Goal: Task Accomplishment & Management: Use online tool/utility

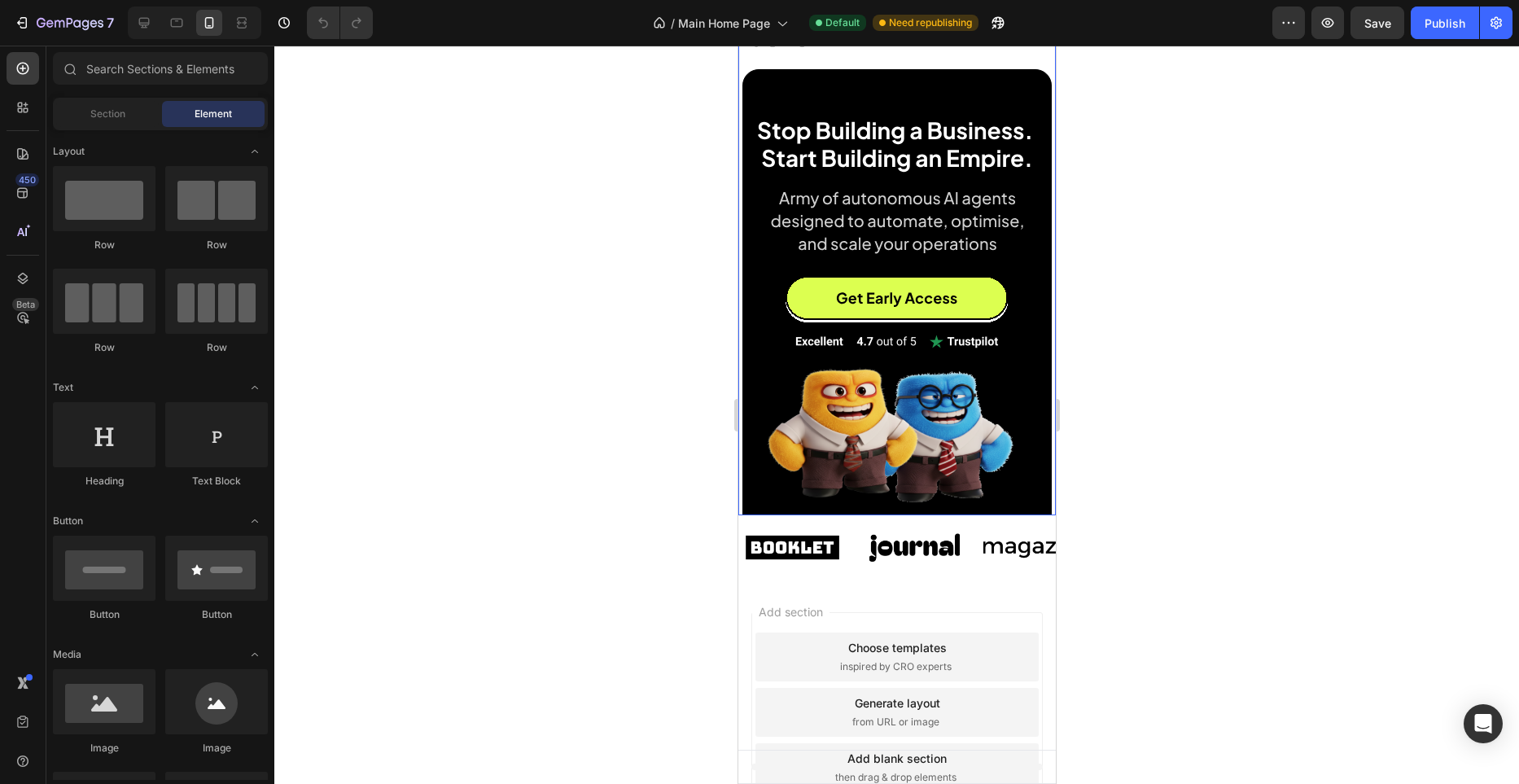
scroll to position [181, 0]
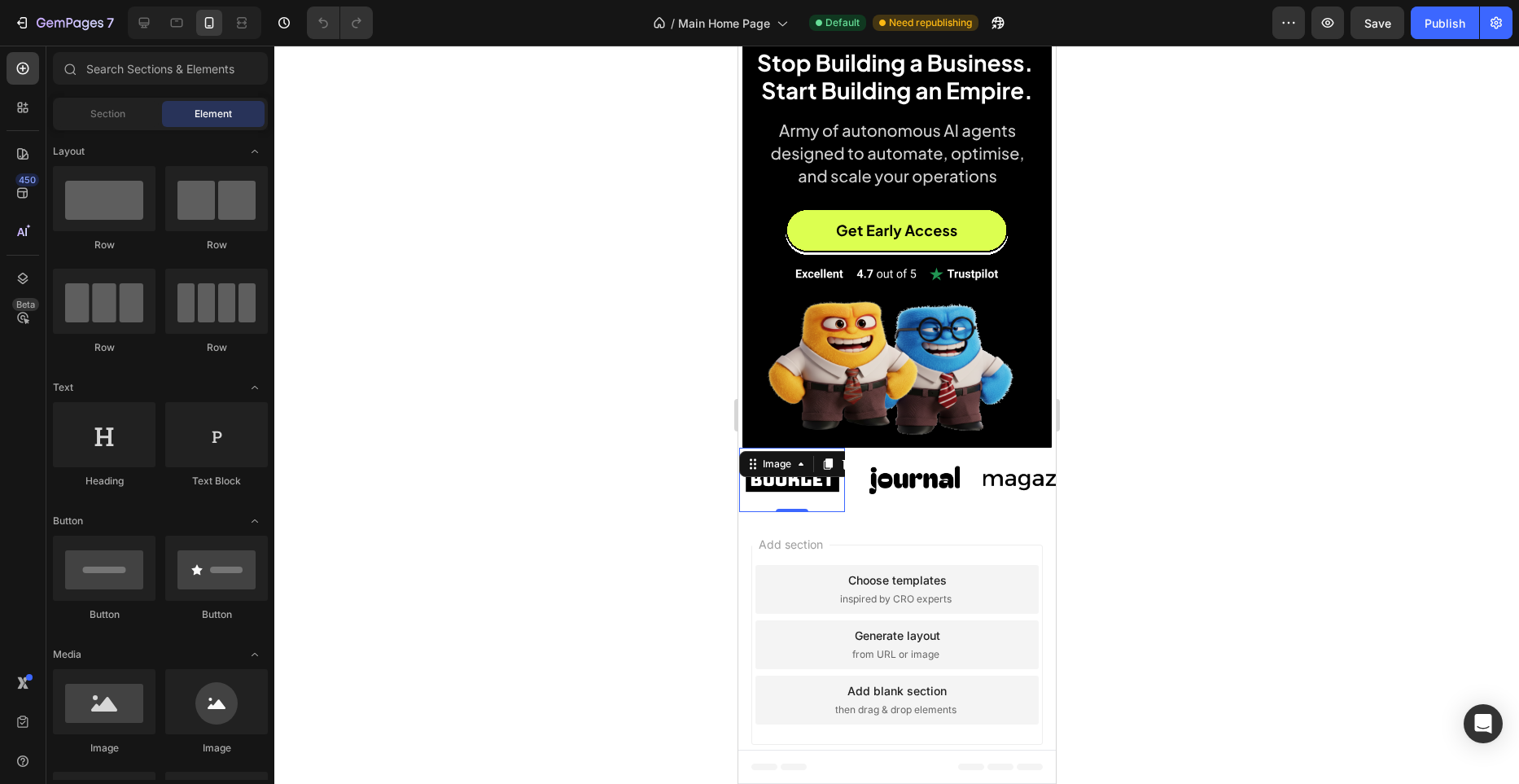
click at [834, 485] on img at bounding box center [791, 480] width 105 height 45
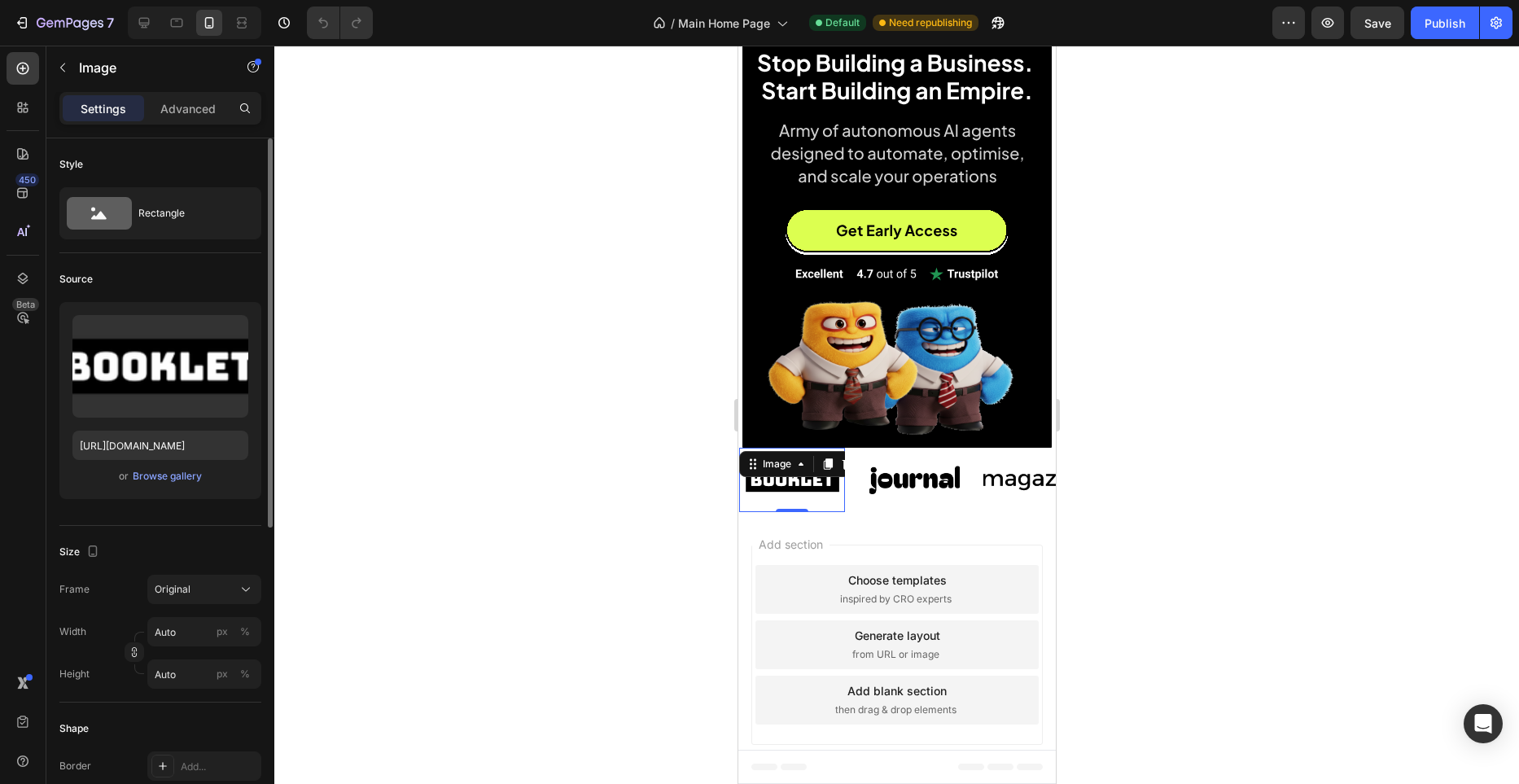
scroll to position [2, 0]
click at [237, 328] on icon "button" at bounding box center [232, 330] width 16 height 16
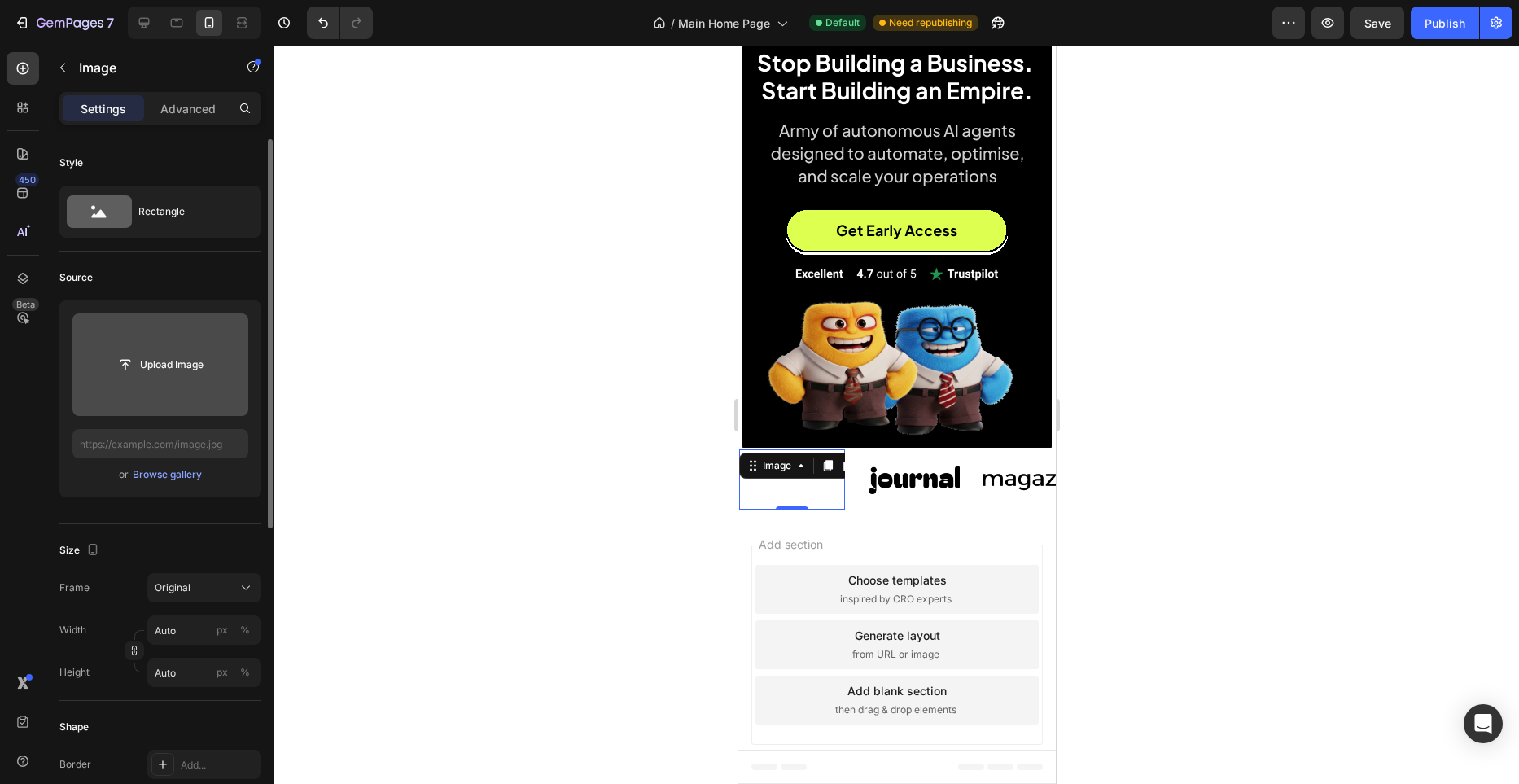
click at [169, 373] on input "file" at bounding box center [161, 365] width 113 height 28
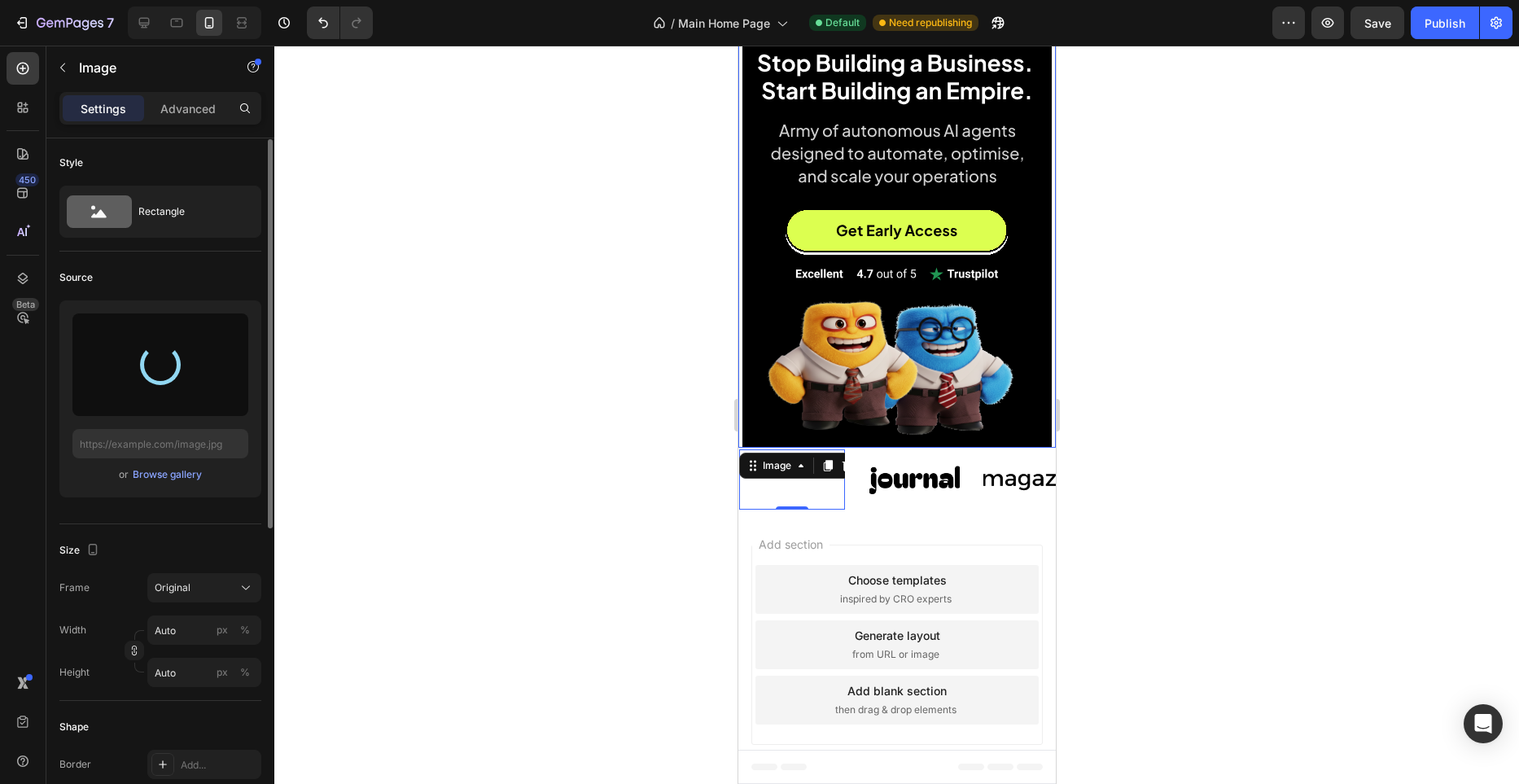
type input "[URL][DOMAIN_NAME]"
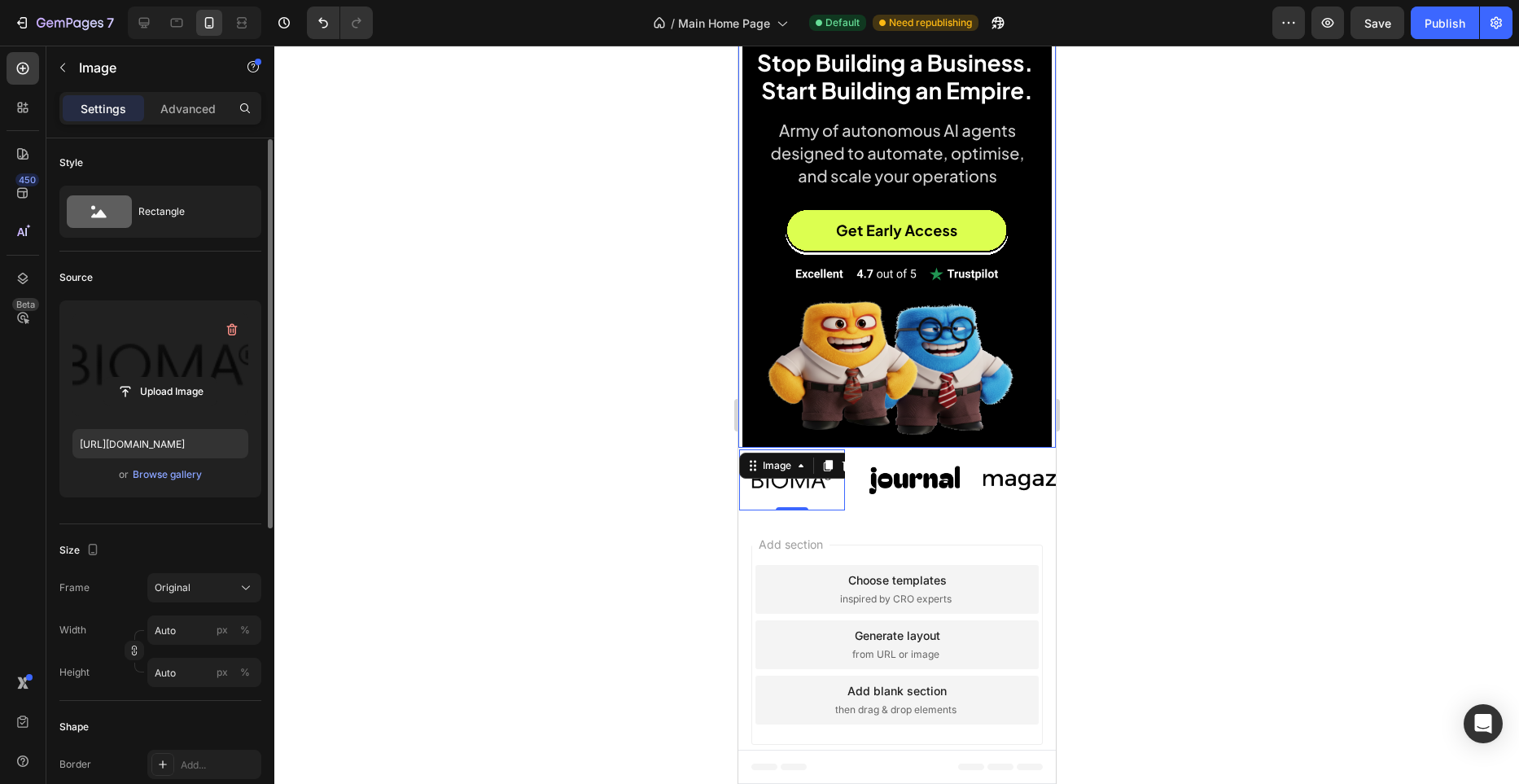
click at [688, 302] on div at bounding box center [897, 415] width 1245 height 738
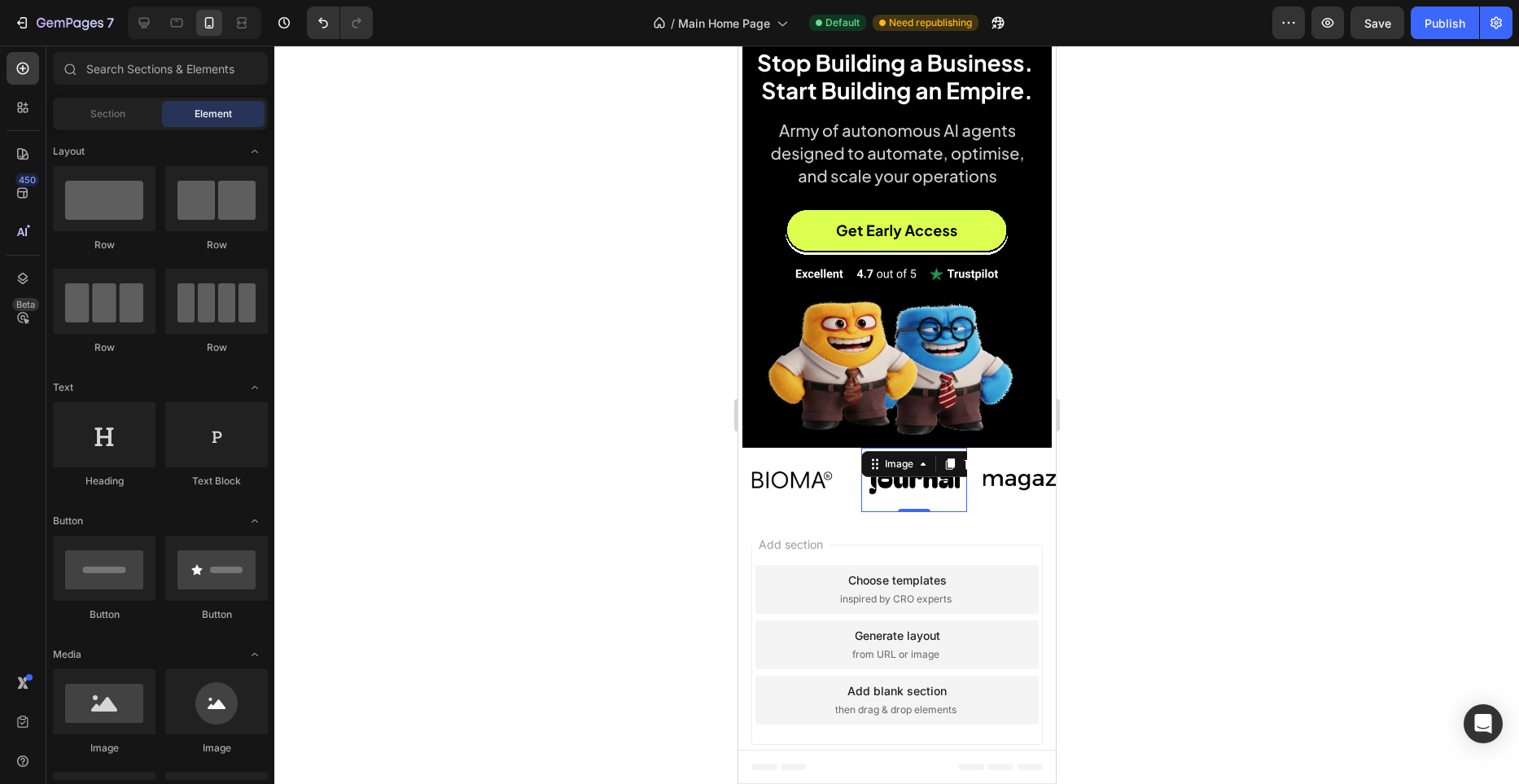
click at [881, 482] on img at bounding box center [914, 480] width 105 height 45
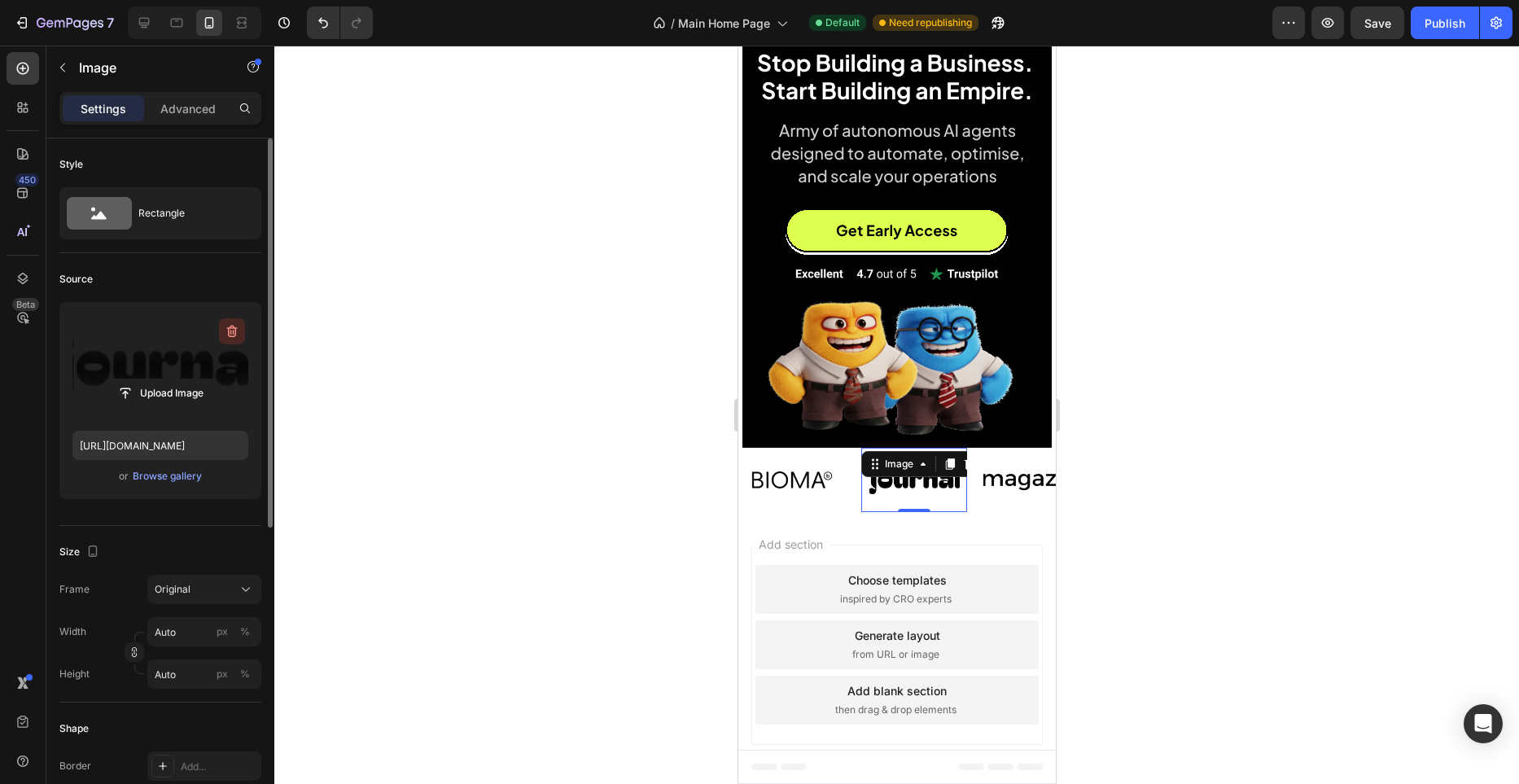
click at [232, 334] on icon "button" at bounding box center [232, 332] width 16 height 16
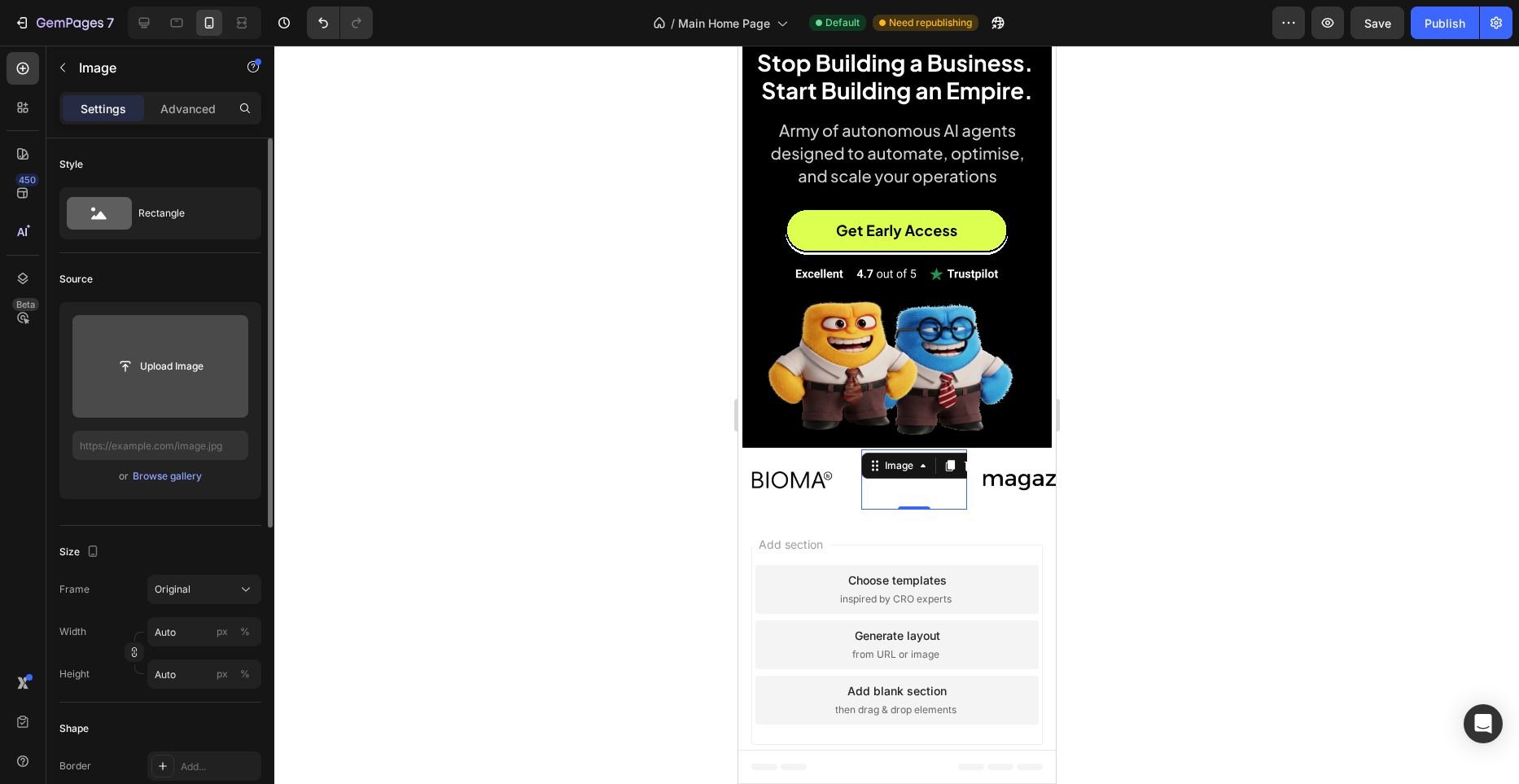
click at [126, 378] on input "file" at bounding box center [161, 366] width 113 height 28
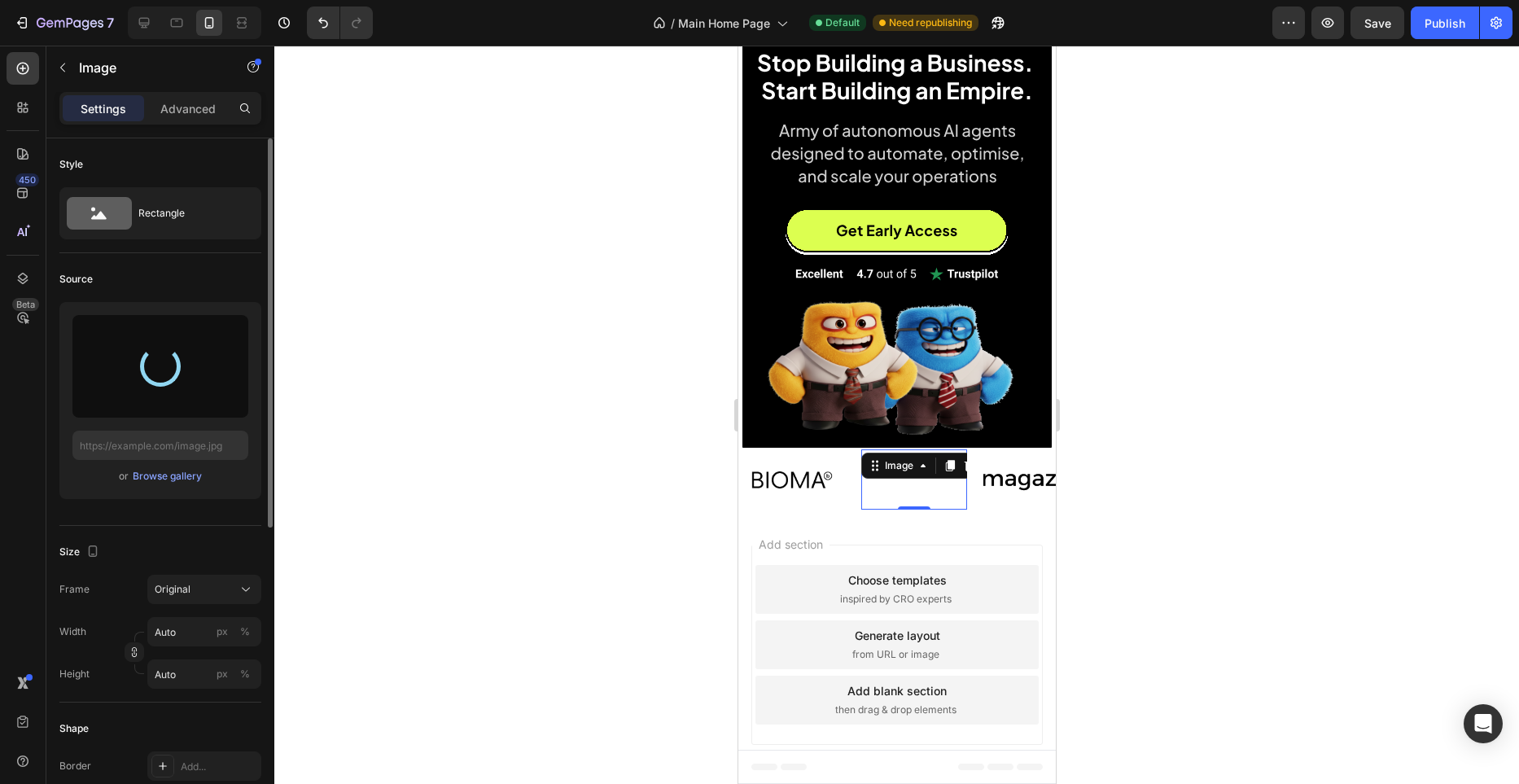
type input "[URL][DOMAIN_NAME]"
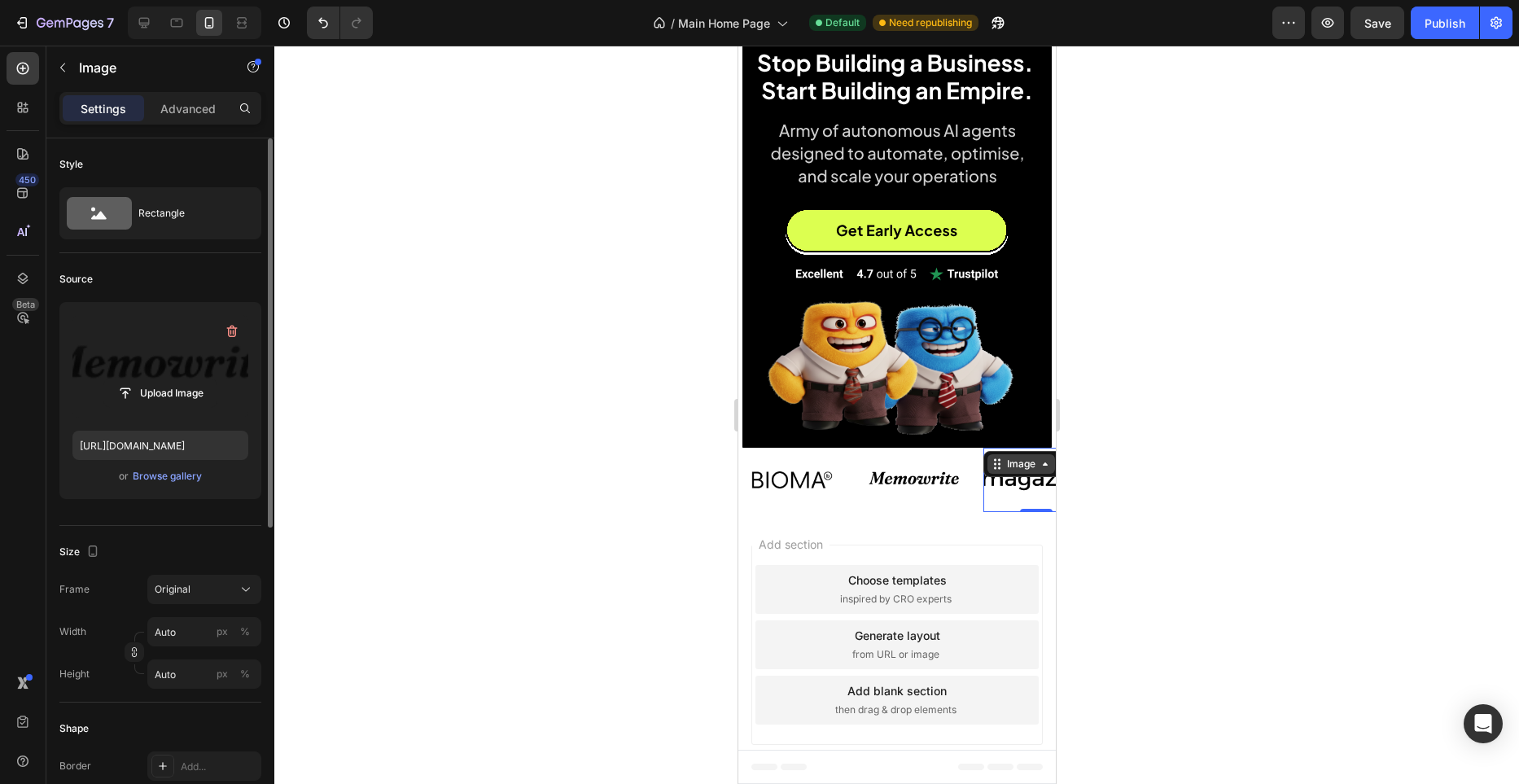
click at [1017, 466] on div "Image" at bounding box center [1043, 464] width 122 height 26
click at [234, 334] on icon "button" at bounding box center [232, 330] width 11 height 13
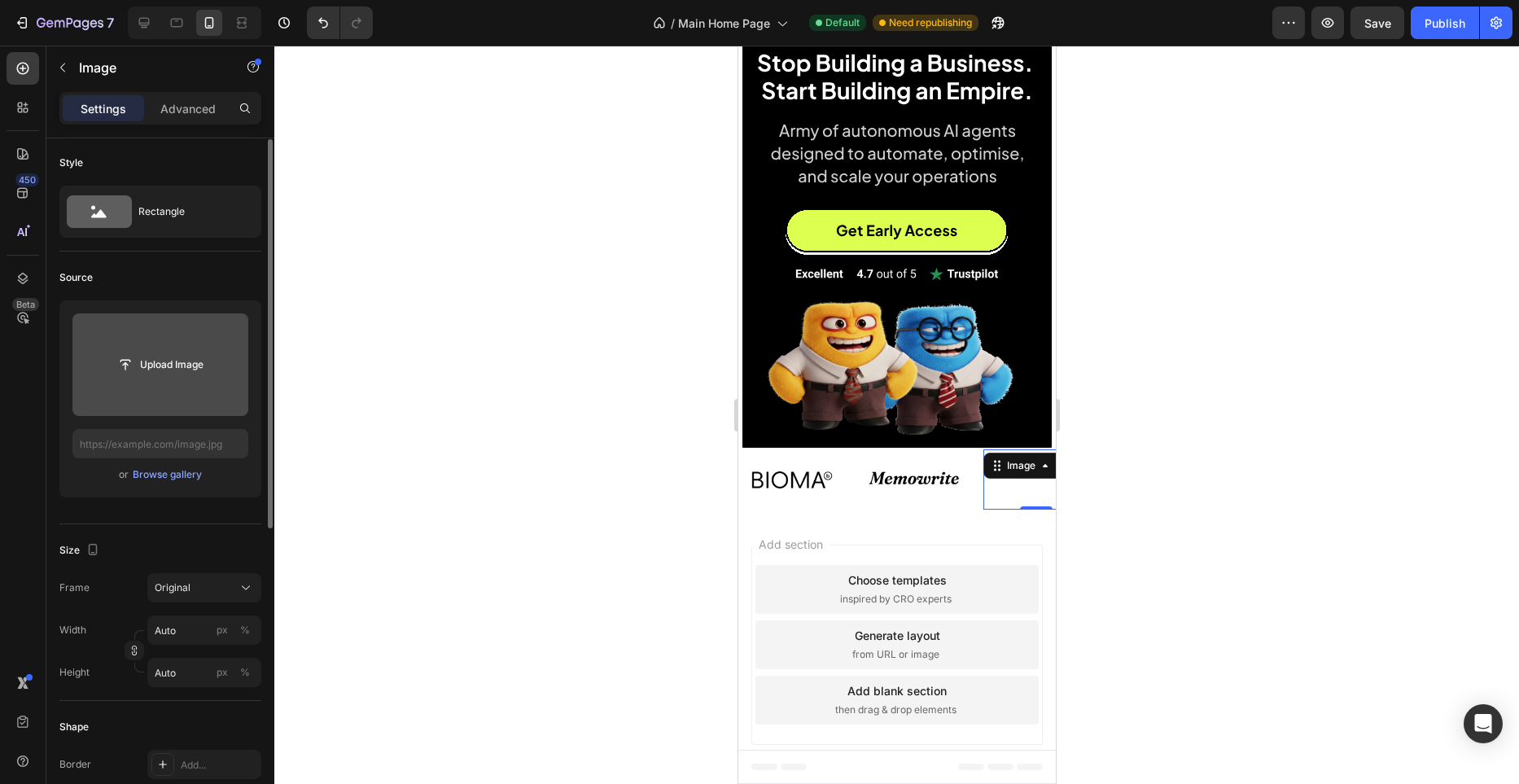
click at [156, 363] on input "file" at bounding box center [161, 365] width 113 height 28
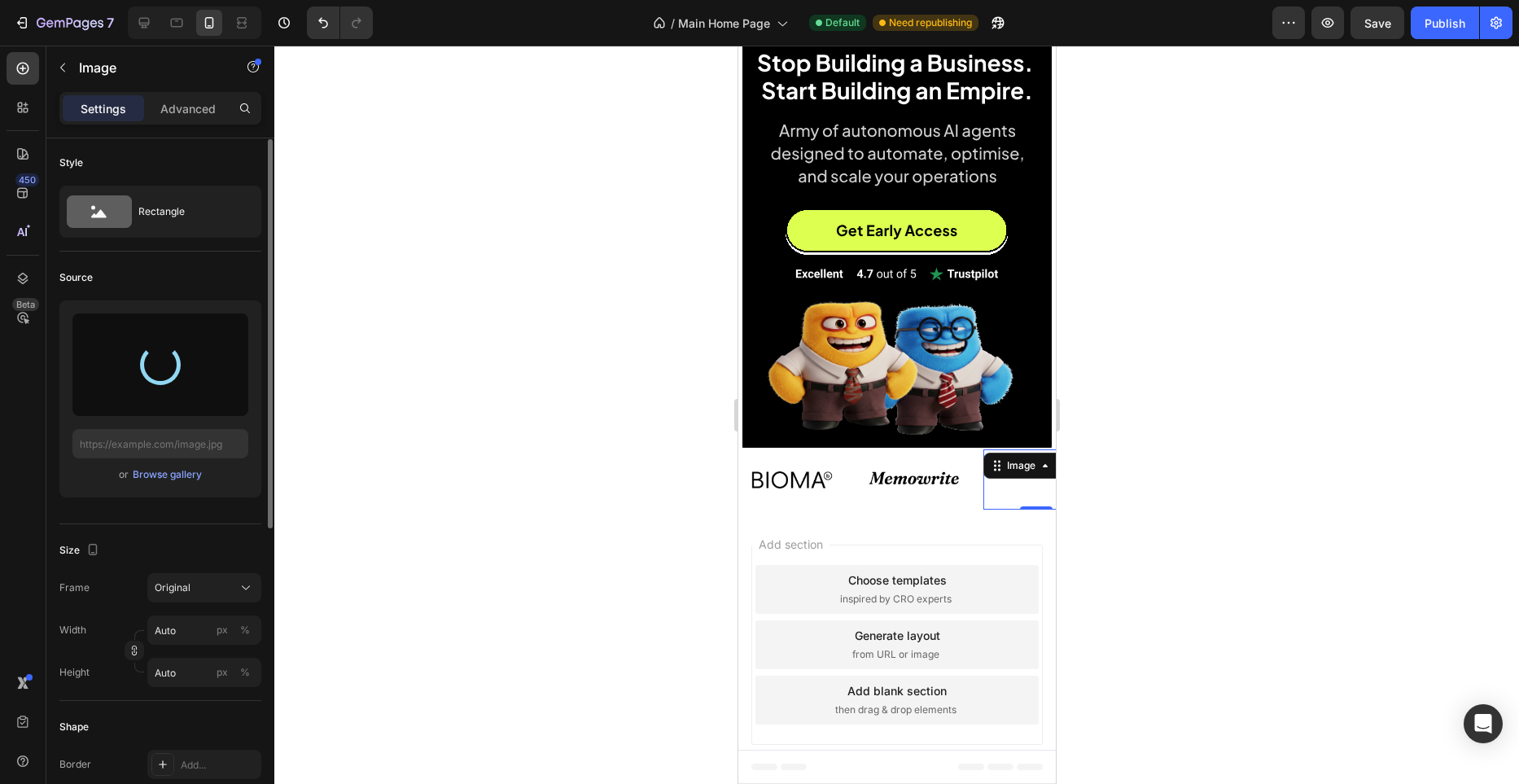
type input "[URL][DOMAIN_NAME]"
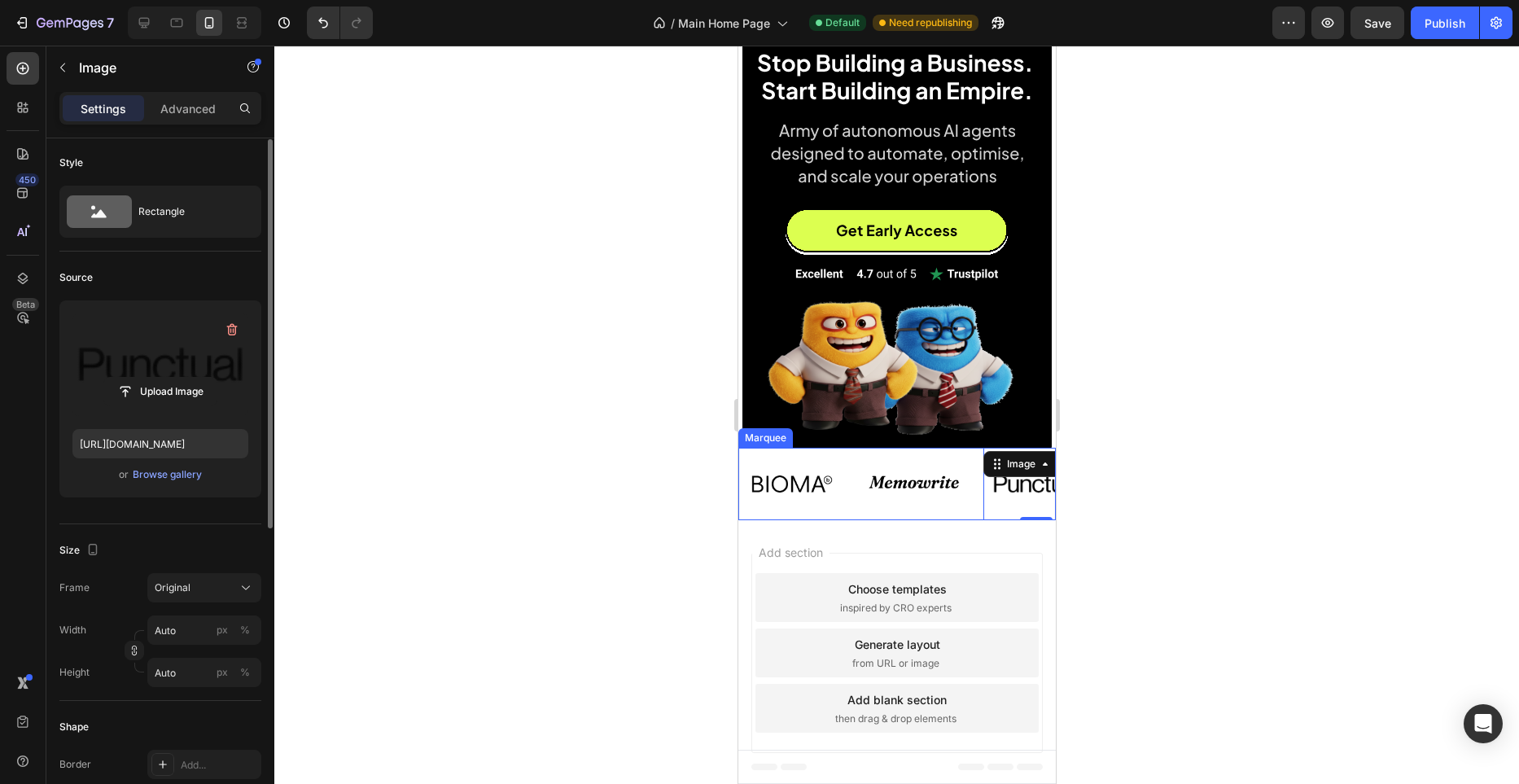
click at [848, 503] on div "Image" at bounding box center [799, 484] width 122 height 61
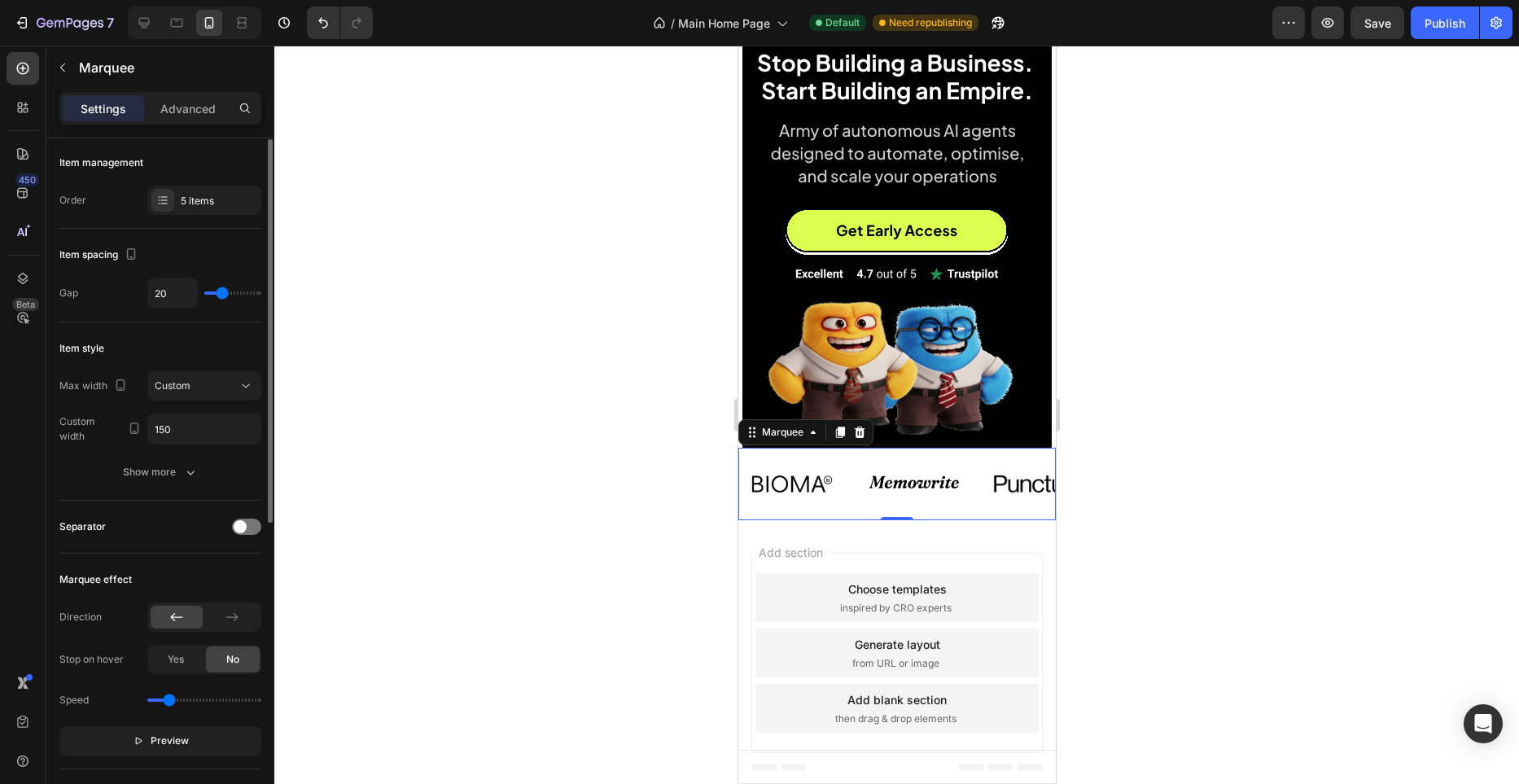
scroll to position [0, 0]
click at [178, 198] on div "5 items" at bounding box center [205, 201] width 114 height 30
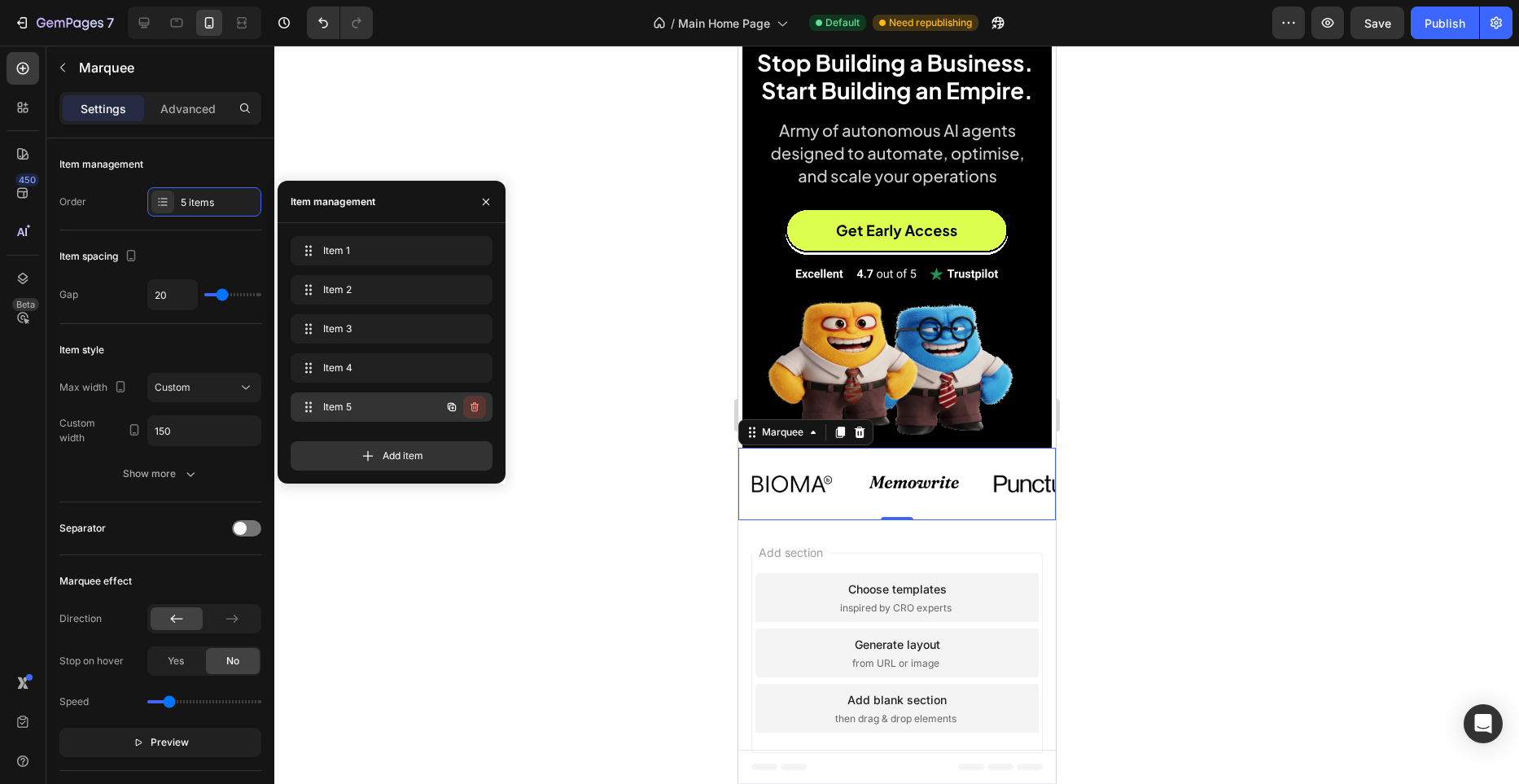
click at [476, 409] on icon "button" at bounding box center [476, 408] width 1 height 4
click at [475, 408] on div "Delete" at bounding box center [464, 407] width 30 height 14
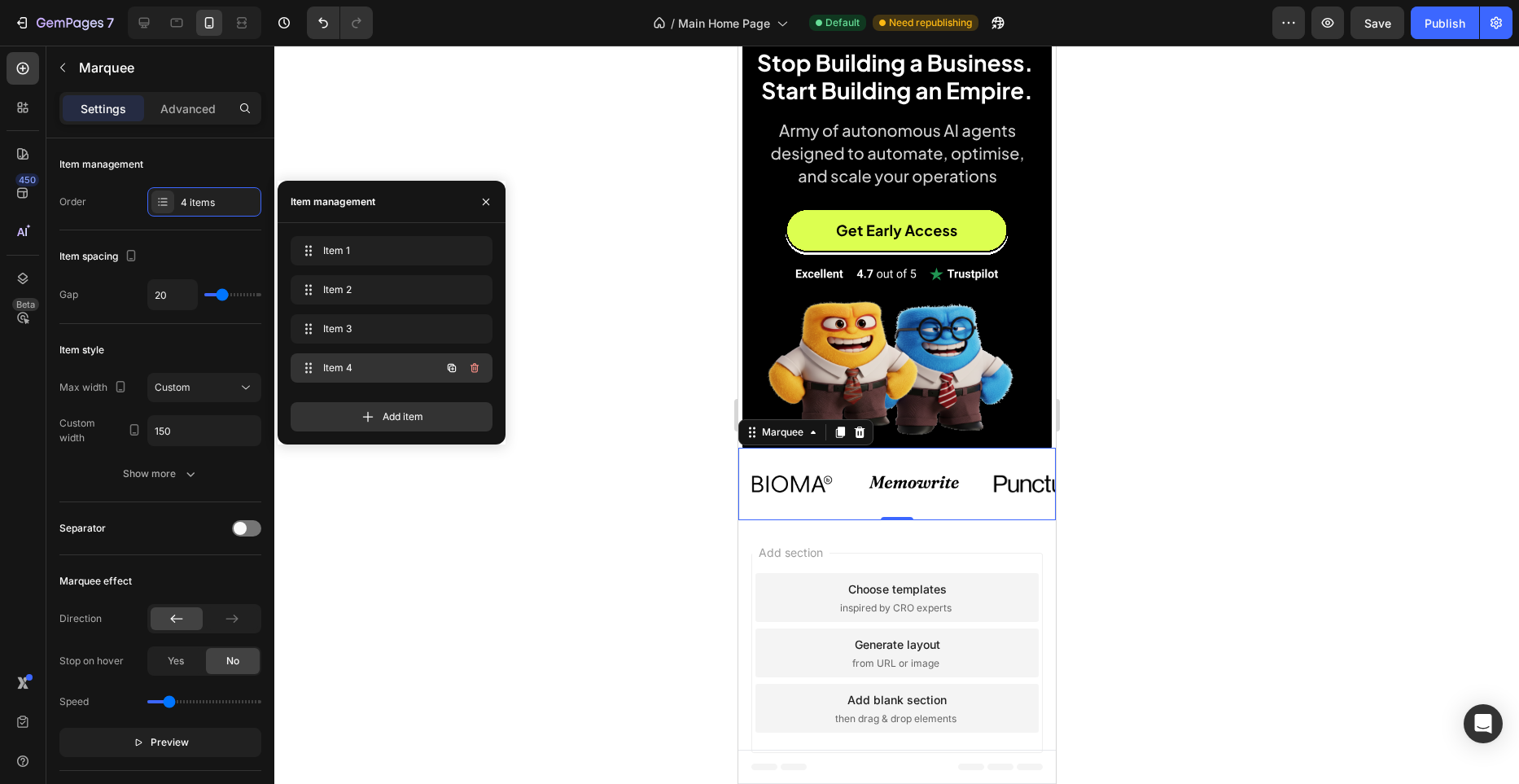
click at [397, 369] on span "Item 4" at bounding box center [369, 367] width 92 height 14
click at [389, 364] on span "Item 4" at bounding box center [380, 367] width 121 height 14
click at [889, 483] on img at bounding box center [897, 484] width 105 height 45
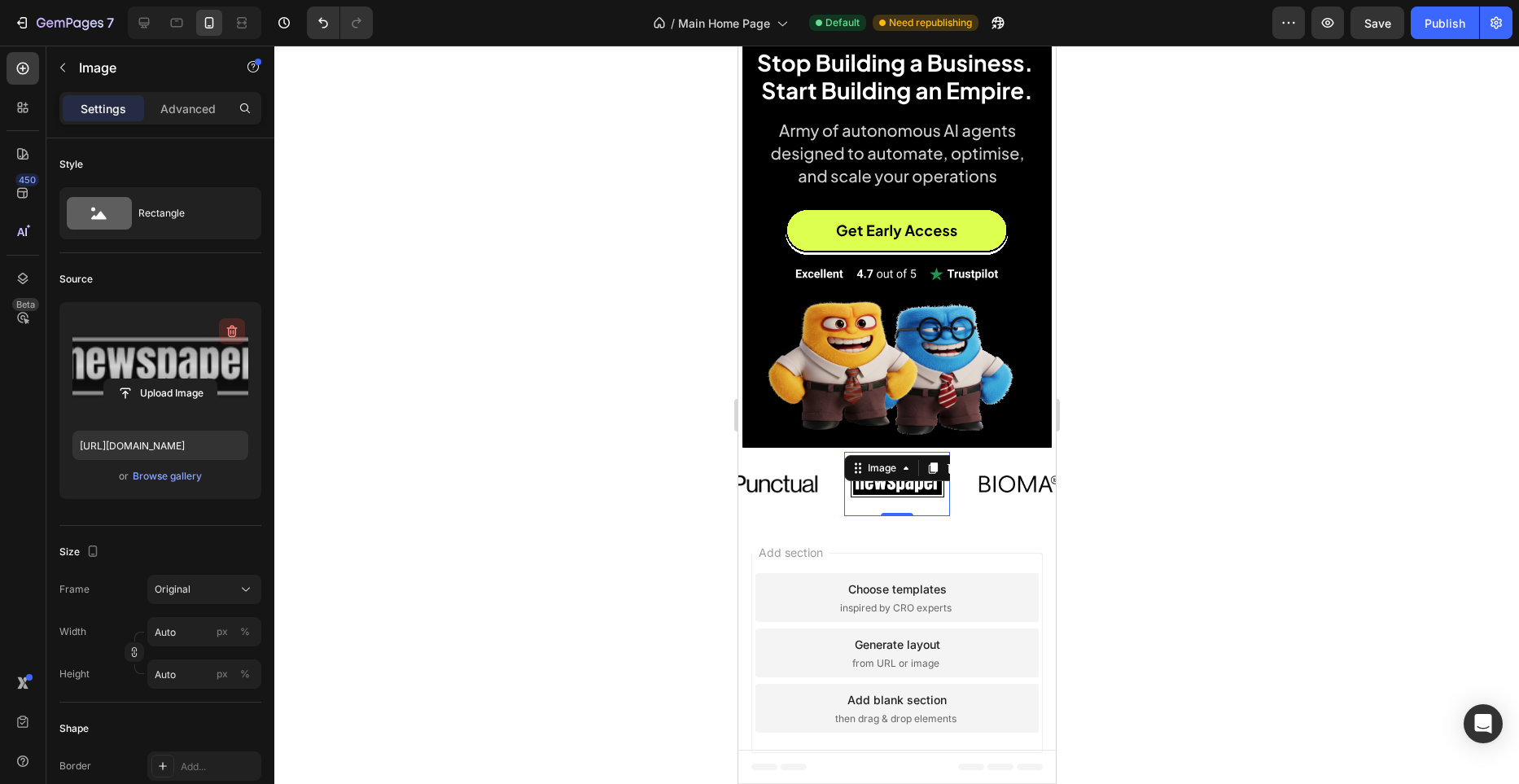
click at [232, 332] on icon "button" at bounding box center [233, 332] width 2 height 4
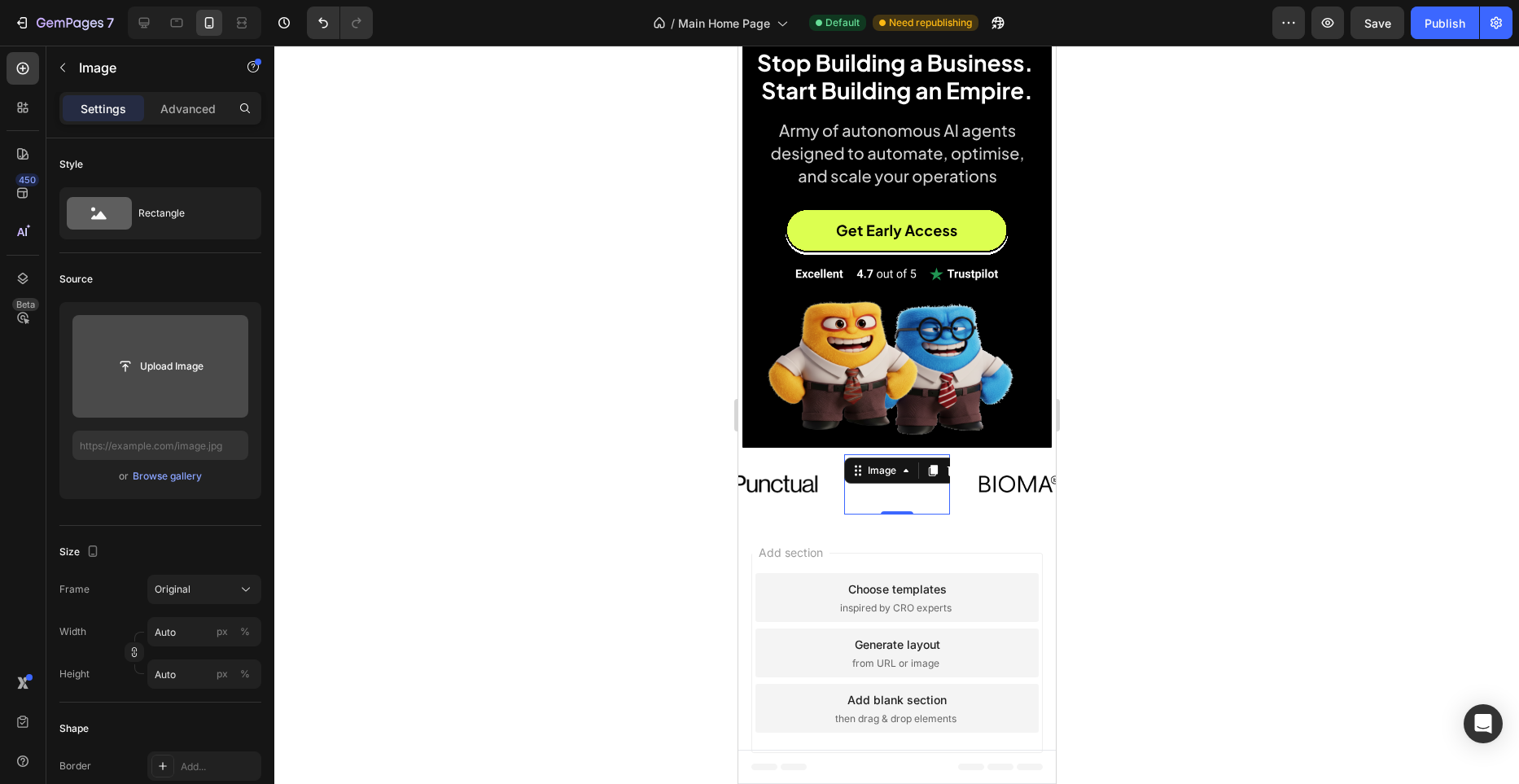
click at [187, 382] on input "file" at bounding box center [160, 366] width 176 height 103
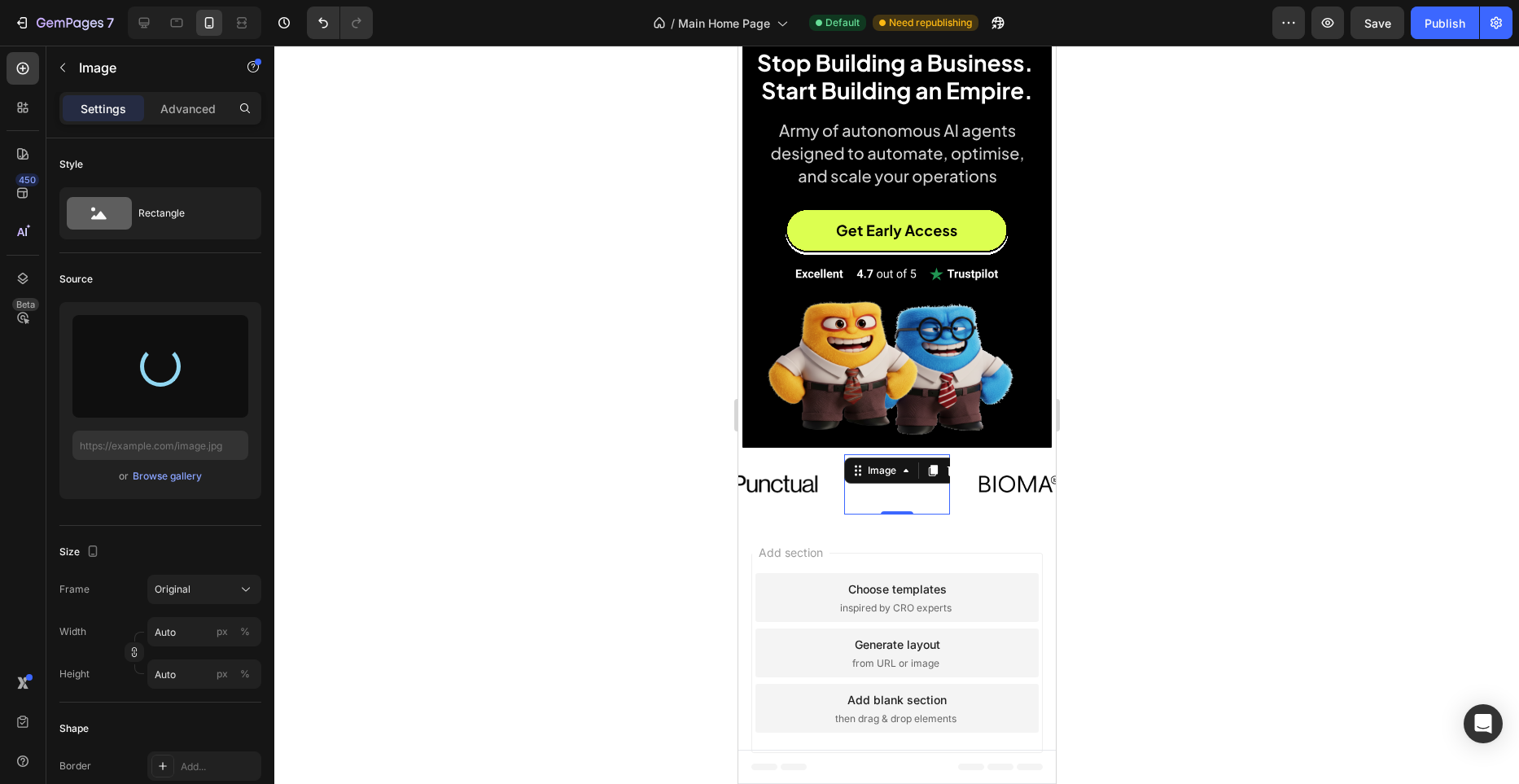
type input "[URL][DOMAIN_NAME]"
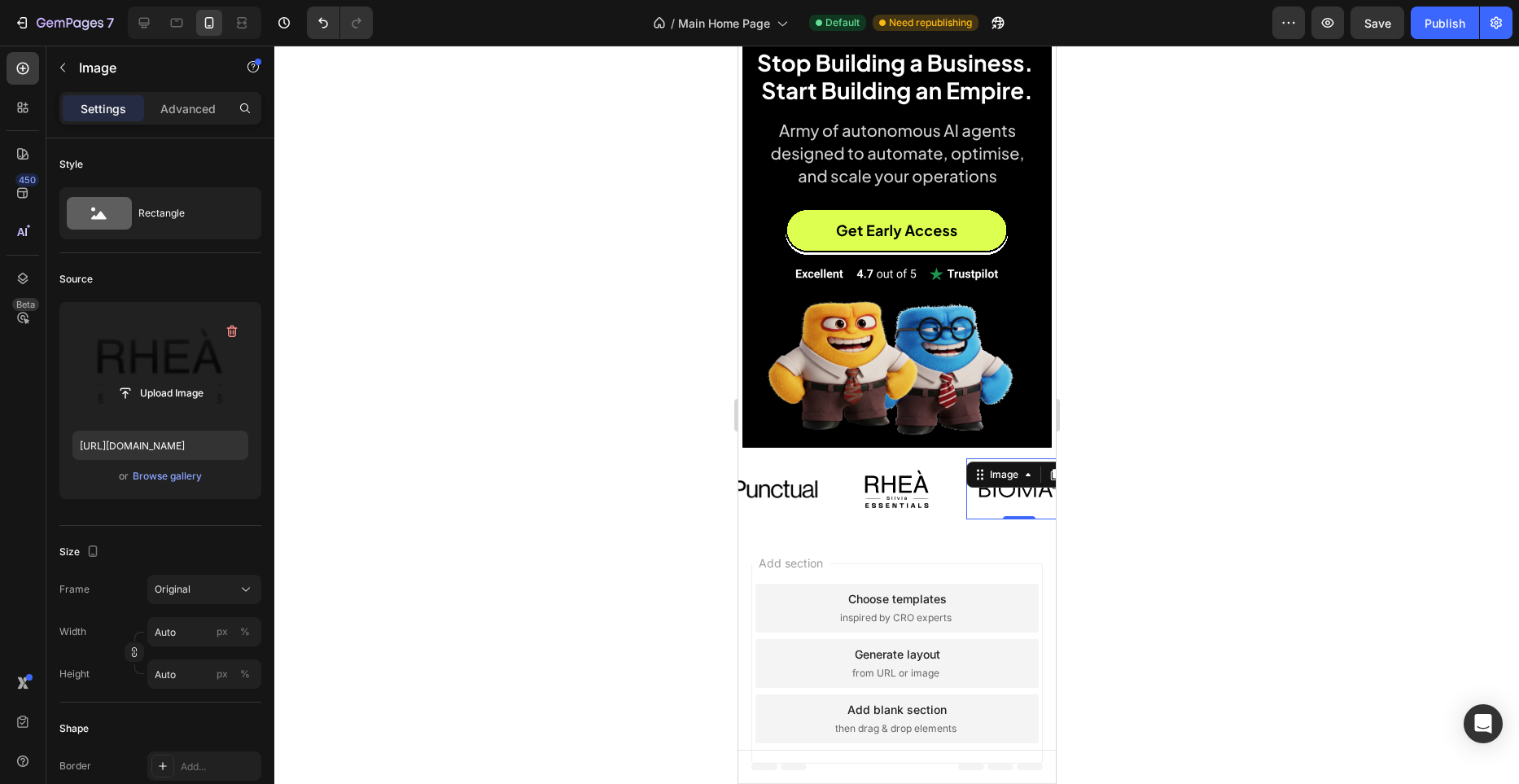
click at [1035, 510] on div "Image 0" at bounding box center [1018, 489] width 105 height 61
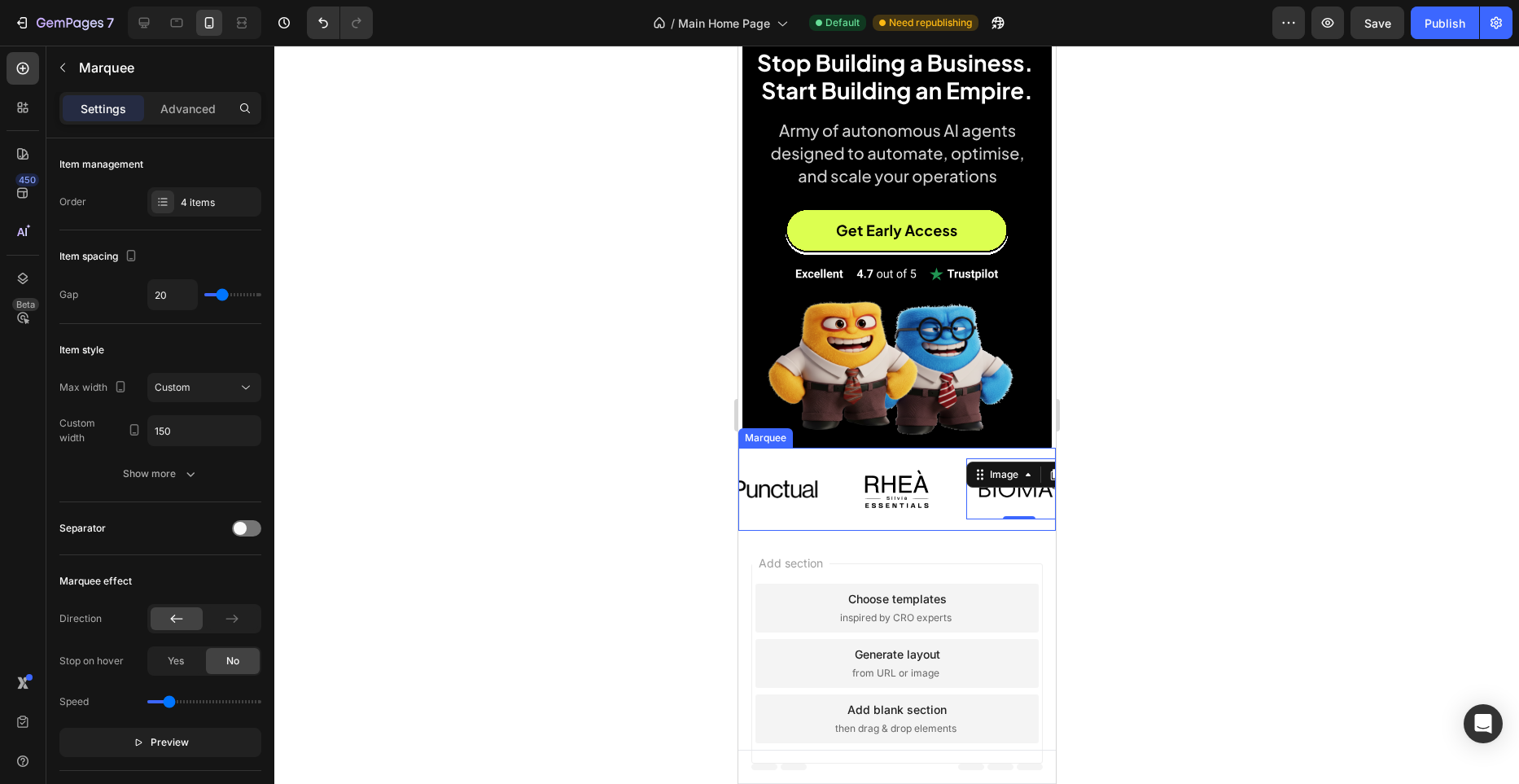
click at [951, 514] on div "Image" at bounding box center [905, 489] width 122 height 83
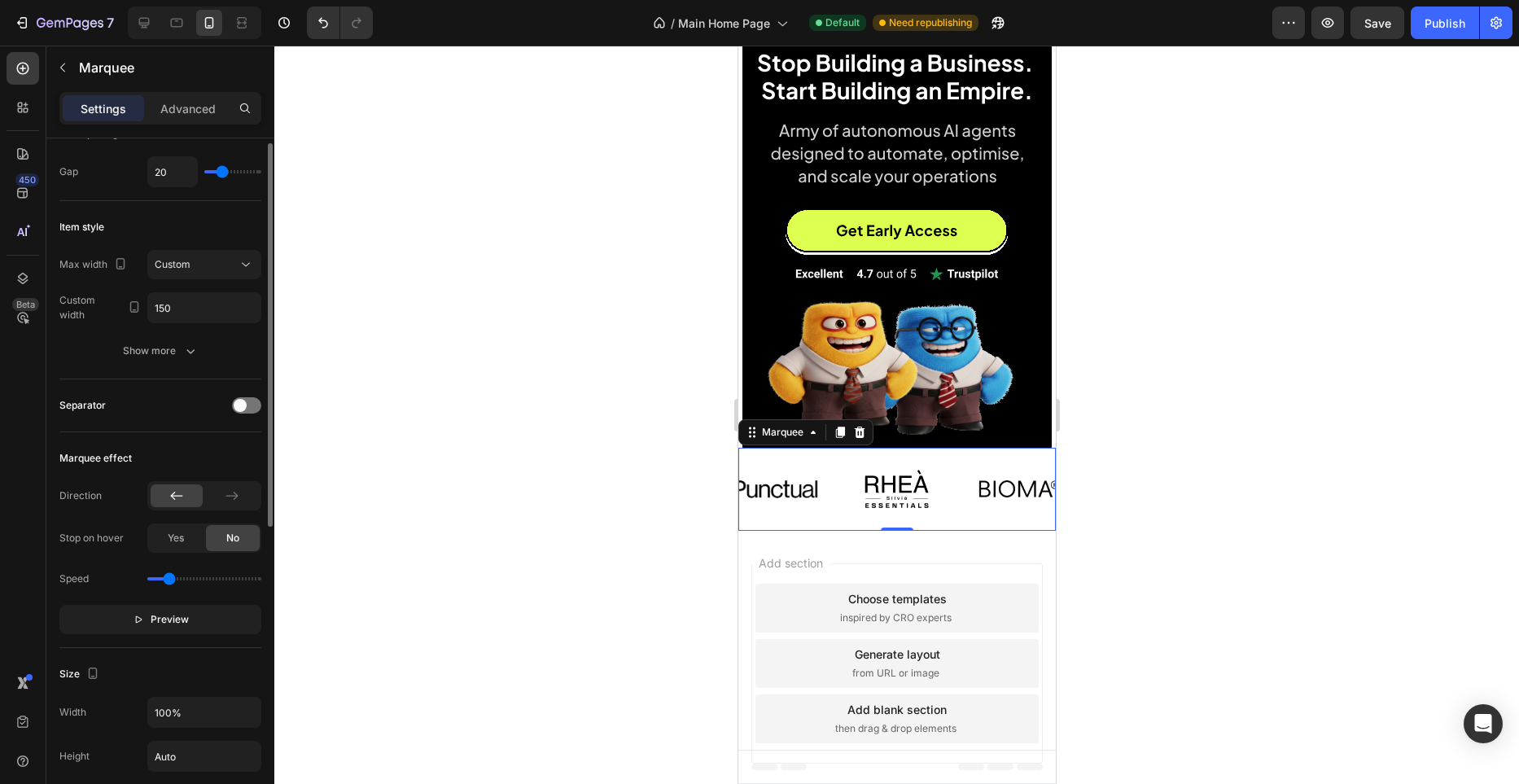
scroll to position [123, 0]
click at [178, 604] on button "Preview" at bounding box center [160, 619] width 202 height 30
type input "0.8"
click at [173, 577] on input "range" at bounding box center [205, 578] width 114 height 4
click at [564, 475] on div at bounding box center [897, 415] width 1245 height 738
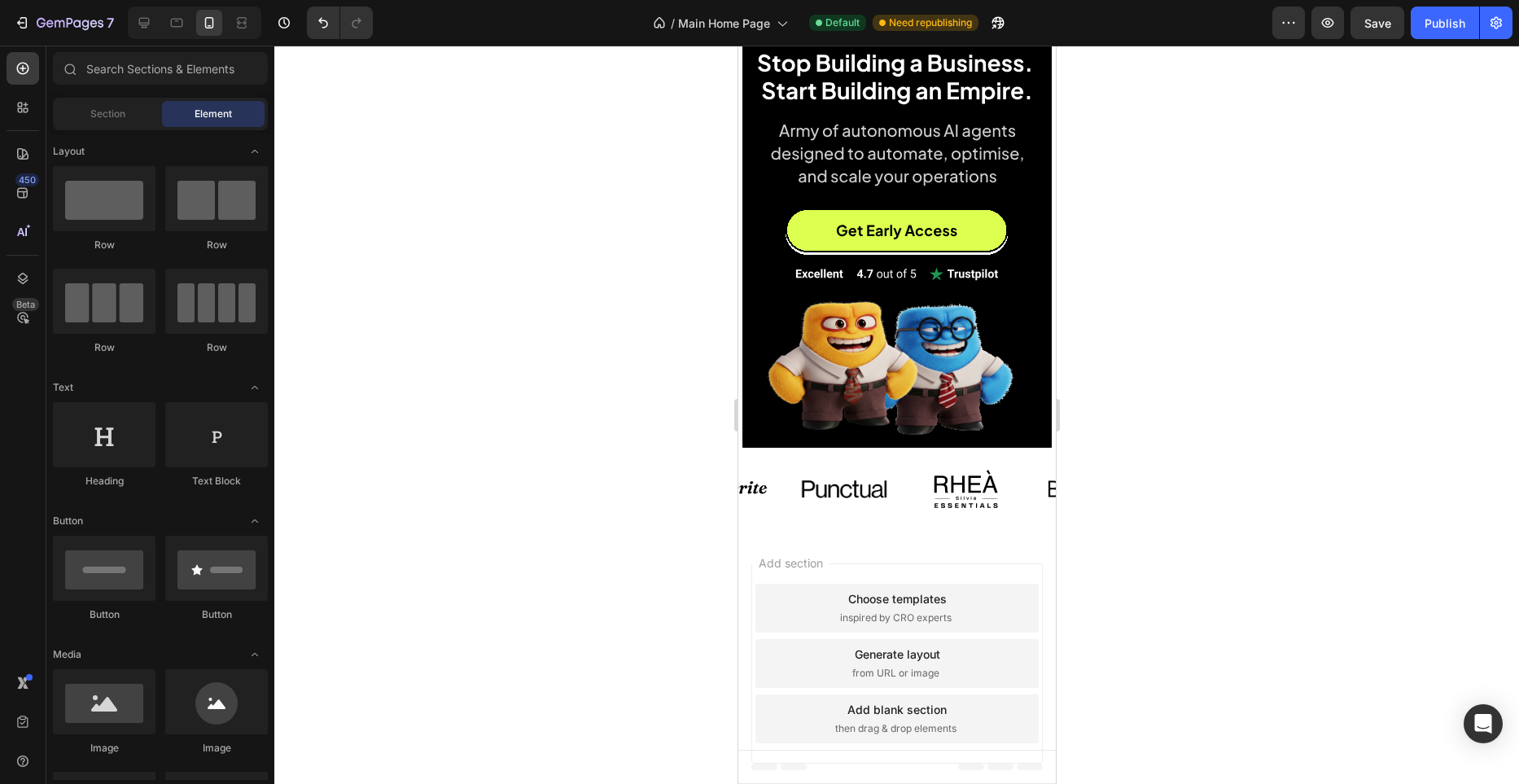
click at [629, 428] on div at bounding box center [897, 415] width 1245 height 738
click at [766, 461] on div "Image" at bounding box center [755, 488] width 105 height 72
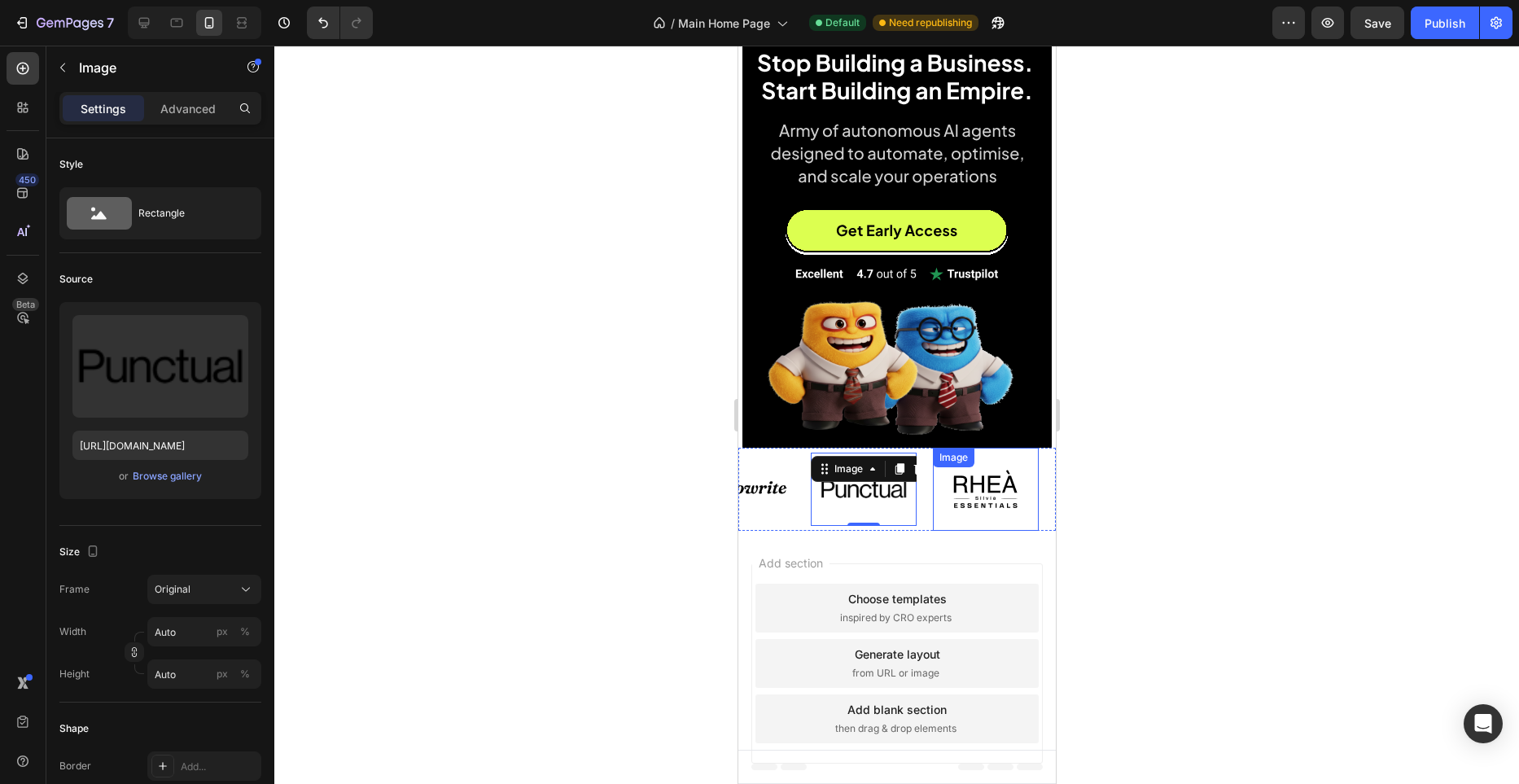
click at [822, 451] on div "Image" at bounding box center [840, 458] width 41 height 20
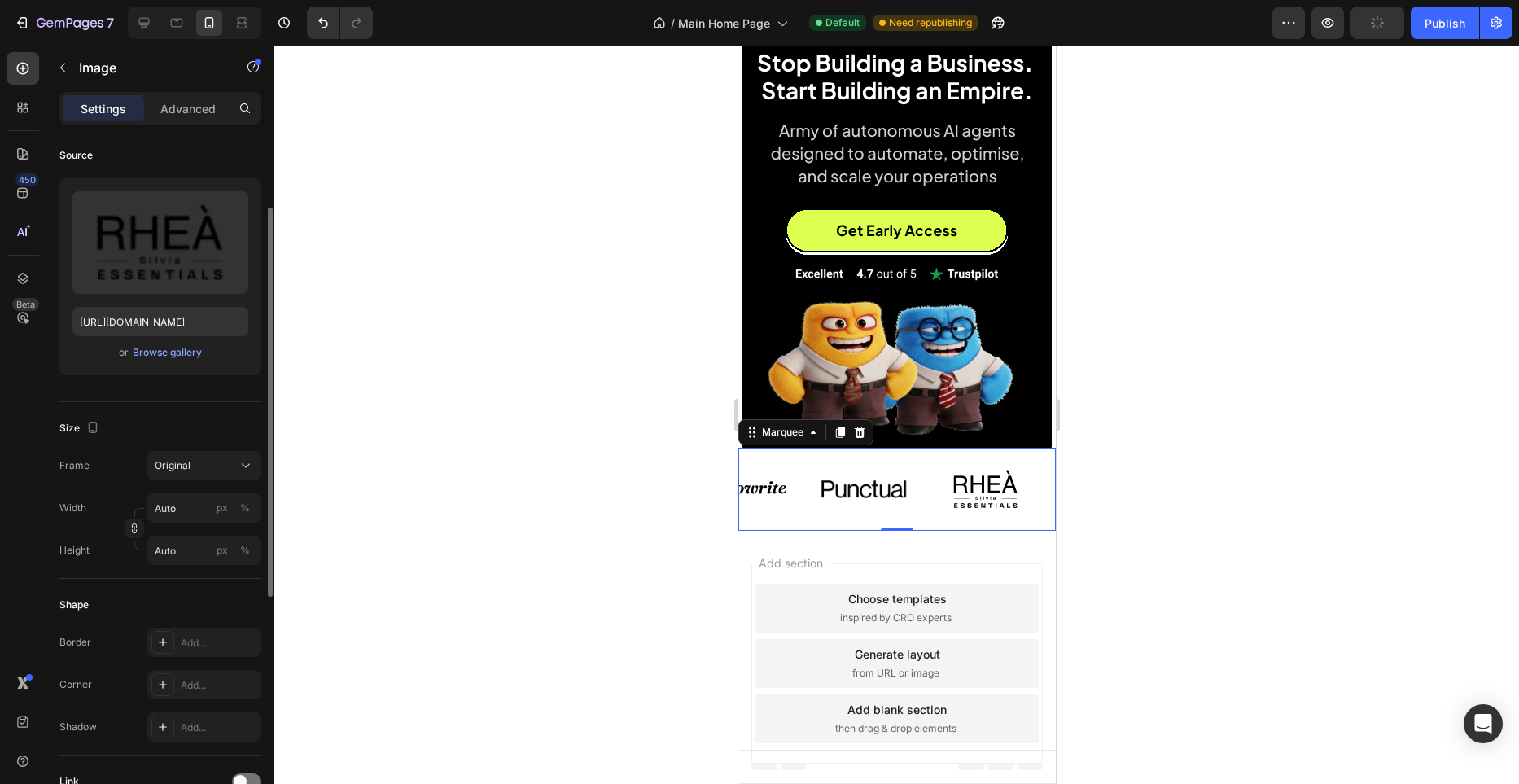
click at [1054, 528] on div "Image Image Image Image" at bounding box center [1298, 489] width 488 height 83
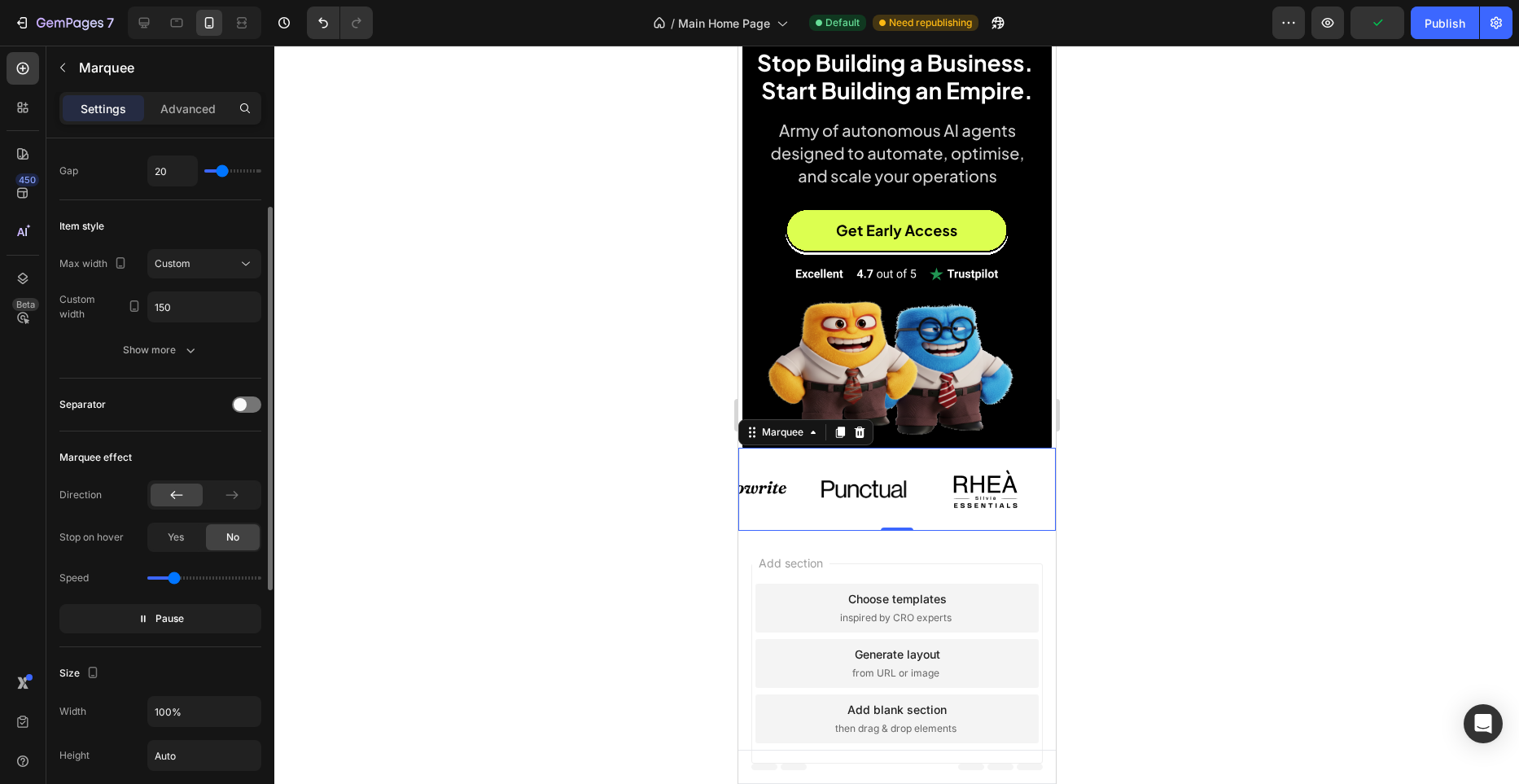
scroll to position [0, 0]
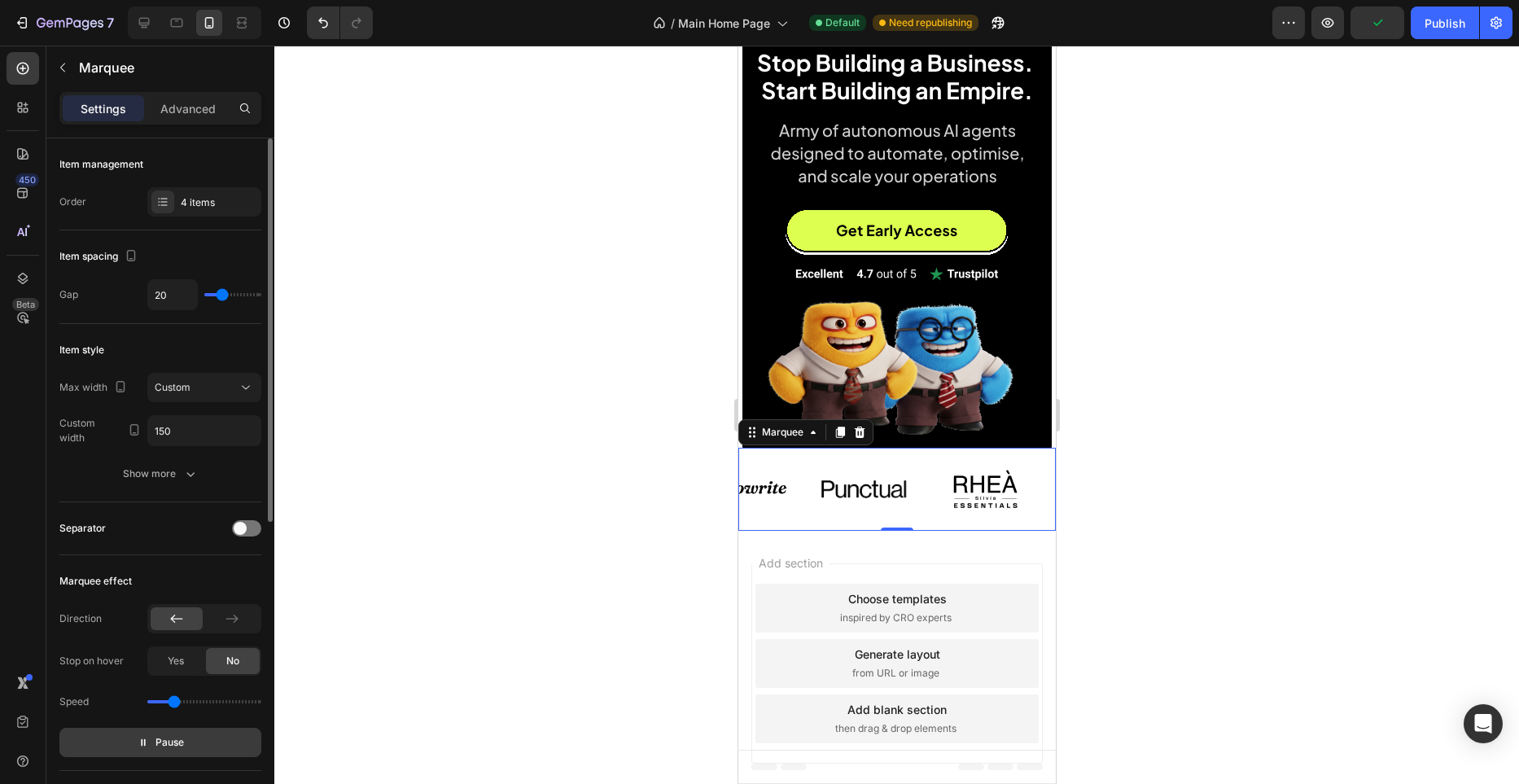
click at [172, 734] on span "Pause" at bounding box center [170, 742] width 29 height 16
click at [547, 536] on div at bounding box center [897, 415] width 1245 height 738
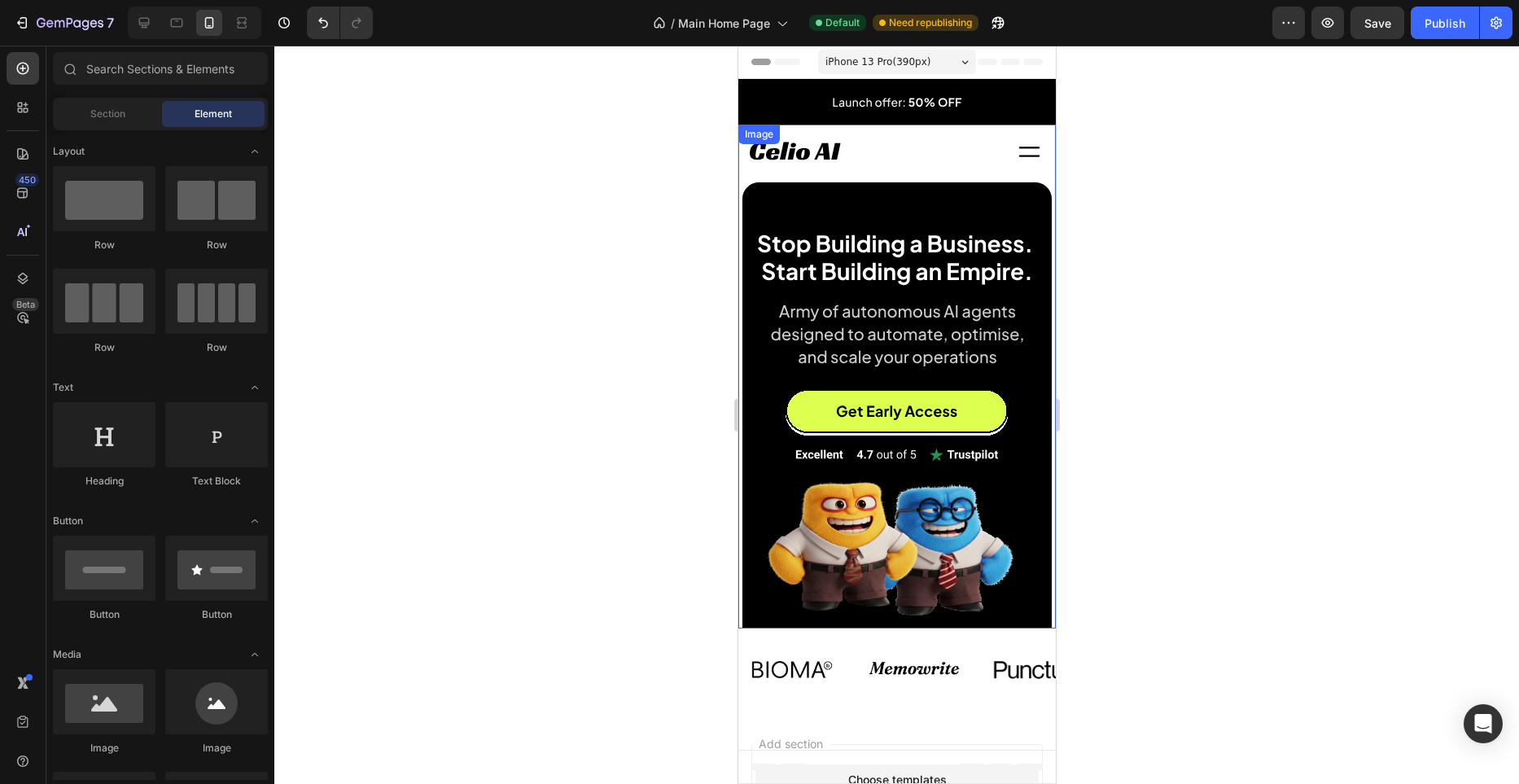
scroll to position [199, 0]
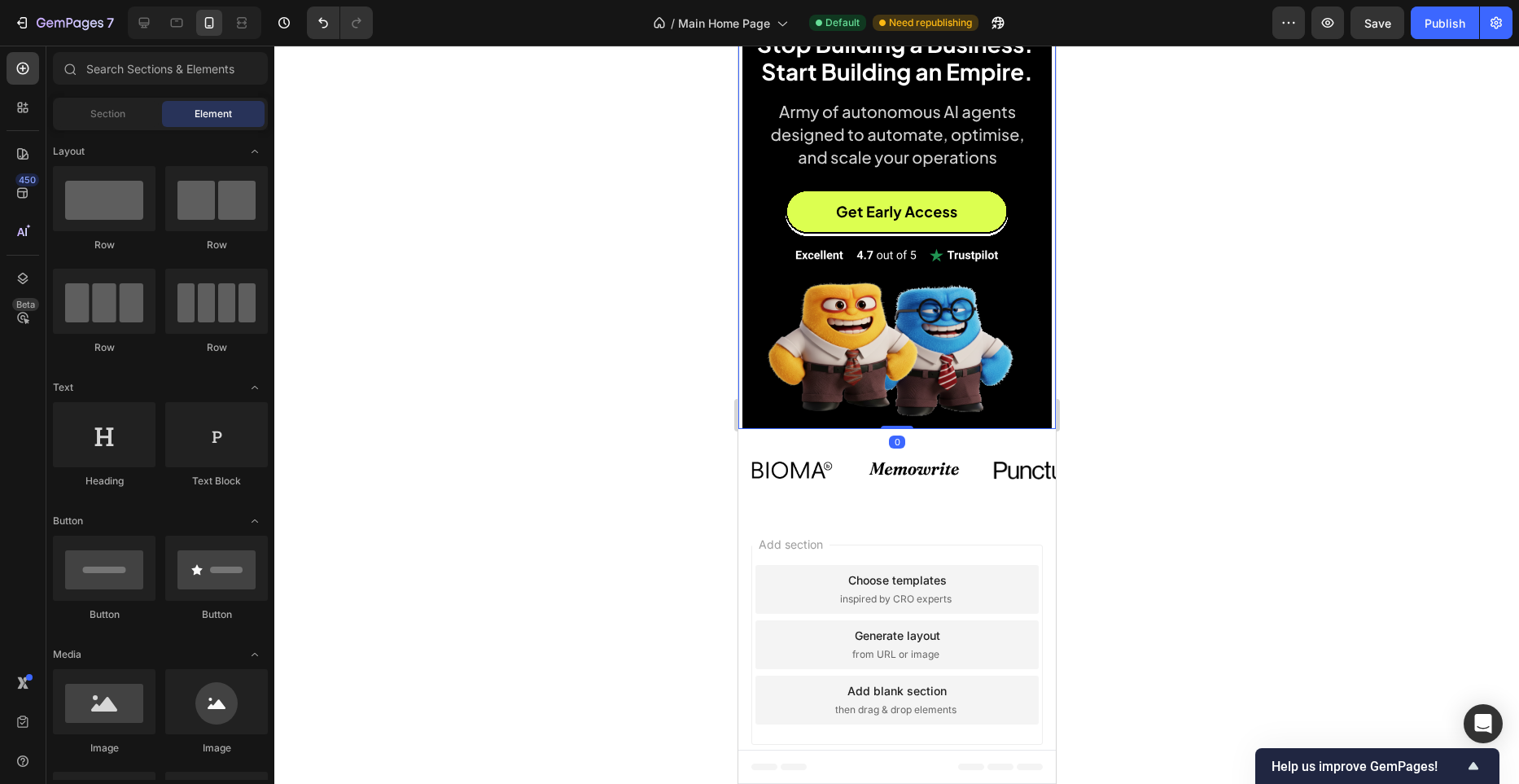
click at [885, 308] on img at bounding box center [896, 183] width 317 height 492
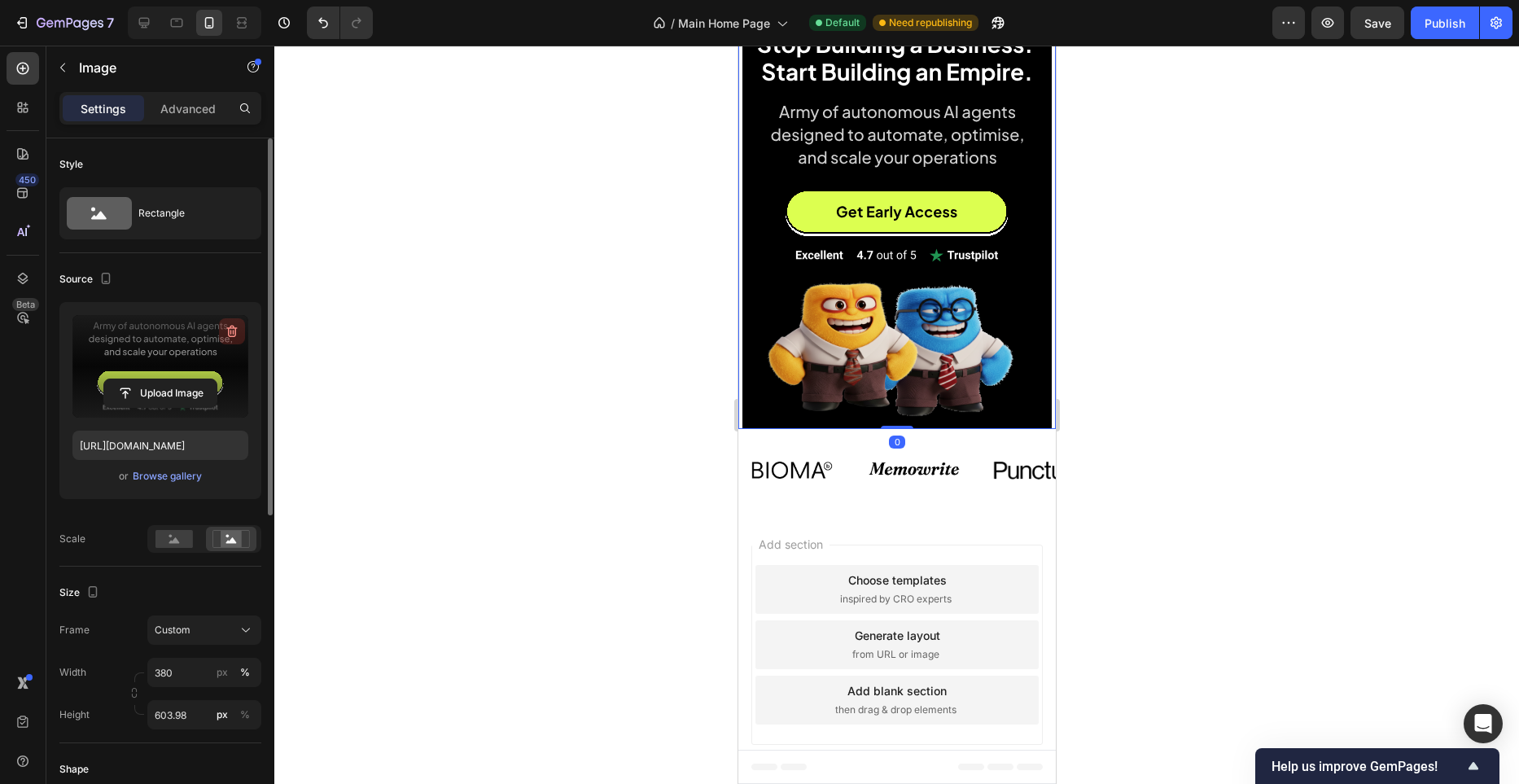
click at [236, 333] on icon "button" at bounding box center [232, 332] width 16 height 16
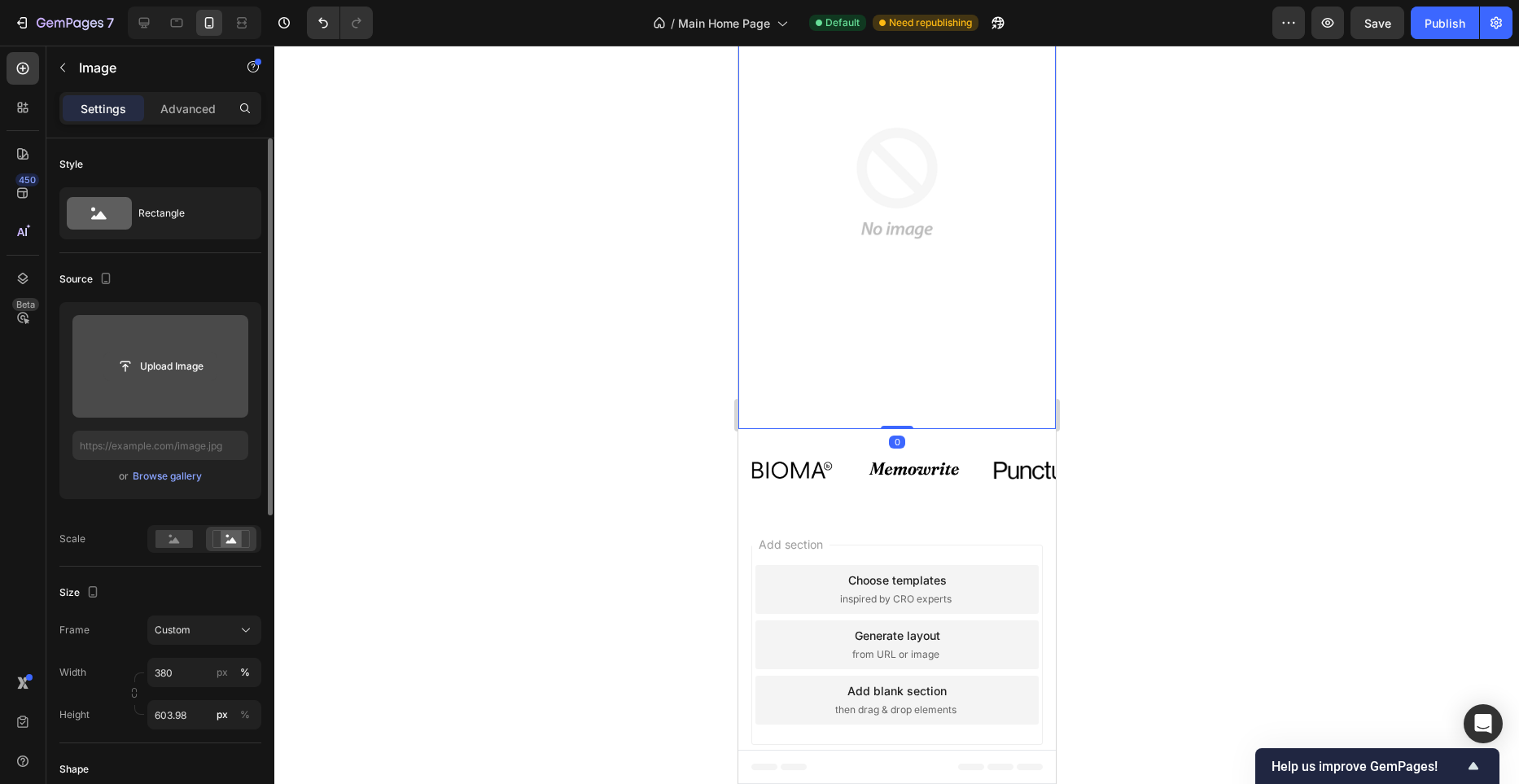
click at [186, 368] on input "file" at bounding box center [161, 366] width 113 height 28
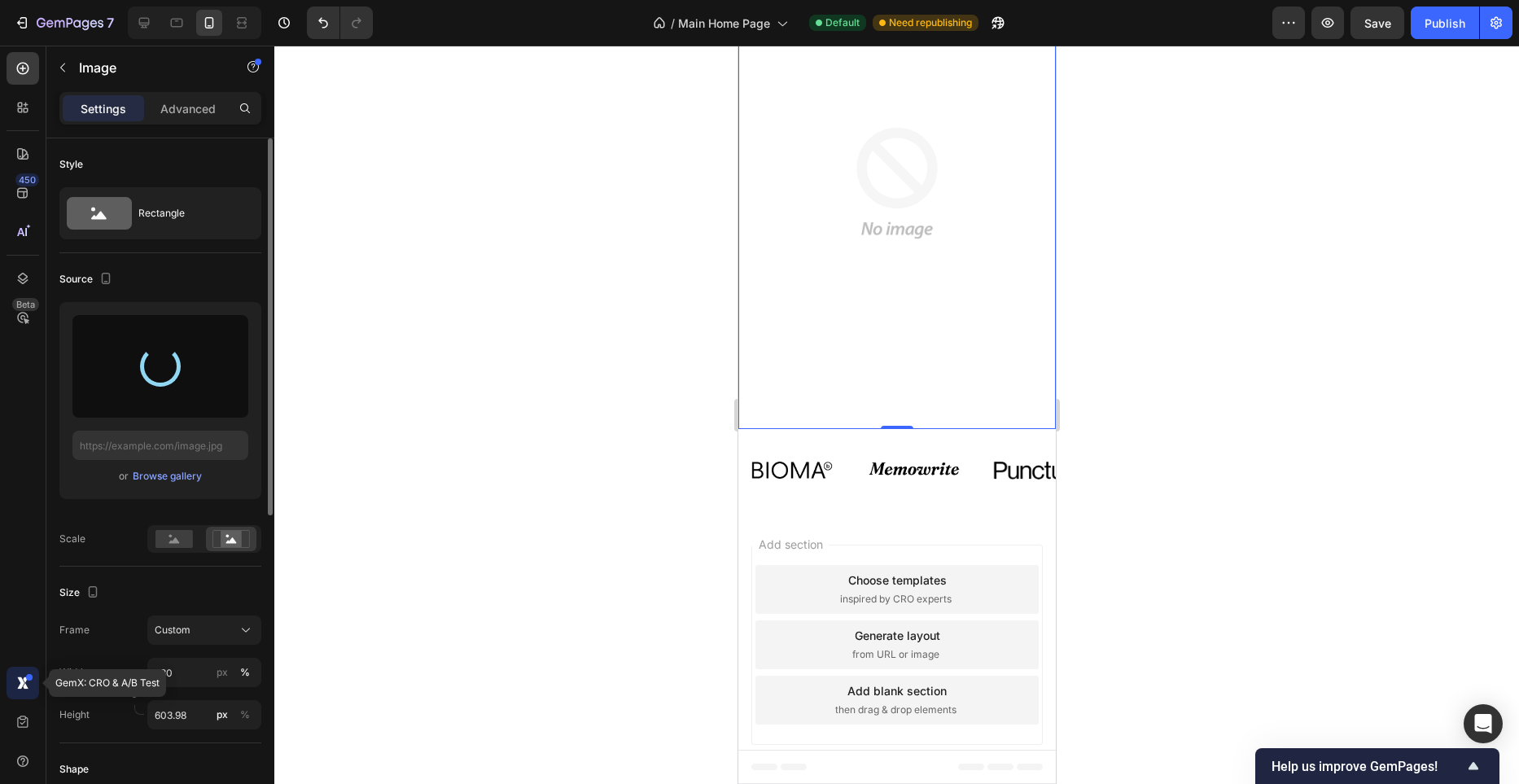
type input "[URL][DOMAIN_NAME]"
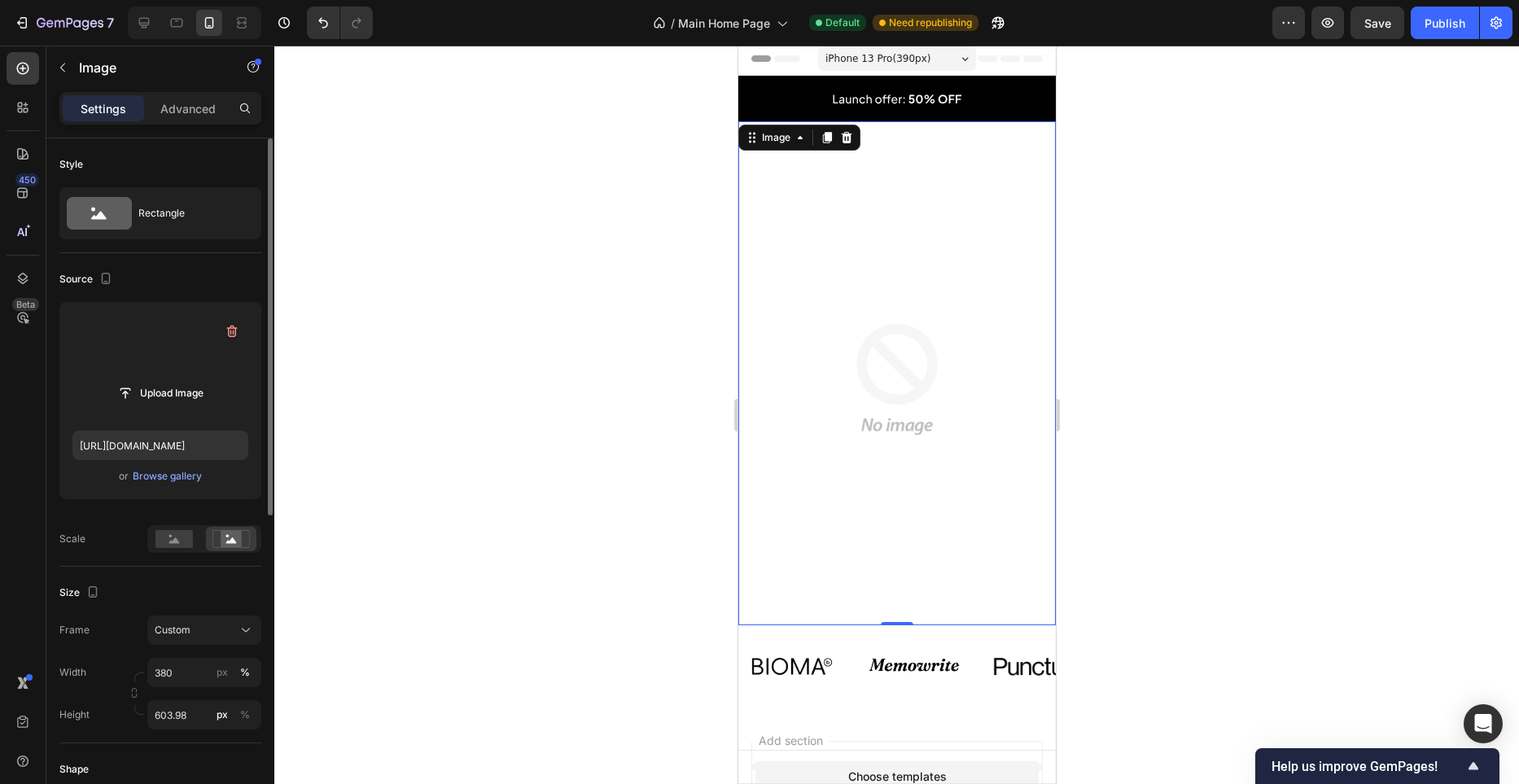
scroll to position [0, 0]
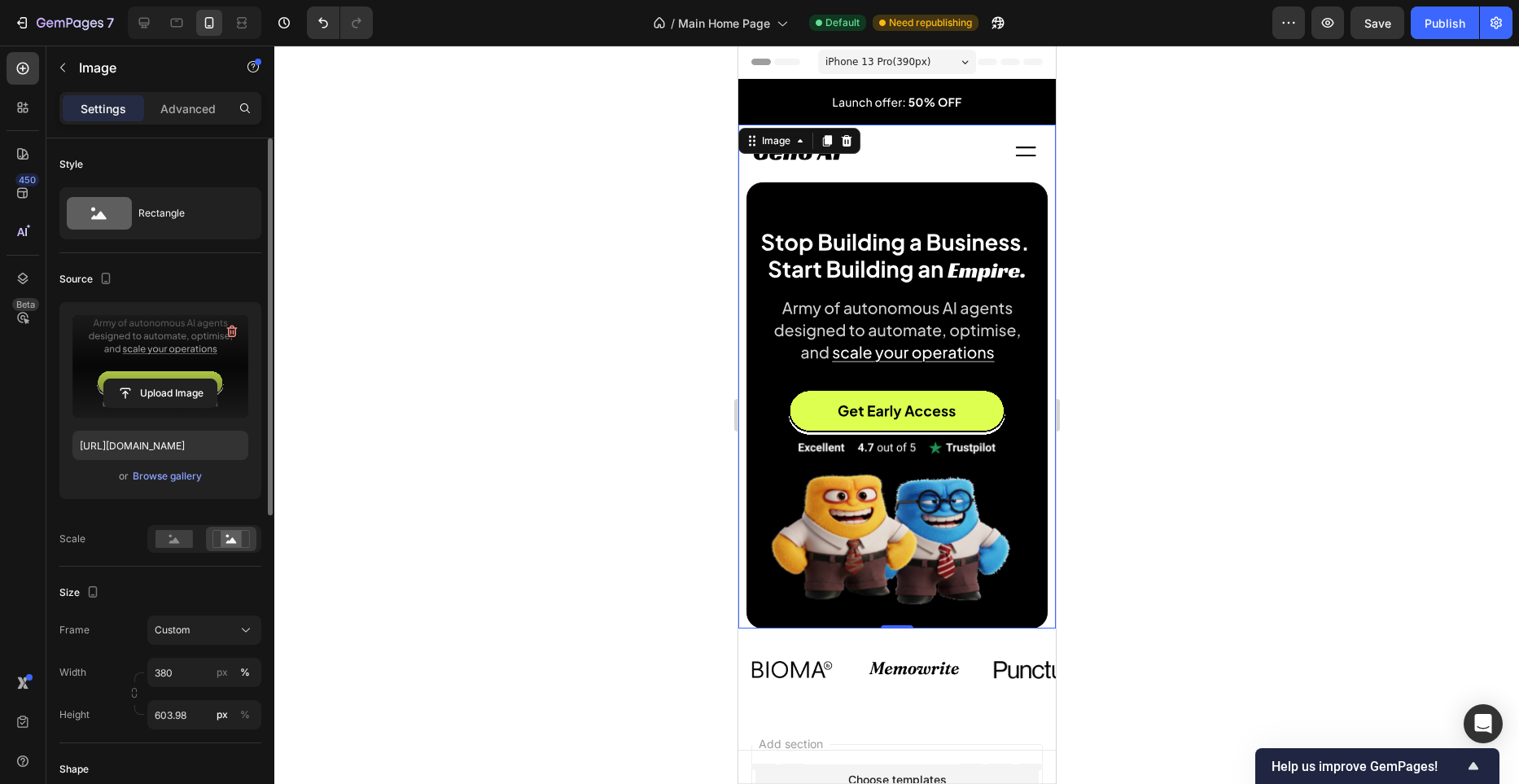
click at [630, 397] on div at bounding box center [897, 415] width 1245 height 738
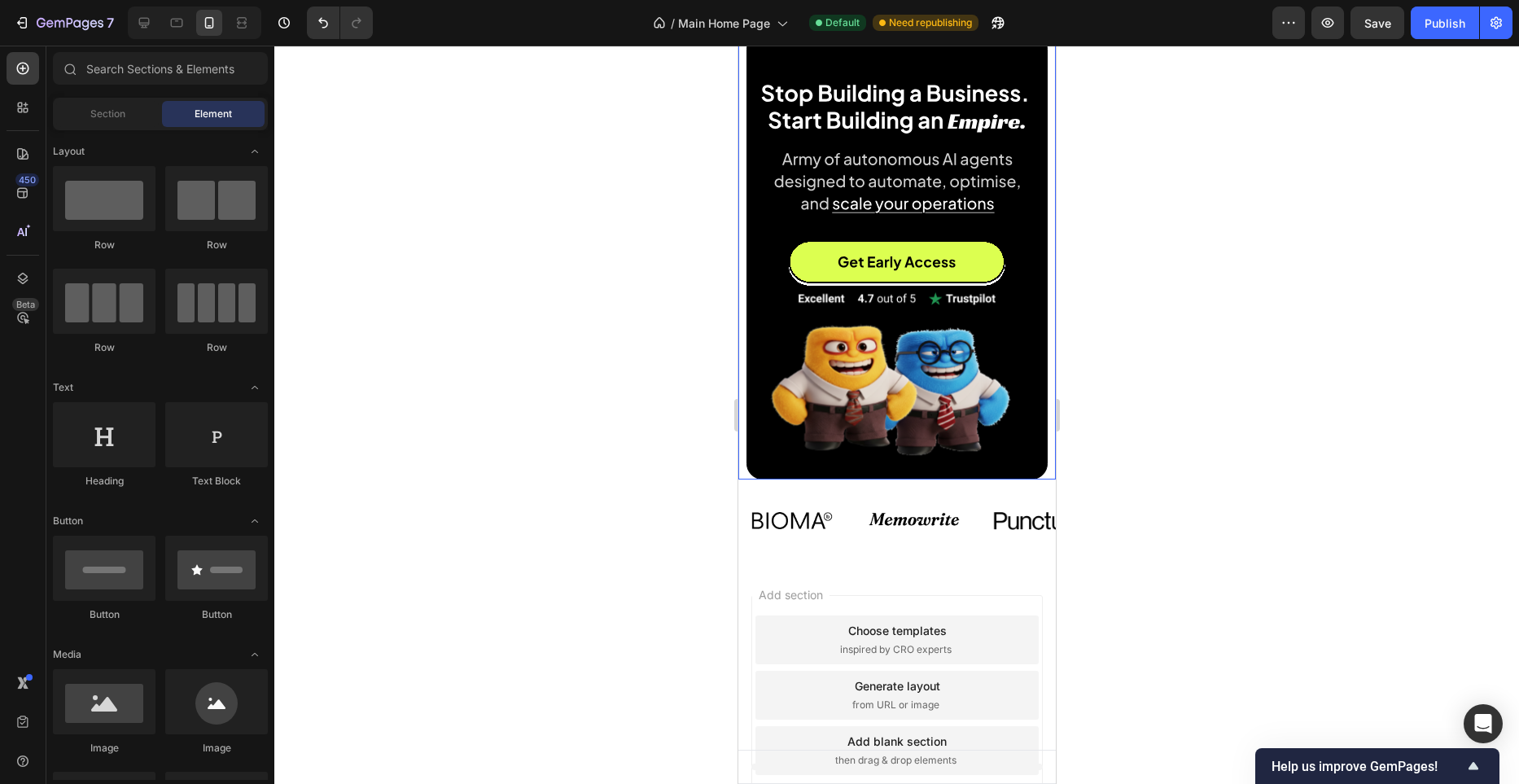
scroll to position [199, 0]
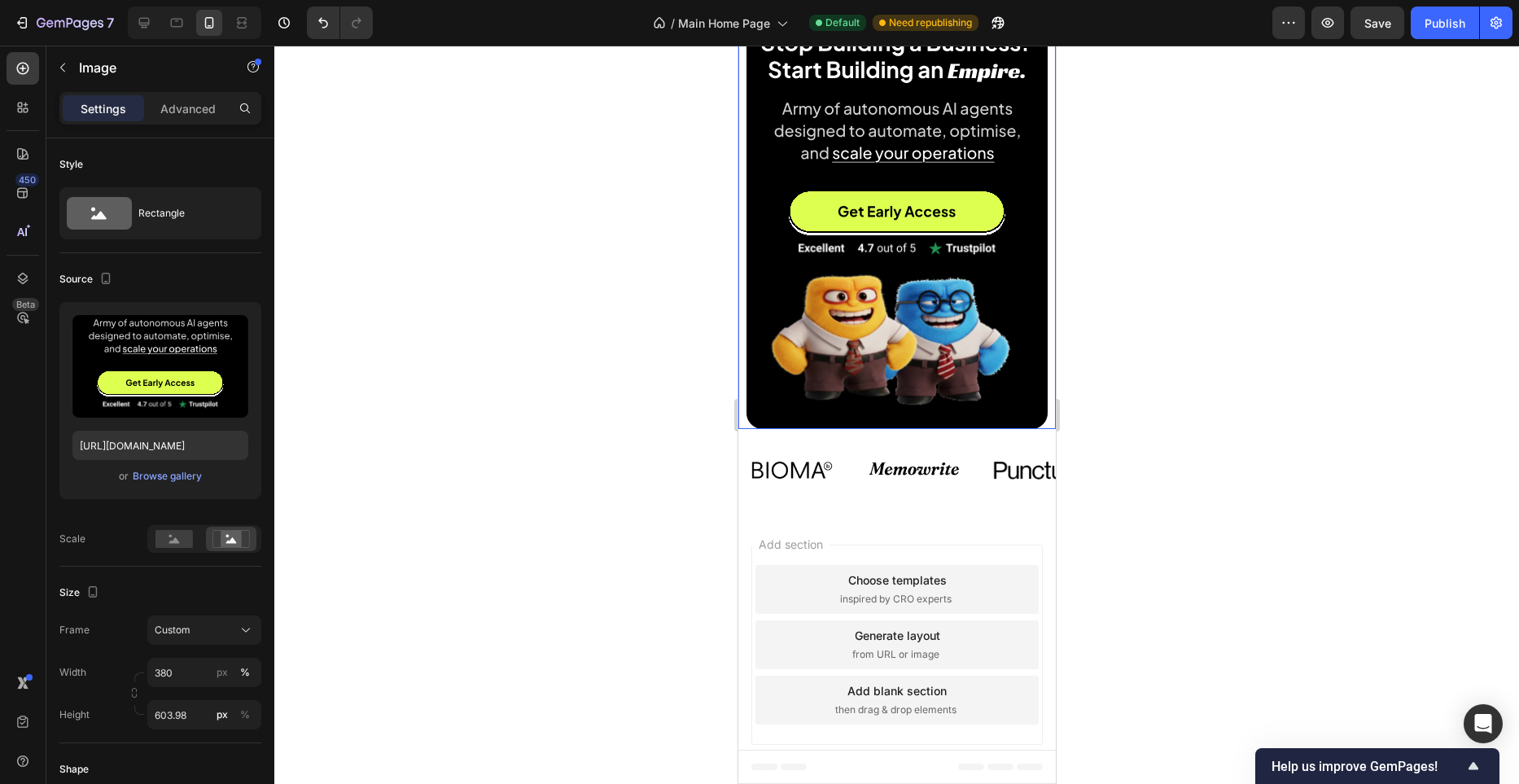
click at [882, 320] on img at bounding box center [896, 183] width 317 height 492
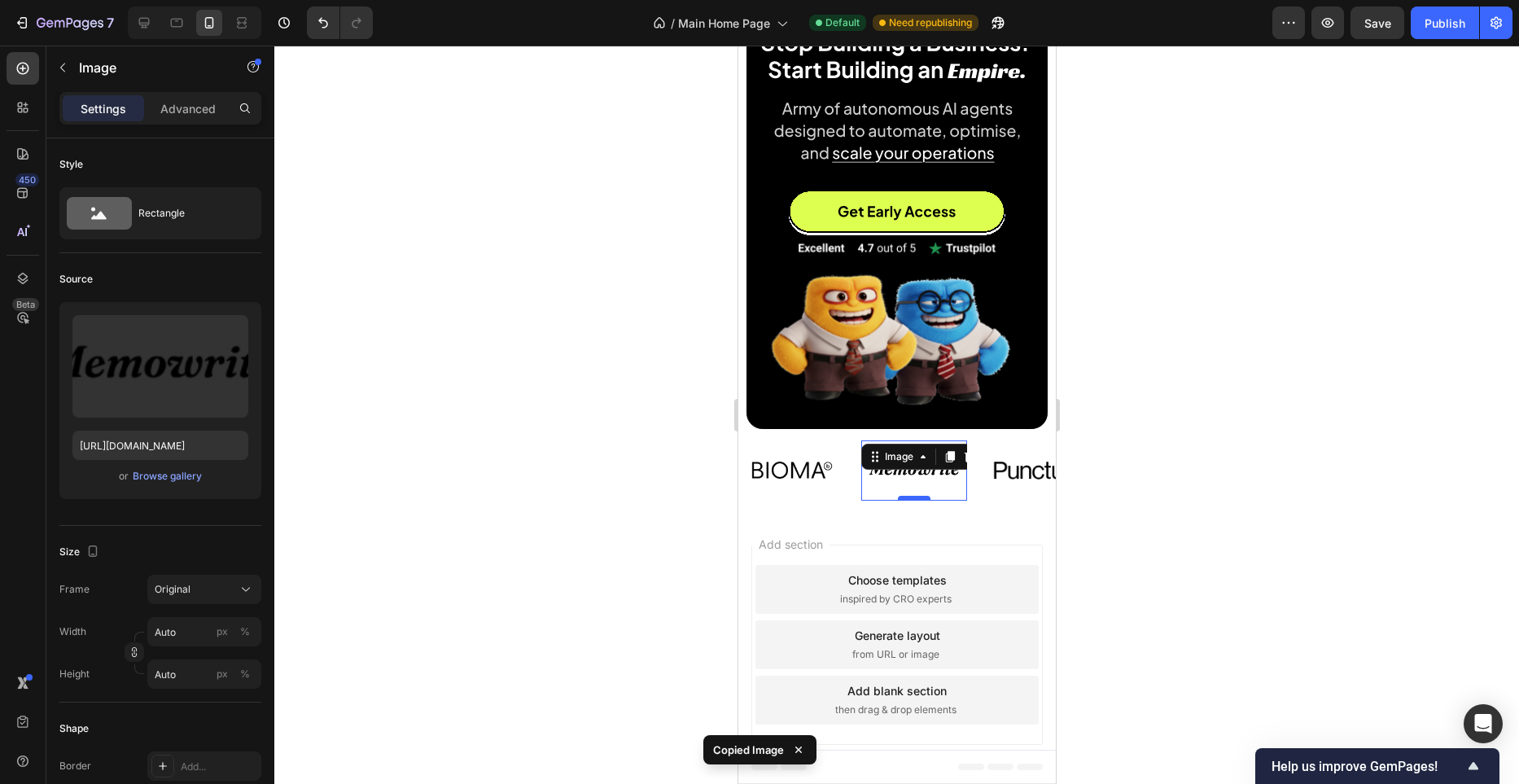
click at [569, 498] on div "Image 0" at bounding box center [515, 470] width 105 height 59
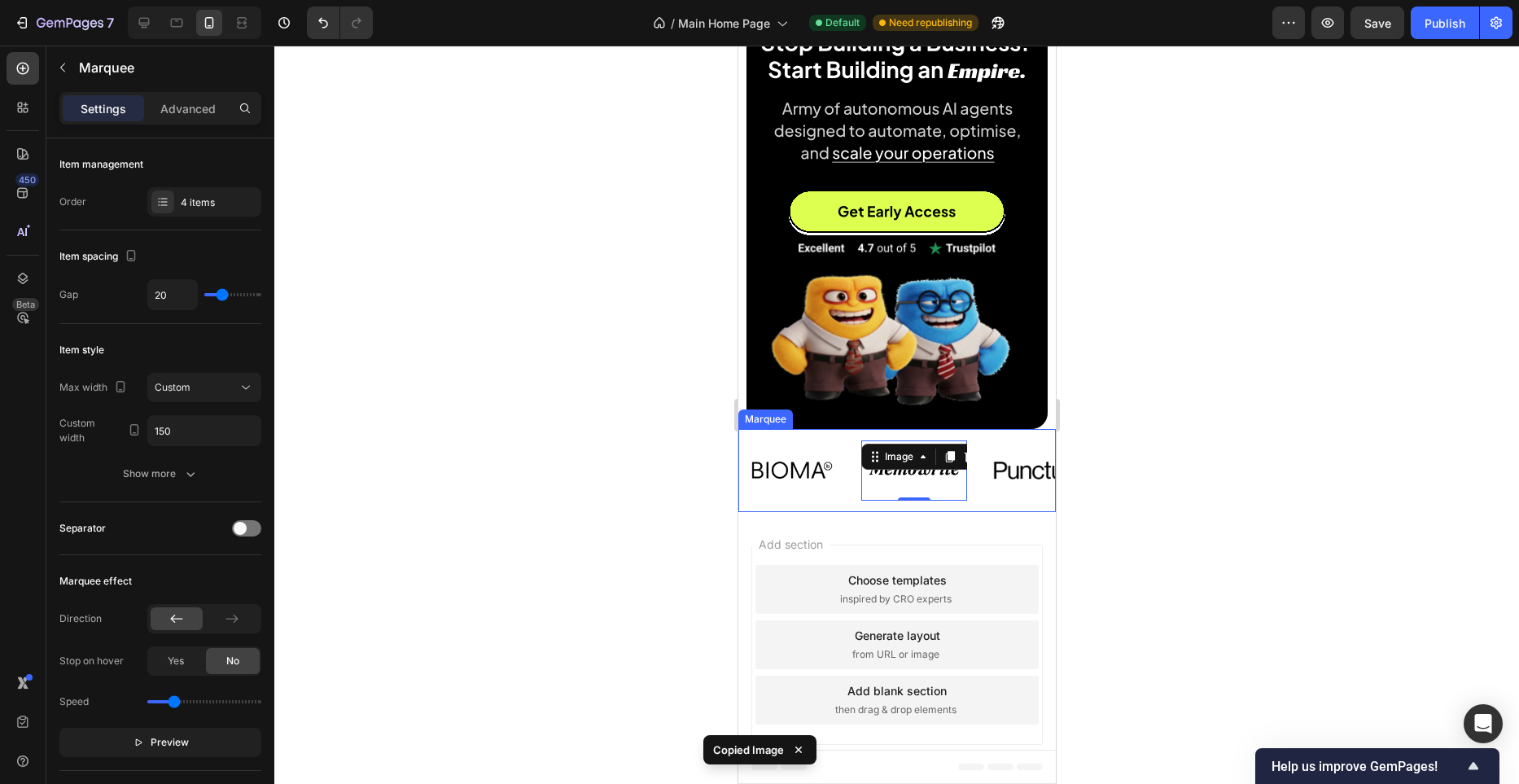
click at [906, 506] on div "Image Image 0 Image Image" at bounding box center [730, 470] width 488 height 83
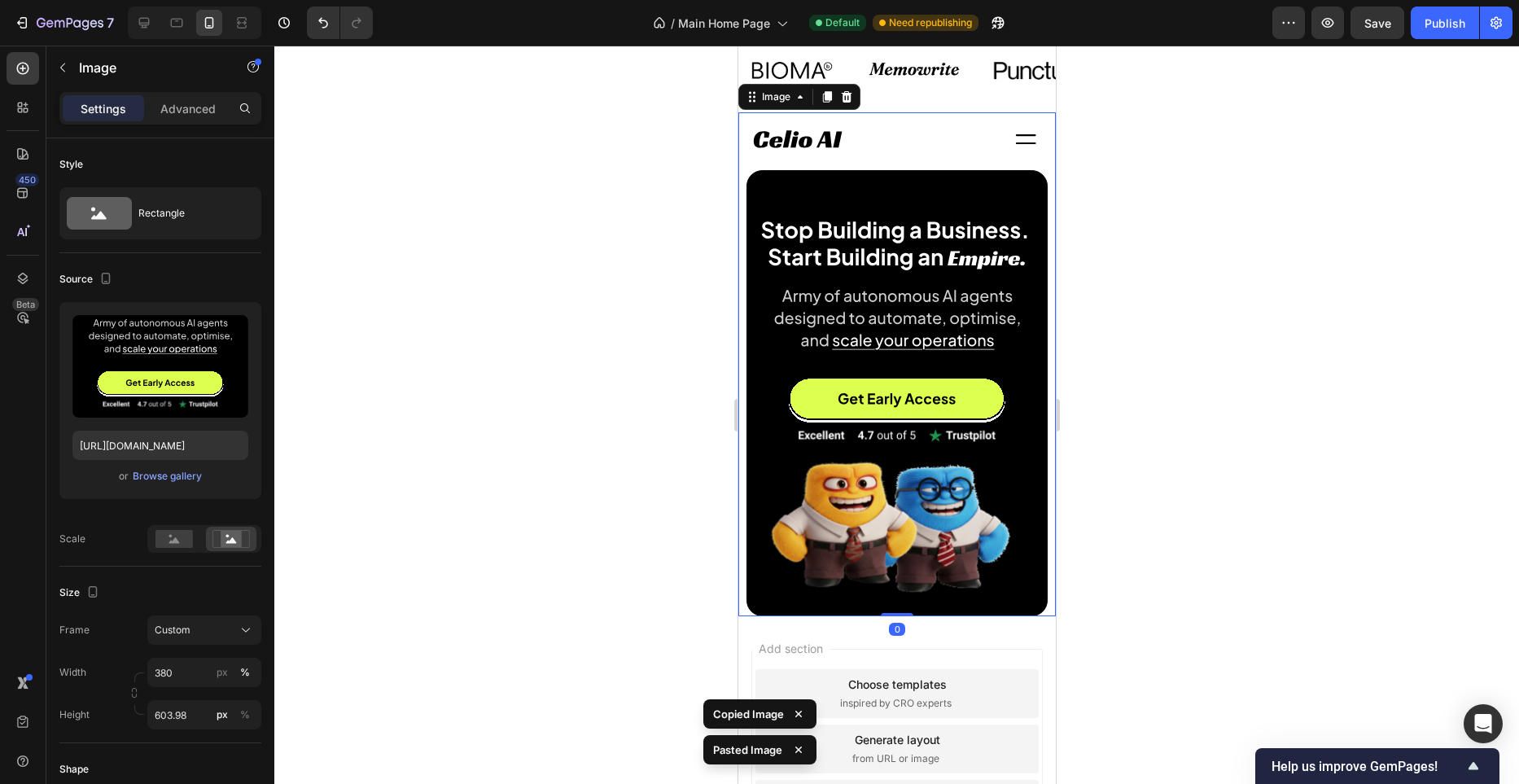
scroll to position [608, 0]
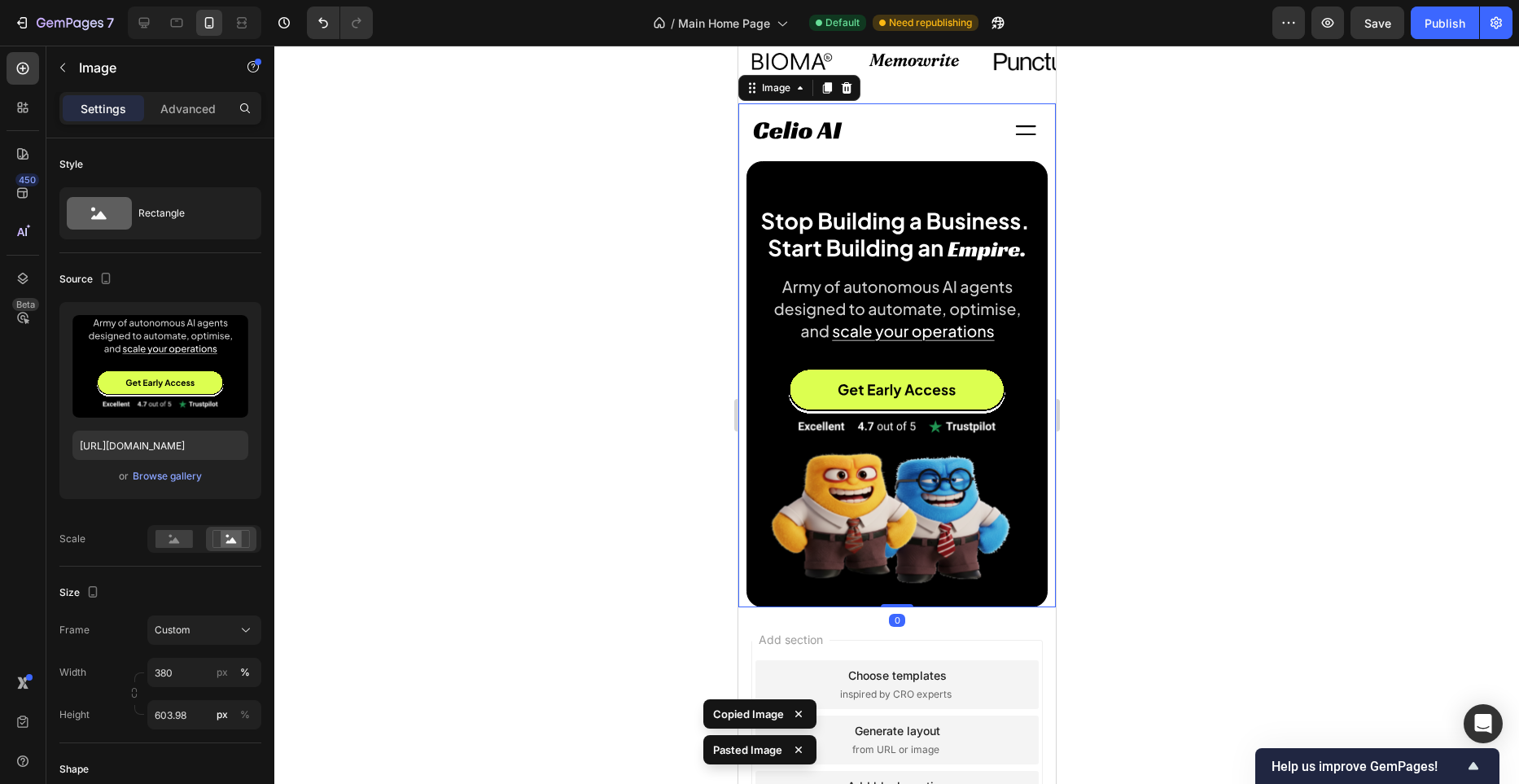
click at [899, 403] on img at bounding box center [896, 361] width 317 height 492
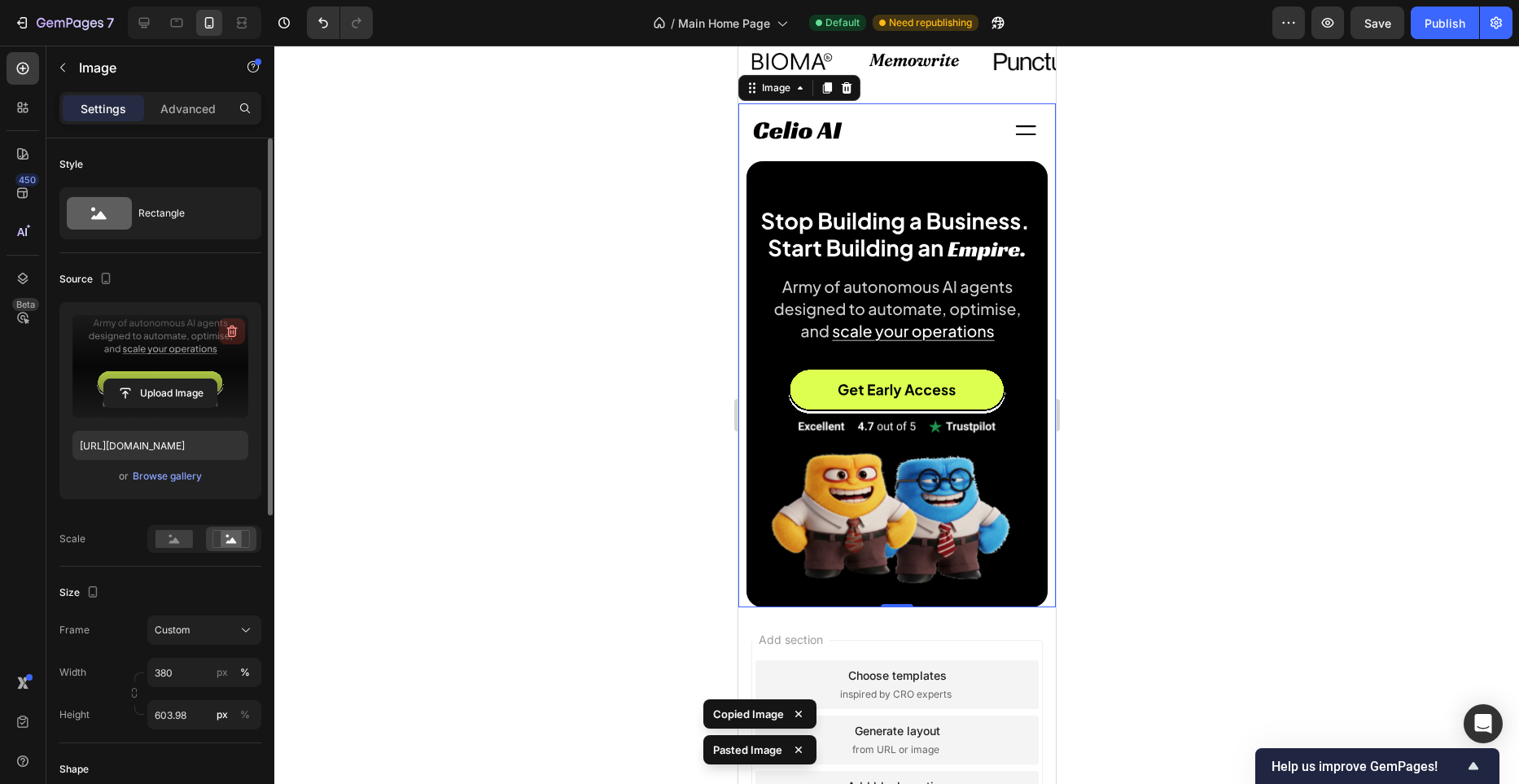
click at [231, 328] on icon "button" at bounding box center [232, 332] width 11 height 13
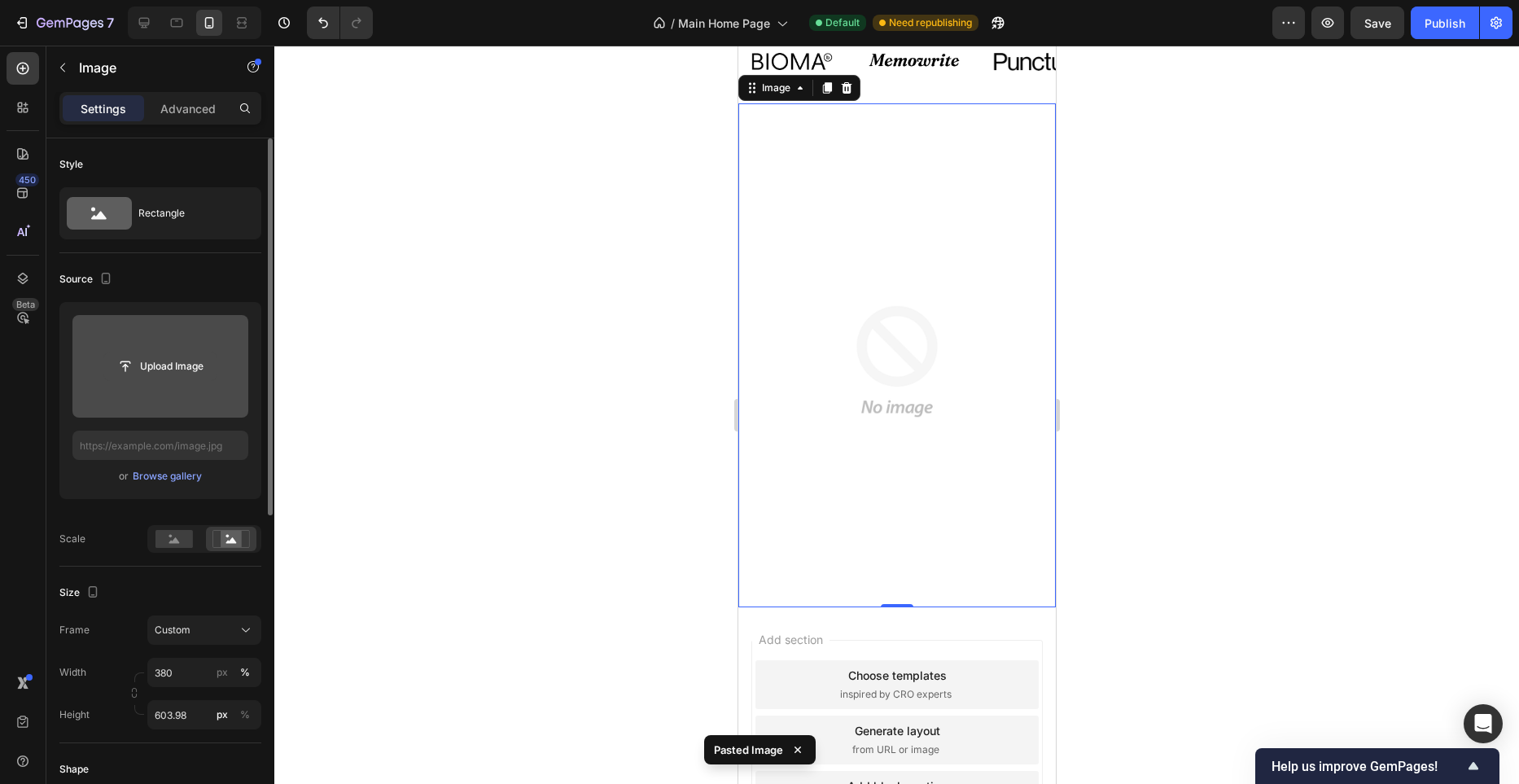
click at [178, 360] on input "file" at bounding box center [161, 366] width 113 height 28
click at [124, 346] on input "file" at bounding box center [160, 366] width 176 height 103
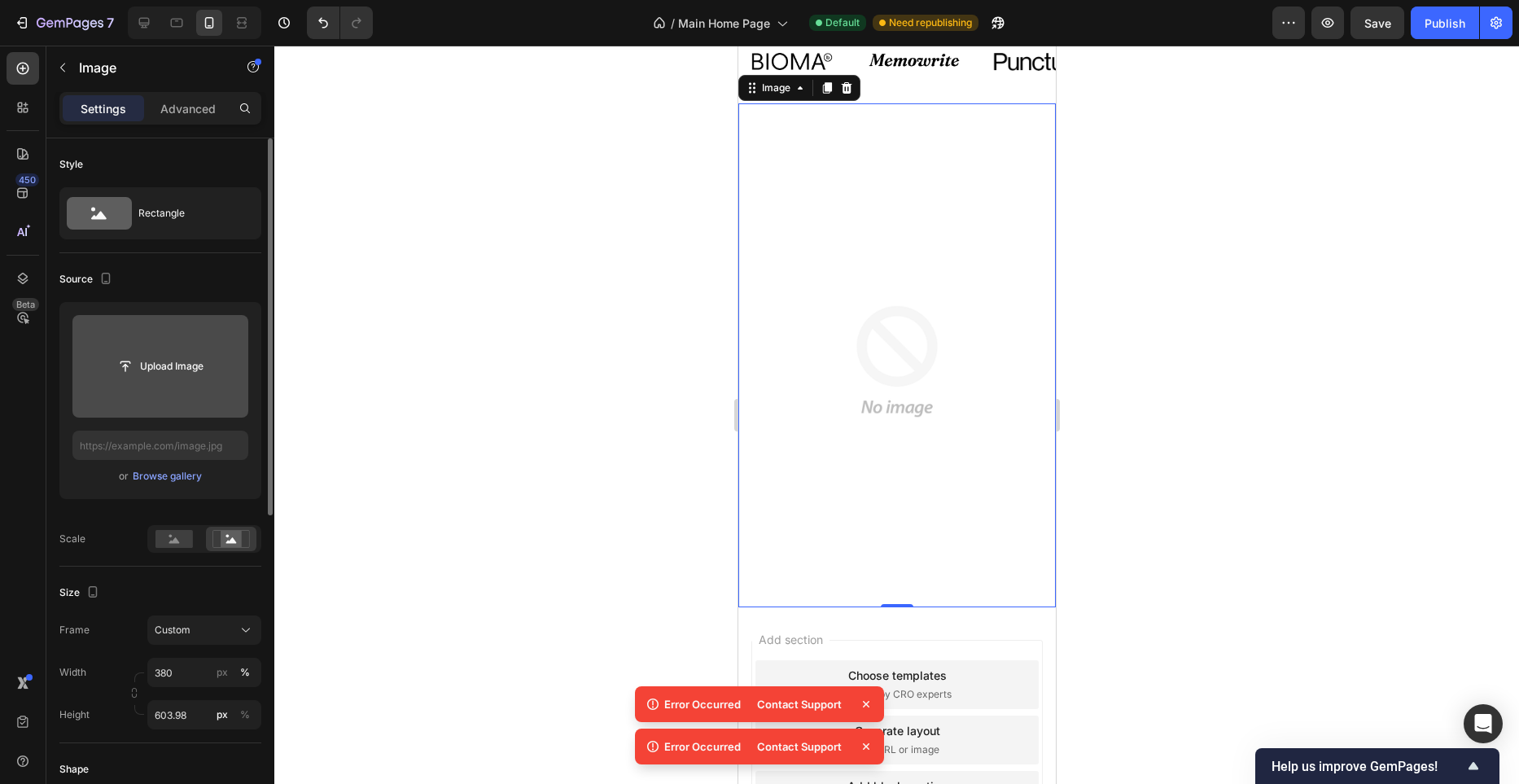
click at [866, 696] on icon at bounding box center [866, 704] width 16 height 16
click at [868, 737] on div "Error Occurred Contact Support invalid or expired authorization token" at bounding box center [759, 731] width 249 height 78
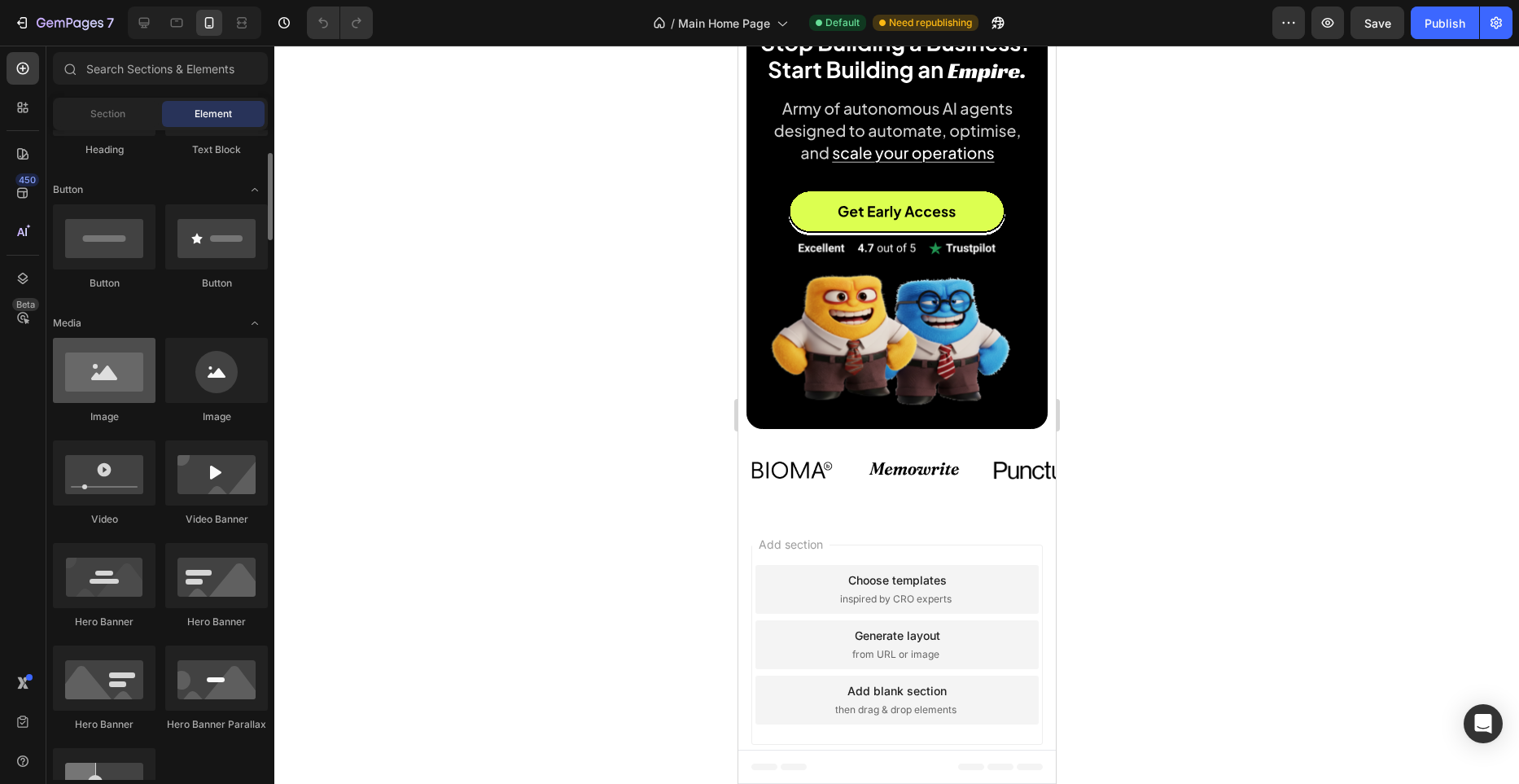
scroll to position [340, 0]
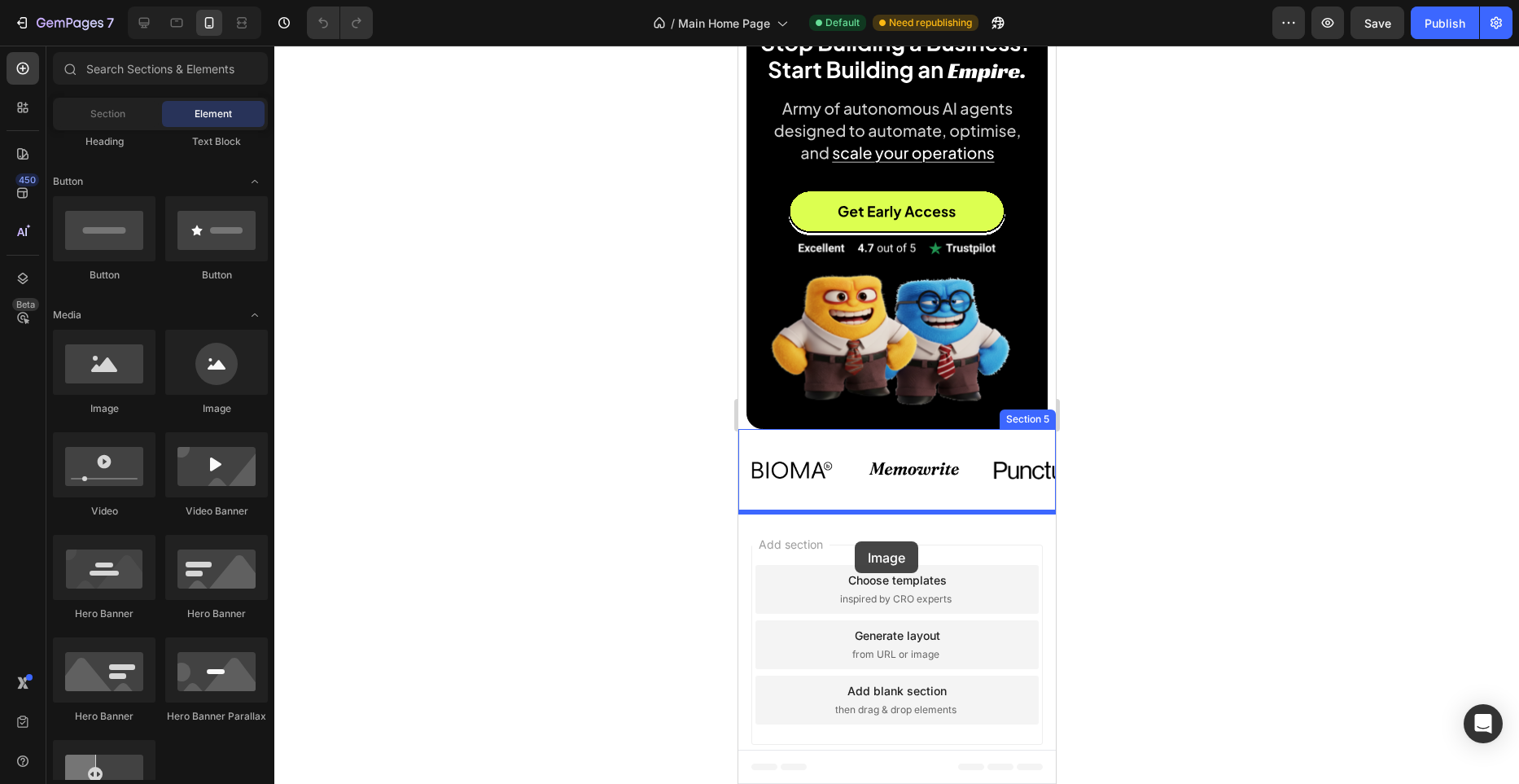
drag, startPoint x: 840, startPoint y: 405, endPoint x: 854, endPoint y: 542, distance: 137.7
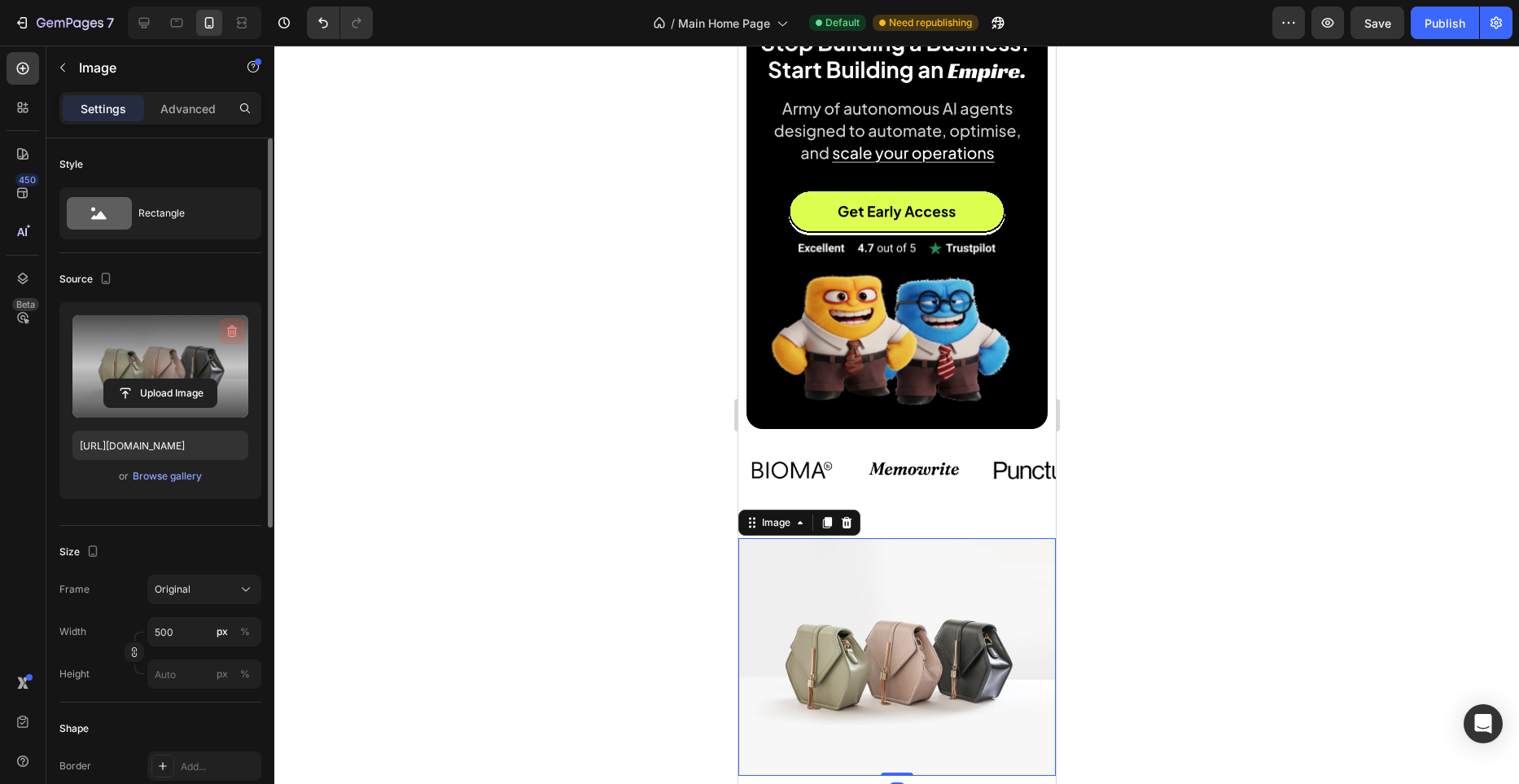
click at [232, 333] on icon "button" at bounding box center [233, 332] width 2 height 4
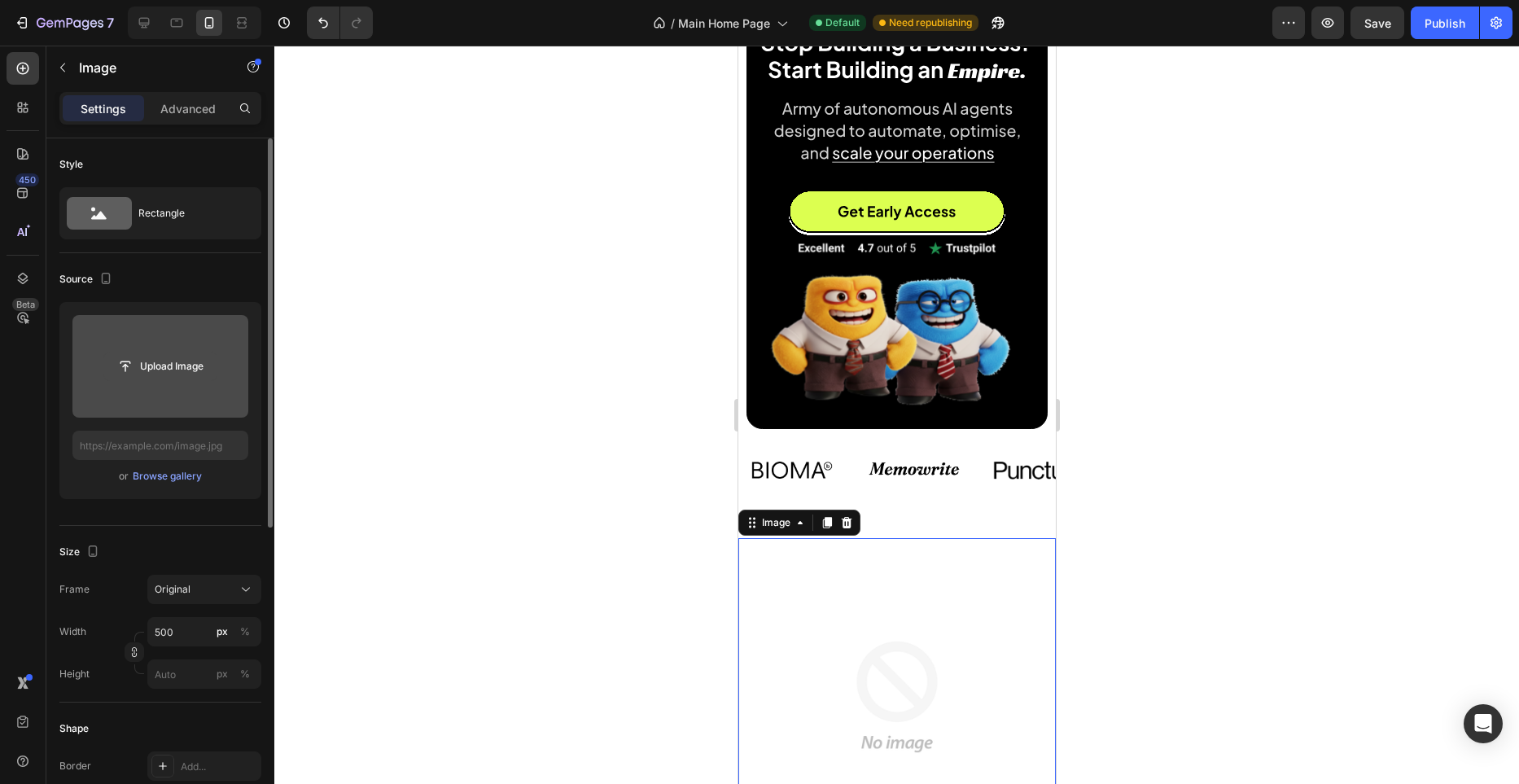
click at [168, 363] on input "file" at bounding box center [161, 366] width 113 height 28
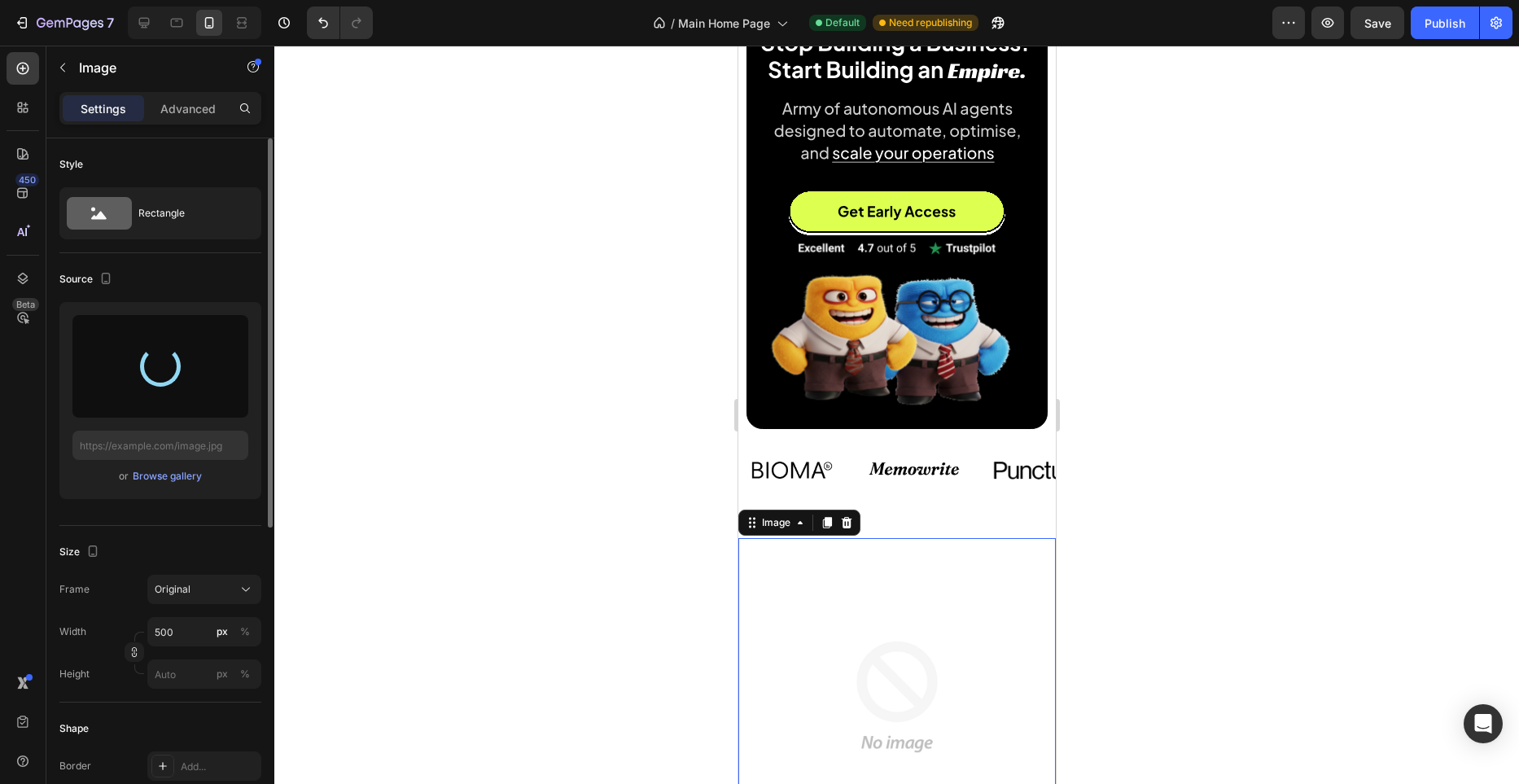
type input "[URL][DOMAIN_NAME]"
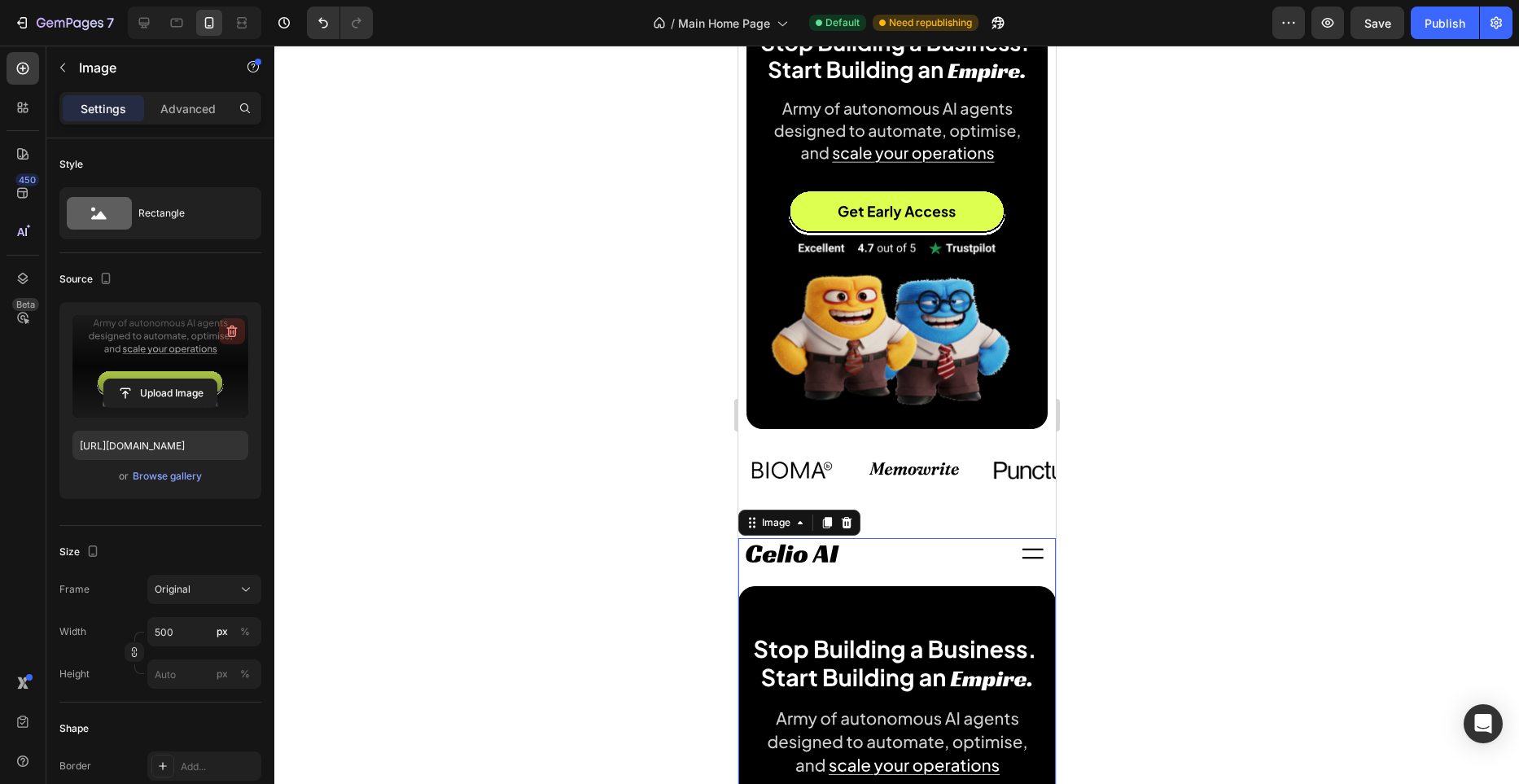
click at [234, 333] on icon "button" at bounding box center [232, 332] width 16 height 16
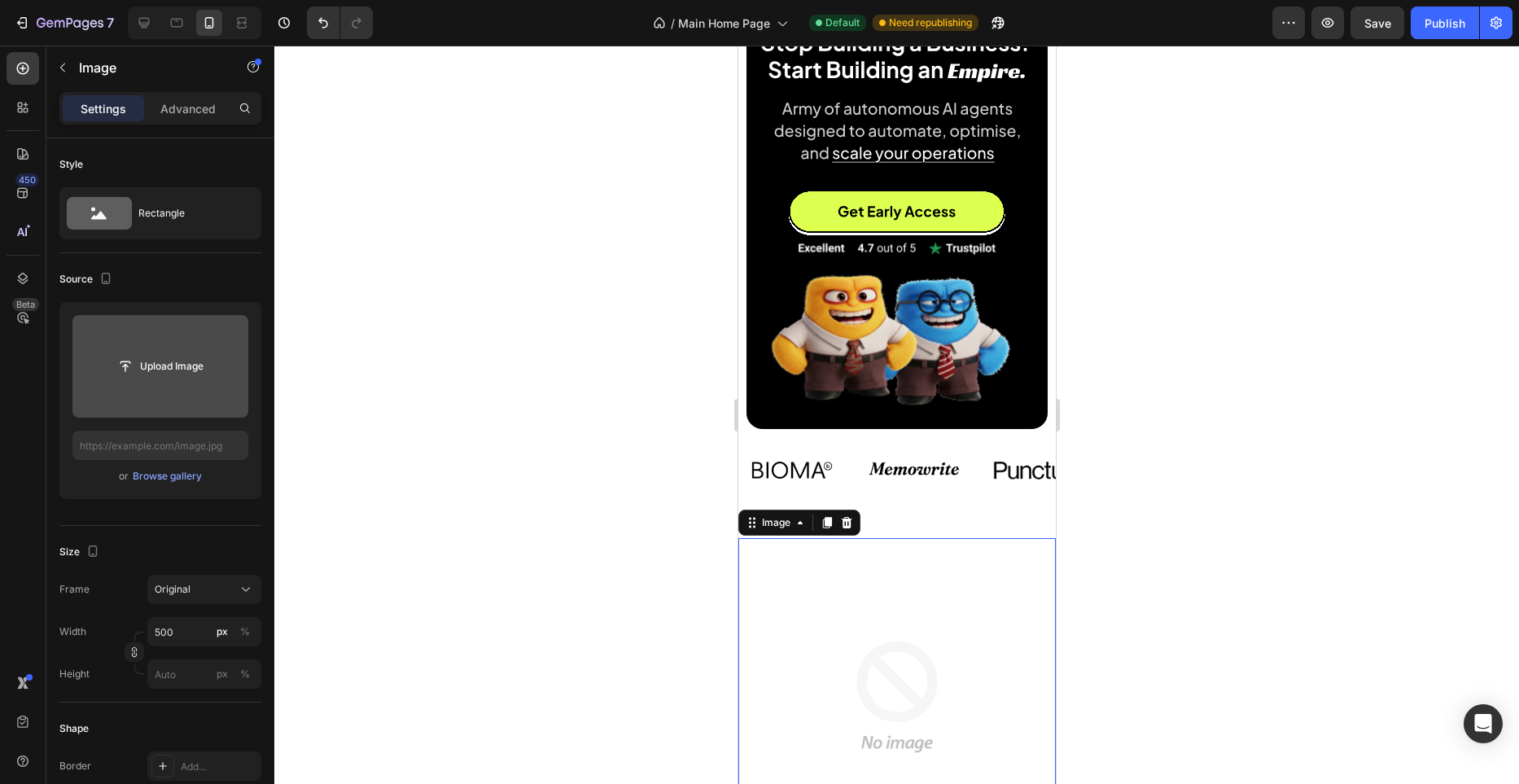
click at [880, 569] on img at bounding box center [896, 696] width 317 height 317
click at [138, 358] on input "file" at bounding box center [161, 366] width 113 height 28
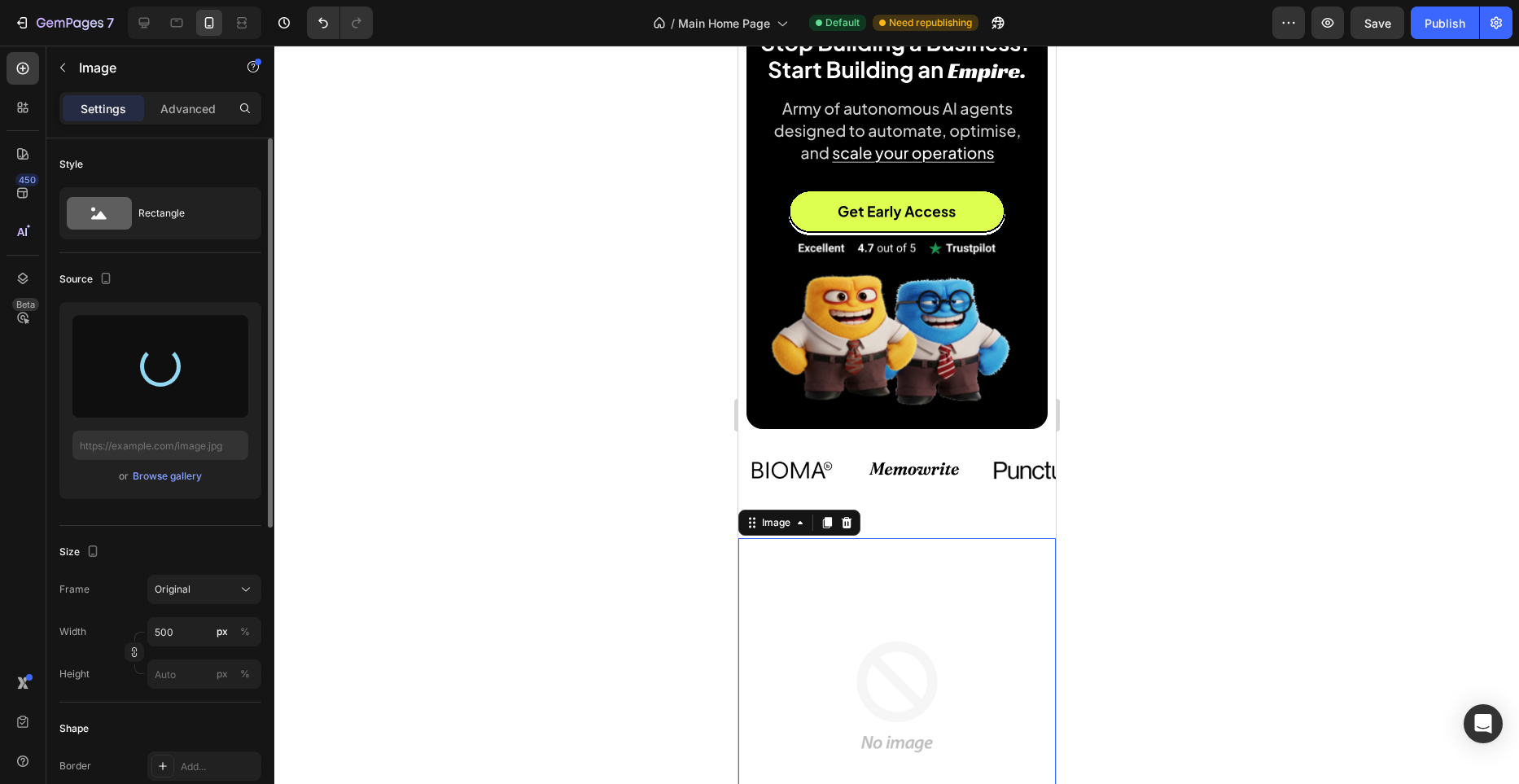
type input "https://cdn.shopify.com/s/files/1/0982/4944/1612/files/gempages_586391405597819…"
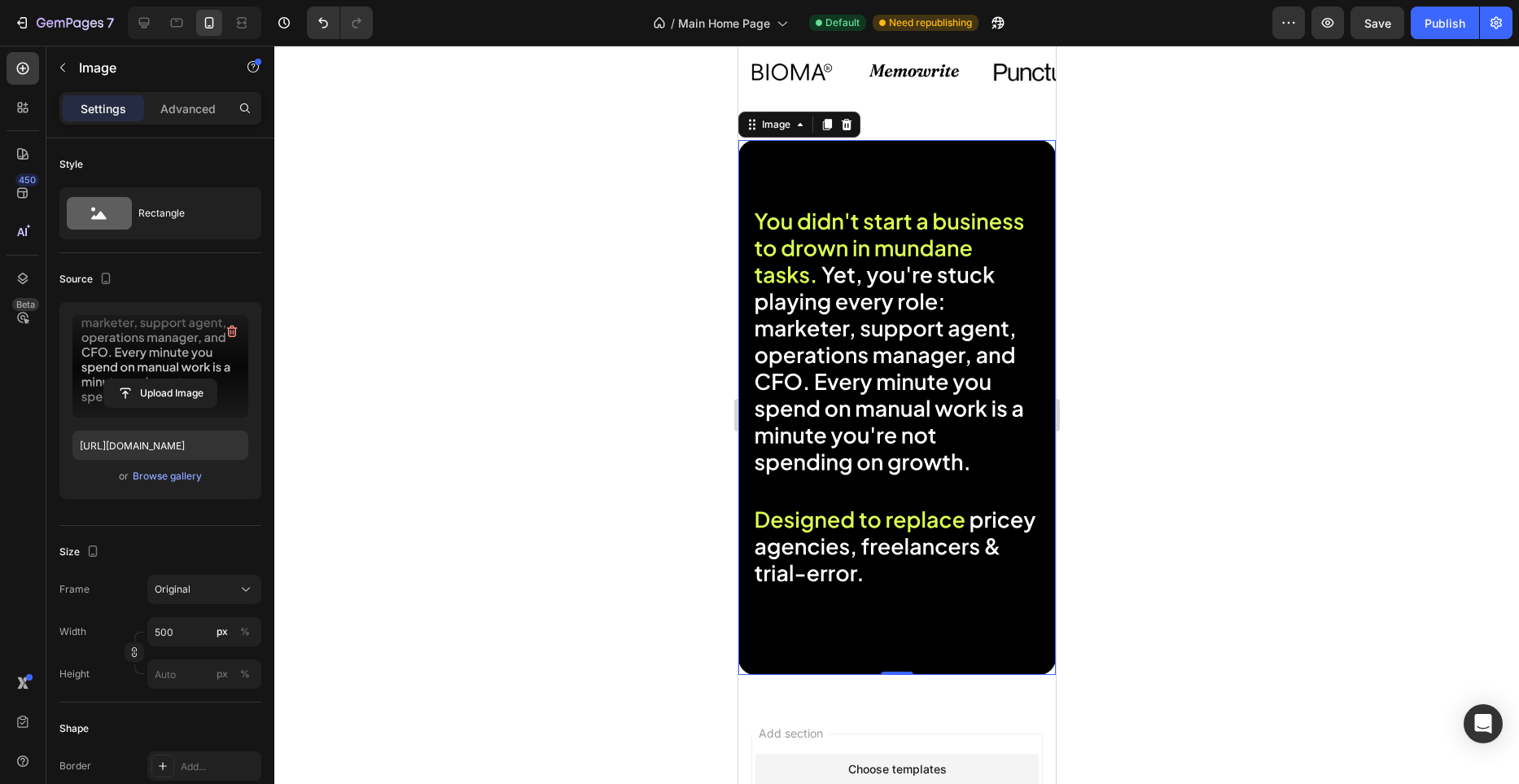
scroll to position [598, 0]
click at [652, 372] on div at bounding box center [897, 415] width 1245 height 738
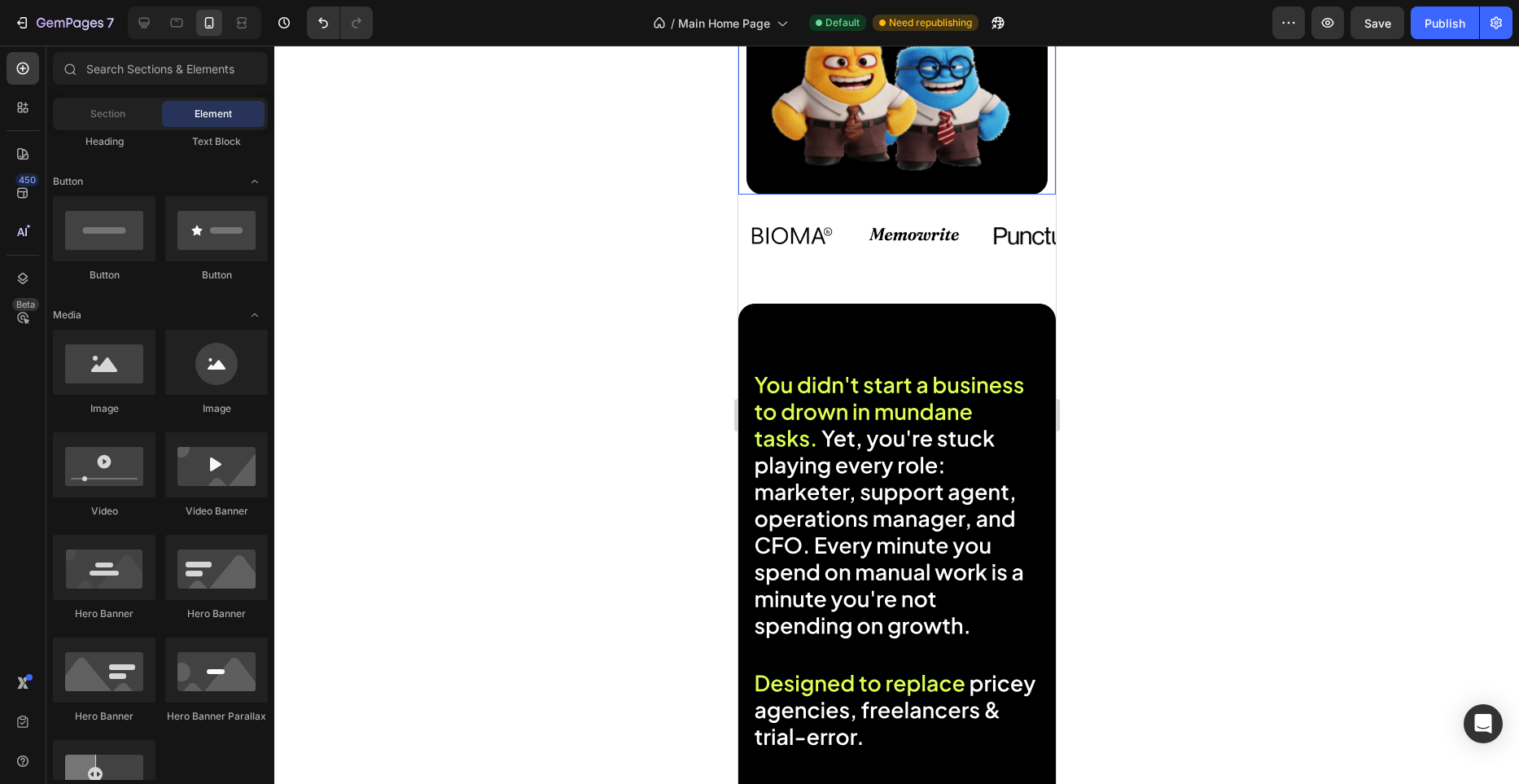
scroll to position [704, 0]
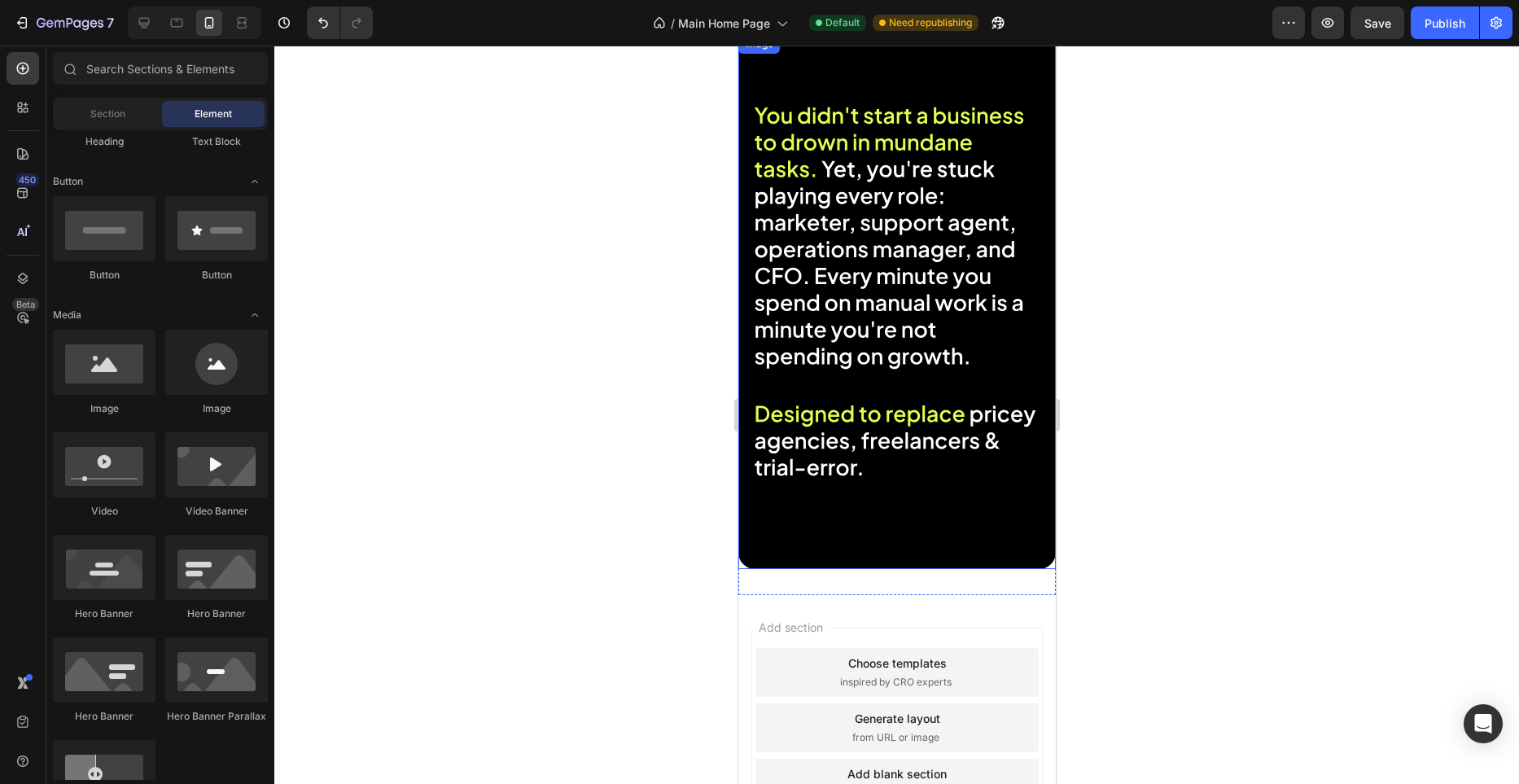
click at [895, 301] on img at bounding box center [896, 301] width 317 height 535
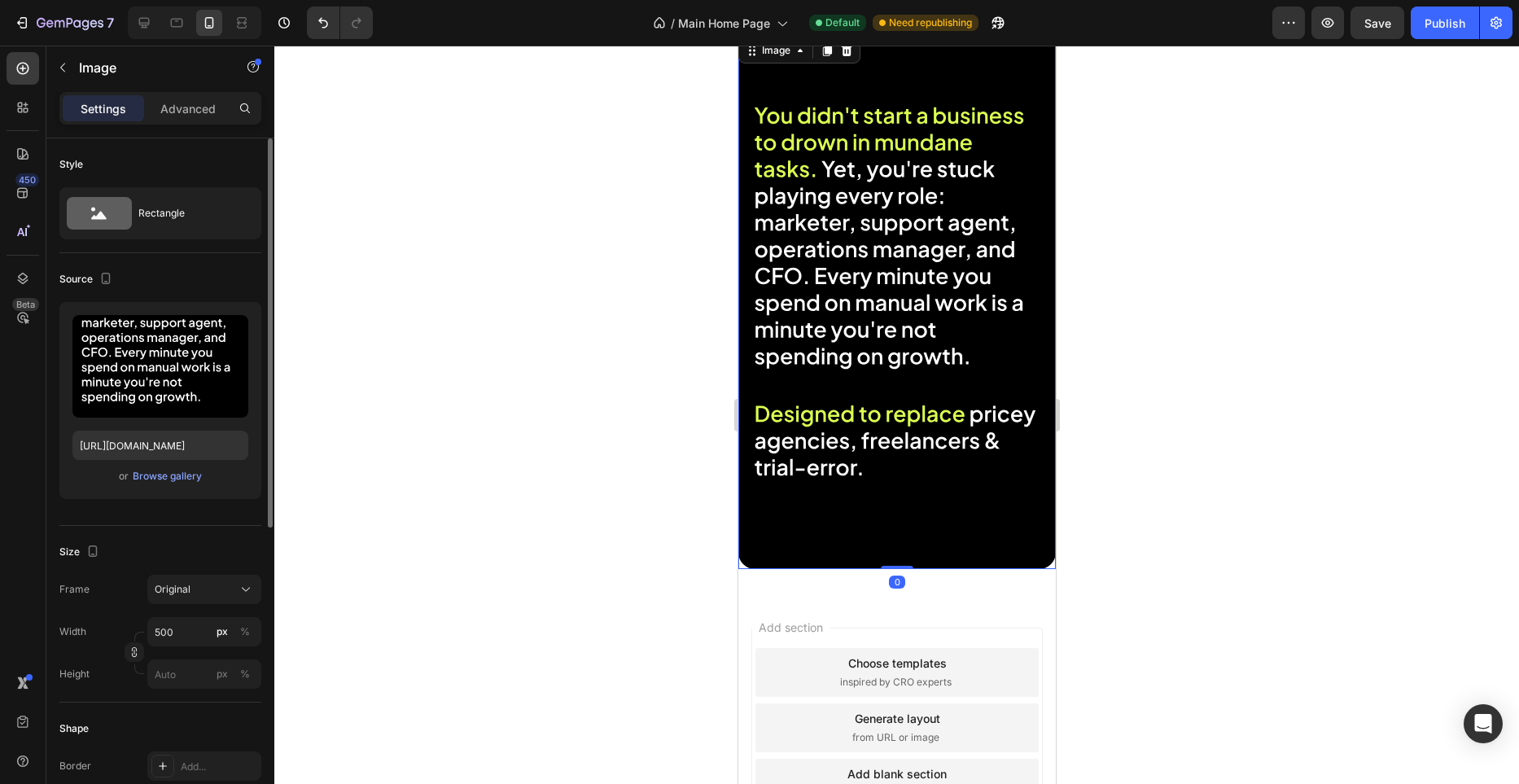
scroll to position [9, 0]
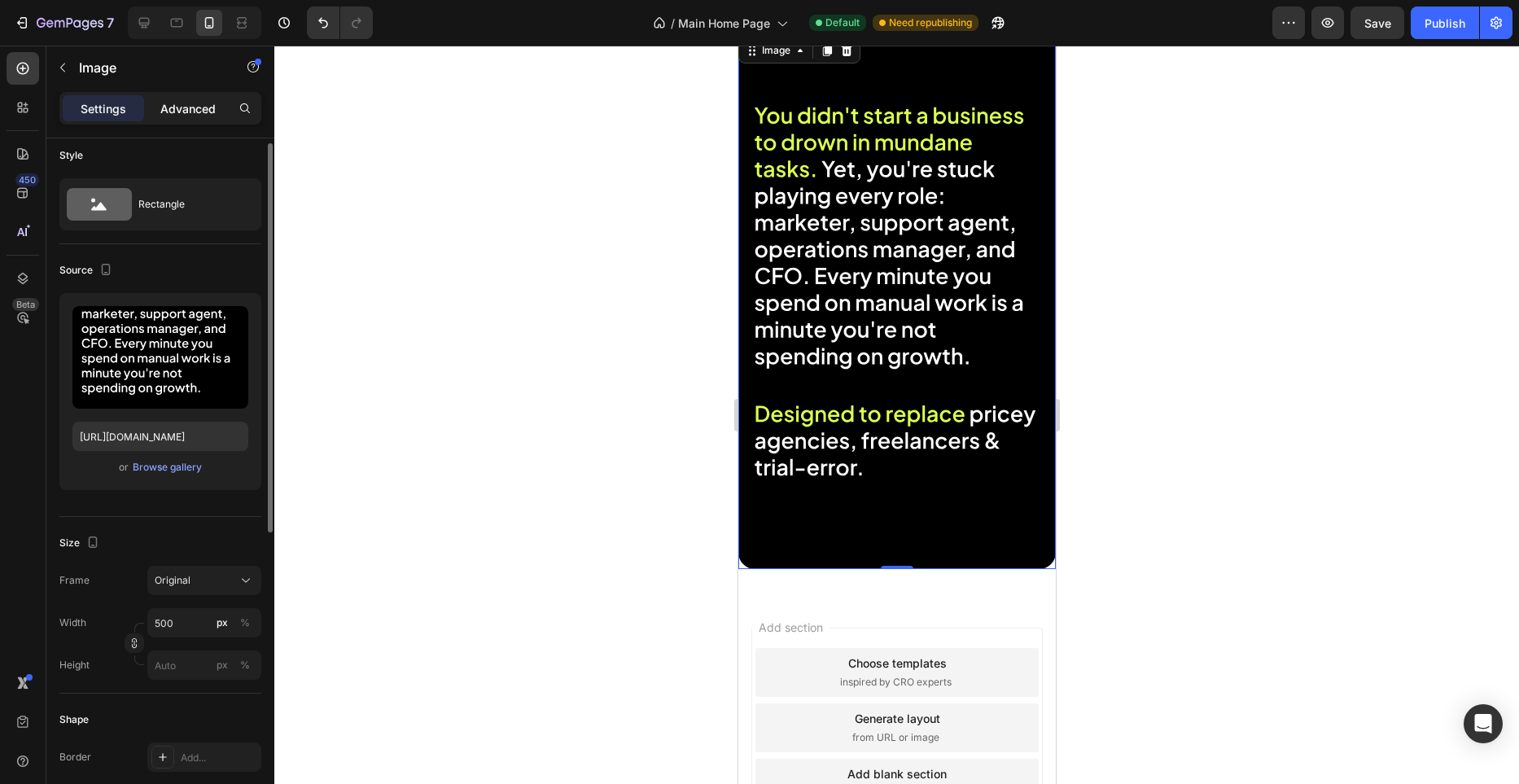
click at [199, 114] on p "Advanced" at bounding box center [188, 108] width 55 height 17
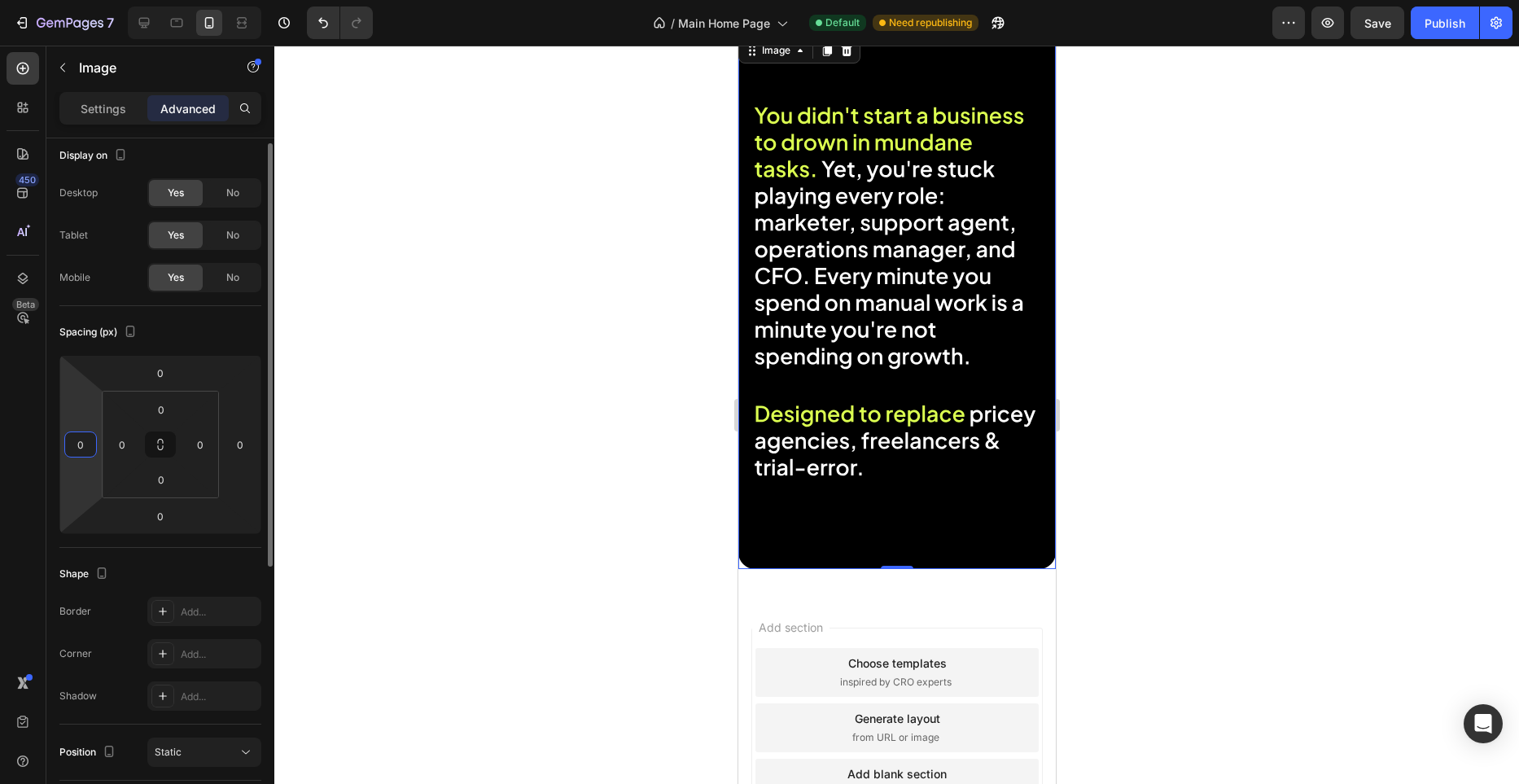
scroll to position [6, 0]
click at [81, 443] on input "0" at bounding box center [80, 444] width 24 height 24
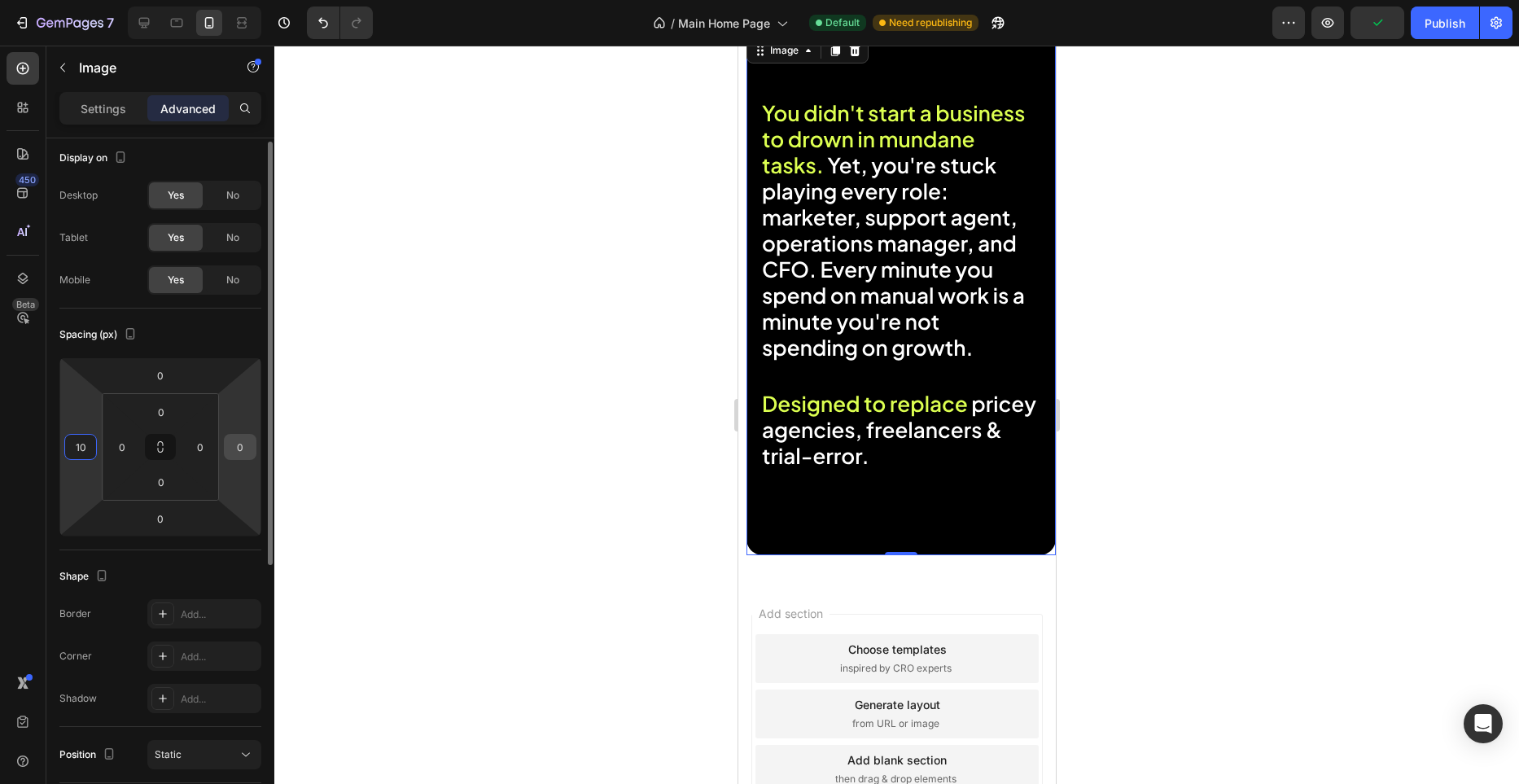
type input "10"
click at [241, 451] on input "0" at bounding box center [240, 446] width 24 height 24
click at [245, 450] on input "0" at bounding box center [240, 445] width 24 height 24
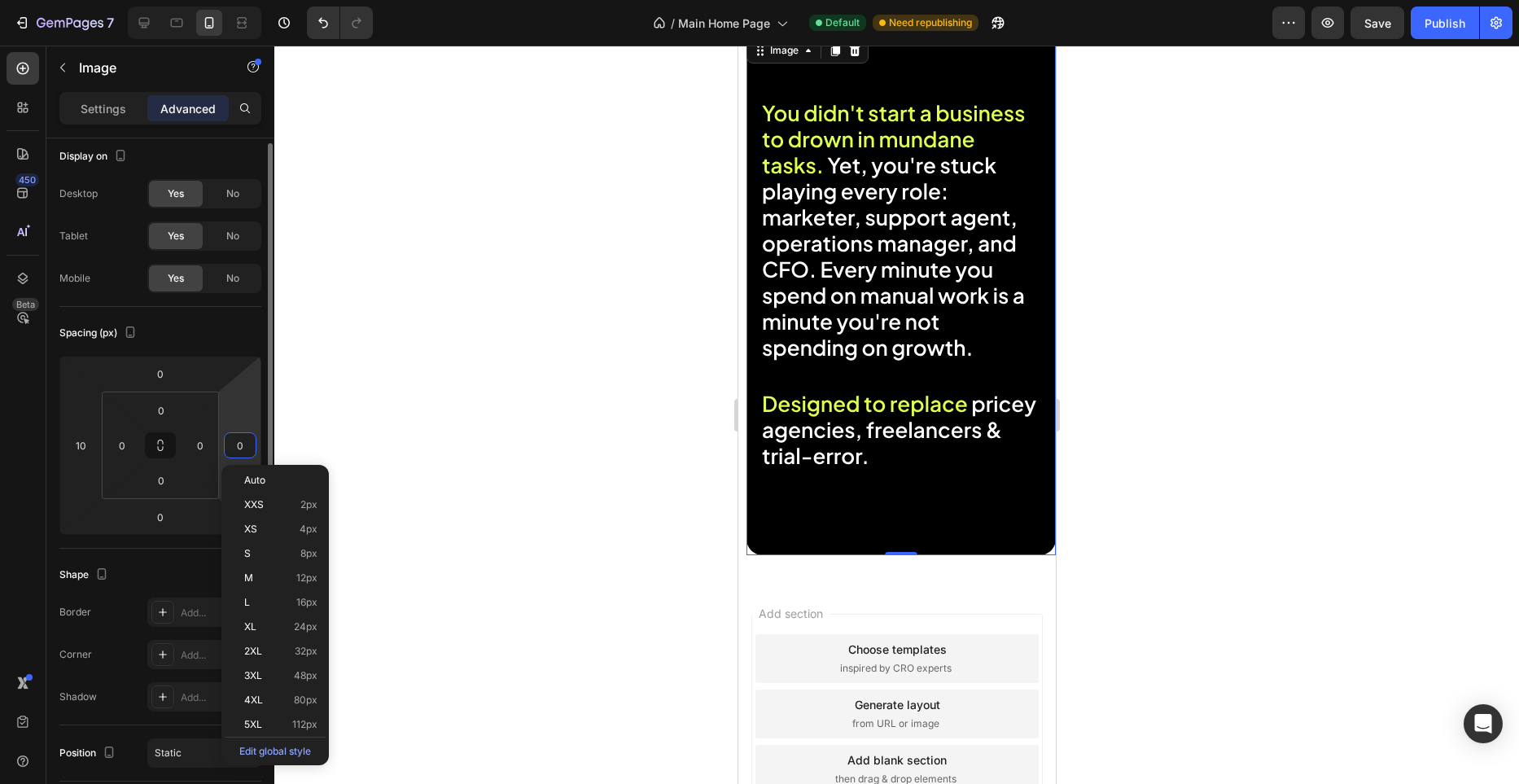
click at [245, 450] on input "0" at bounding box center [240, 445] width 24 height 24
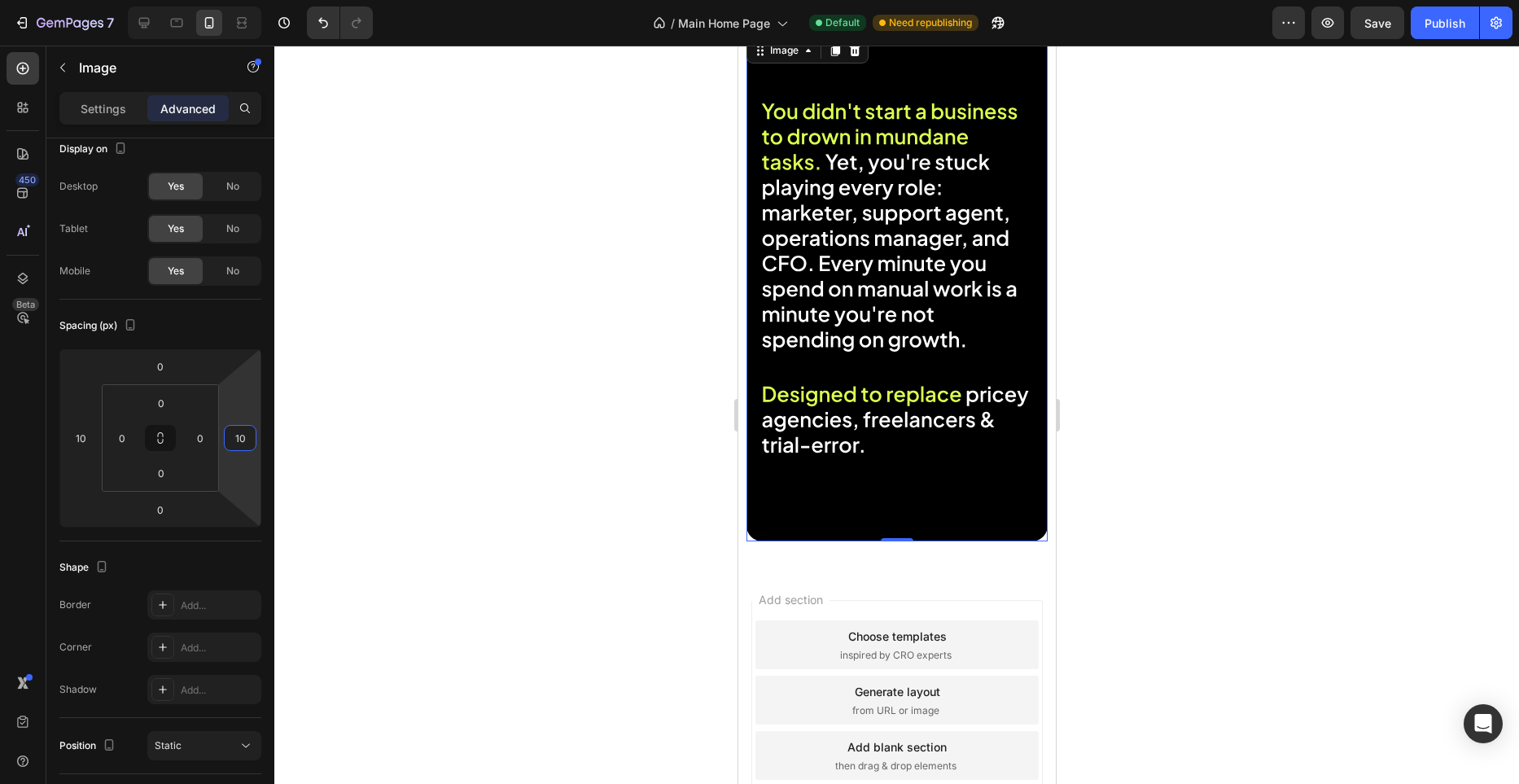
type input "10"
click at [537, 382] on div at bounding box center [897, 415] width 1245 height 738
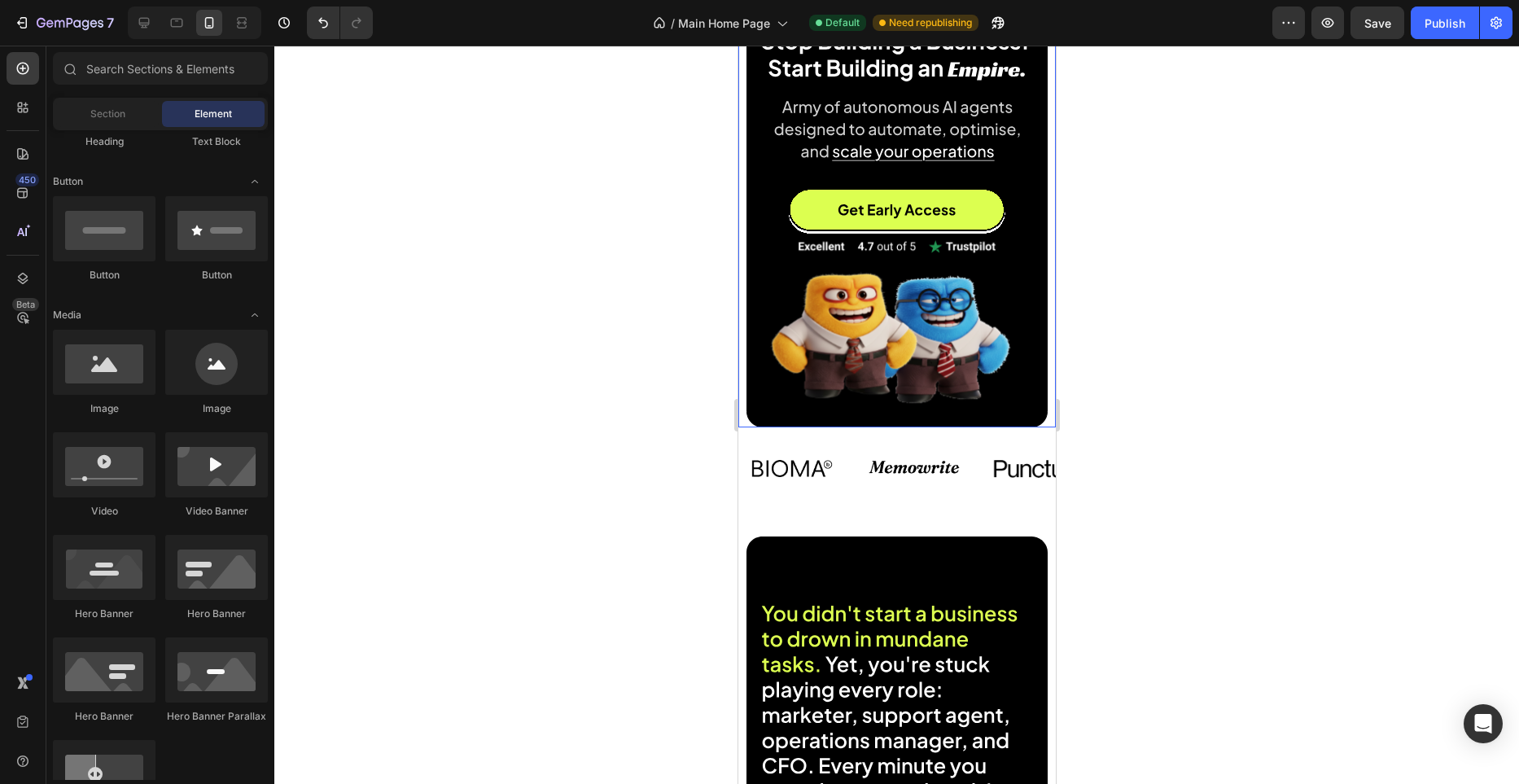
scroll to position [179, 0]
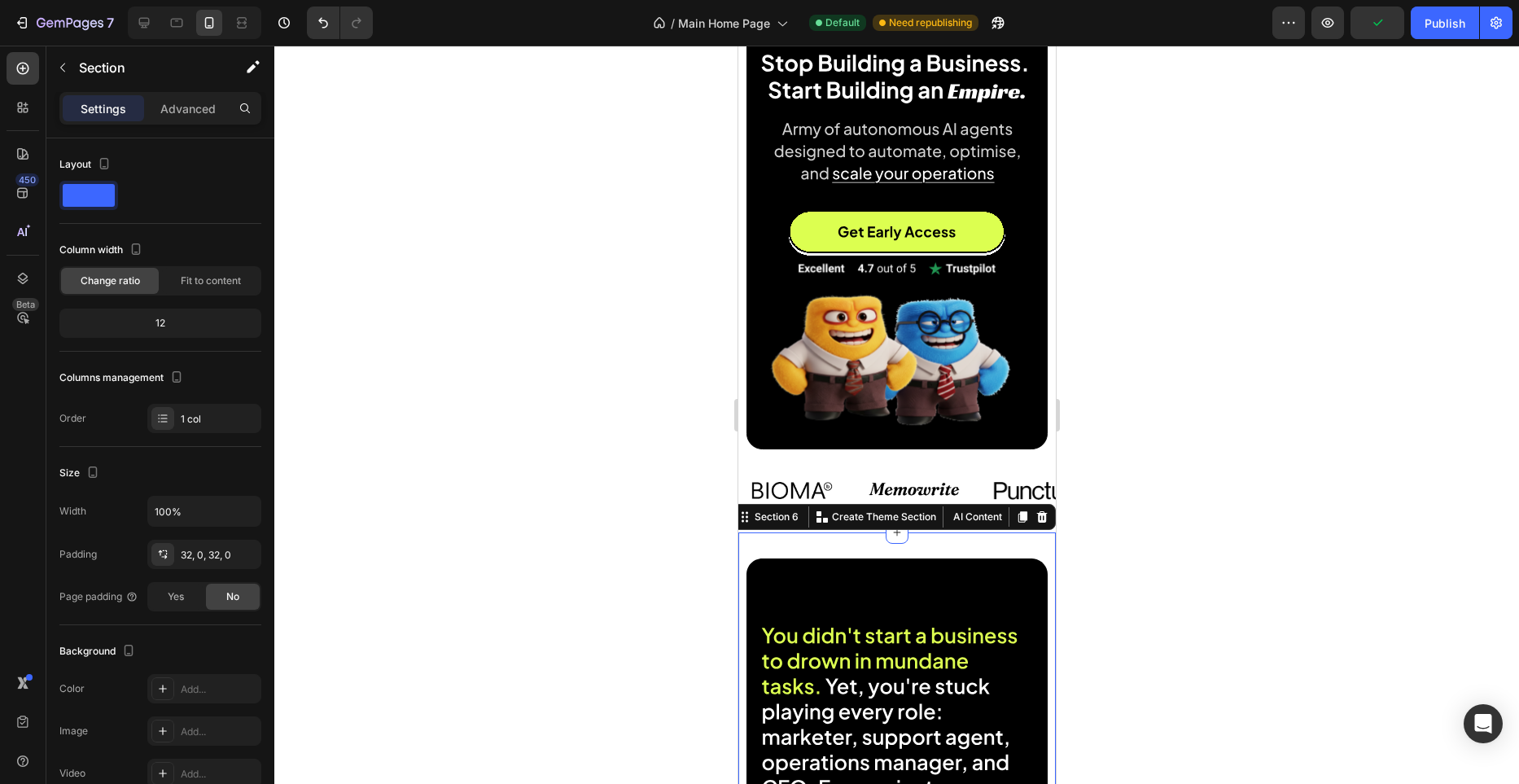
click at [200, 126] on div "Settings Advanced" at bounding box center [160, 115] width 228 height 46
click at [198, 116] on p "Advanced" at bounding box center [188, 108] width 55 height 17
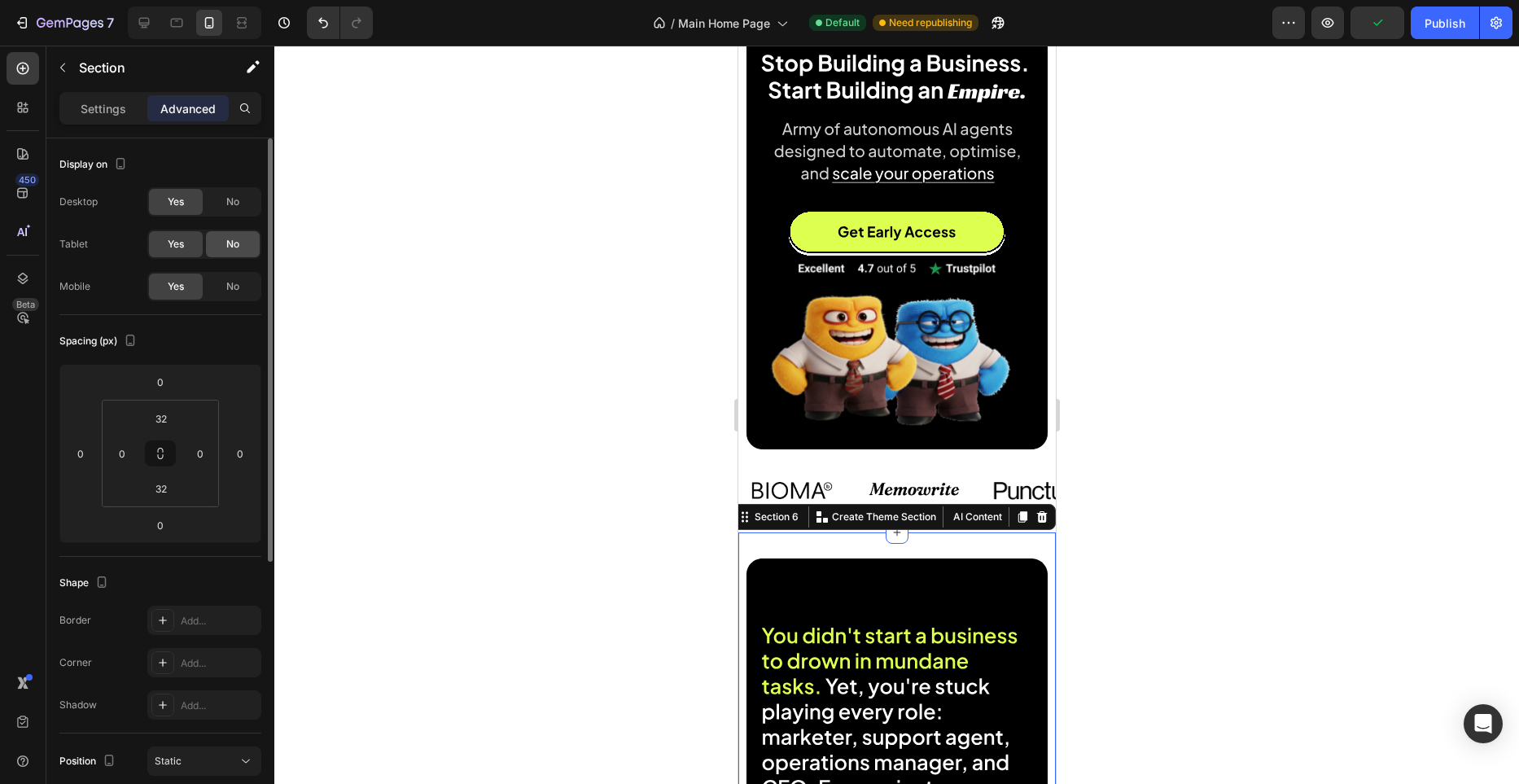
click at [226, 249] on span "No" at bounding box center [232, 244] width 13 height 14
click at [232, 206] on span "No" at bounding box center [232, 202] width 13 height 14
click at [169, 417] on input "32" at bounding box center [161, 417] width 32 height 24
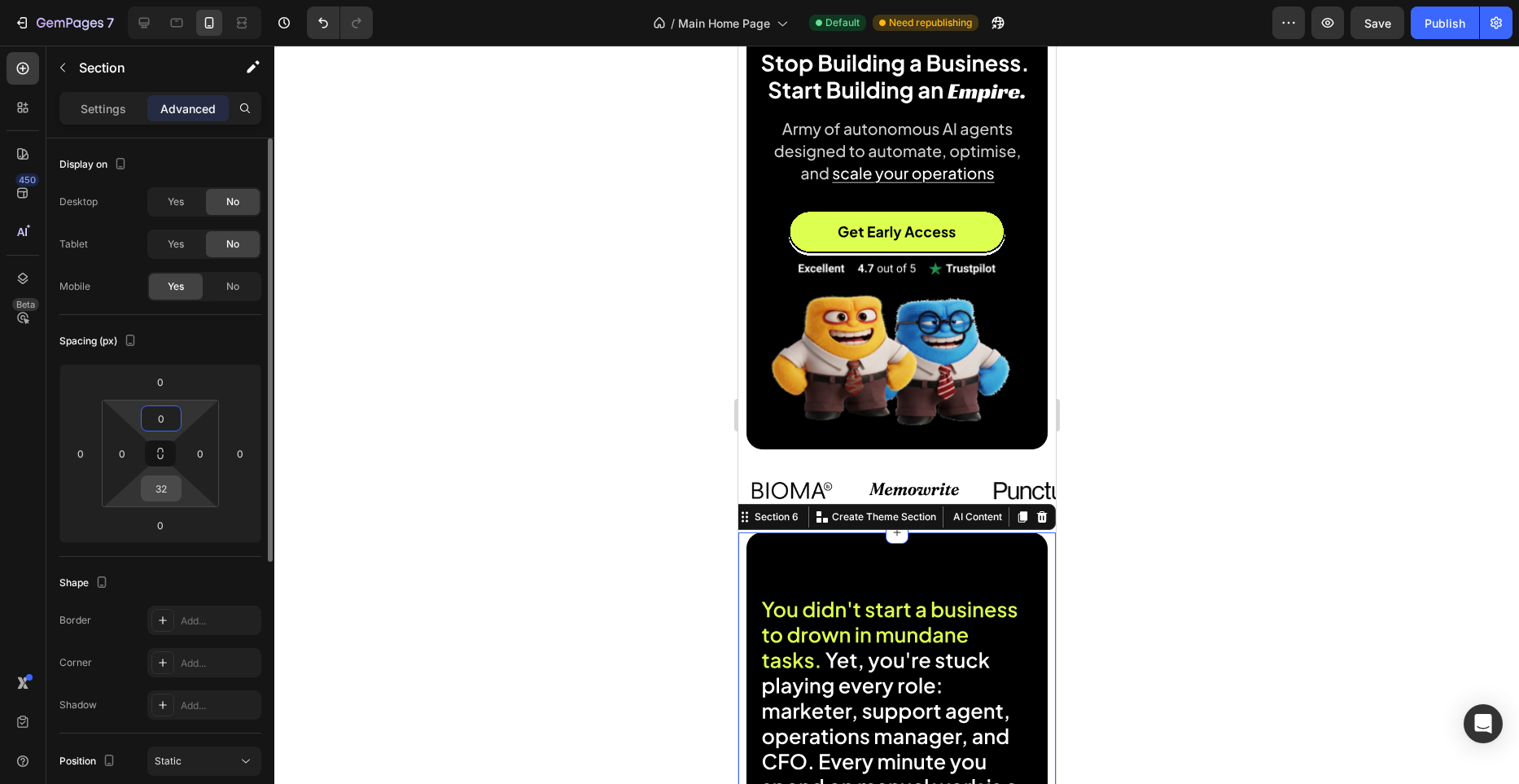
type input "0"
click at [170, 491] on input "32" at bounding box center [161, 488] width 32 height 24
type input "0"
click at [232, 315] on div "Spacing (px) 0 0 0 0 0 0 0 0" at bounding box center [160, 435] width 202 height 241
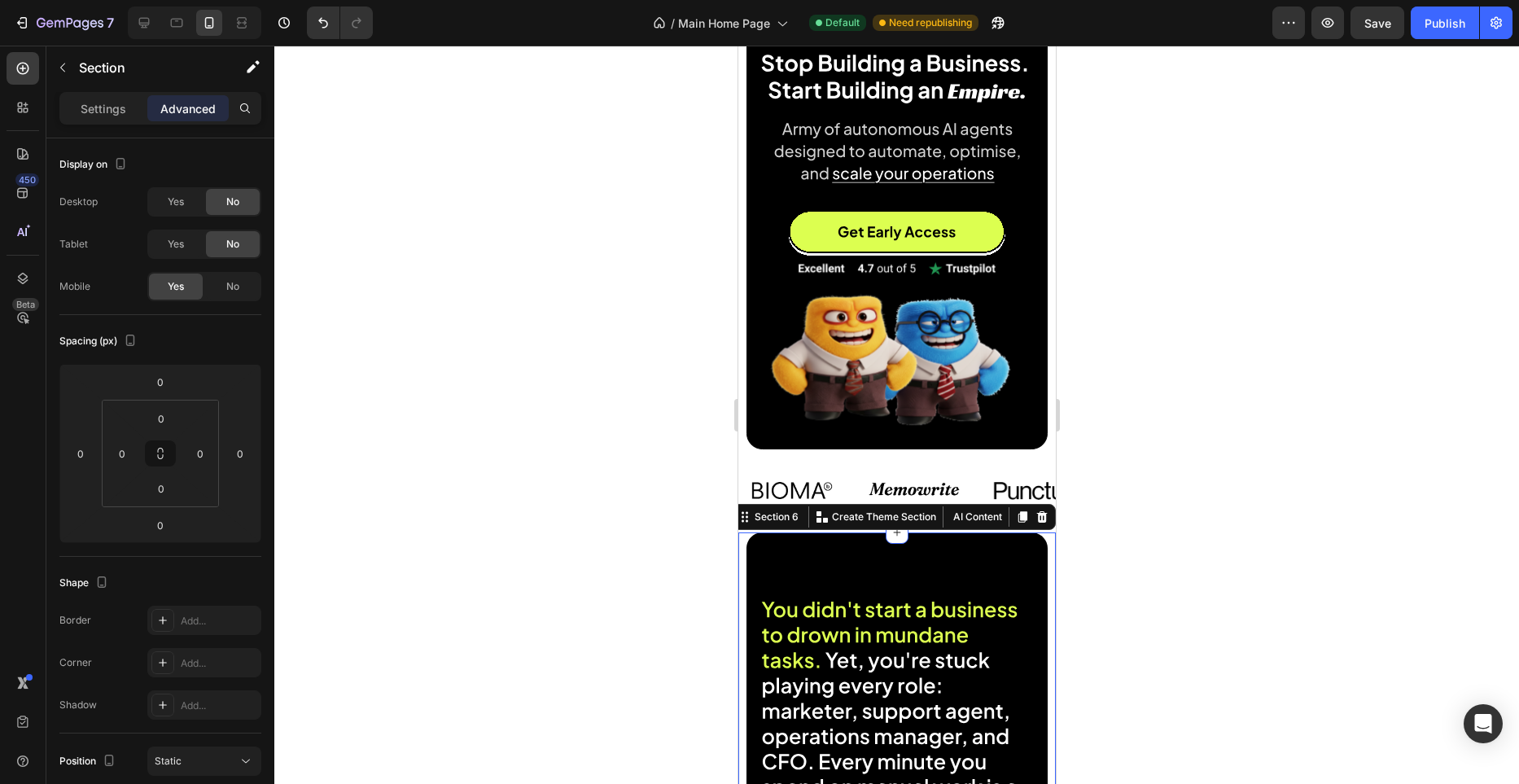
click at [486, 341] on div at bounding box center [897, 415] width 1245 height 738
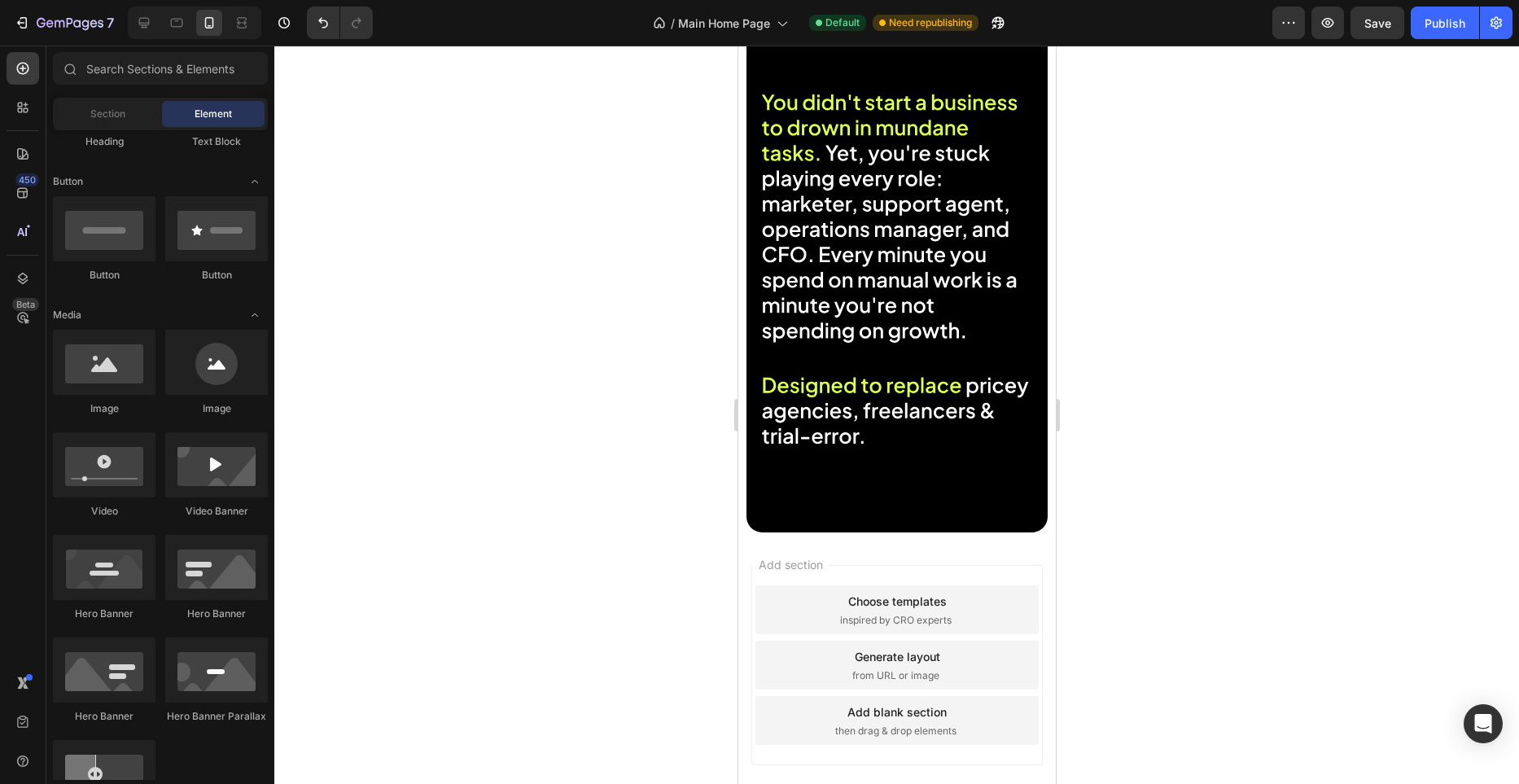
scroll to position [741, 0]
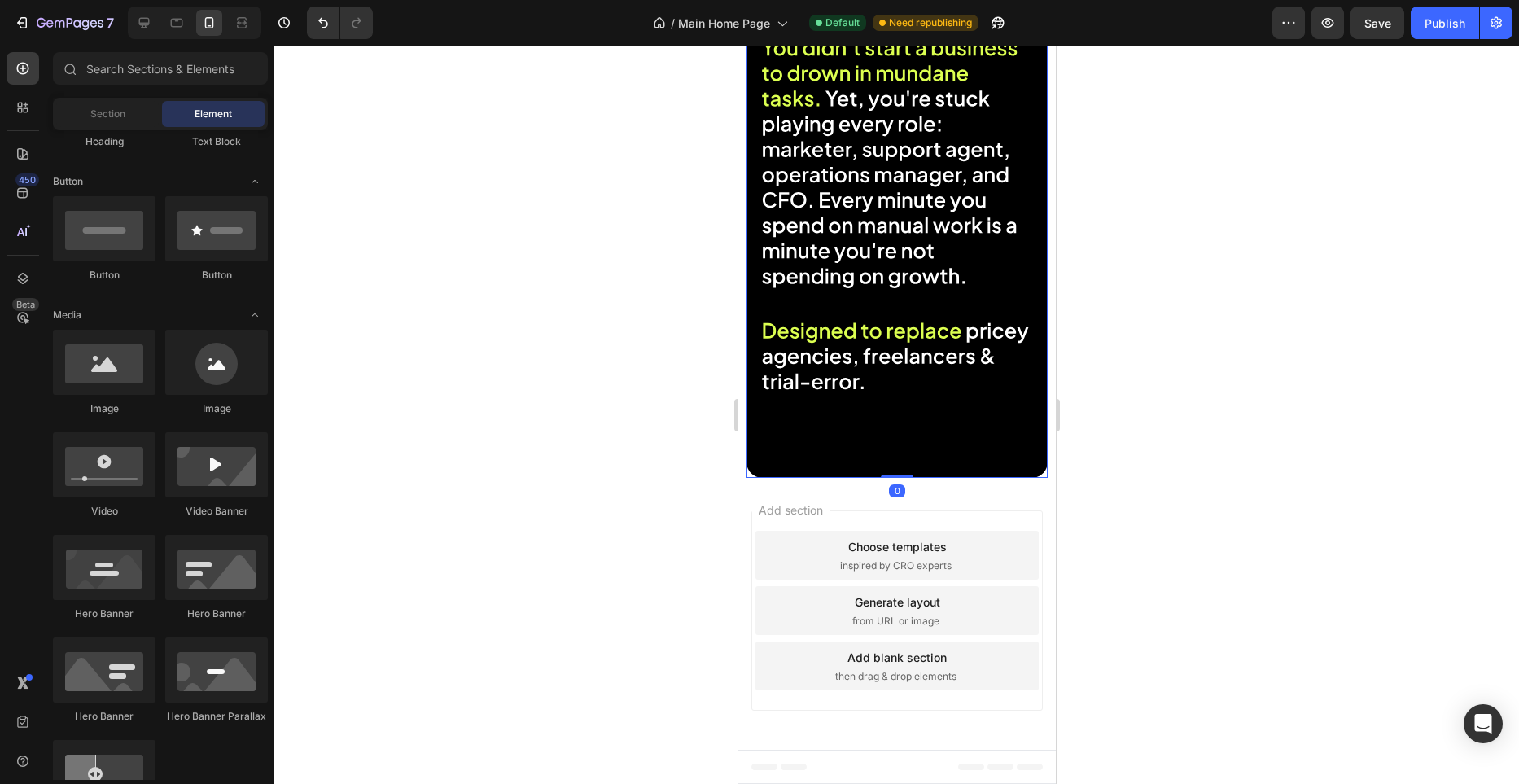
click at [887, 388] on img at bounding box center [896, 223] width 301 height 507
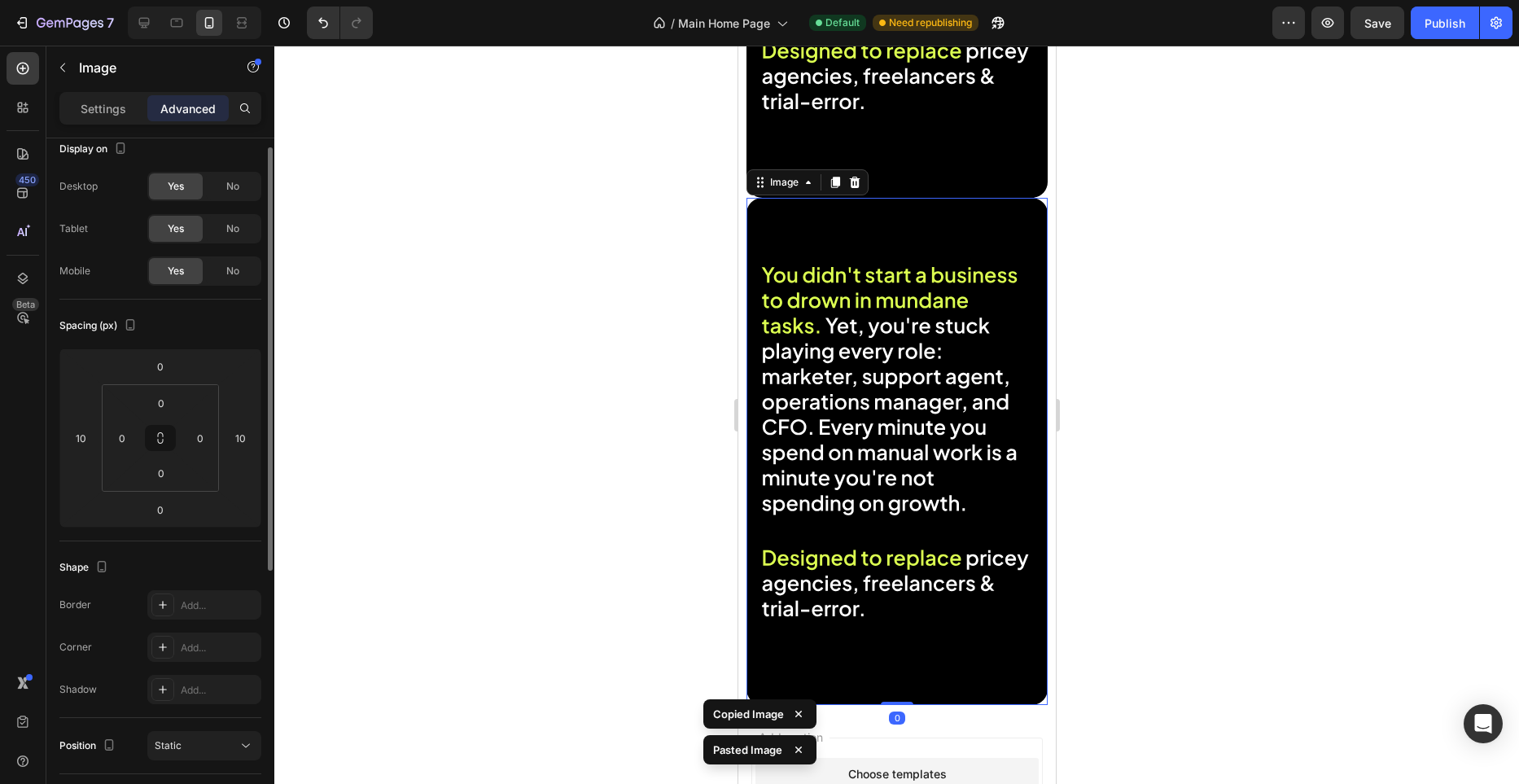
scroll to position [1117, 0]
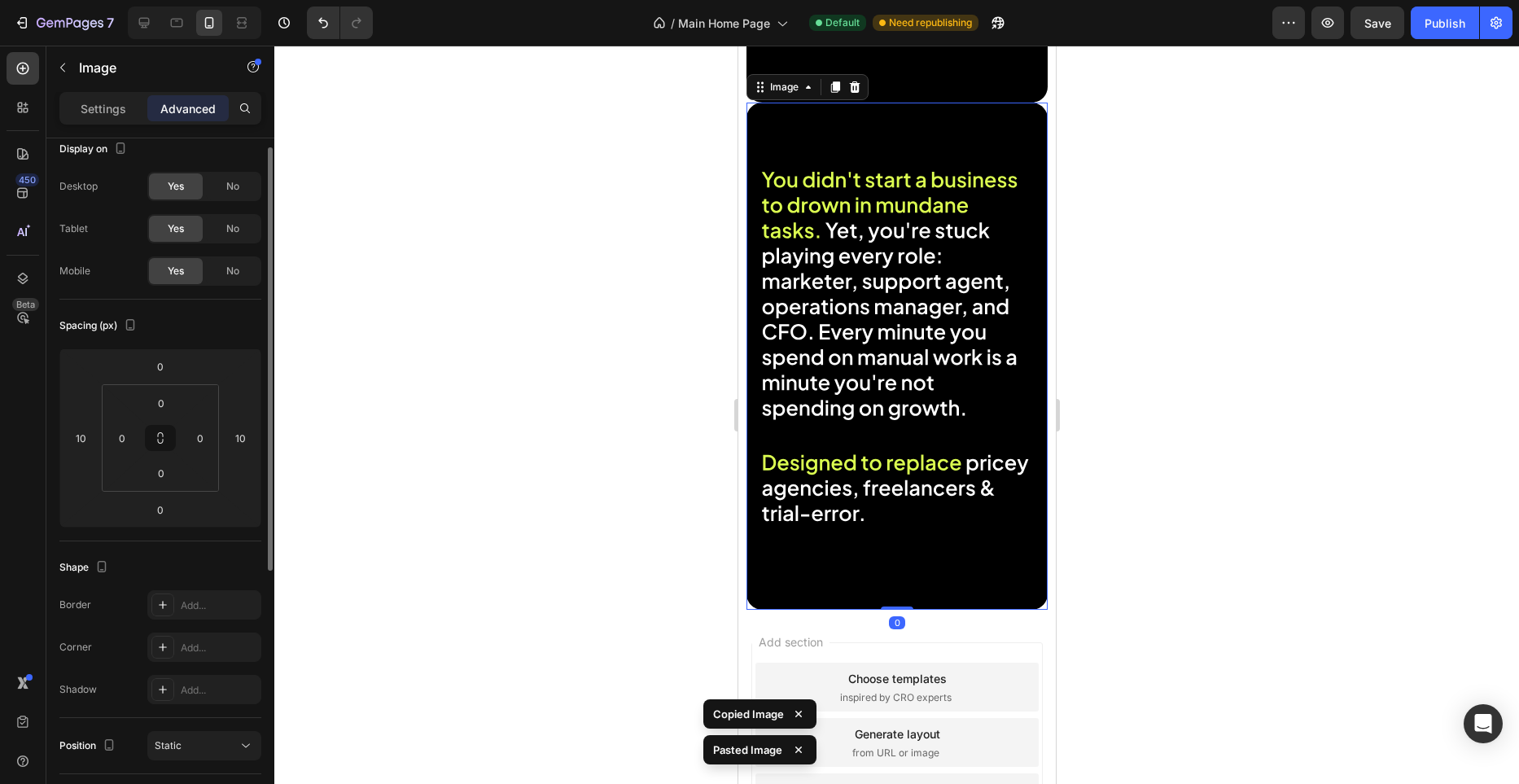
click at [899, 324] on img at bounding box center [896, 356] width 301 height 507
click at [232, 225] on span "No" at bounding box center [232, 229] width 13 height 14
click at [234, 186] on span "No" at bounding box center [232, 186] width 13 height 14
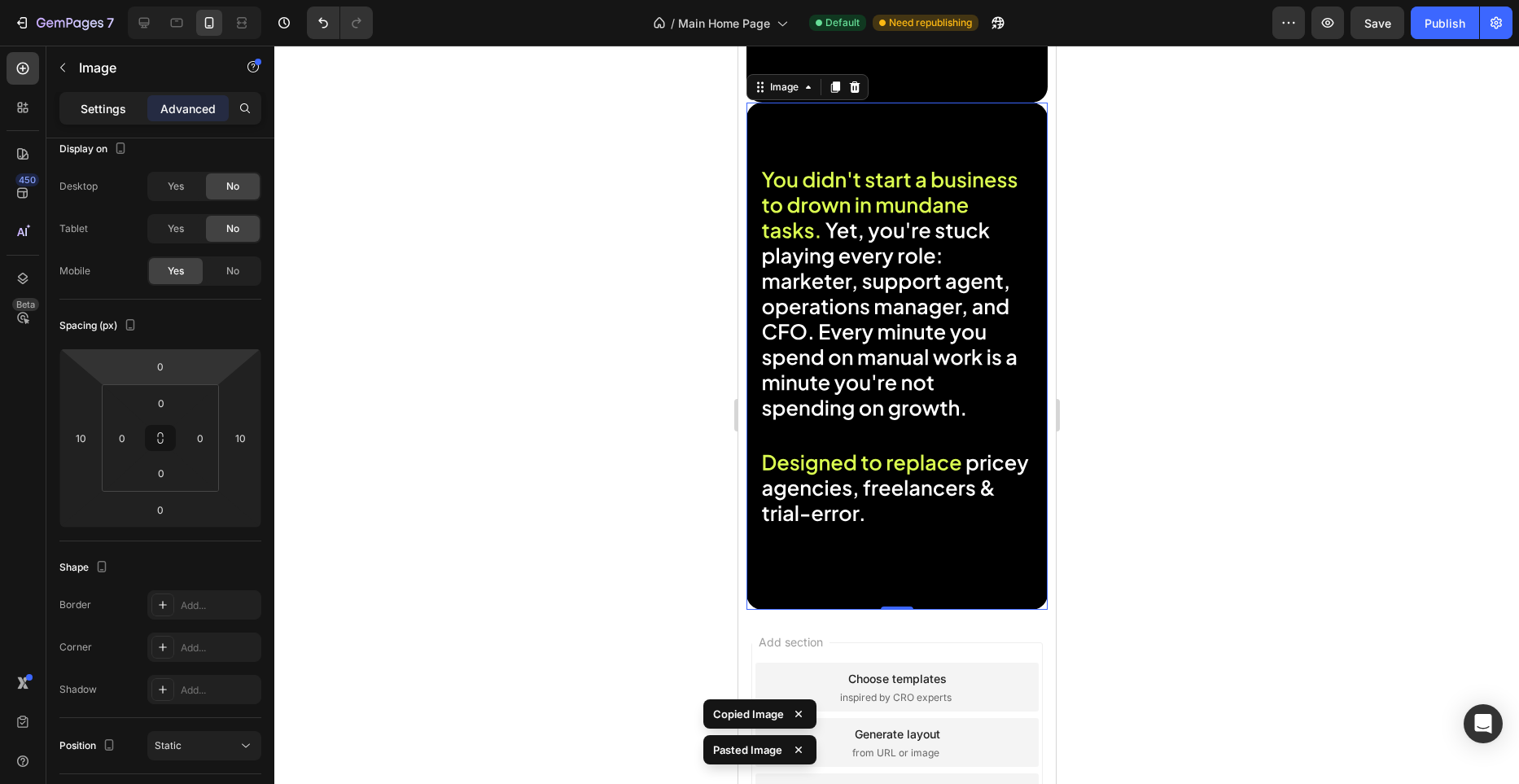
click at [96, 107] on p "Settings" at bounding box center [103, 108] width 46 height 17
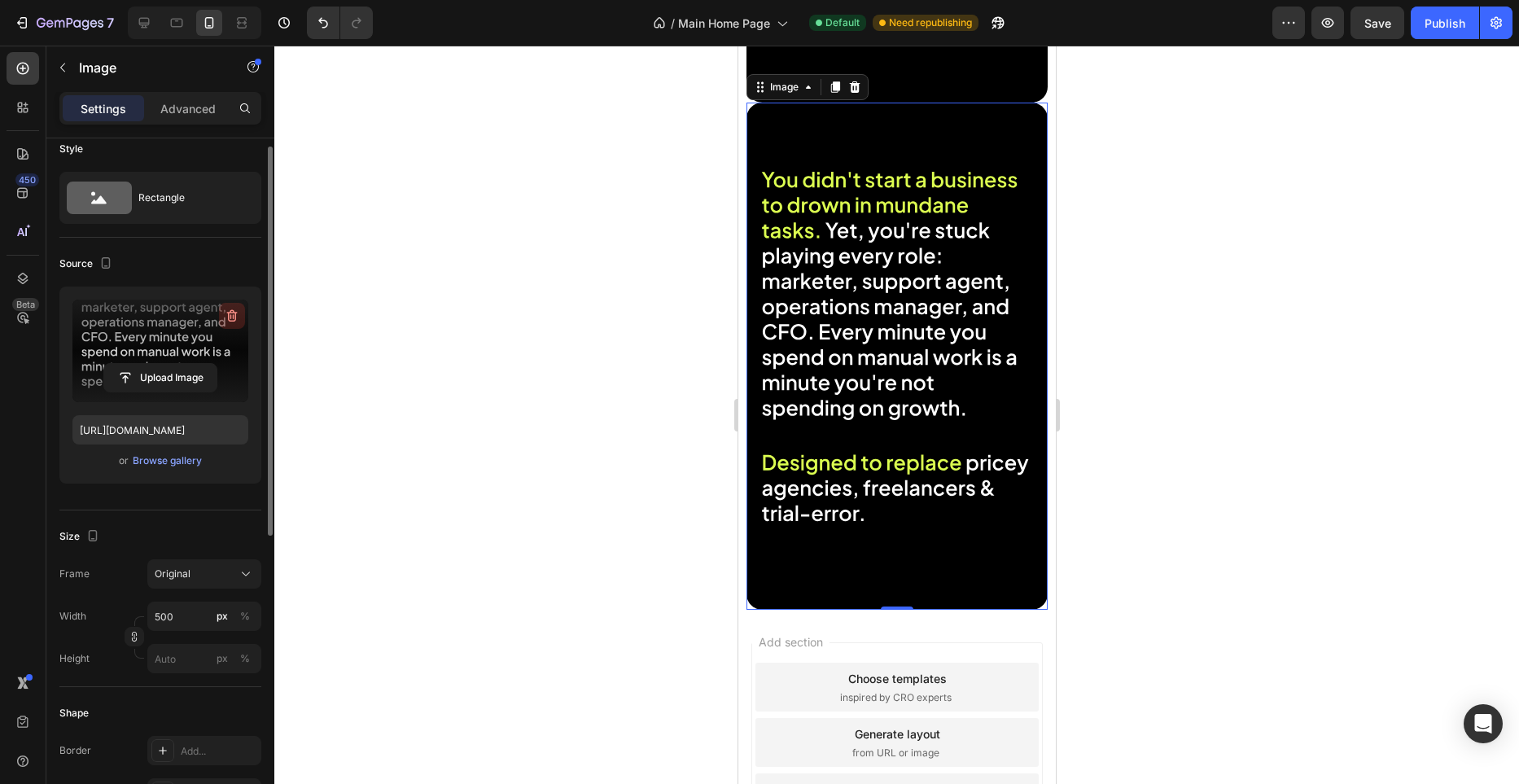
click at [231, 316] on icon "button" at bounding box center [232, 316] width 2 height 4
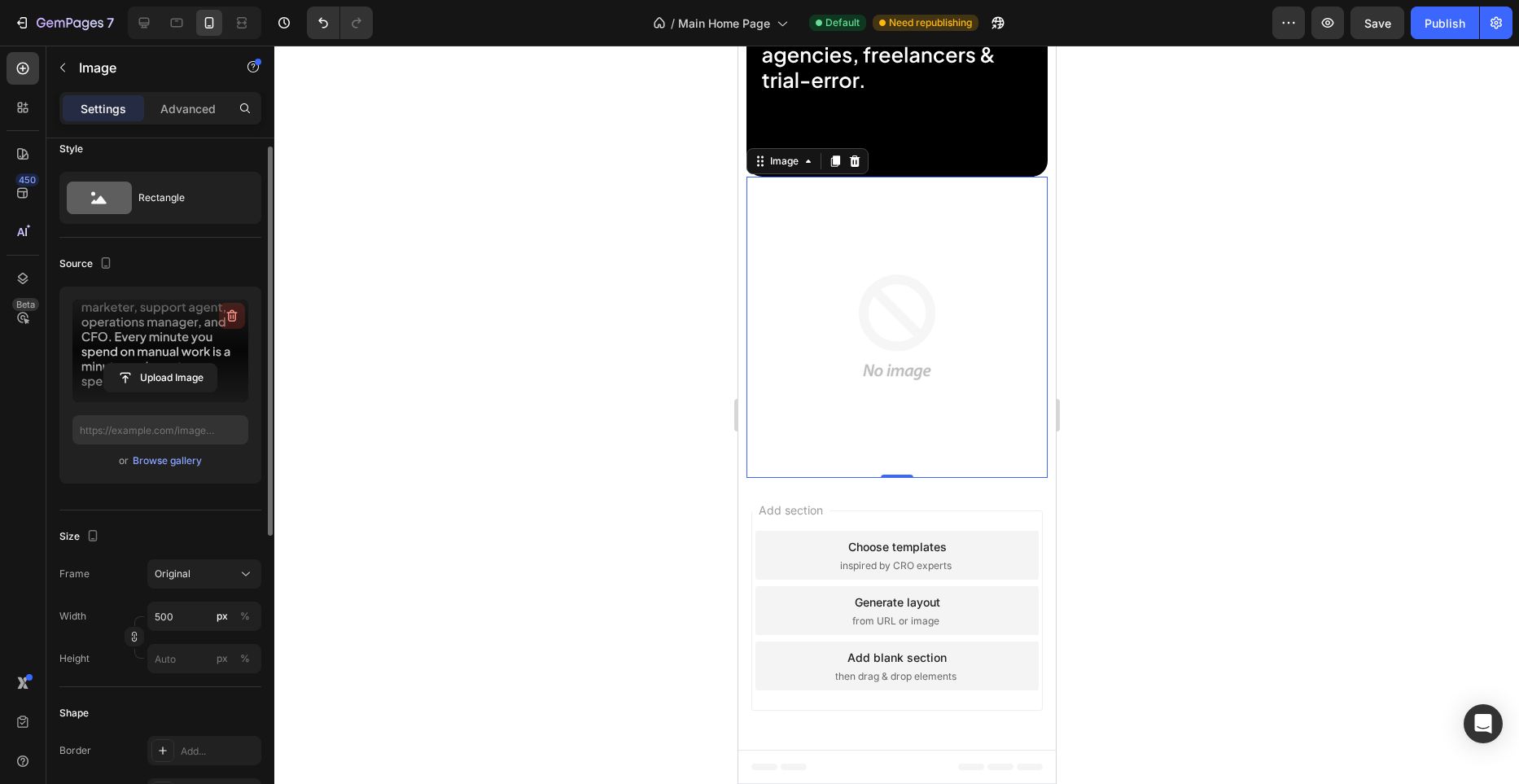
scroll to position [1042, 0]
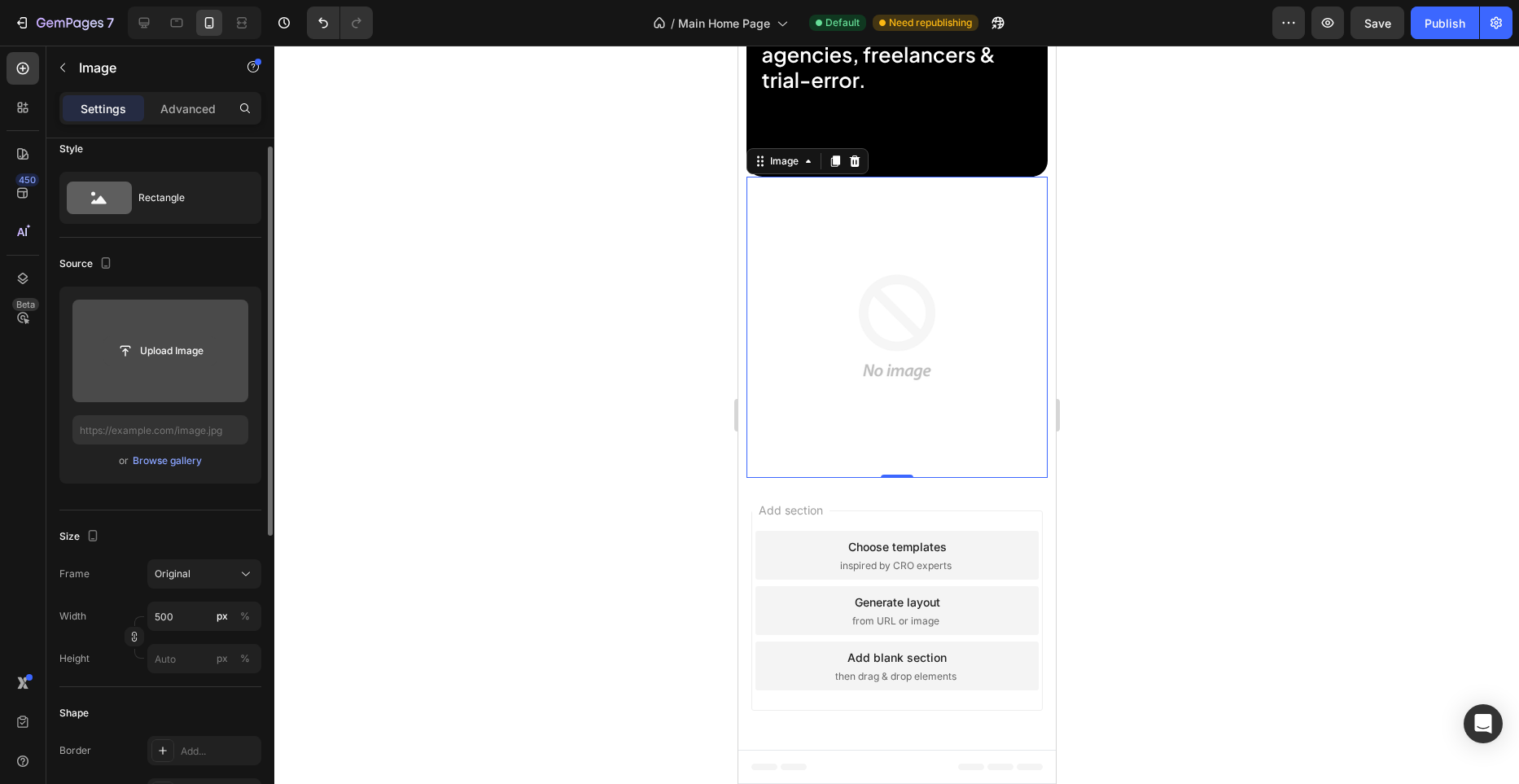
click at [181, 345] on input "file" at bounding box center [161, 350] width 113 height 28
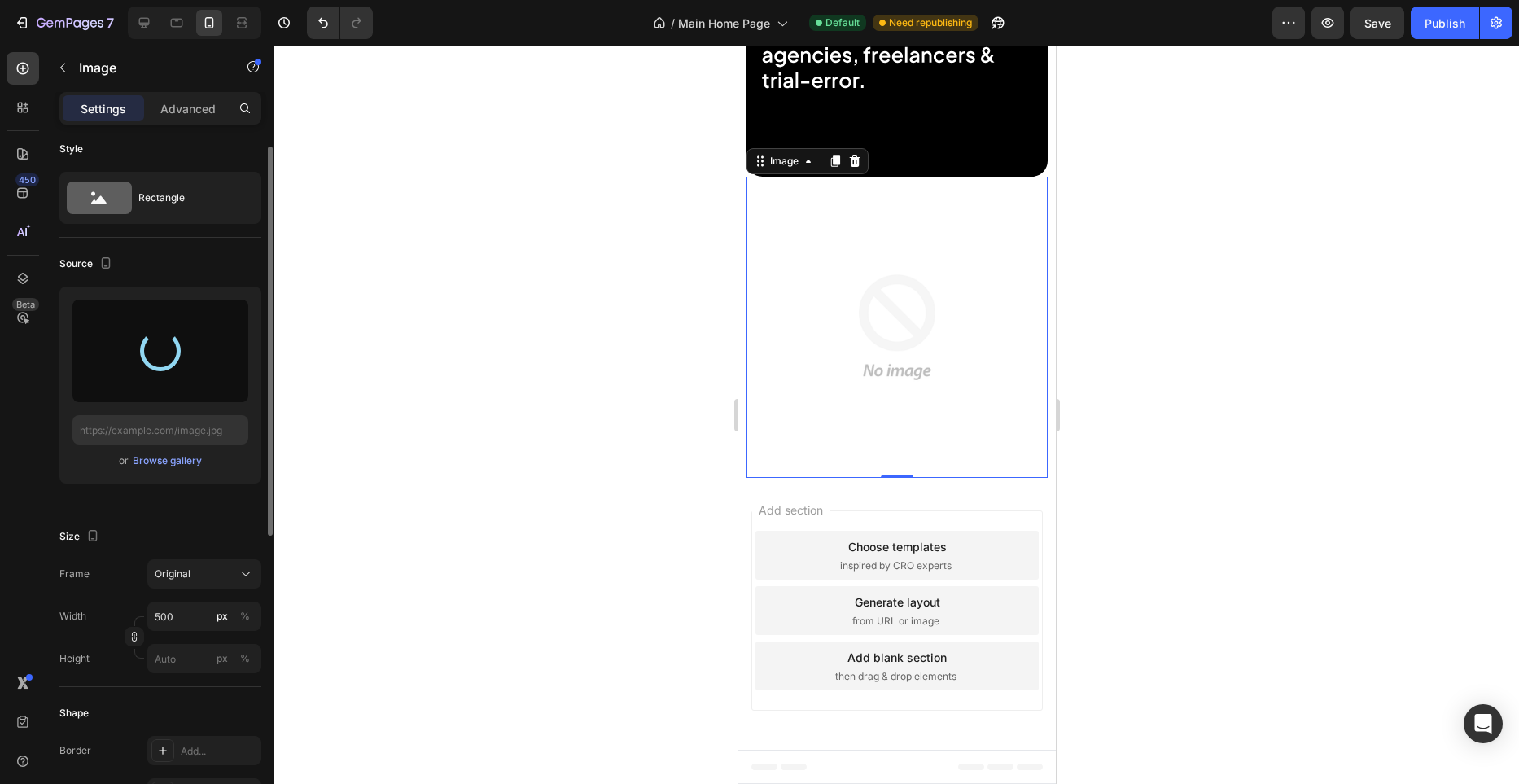
type input "https://cdn.shopify.com/s/files/1/0982/4944/1612/files/gempages_586391405597819…"
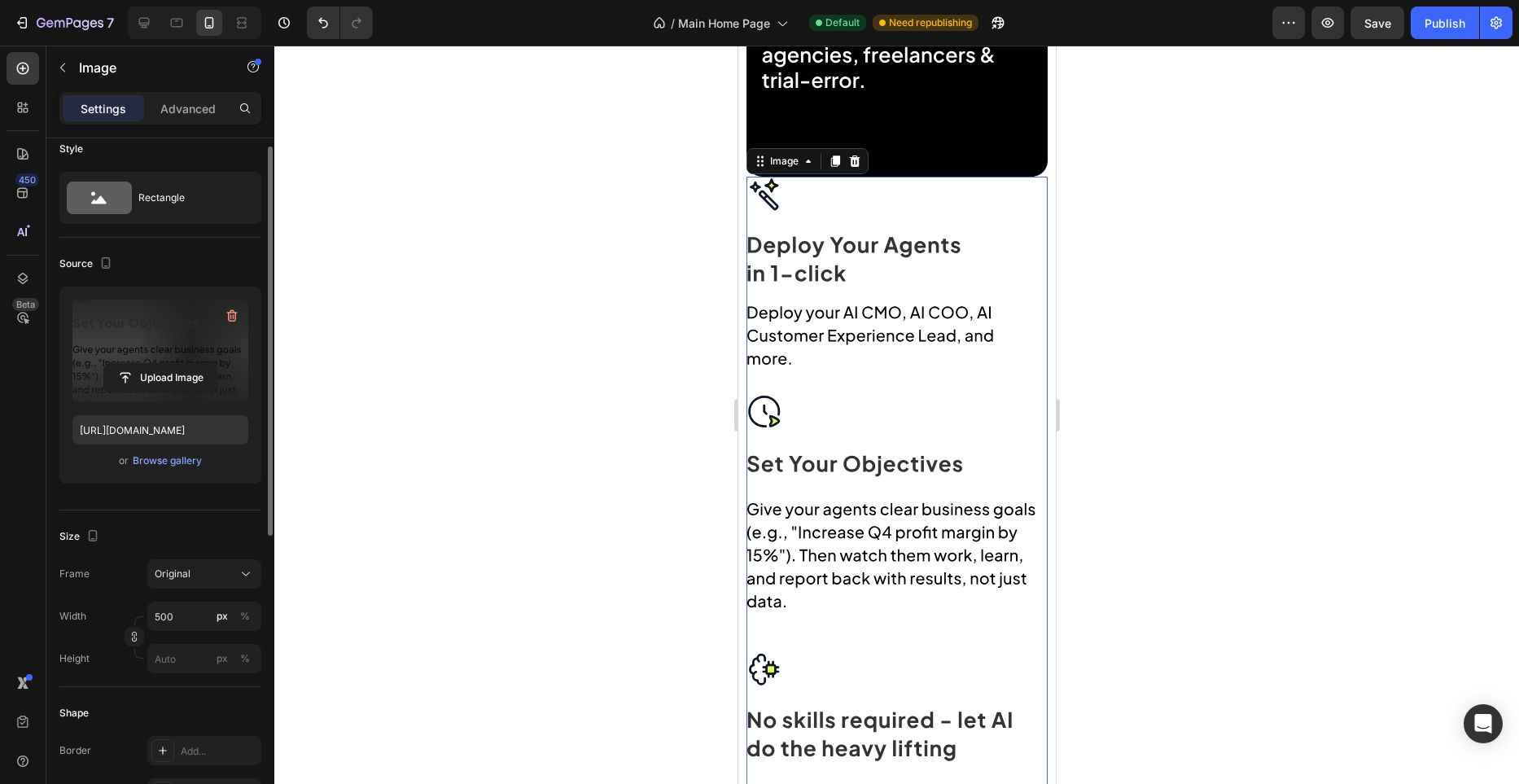
scroll to position [1117, 0]
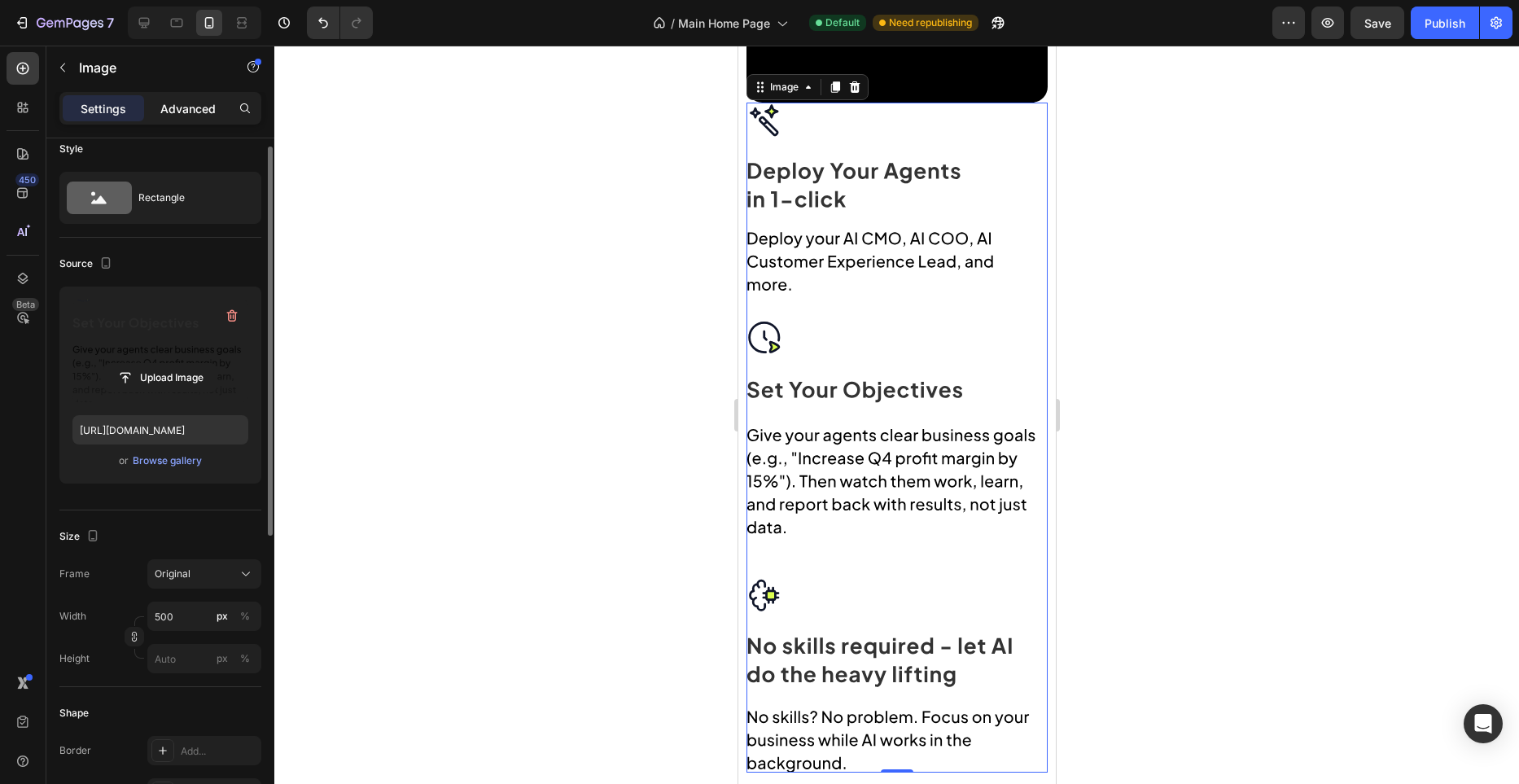
click at [200, 114] on p "Advanced" at bounding box center [188, 108] width 55 height 17
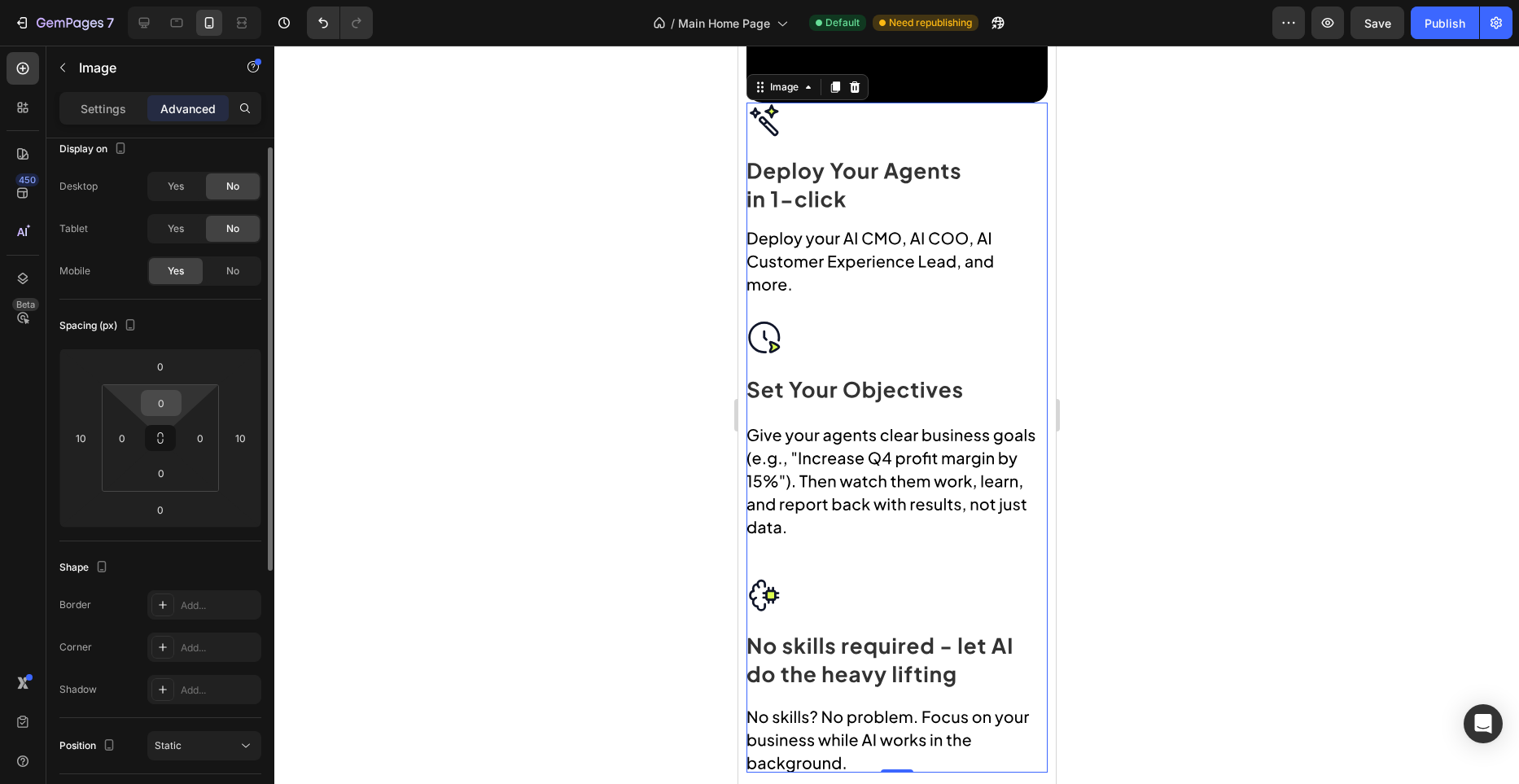
click at [167, 399] on input "0" at bounding box center [161, 402] width 32 height 24
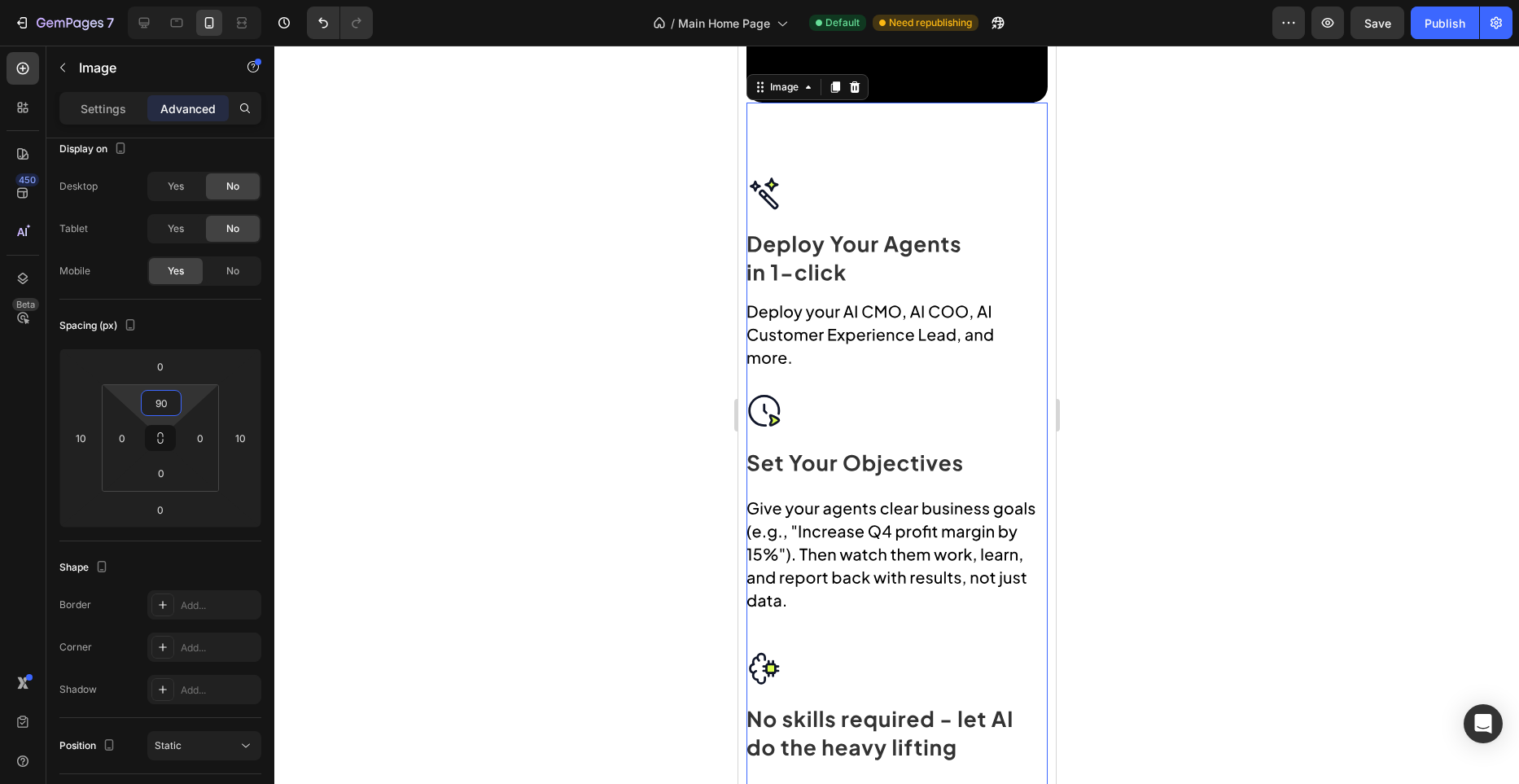
type input "90"
click at [497, 336] on div at bounding box center [897, 415] width 1245 height 738
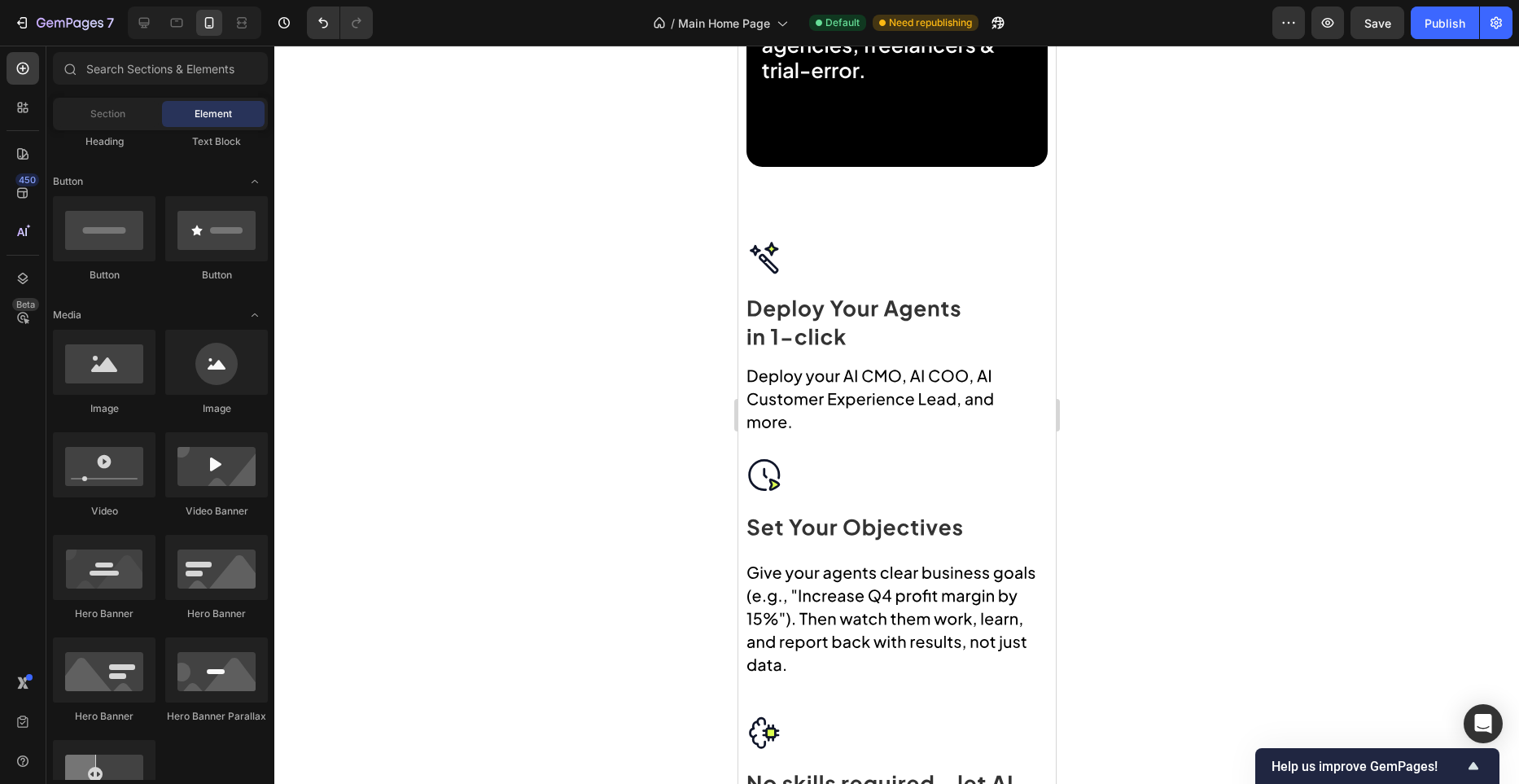
scroll to position [1484, 0]
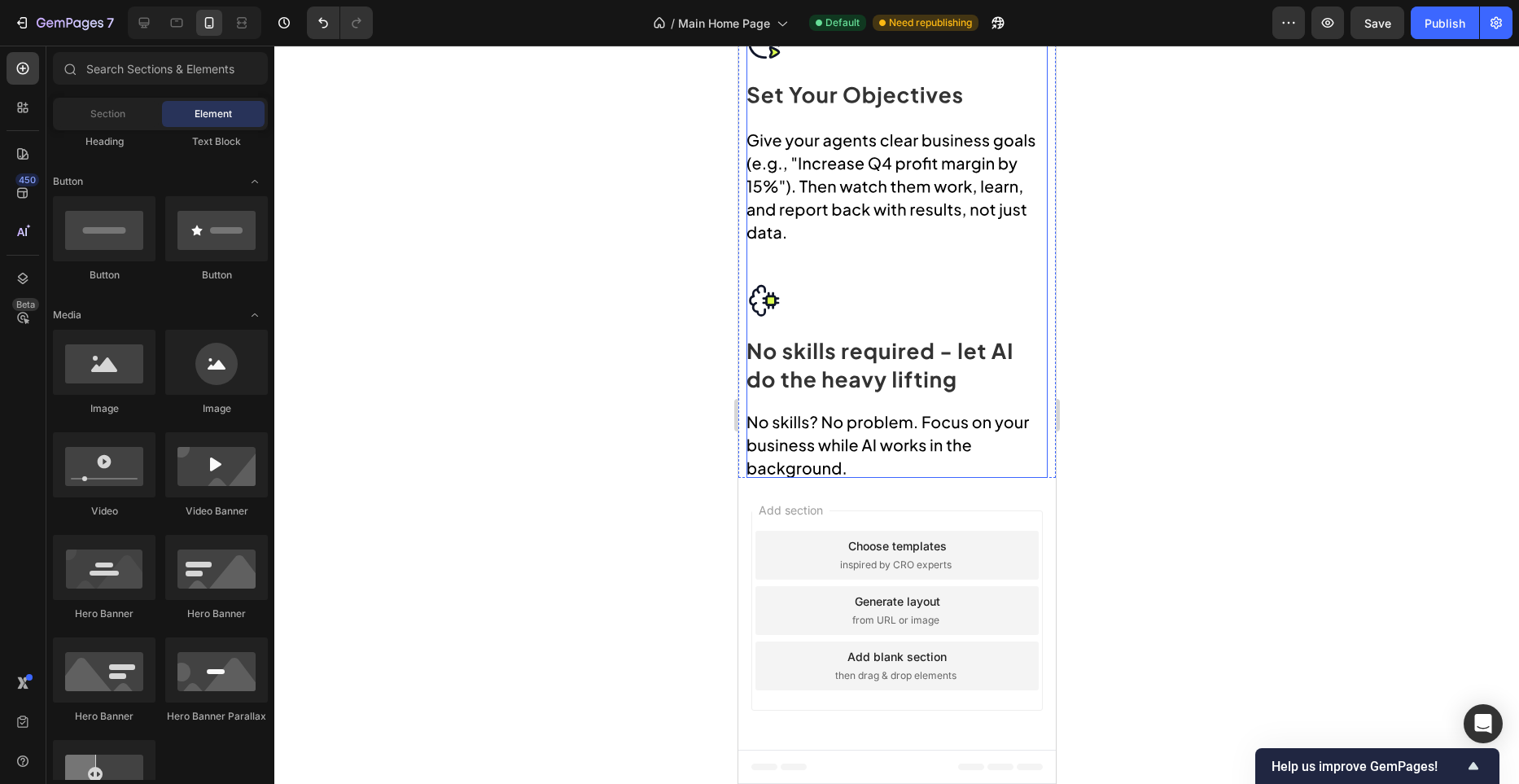
click at [887, 475] on div "Image" at bounding box center [896, 105] width 301 height 743
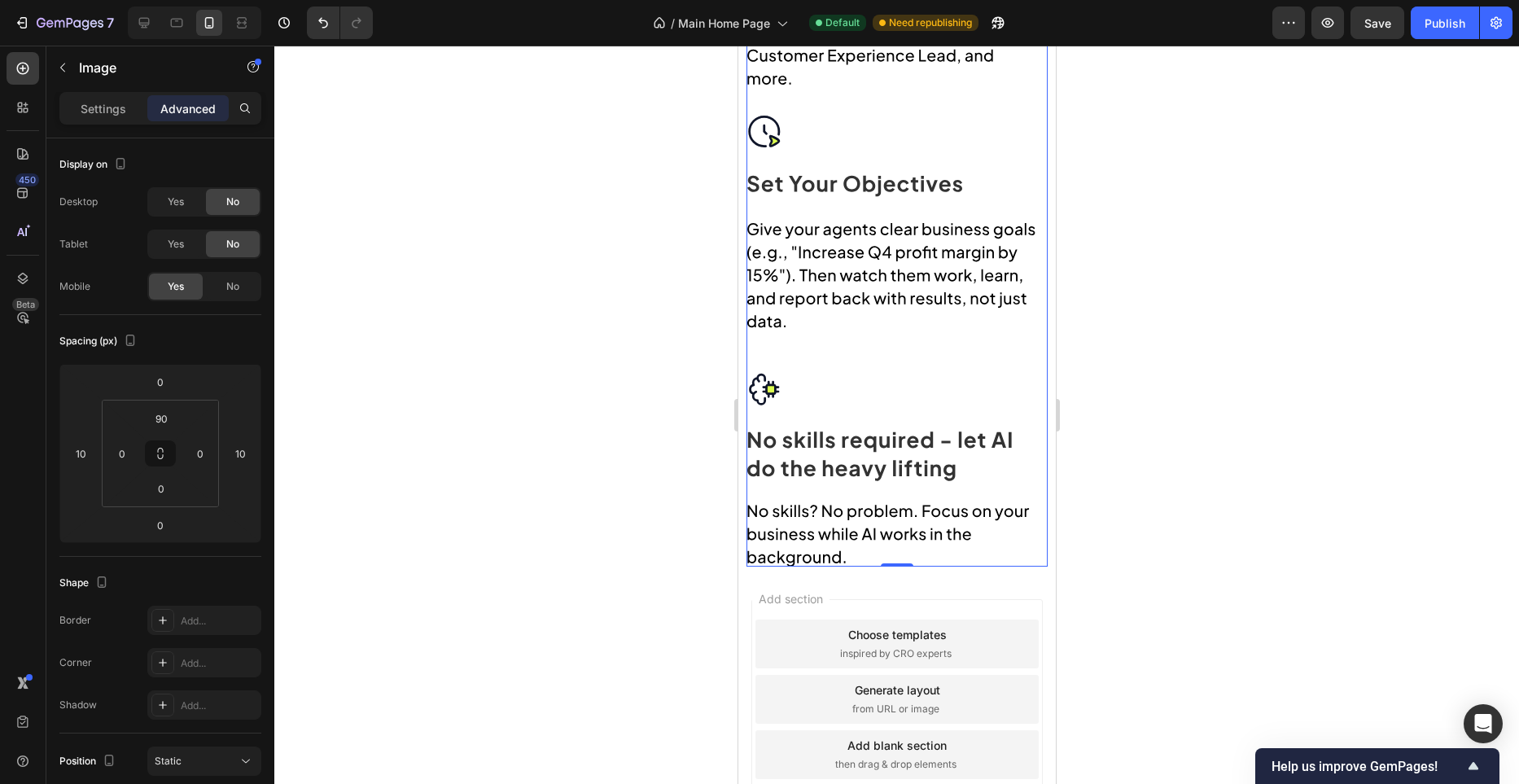
scroll to position [1393, 0]
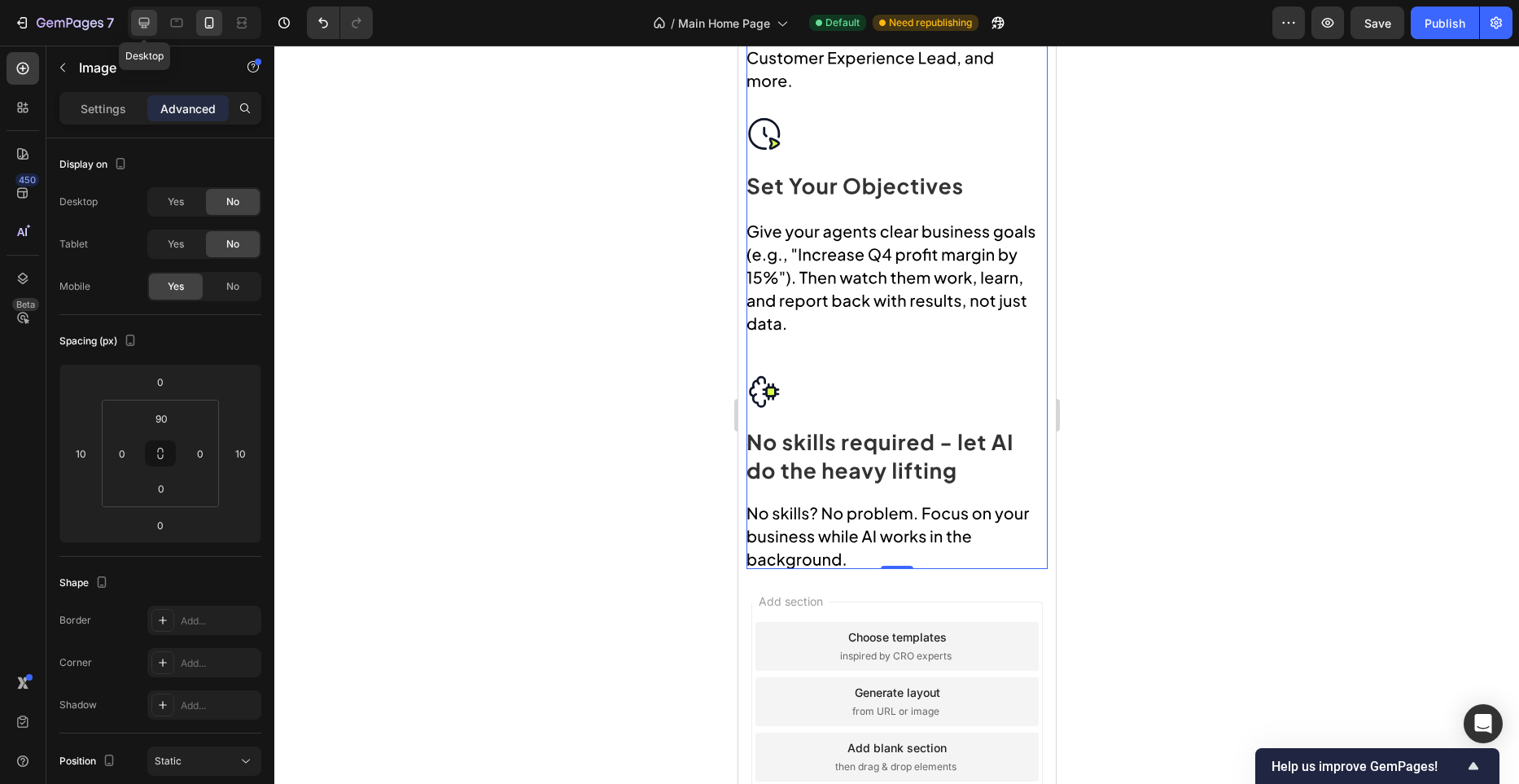
click at [148, 23] on icon at bounding box center [145, 23] width 11 height 11
type input "0"
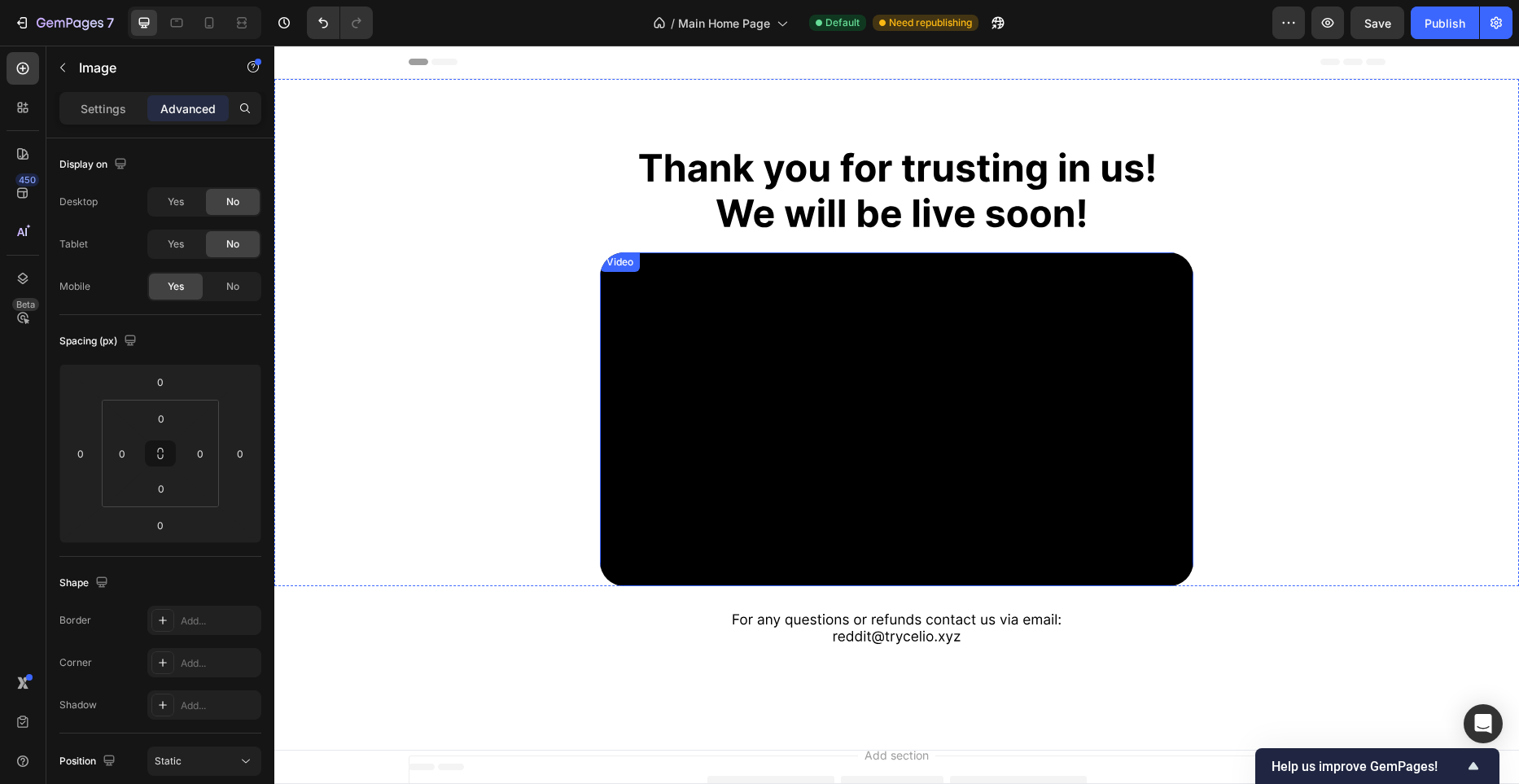
scroll to position [100, 0]
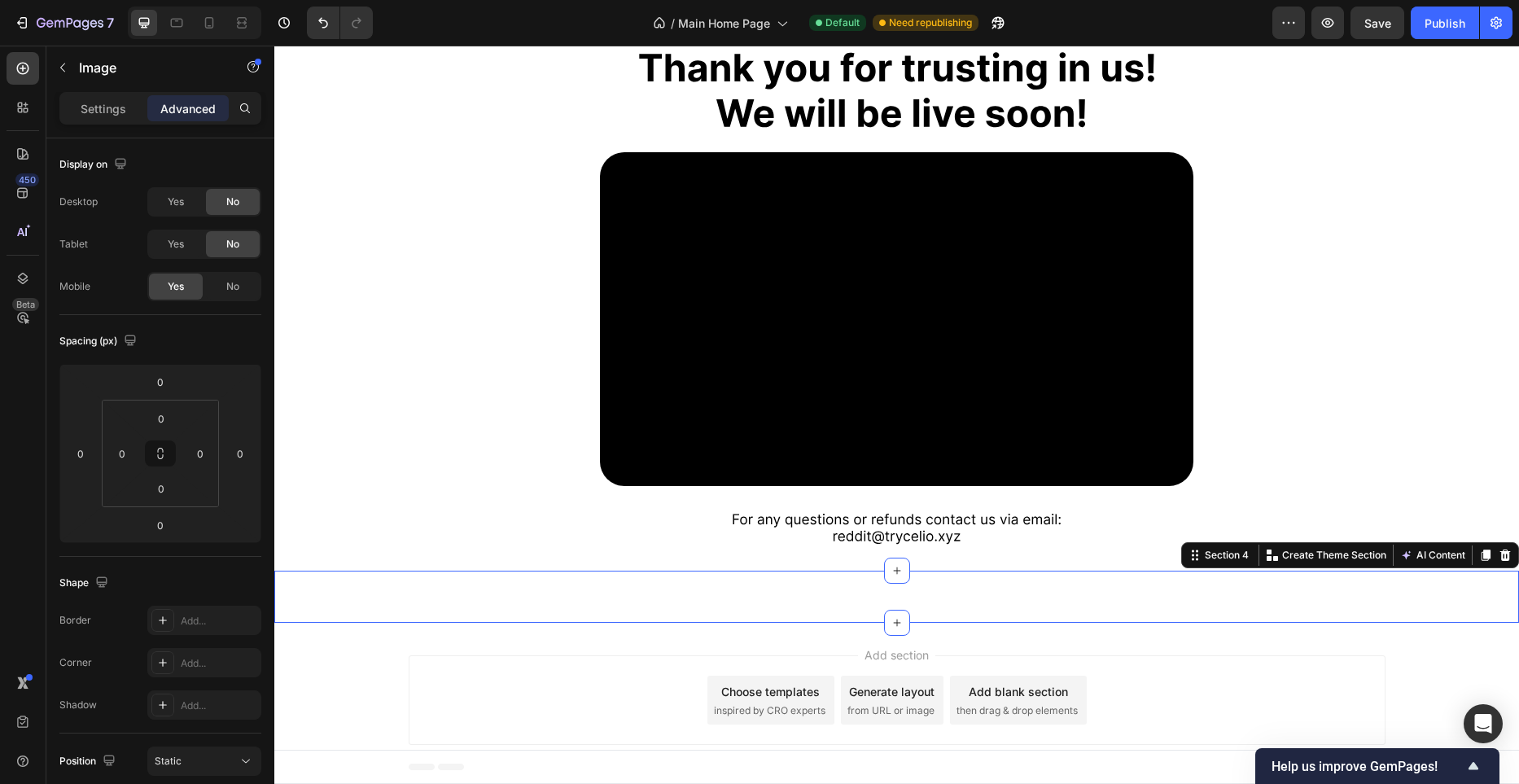
click at [834, 599] on div "Image Row Section 4 You can create reusable sections Create Theme Section AI Co…" at bounding box center [897, 596] width 1245 height 52
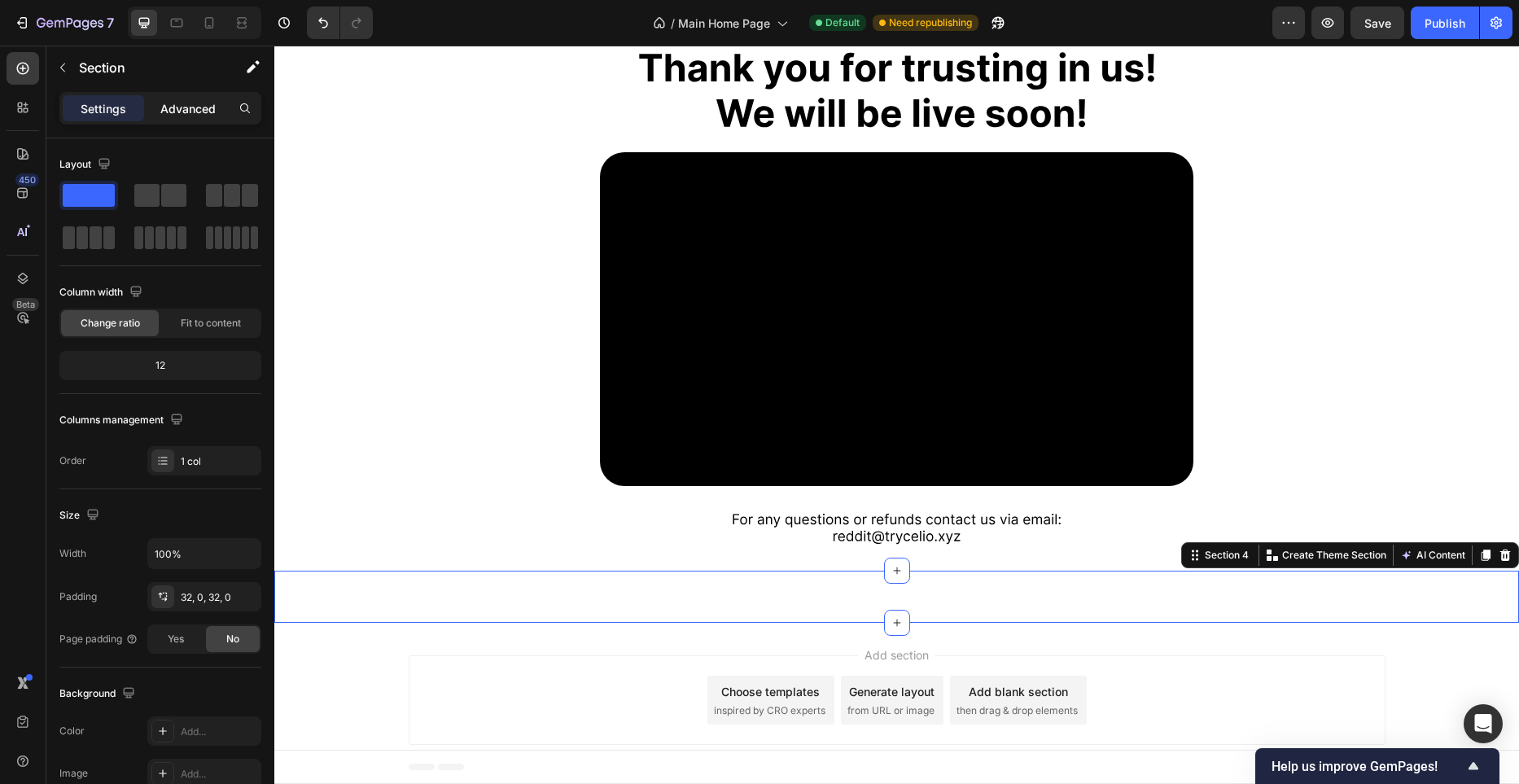
click at [191, 114] on p "Advanced" at bounding box center [188, 108] width 55 height 17
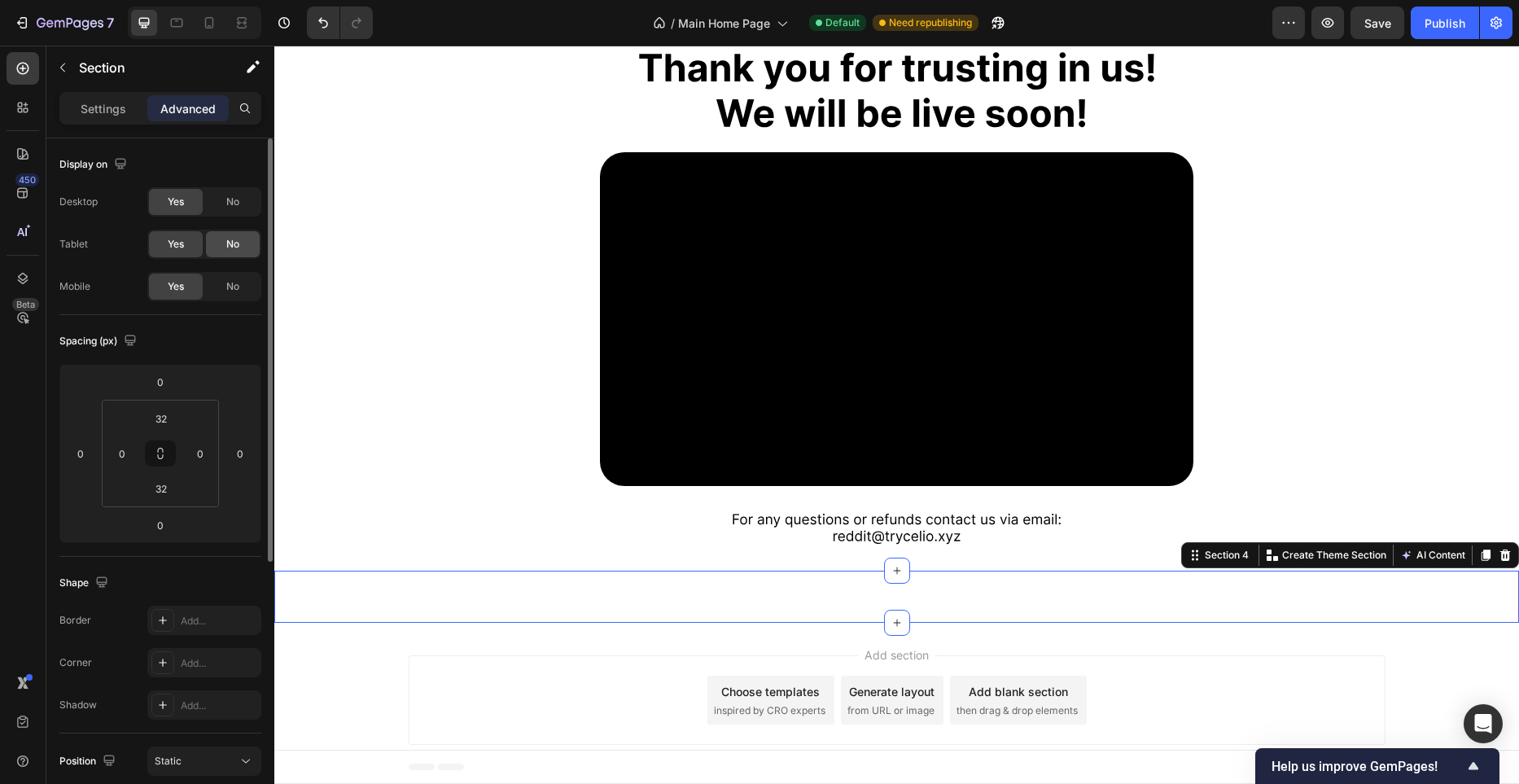
click at [235, 244] on span "No" at bounding box center [232, 244] width 13 height 14
click at [232, 202] on span "No" at bounding box center [232, 202] width 13 height 14
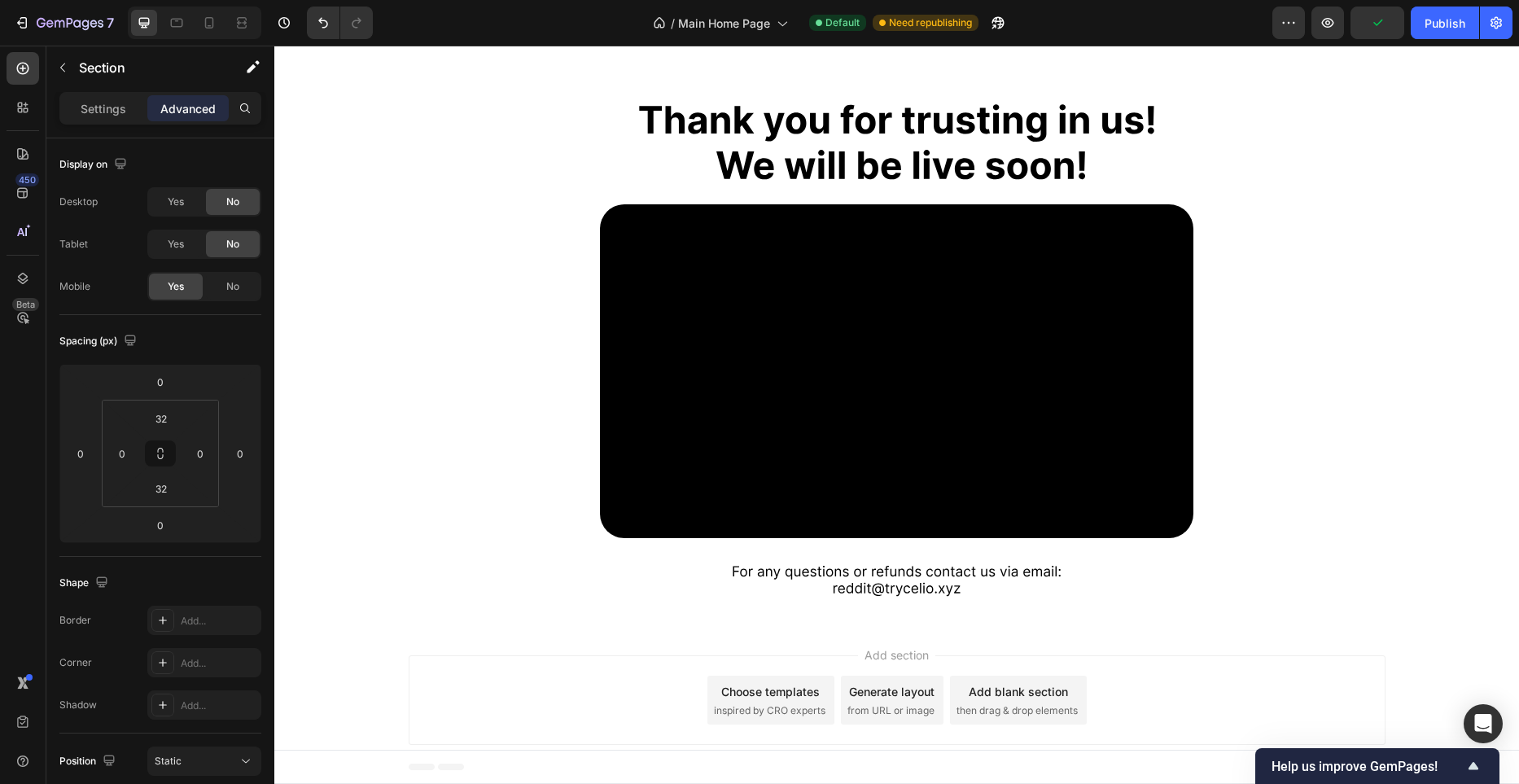
click at [111, 94] on div "Settings Advanced" at bounding box center [160, 108] width 202 height 32
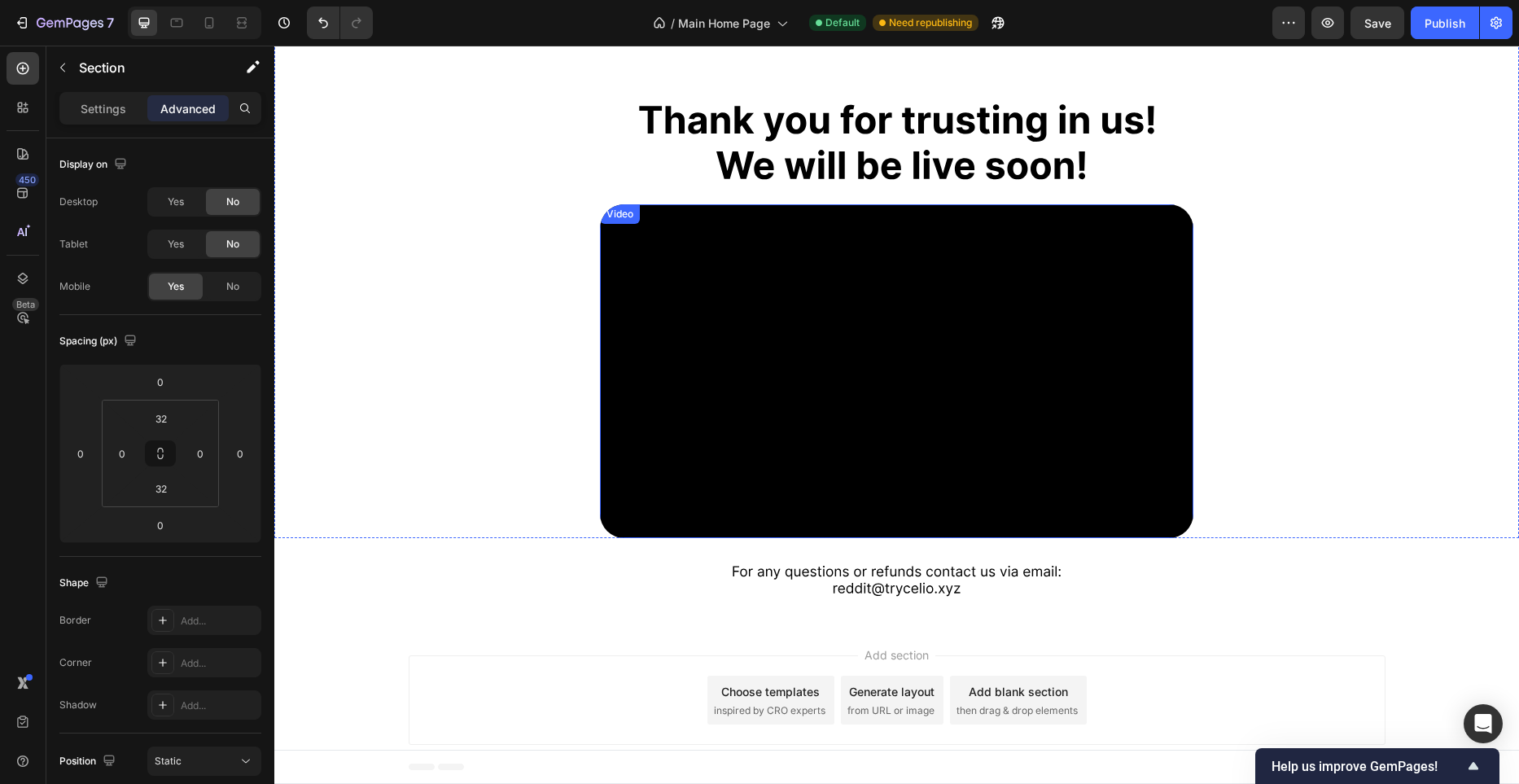
scroll to position [0, 0]
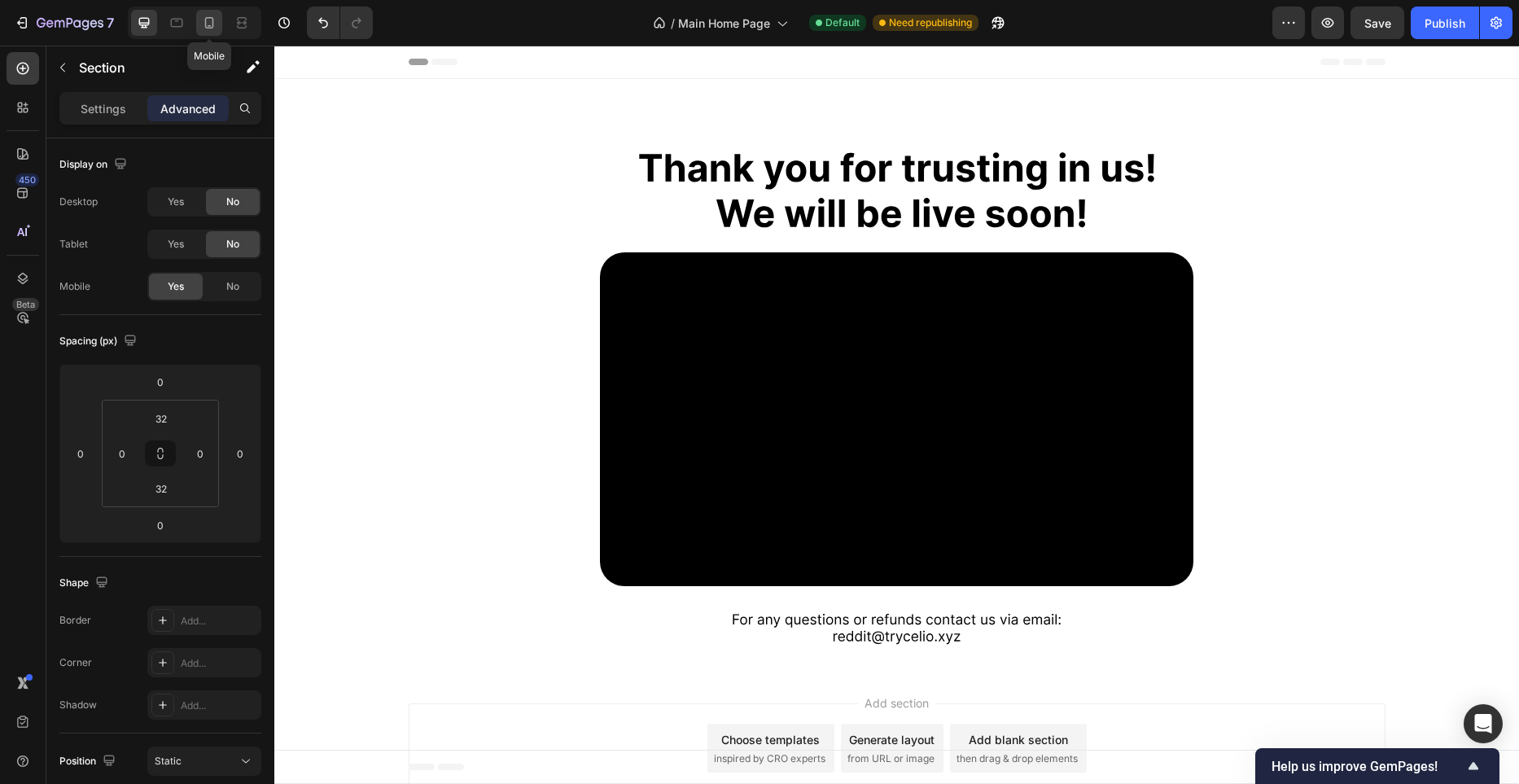
click at [207, 23] on icon at bounding box center [209, 22] width 16 height 16
type input "0"
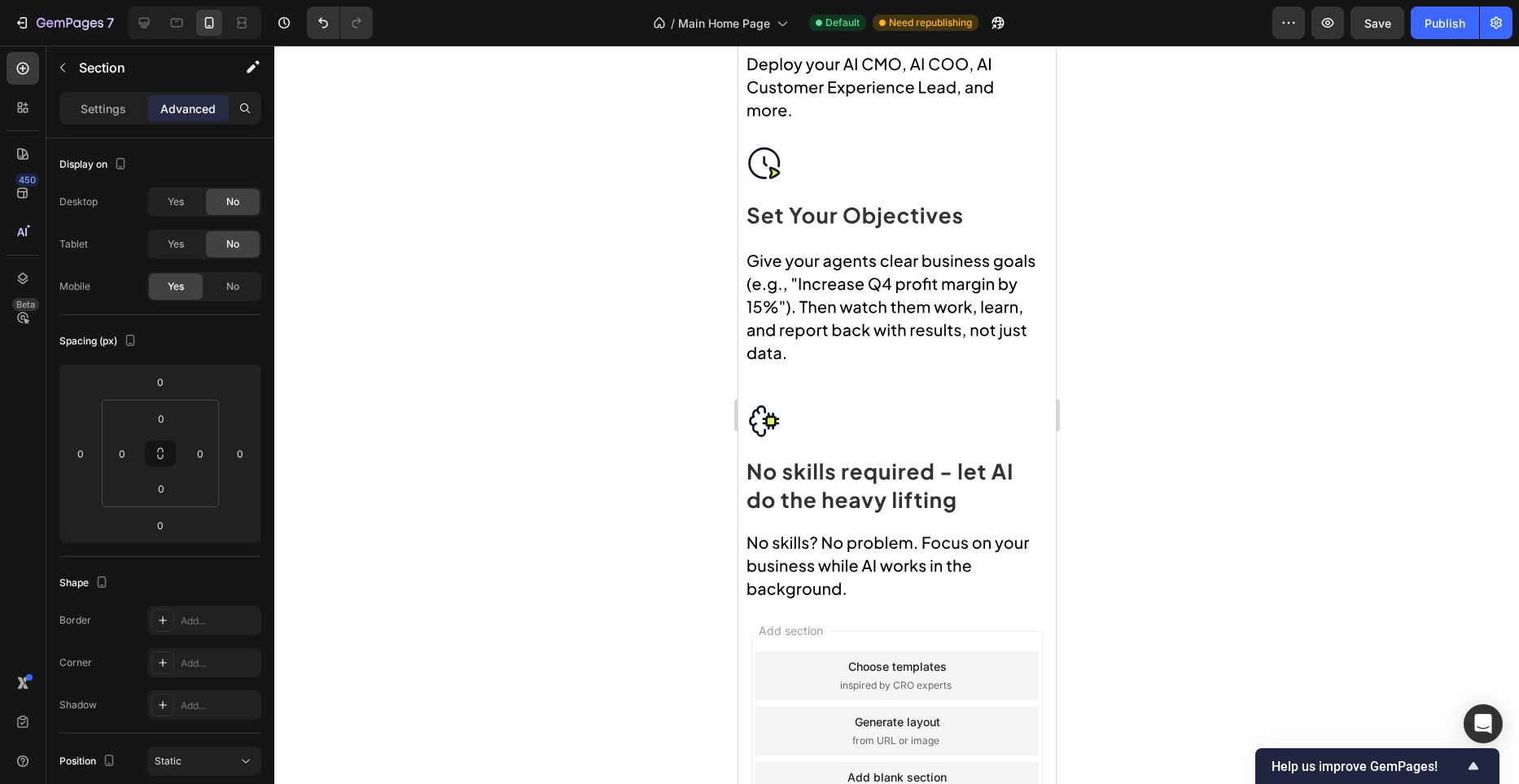
scroll to position [1484, 0]
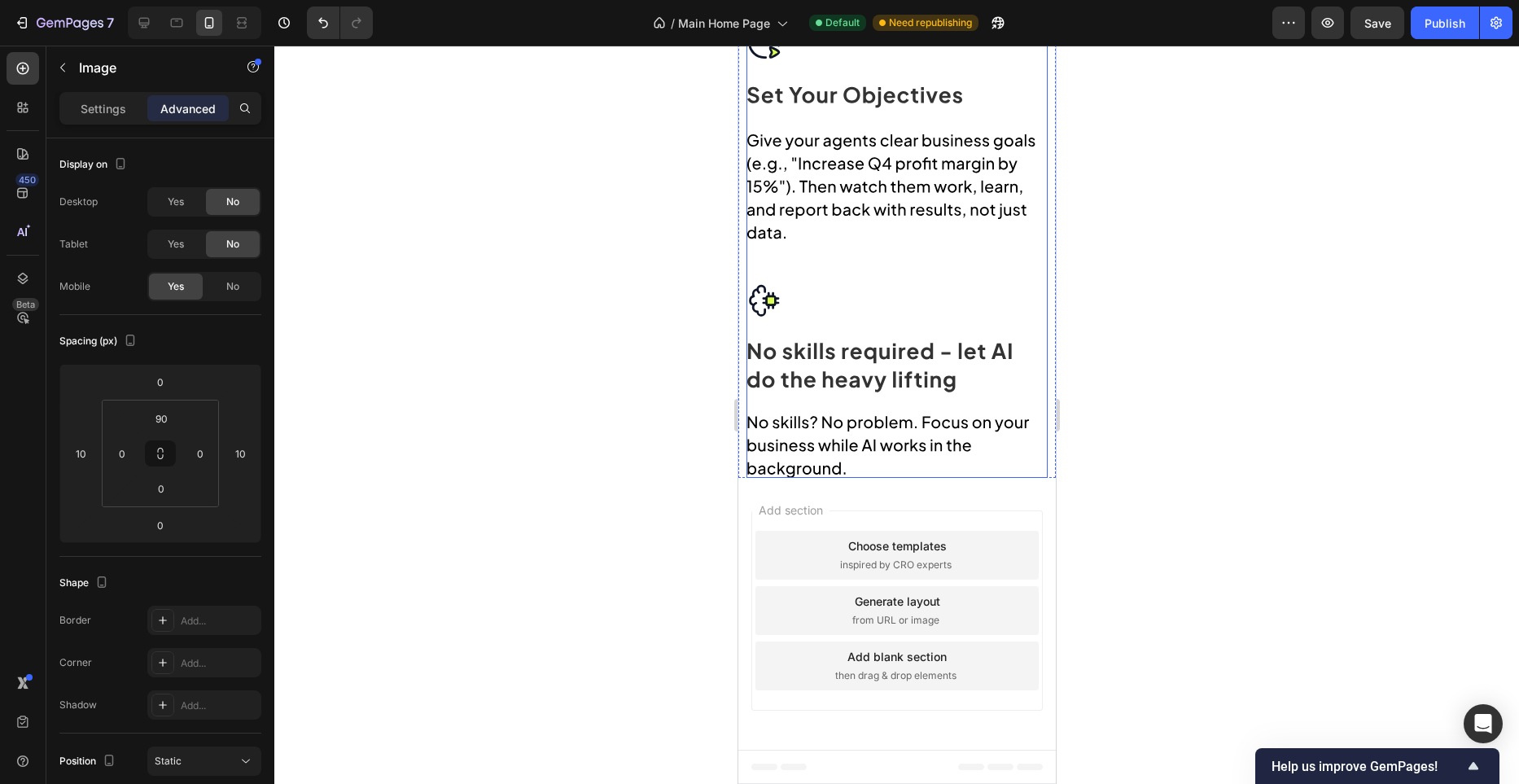
click at [941, 388] on img at bounding box center [896, 143] width 301 height 670
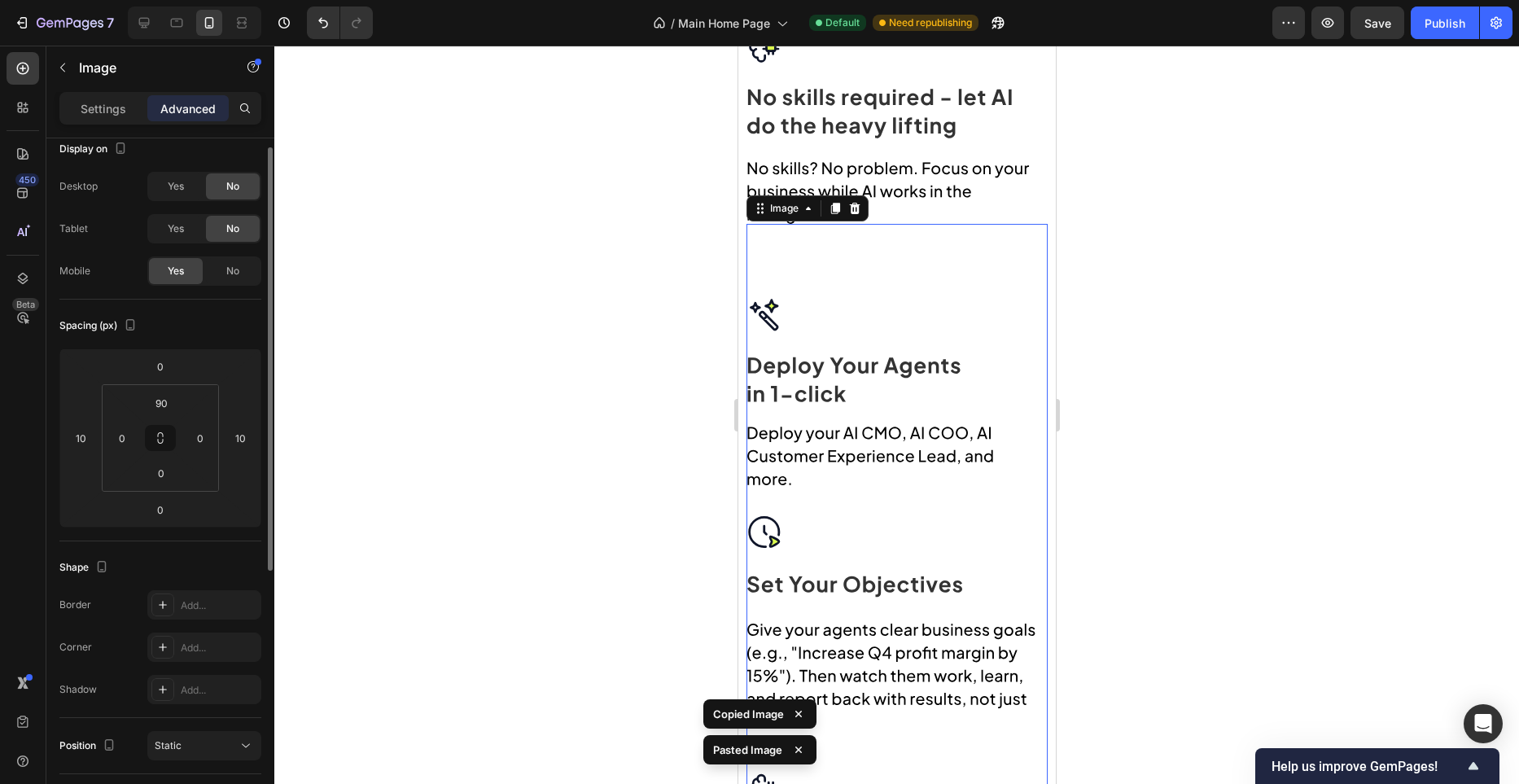
scroll to position [1859, 0]
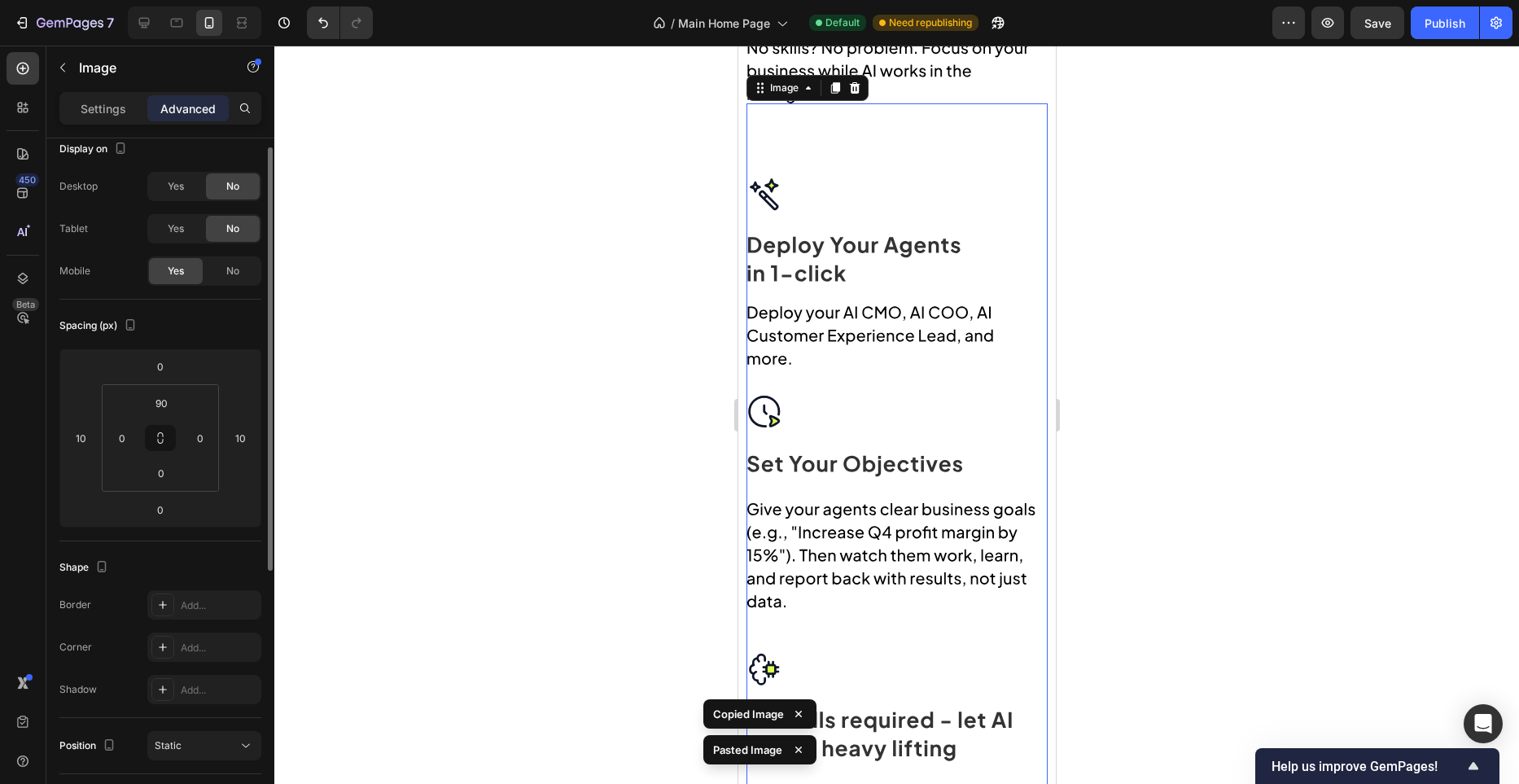
click at [899, 336] on img at bounding box center [896, 512] width 301 height 670
click at [99, 108] on p "Settings" at bounding box center [103, 108] width 46 height 17
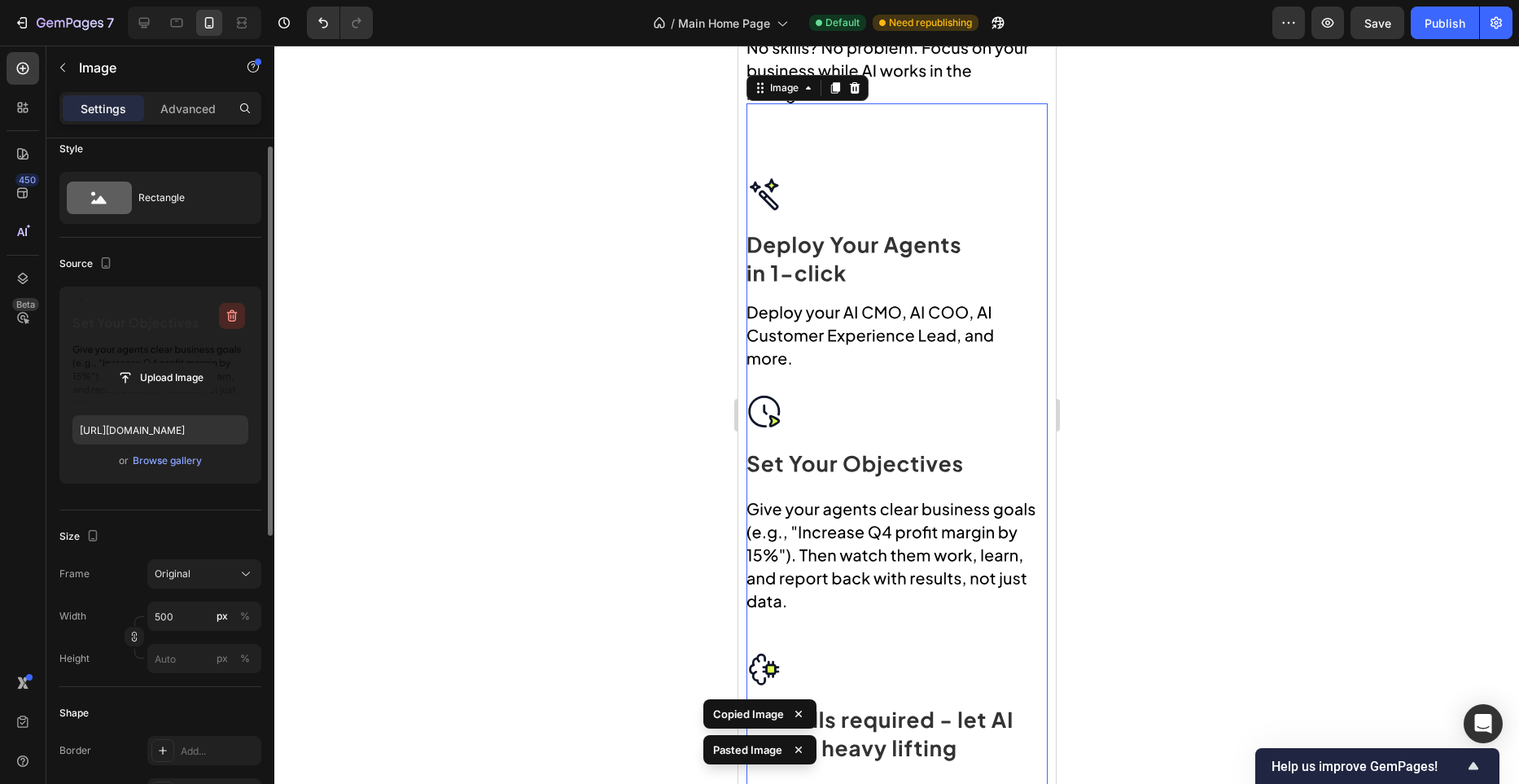
click at [231, 319] on icon "button" at bounding box center [232, 316] width 16 height 16
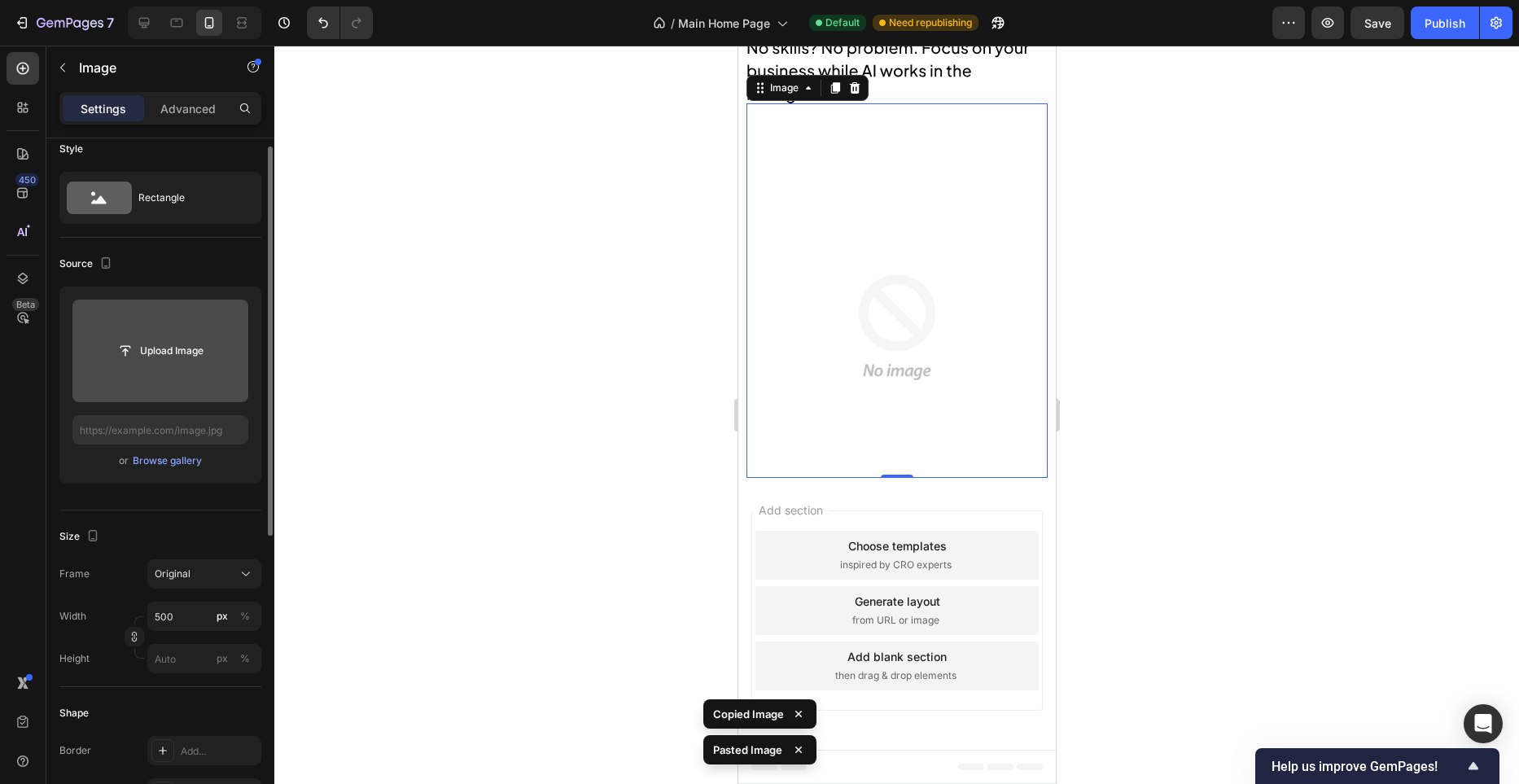
click at [176, 341] on input "file" at bounding box center [161, 350] width 113 height 28
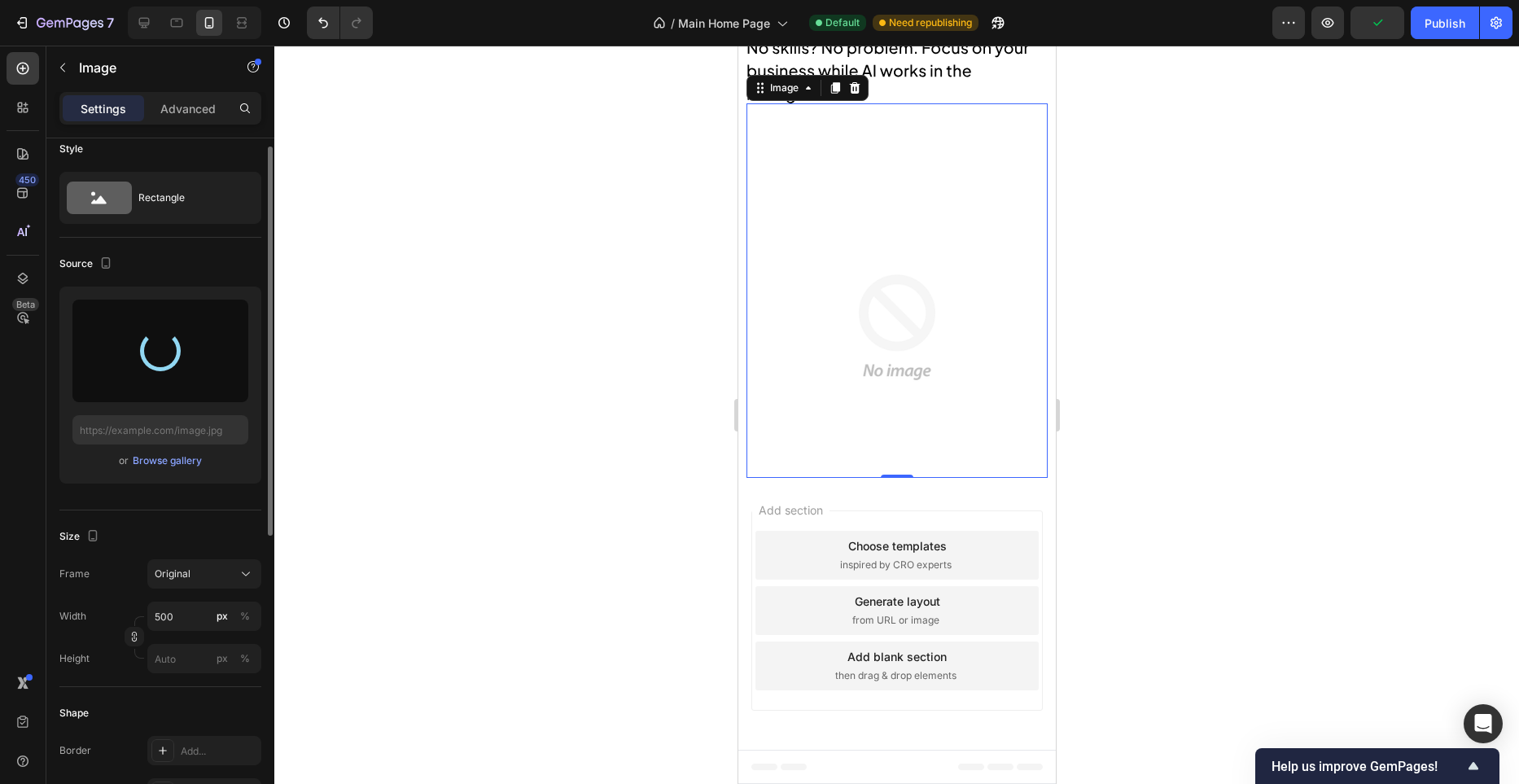
type input "https://cdn.shopify.com/s/files/1/0982/4944/1612/files/gempages_586391405597819…"
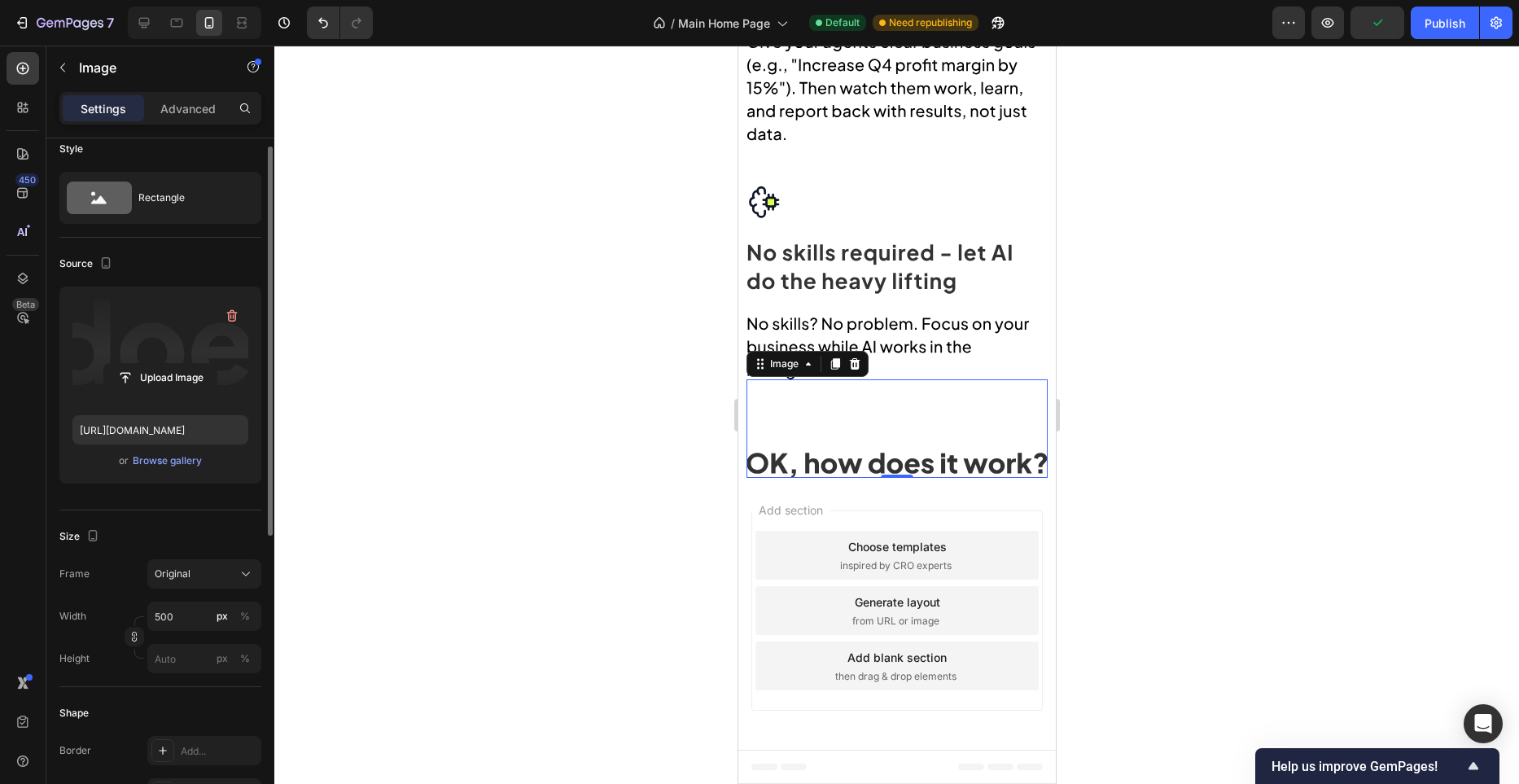
scroll to position [1582, 0]
click at [612, 254] on div at bounding box center [897, 415] width 1245 height 738
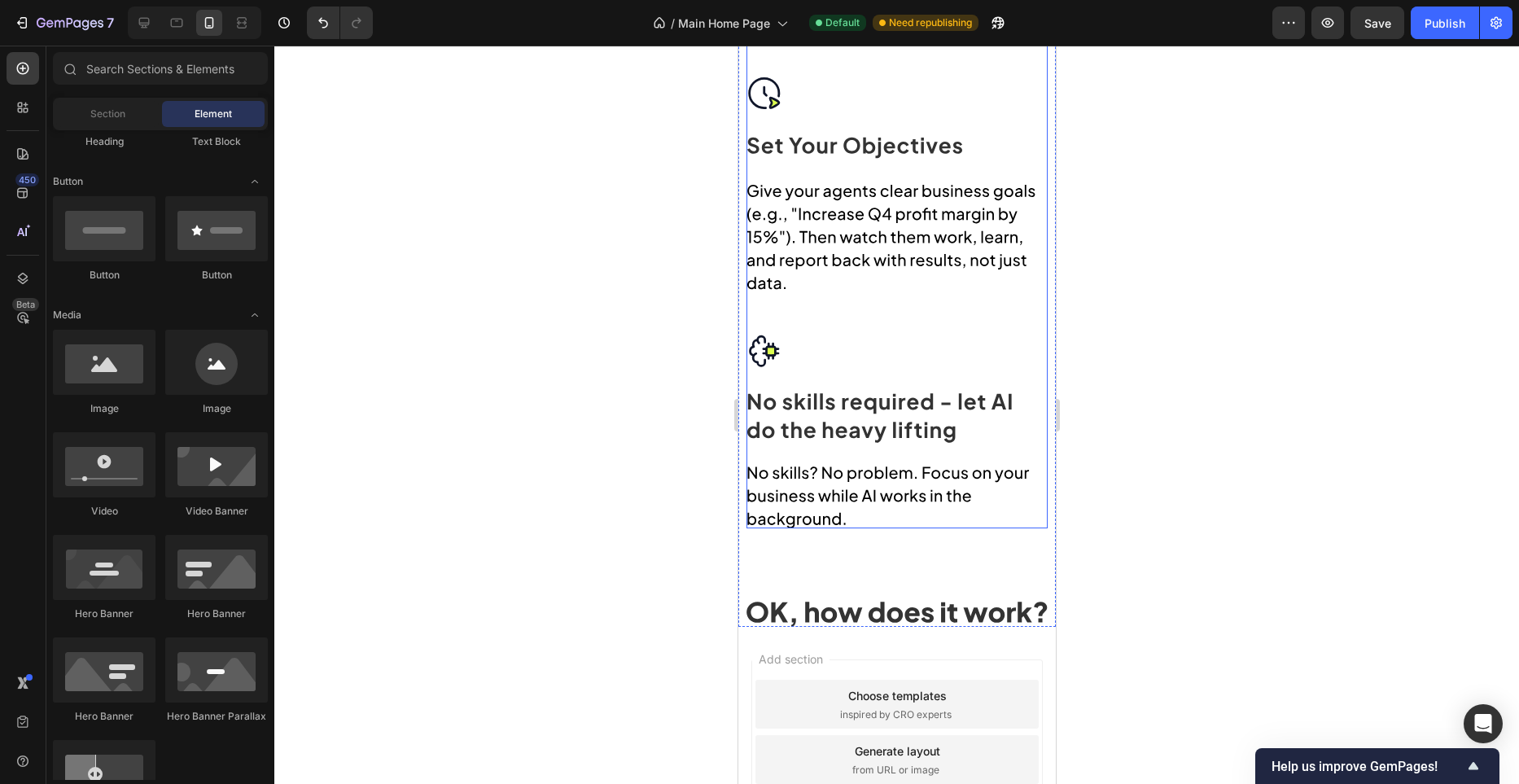
scroll to position [1422, 0]
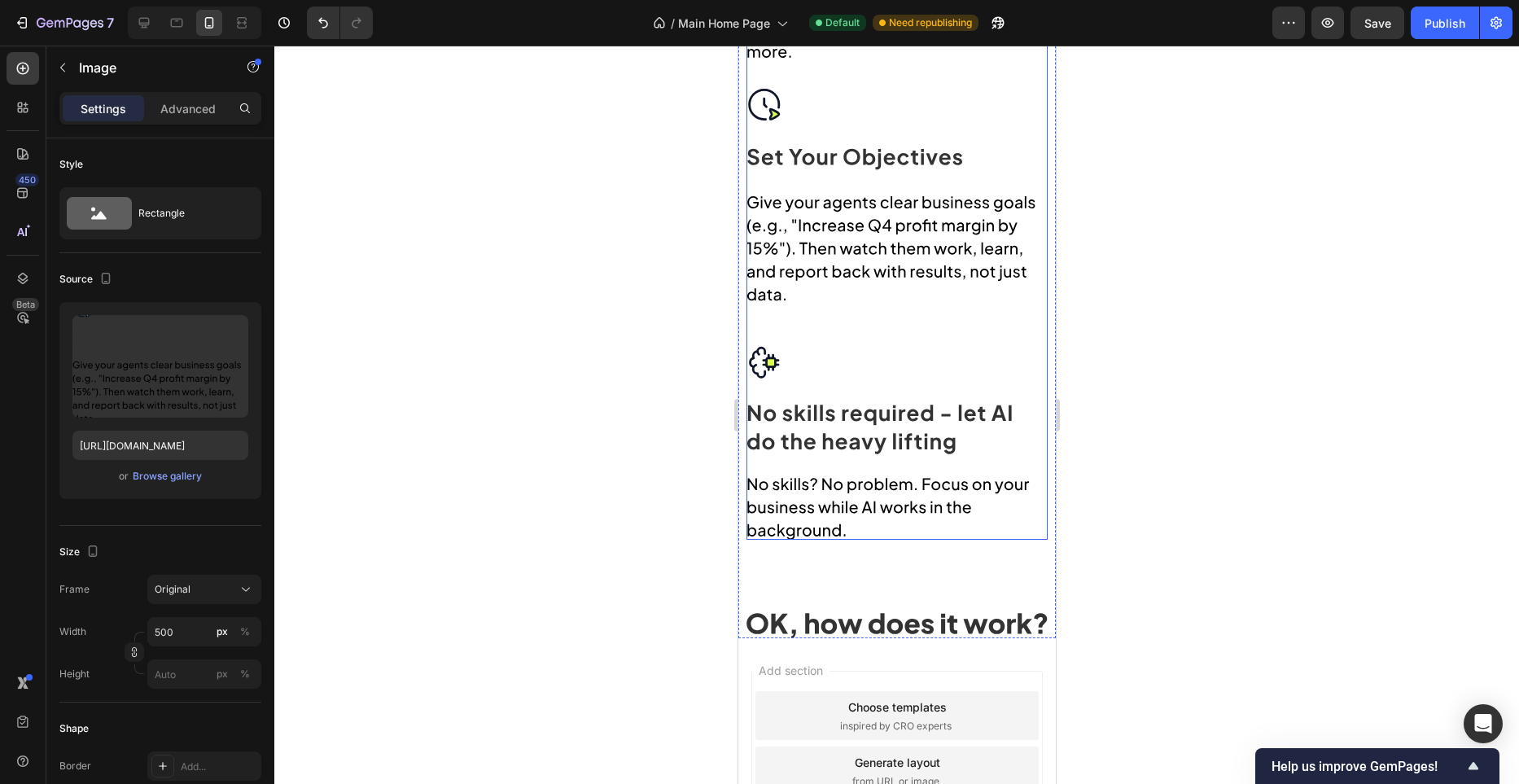
click at [890, 249] on img at bounding box center [896, 205] width 301 height 670
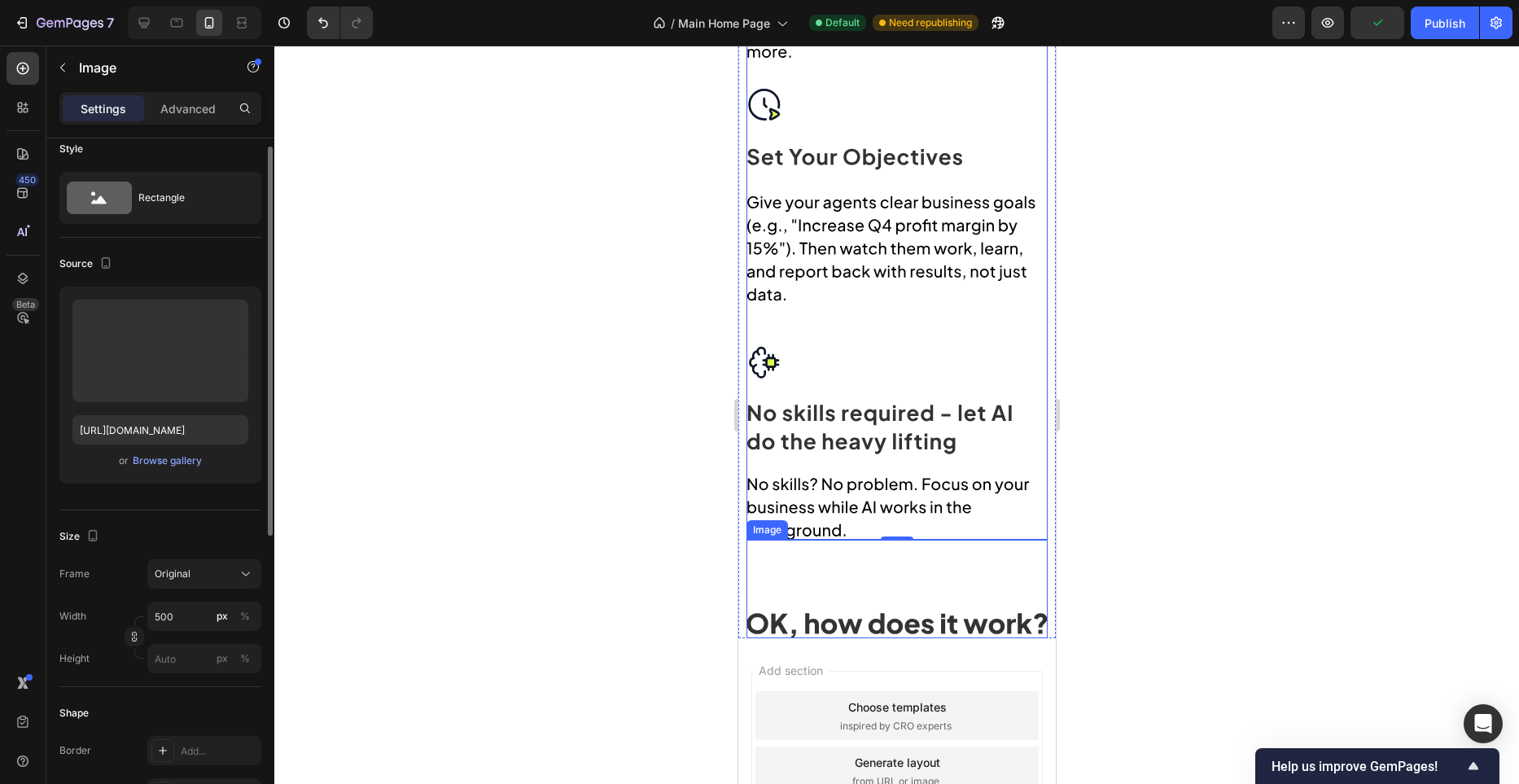
click at [945, 631] on img at bounding box center [896, 626] width 301 height 25
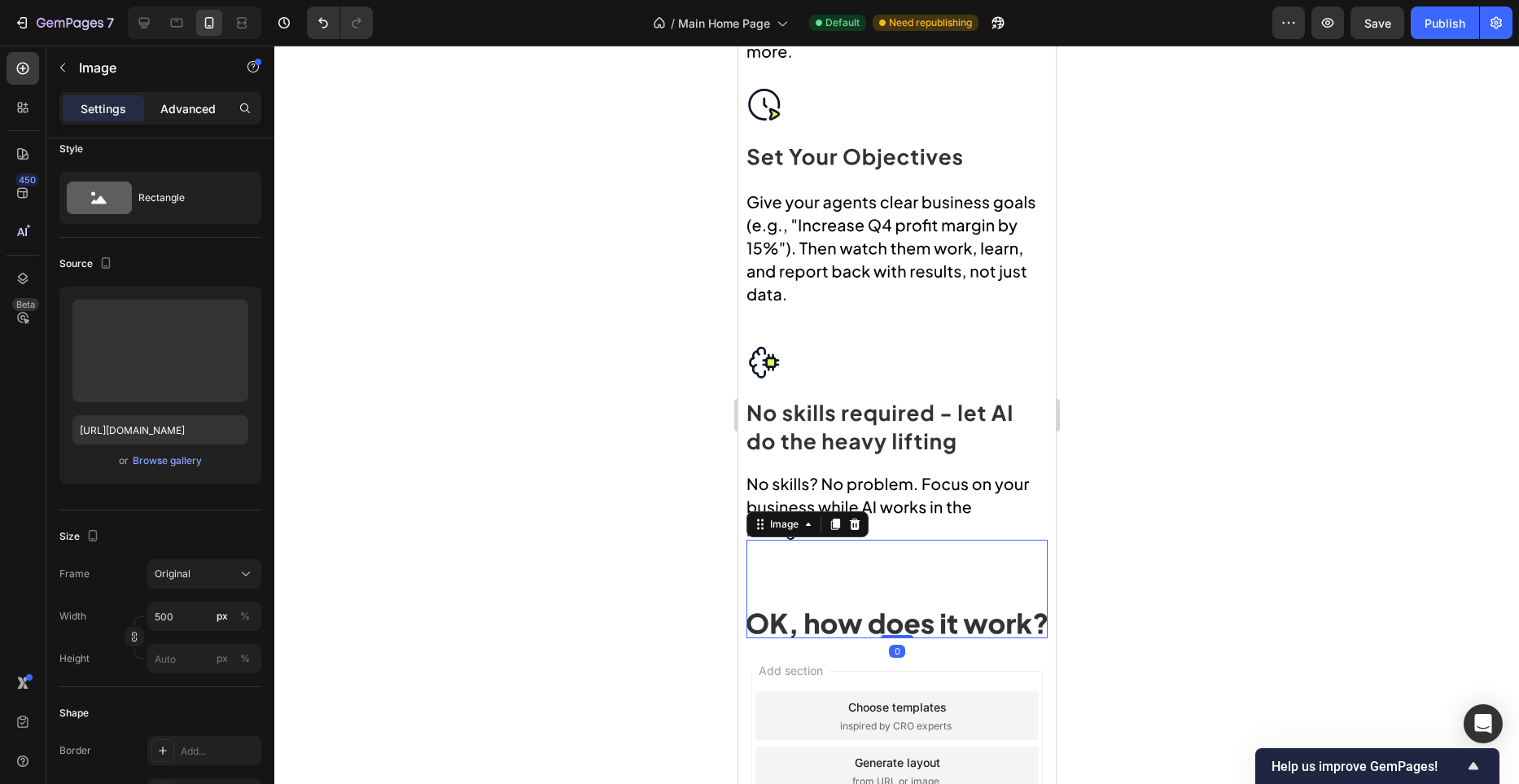
click at [213, 116] on div "Advanced" at bounding box center [188, 108] width 81 height 26
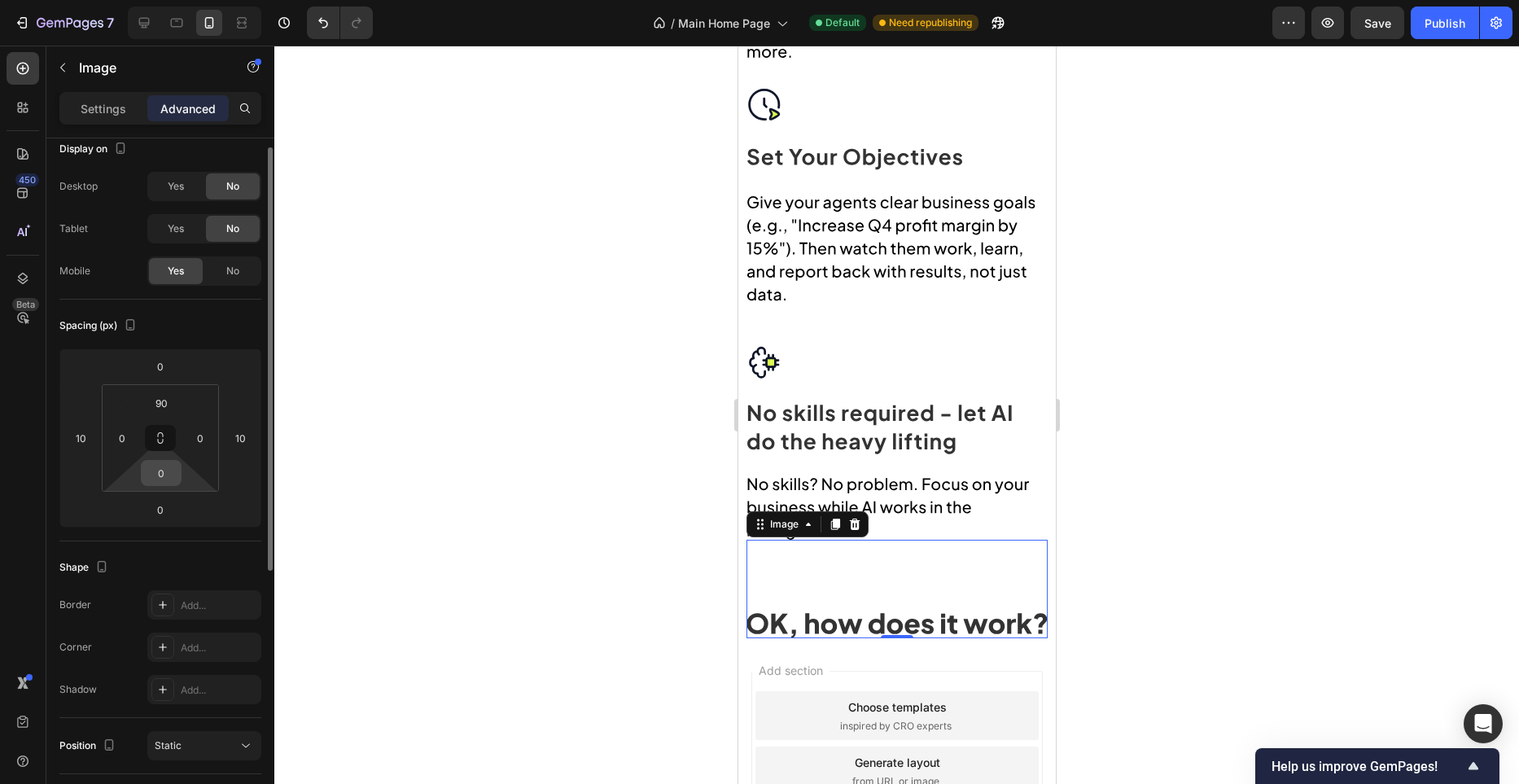
click at [173, 468] on input "0" at bounding box center [161, 472] width 32 height 24
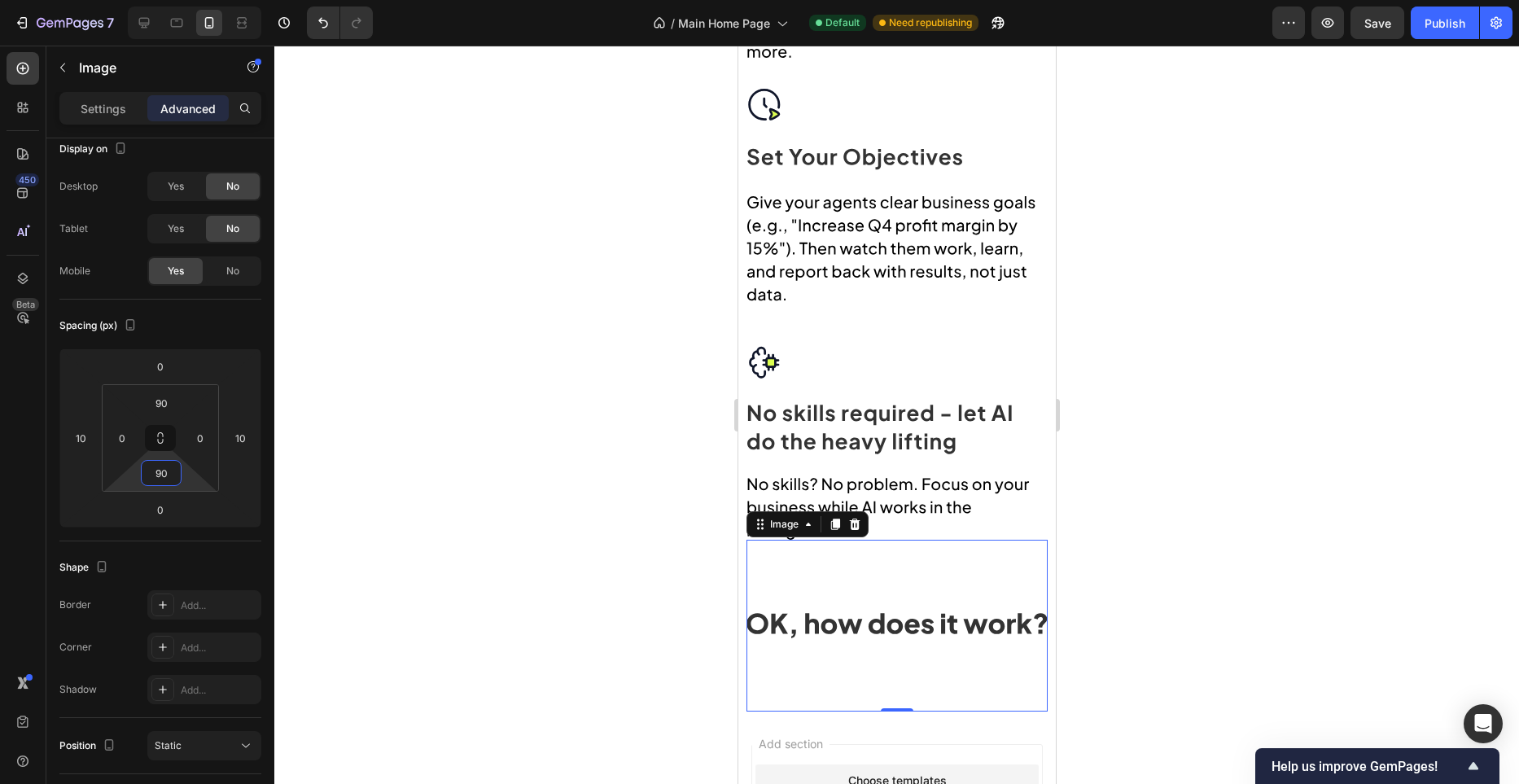
type input "90"
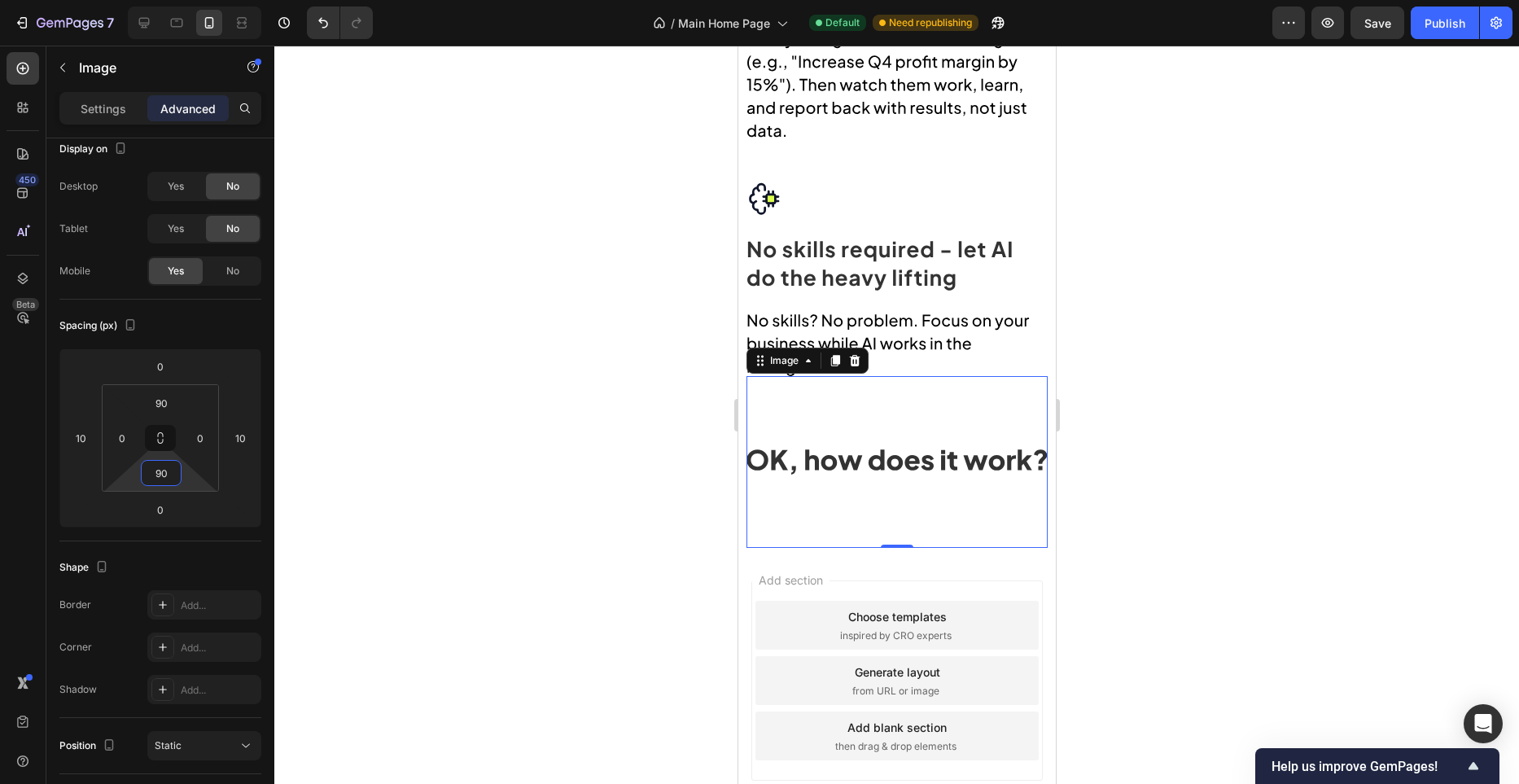
scroll to position [1656, 0]
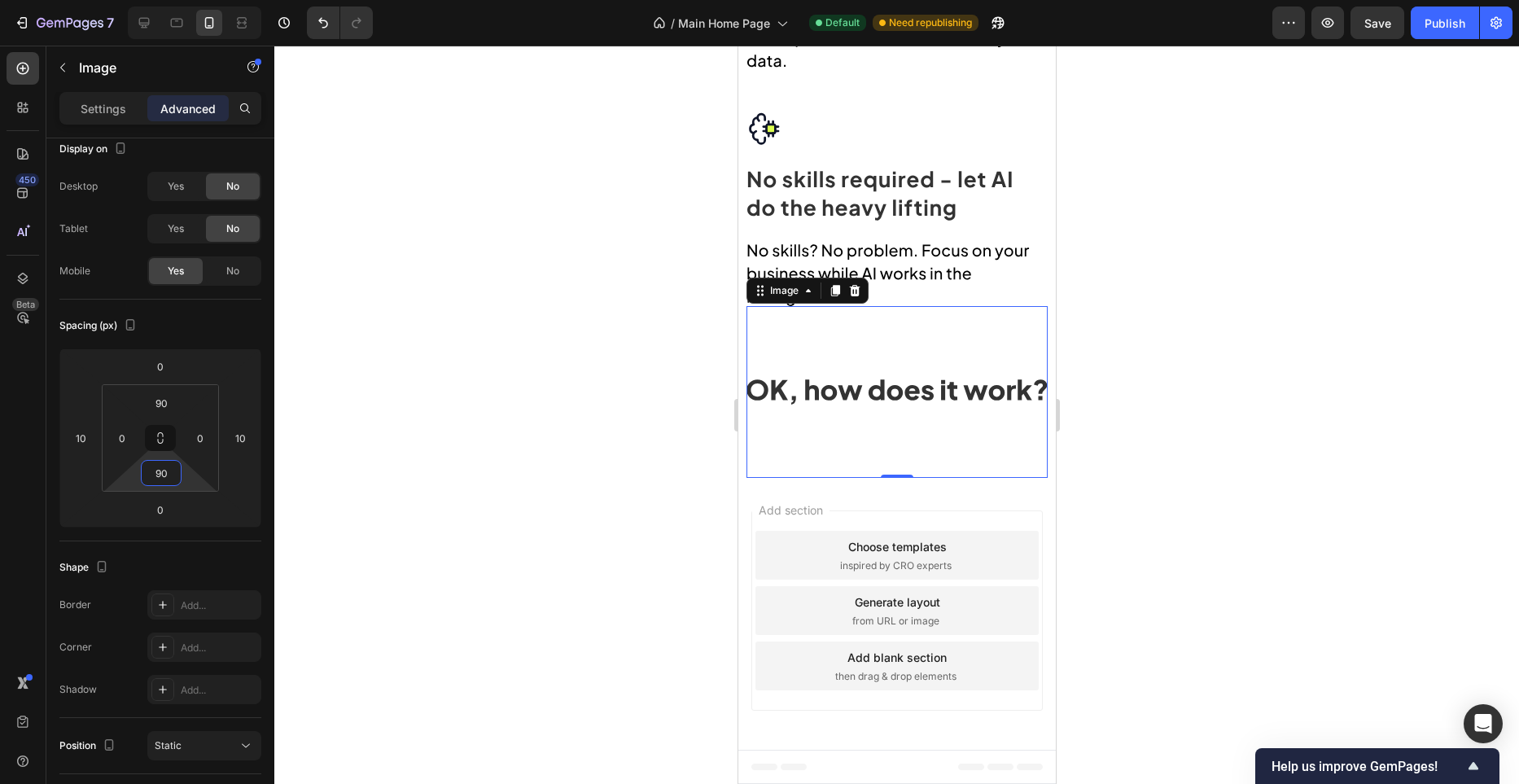
click at [924, 381] on img at bounding box center [896, 392] width 301 height 25
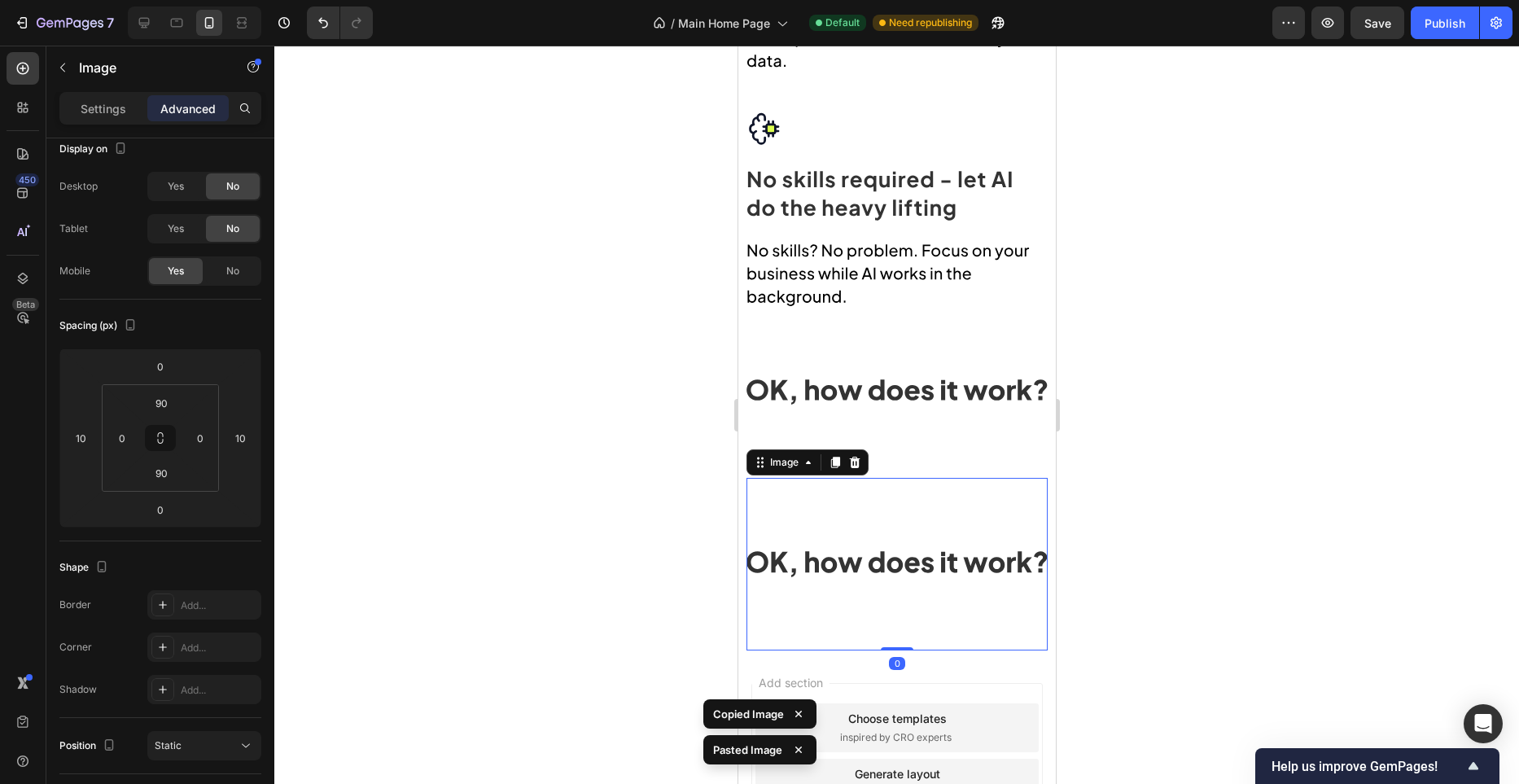
click at [863, 520] on div "Image 0" at bounding box center [896, 564] width 301 height 172
click at [109, 115] on p "Settings" at bounding box center [103, 108] width 46 height 17
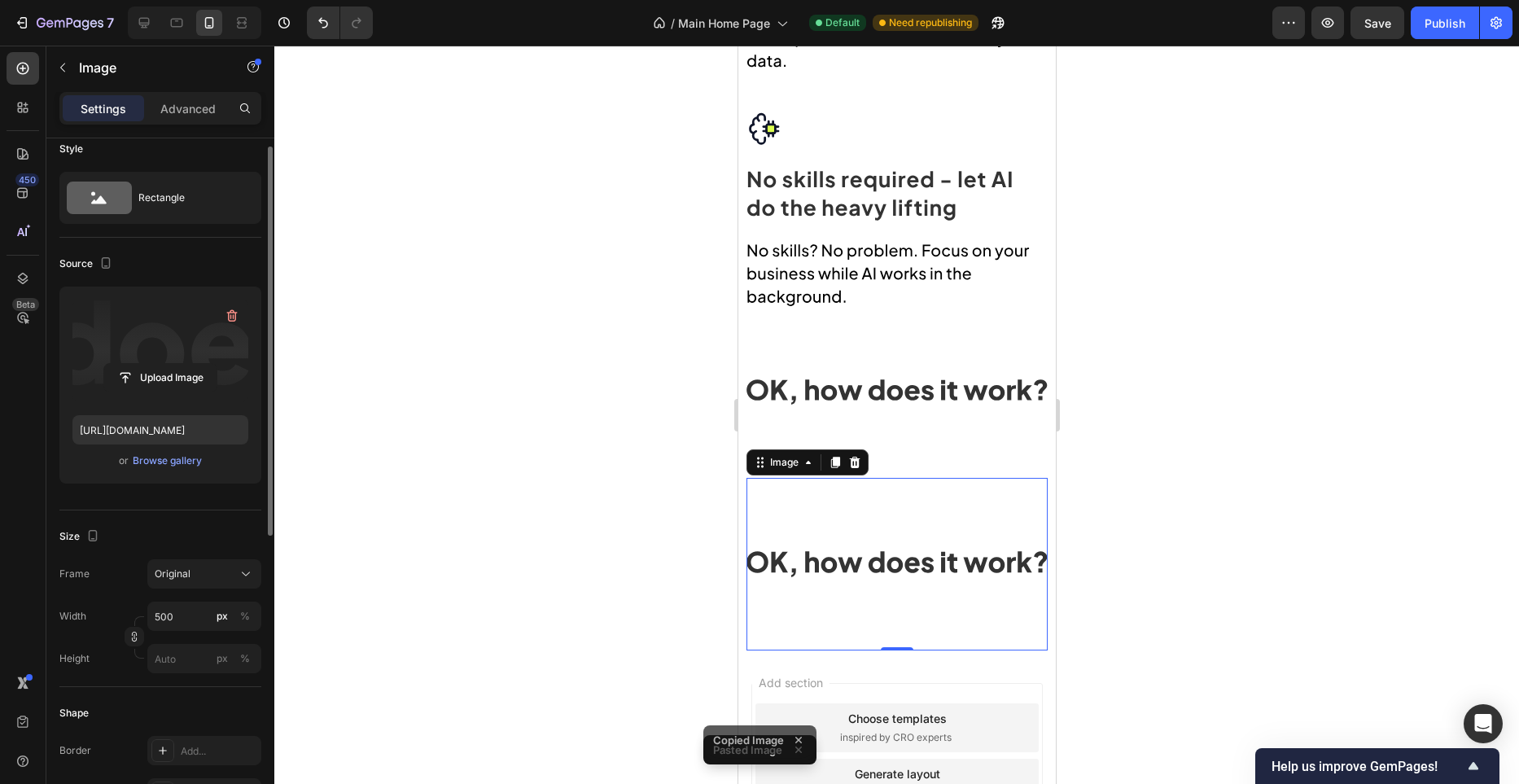
click at [247, 313] on label at bounding box center [160, 350] width 176 height 103
click at [216, 364] on input "file" at bounding box center [161, 377] width 113 height 28
click at [171, 366] on input "file" at bounding box center [161, 377] width 113 height 28
click at [210, 333] on label at bounding box center [160, 350] width 176 height 103
click at [210, 364] on input "file" at bounding box center [161, 377] width 113 height 28
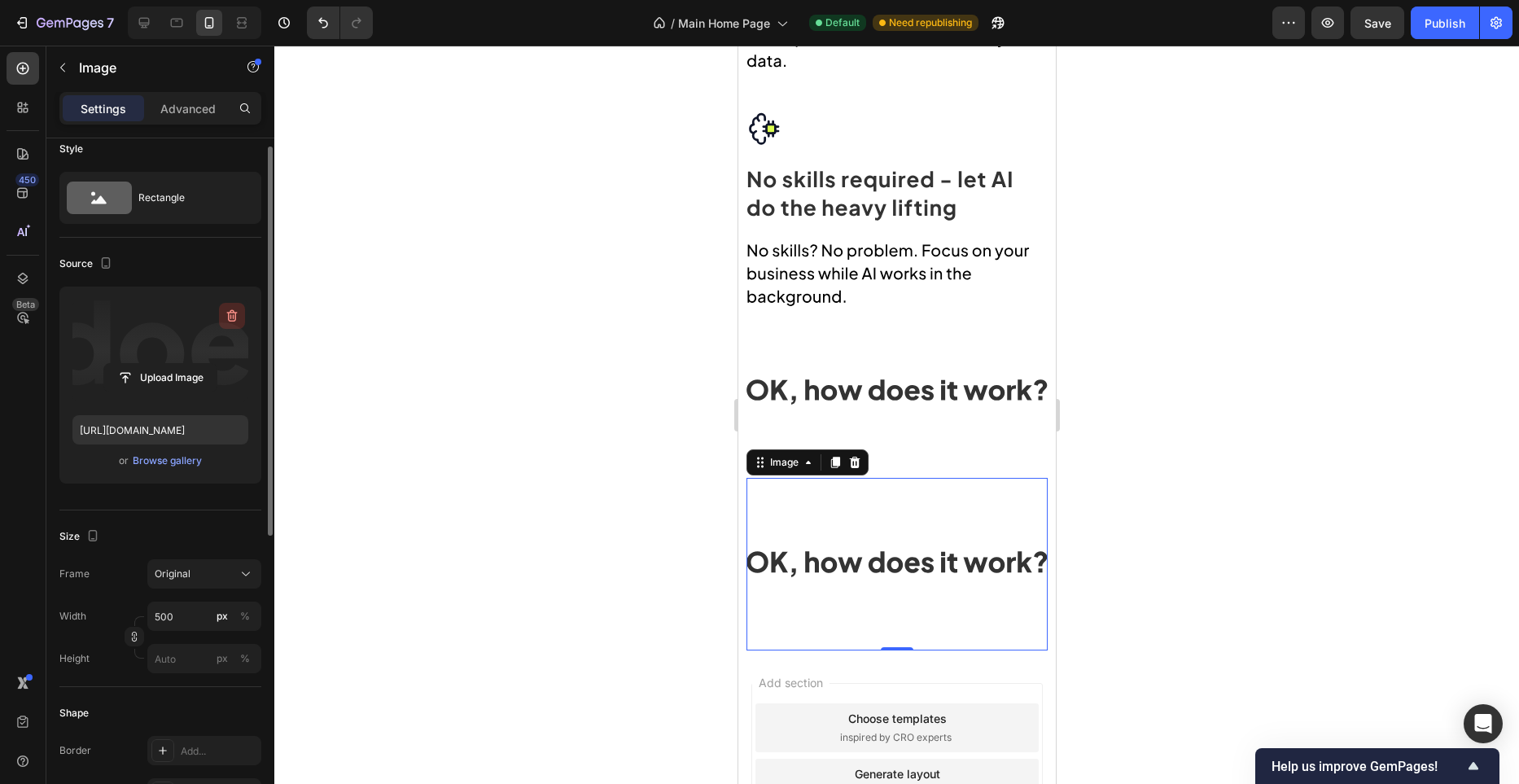
click at [230, 316] on icon "button" at bounding box center [232, 316] width 16 height 16
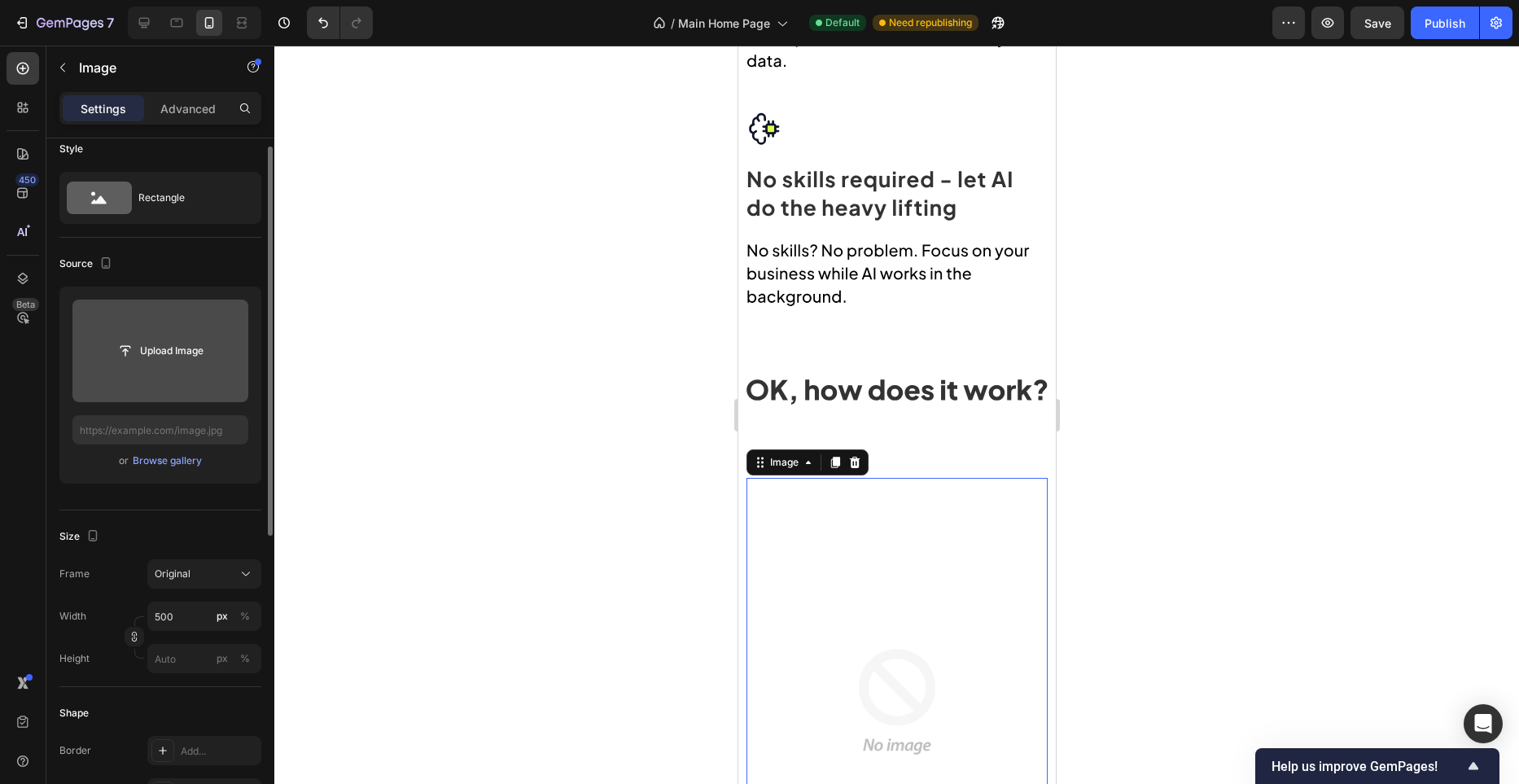
click at [175, 350] on input "file" at bounding box center [161, 350] width 113 height 28
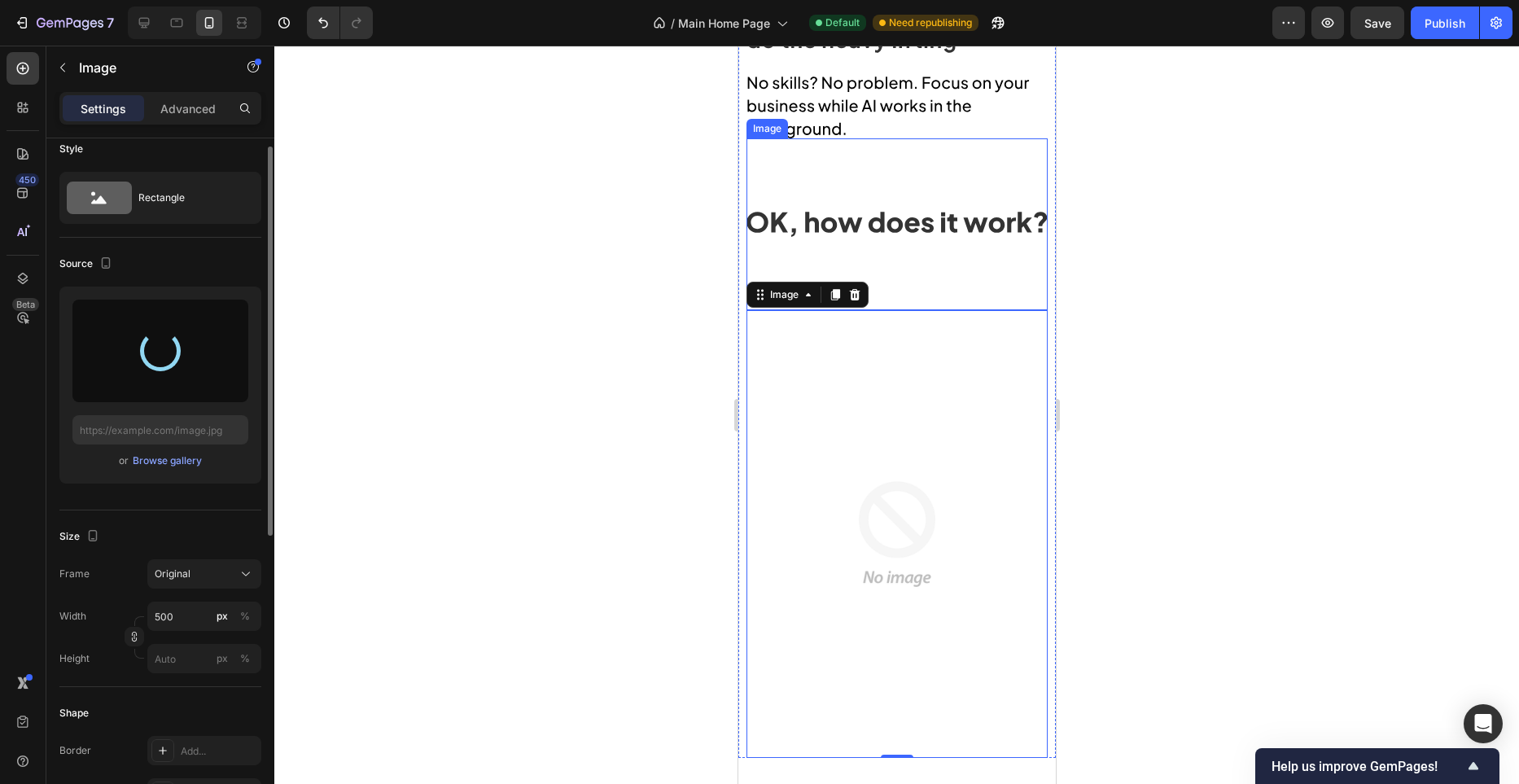
scroll to position [1840, 0]
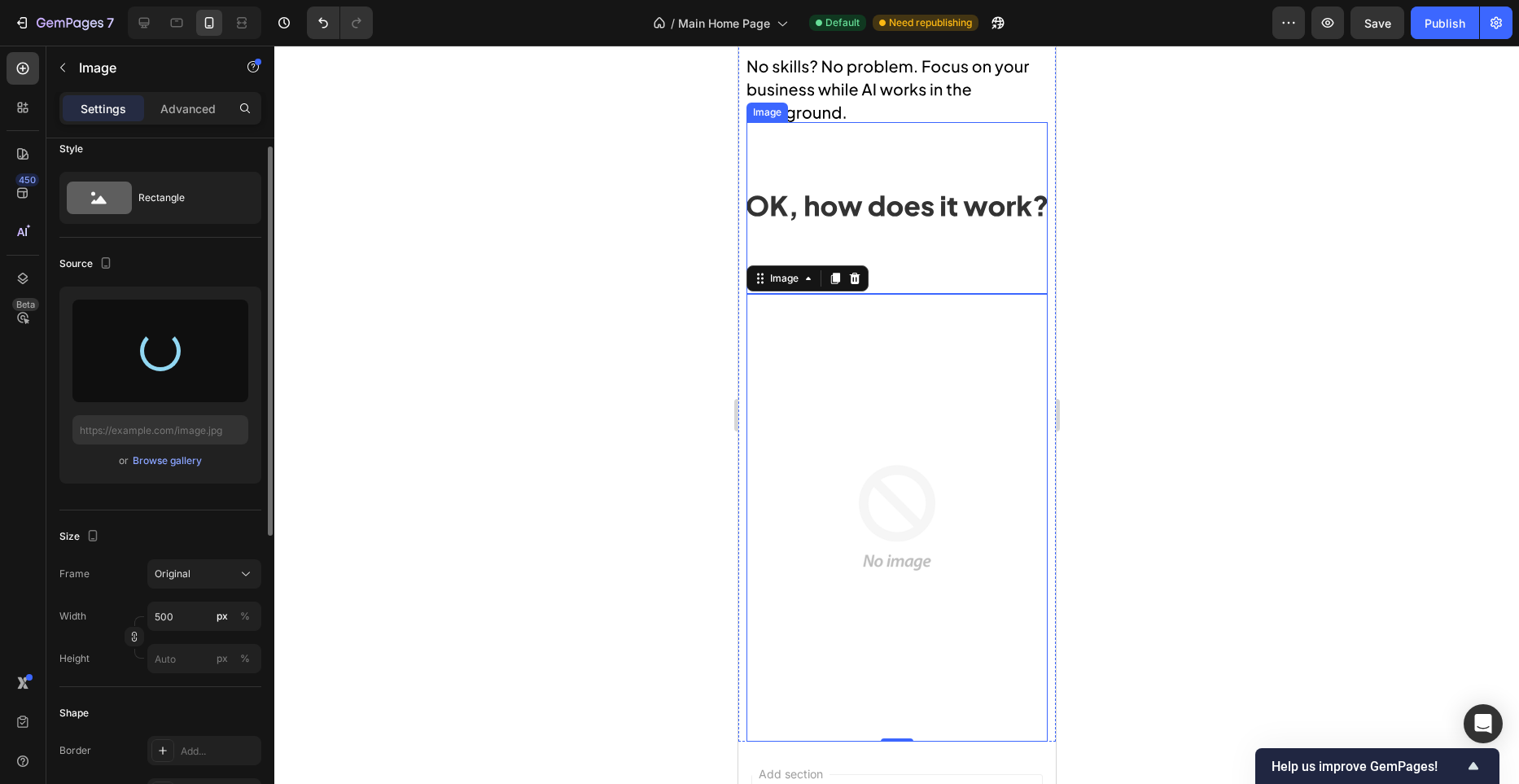
type input "https://cdn.shopify.com/s/files/1/0982/4944/1612/files/gempages_586391405597819…"
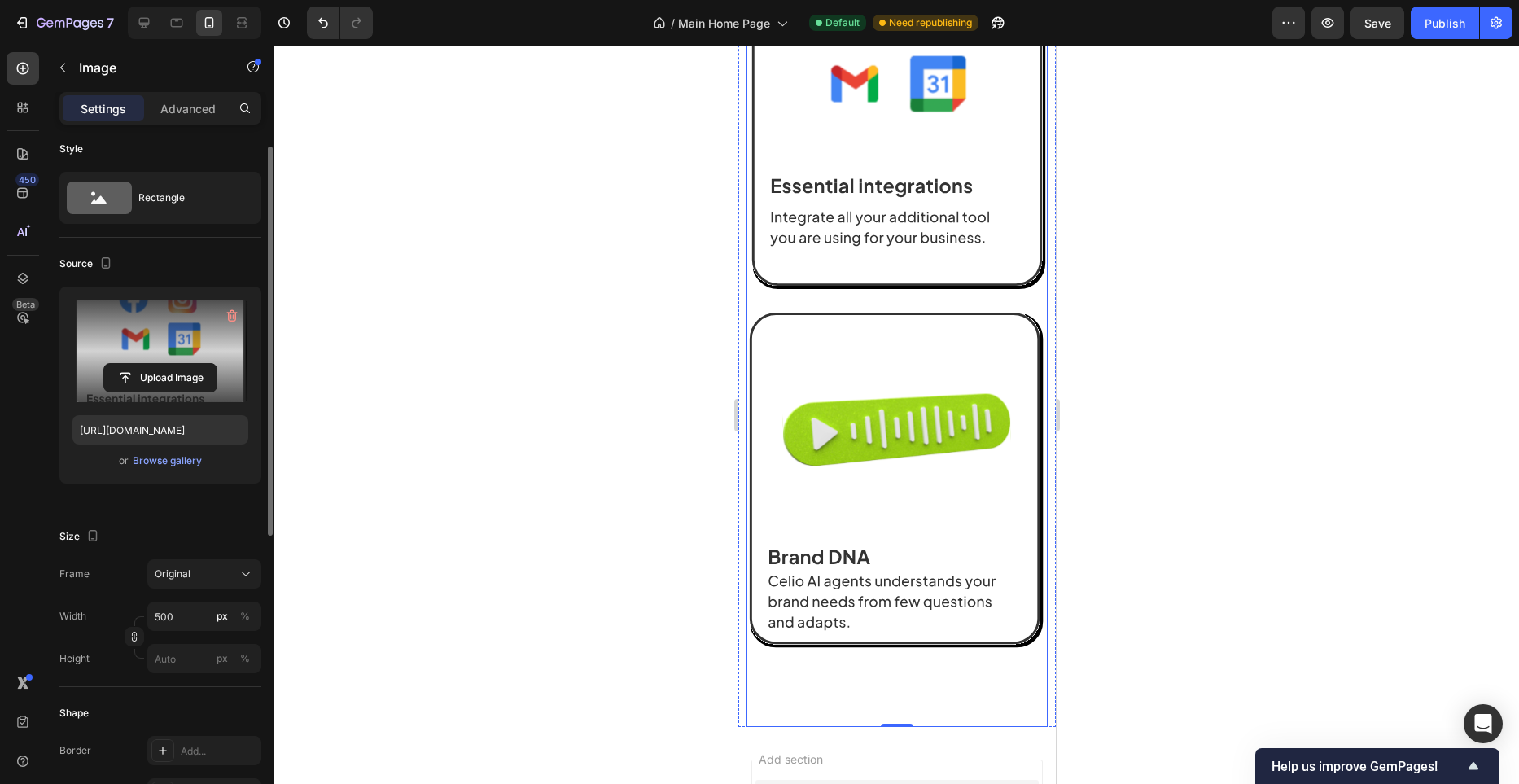
scroll to position [2658, 0]
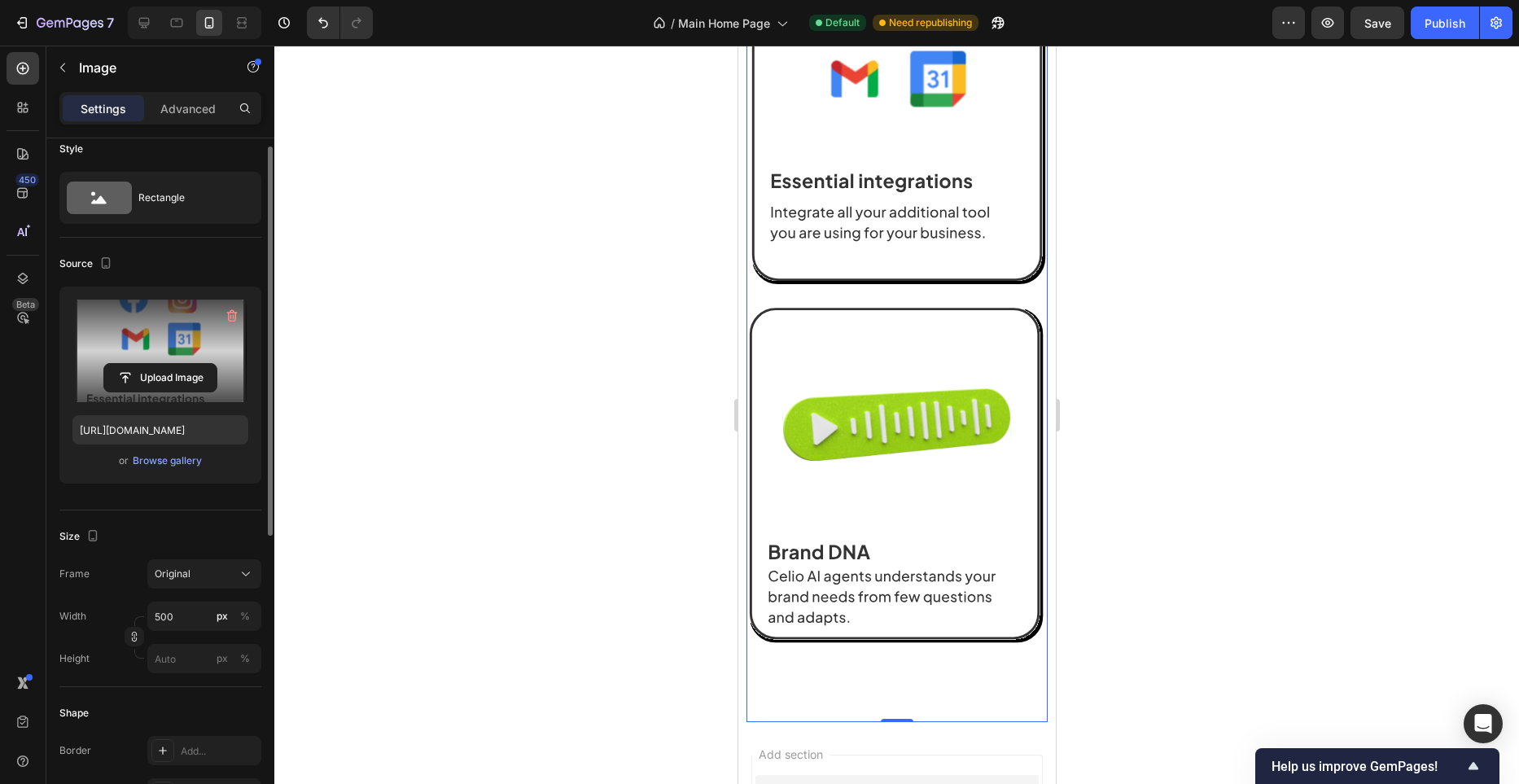
click at [636, 274] on div at bounding box center [897, 415] width 1245 height 738
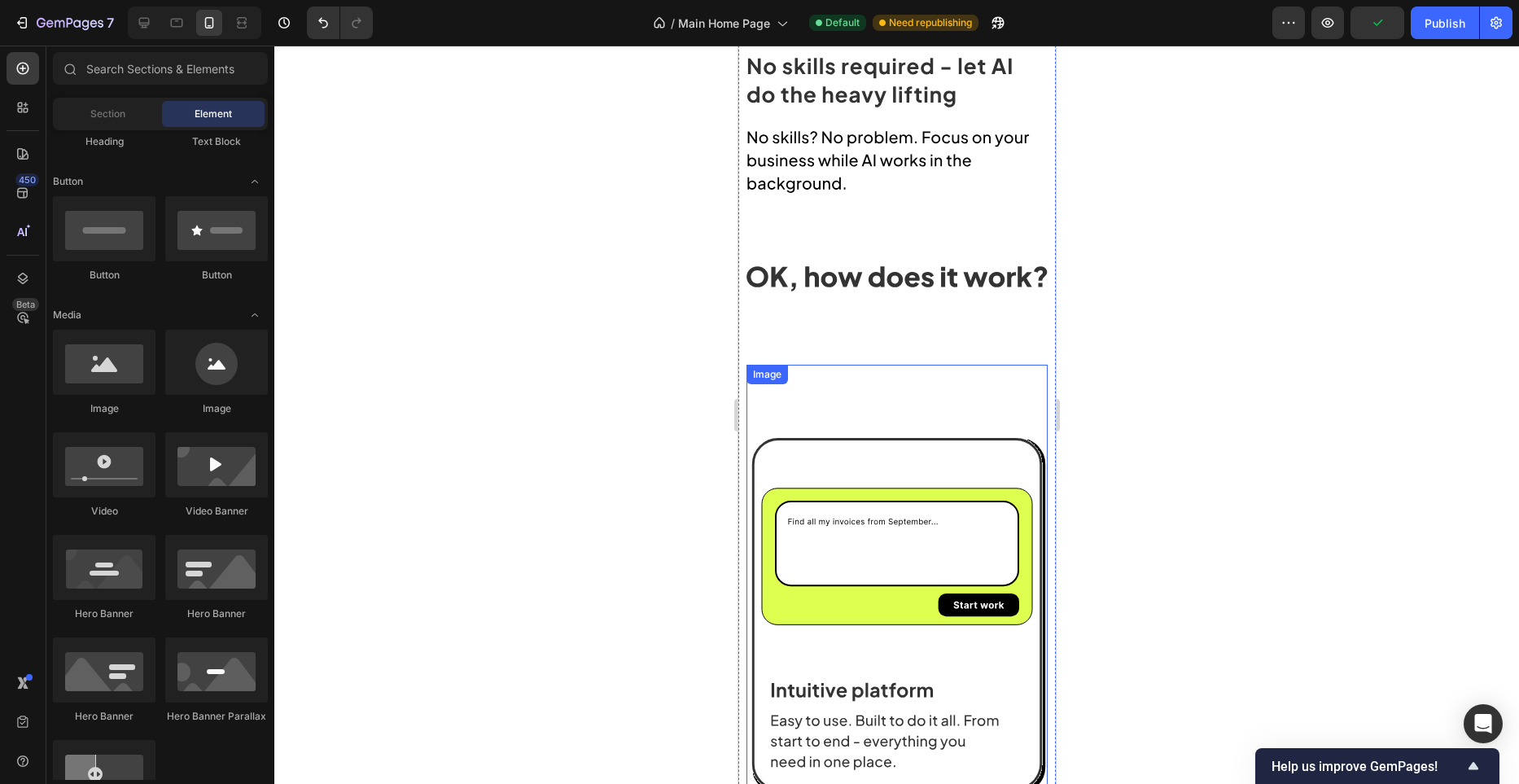
scroll to position [1767, 0]
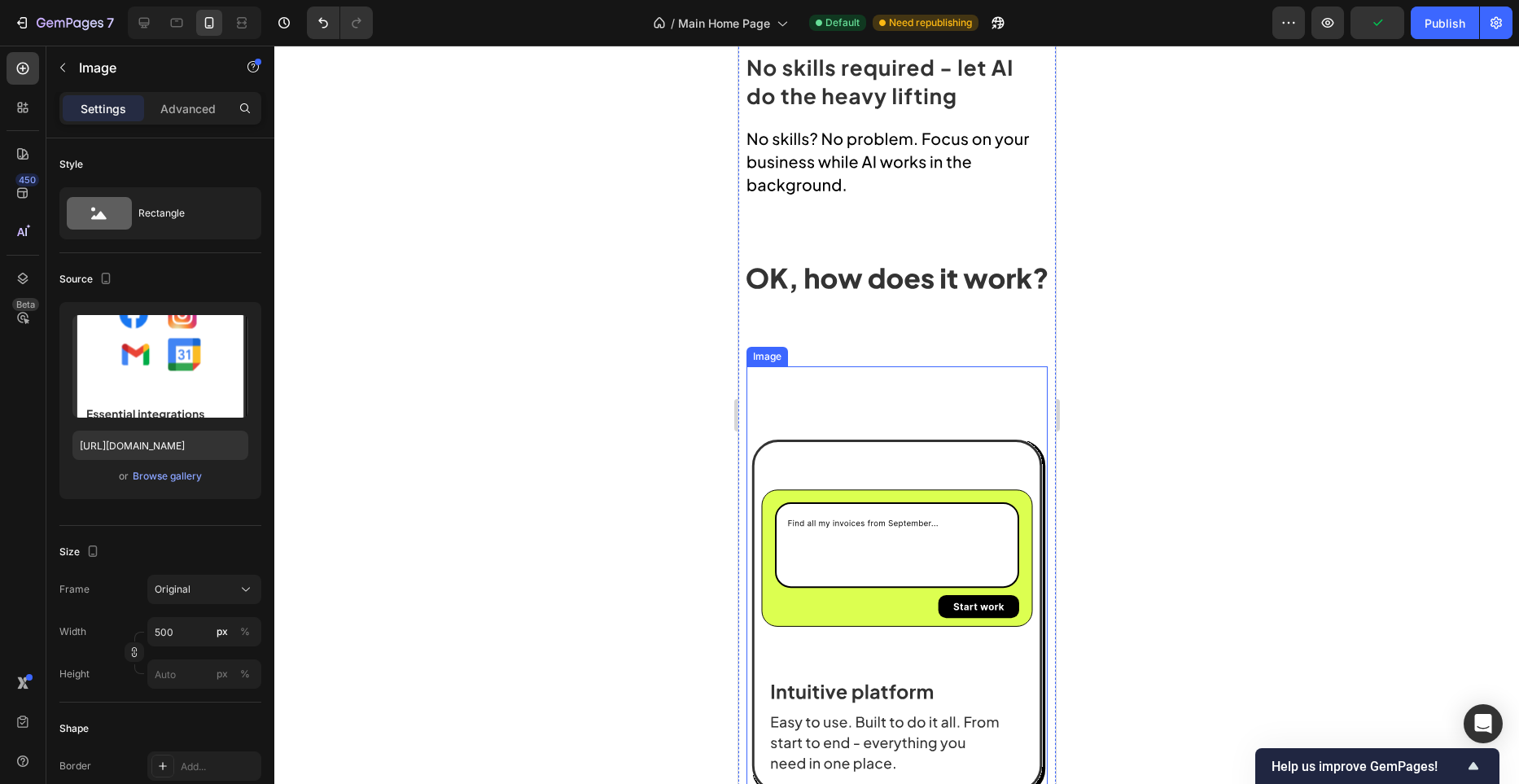
click at [217, 114] on div "Advanced" at bounding box center [188, 108] width 81 height 26
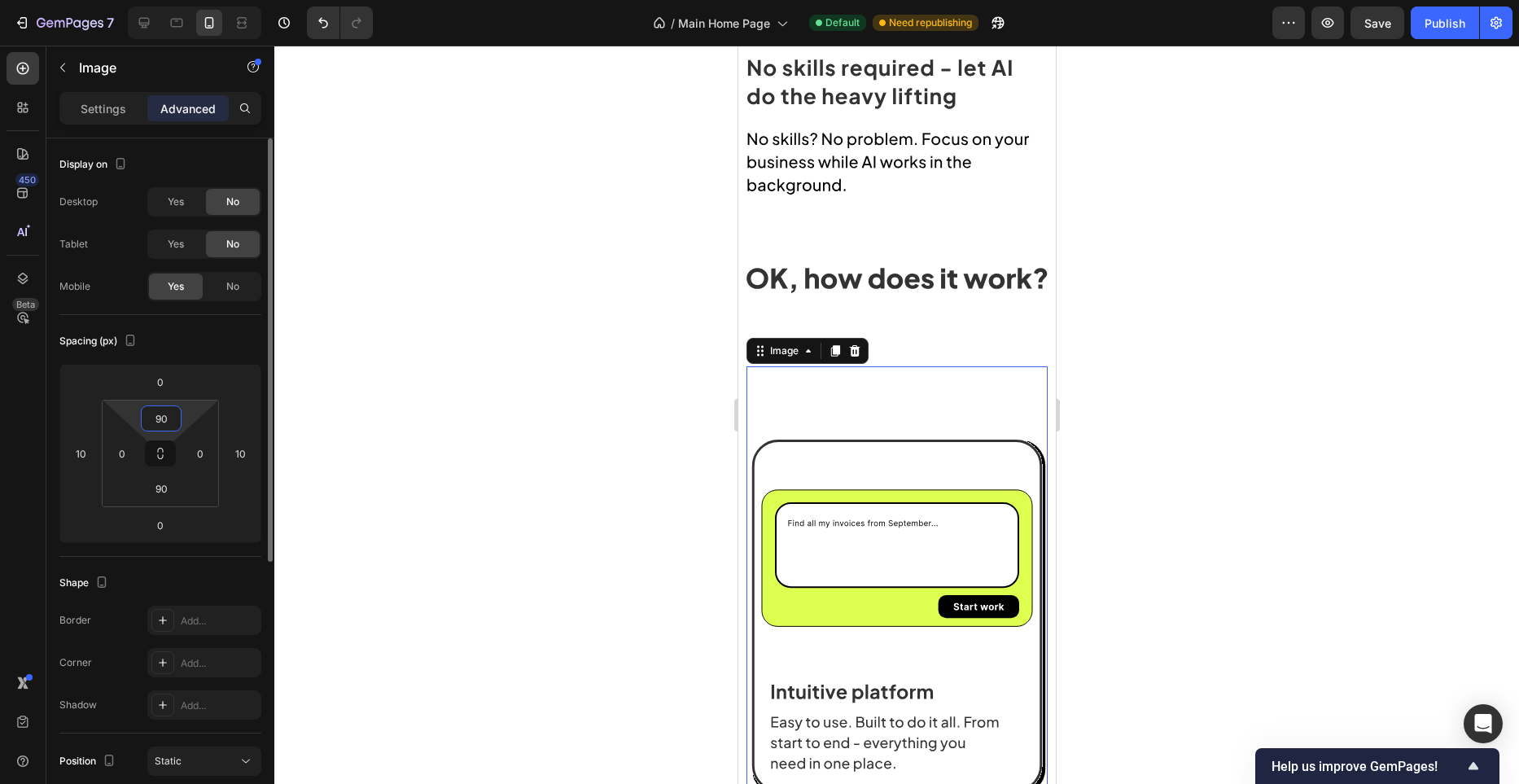
click at [173, 424] on input "90" at bounding box center [161, 417] width 32 height 24
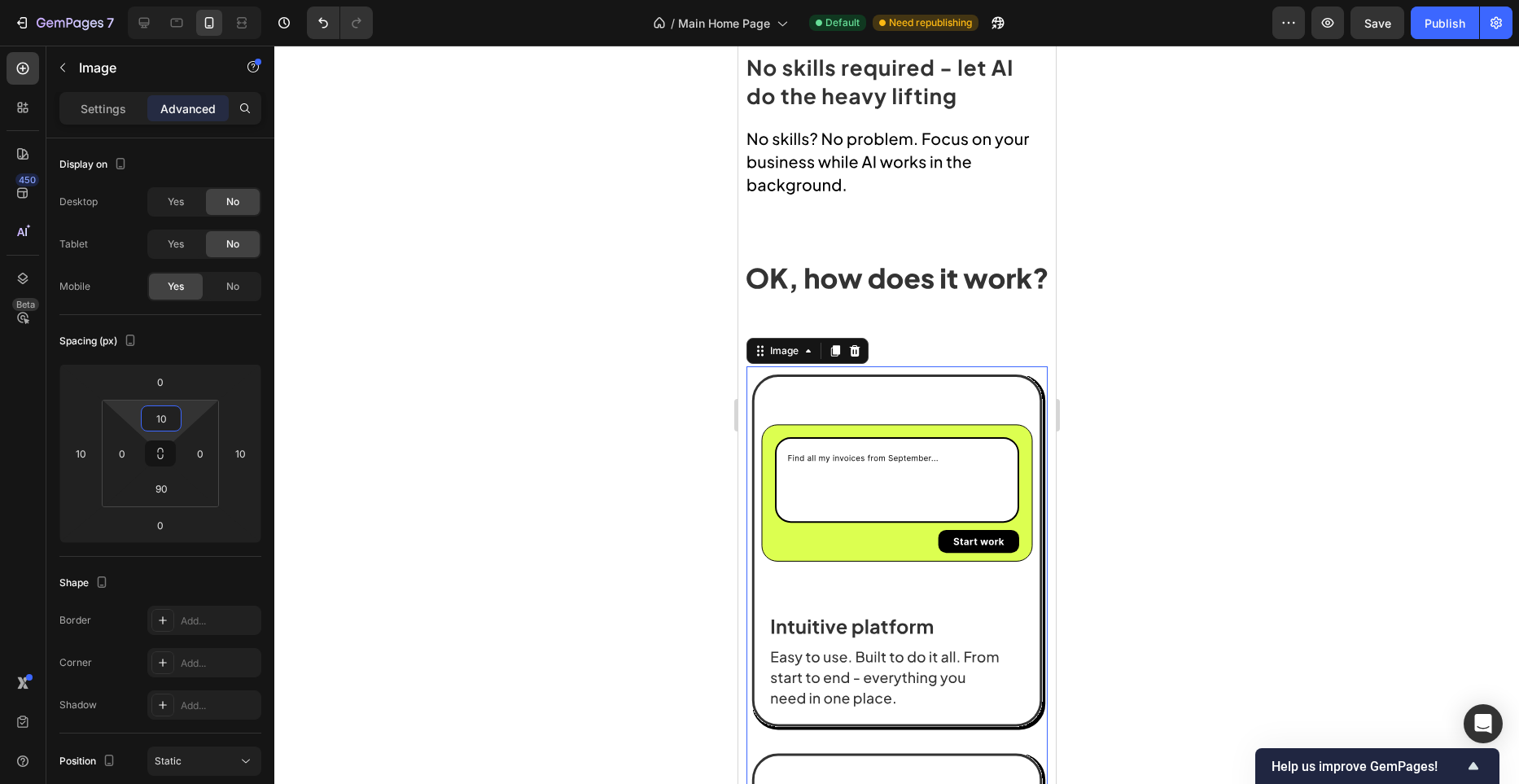
type input "10"
click at [578, 397] on div at bounding box center [897, 415] width 1245 height 738
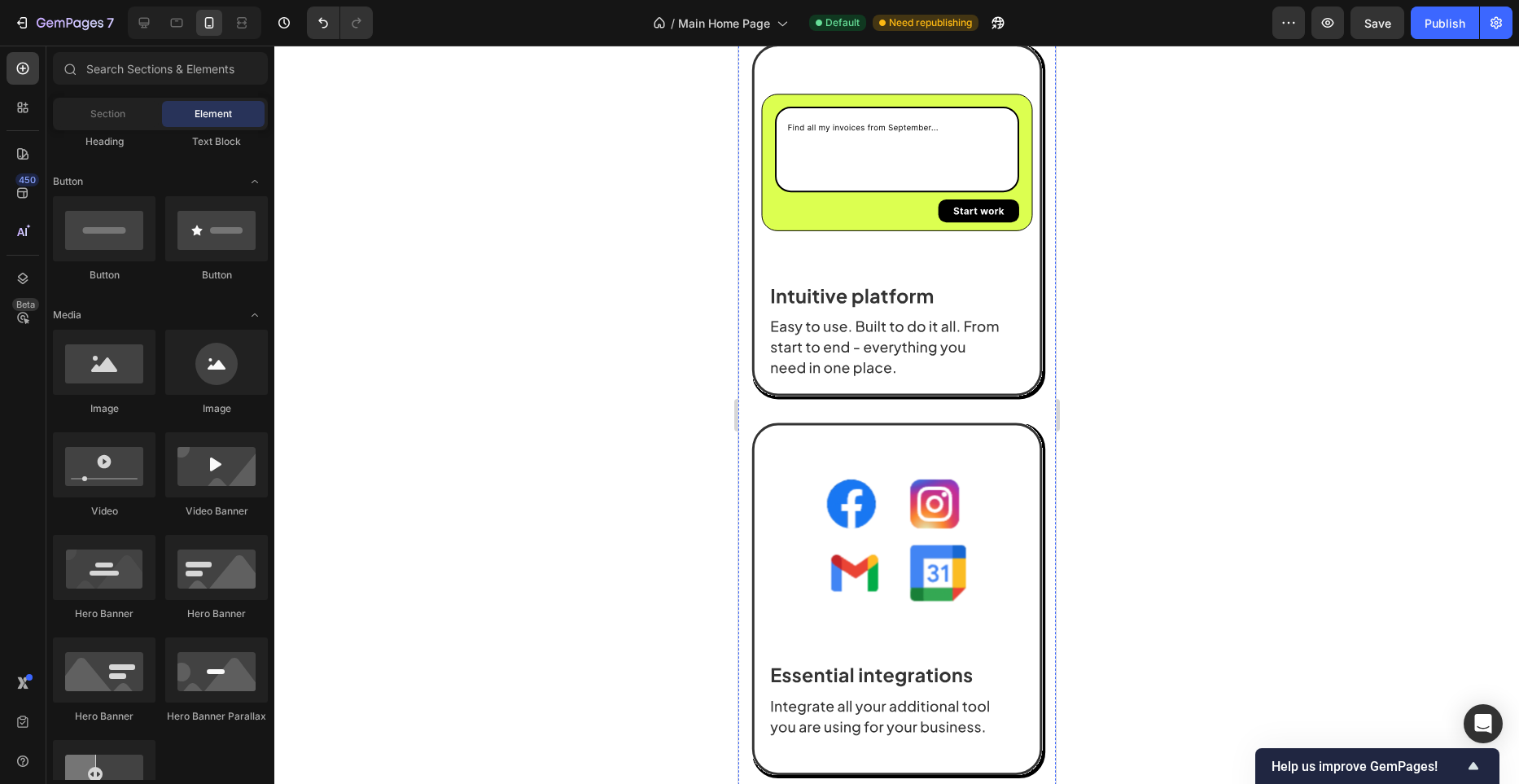
scroll to position [2837, 0]
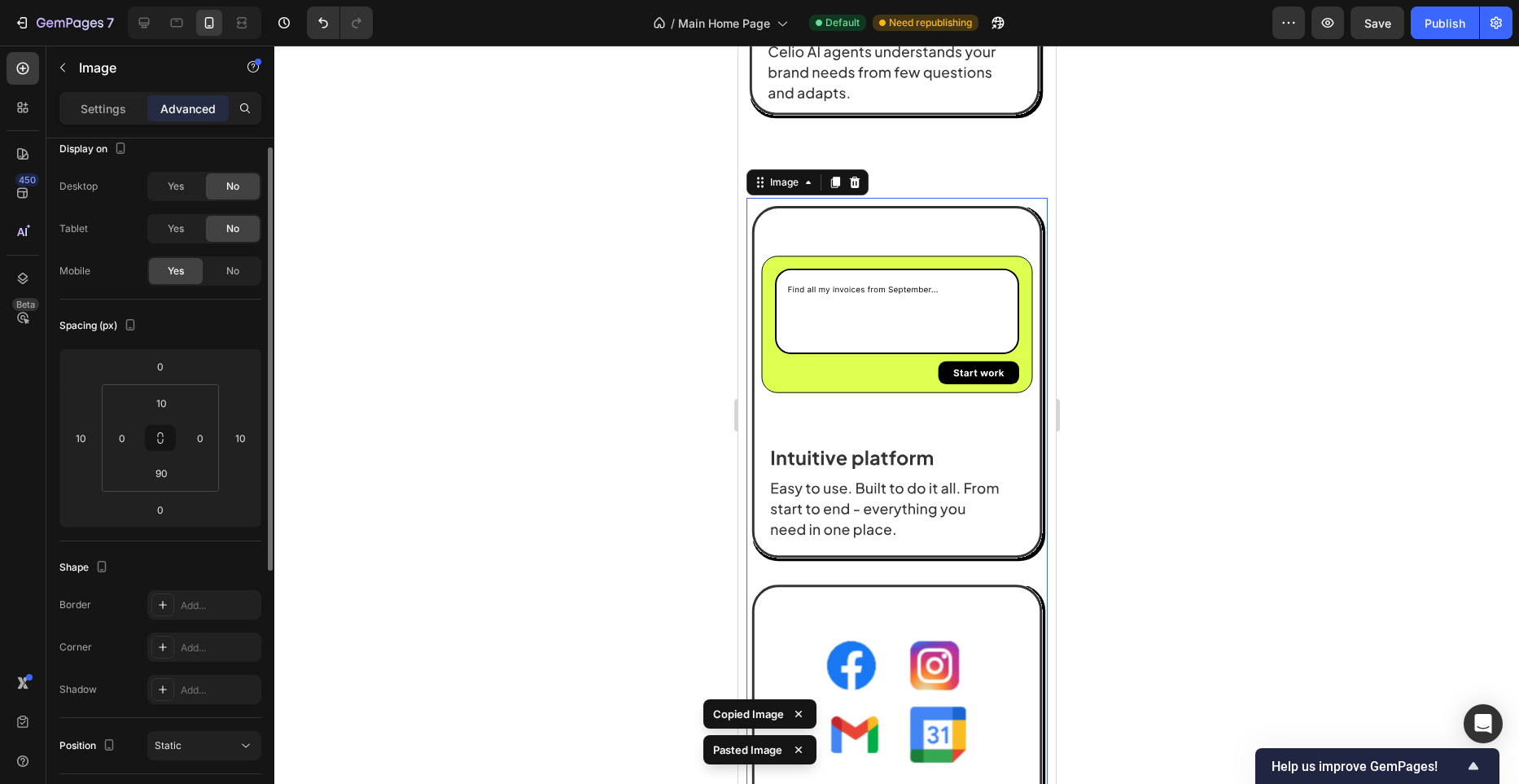
scroll to position [3211, 0]
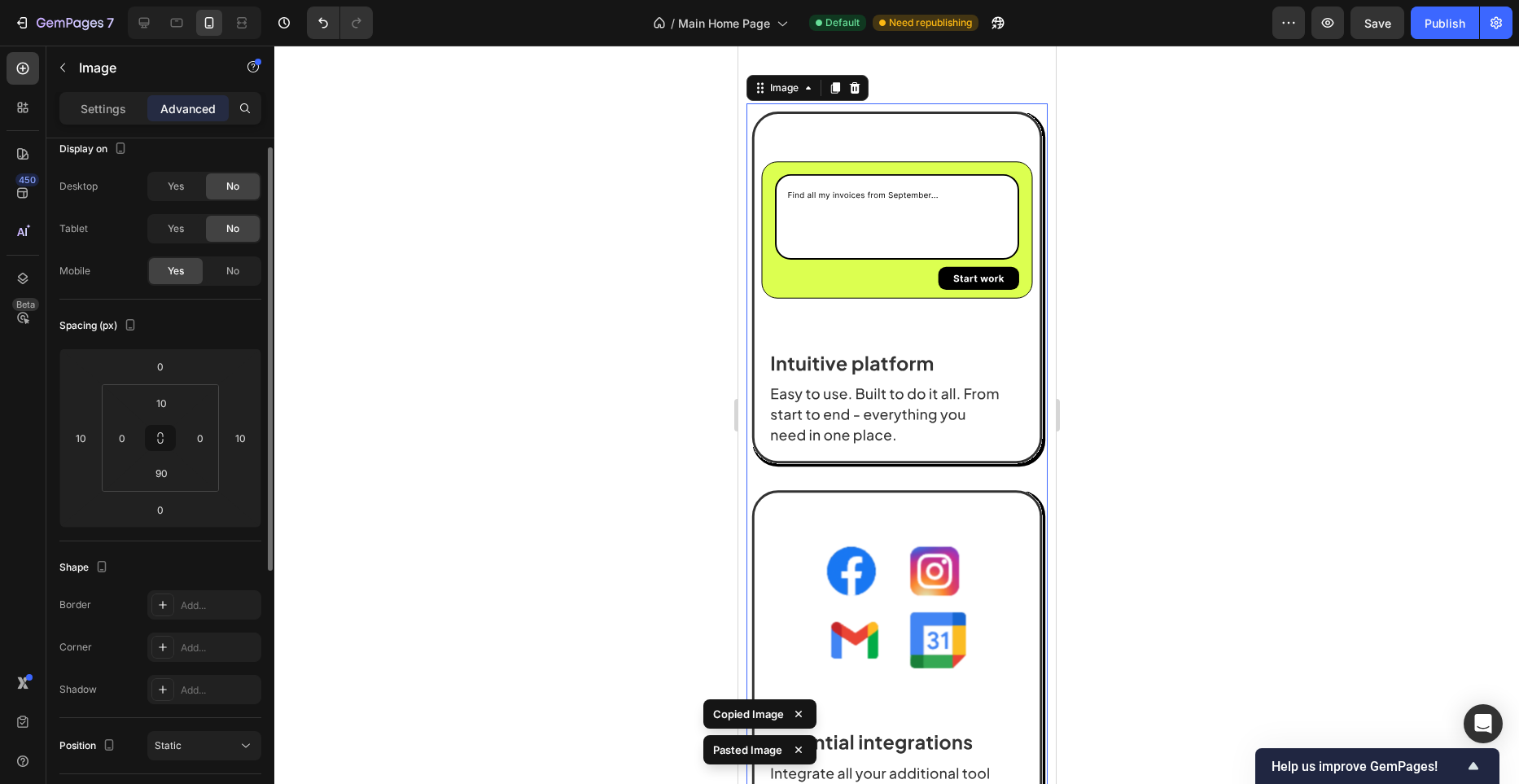
click at [914, 392] on img at bounding box center [896, 661] width 301 height 1099
click at [102, 117] on div "Settings" at bounding box center [103, 108] width 81 height 26
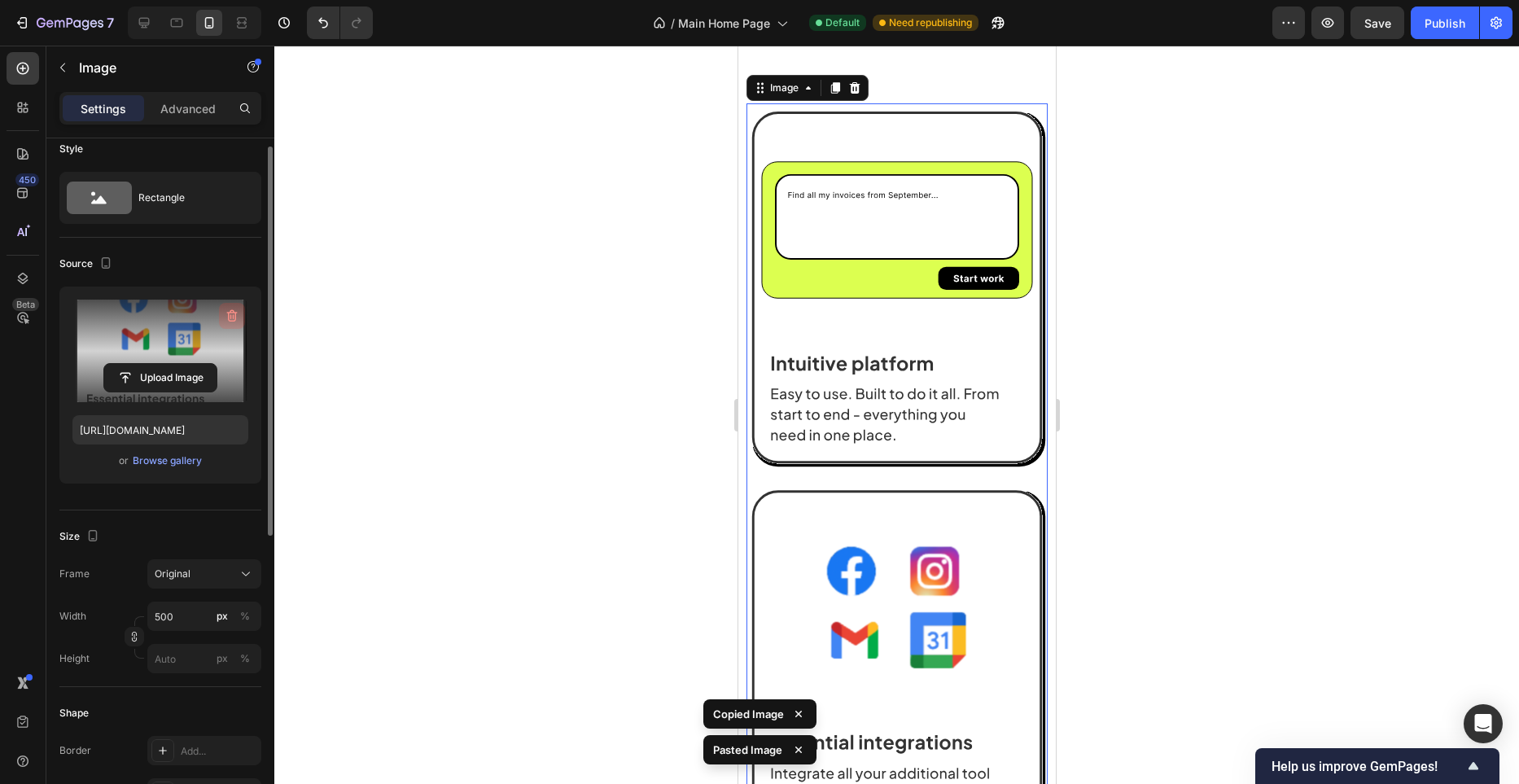
click at [236, 322] on icon "button" at bounding box center [232, 316] width 16 height 16
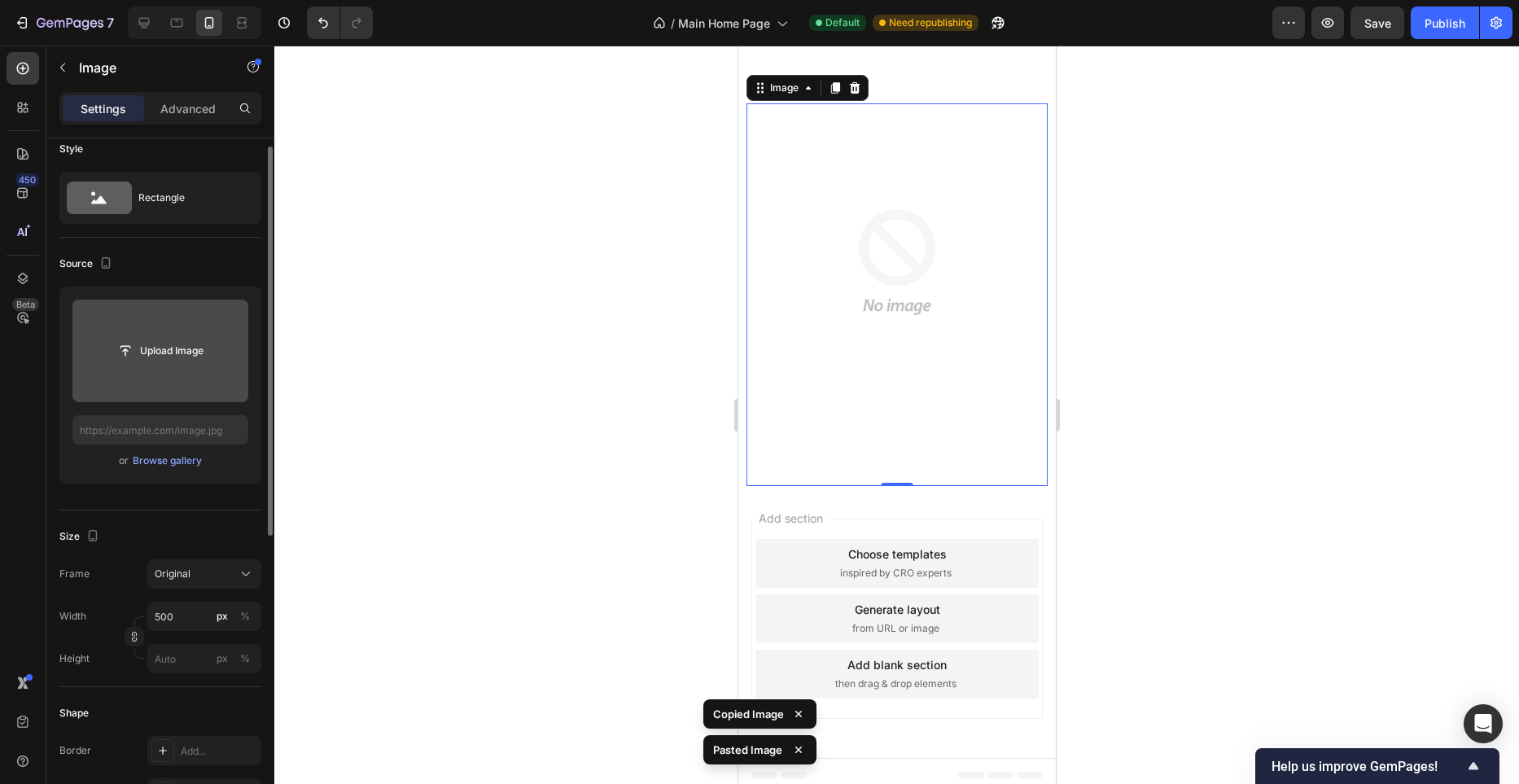
click at [196, 339] on input "file" at bounding box center [161, 350] width 113 height 28
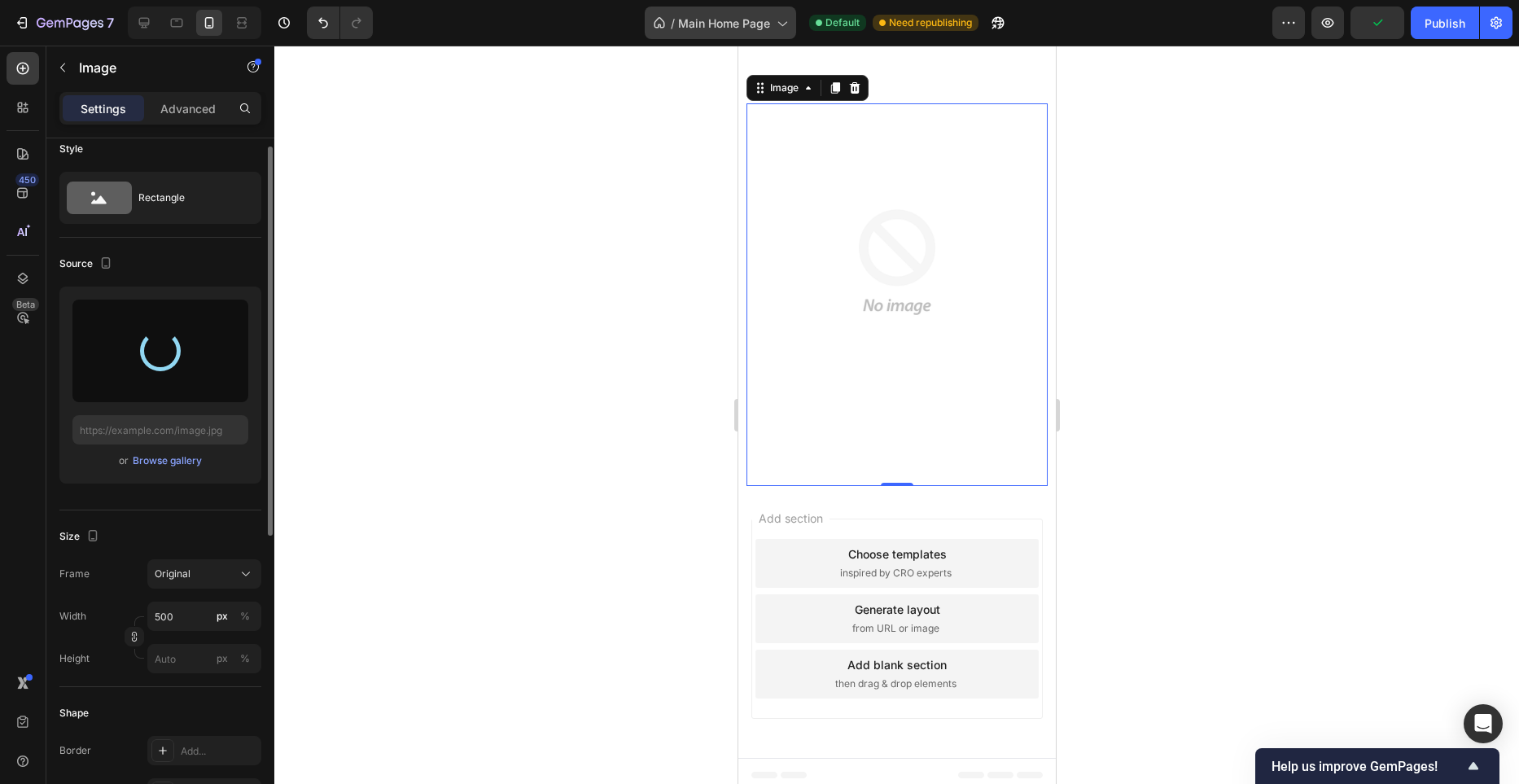
type input "https://cdn.shopify.com/s/files/1/0982/4944/1612/files/gempages_586391405597819…"
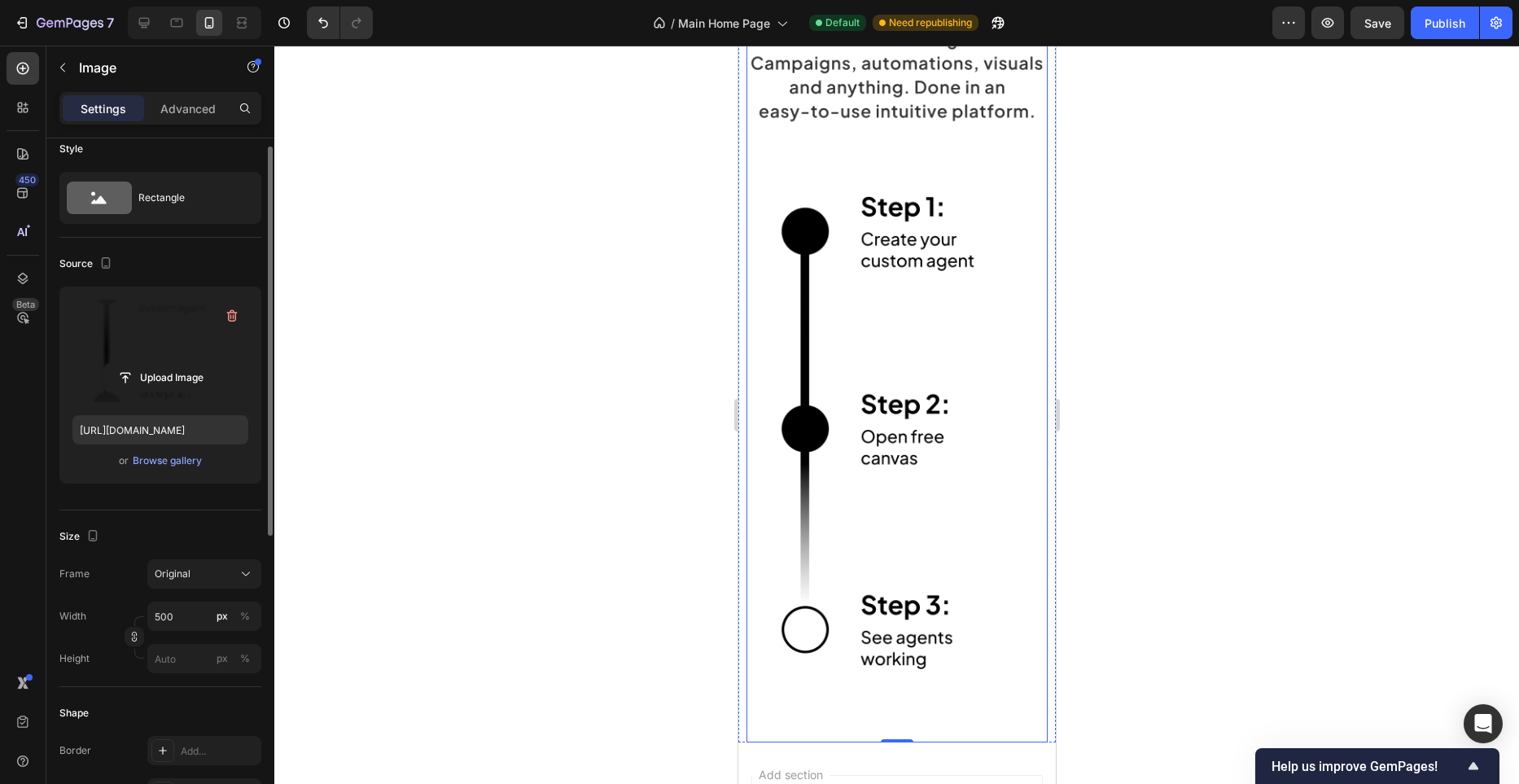
scroll to position [3326, 0]
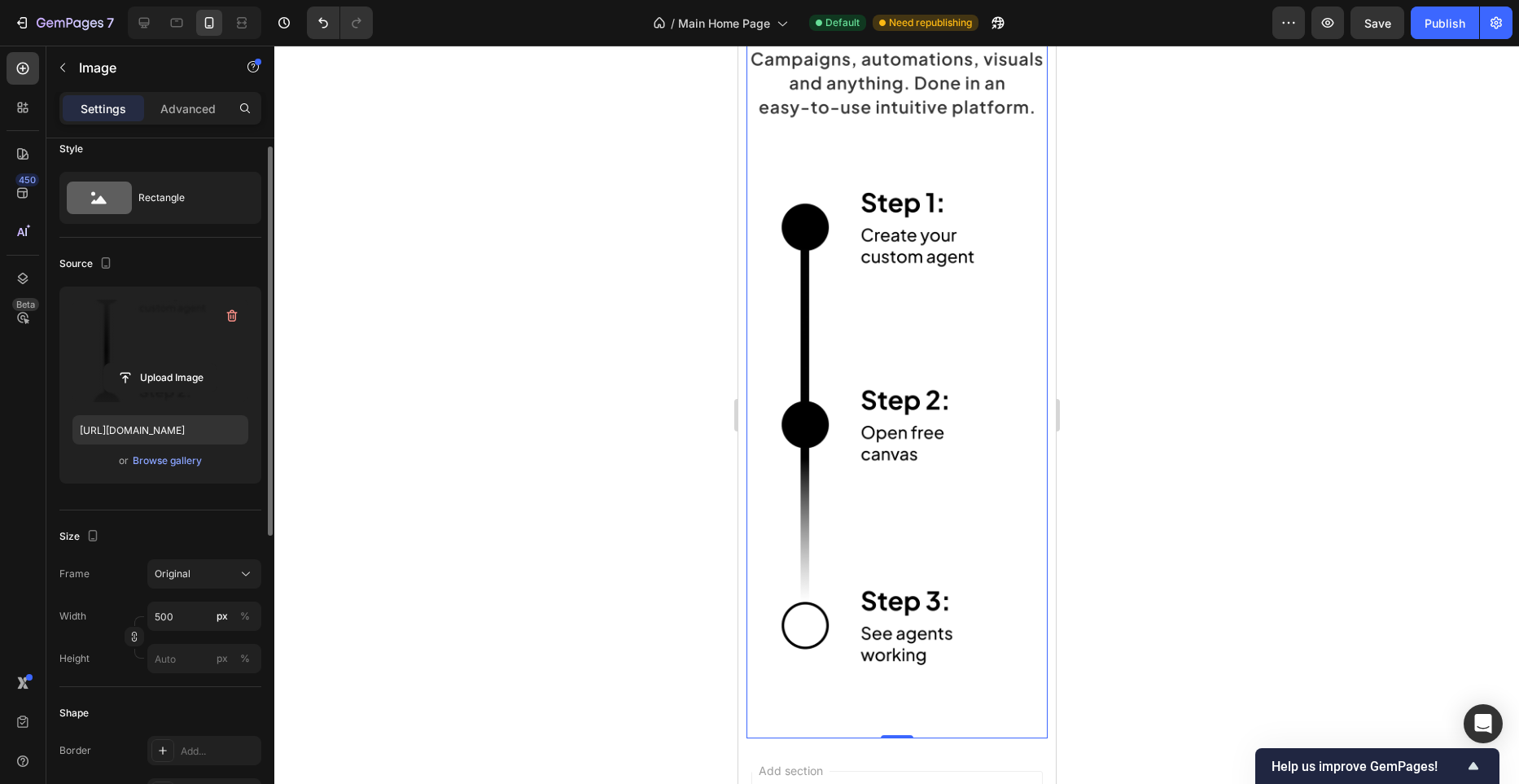
click at [860, 250] on img at bounding box center [896, 330] width 301 height 670
click at [225, 319] on icon "button" at bounding box center [232, 316] width 16 height 16
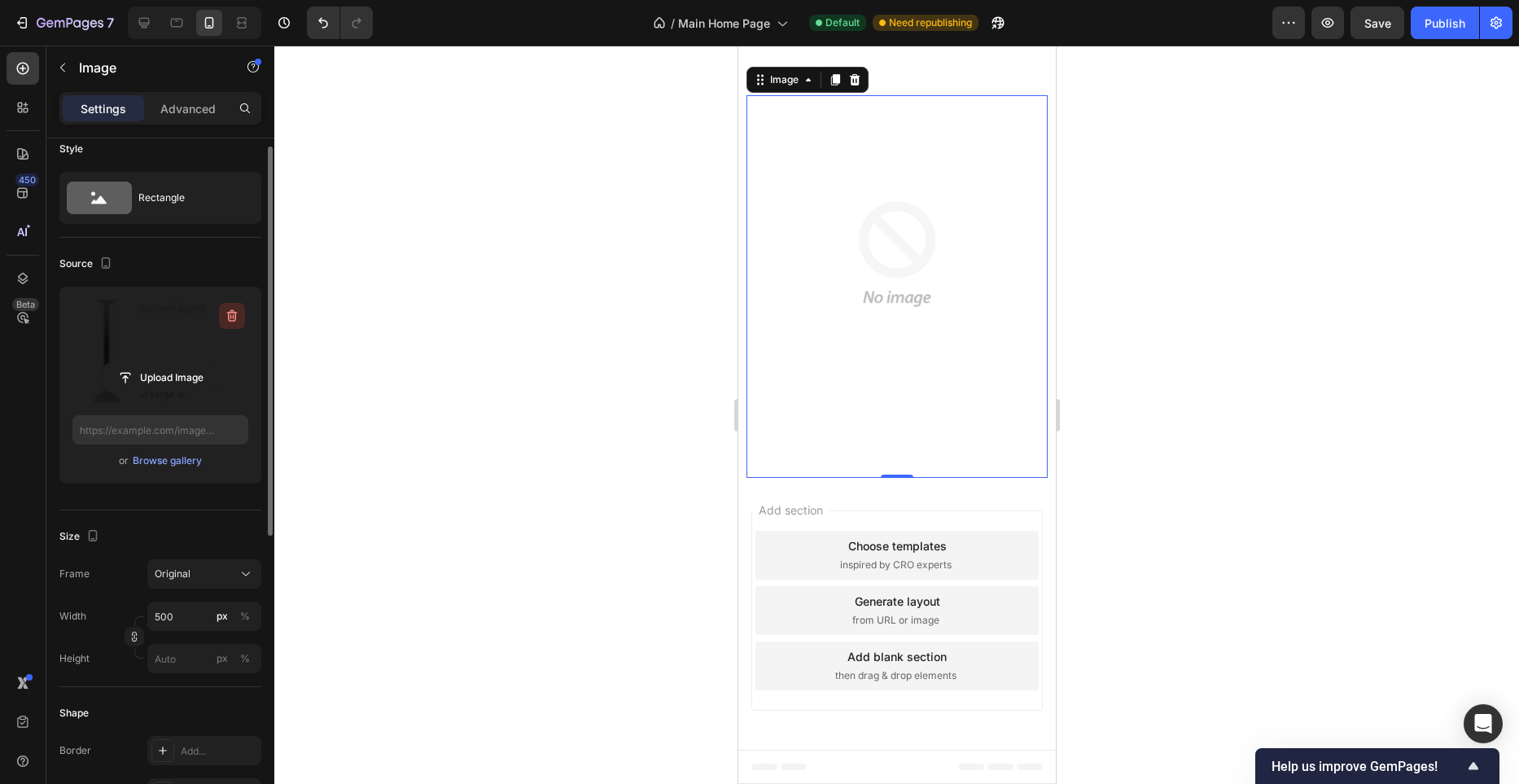
scroll to position [3219, 0]
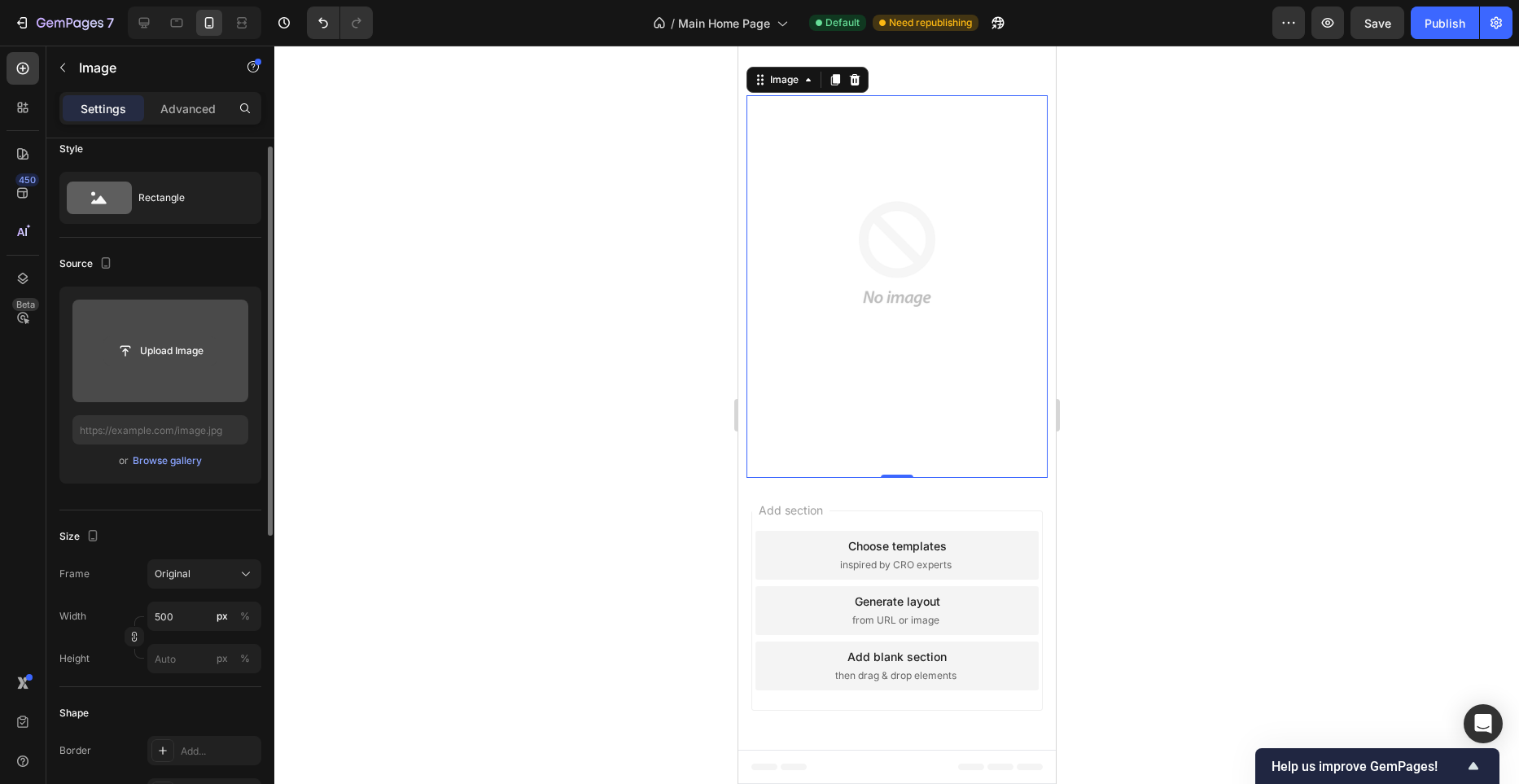
click at [169, 346] on input "file" at bounding box center [161, 350] width 113 height 28
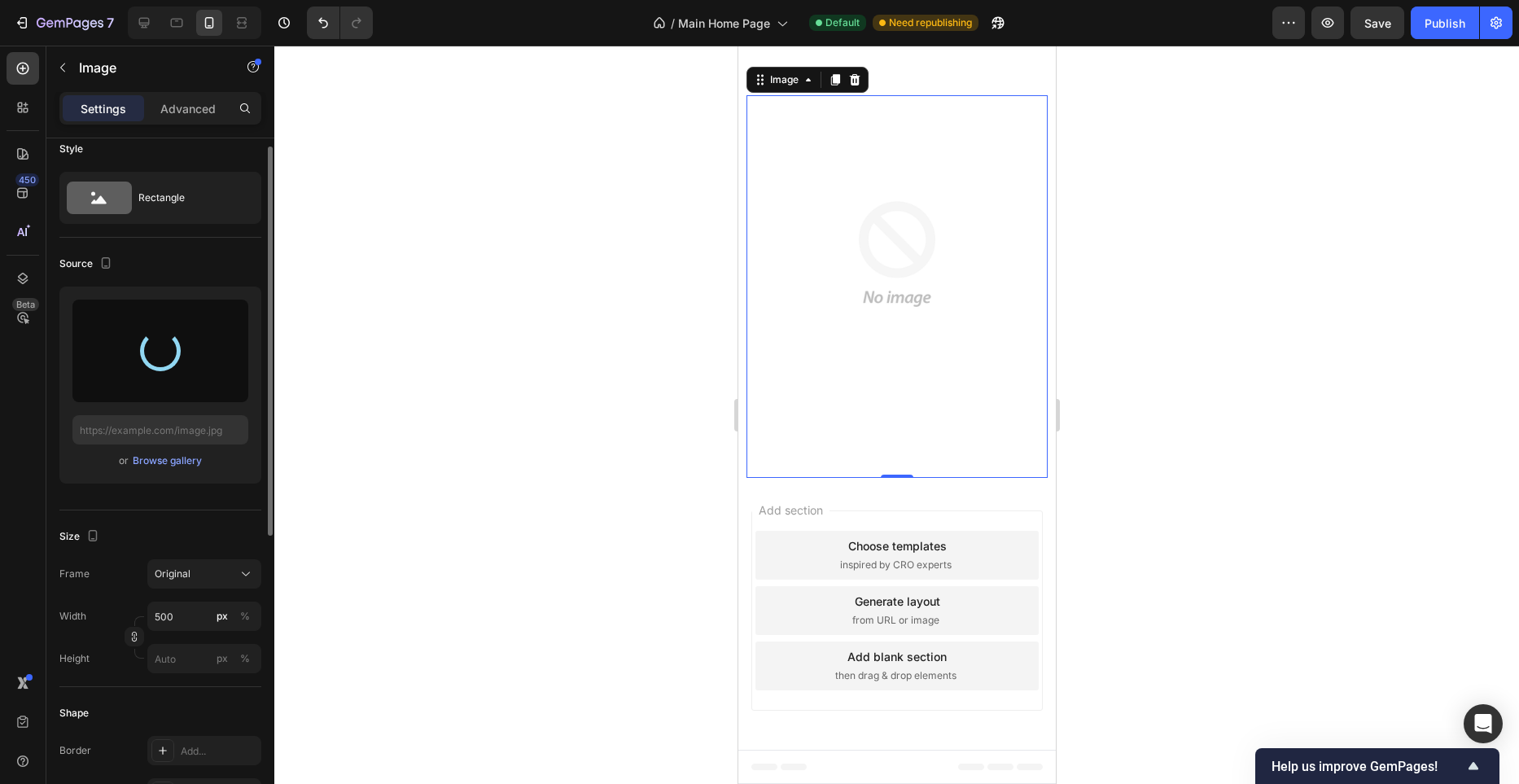
type input "https://cdn.shopify.com/s/files/1/0982/4944/1612/files/gempages_586391405597819…"
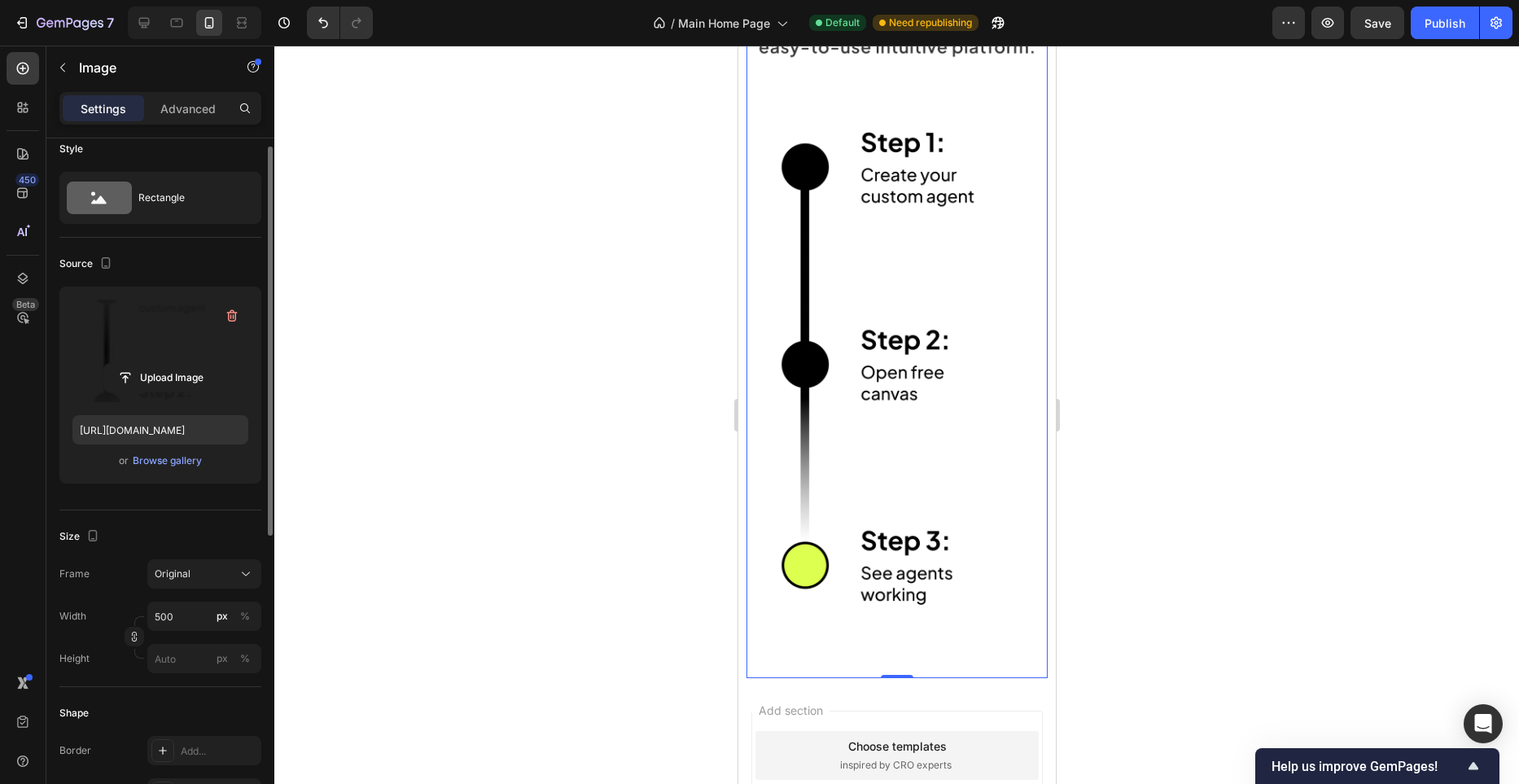
scroll to position [3587, 0]
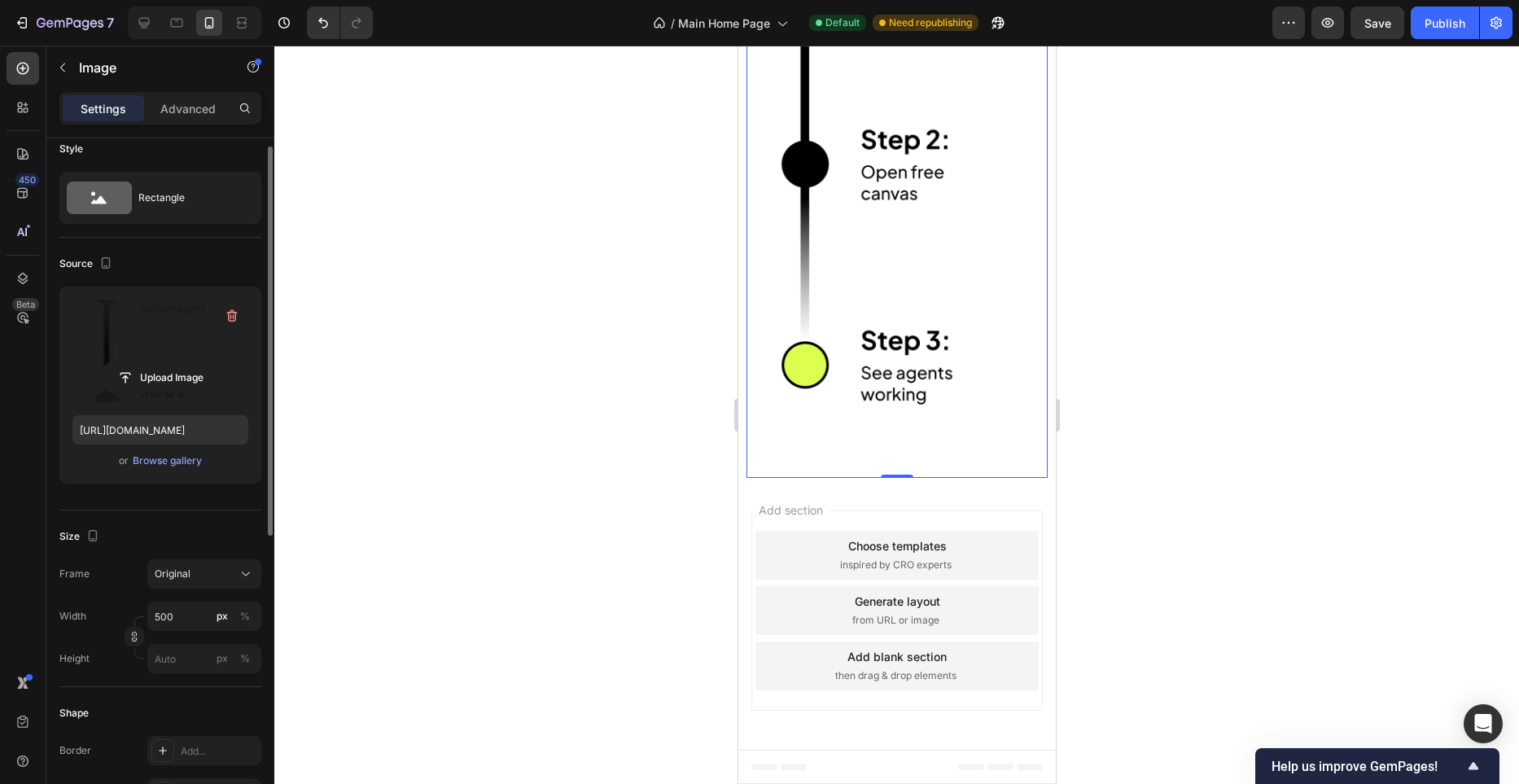
click at [919, 388] on img at bounding box center [896, 70] width 301 height 670
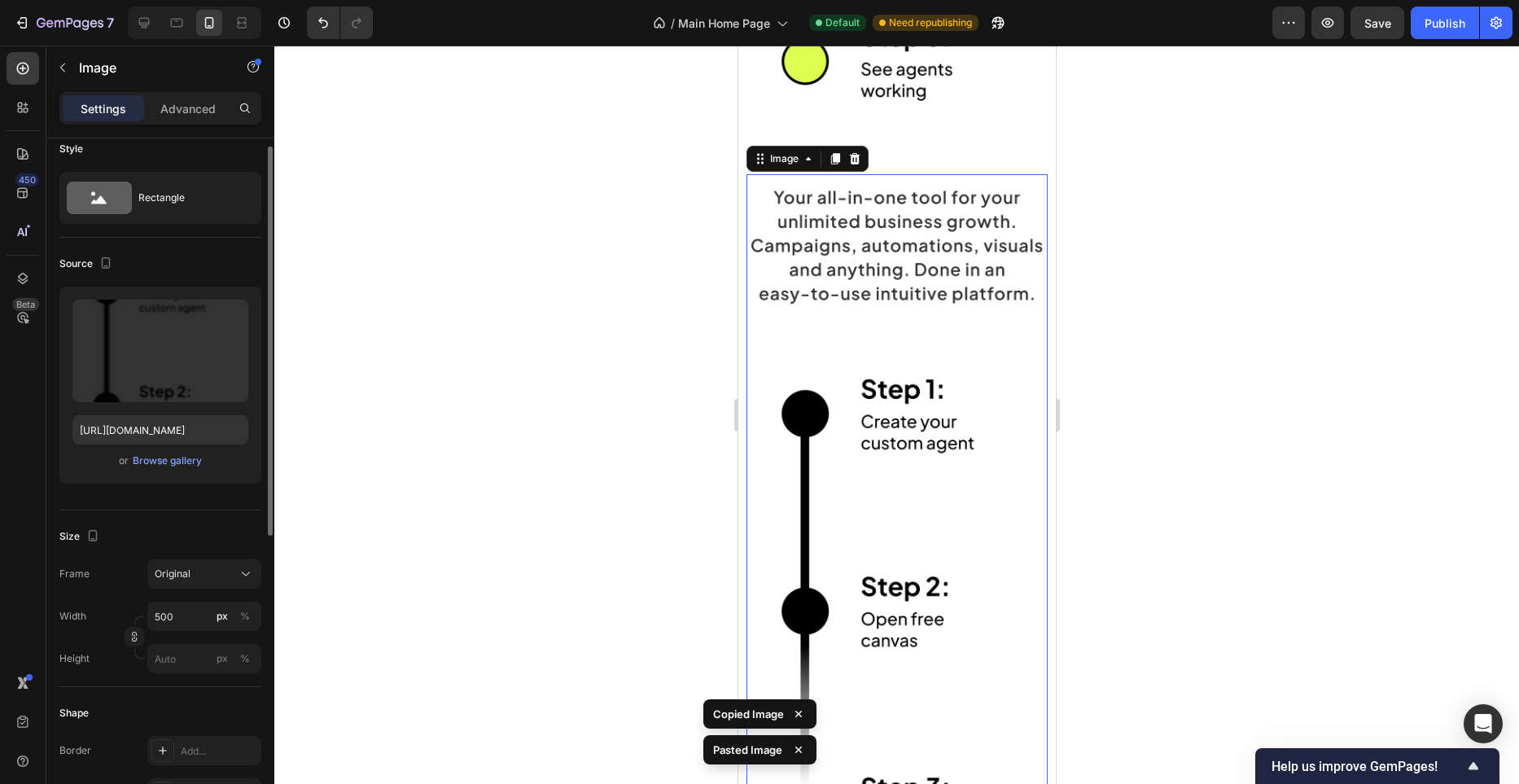
scroll to position [3962, 0]
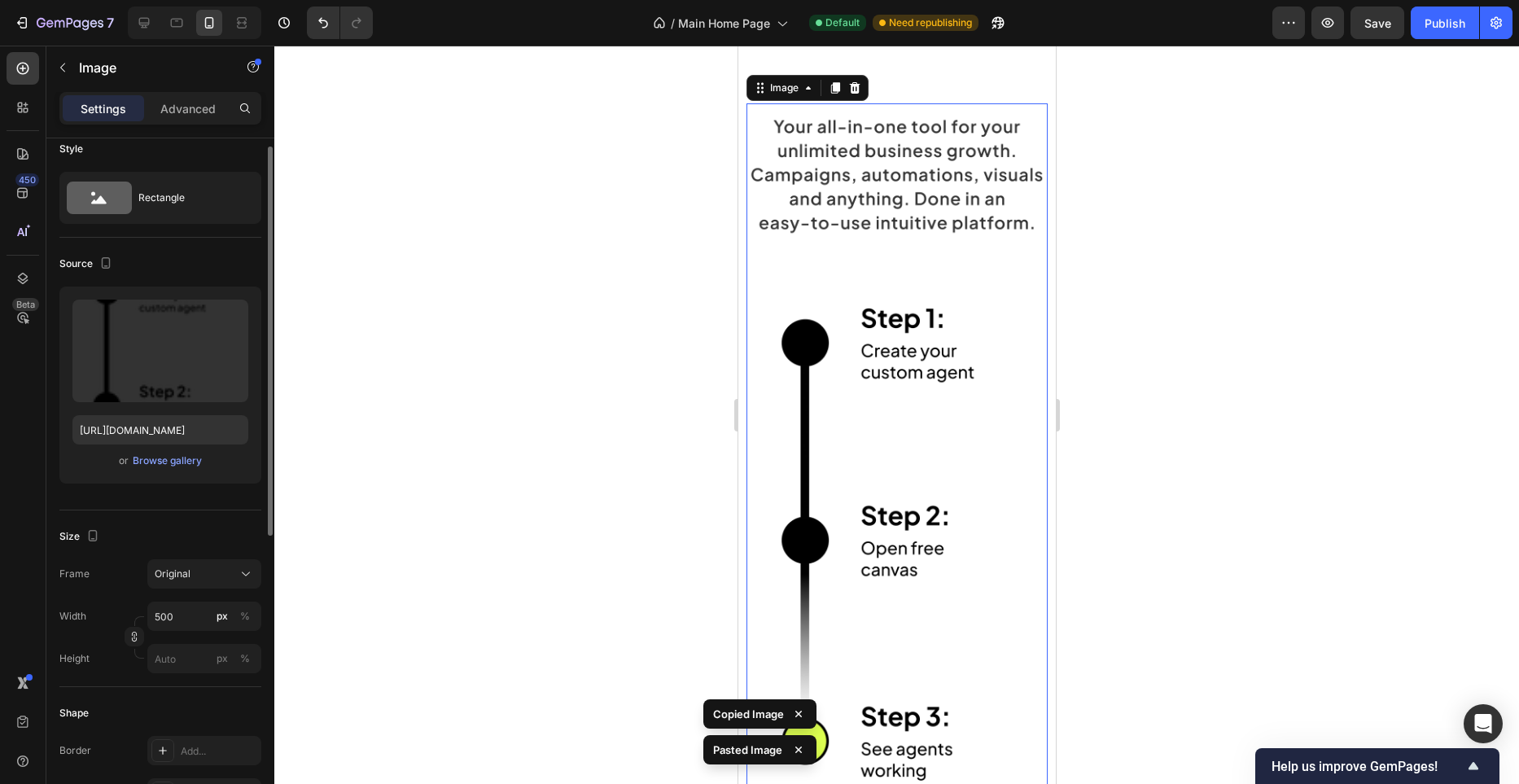
click at [907, 341] on img at bounding box center [896, 446] width 301 height 670
click at [229, 313] on icon "button" at bounding box center [232, 316] width 11 height 13
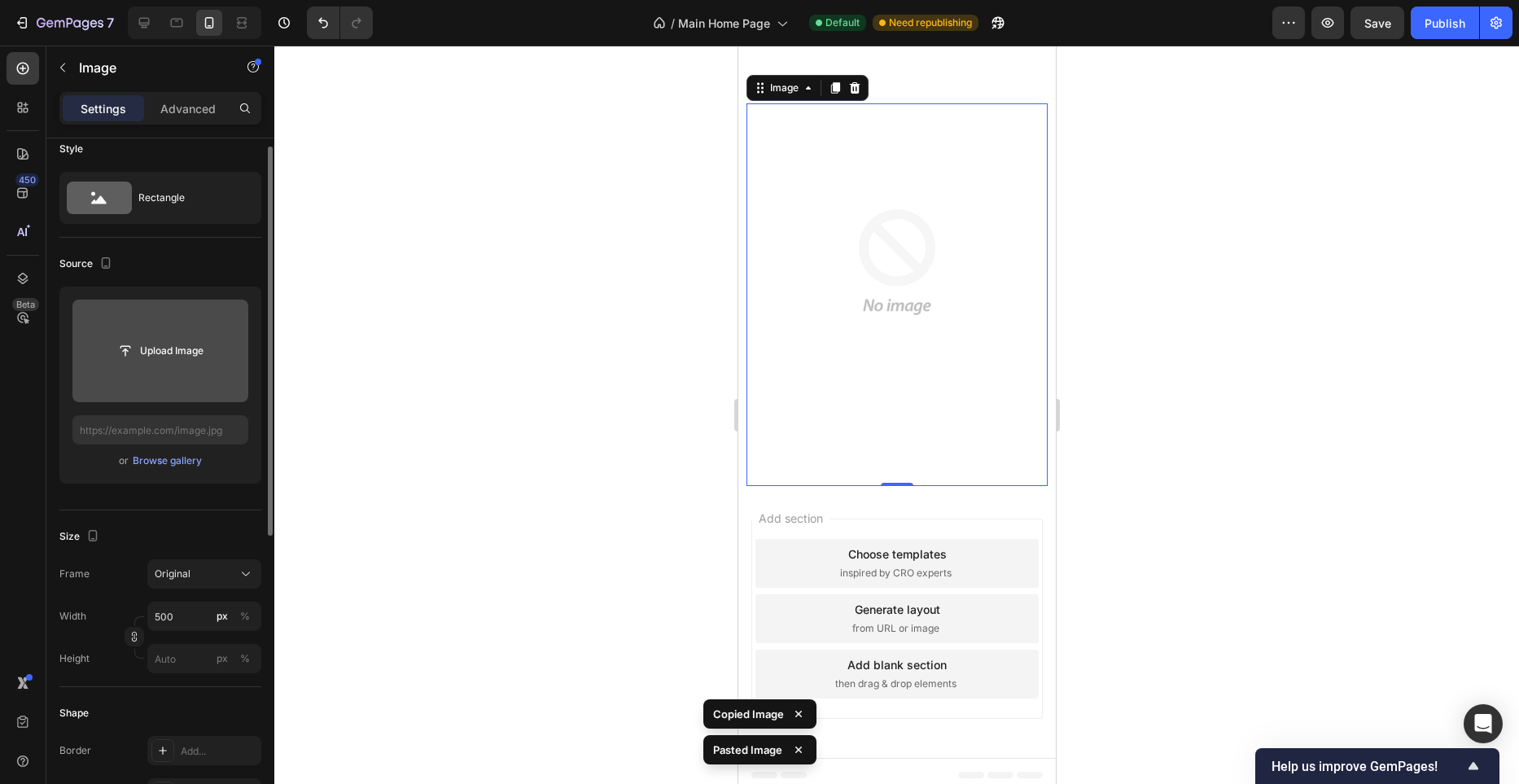
click at [165, 361] on input "file" at bounding box center [161, 350] width 113 height 28
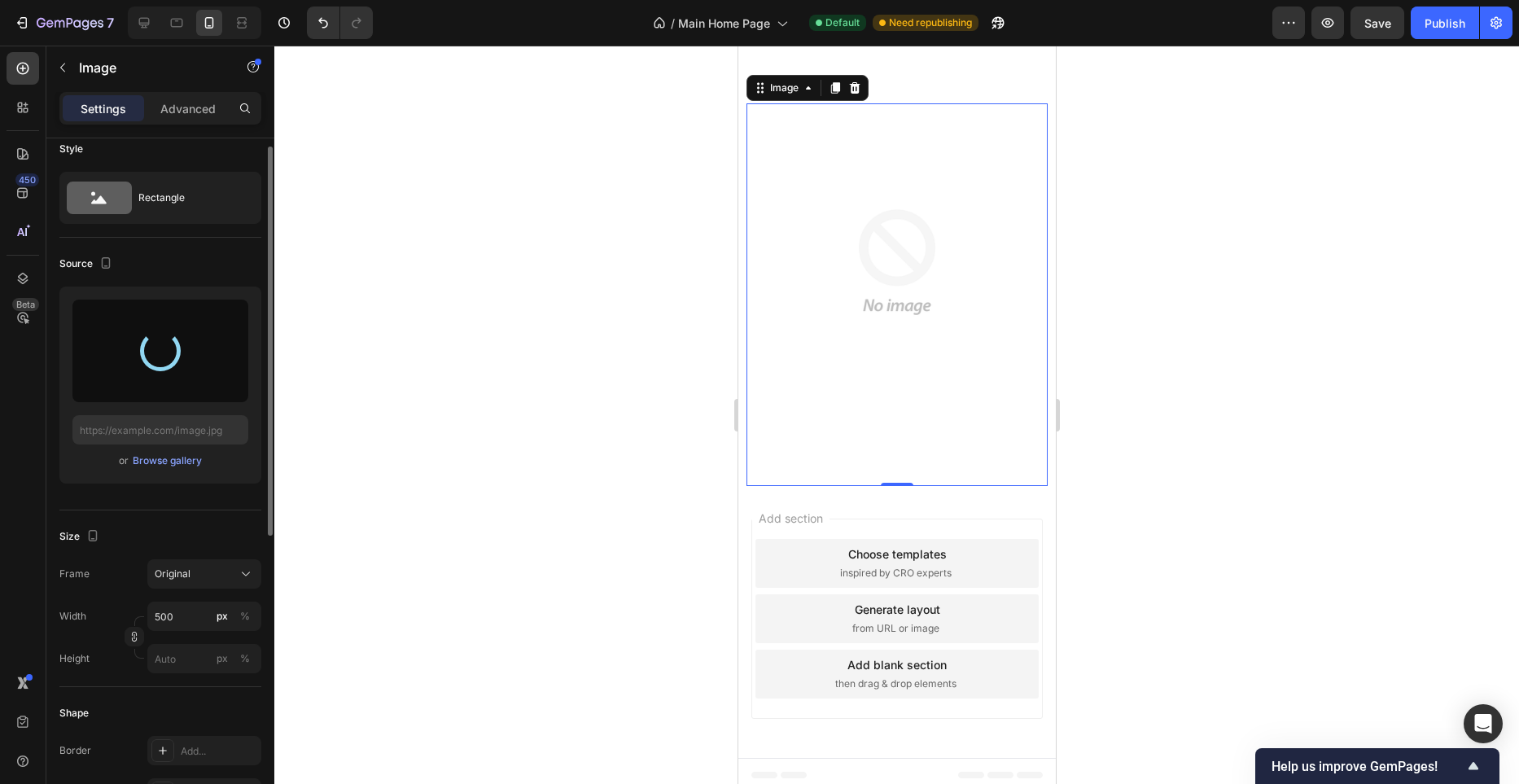
type input "https://cdn.shopify.com/s/files/1/0982/4944/1612/files/gempages_586391405597819…"
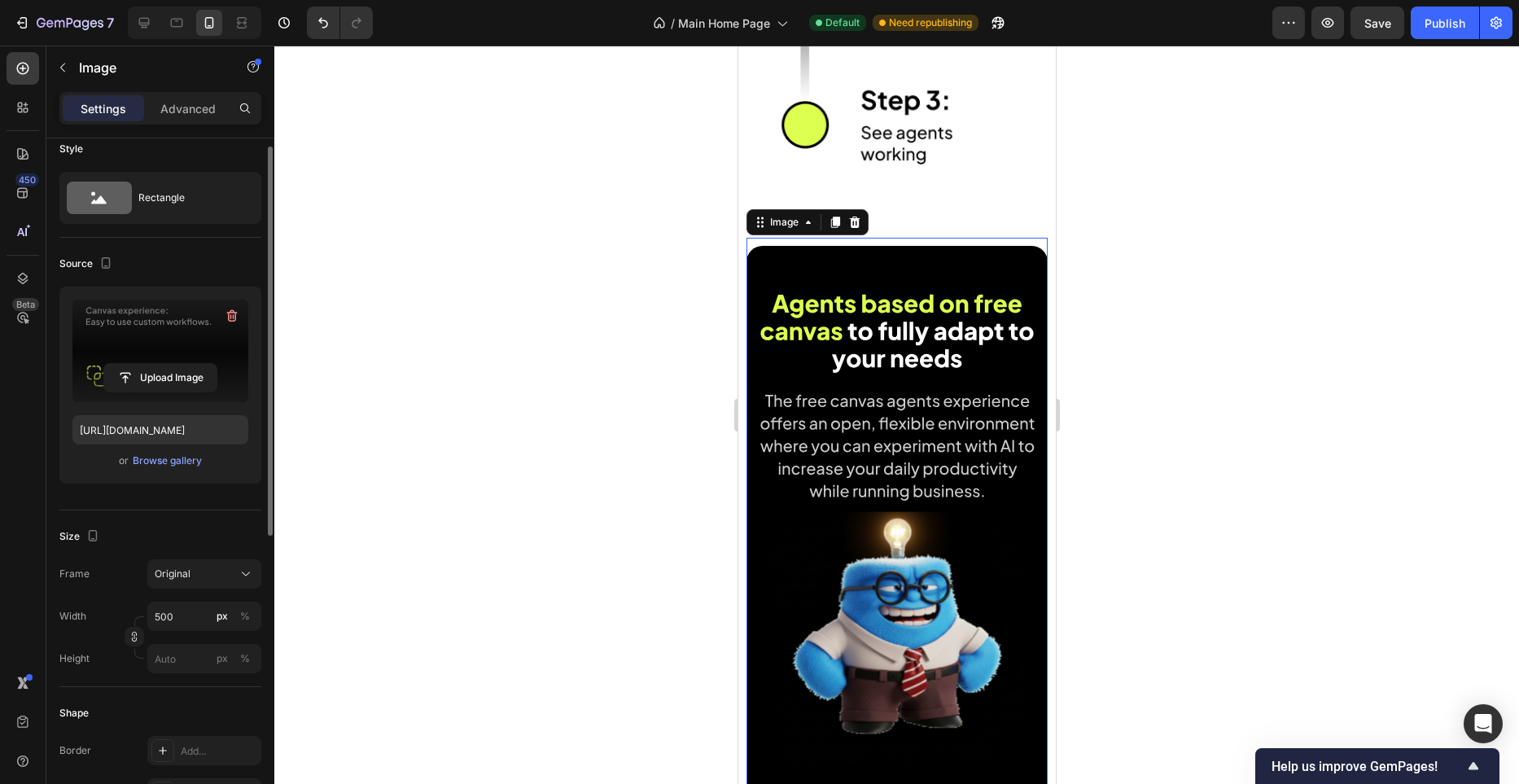
scroll to position [3716, 0]
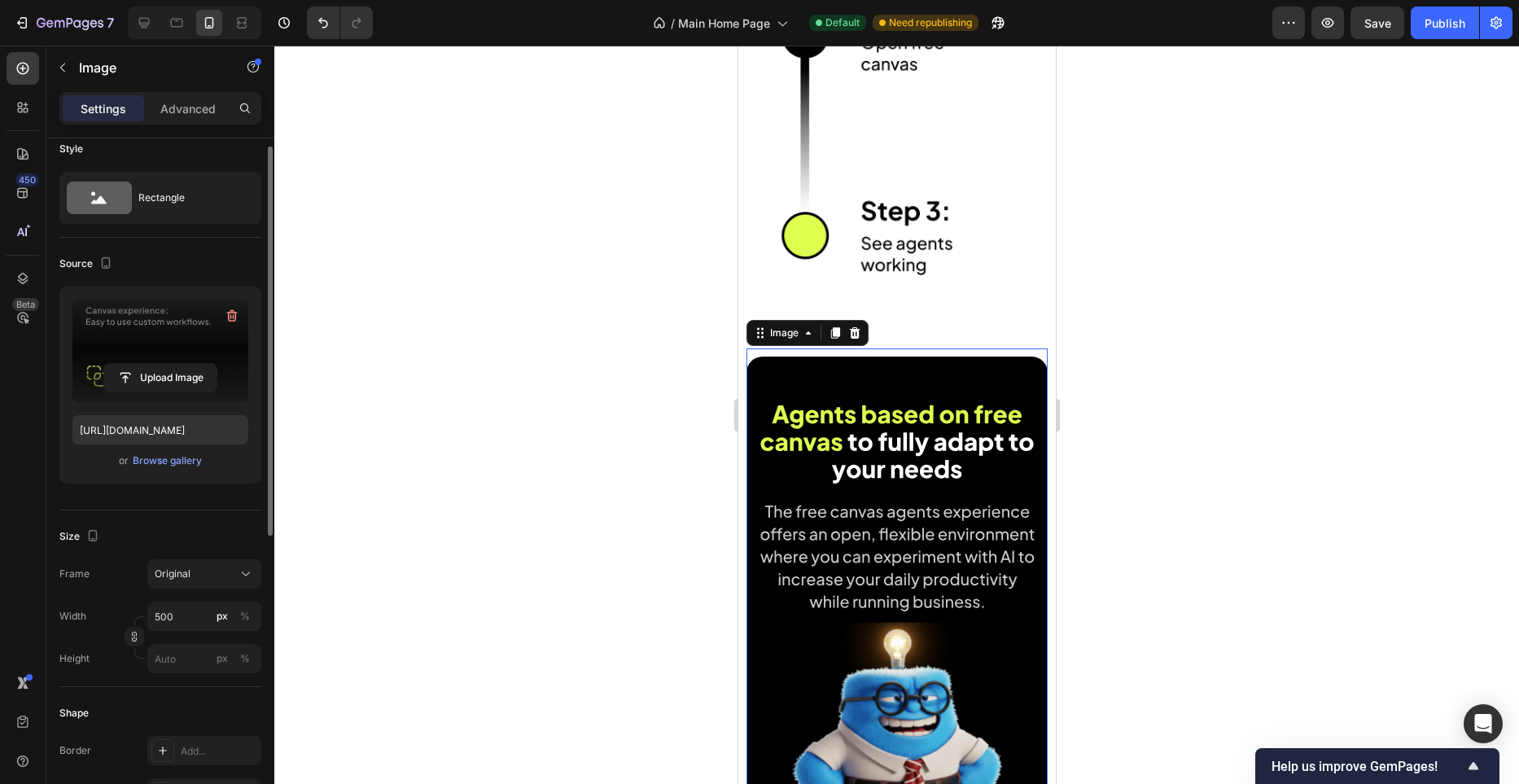
click at [620, 309] on div at bounding box center [897, 415] width 1245 height 738
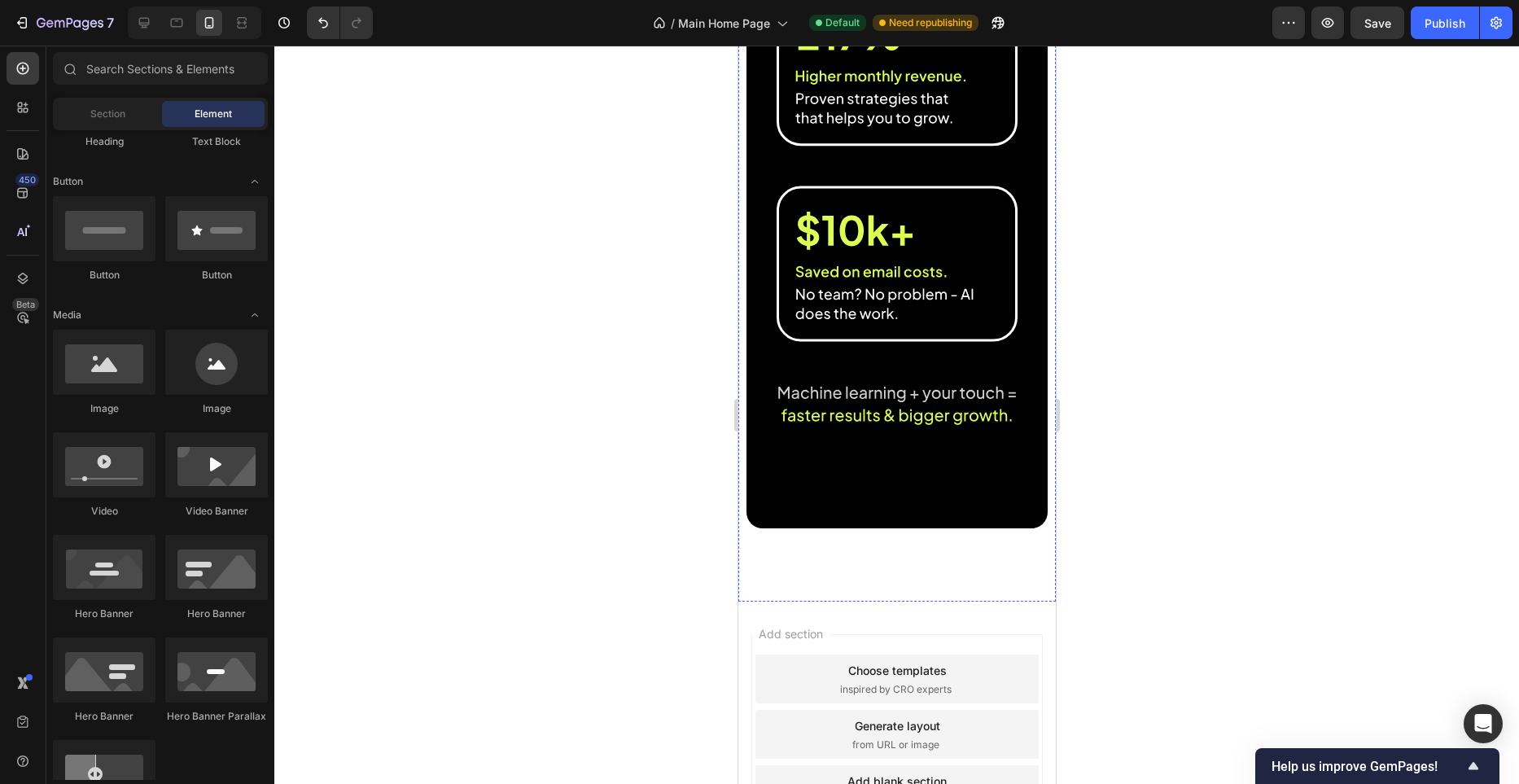
scroll to position [6559, 0]
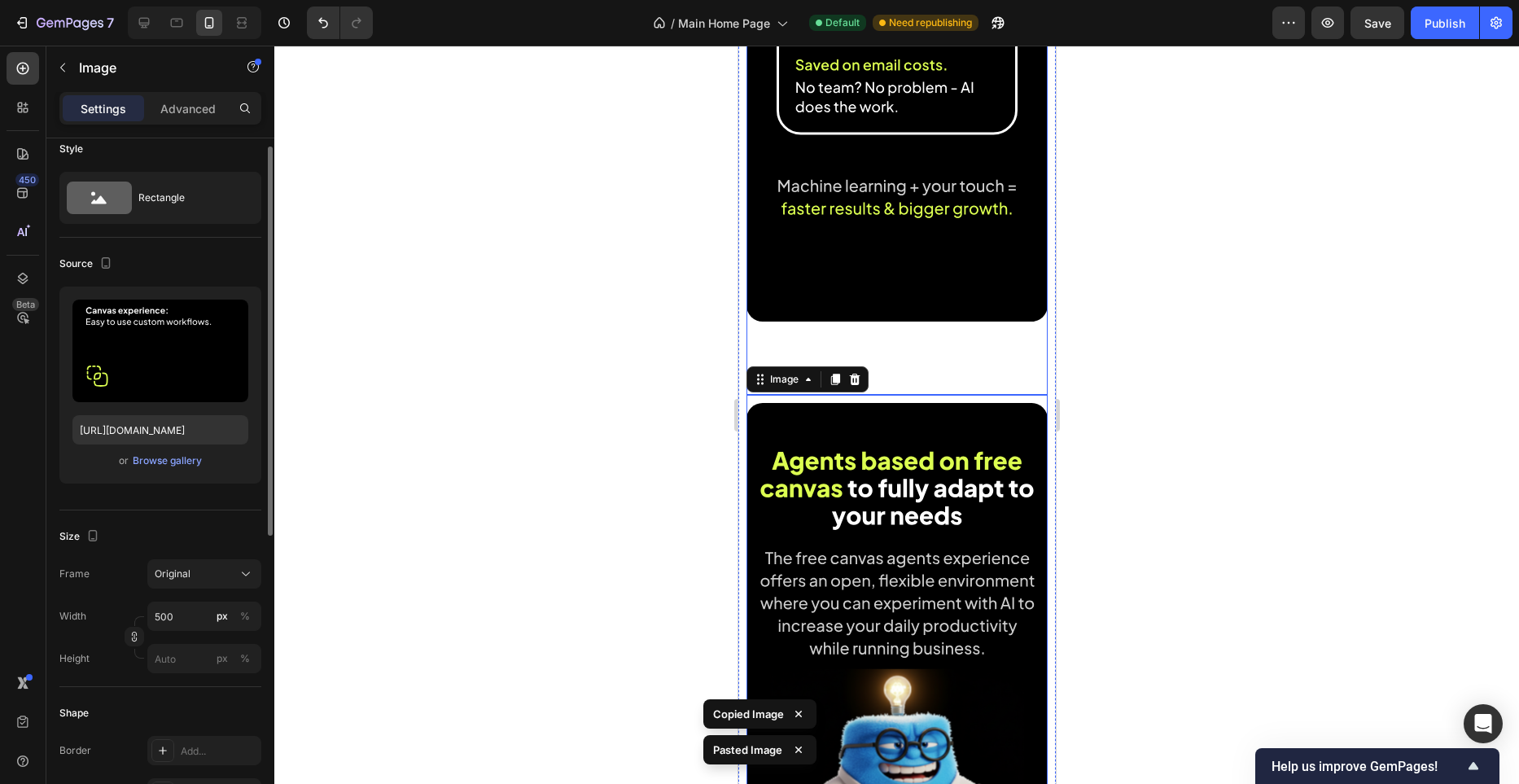
scroll to position [6934, 0]
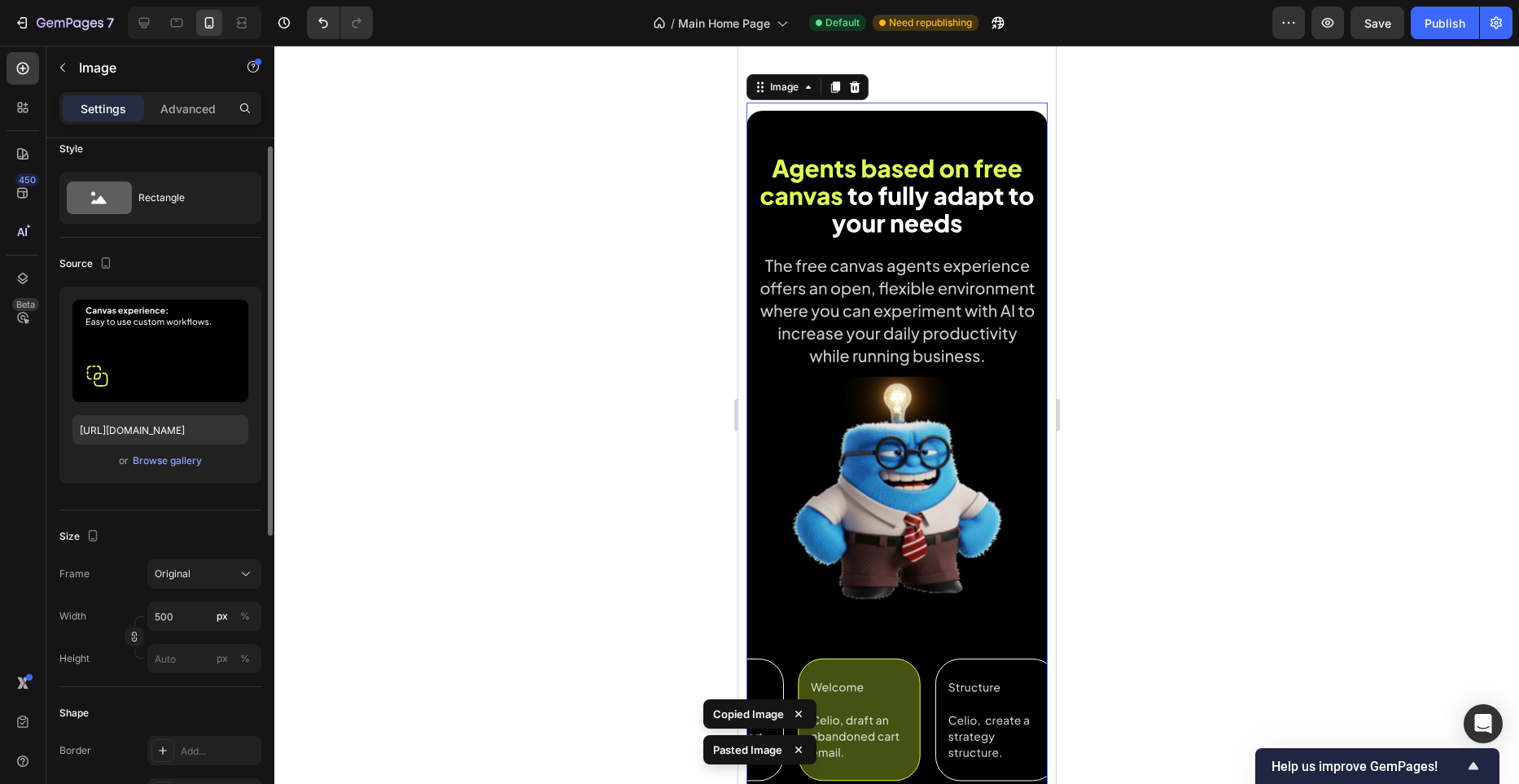
click at [236, 316] on icon "button" at bounding box center [232, 316] width 16 height 16
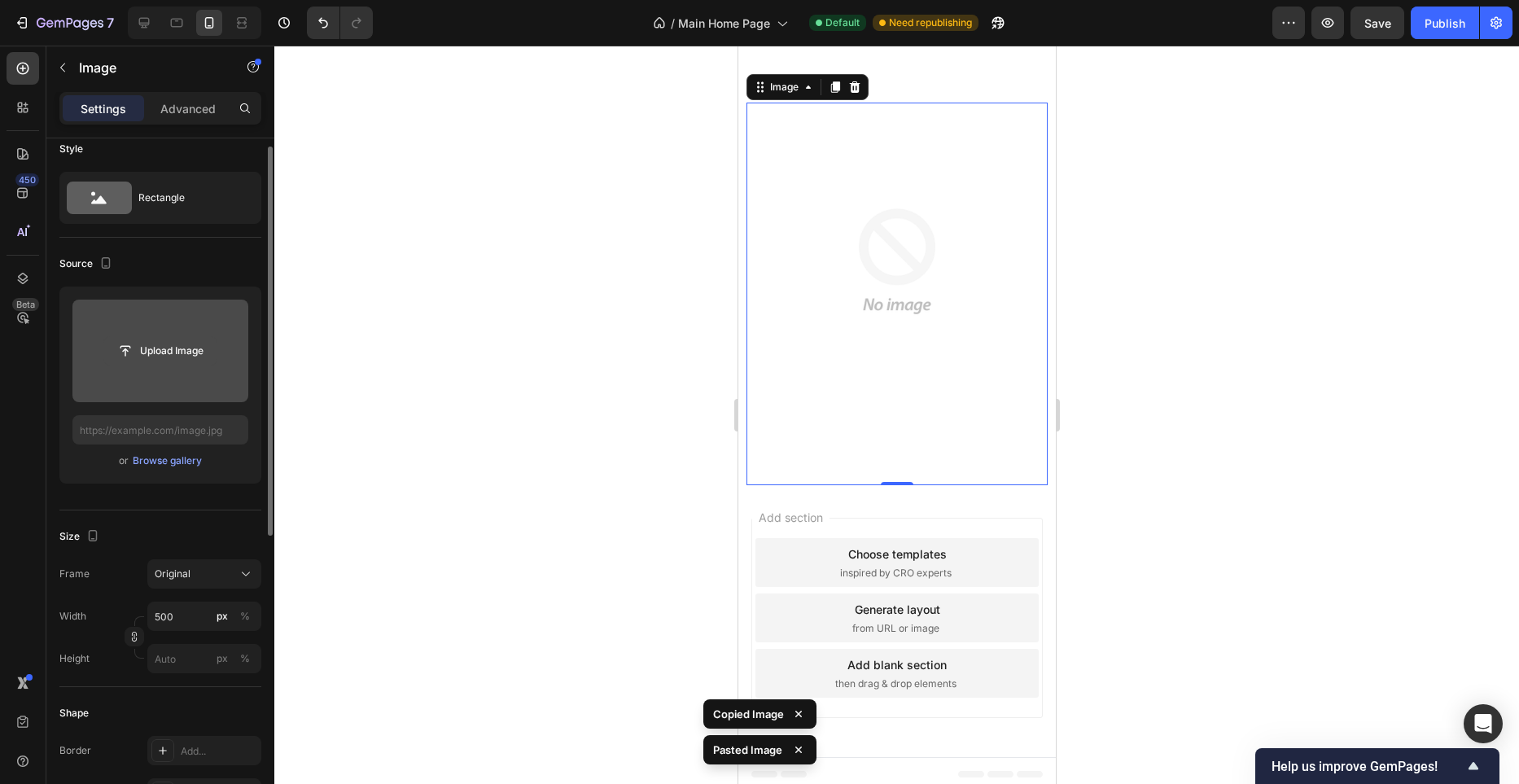
click at [149, 347] on input "file" at bounding box center [161, 350] width 113 height 28
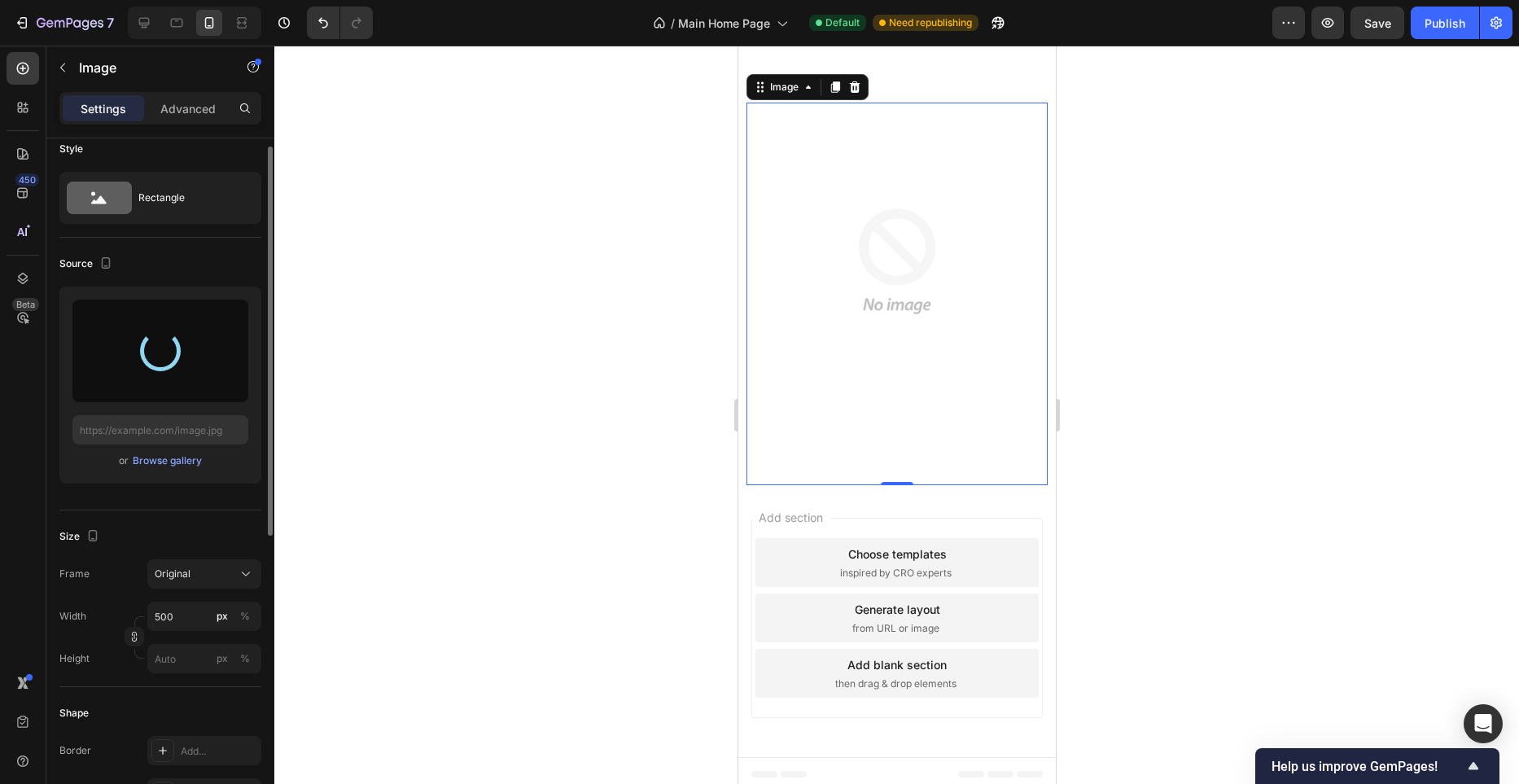
type input "https://cdn.shopify.com/s/files/1/0982/4944/1612/files/gempages_586391405597819…"
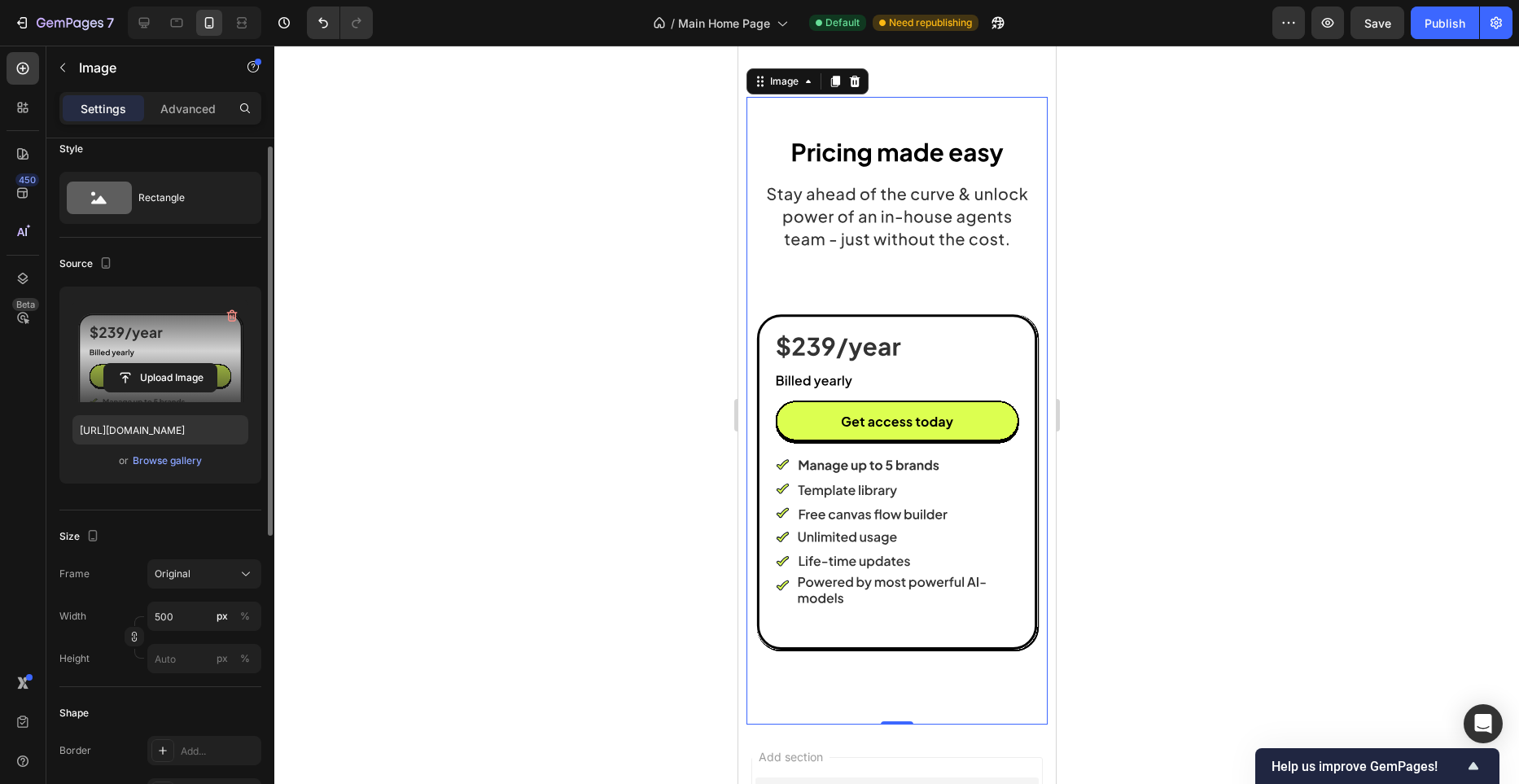
scroll to position [6948, 0]
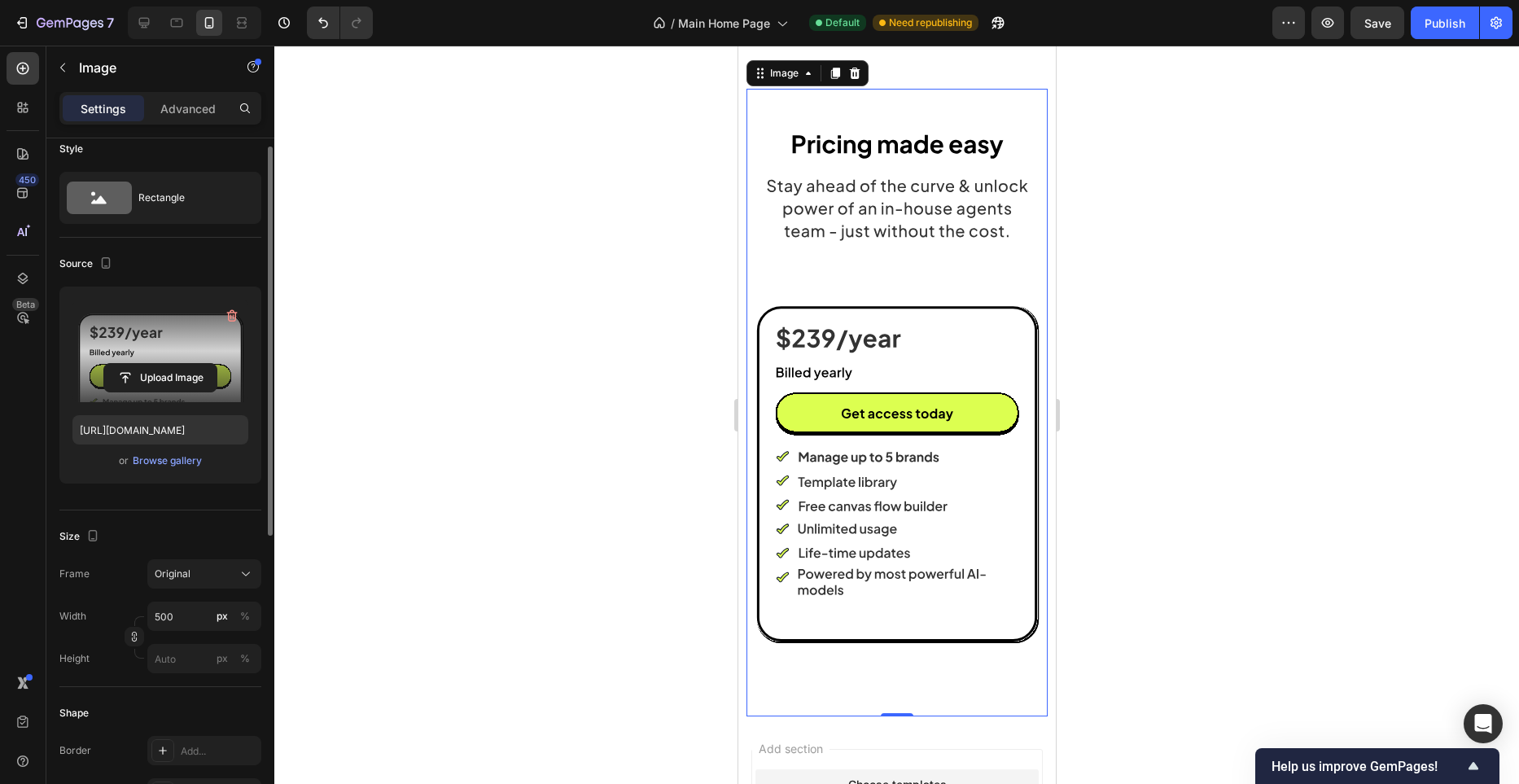
click at [668, 272] on div at bounding box center [897, 415] width 1245 height 738
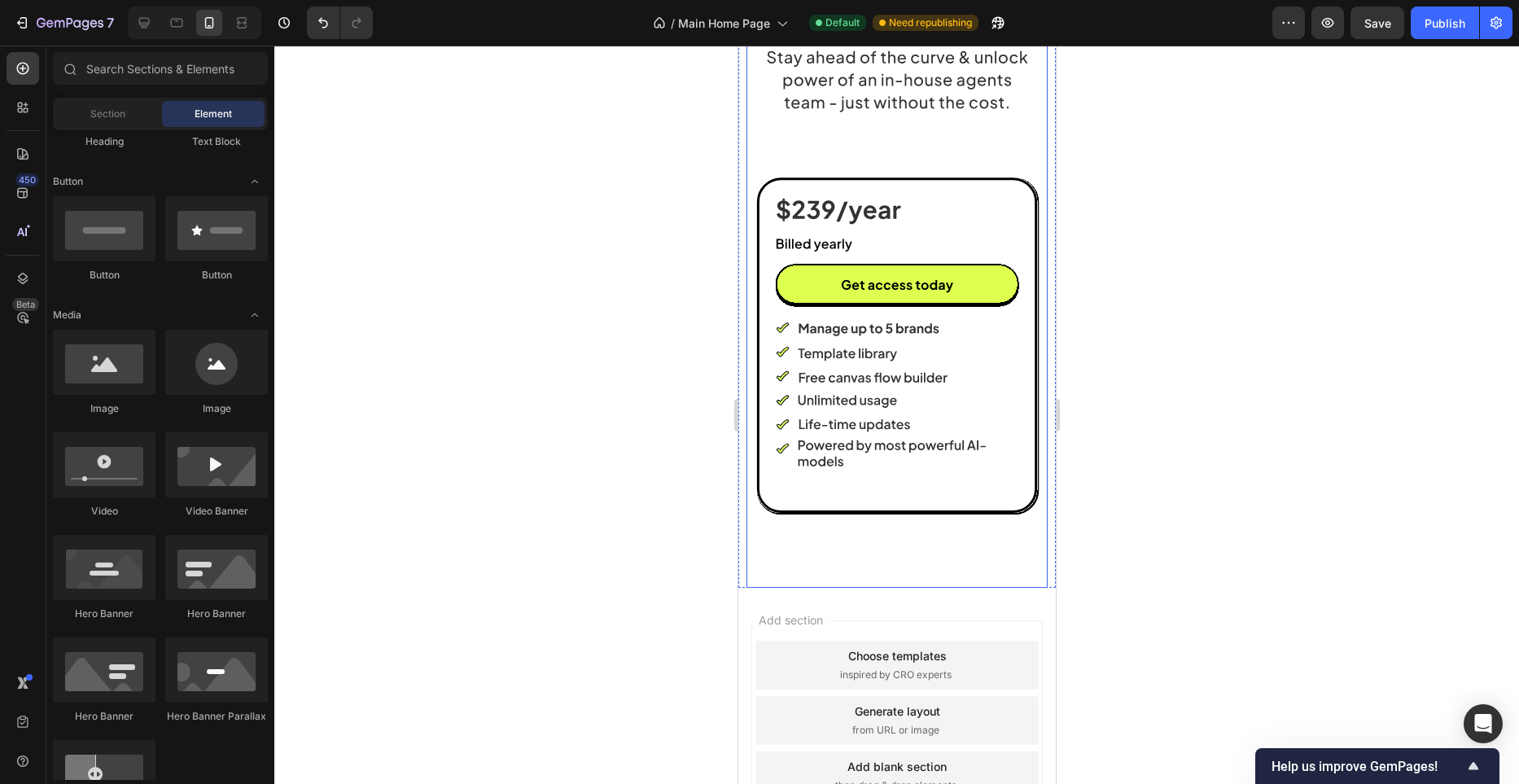
scroll to position [7187, 0]
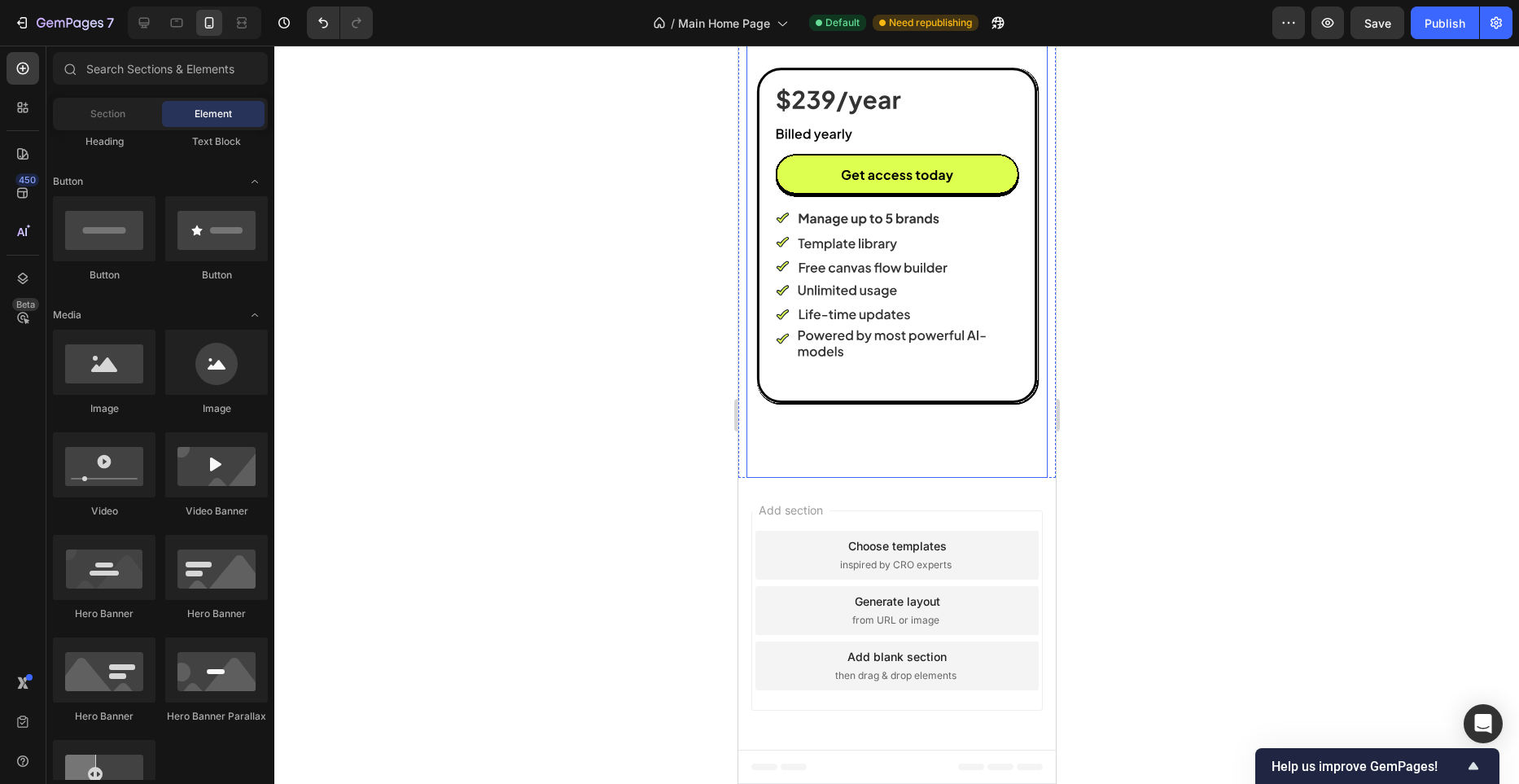
click at [890, 415] on div "Image" at bounding box center [896, 164] width 301 height 628
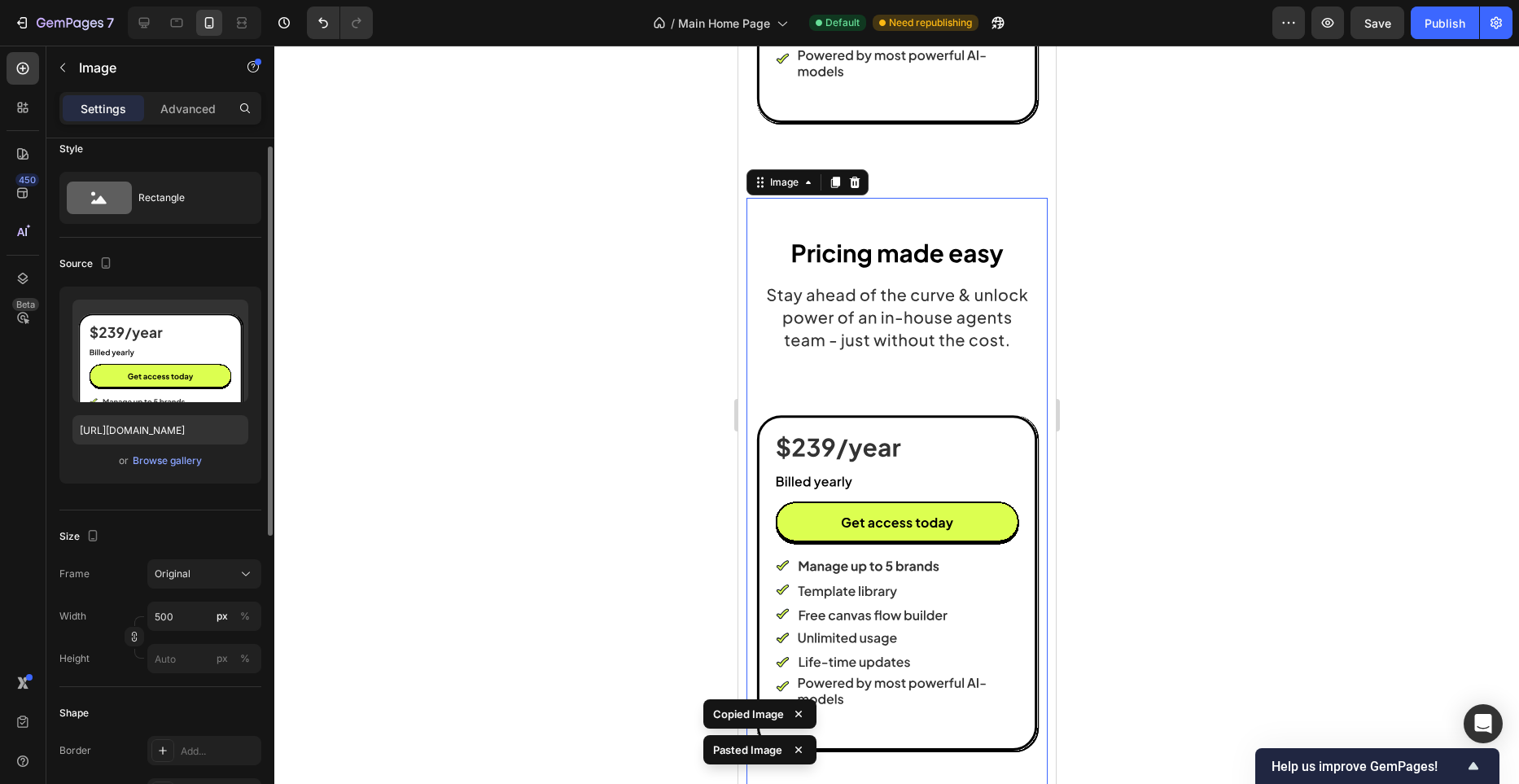
scroll to position [7561, 0]
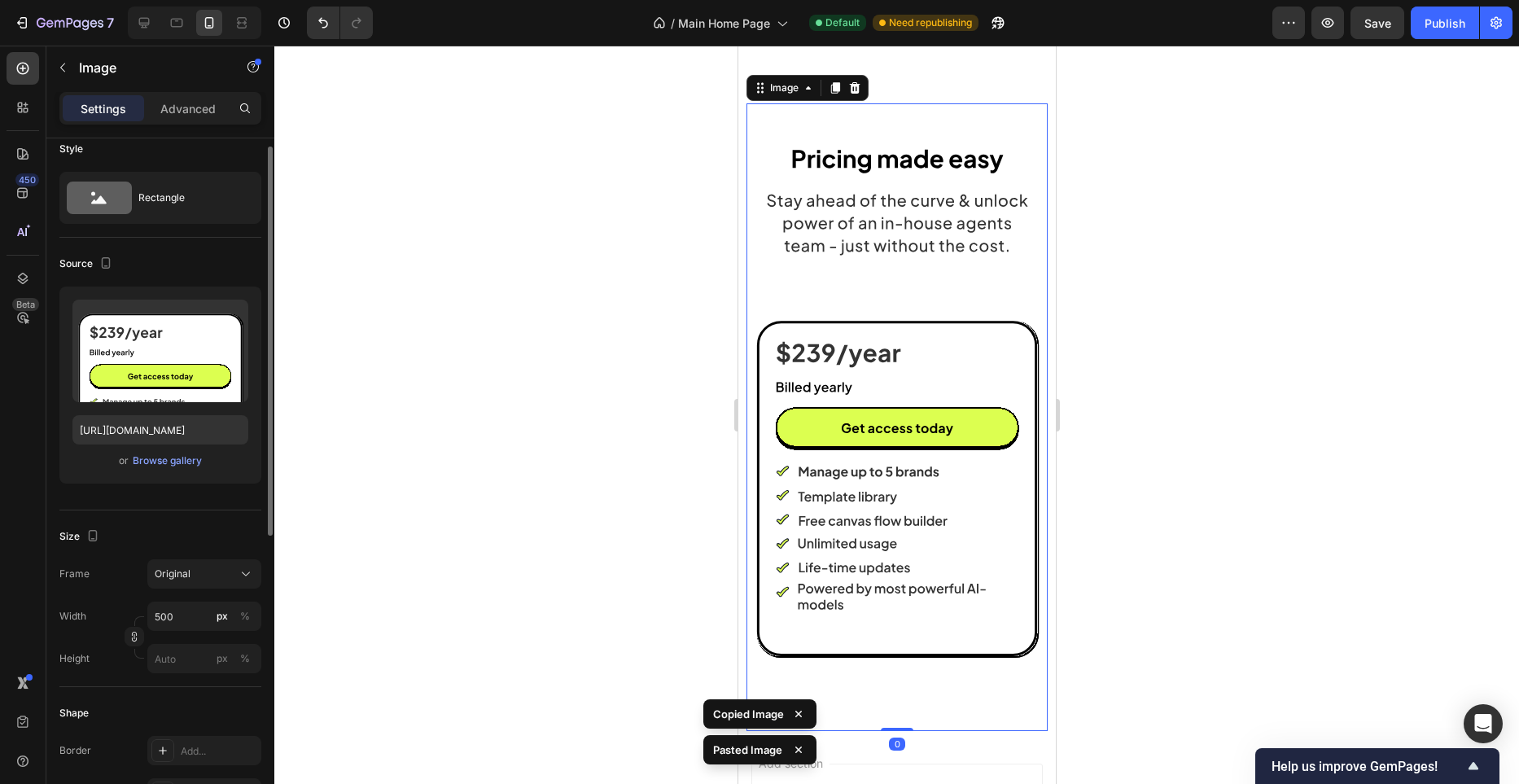
click at [911, 373] on img at bounding box center [896, 384] width 301 height 546
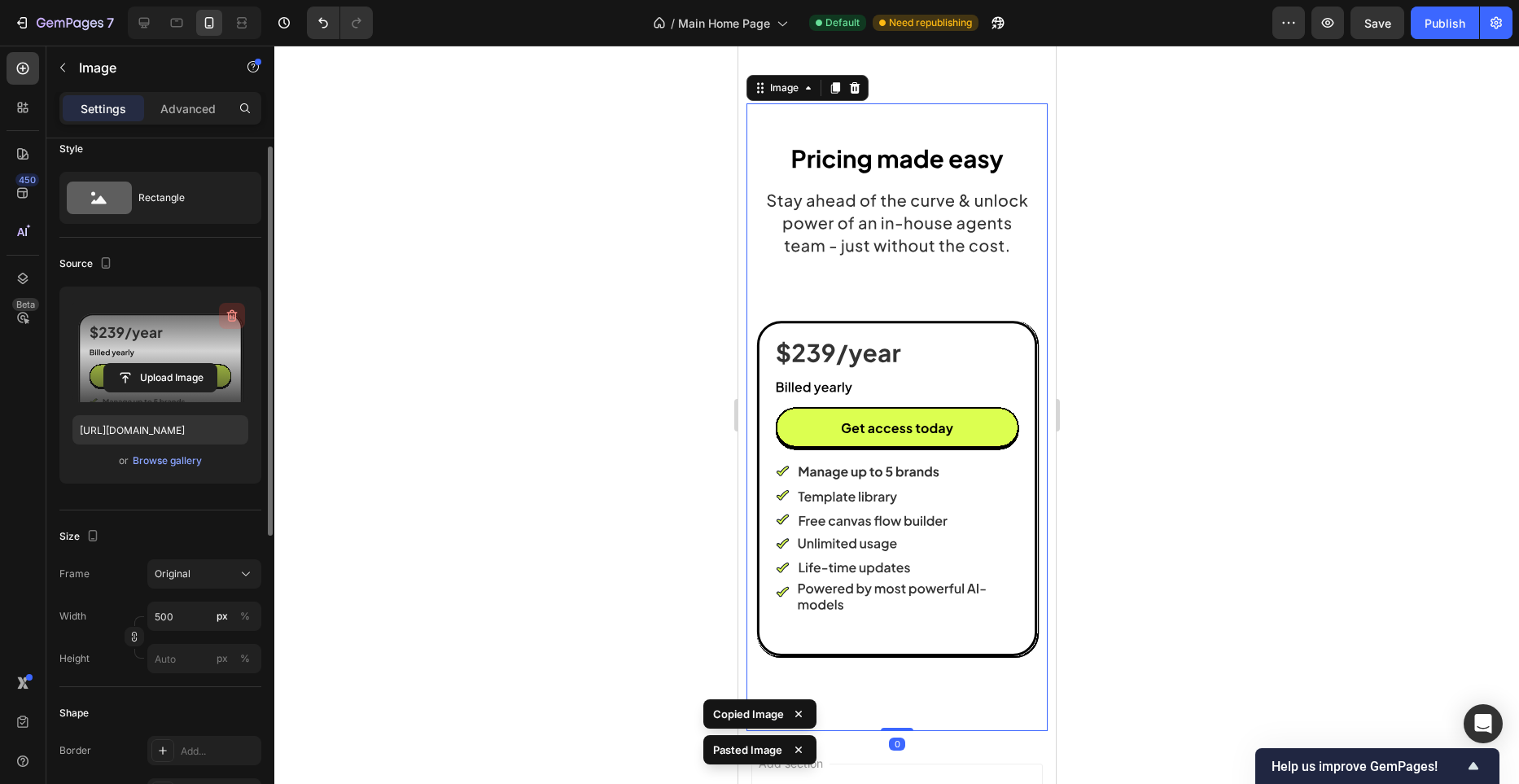
click at [226, 313] on icon "button" at bounding box center [232, 316] width 16 height 16
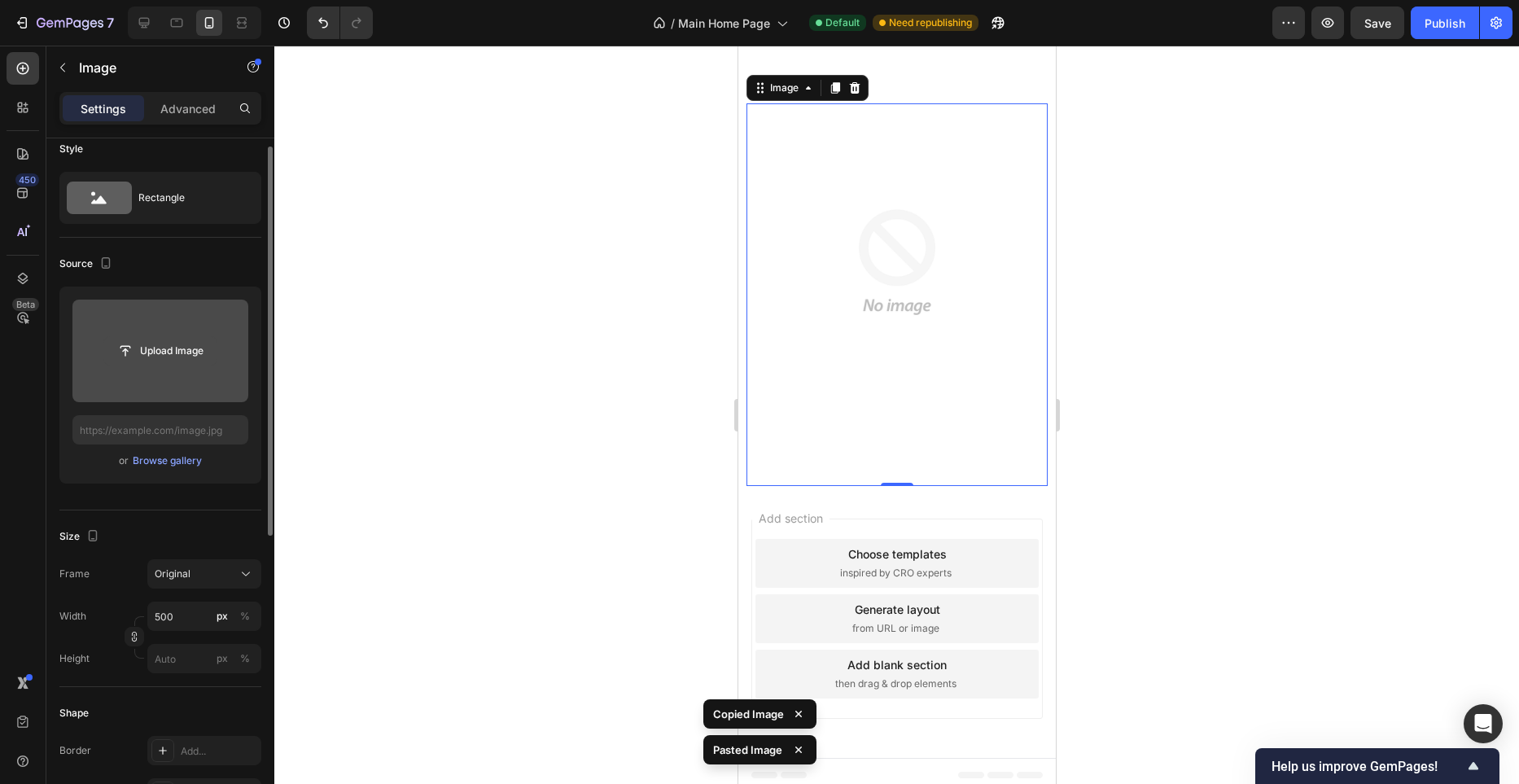
click at [161, 357] on input "file" at bounding box center [161, 350] width 113 height 28
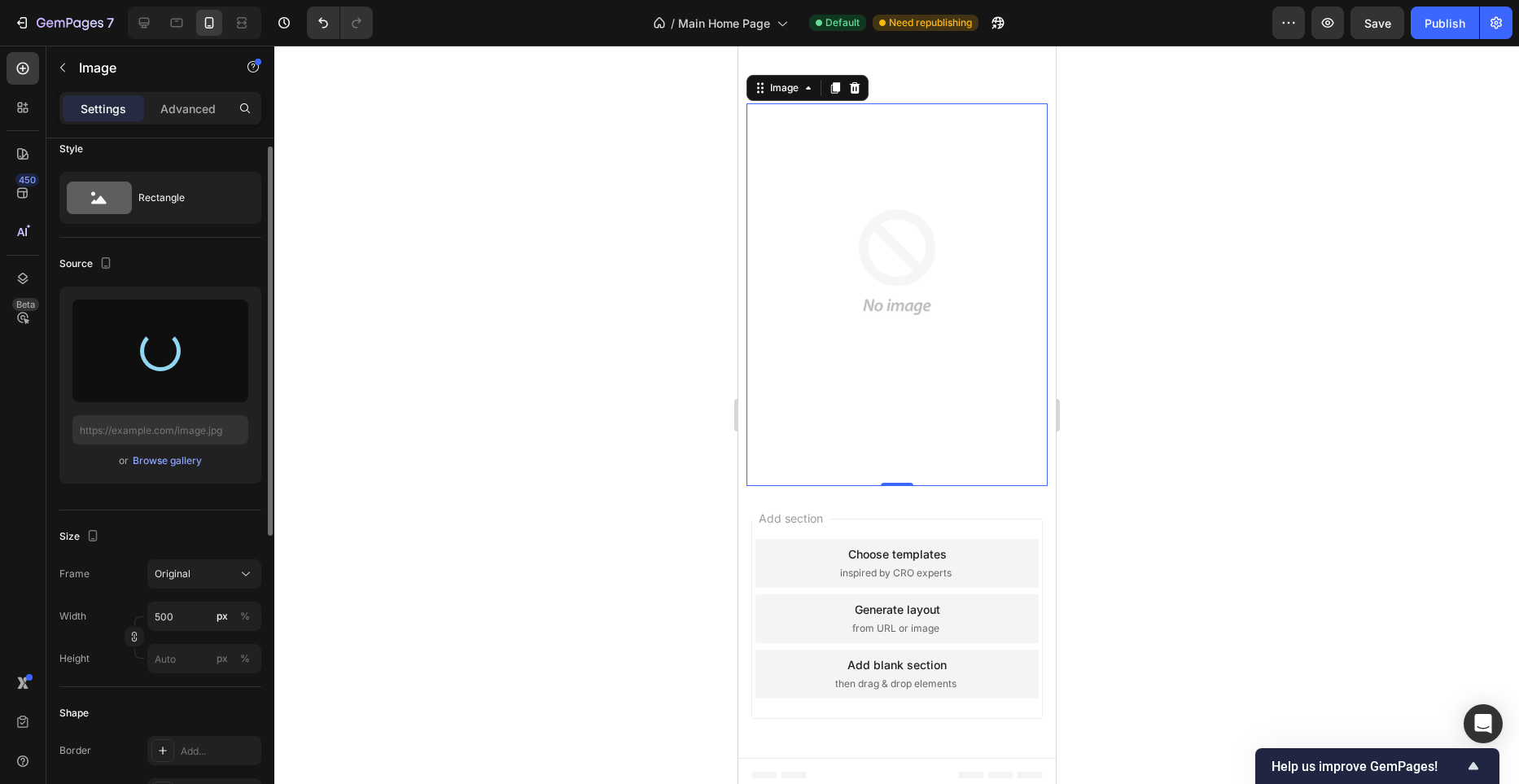
type input "https://cdn.shopify.com/s/files/1/0982/4944/1612/files/gempages_586391405597819…"
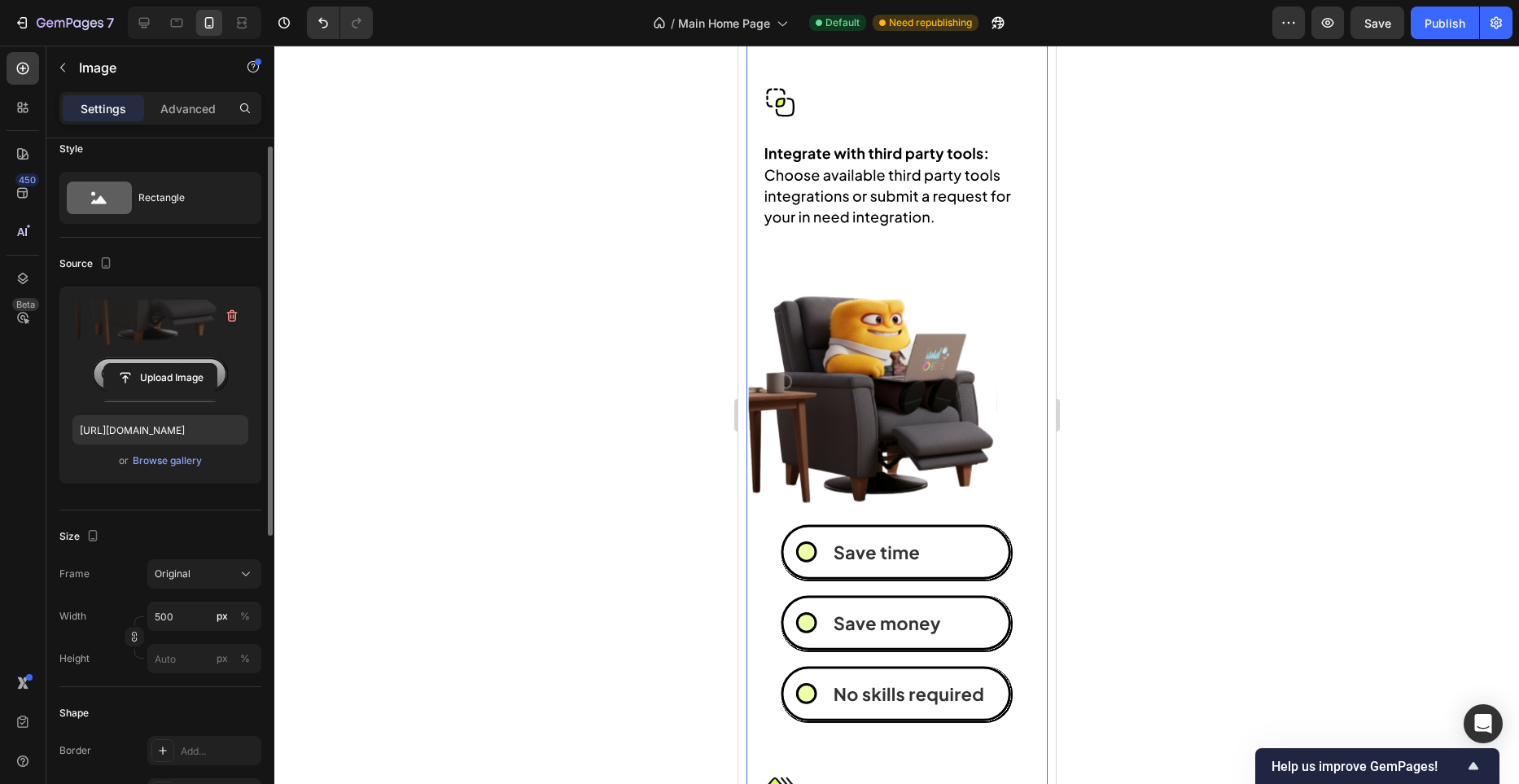
scroll to position [8177, 0]
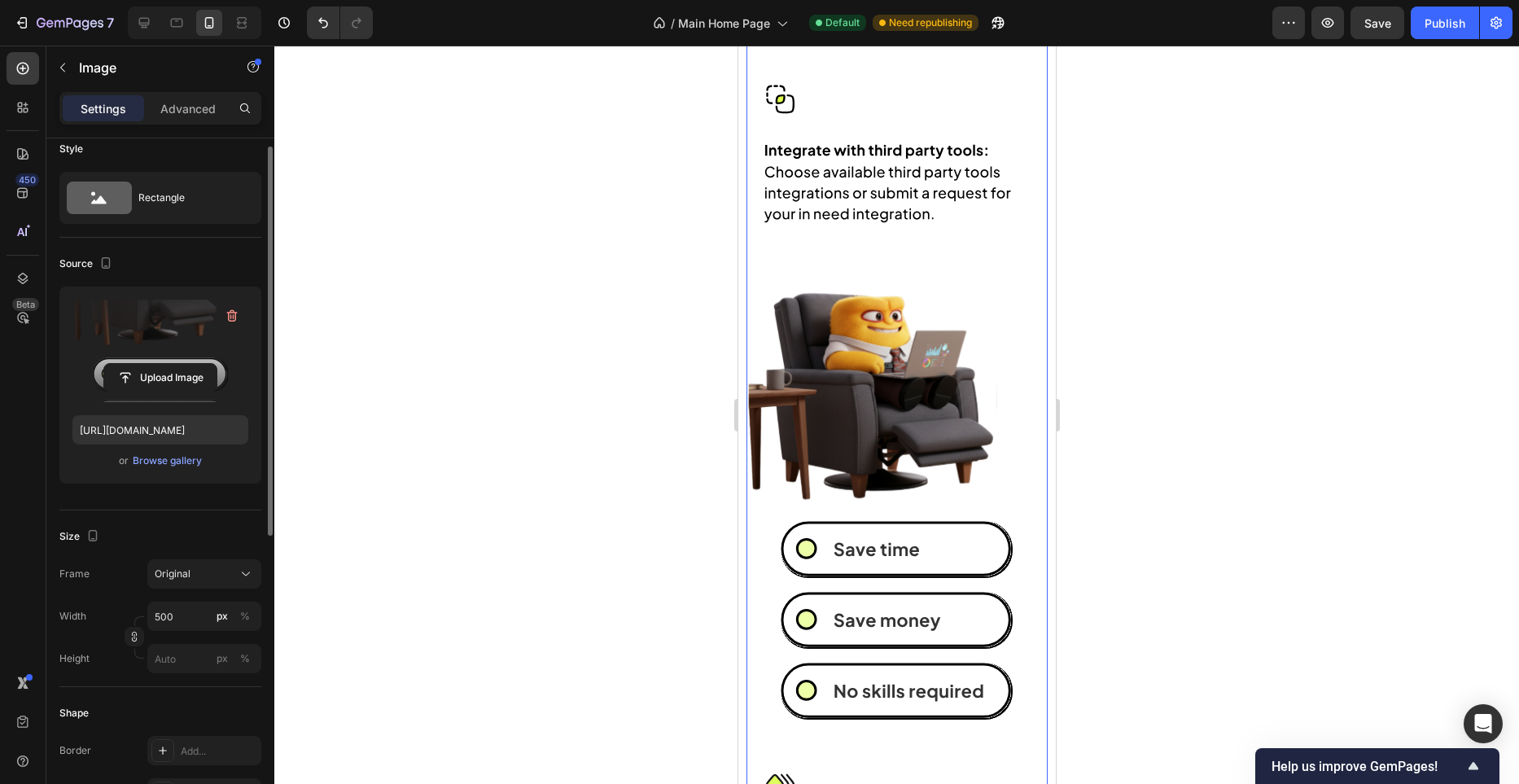
click at [680, 321] on div at bounding box center [897, 415] width 1245 height 738
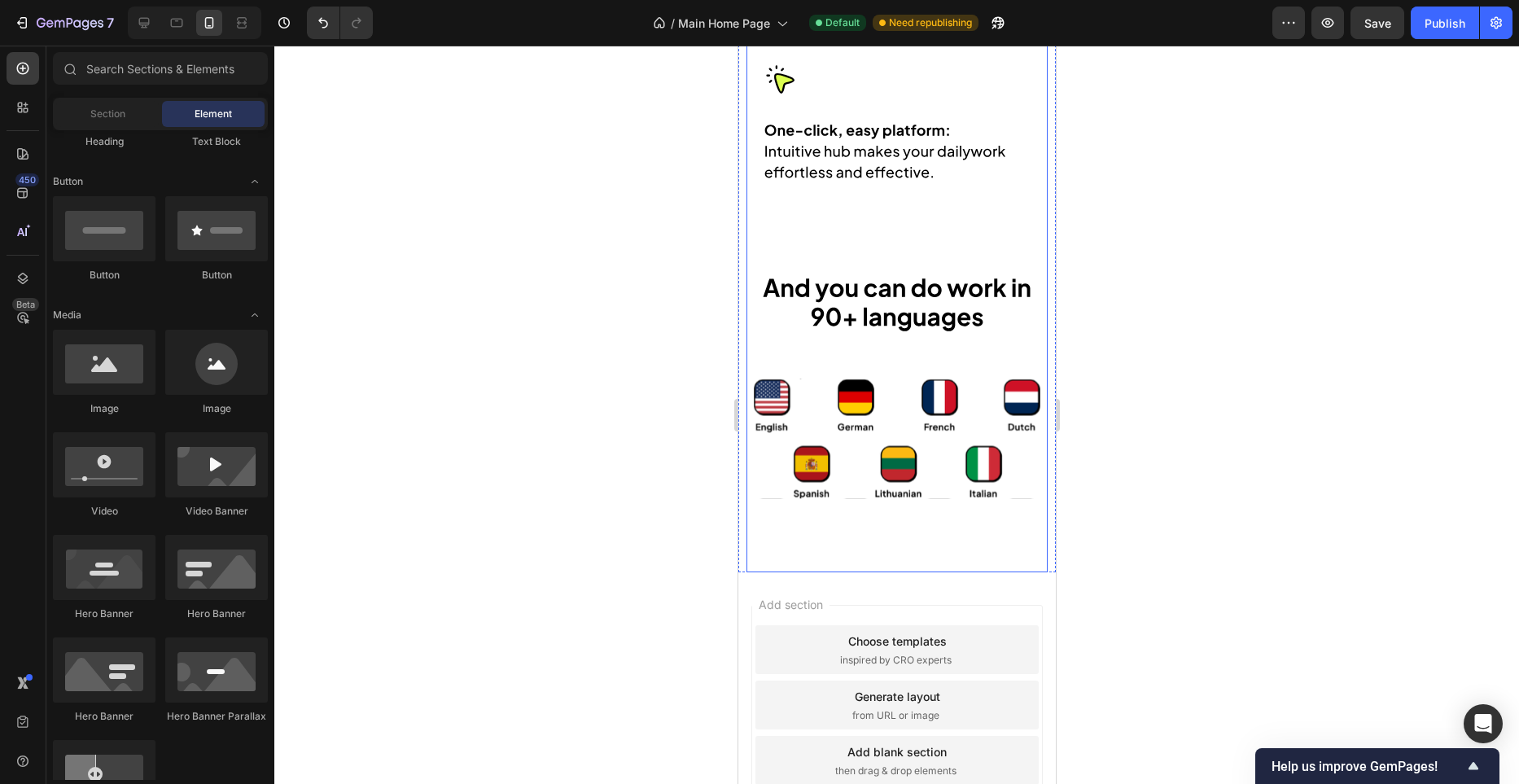
scroll to position [9296, 0]
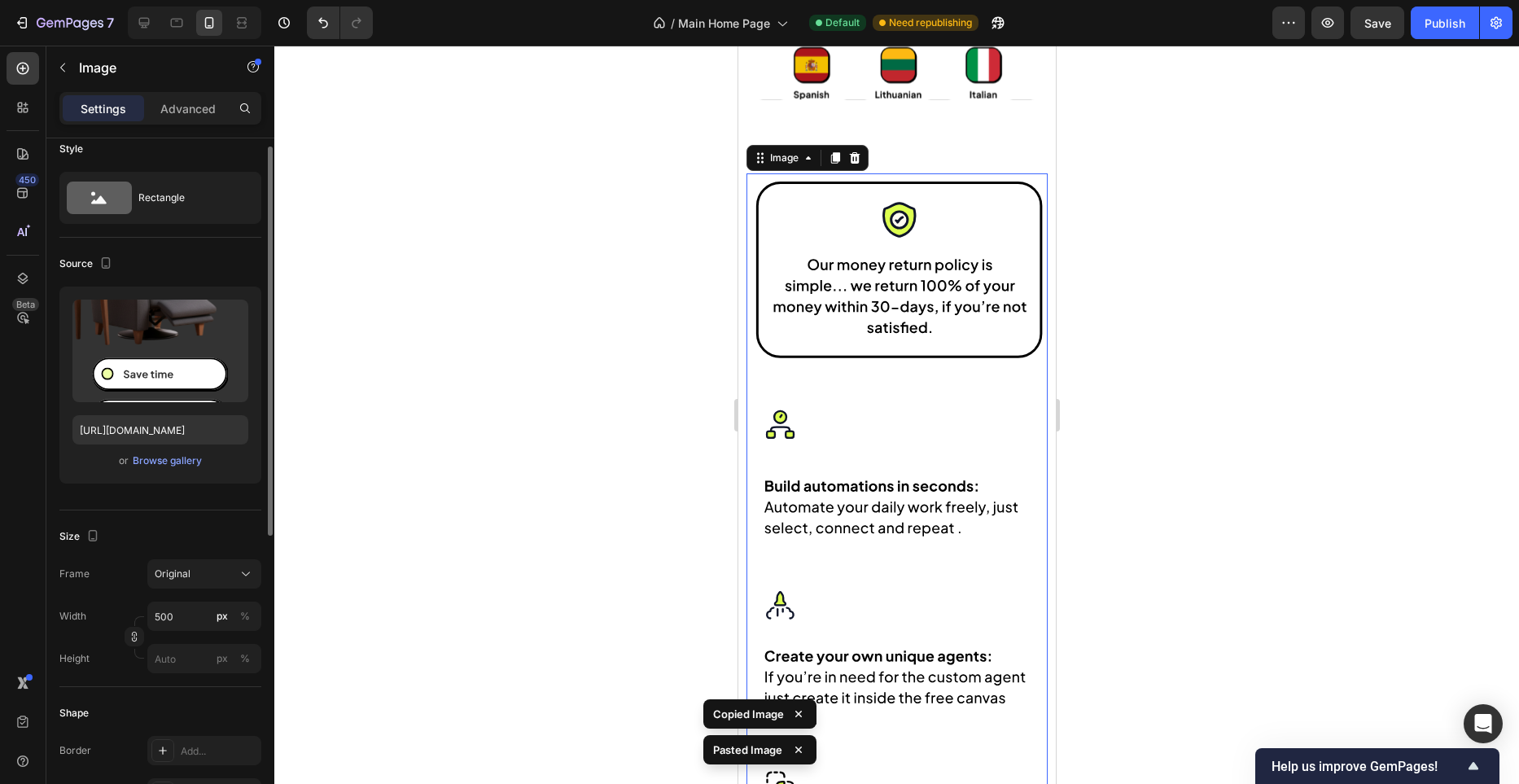
scroll to position [9671, 0]
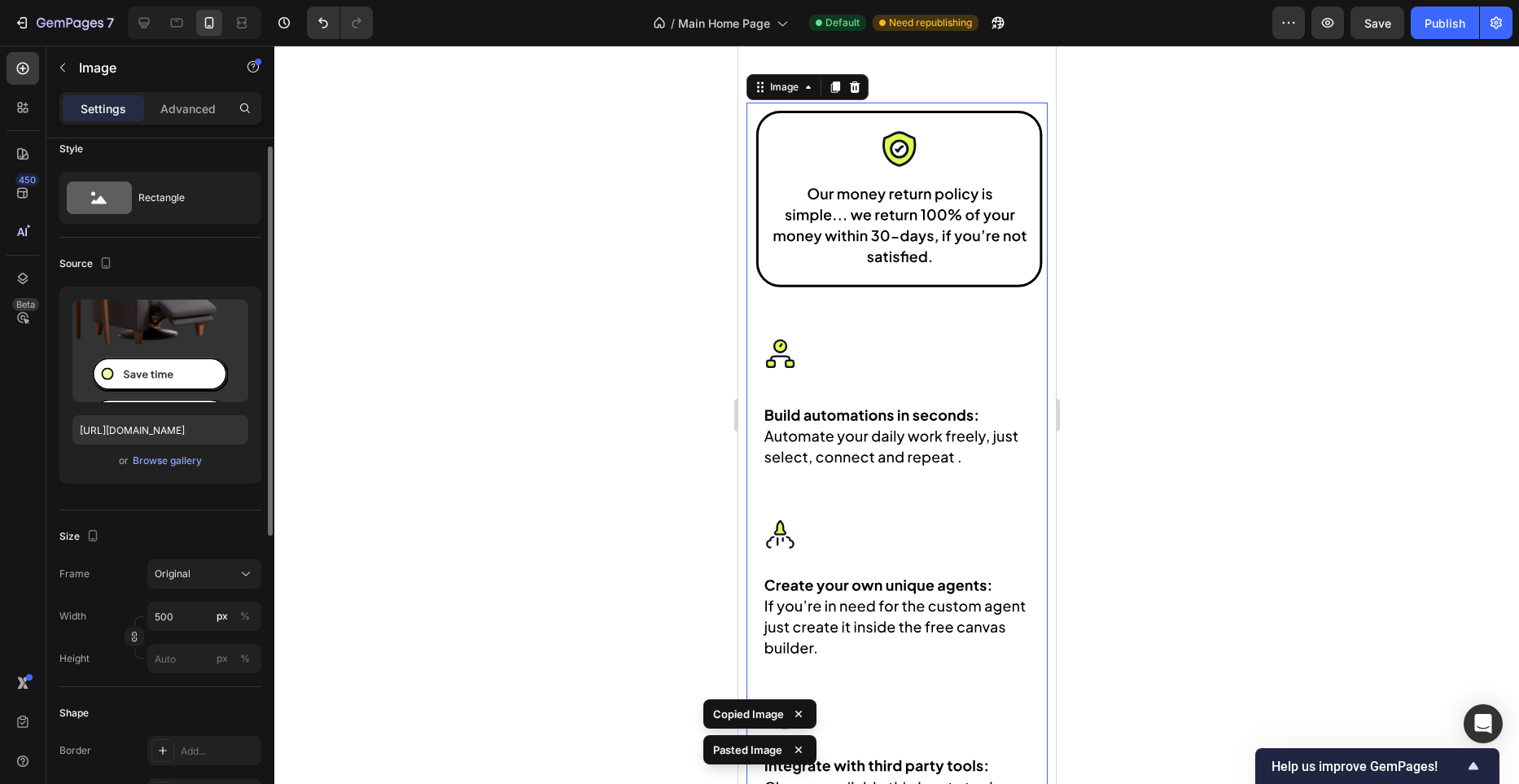
click at [232, 313] on icon "button" at bounding box center [232, 316] width 11 height 13
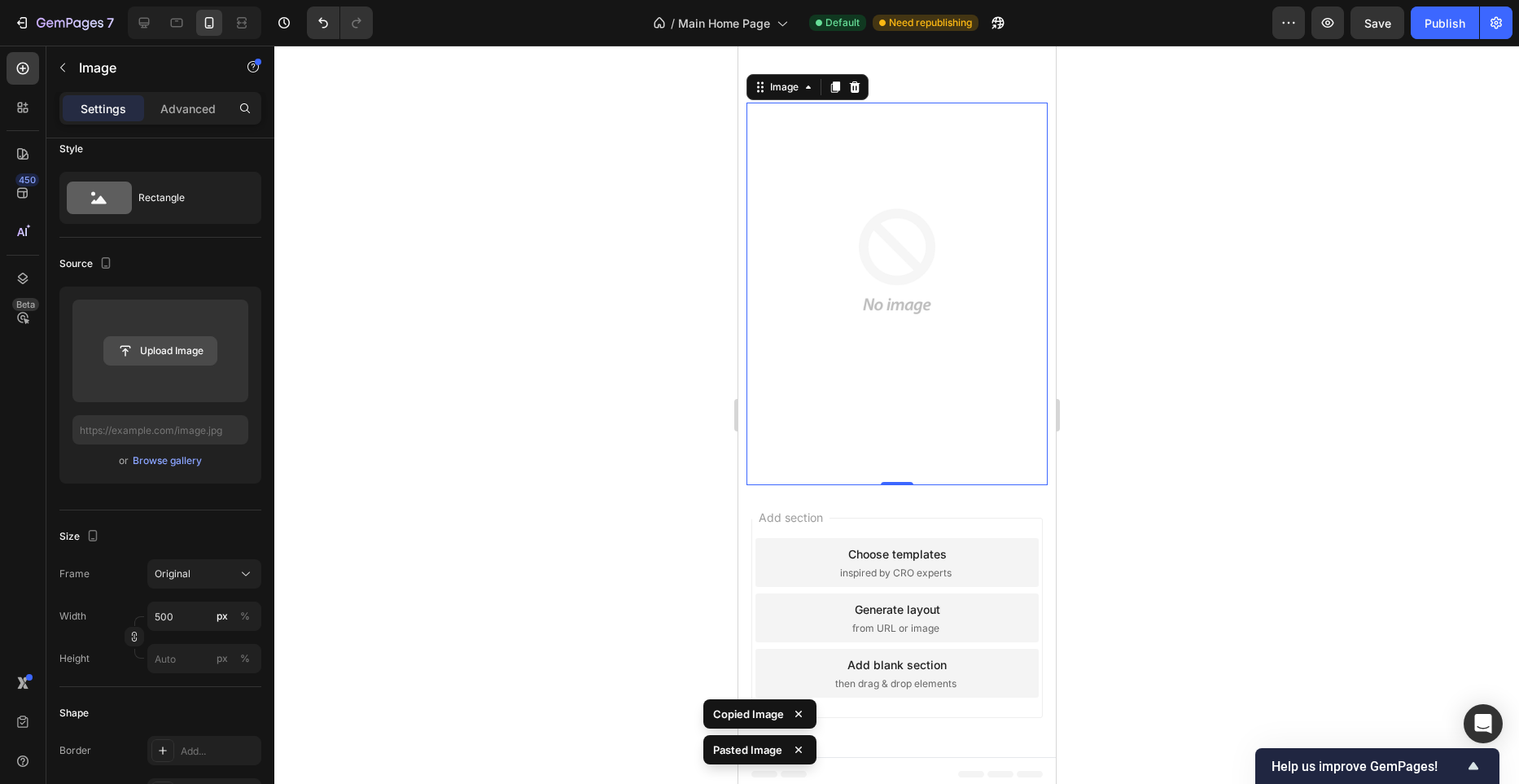
click at [156, 365] on div "Upload Image" at bounding box center [160, 350] width 176 height 103
click at [161, 358] on input "file" at bounding box center [161, 350] width 113 height 28
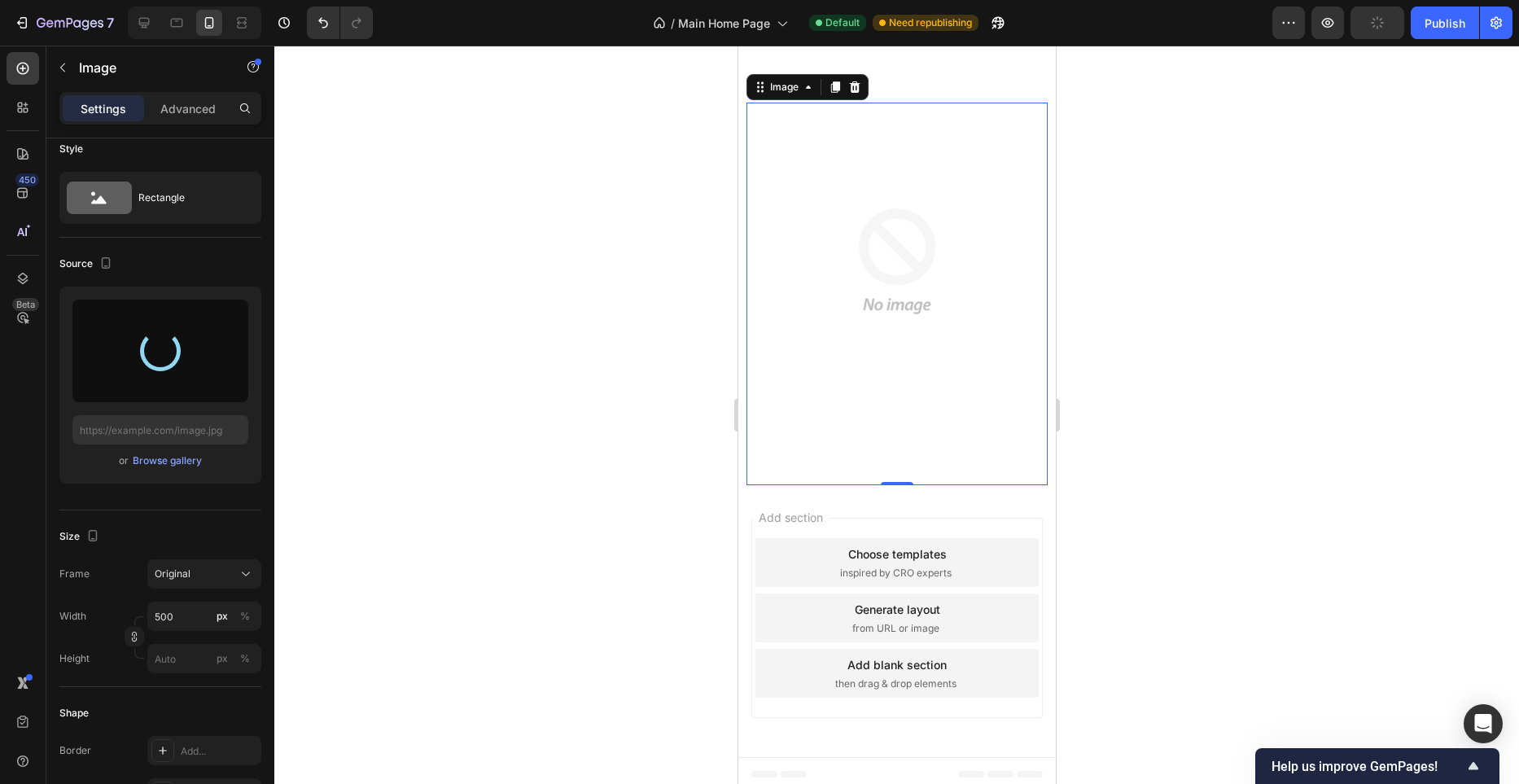
type input "https://cdn.shopify.com/s/files/1/0982/4944/1612/files/gempages_586391405597819…"
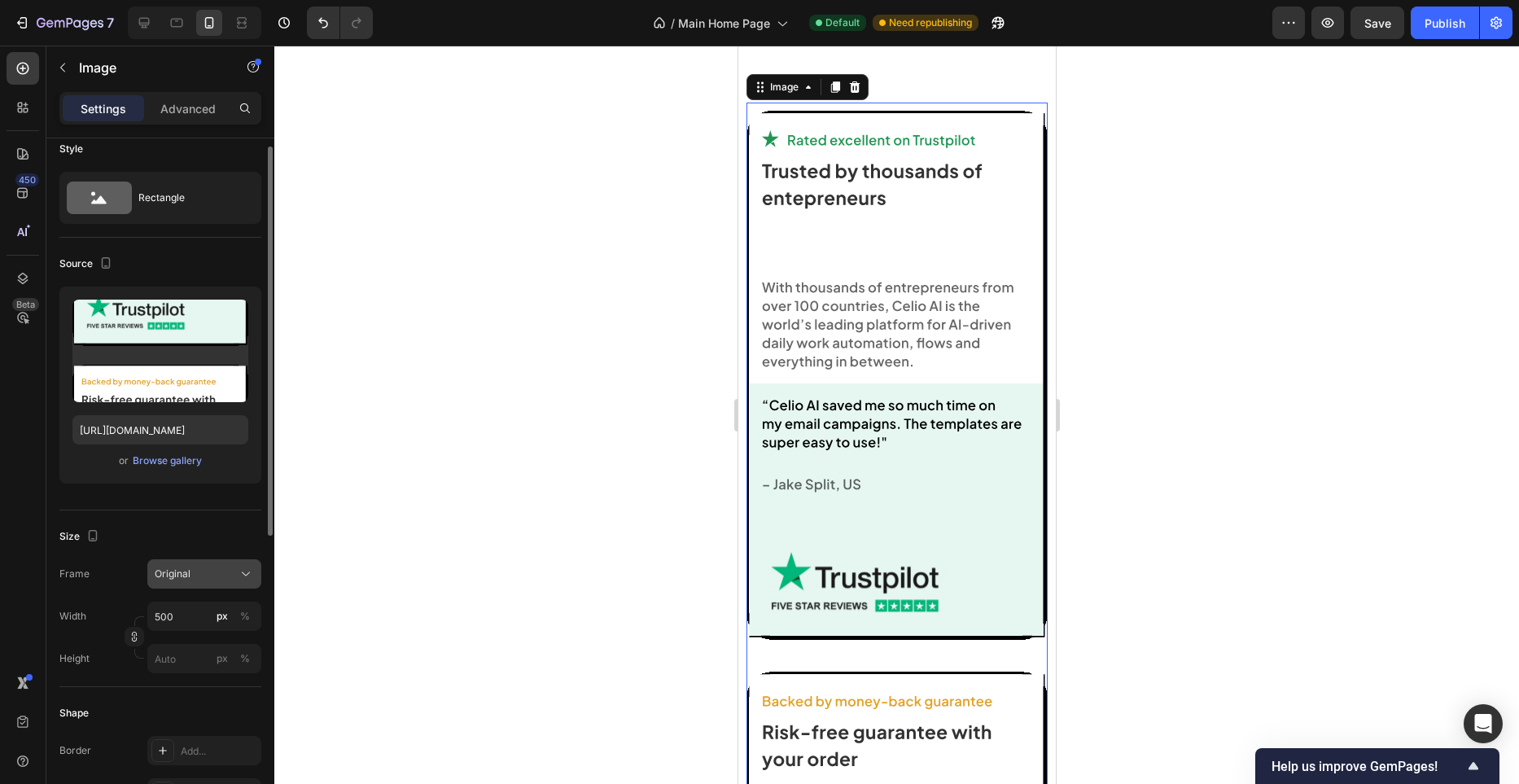
click at [198, 569] on div "Original" at bounding box center [194, 574] width 80 height 14
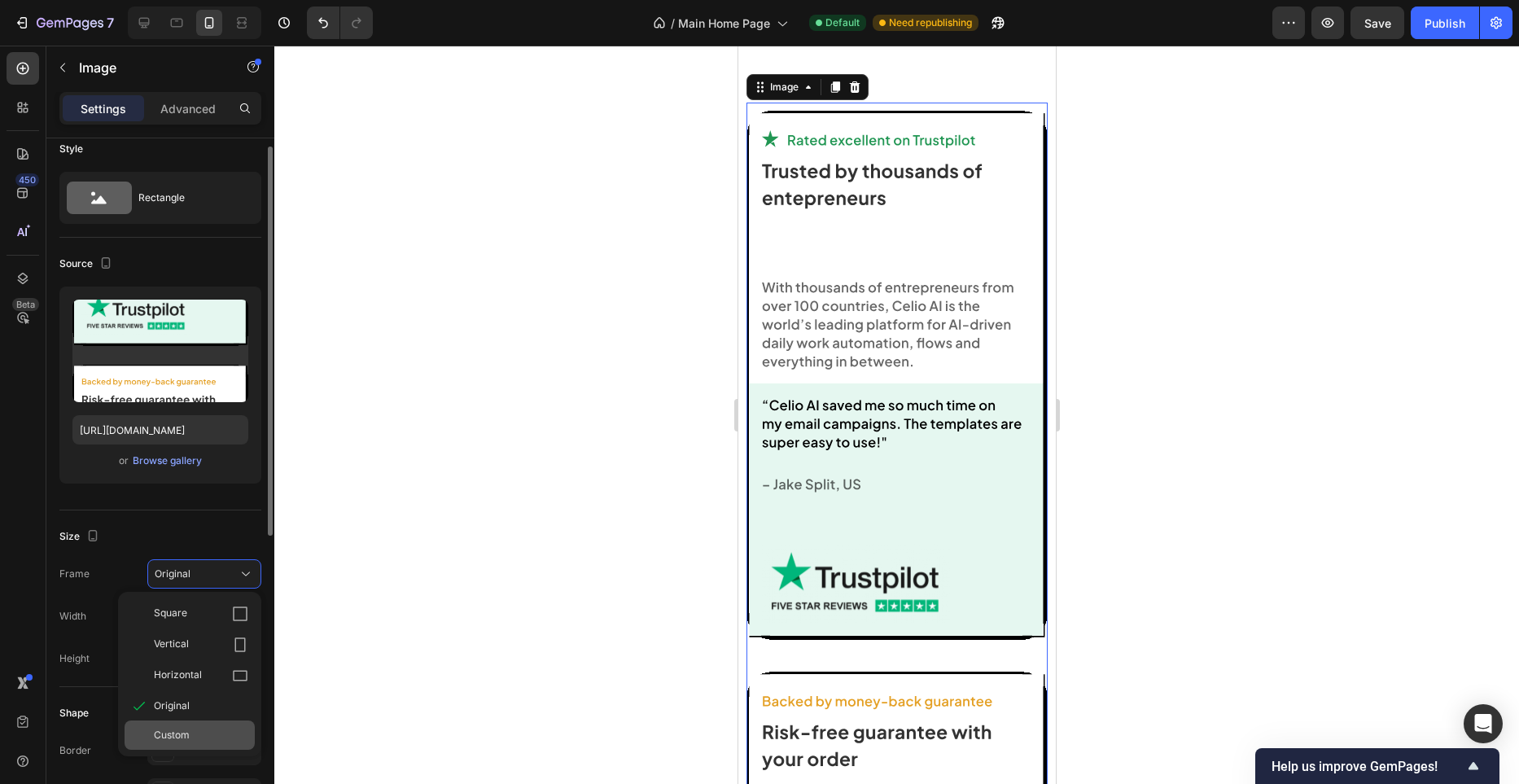
click at [194, 723] on div "Custom" at bounding box center [190, 735] width 131 height 30
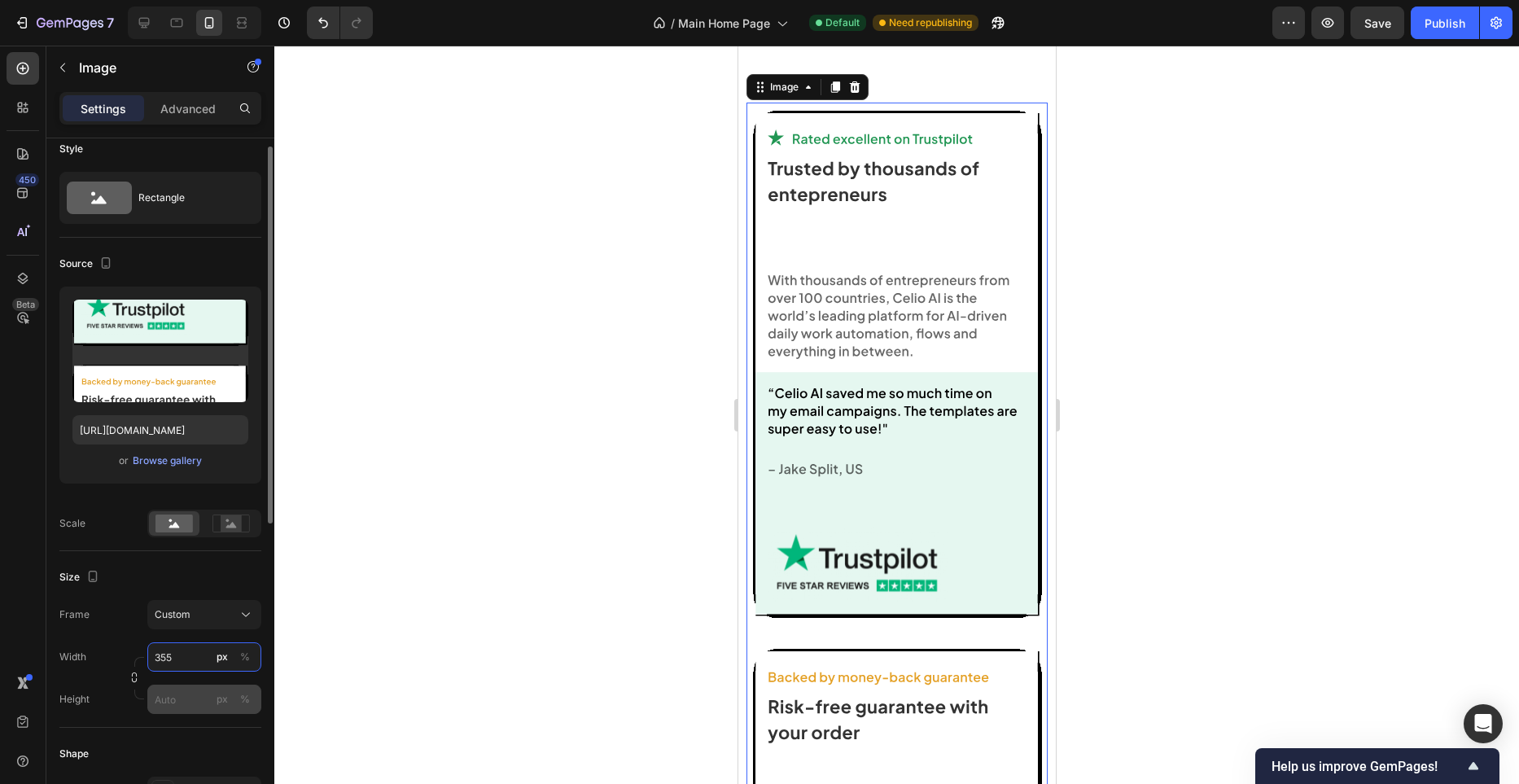
type input "355"
click at [187, 693] on input "px %" at bounding box center [205, 699] width 114 height 30
paste input "1277"
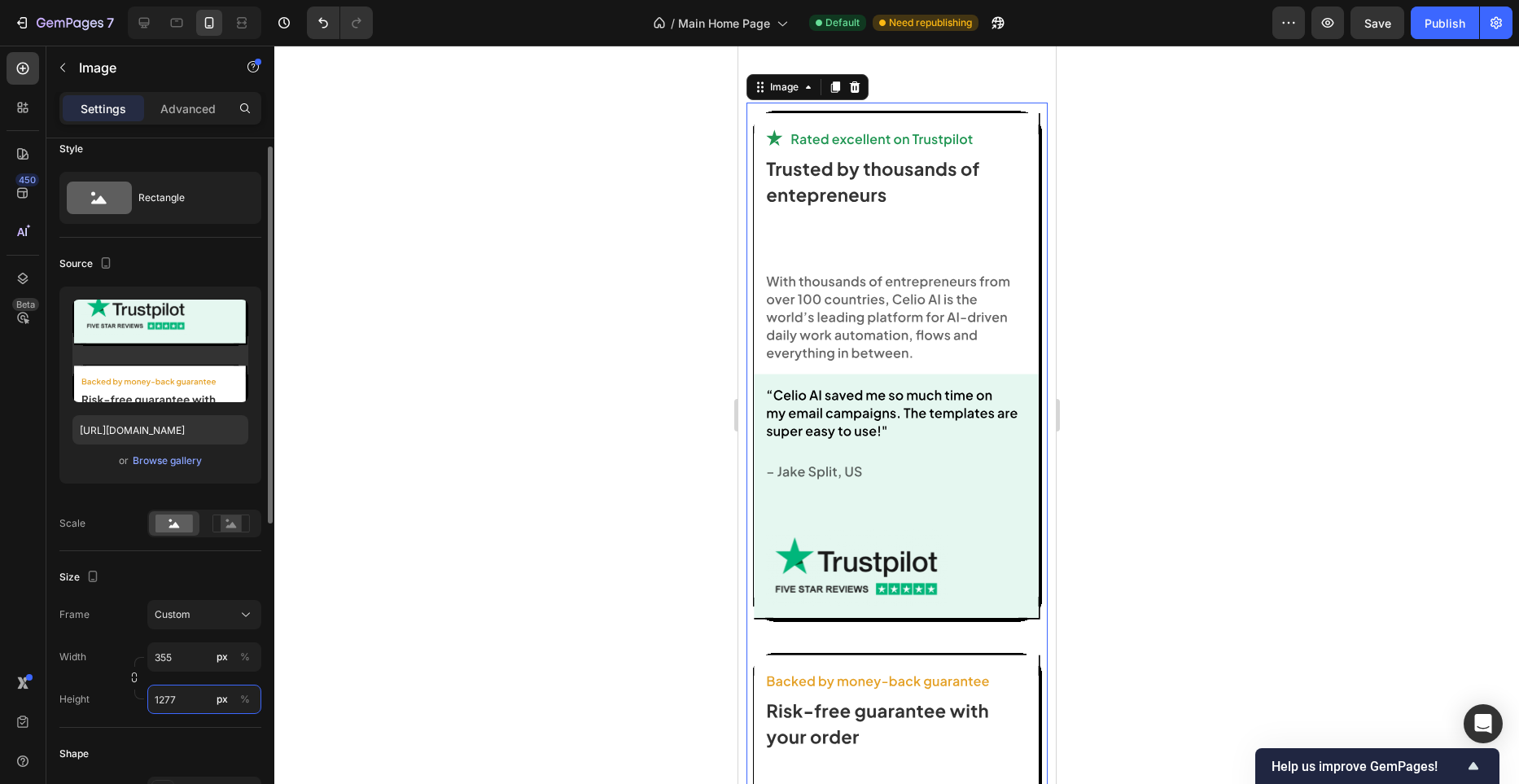
type input "1277"
click at [207, 679] on div "Width 355 px % Height 1277 px %" at bounding box center [160, 679] width 202 height 72
click at [222, 527] on rect at bounding box center [232, 523] width 21 height 16
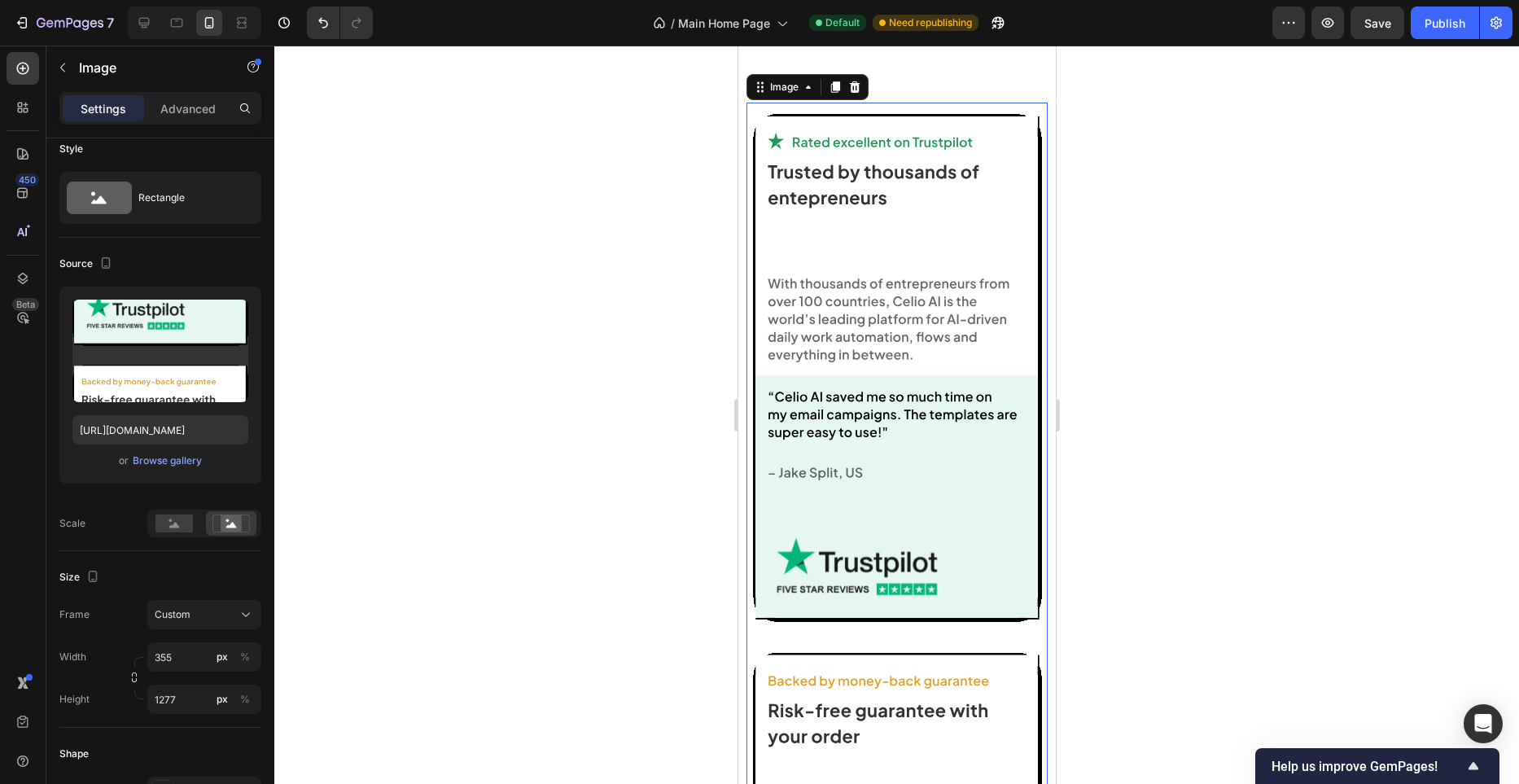
click at [907, 357] on img at bounding box center [897, 630] width 289 height 1040
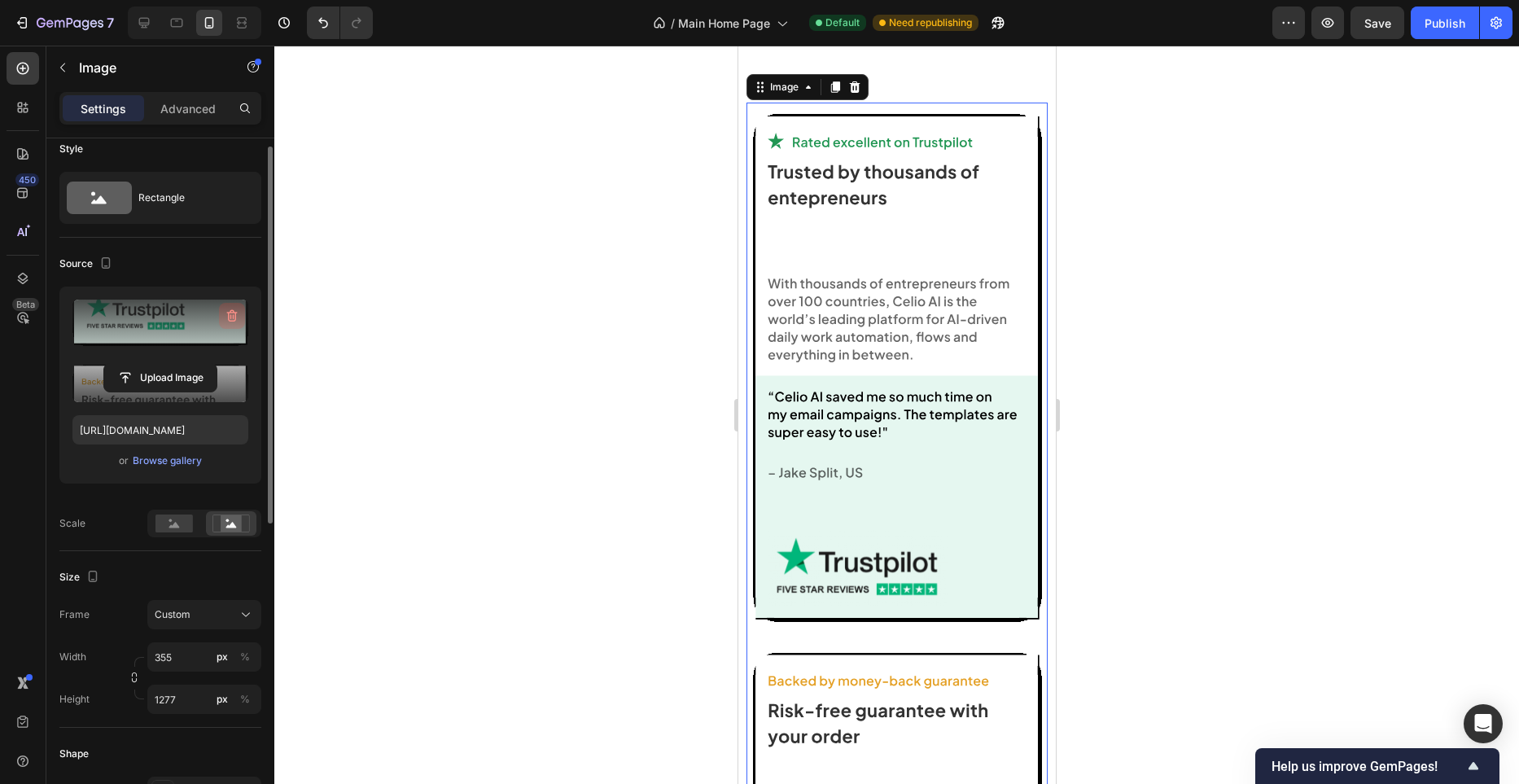
click at [244, 318] on button "button" at bounding box center [232, 316] width 26 height 26
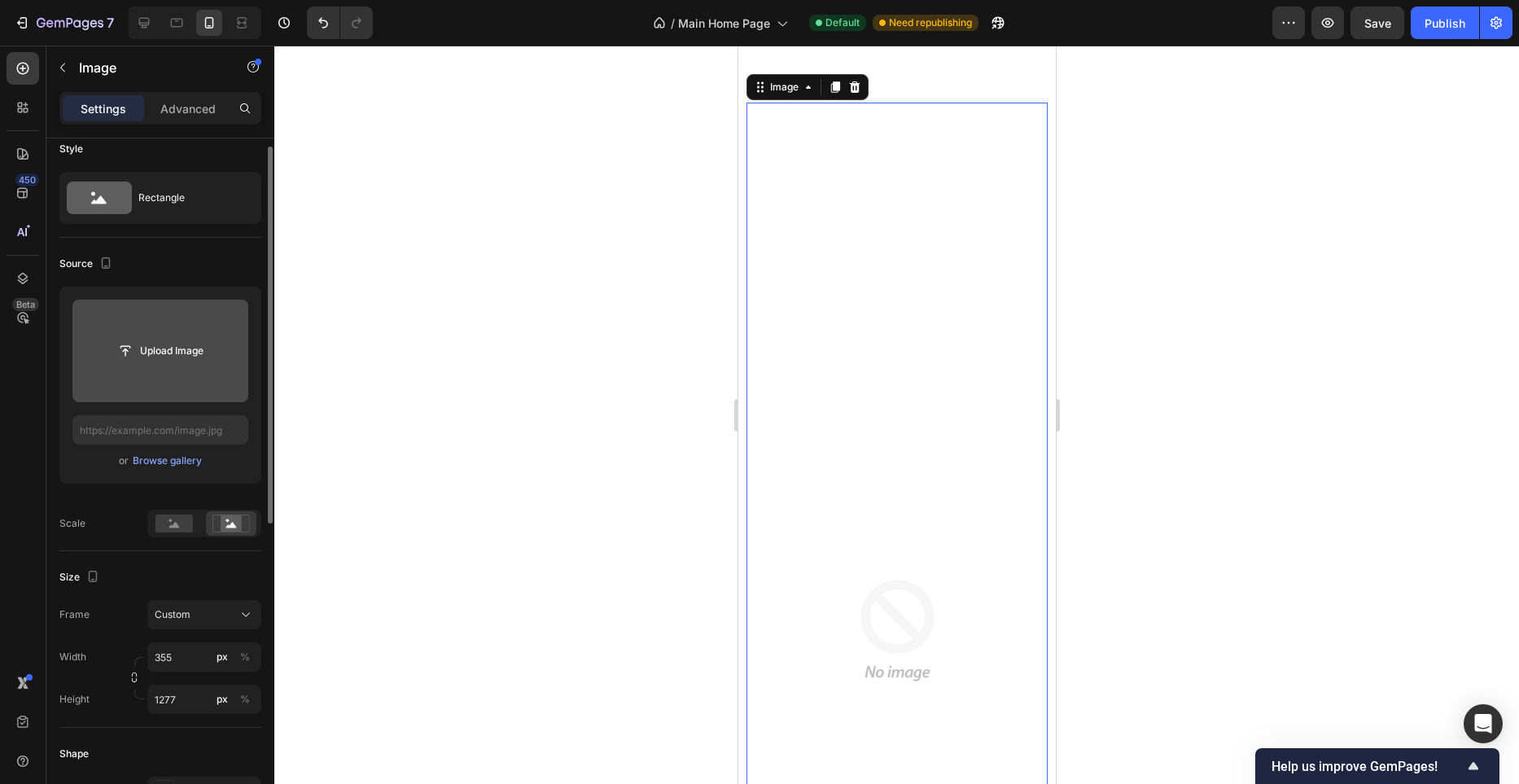
click at [157, 358] on input "file" at bounding box center [161, 350] width 113 height 28
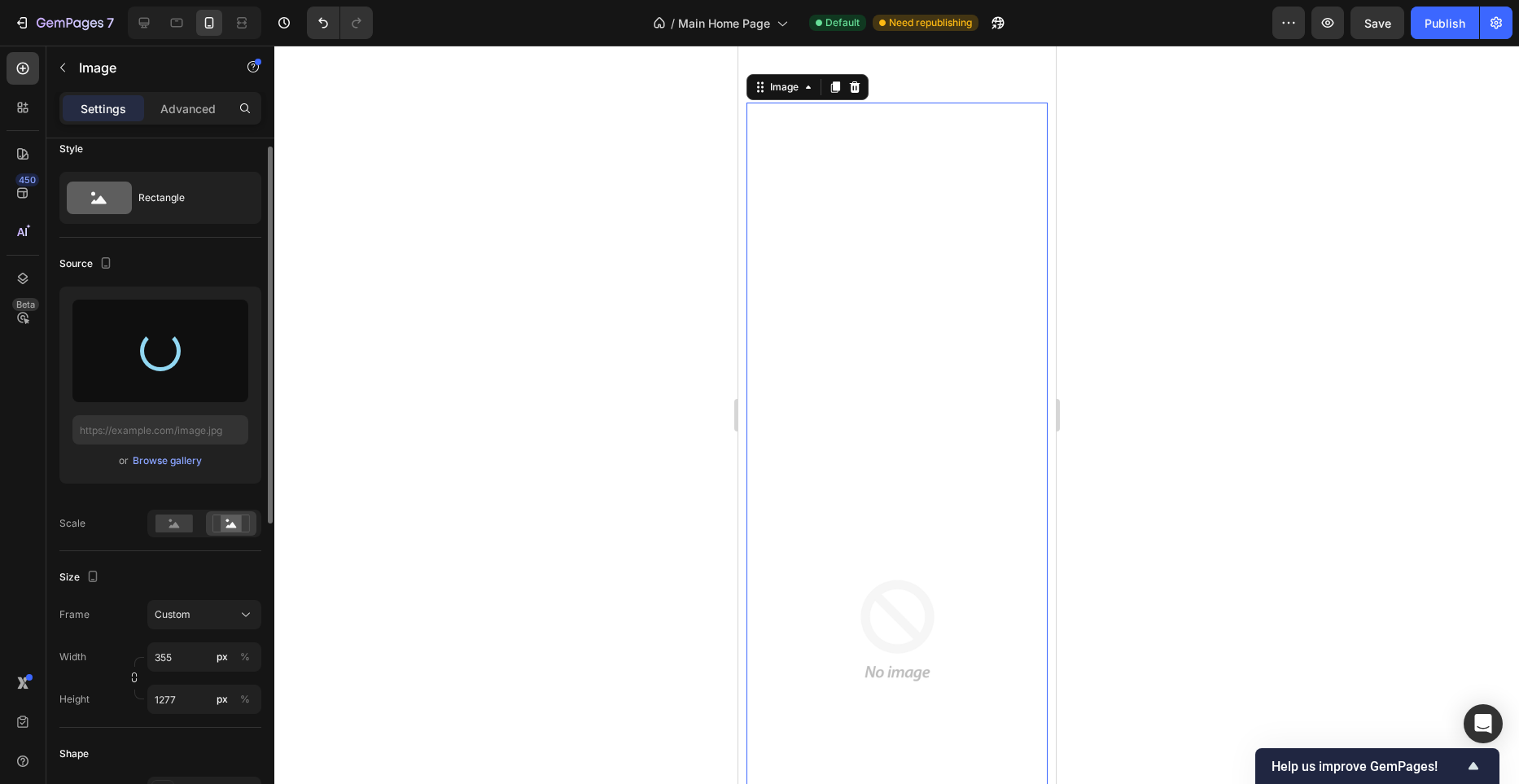
type input "https://cdn.shopify.com/s/files/1/0982/4944/1612/files/gempages_586391405597819…"
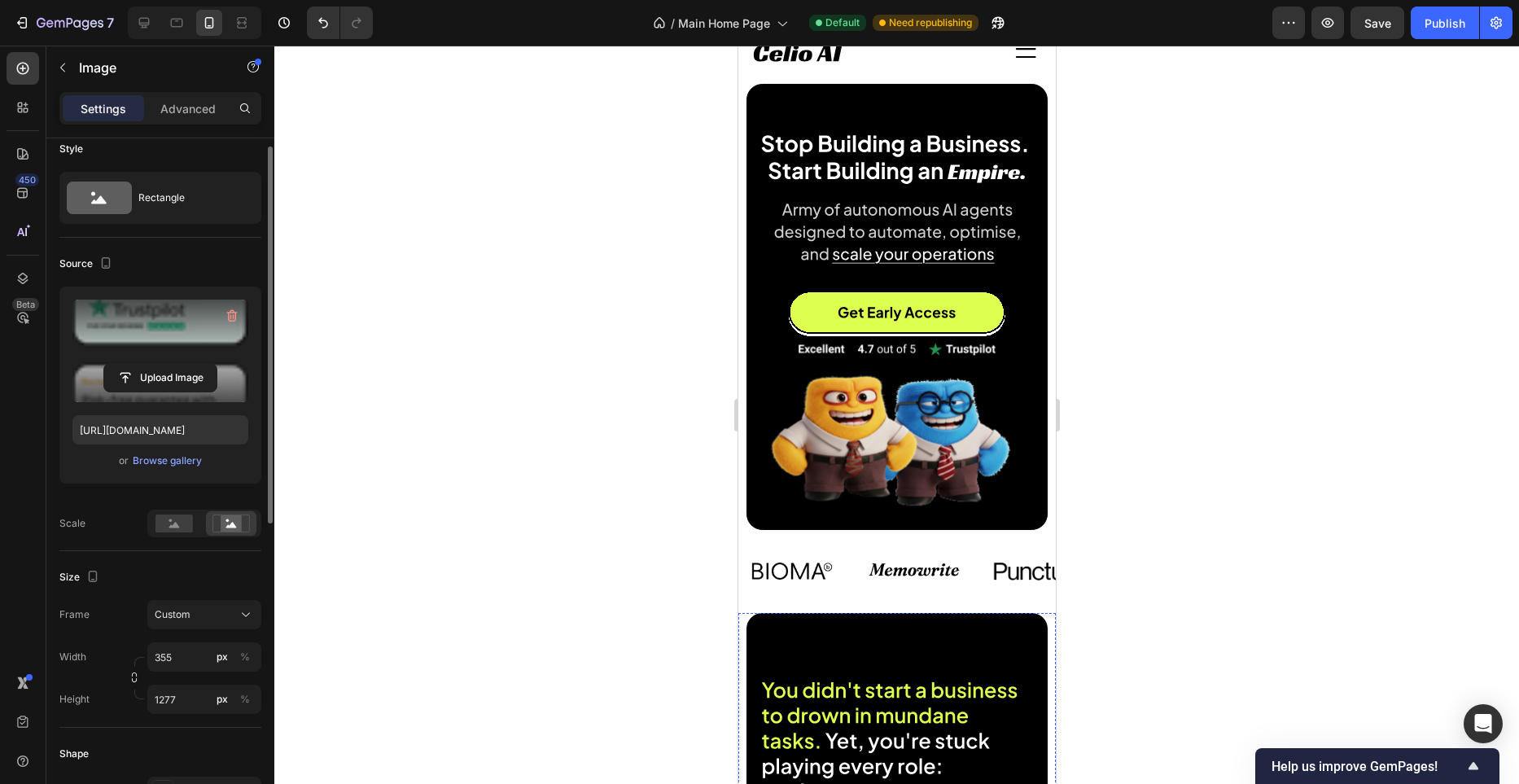
scroll to position [0, 0]
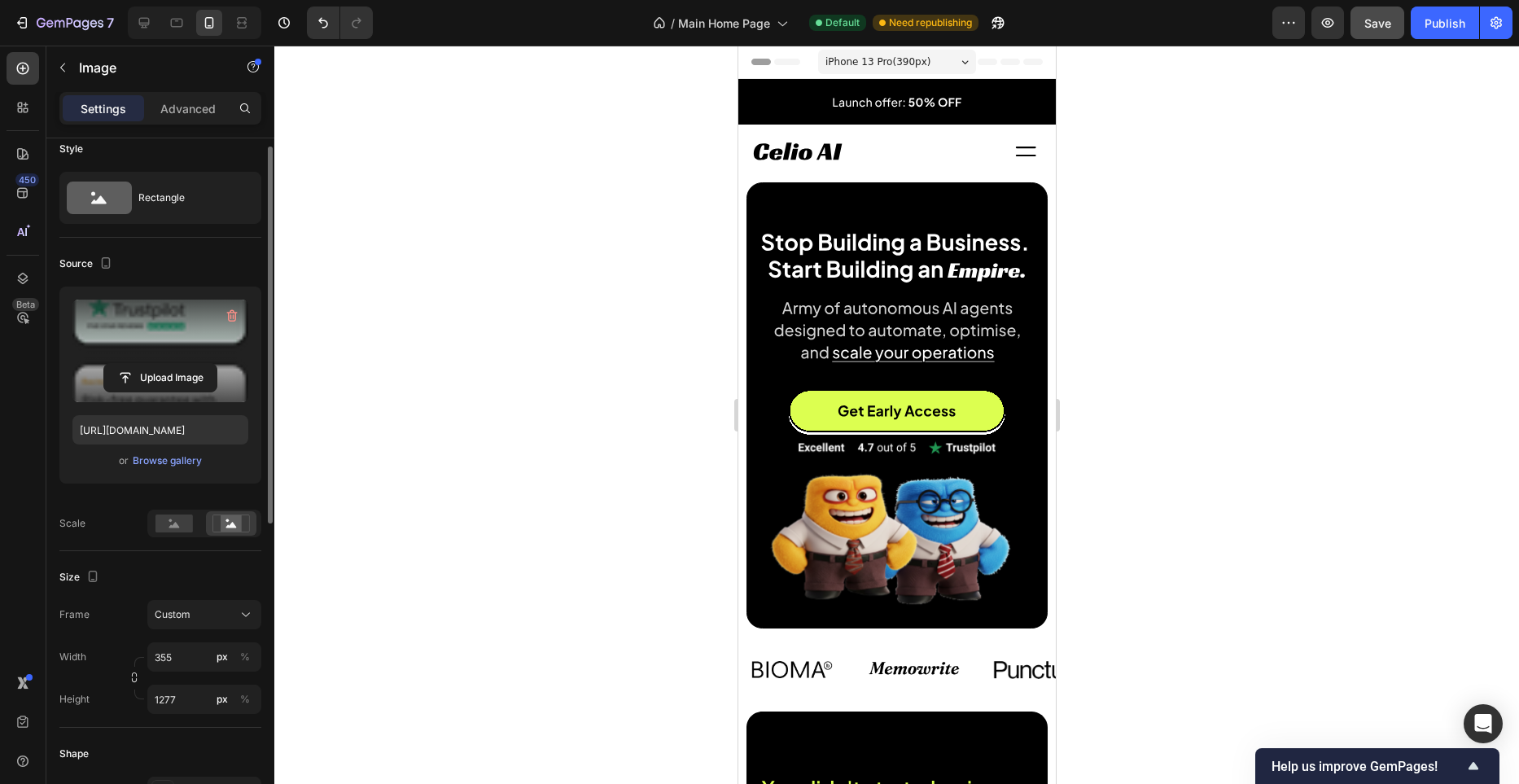
click at [1389, 39] on div "7 / Main Home Page Default Need republishing Preview Save Publish" at bounding box center [759, 23] width 1519 height 46
click at [1388, 33] on button "Save" at bounding box center [1378, 22] width 54 height 32
click at [1437, 32] on button "Publish" at bounding box center [1445, 22] width 69 height 32
click at [969, 642] on div "Image" at bounding box center [922, 670] width 122 height 59
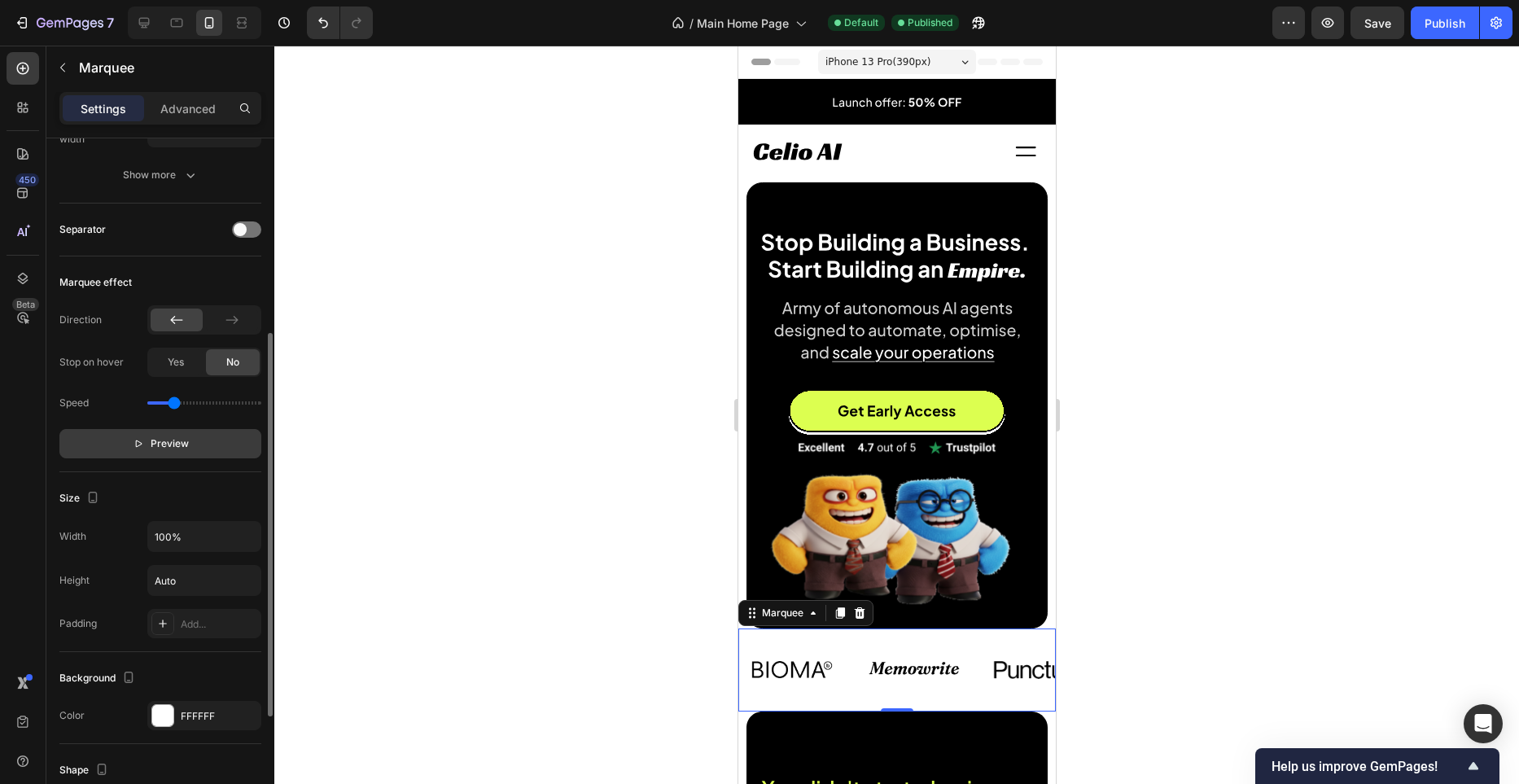
scroll to position [322, 0]
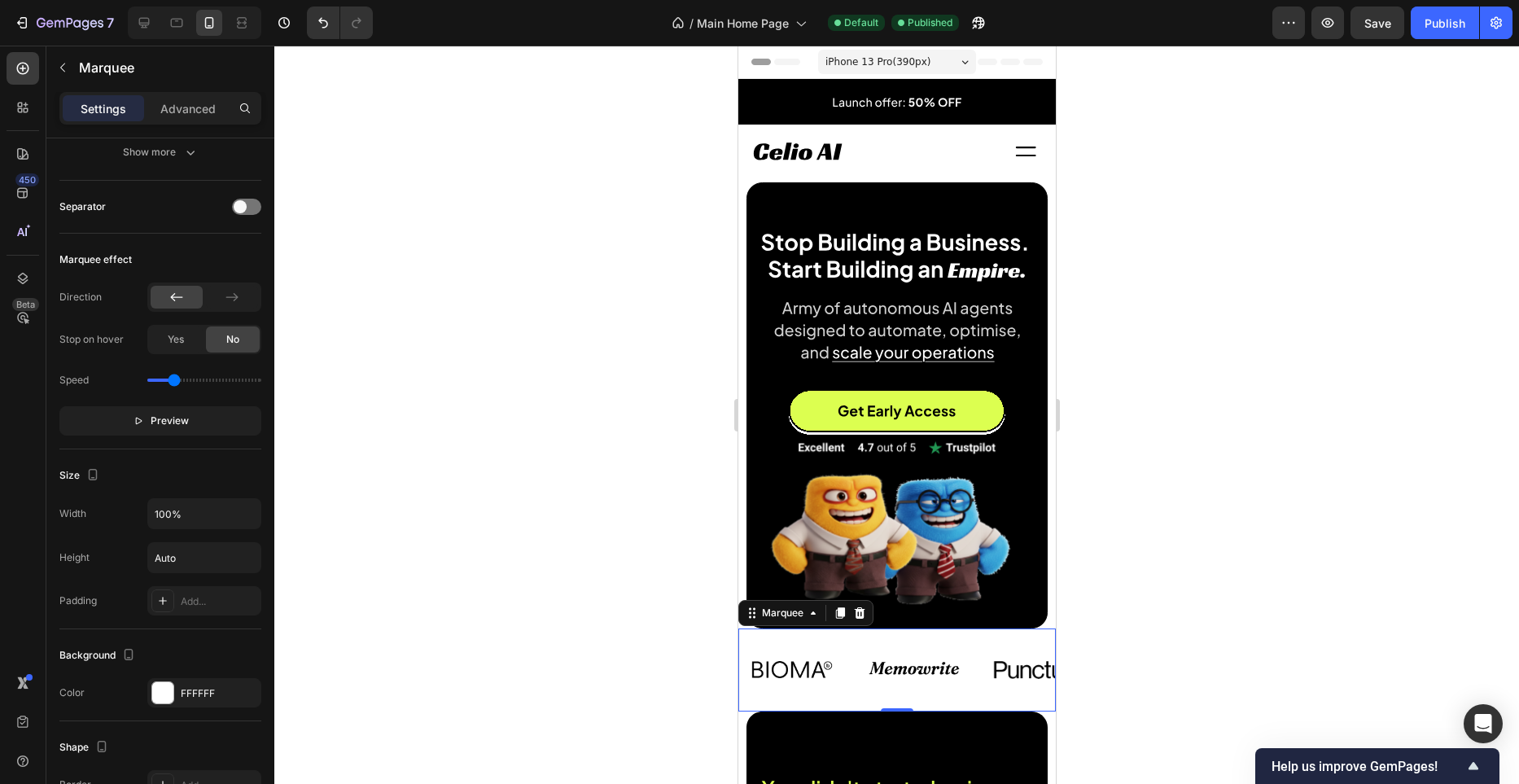
click at [844, 616] on icon at bounding box center [840, 612] width 9 height 12
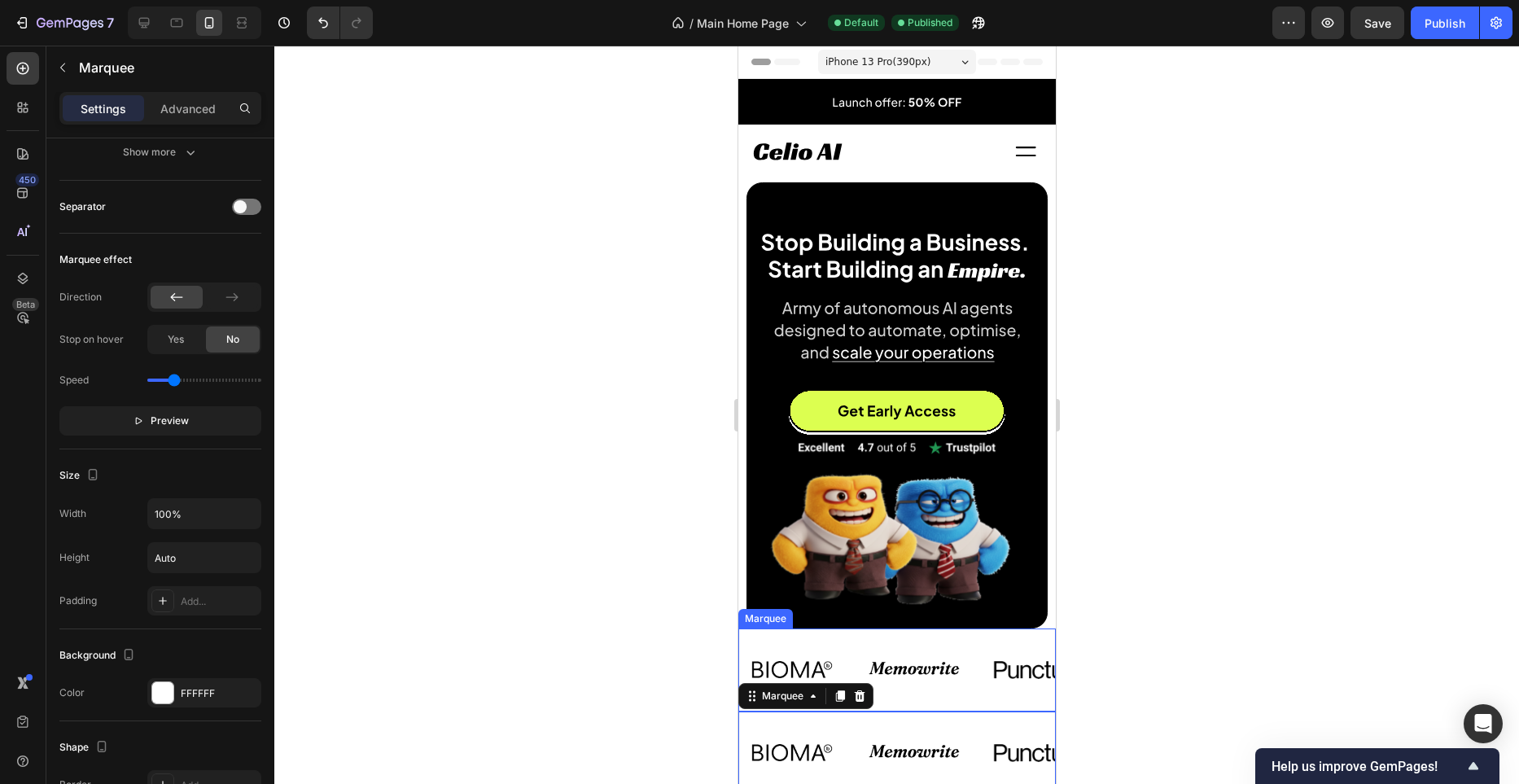
click at [973, 670] on div "Image" at bounding box center [922, 670] width 122 height 59
click at [866, 612] on div at bounding box center [859, 613] width 20 height 20
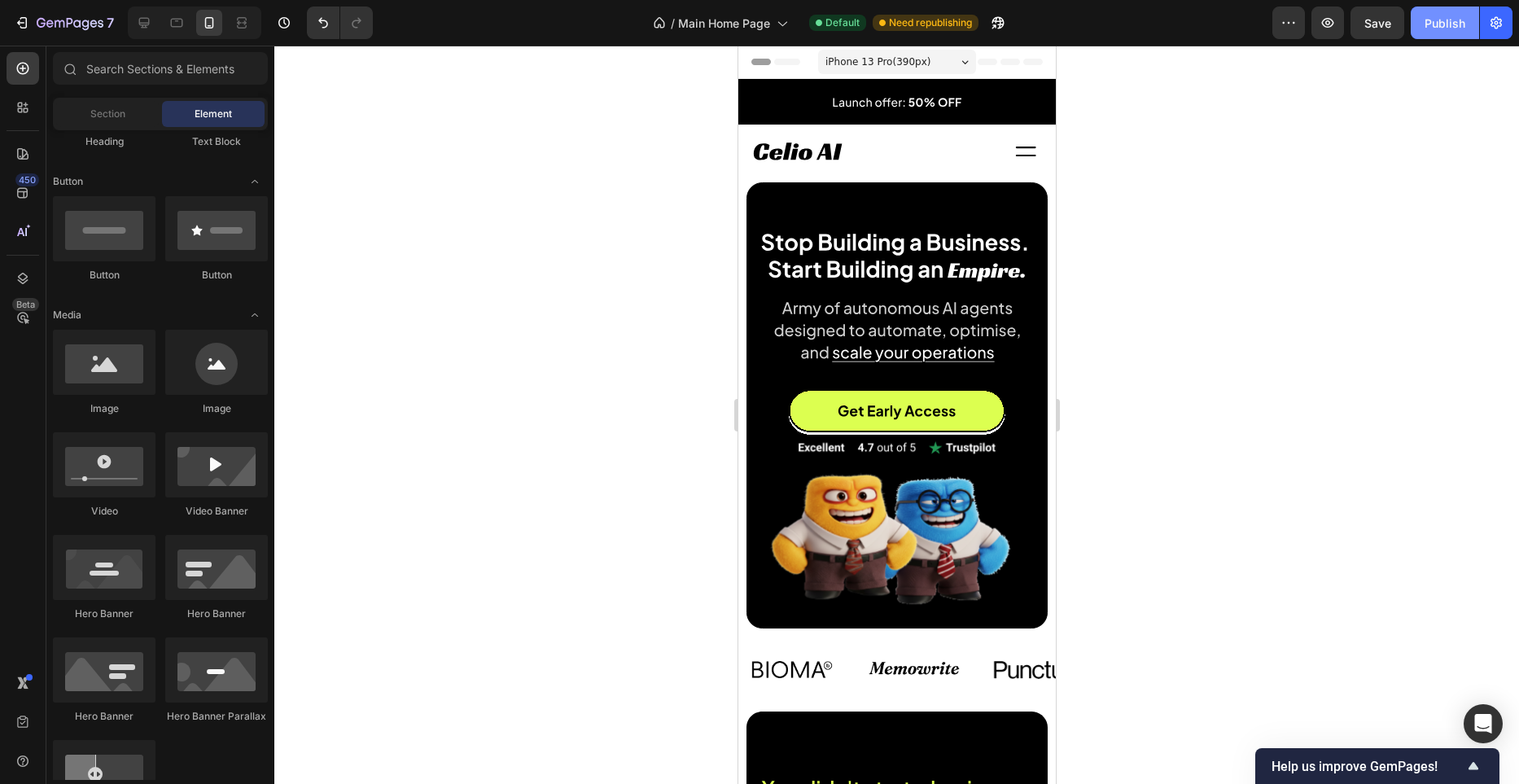
click at [1421, 23] on button "Publish" at bounding box center [1445, 22] width 69 height 32
click at [992, 668] on img at bounding box center [1035, 669] width 105 height 53
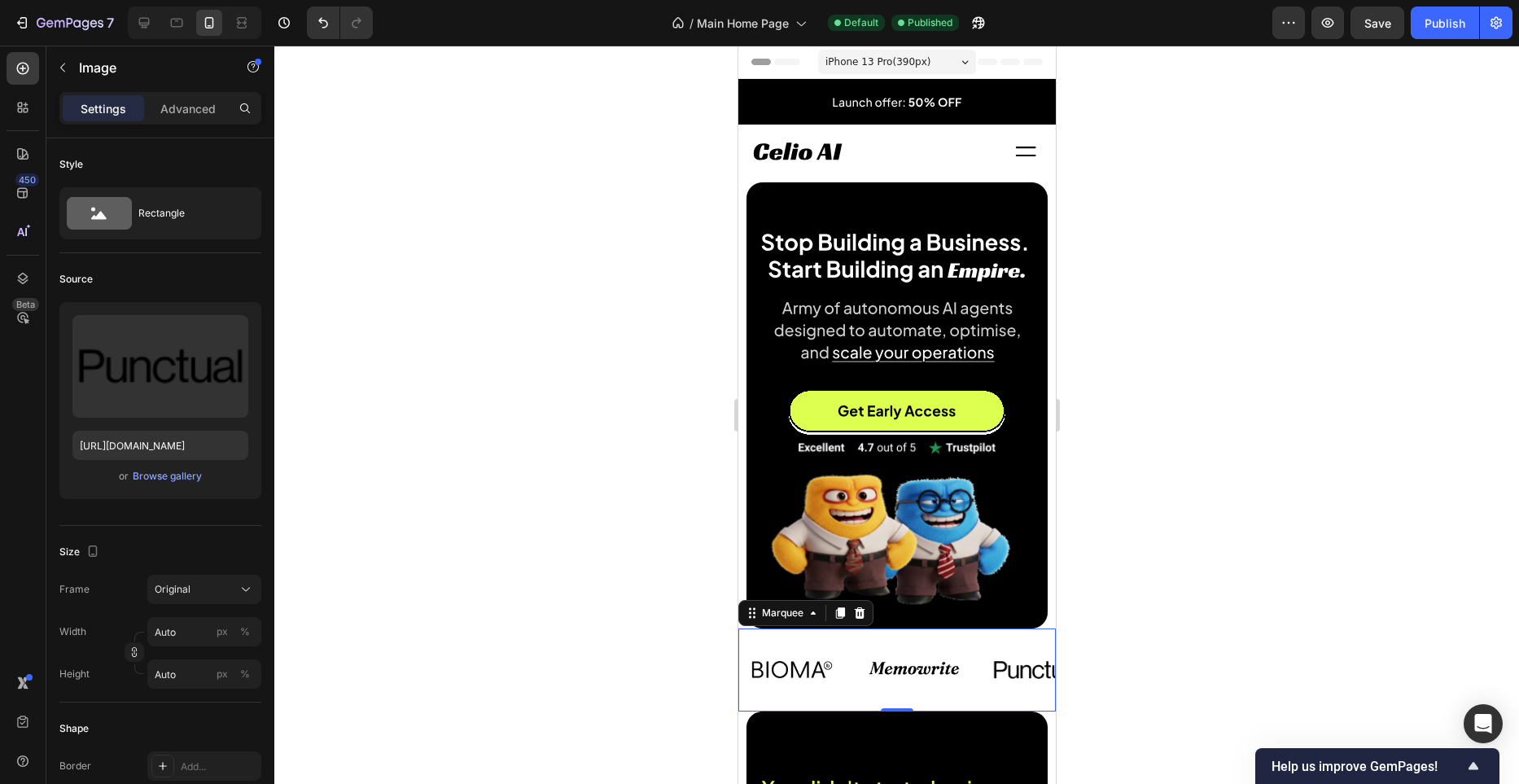
click at [971, 665] on div "Image" at bounding box center [922, 670] width 122 height 59
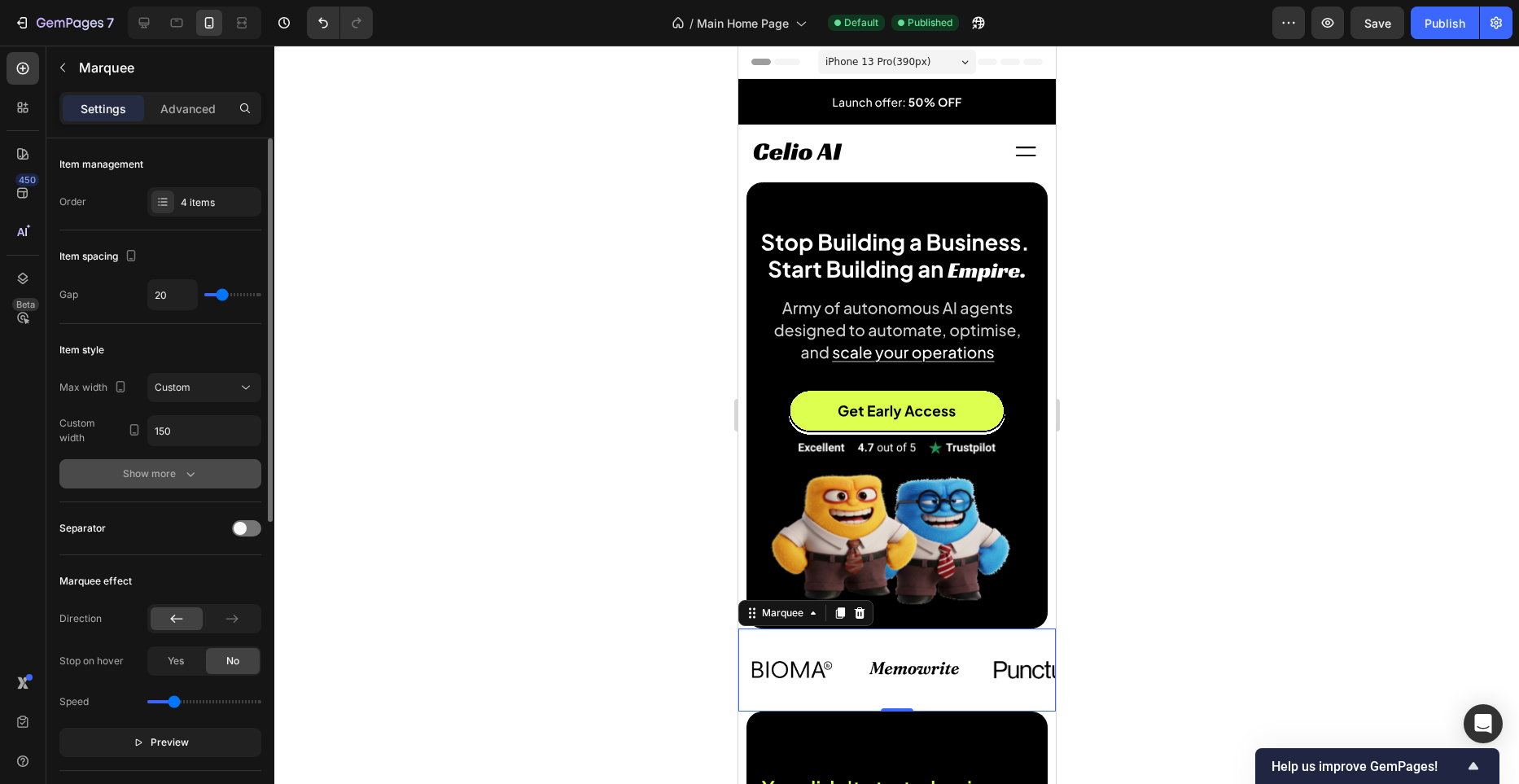
click at [185, 475] on icon "button" at bounding box center [190, 474] width 16 height 16
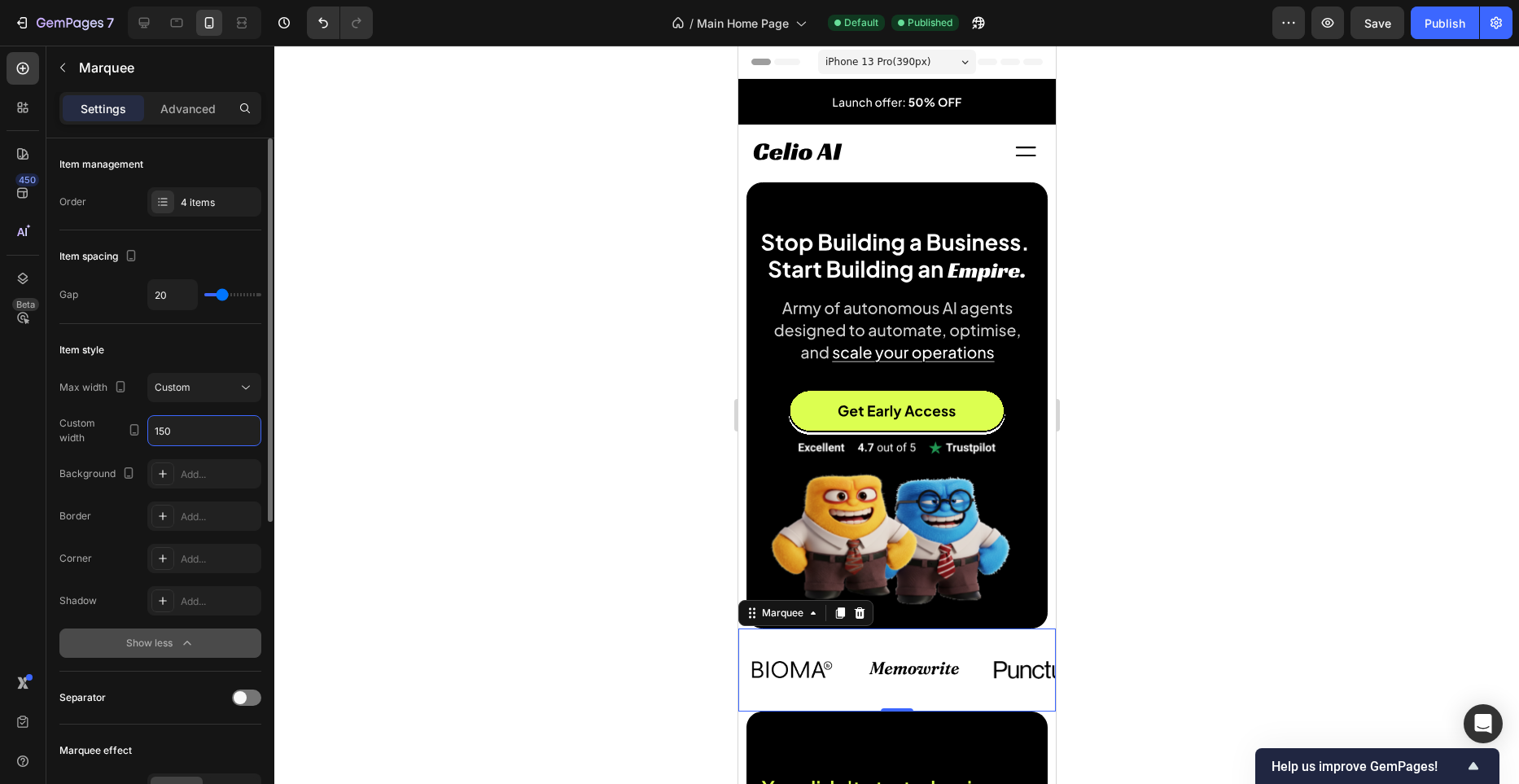
click at [217, 434] on input "150" at bounding box center [205, 430] width 113 height 30
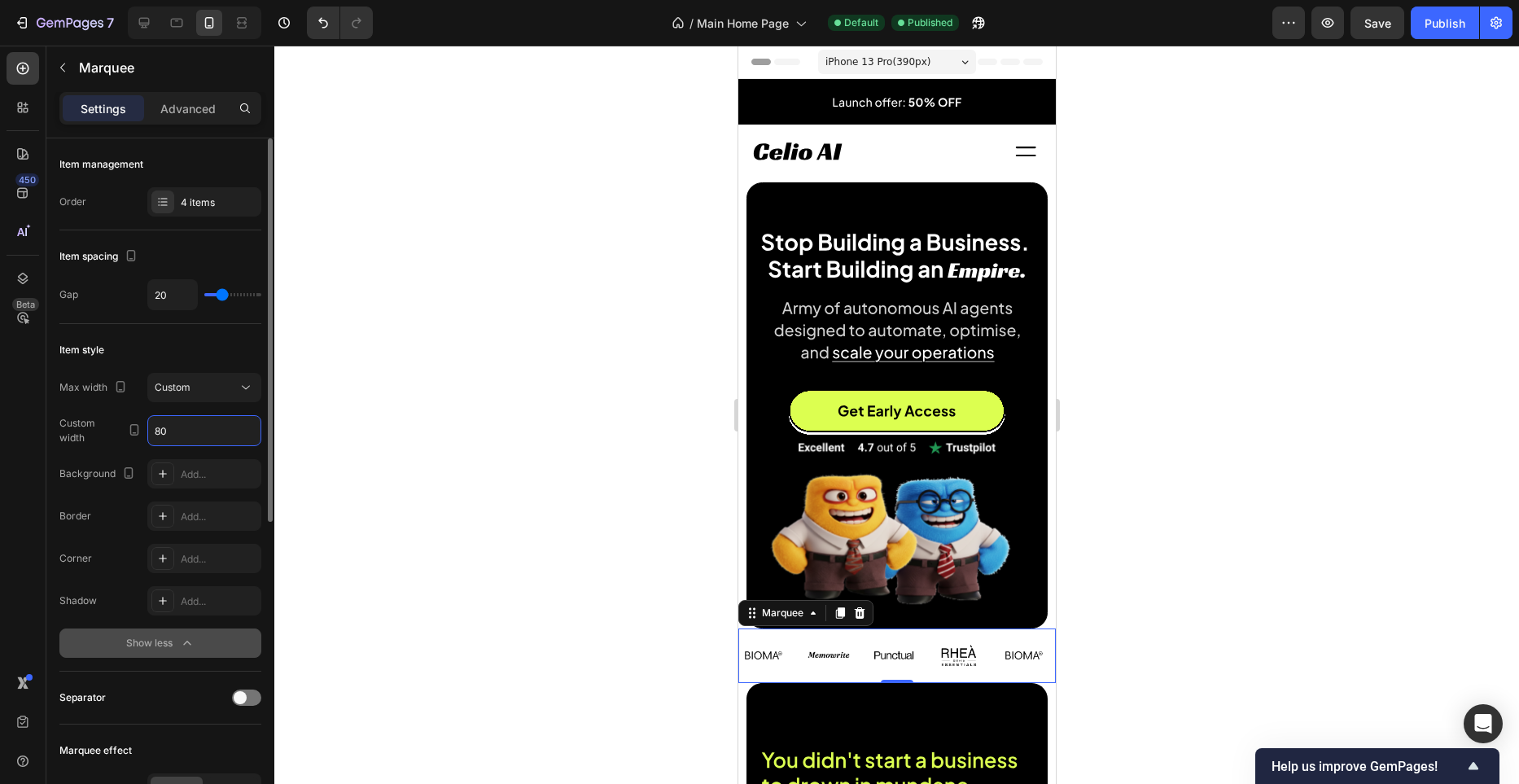
type input "8"
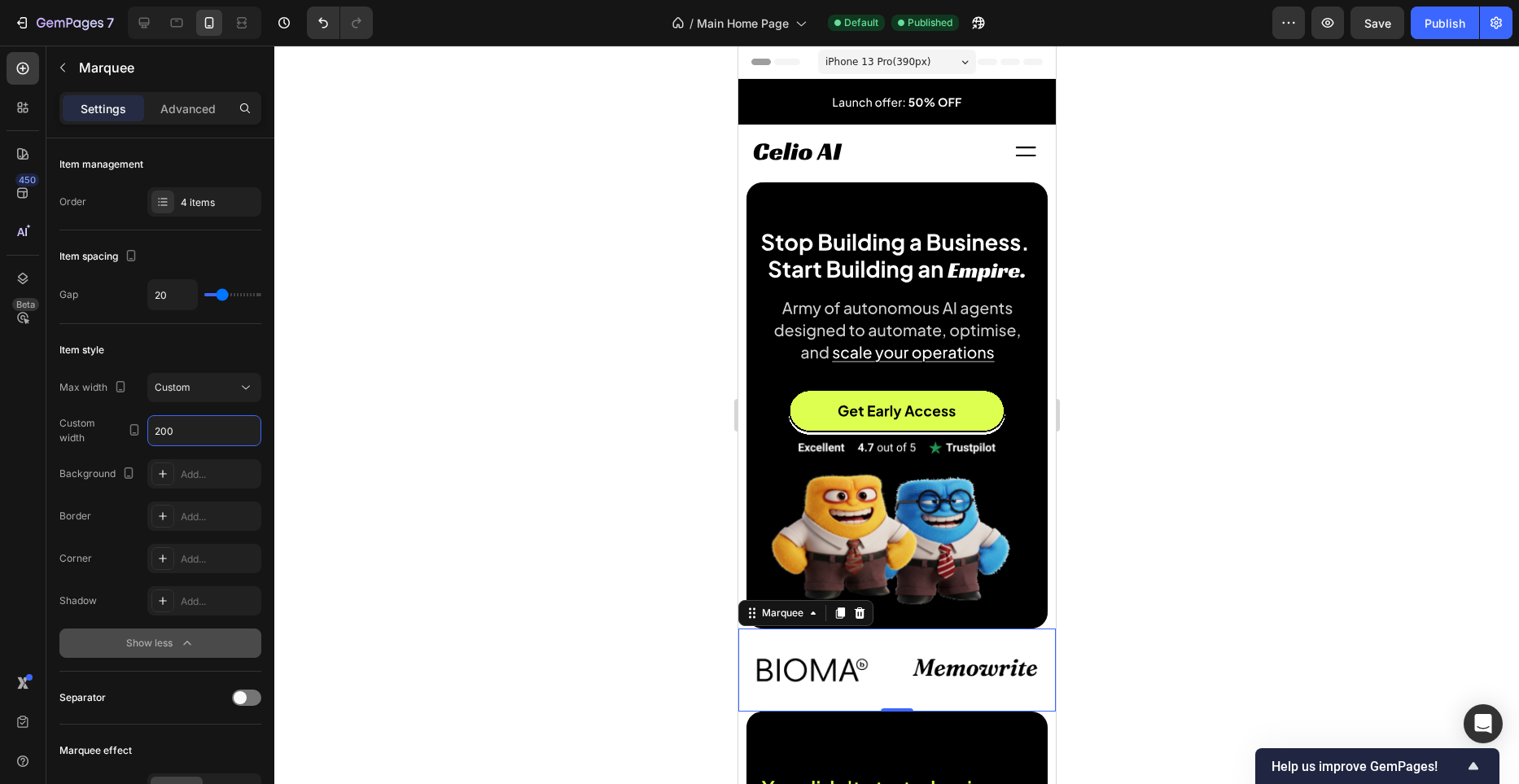
type input "200"
click at [426, 470] on div at bounding box center [897, 415] width 1245 height 738
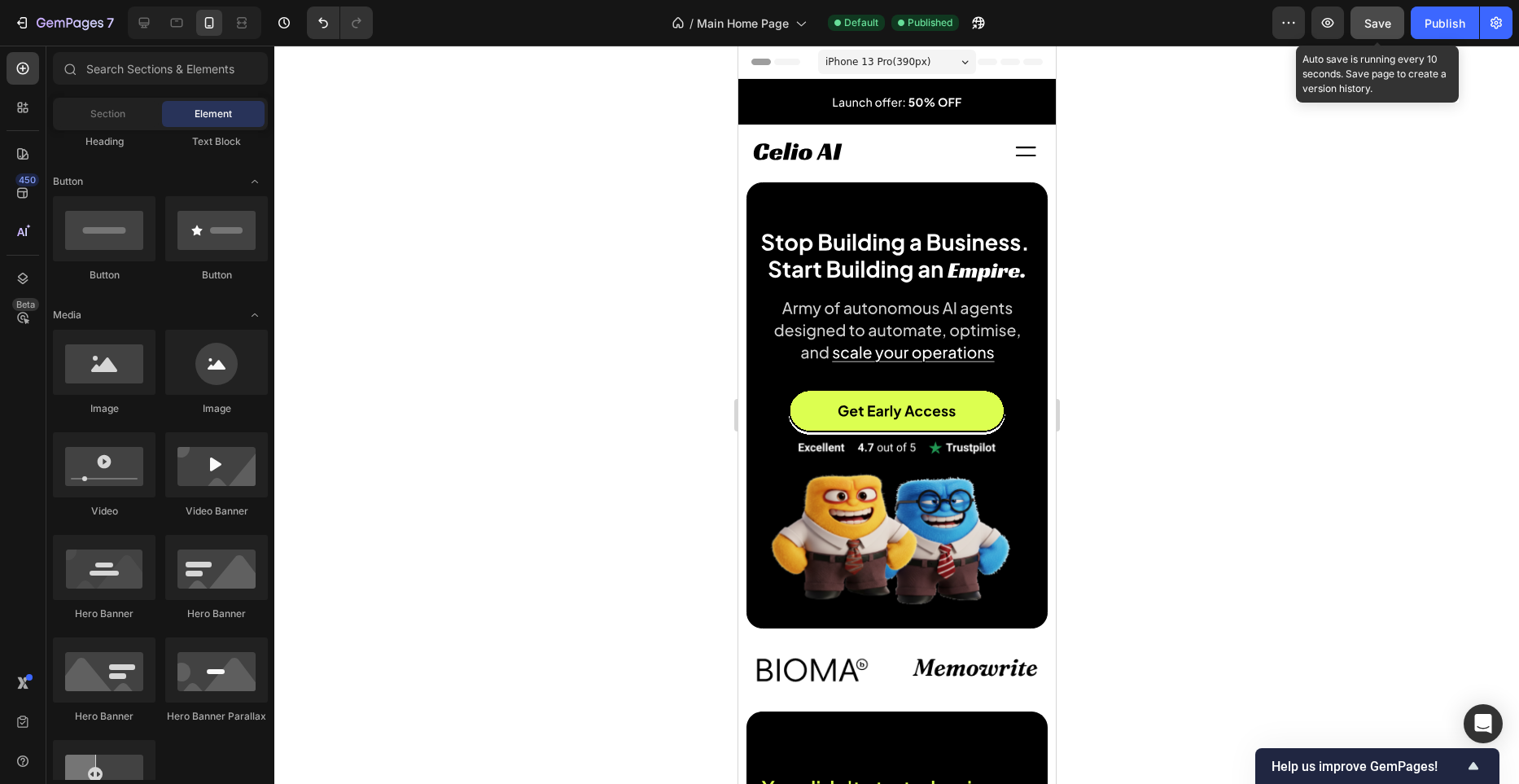
click at [1389, 36] on button "Save" at bounding box center [1378, 22] width 54 height 32
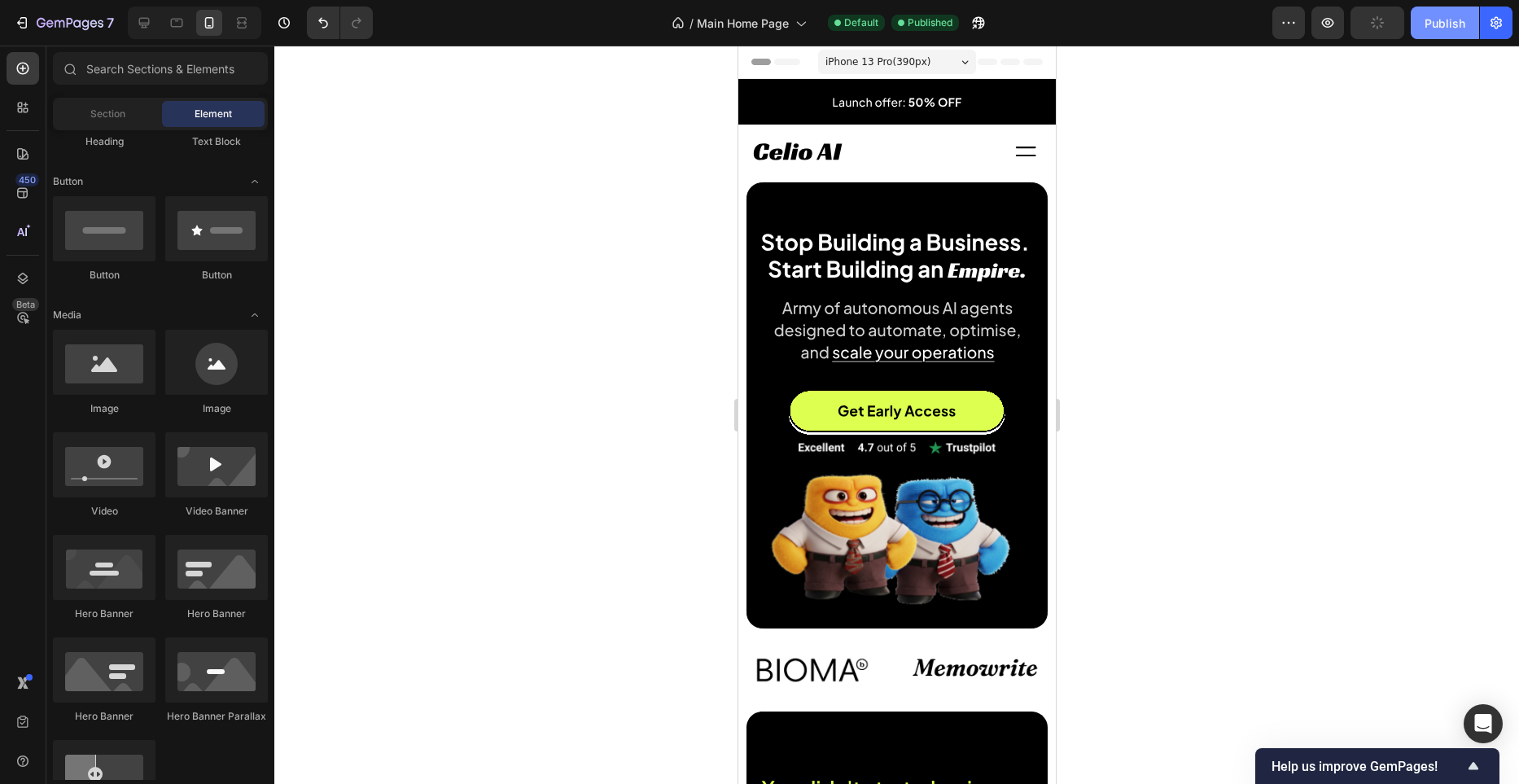
click at [1430, 27] on div "Publish" at bounding box center [1446, 22] width 41 height 17
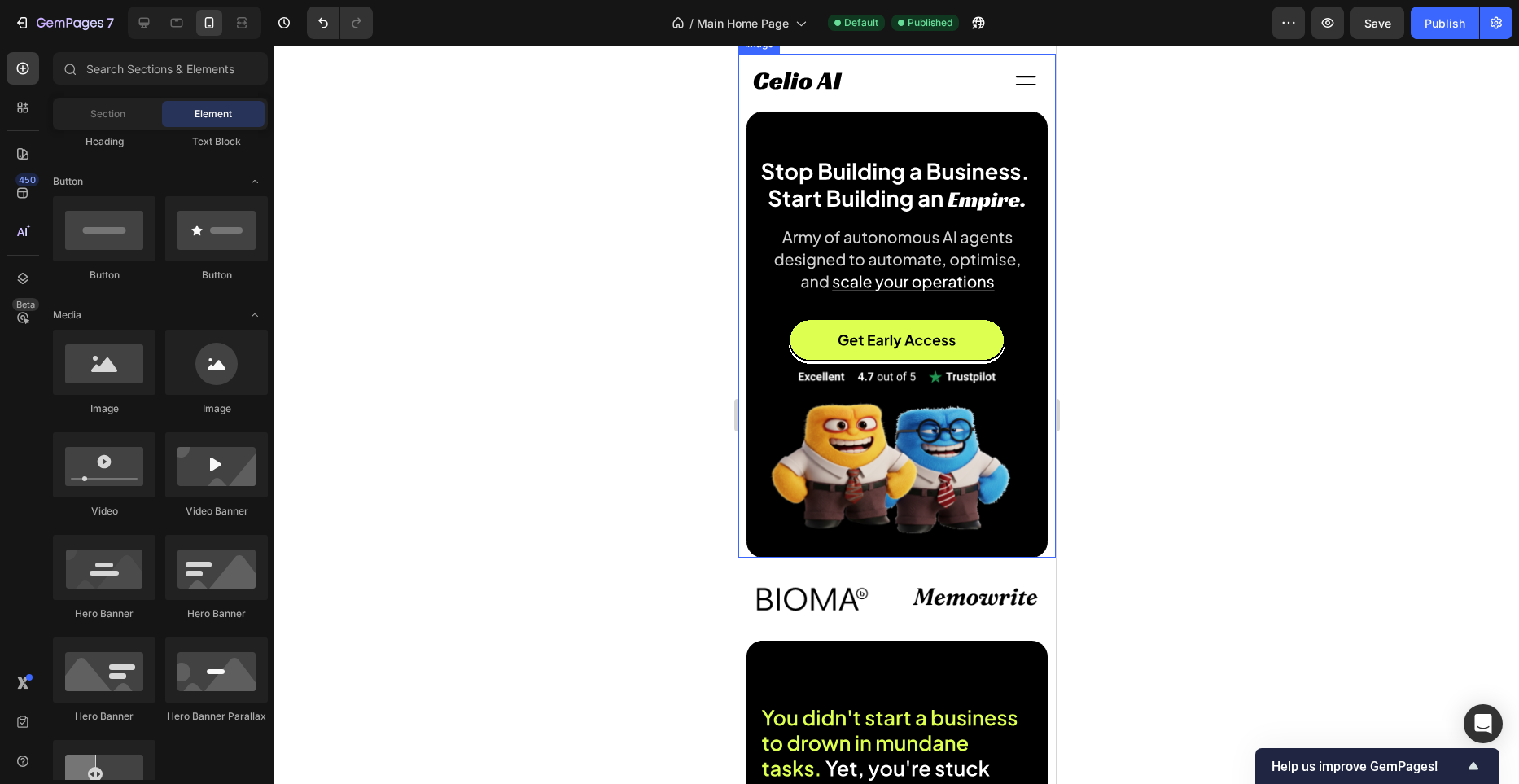
scroll to position [0, 0]
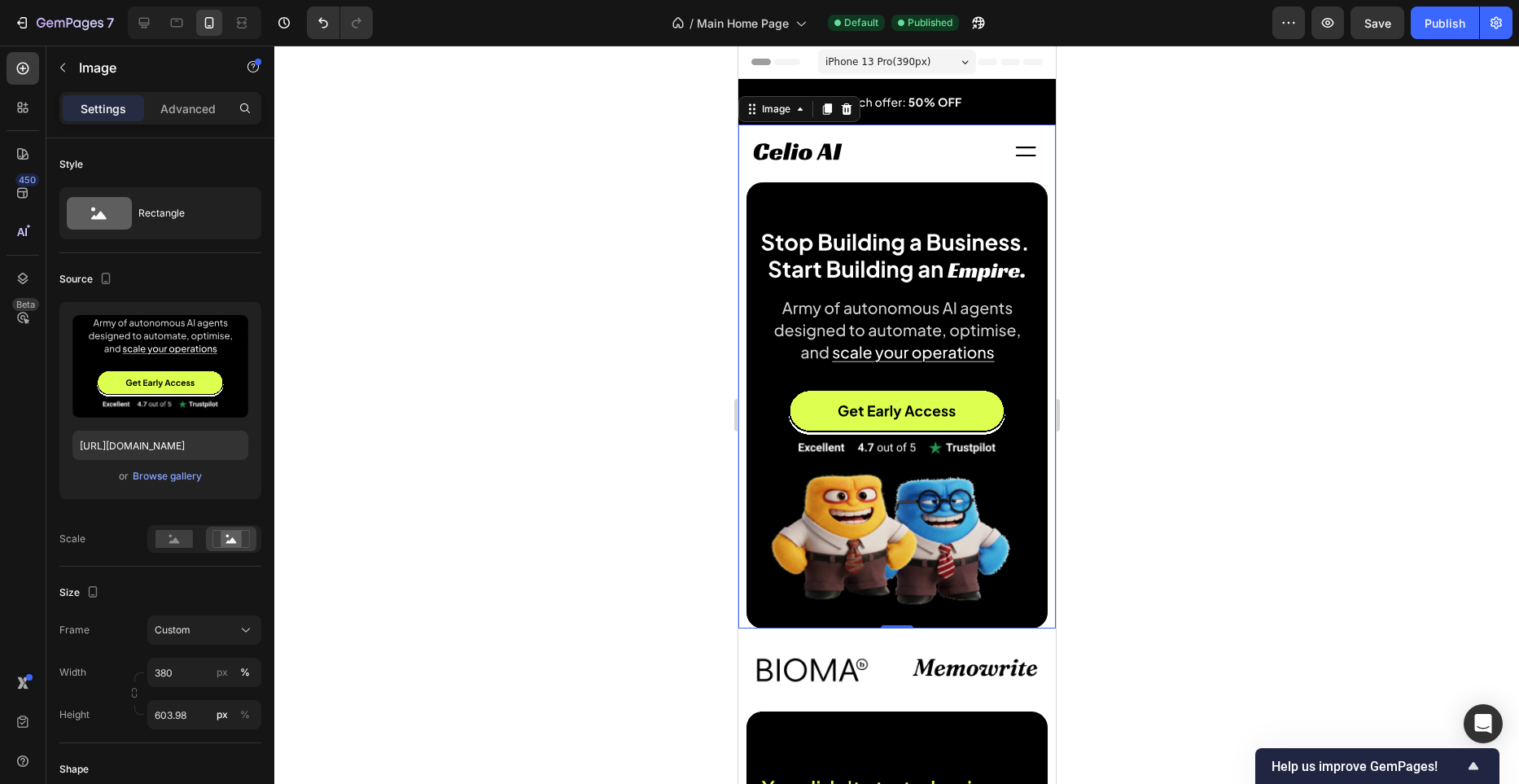
click at [923, 382] on img at bounding box center [896, 383] width 317 height 492
click at [198, 113] on p "Advanced" at bounding box center [188, 108] width 55 height 17
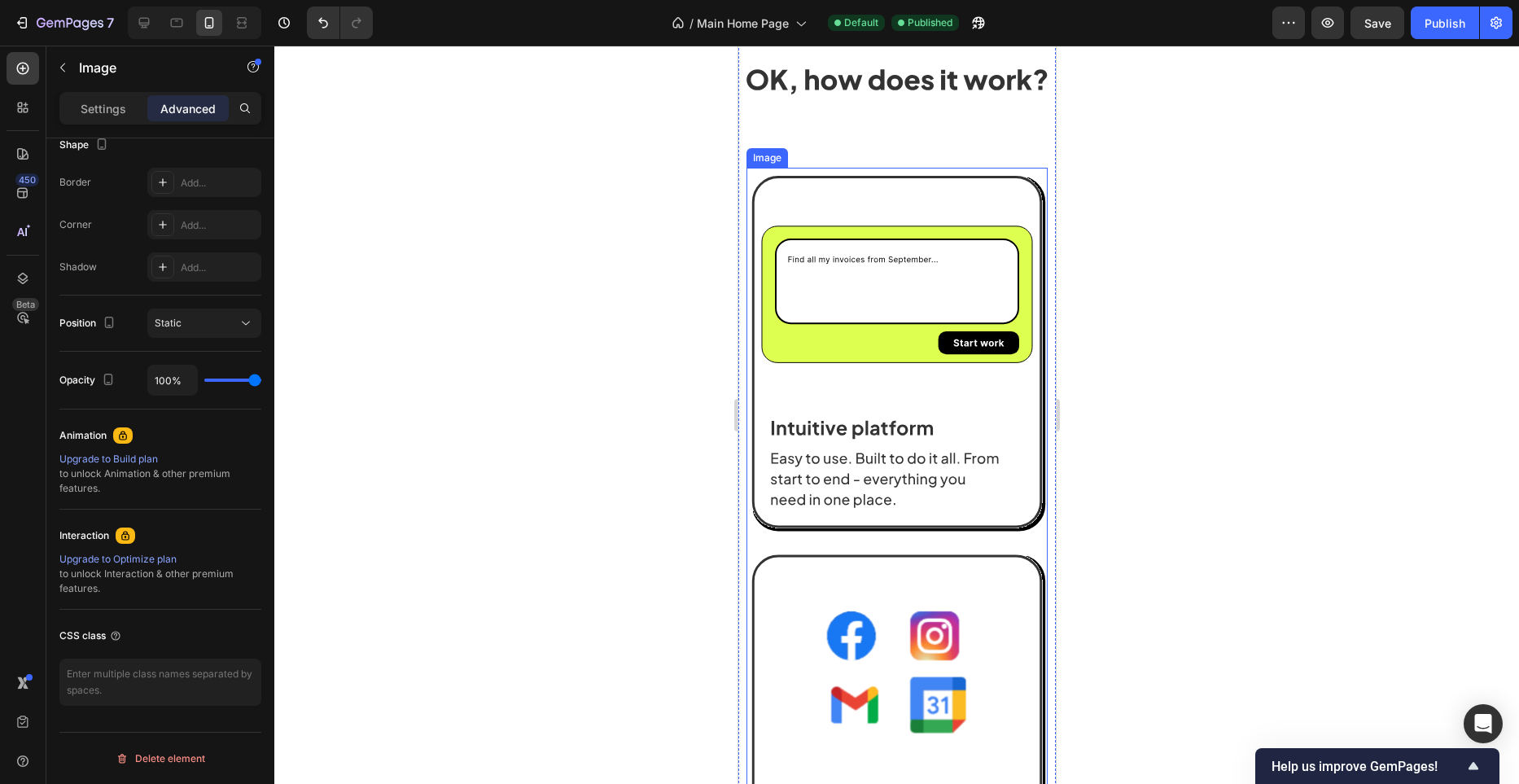
scroll to position [1908, 0]
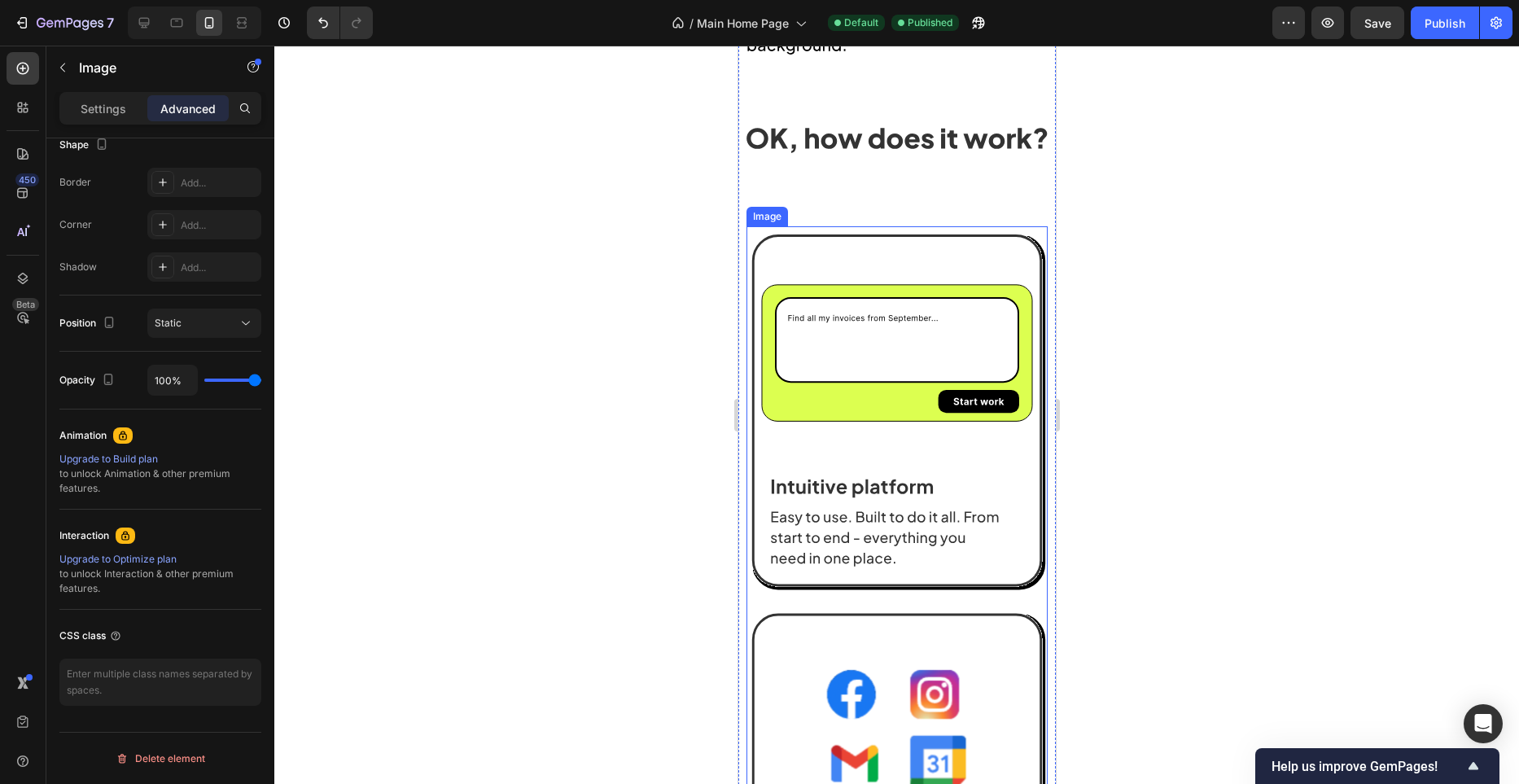
click at [963, 336] on img at bounding box center [896, 783] width 301 height 1099
drag, startPoint x: 130, startPoint y: 114, endPoint x: 133, endPoint y: 133, distance: 19.2
click at [130, 114] on div "Settings" at bounding box center [103, 108] width 81 height 26
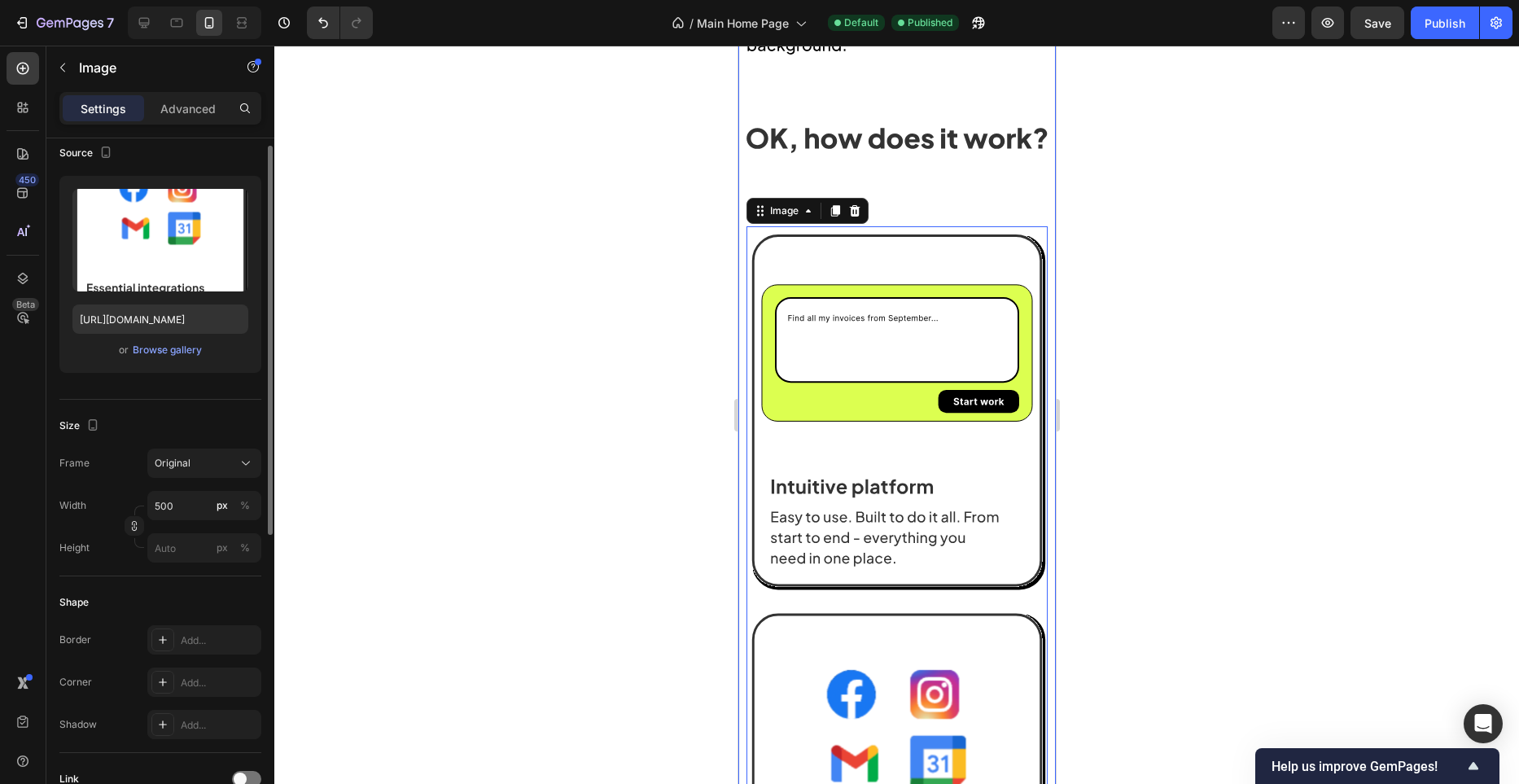
scroll to position [0, 0]
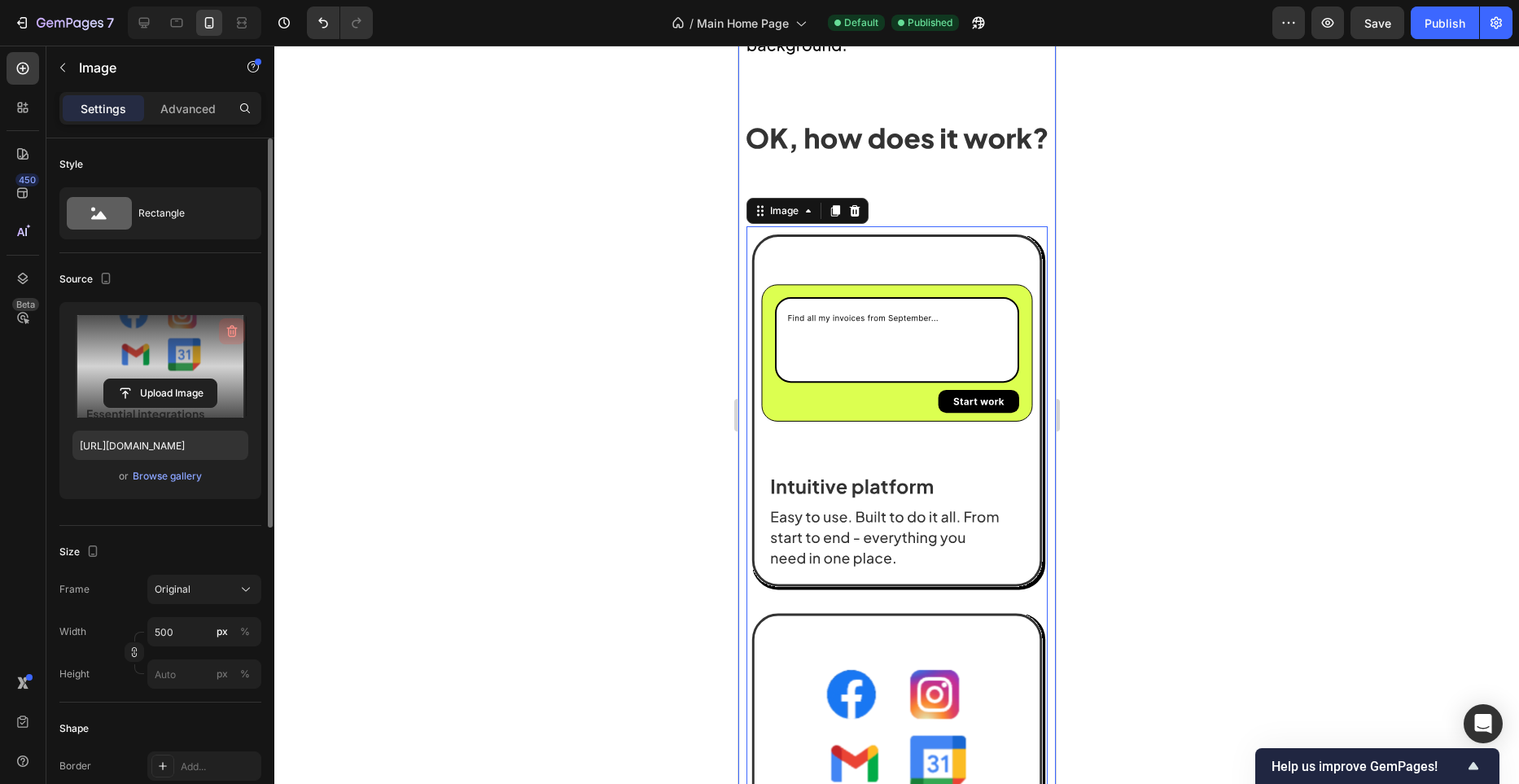
click at [232, 329] on icon "button" at bounding box center [232, 332] width 16 height 16
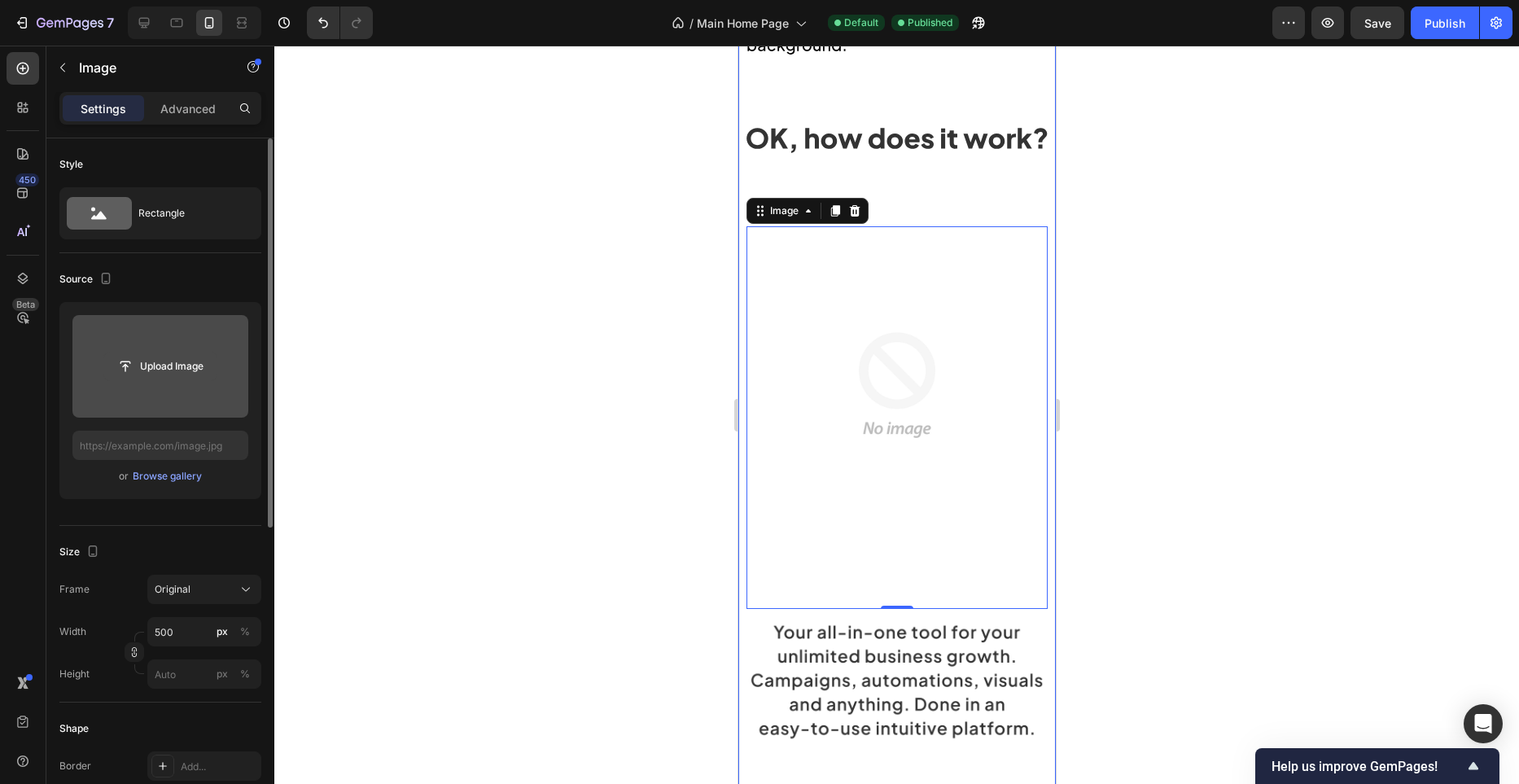
click at [180, 360] on input "file" at bounding box center [161, 366] width 113 height 28
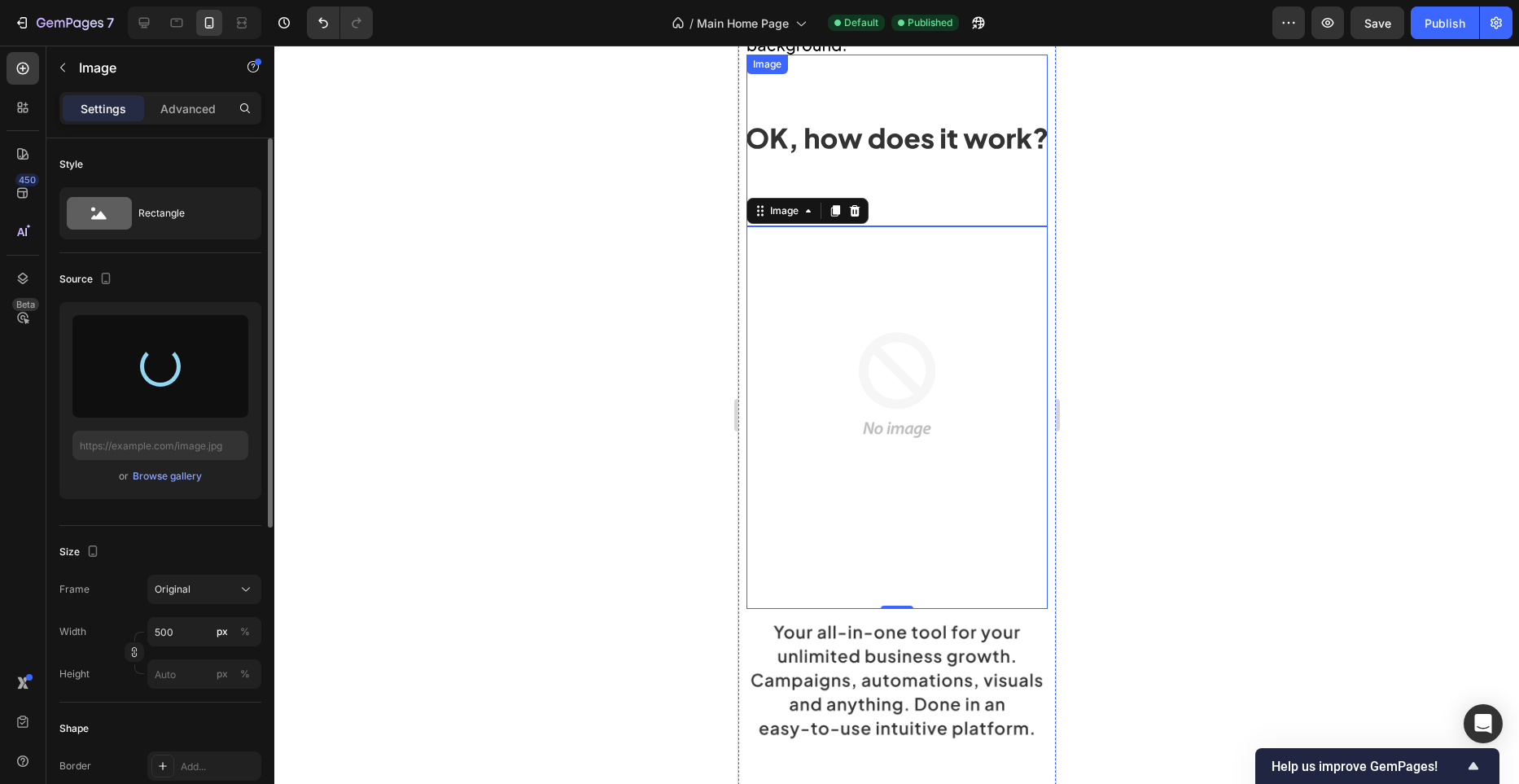
type input "https://cdn.shopify.com/s/files/1/0982/4944/1612/files/gempages_586391405597819…"
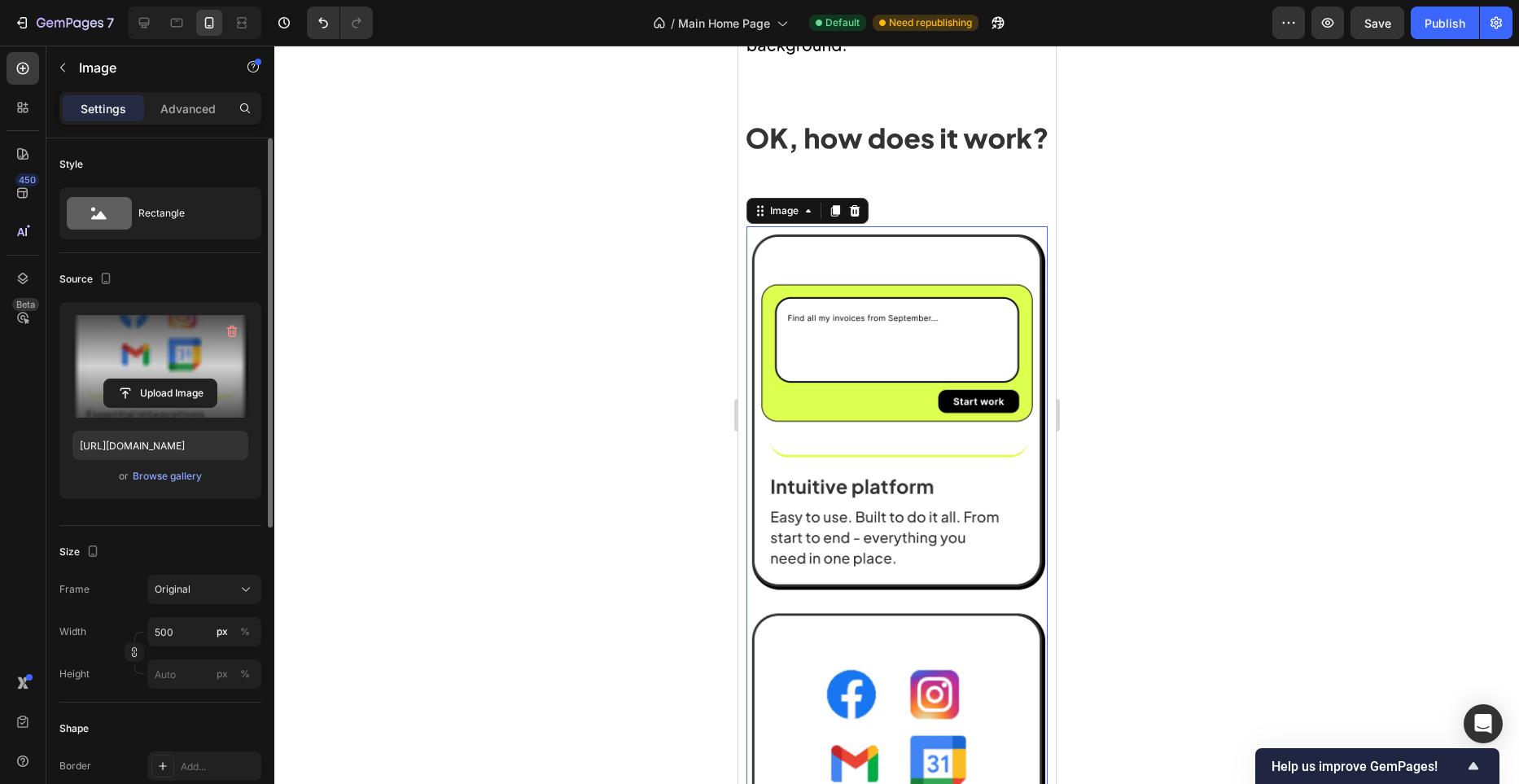
click at [671, 215] on div at bounding box center [897, 415] width 1245 height 738
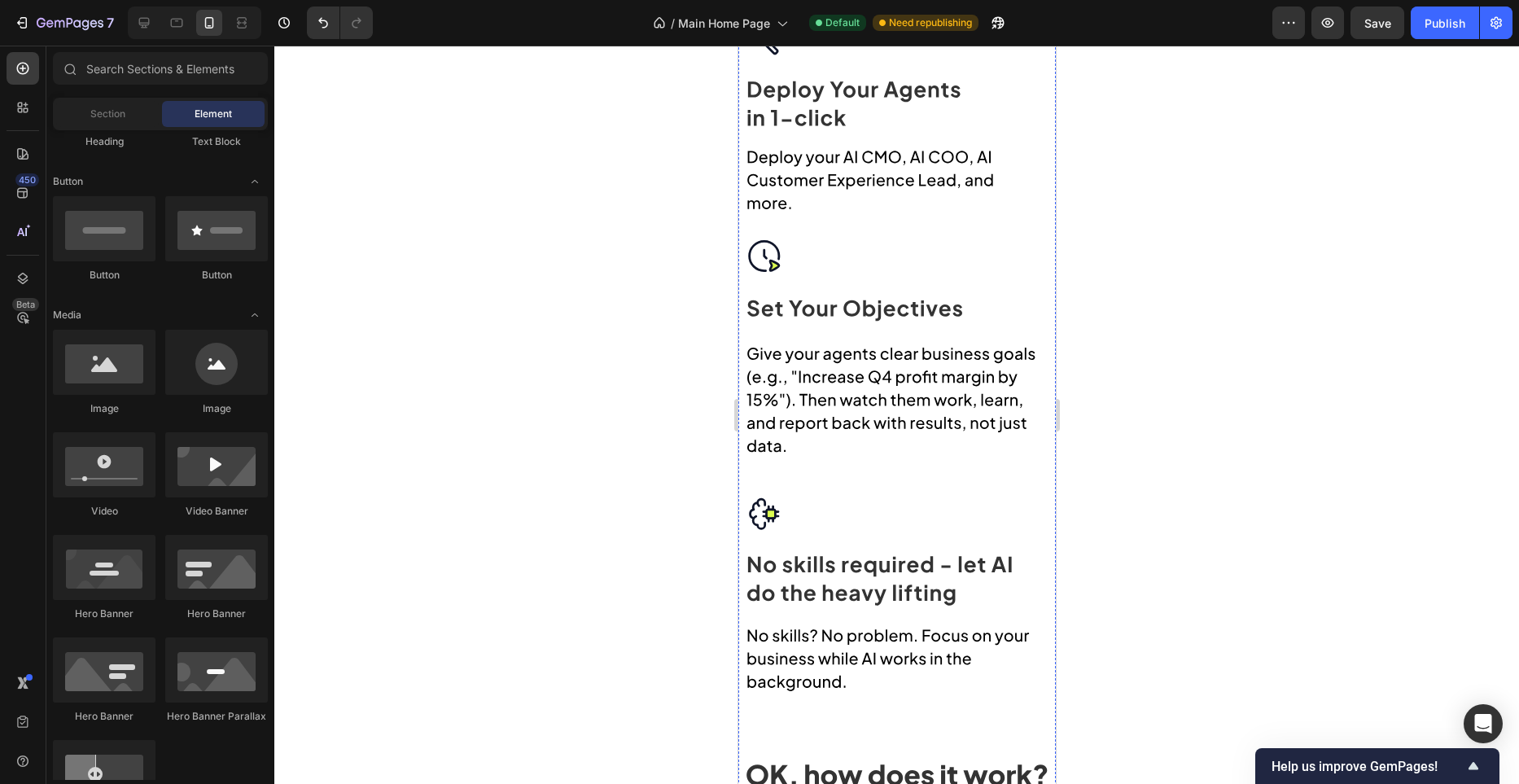
scroll to position [1269, 0]
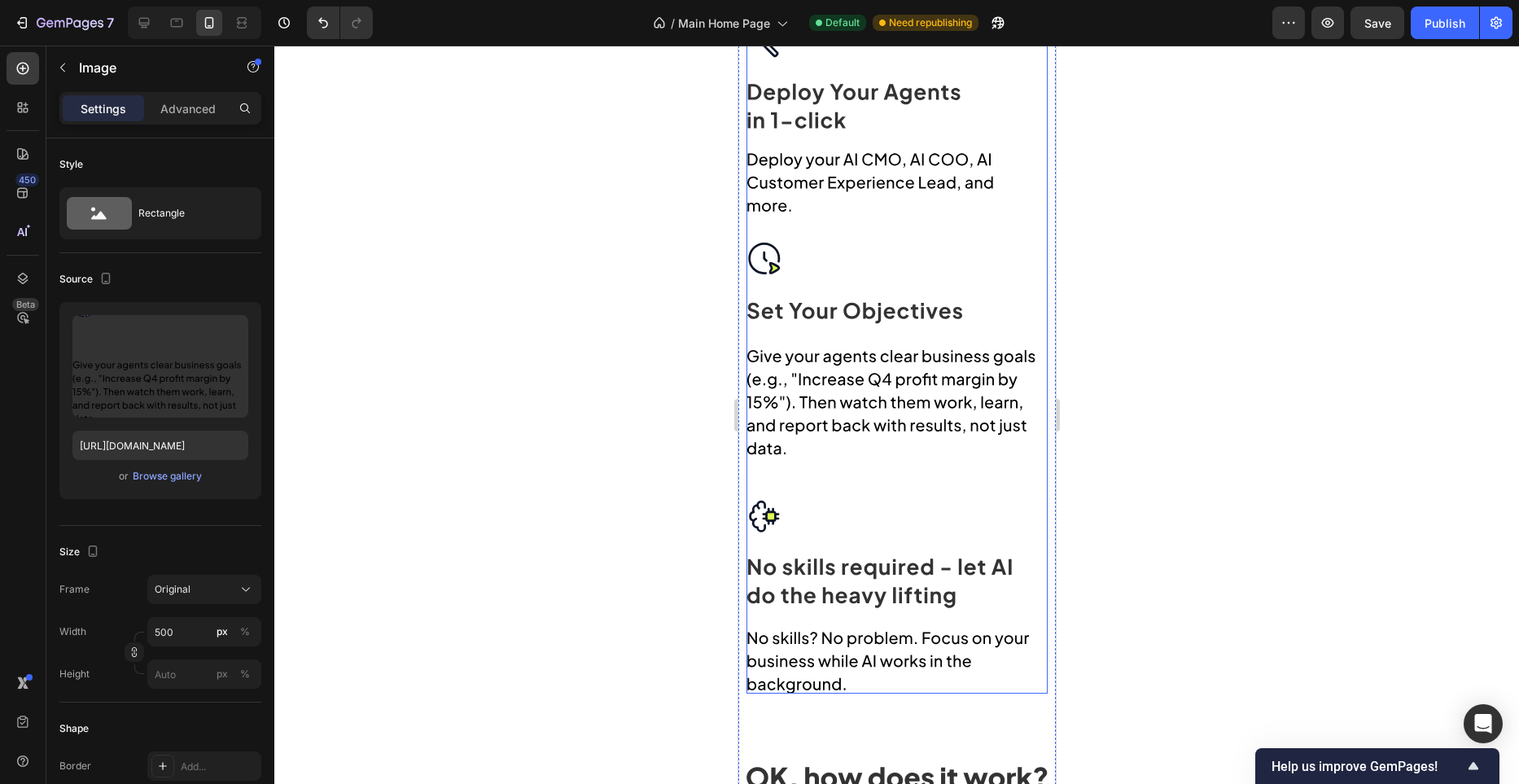
click at [938, 301] on img at bounding box center [896, 358] width 301 height 670
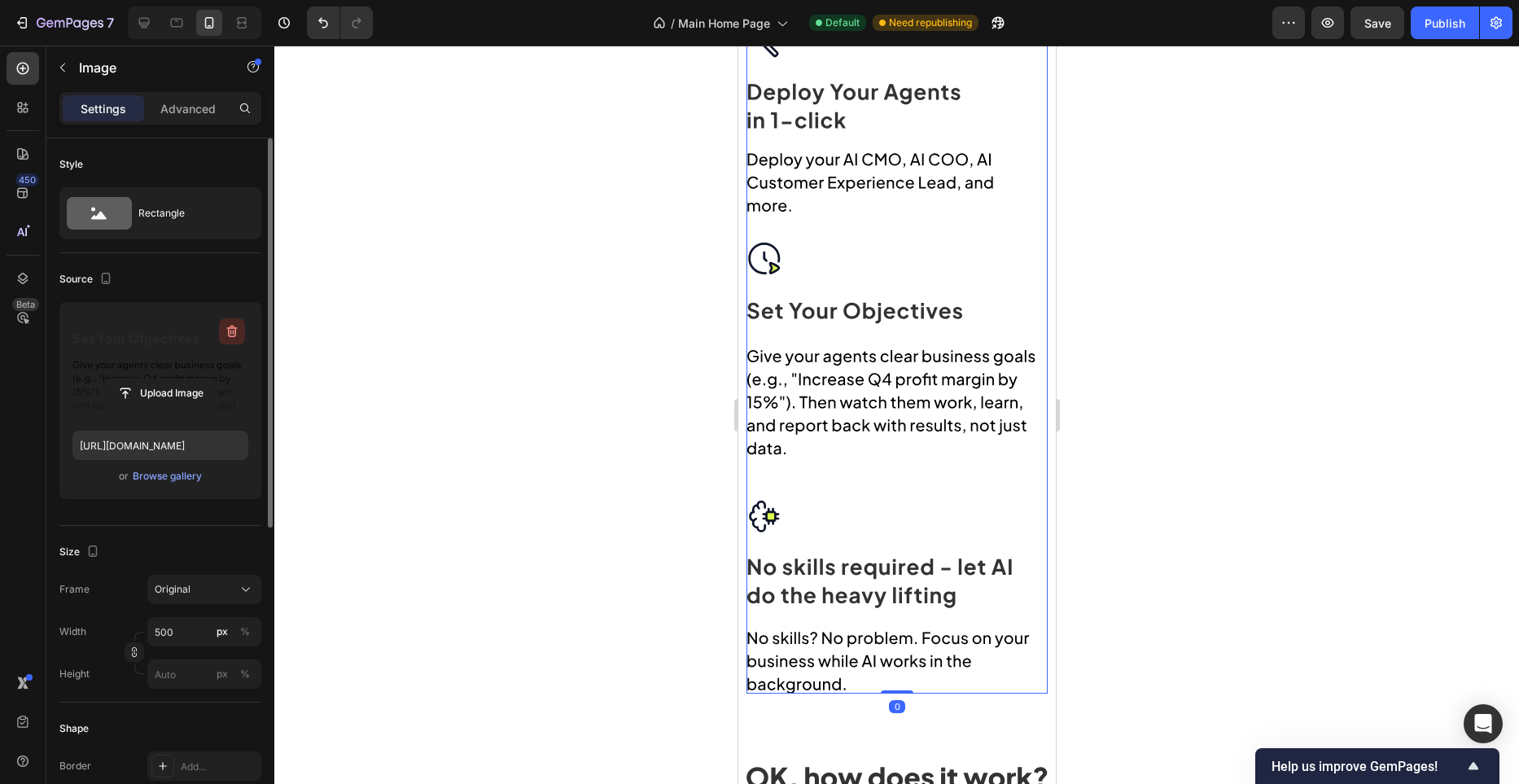
click at [227, 333] on icon "button" at bounding box center [232, 332] width 16 height 16
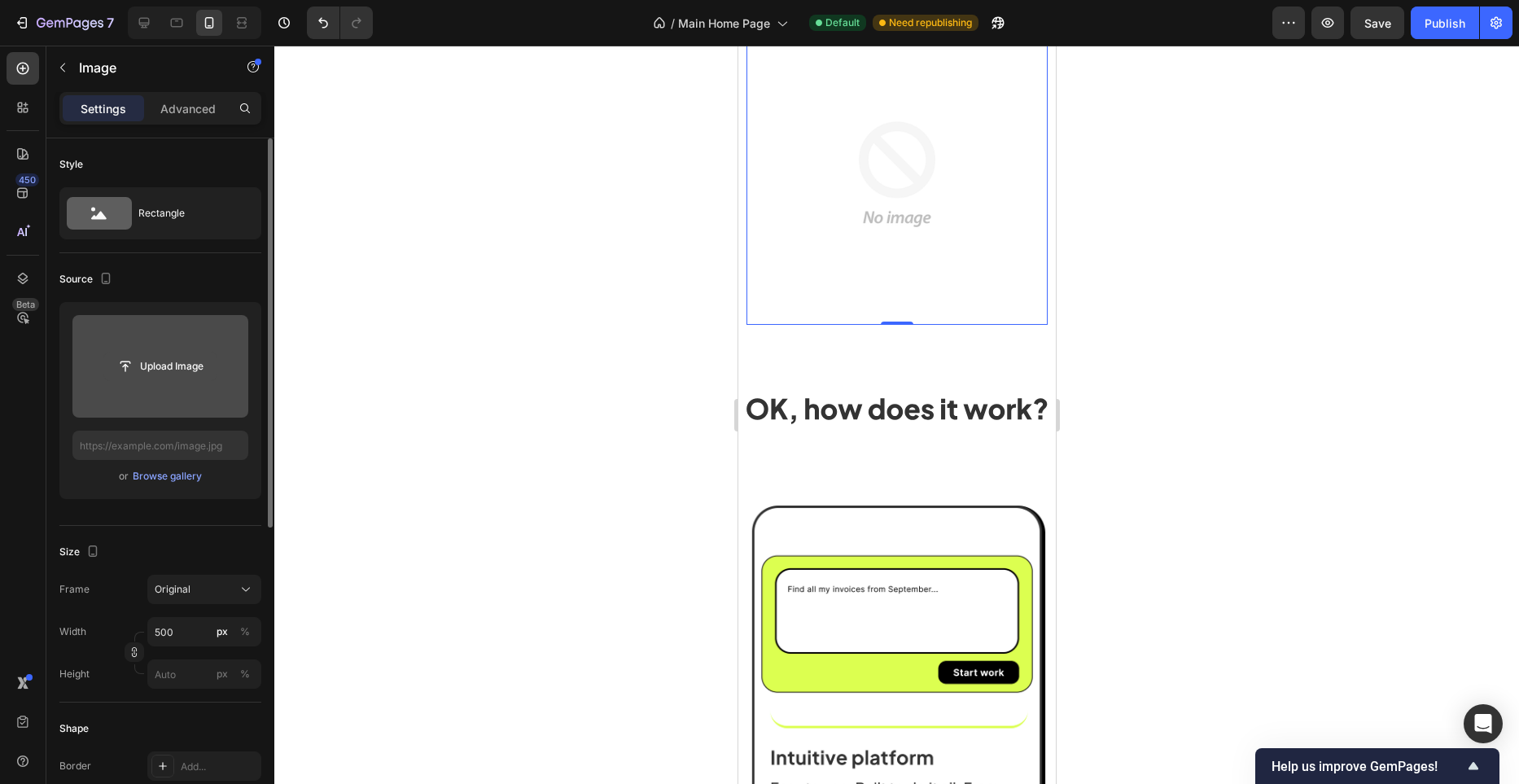
click at [174, 360] on input "file" at bounding box center [161, 366] width 113 height 28
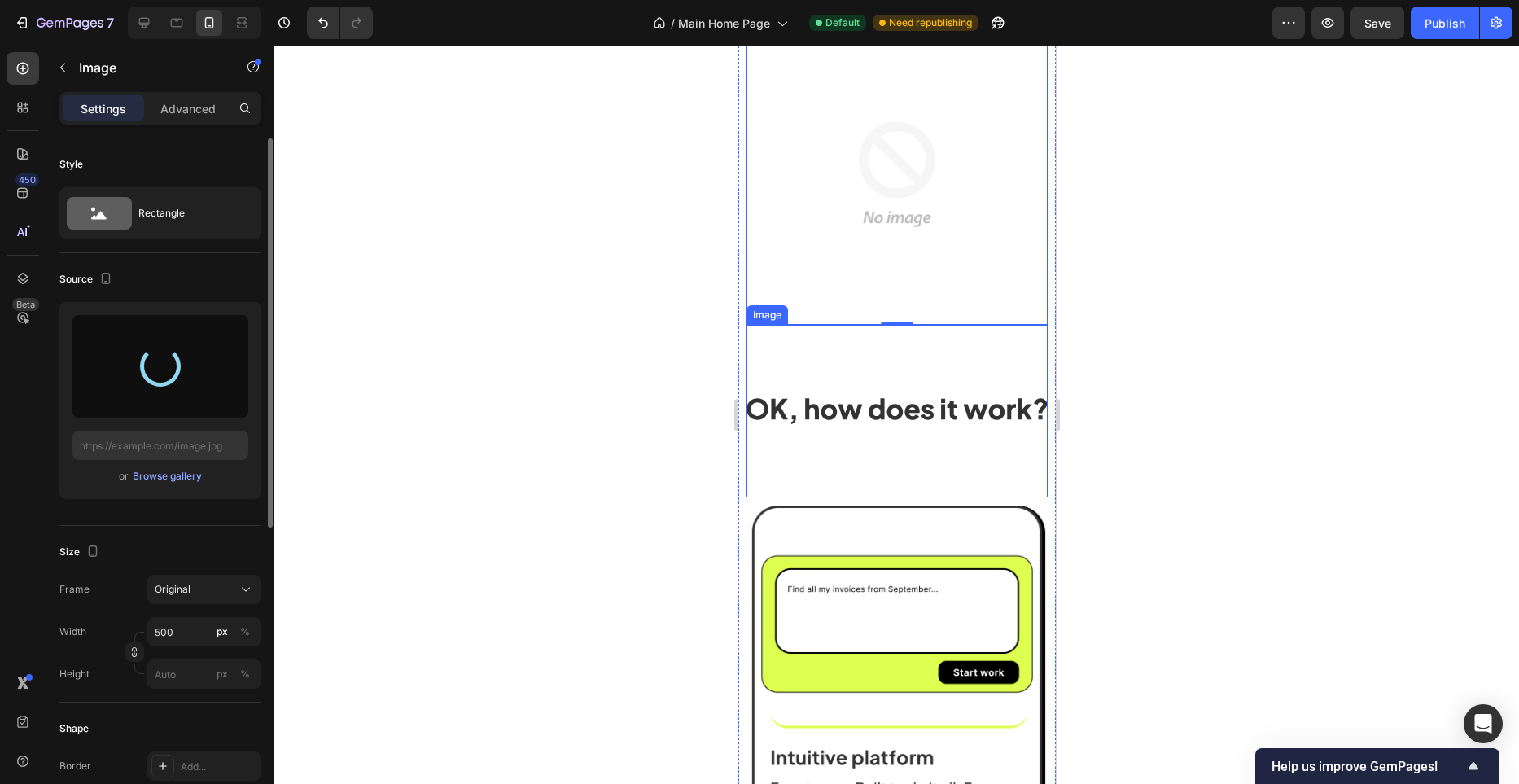
type input "https://cdn.shopify.com/s/files/1/0982/4944/1612/files/gempages_586391405597819…"
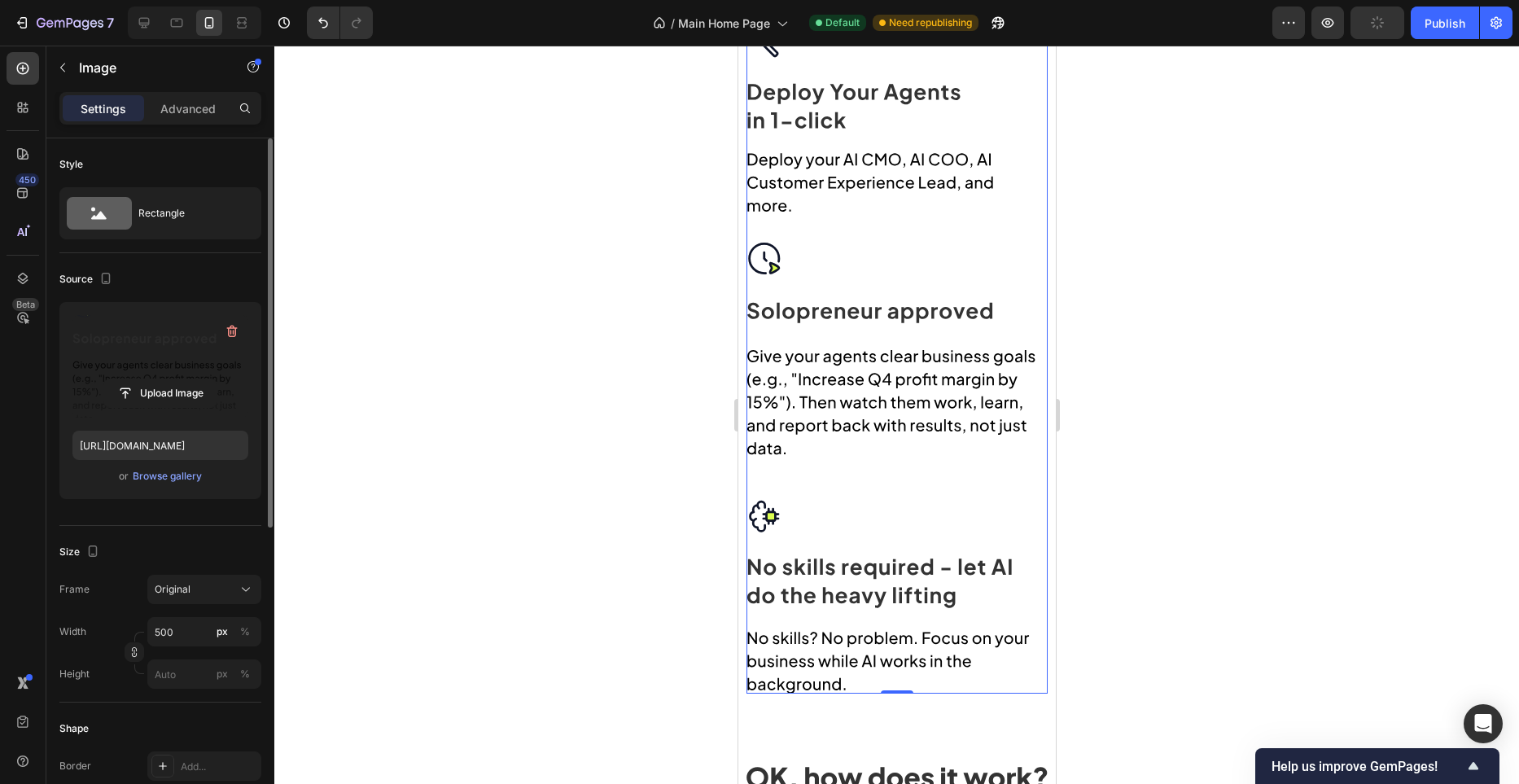
click at [669, 450] on div at bounding box center [897, 415] width 1245 height 738
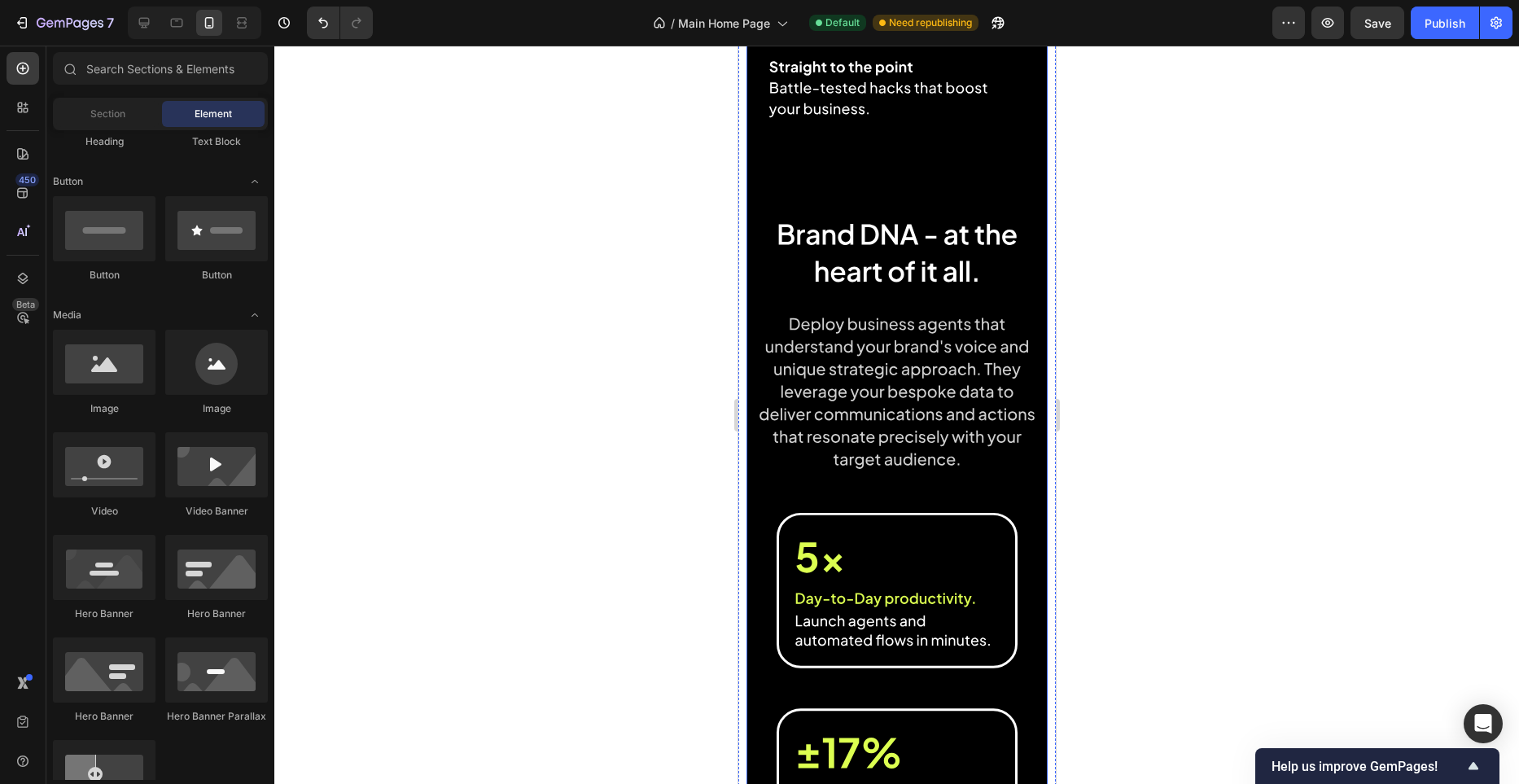
scroll to position [5668, 0]
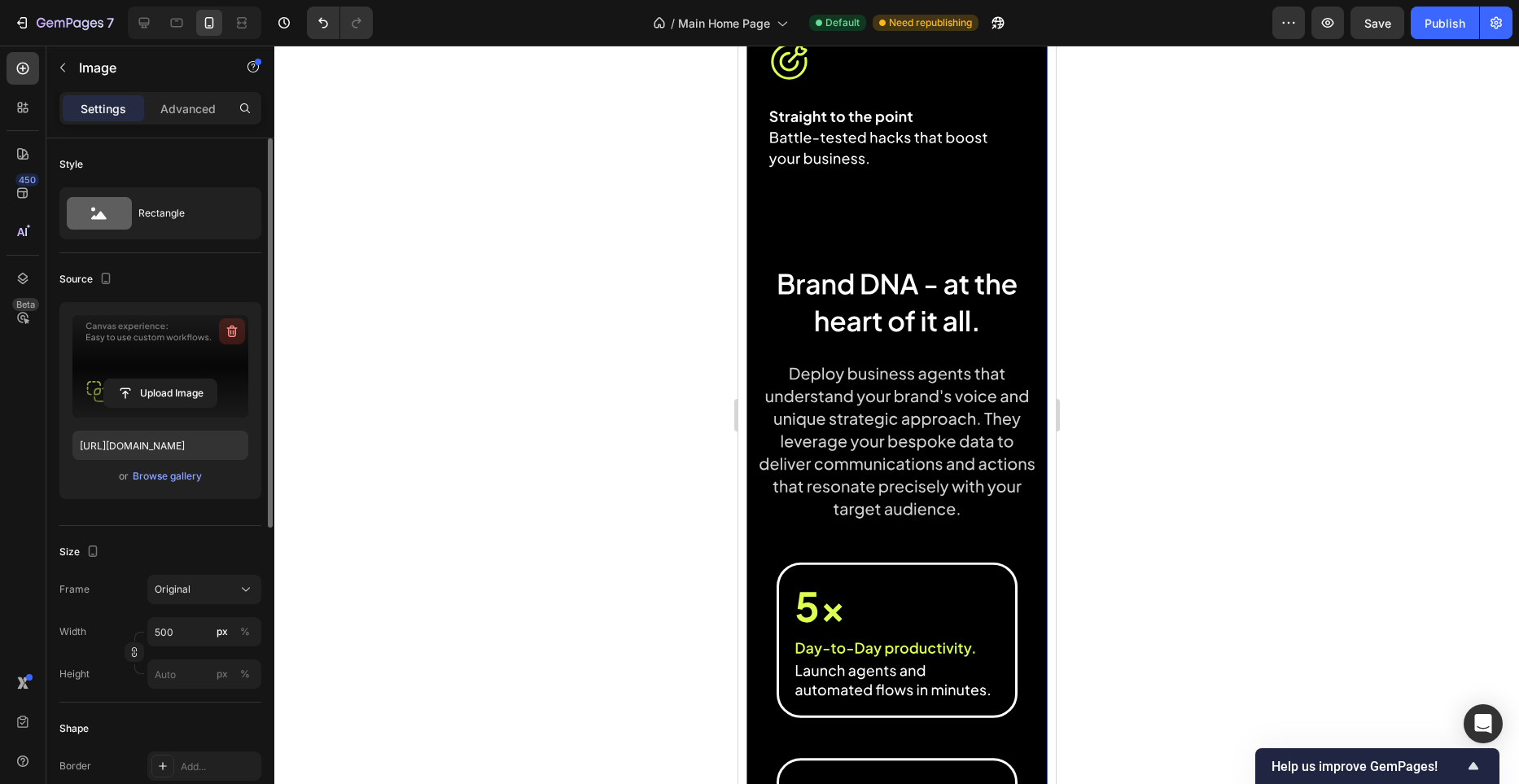
click at [241, 335] on button "button" at bounding box center [232, 331] width 26 height 26
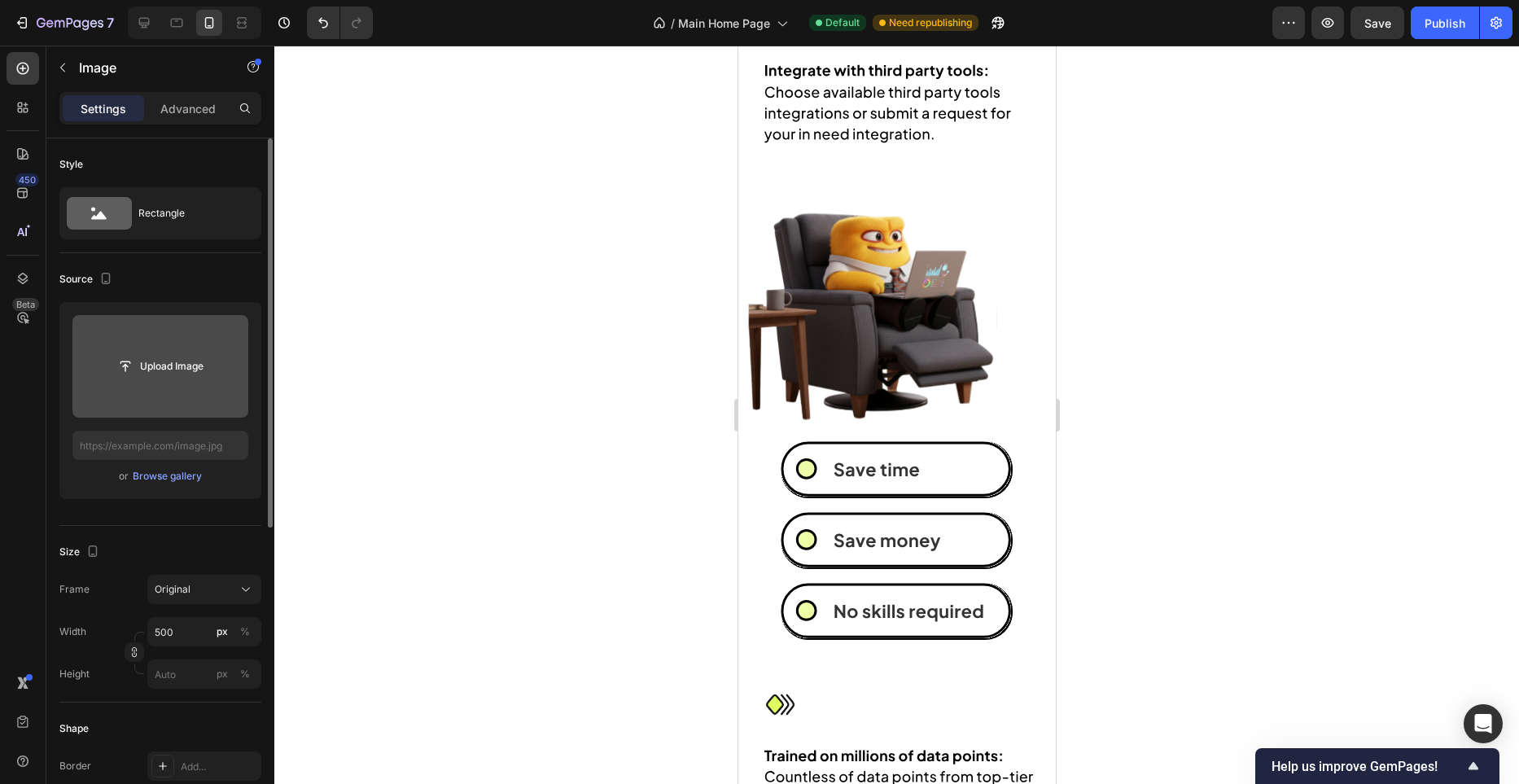
click at [161, 376] on input "file" at bounding box center [161, 366] width 113 height 28
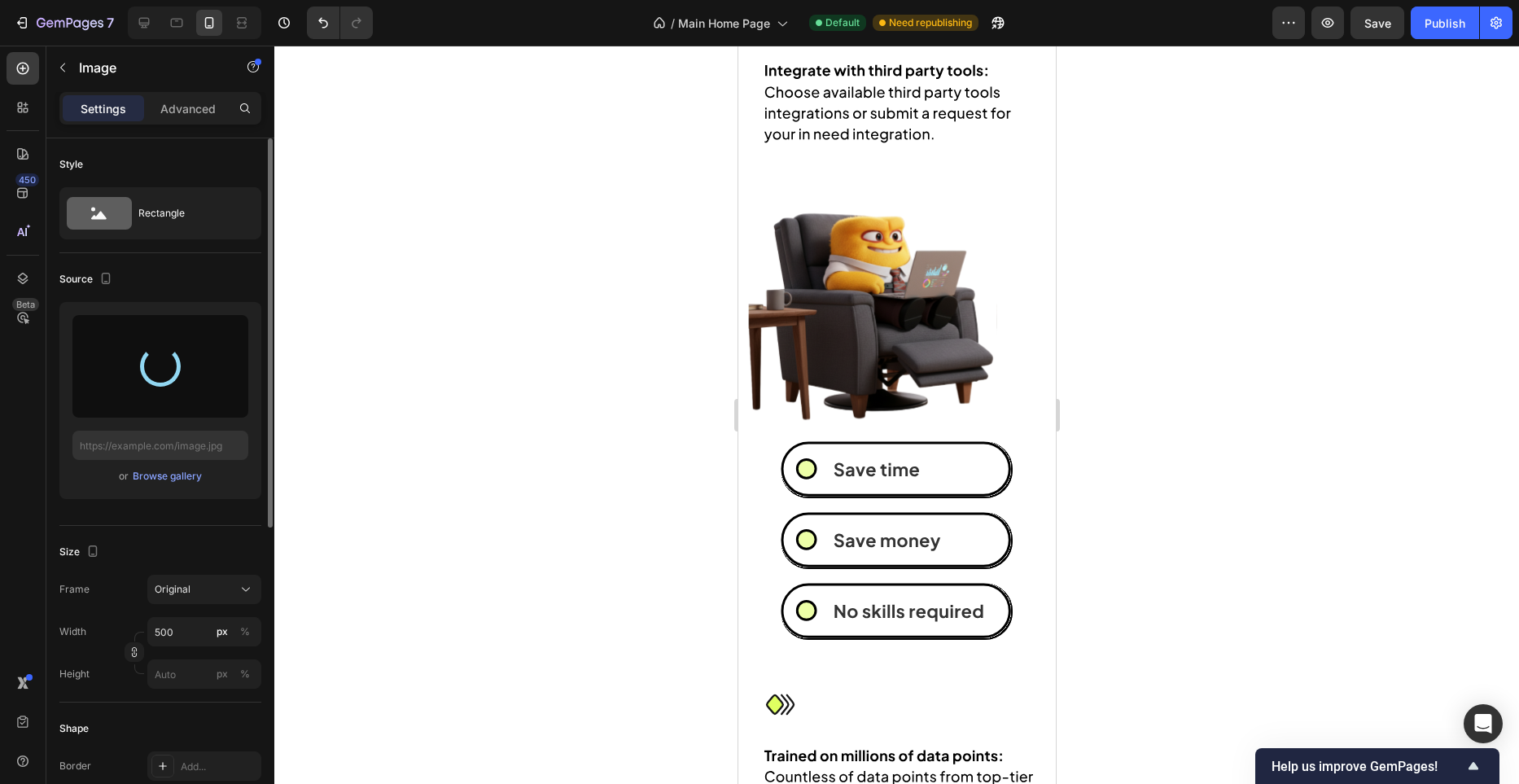
type input "https://cdn.shopify.com/s/files/1/0982/4944/1612/files/gempages_586391405597819…"
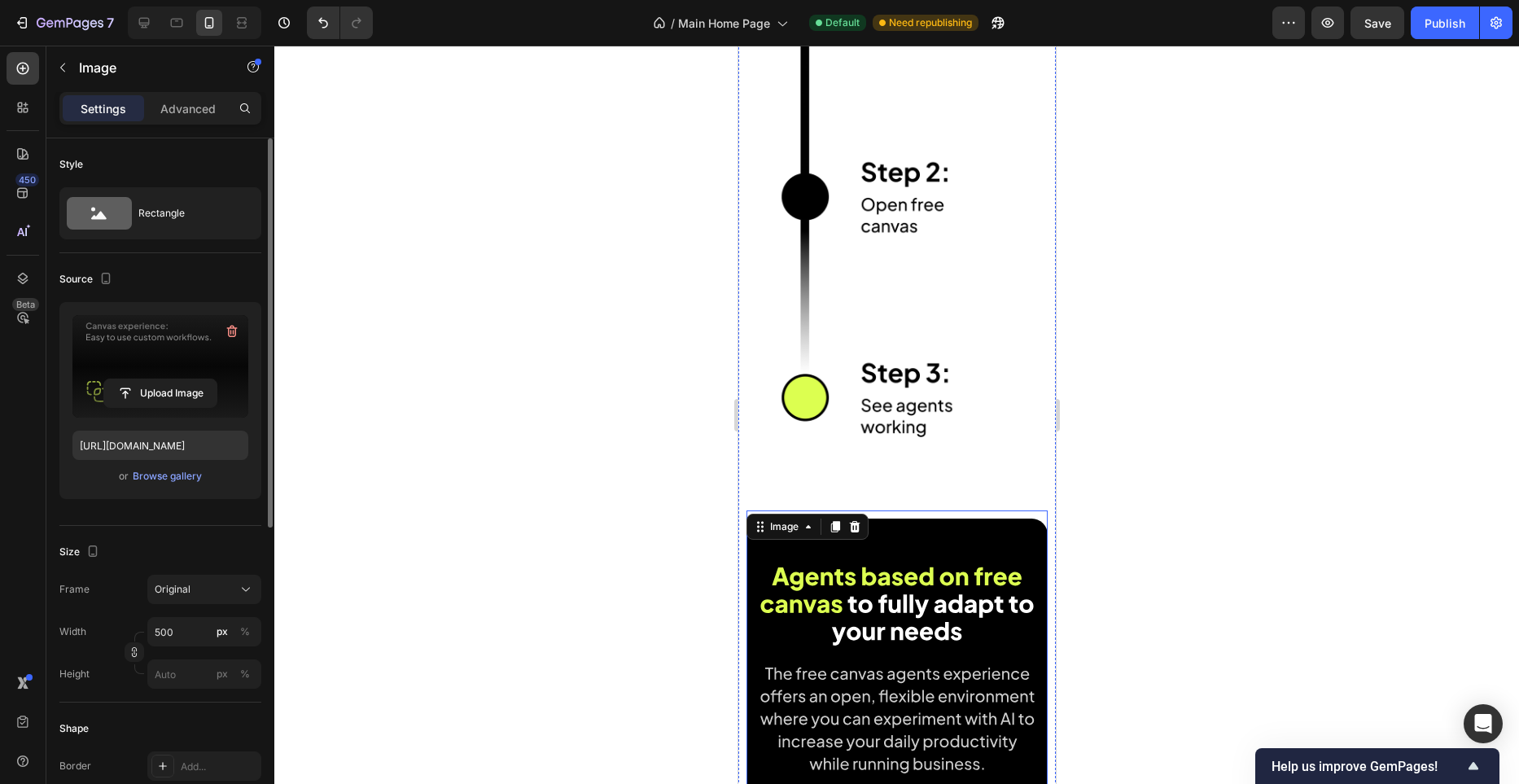
scroll to position [3555, 0]
click at [69, 69] on button "button" at bounding box center [63, 67] width 26 height 26
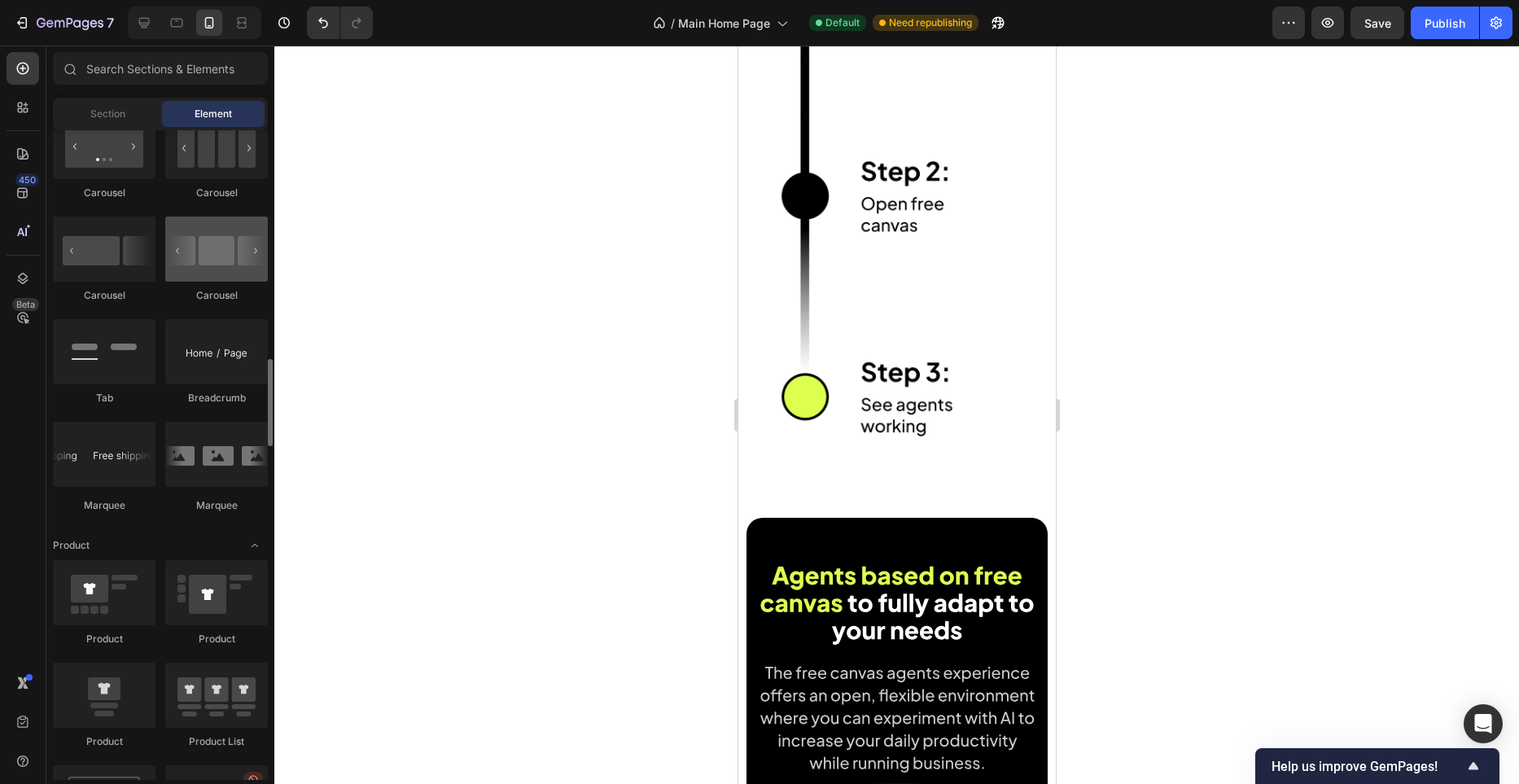
scroll to position [1682, 0]
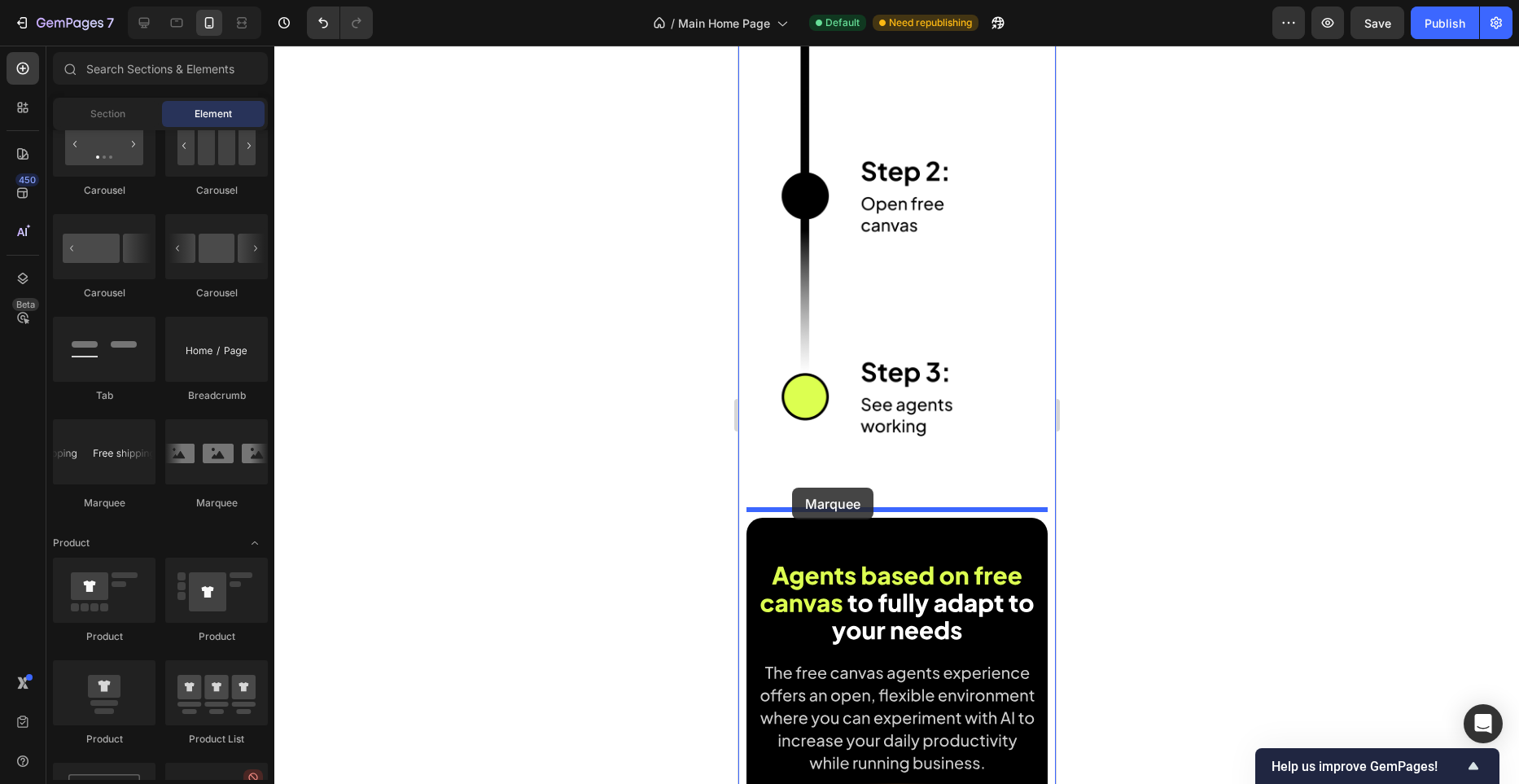
drag, startPoint x: 1005, startPoint y: 506, endPoint x: 791, endPoint y: 488, distance: 214.8
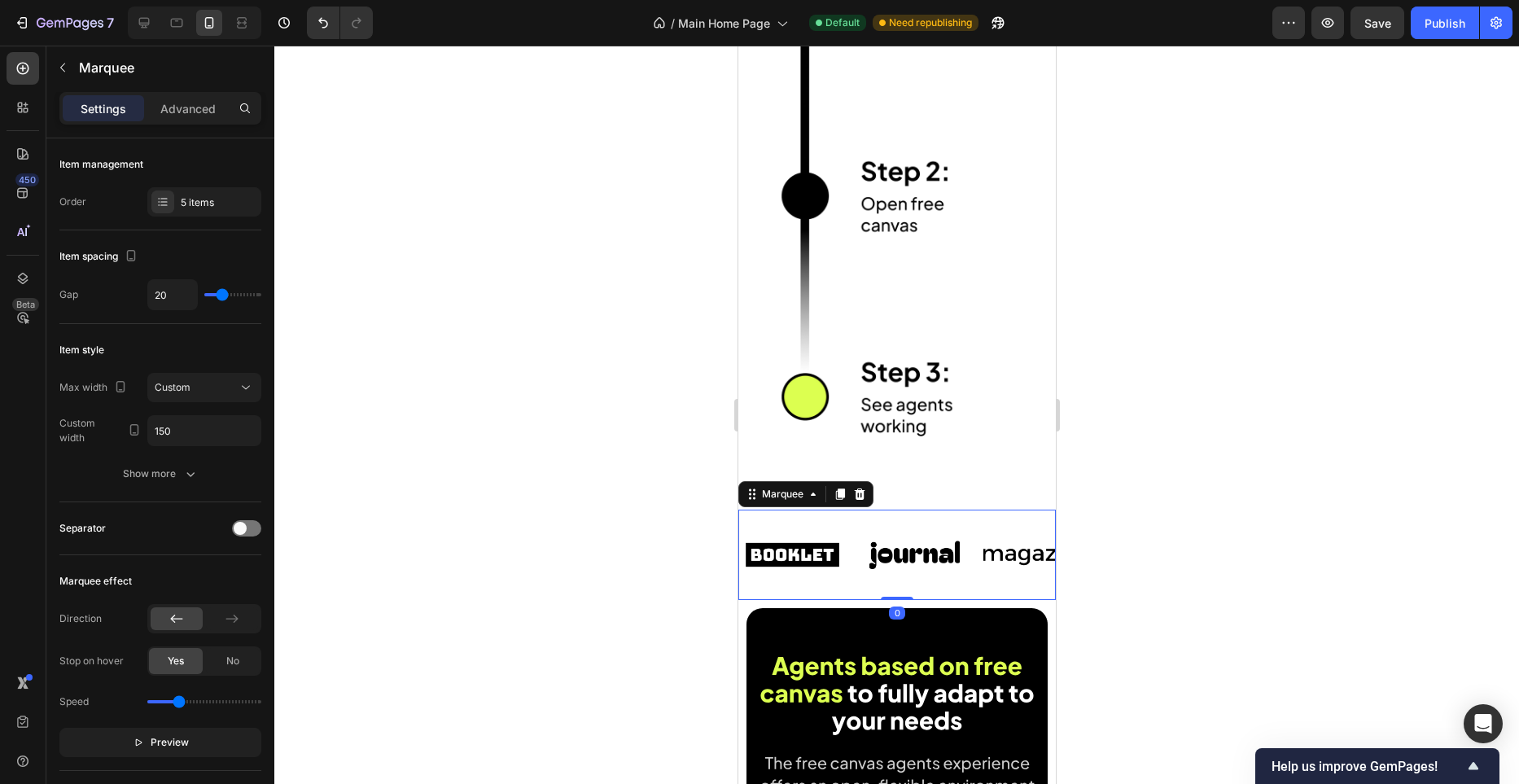
click at [839, 496] on icon at bounding box center [840, 493] width 9 height 12
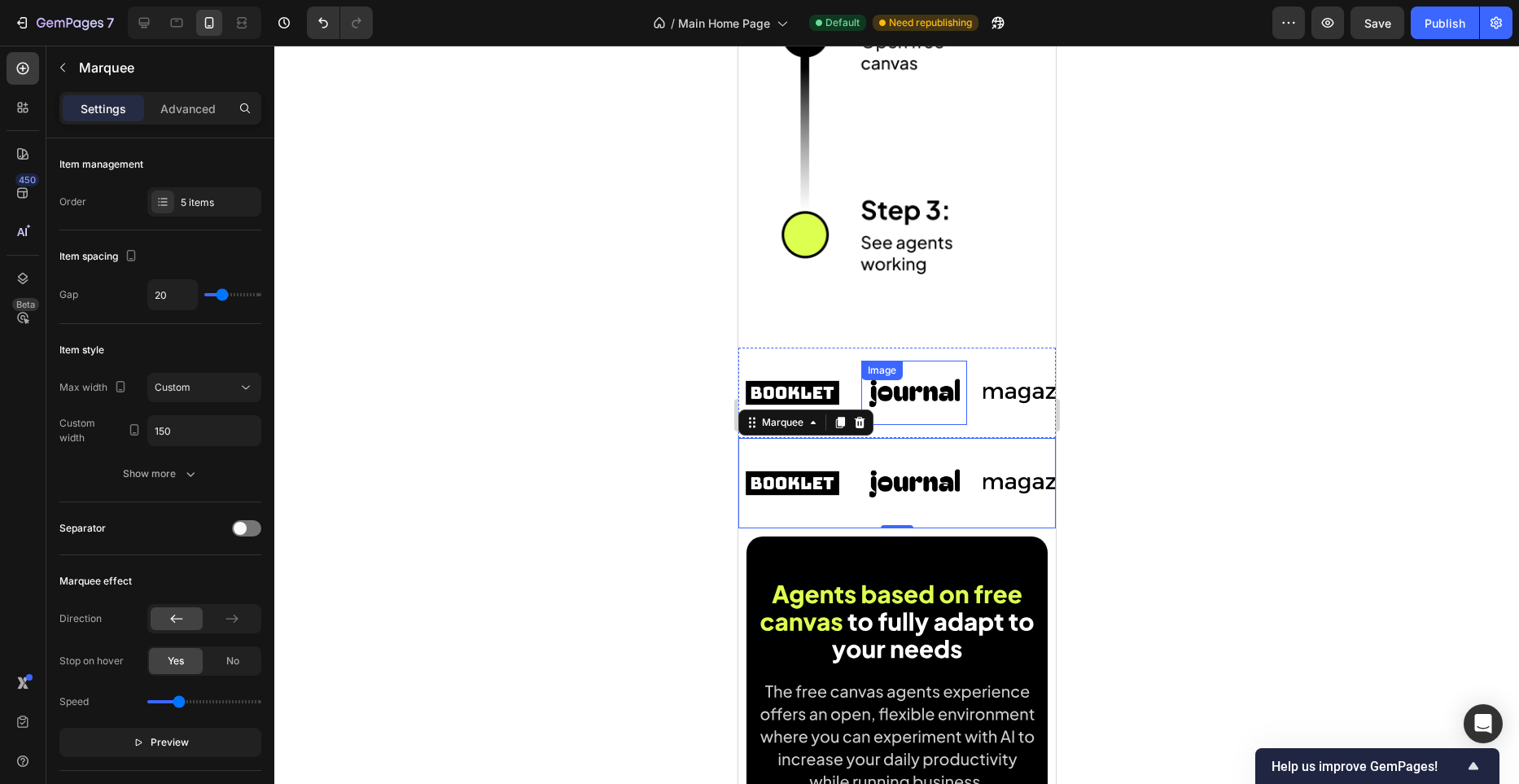
scroll to position [3716, 0]
click at [836, 424] on icon at bounding box center [840, 423] width 13 height 13
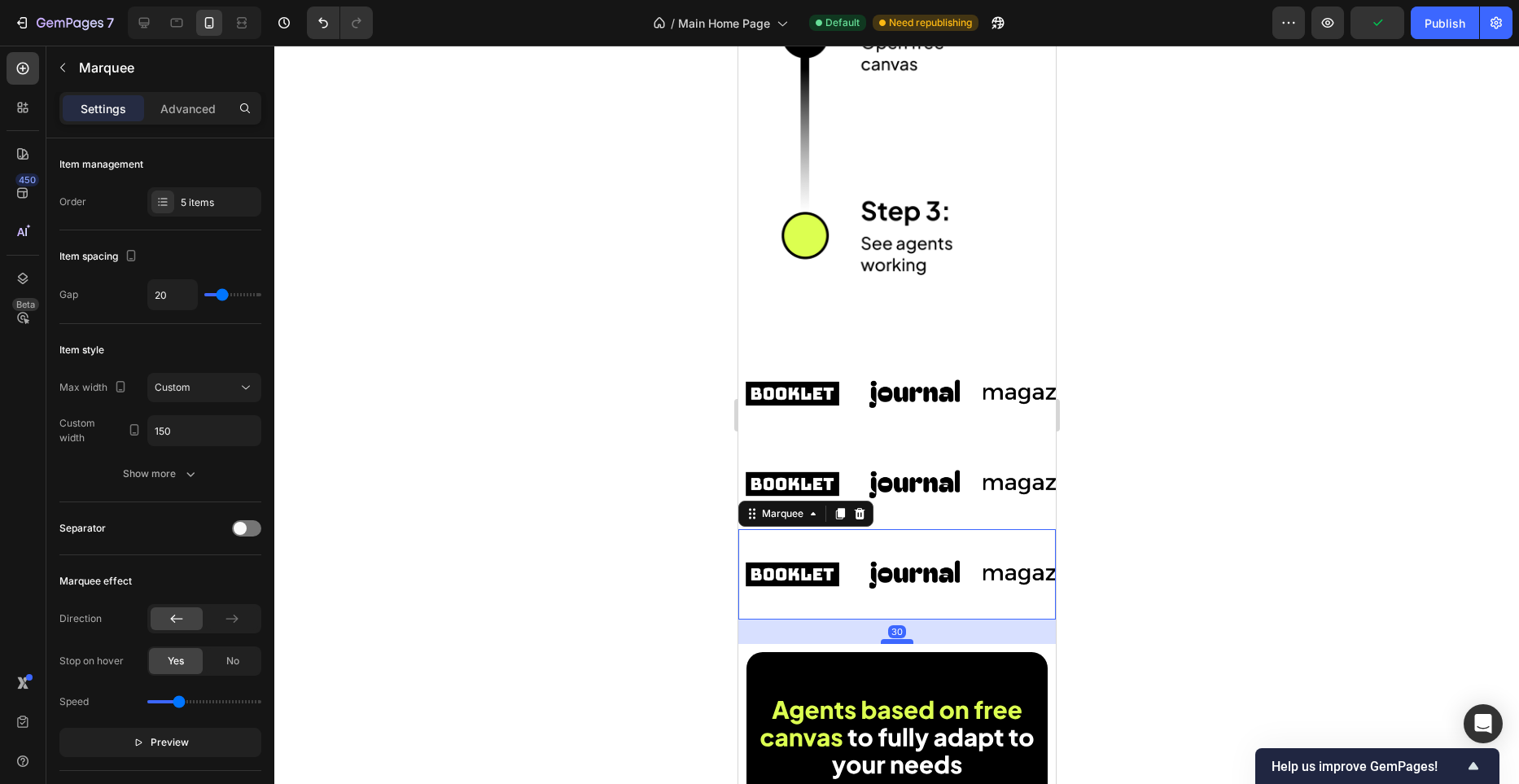
drag, startPoint x: 899, startPoint y: 617, endPoint x: 899, endPoint y: 642, distance: 25.0
click at [899, 642] on div at bounding box center [896, 641] width 32 height 4
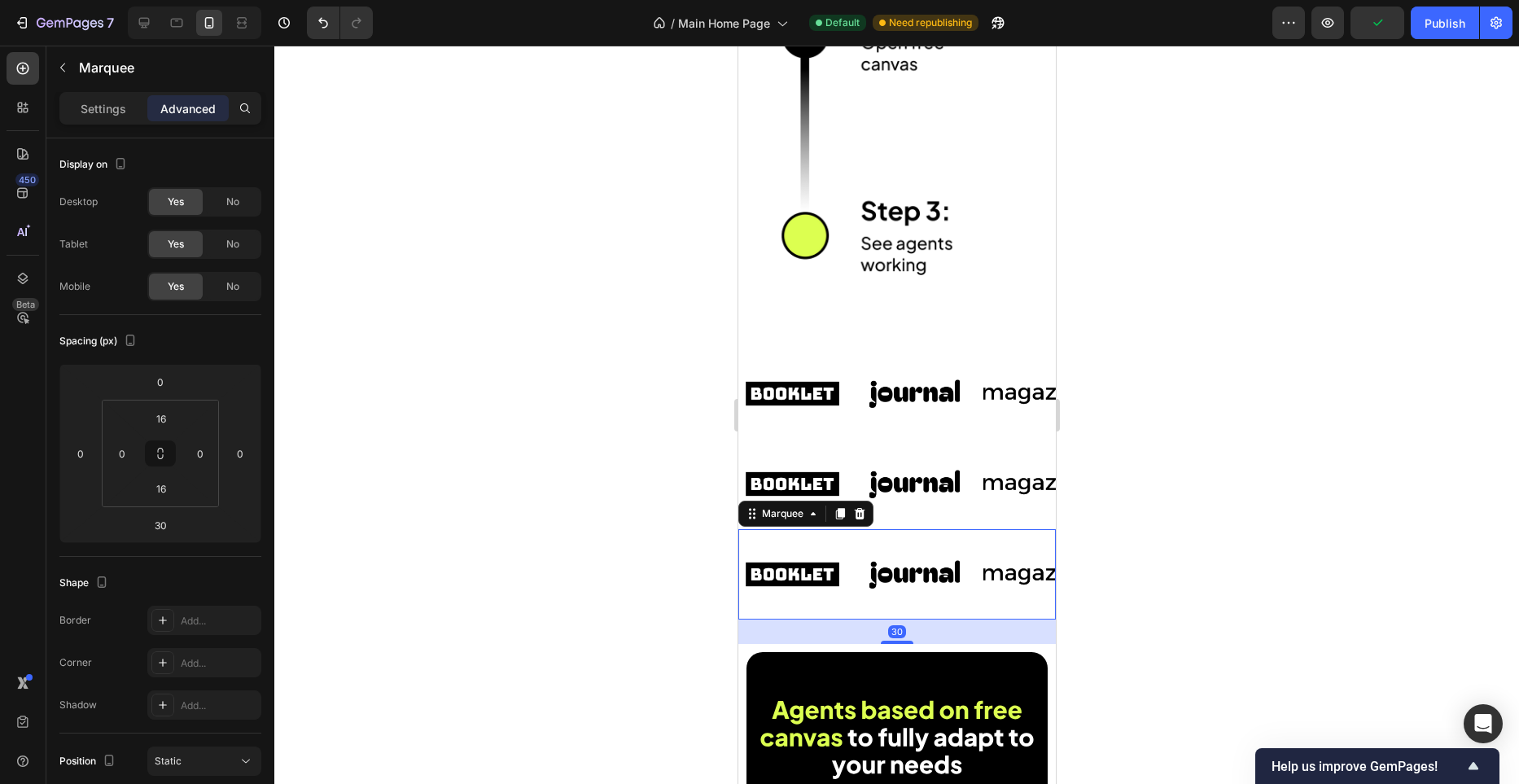
click at [684, 603] on div at bounding box center [897, 415] width 1245 height 738
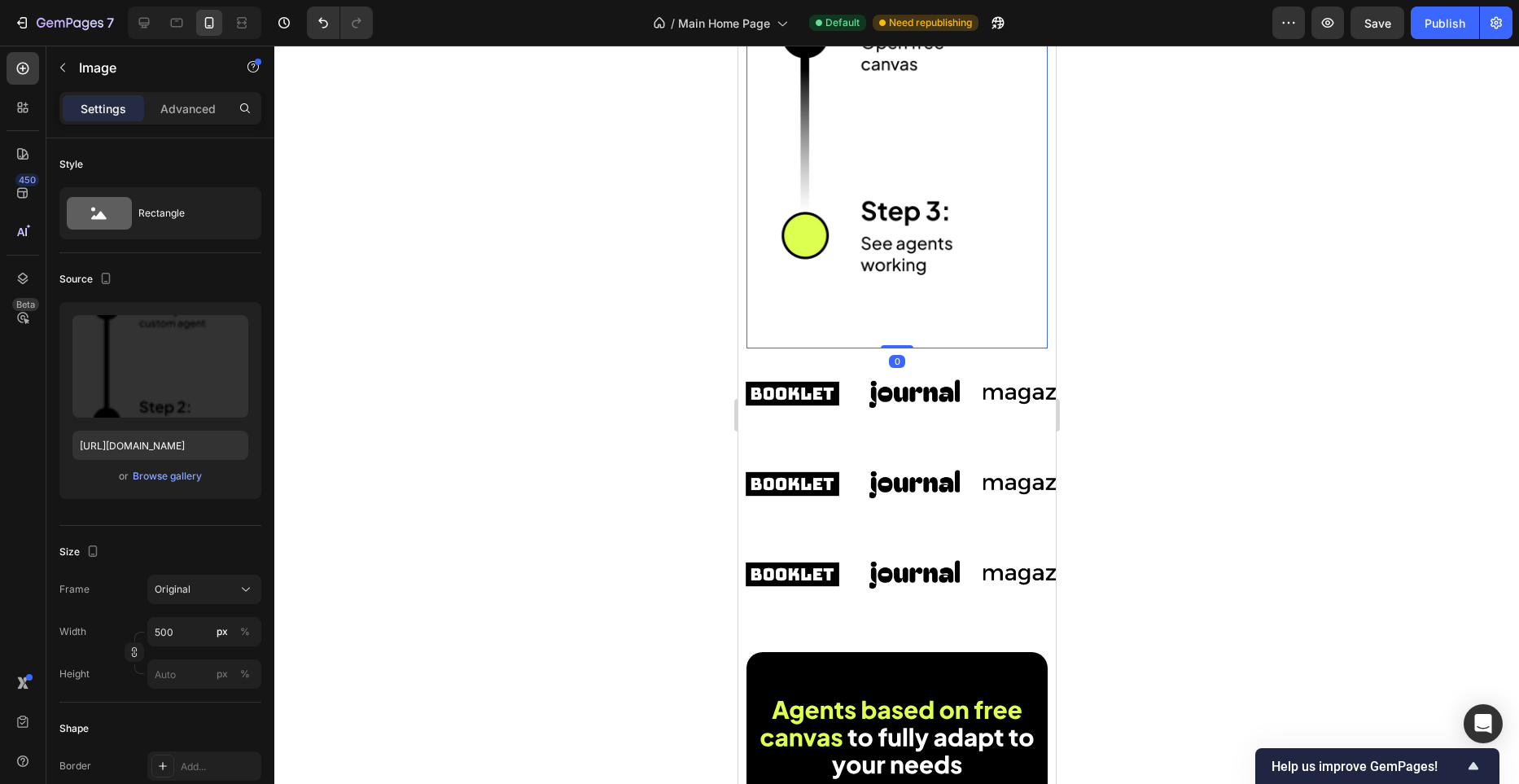
click at [890, 357] on div "0" at bounding box center [897, 361] width 16 height 13
click at [191, 111] on p "Advanced" at bounding box center [188, 108] width 55 height 17
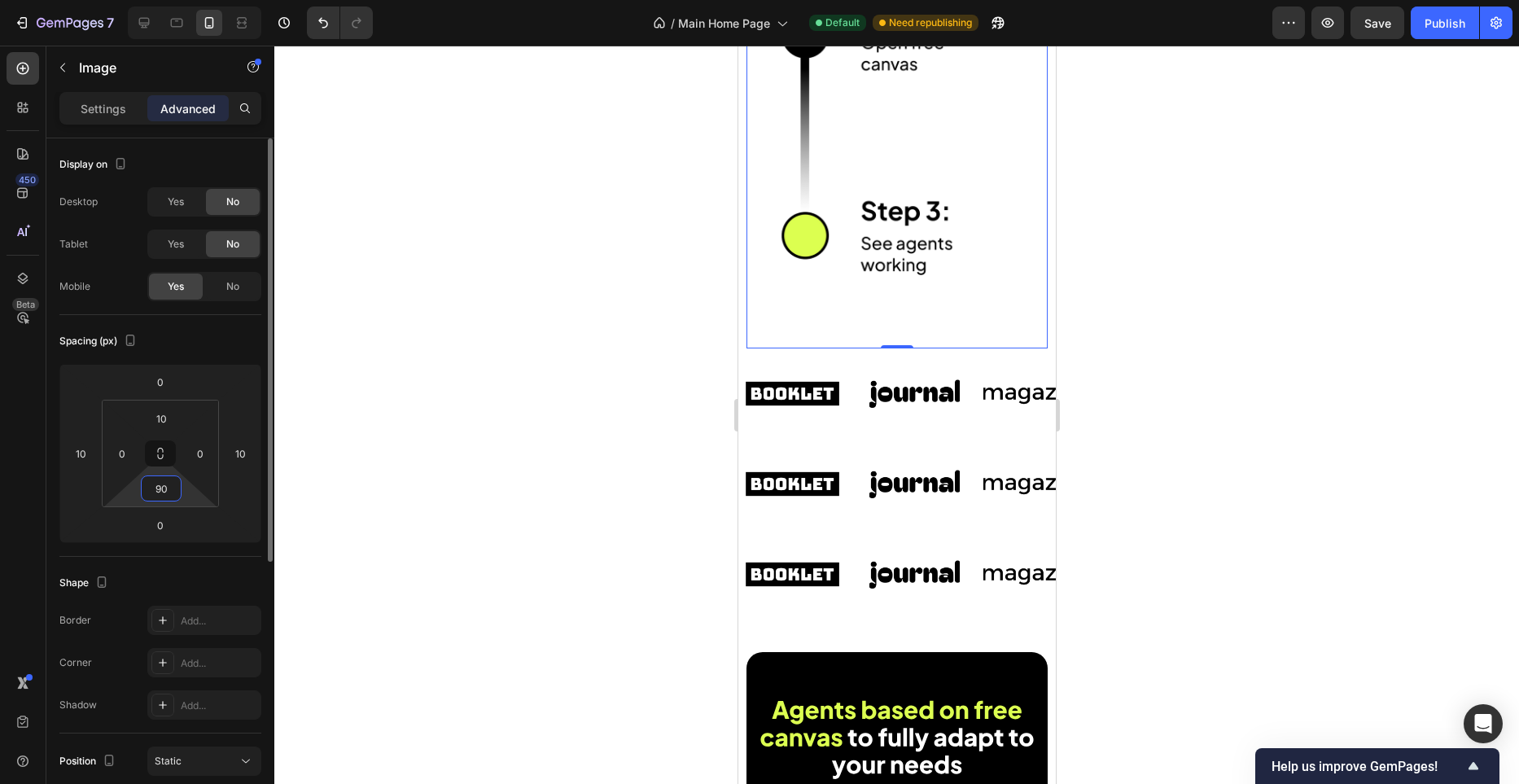
click at [167, 482] on input "90" at bounding box center [161, 488] width 32 height 24
click at [161, 483] on input "90" at bounding box center [161, 488] width 32 height 24
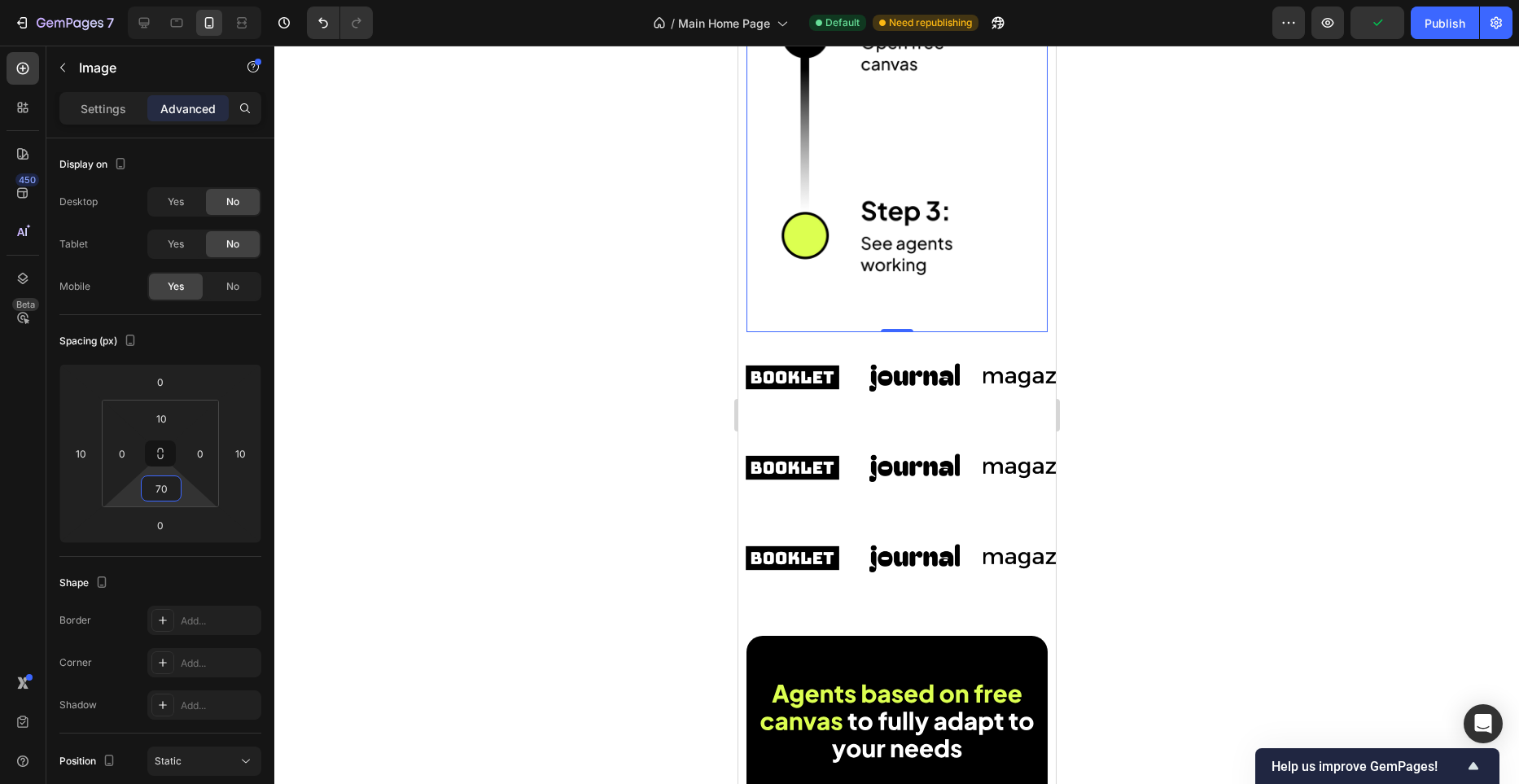
type input "70"
click at [474, 434] on div at bounding box center [897, 415] width 1245 height 738
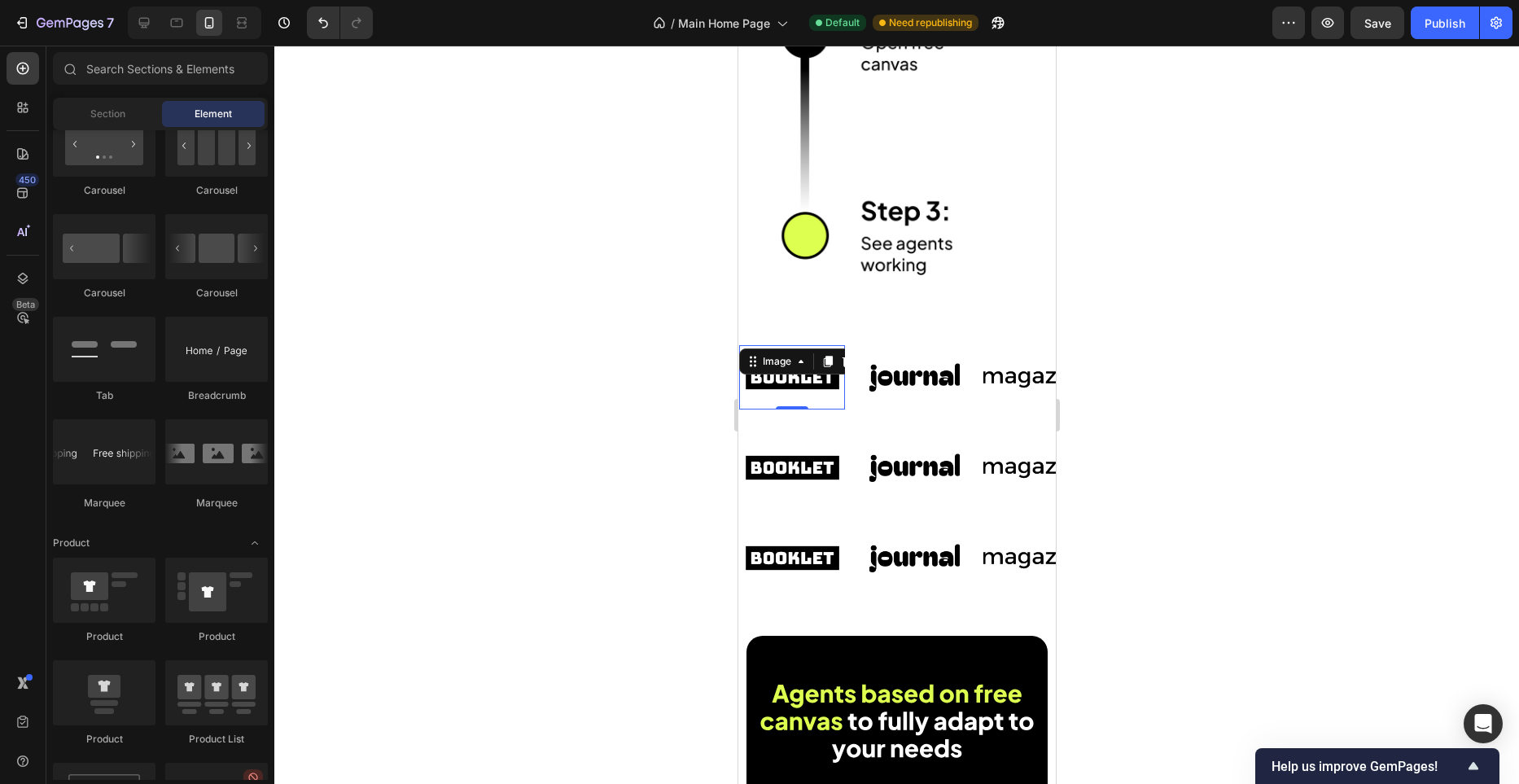
click at [805, 385] on img at bounding box center [791, 377] width 105 height 45
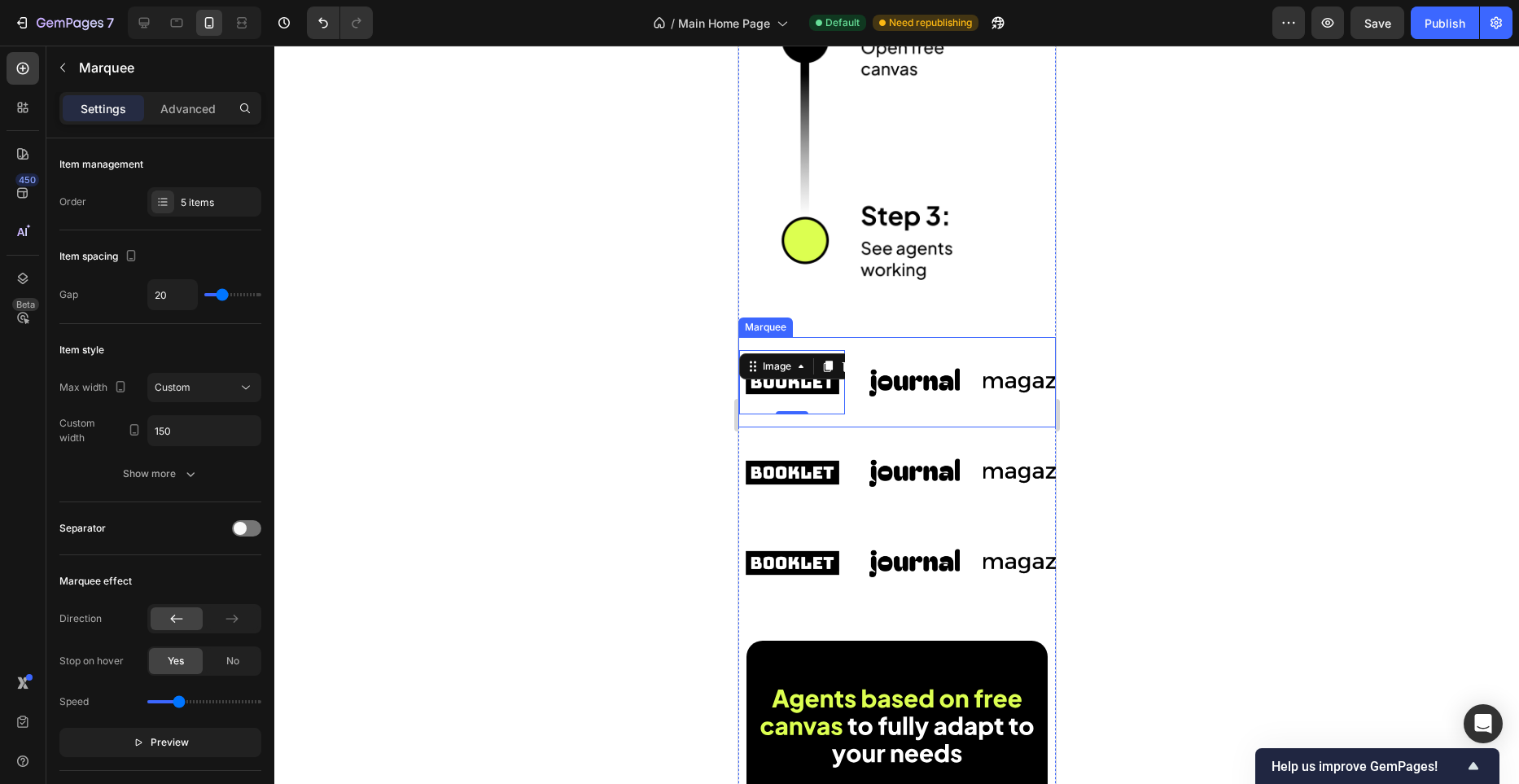
click at [855, 421] on div "Image 0 Image Image Image Image Image 0 Image Image Image Image Marquee" at bounding box center [896, 382] width 317 height 90
click at [196, 114] on p "Advanced" at bounding box center [188, 108] width 55 height 17
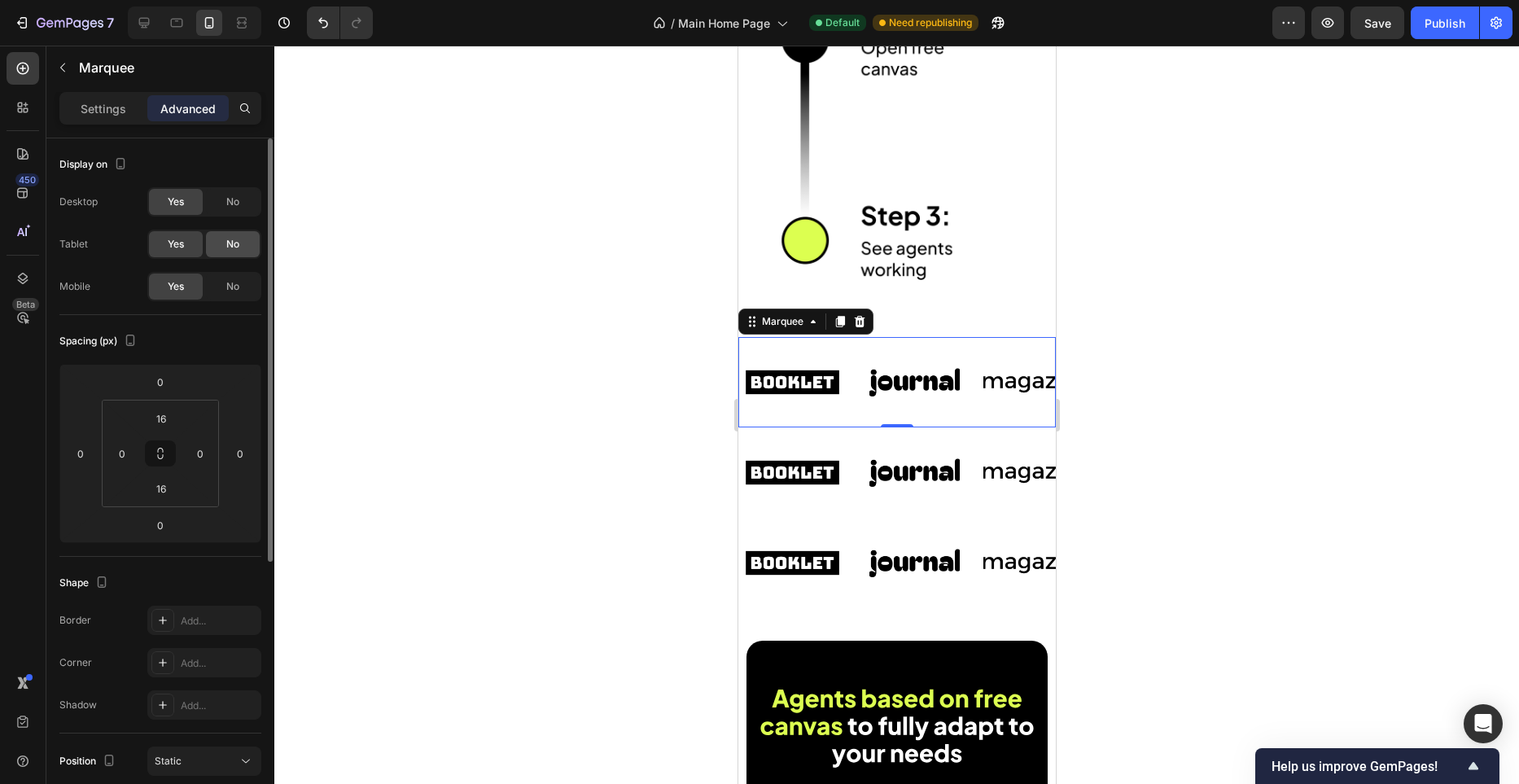
click at [237, 242] on span "No" at bounding box center [232, 244] width 13 height 14
click at [241, 206] on div "No" at bounding box center [232, 201] width 54 height 26
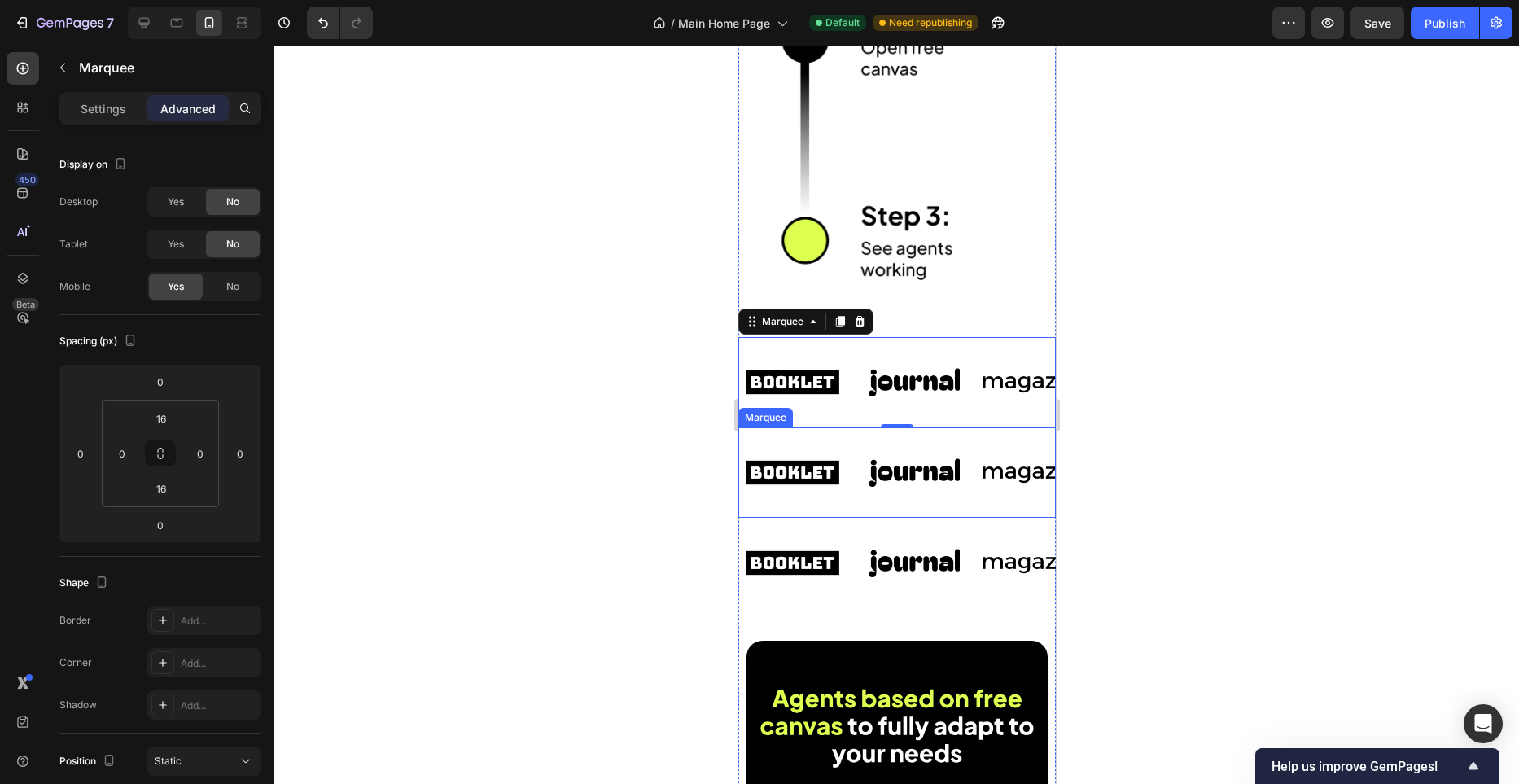
click at [850, 441] on div "Image" at bounding box center [799, 473] width 122 height 64
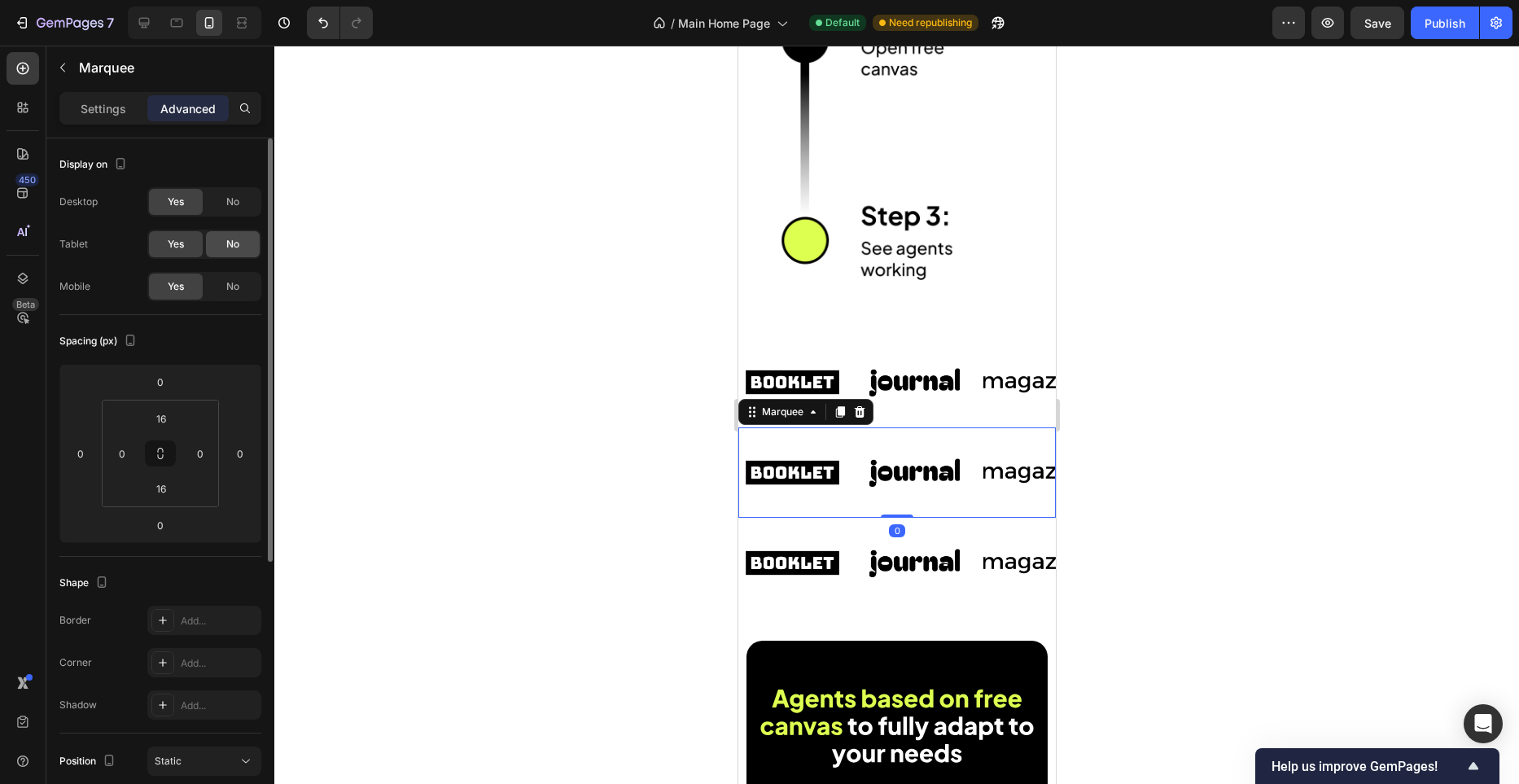
click at [231, 232] on div "No" at bounding box center [232, 244] width 54 height 26
click at [235, 203] on span "No" at bounding box center [232, 202] width 13 height 14
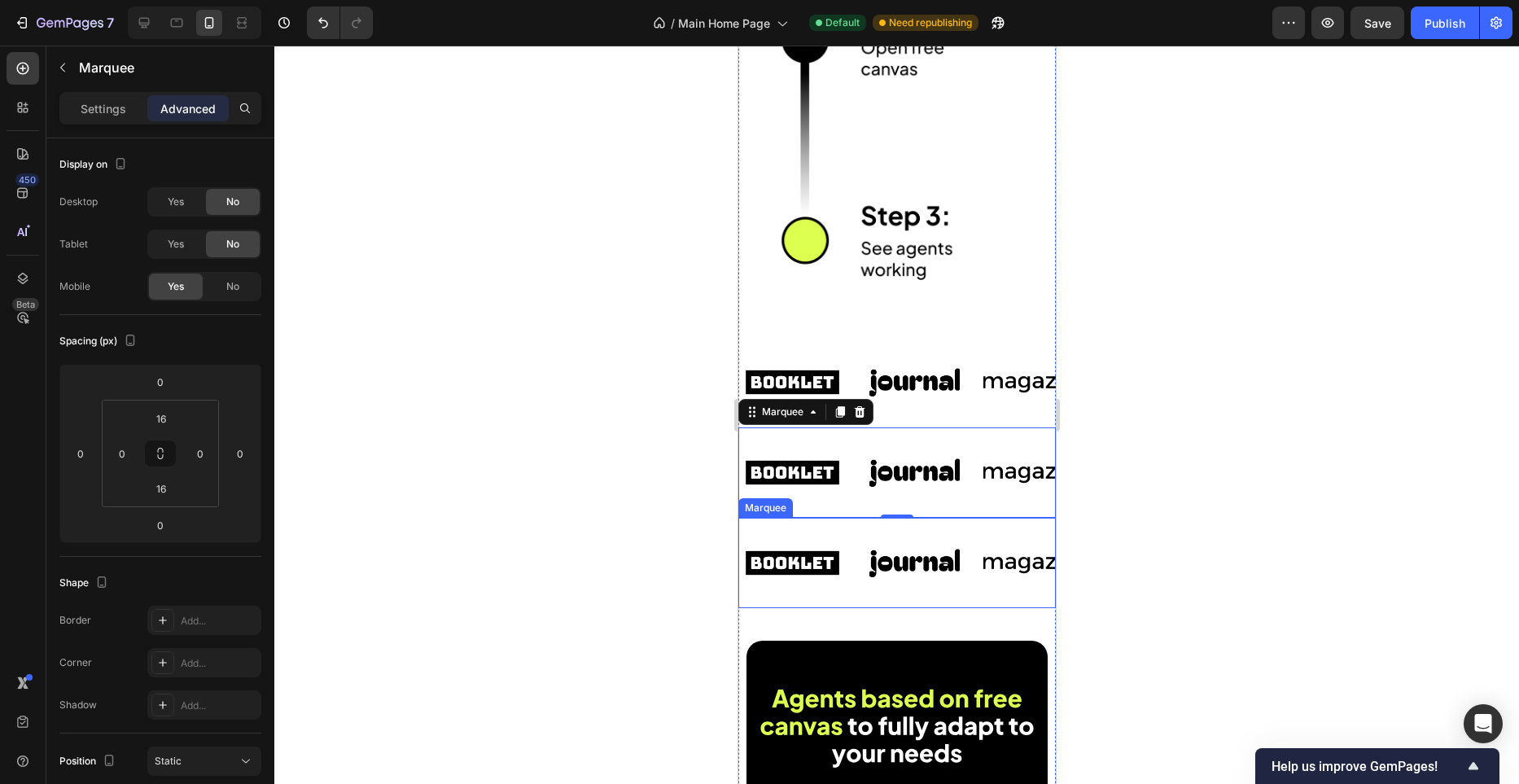
click at [863, 524] on div "Image Image Image Image Image Image Image Image Image Image Marquee" at bounding box center [896, 562] width 317 height 90
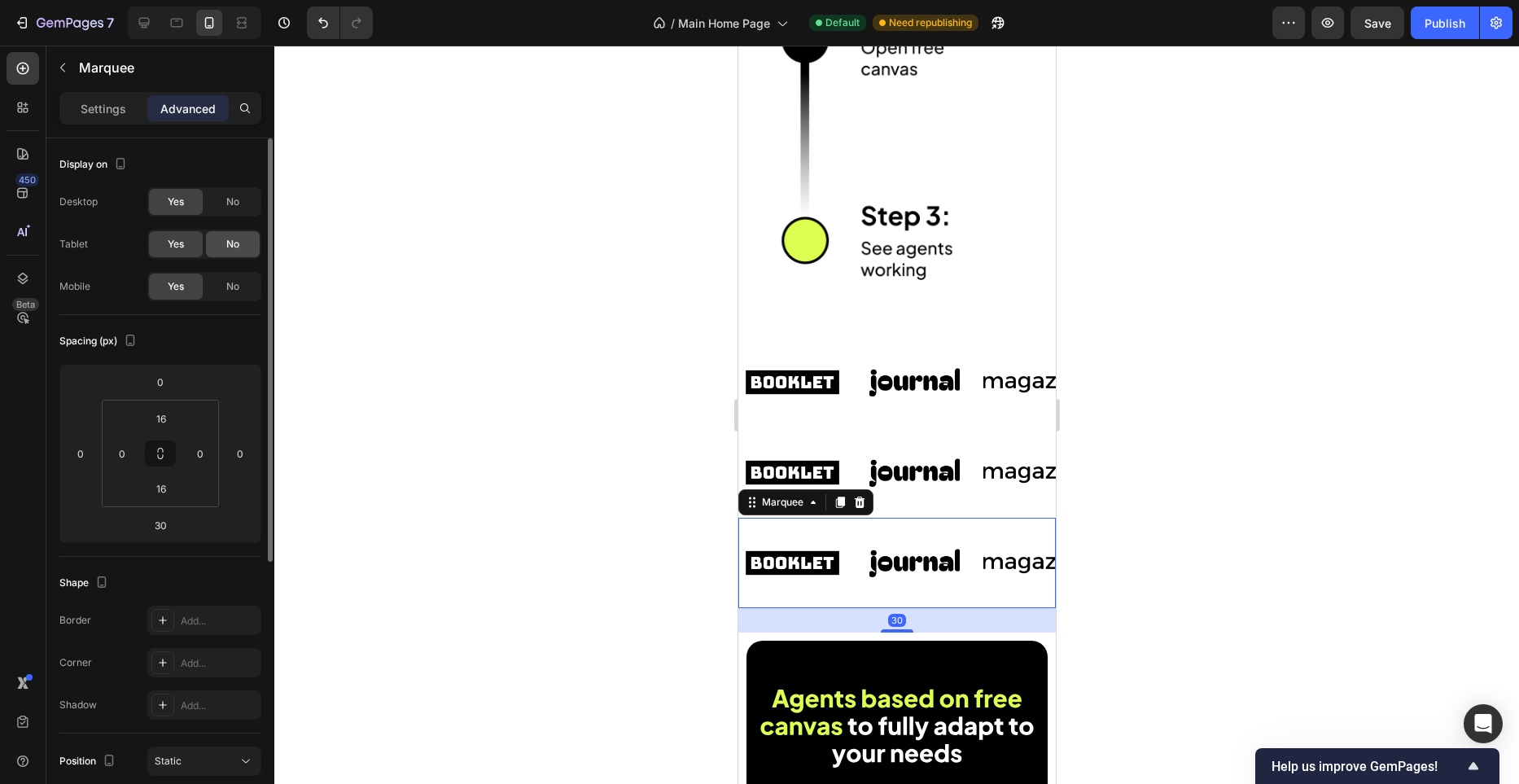
click at [230, 246] on span "No" at bounding box center [232, 244] width 13 height 14
click at [238, 206] on span "No" at bounding box center [232, 202] width 13 height 14
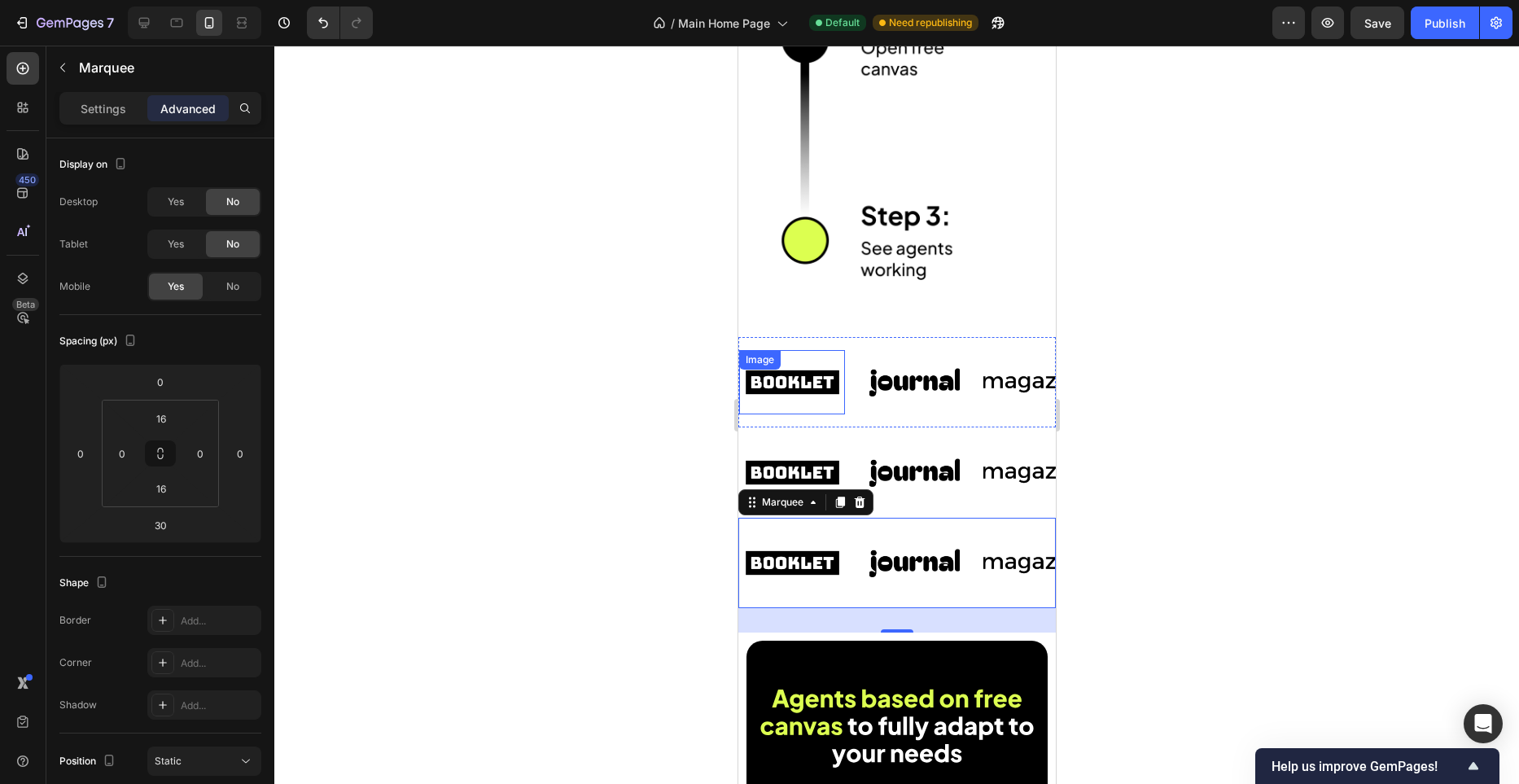
click at [823, 380] on img at bounding box center [791, 383] width 105 height 45
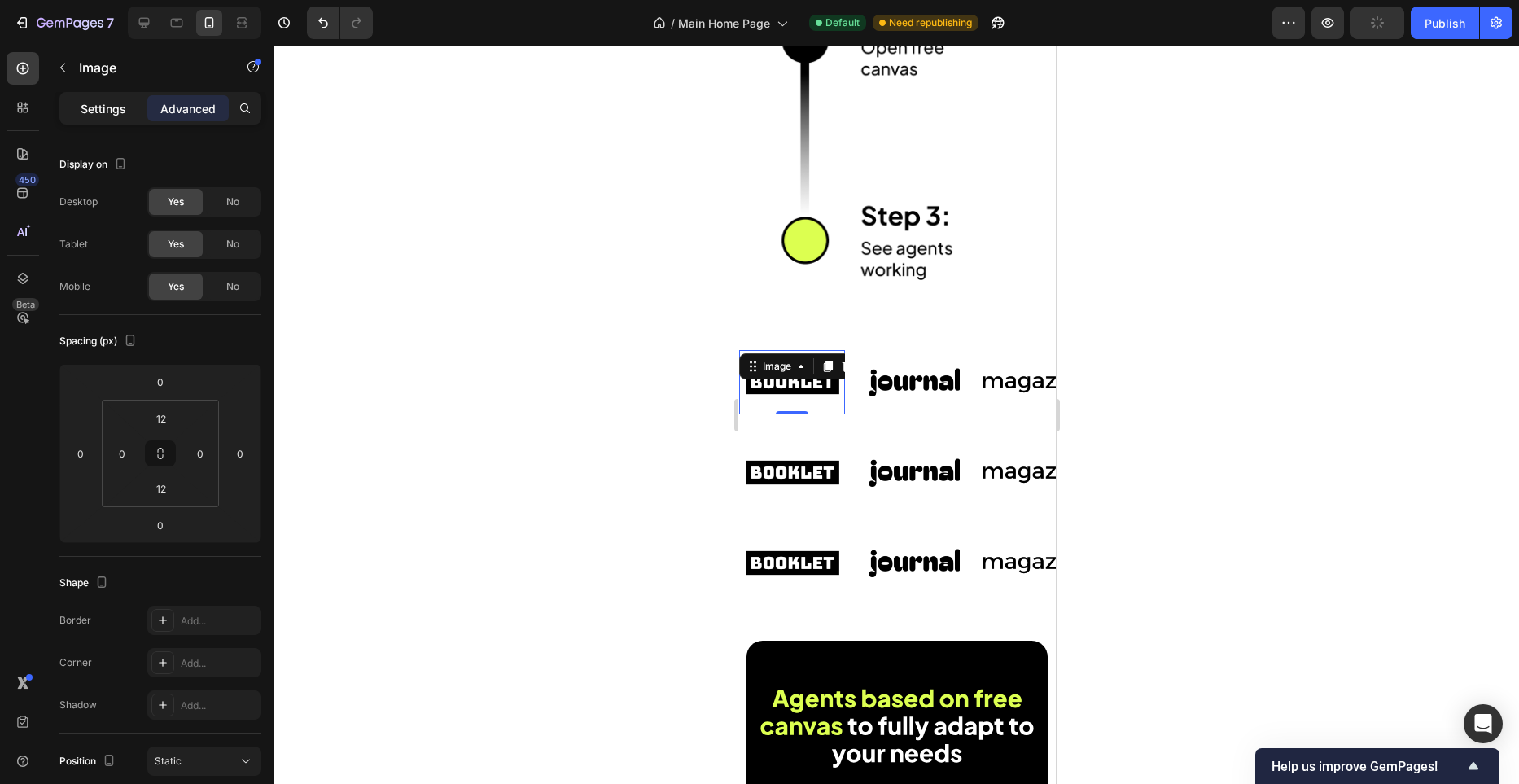
click at [120, 120] on div "Settings" at bounding box center [103, 108] width 81 height 26
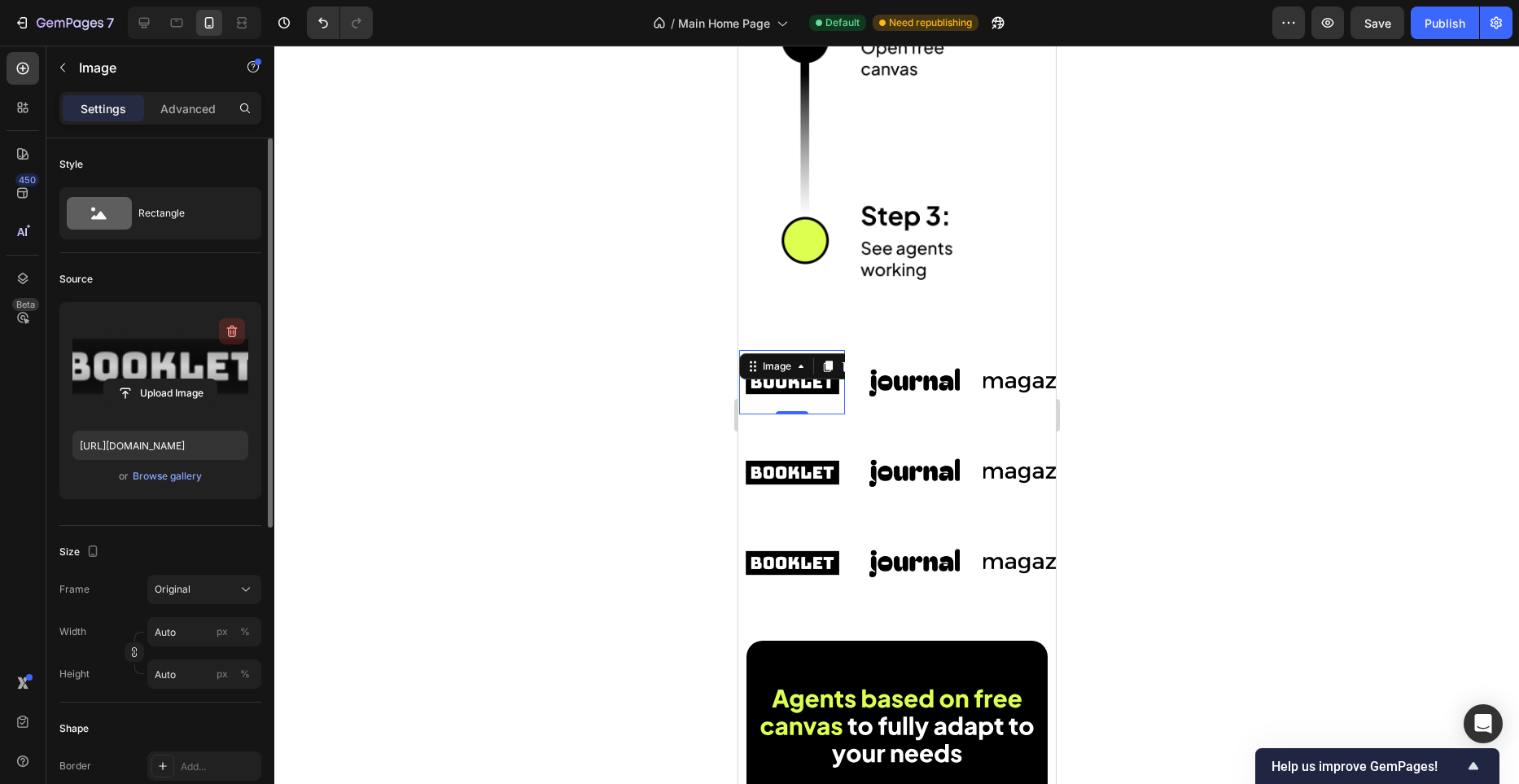
click at [232, 335] on icon "button" at bounding box center [232, 332] width 16 height 16
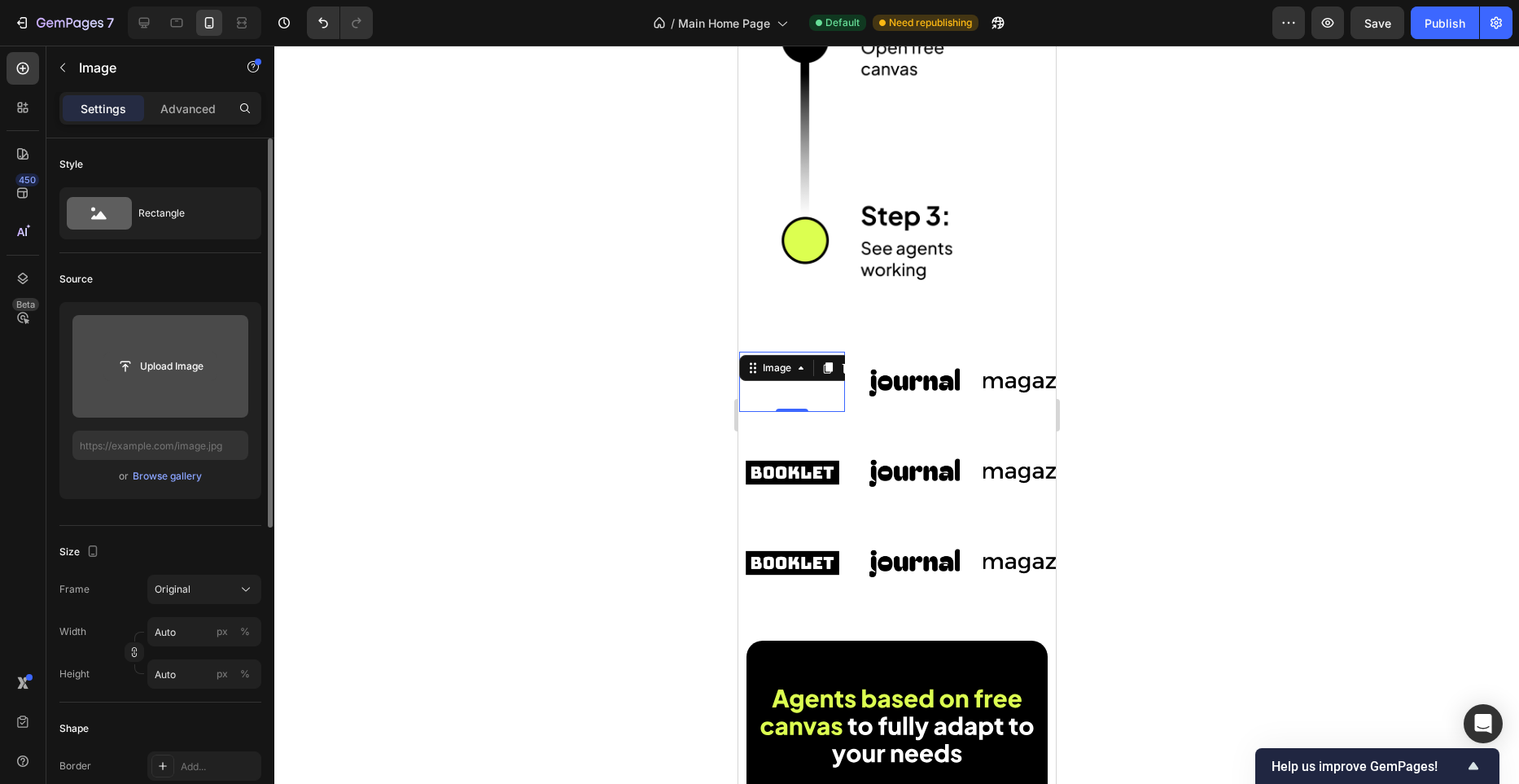
click at [180, 370] on input "file" at bounding box center [161, 366] width 113 height 28
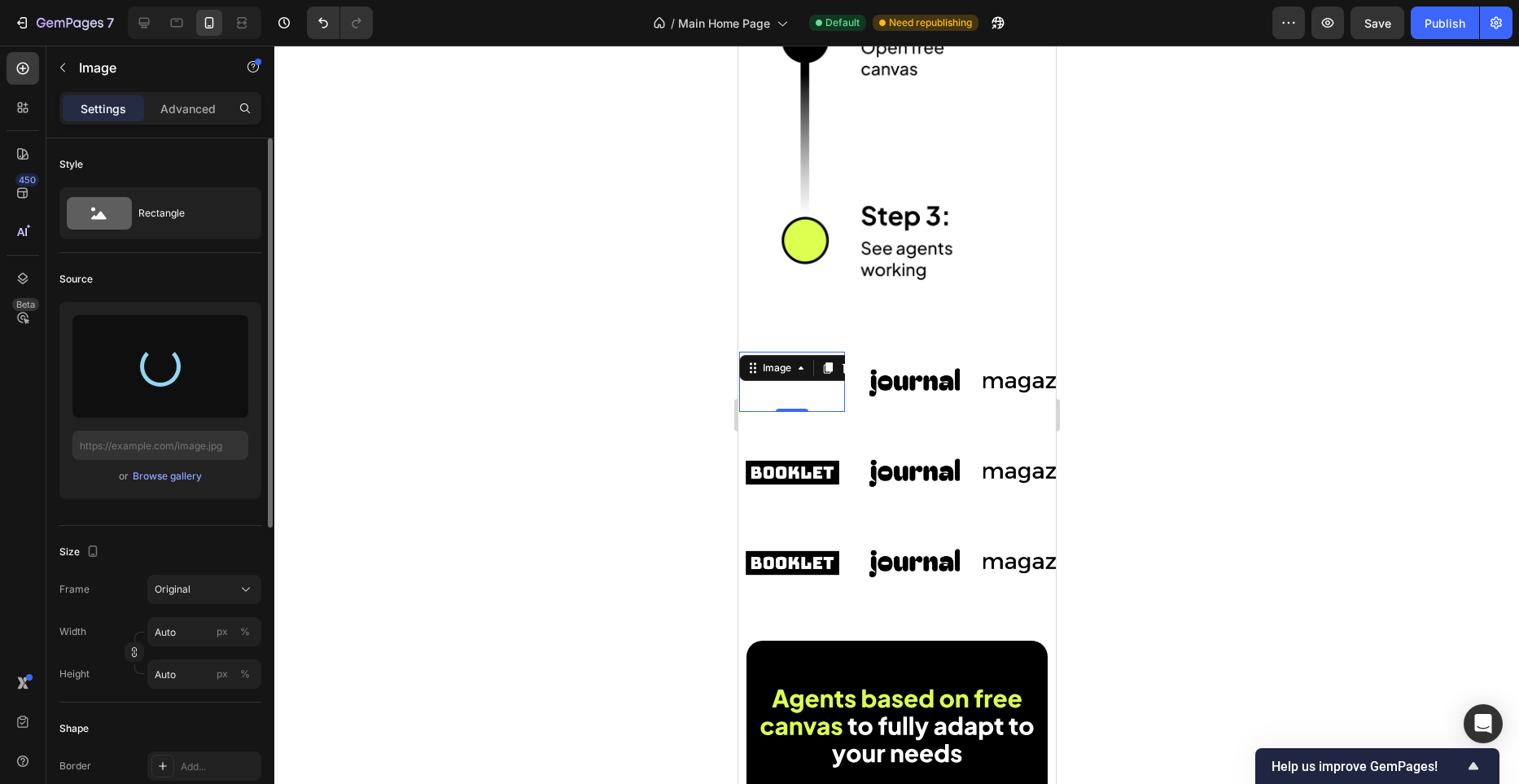
type input "https://cdn.shopify.com/s/files/1/0982/4944/1612/files/gempages_586391405597819…"
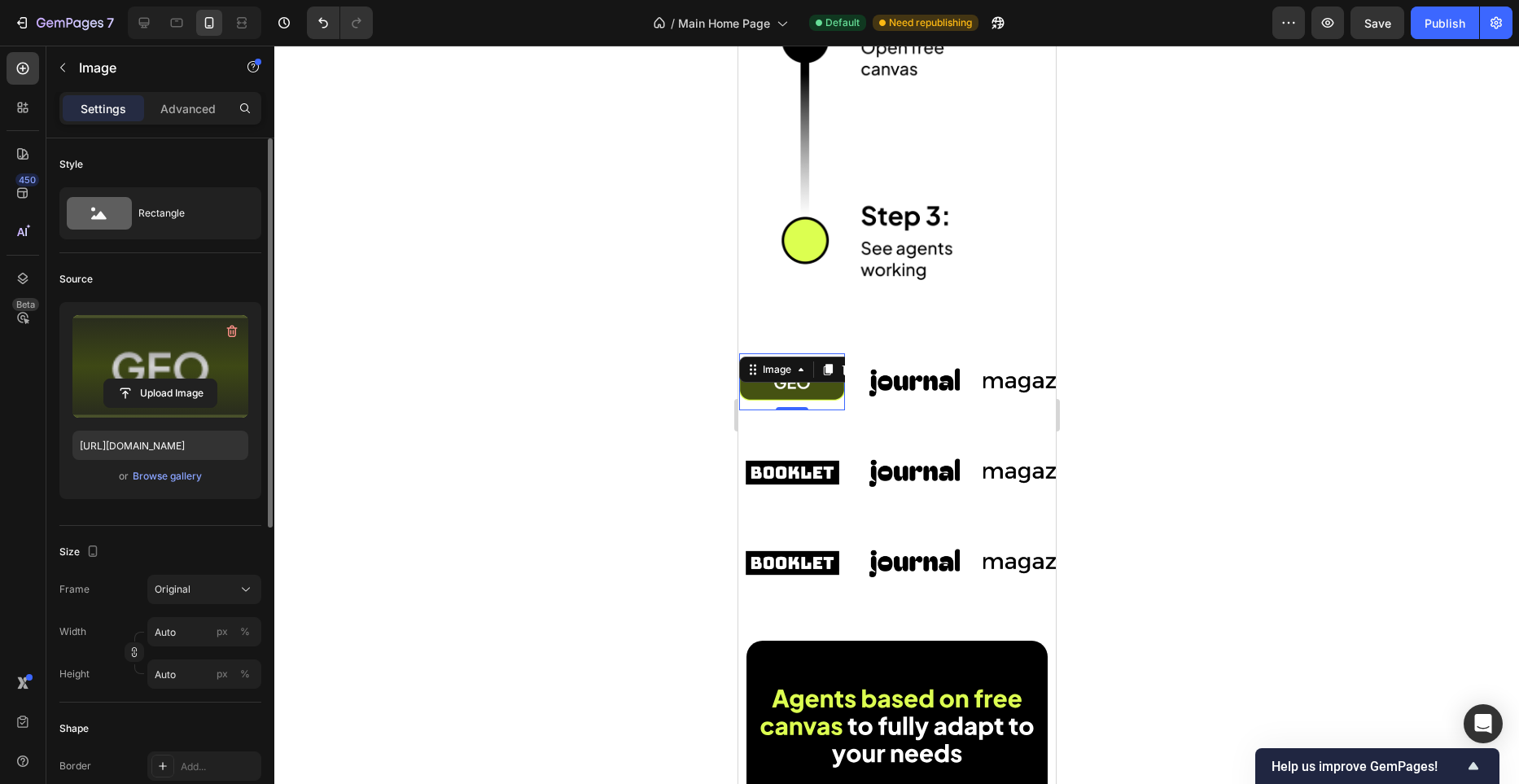
click at [565, 336] on div at bounding box center [897, 415] width 1245 height 738
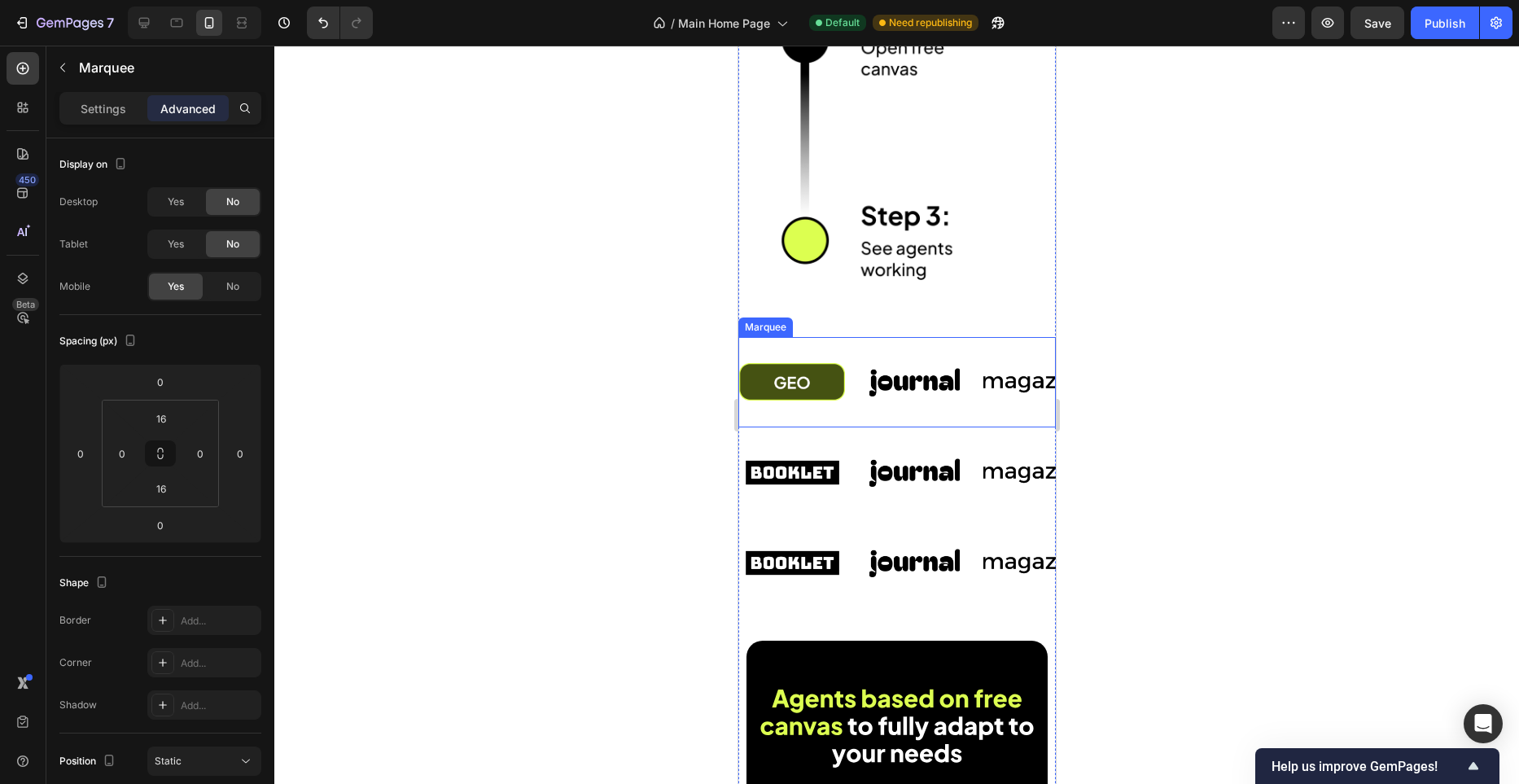
click at [856, 420] on div "Image Image Image Image Image Image Image Image Image Image Marquee" at bounding box center [896, 382] width 317 height 90
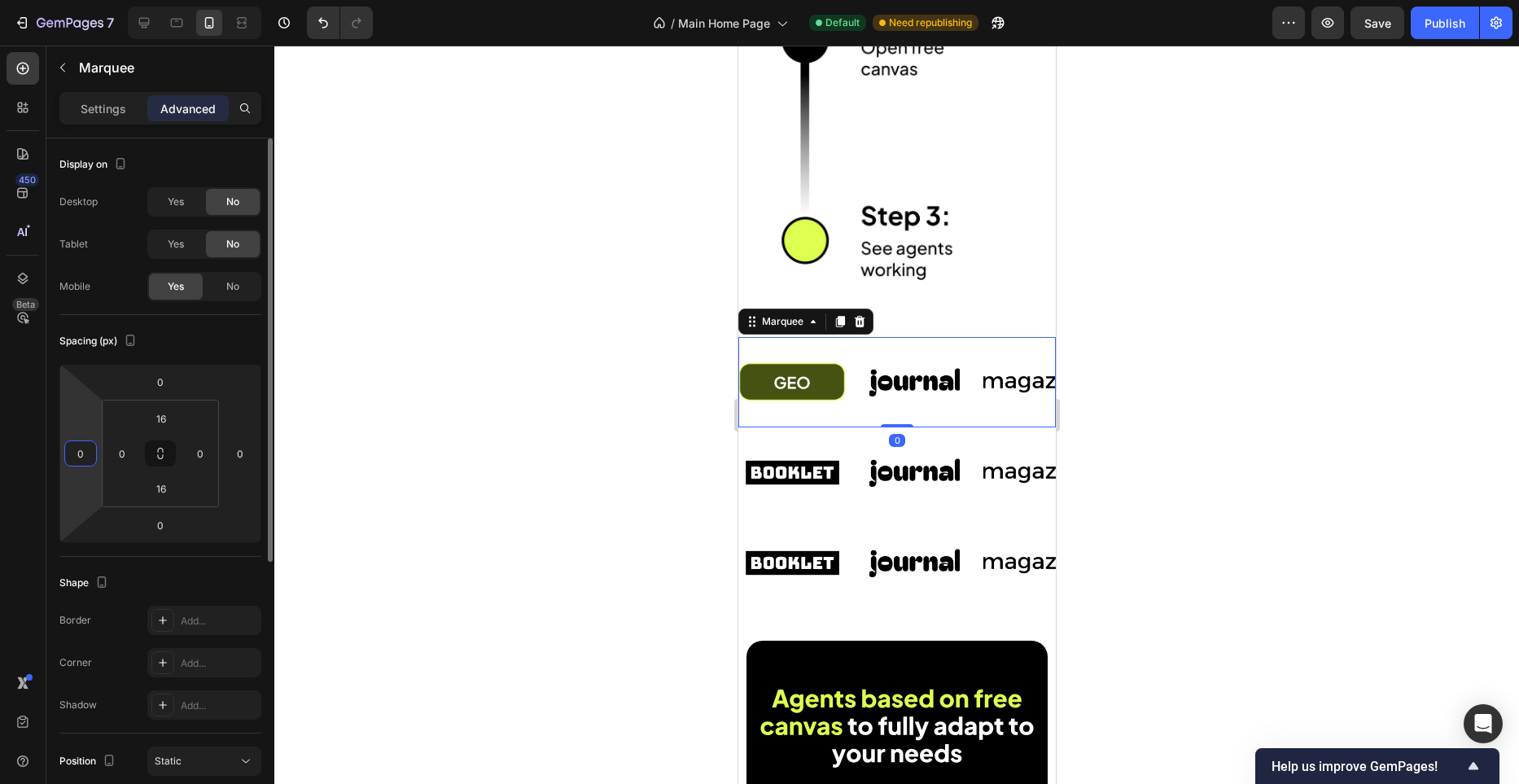
click at [82, 460] on input "0" at bounding box center [80, 453] width 24 height 24
type input "10"
click at [241, 455] on input "0" at bounding box center [240, 453] width 24 height 24
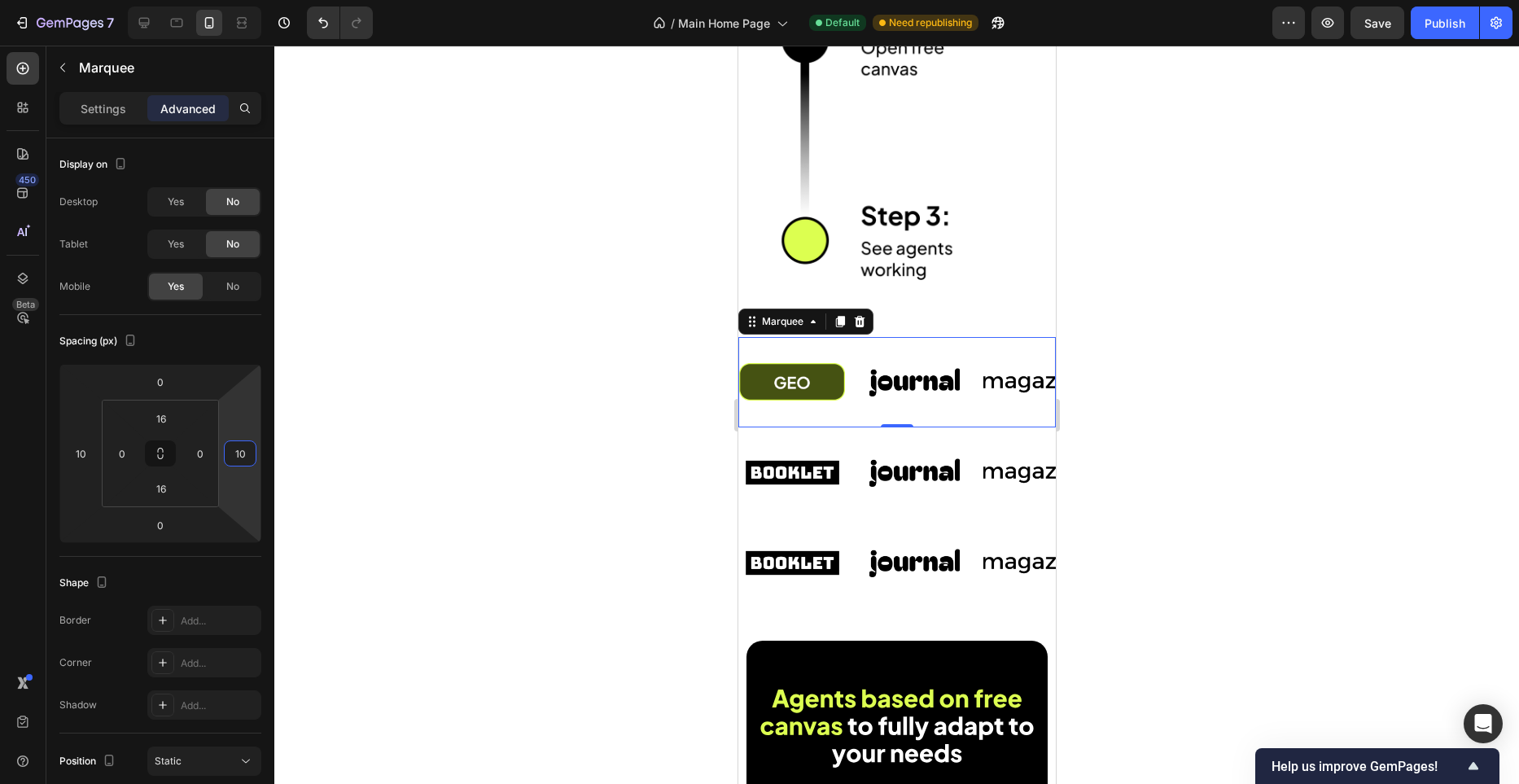
type input "10"
click at [545, 413] on div at bounding box center [897, 415] width 1245 height 738
click at [821, 414] on div "Image Image Image Image Image Image Image Image Image Image Marquee" at bounding box center [896, 382] width 317 height 90
click at [239, 451] on input "10" at bounding box center [240, 453] width 24 height 24
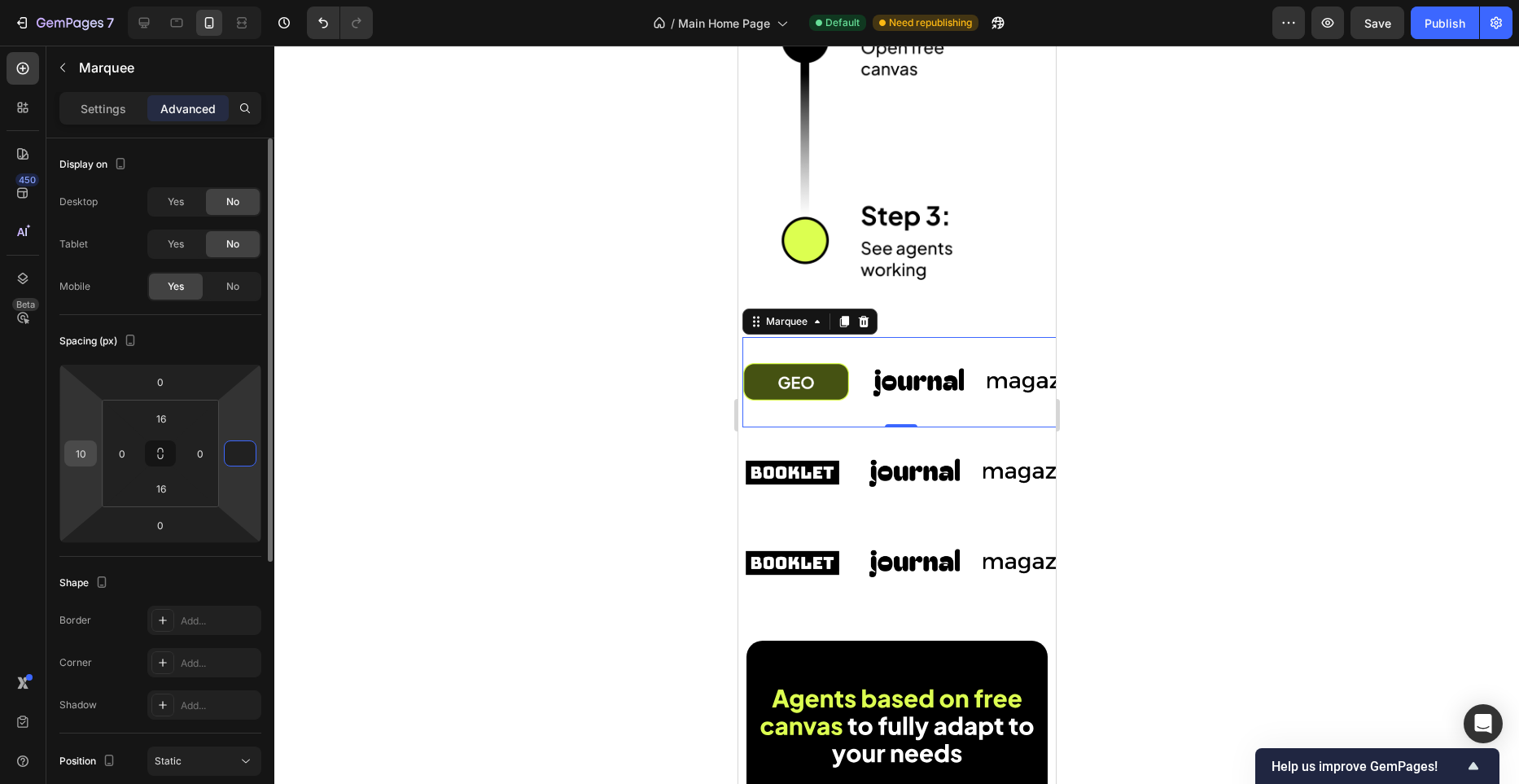
type input "0"
click at [78, 452] on input "10" at bounding box center [80, 453] width 24 height 24
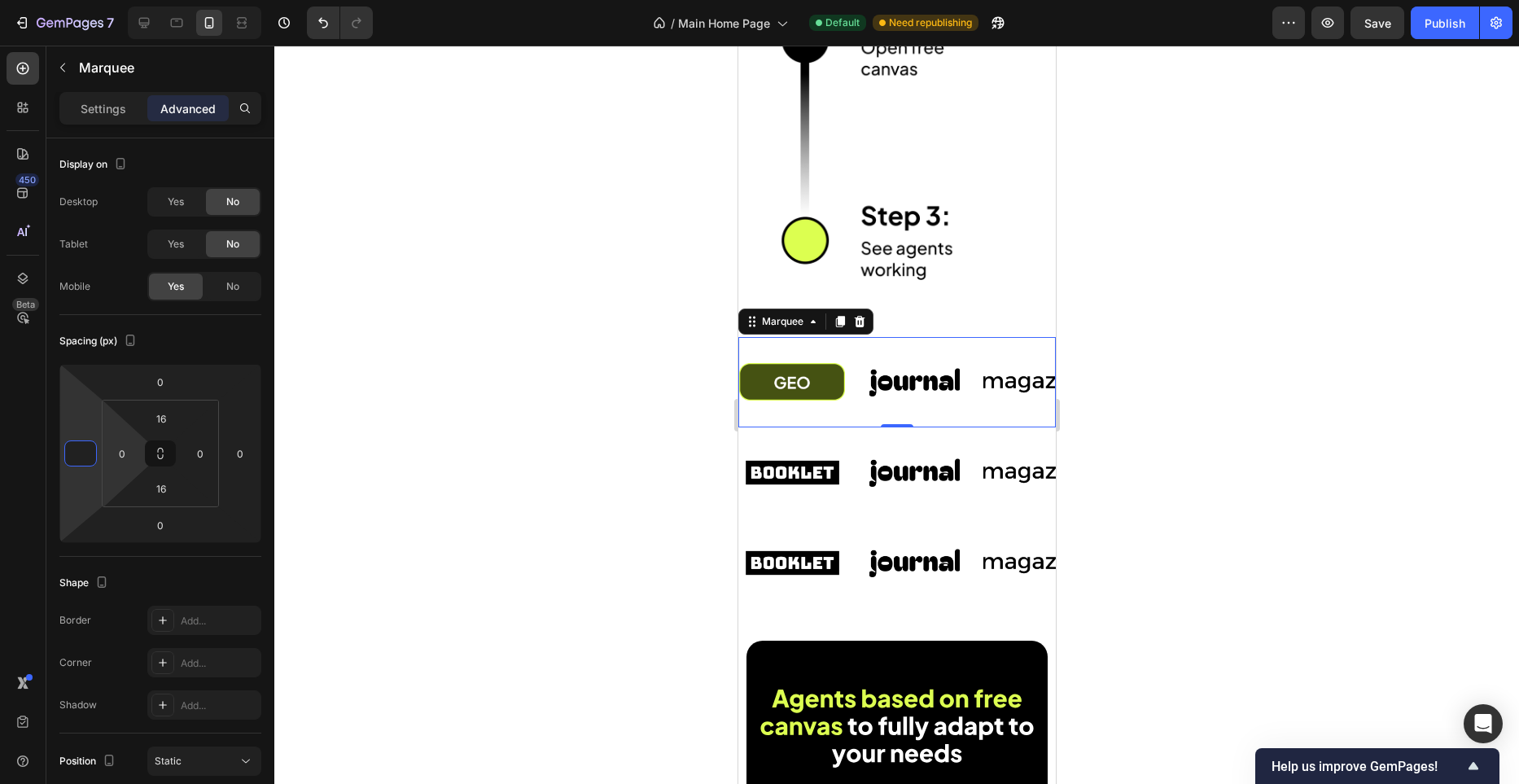
type input "0"
click at [469, 395] on div at bounding box center [897, 415] width 1245 height 738
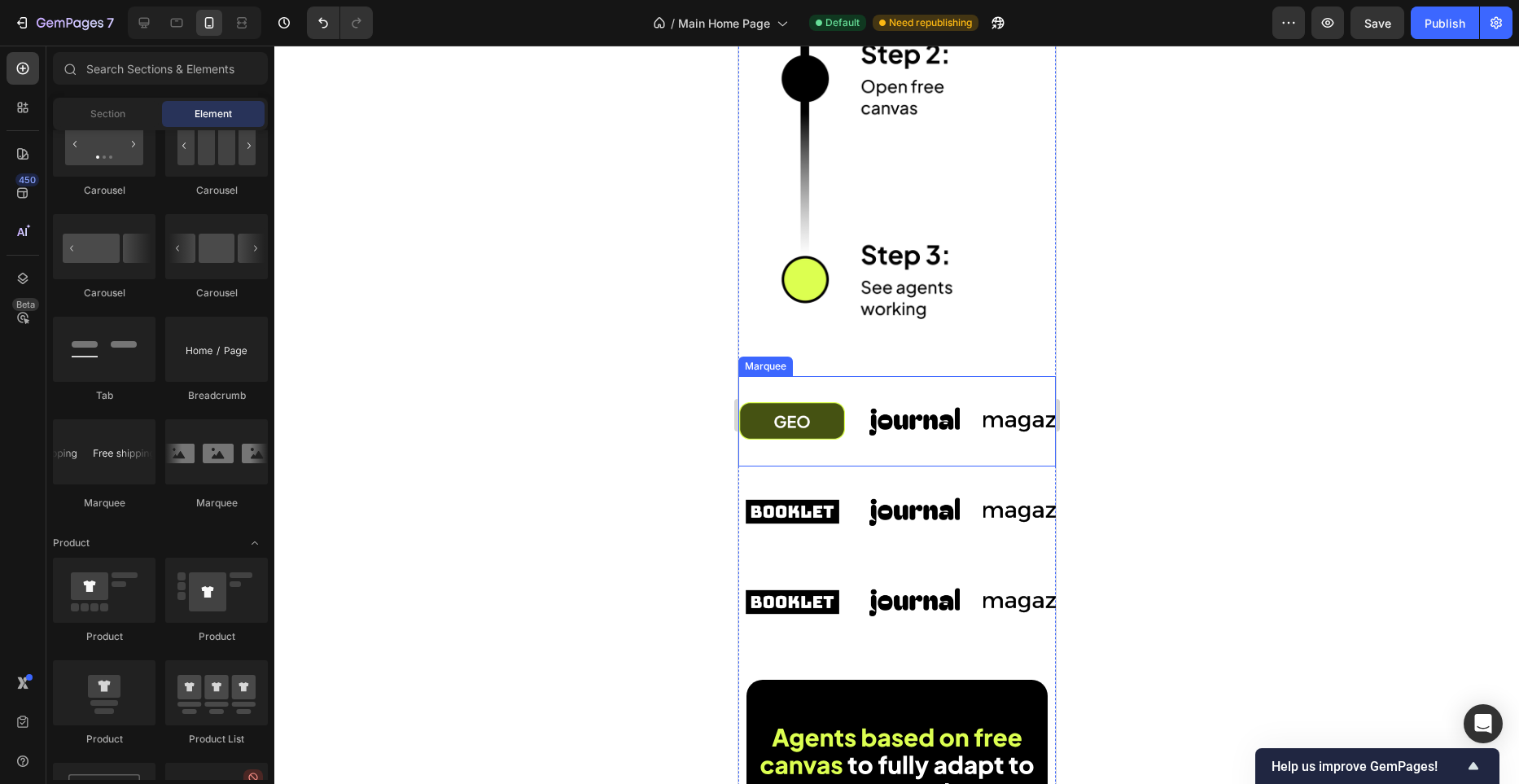
scroll to position [3671, 0]
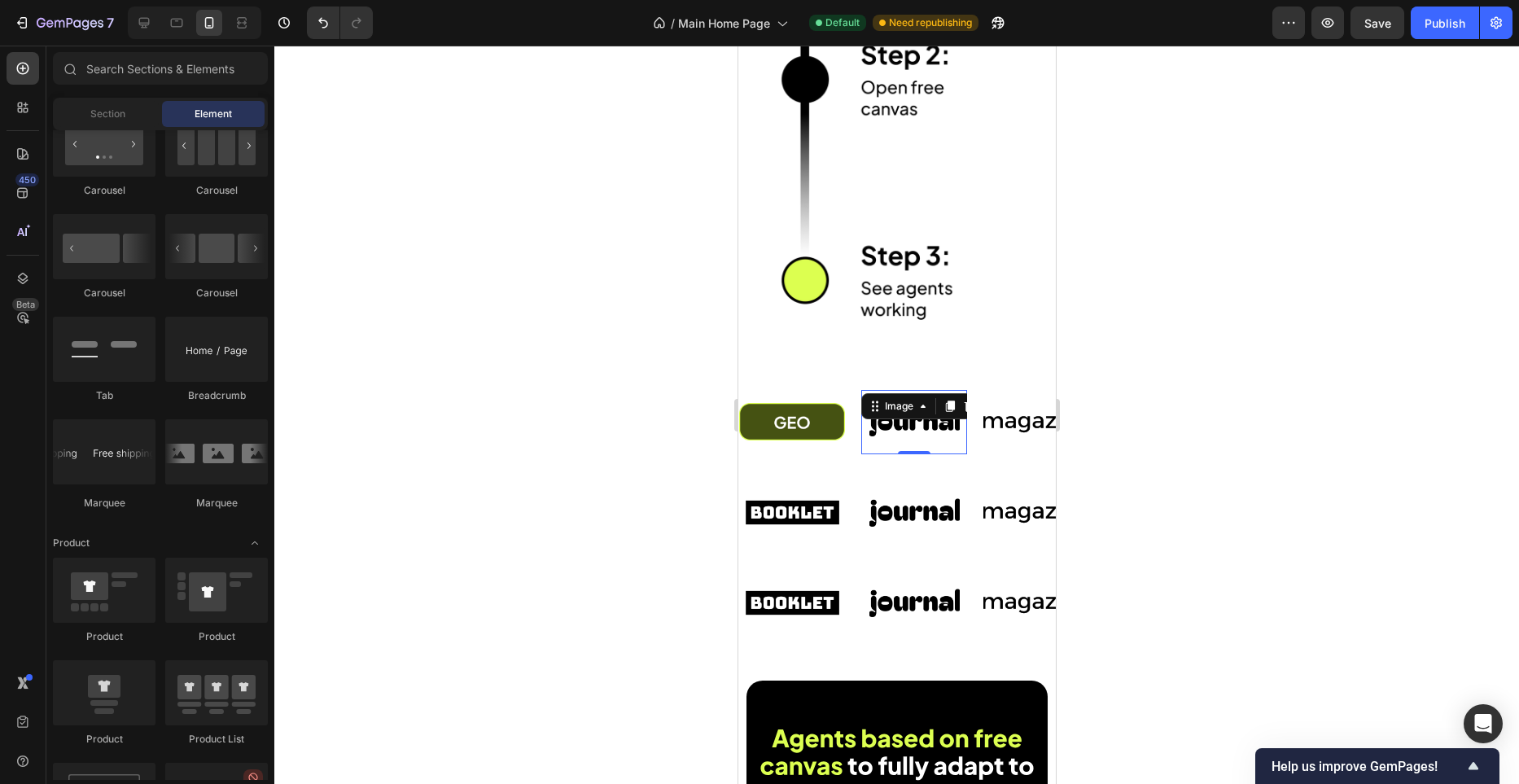
click at [899, 430] on img at bounding box center [914, 422] width 105 height 45
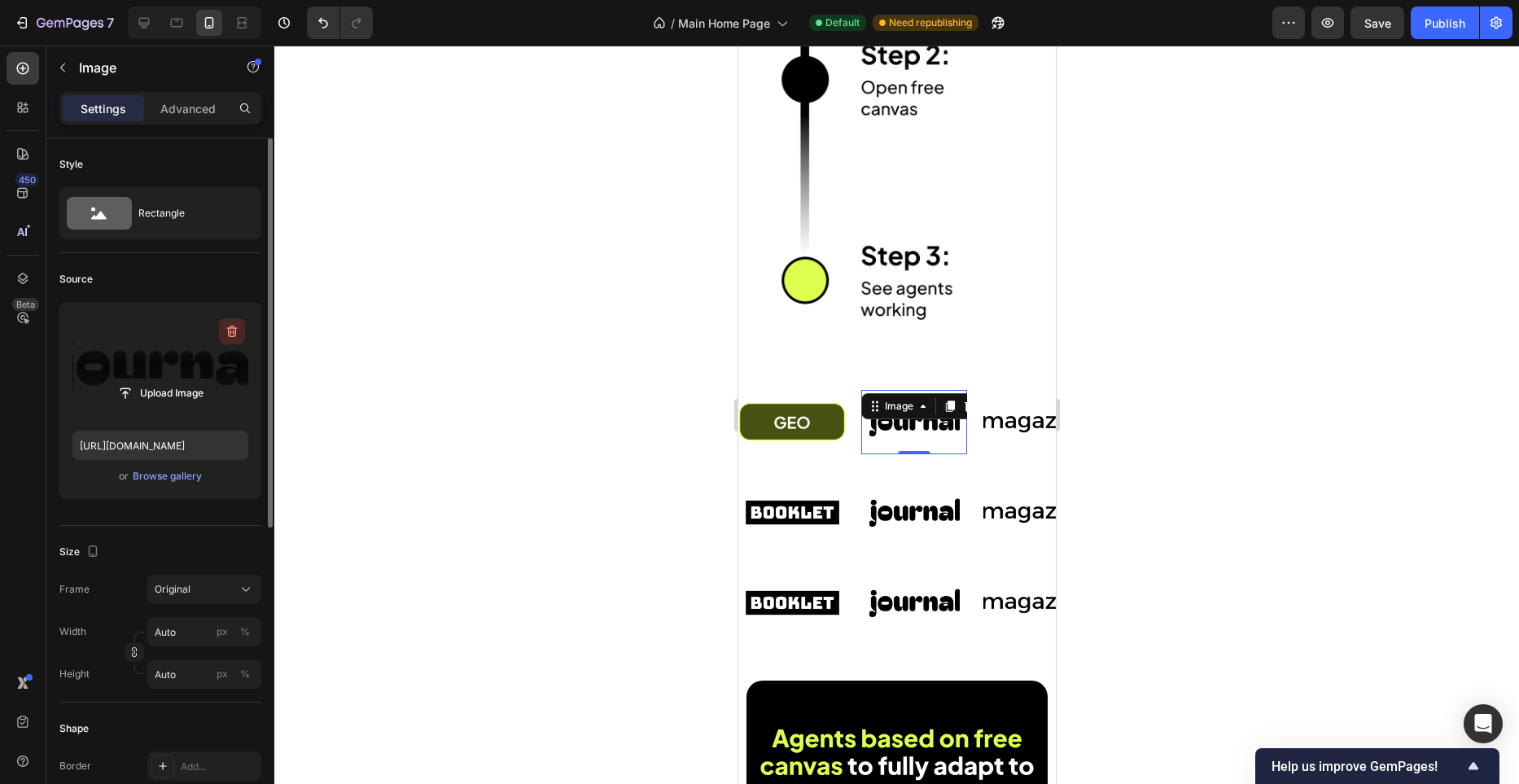
click at [229, 327] on icon "button" at bounding box center [232, 332] width 16 height 16
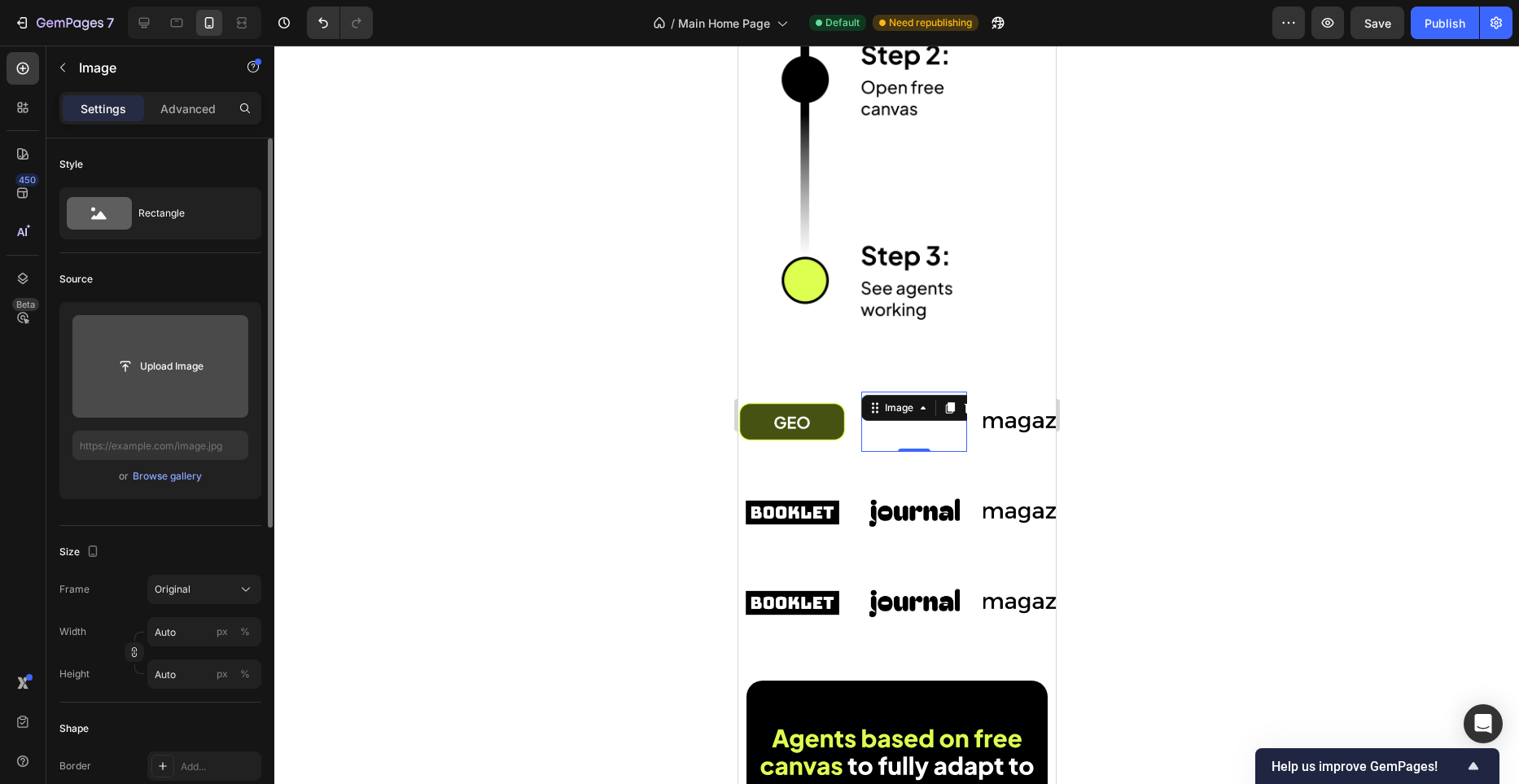
click at [181, 359] on input "file" at bounding box center [161, 366] width 113 height 28
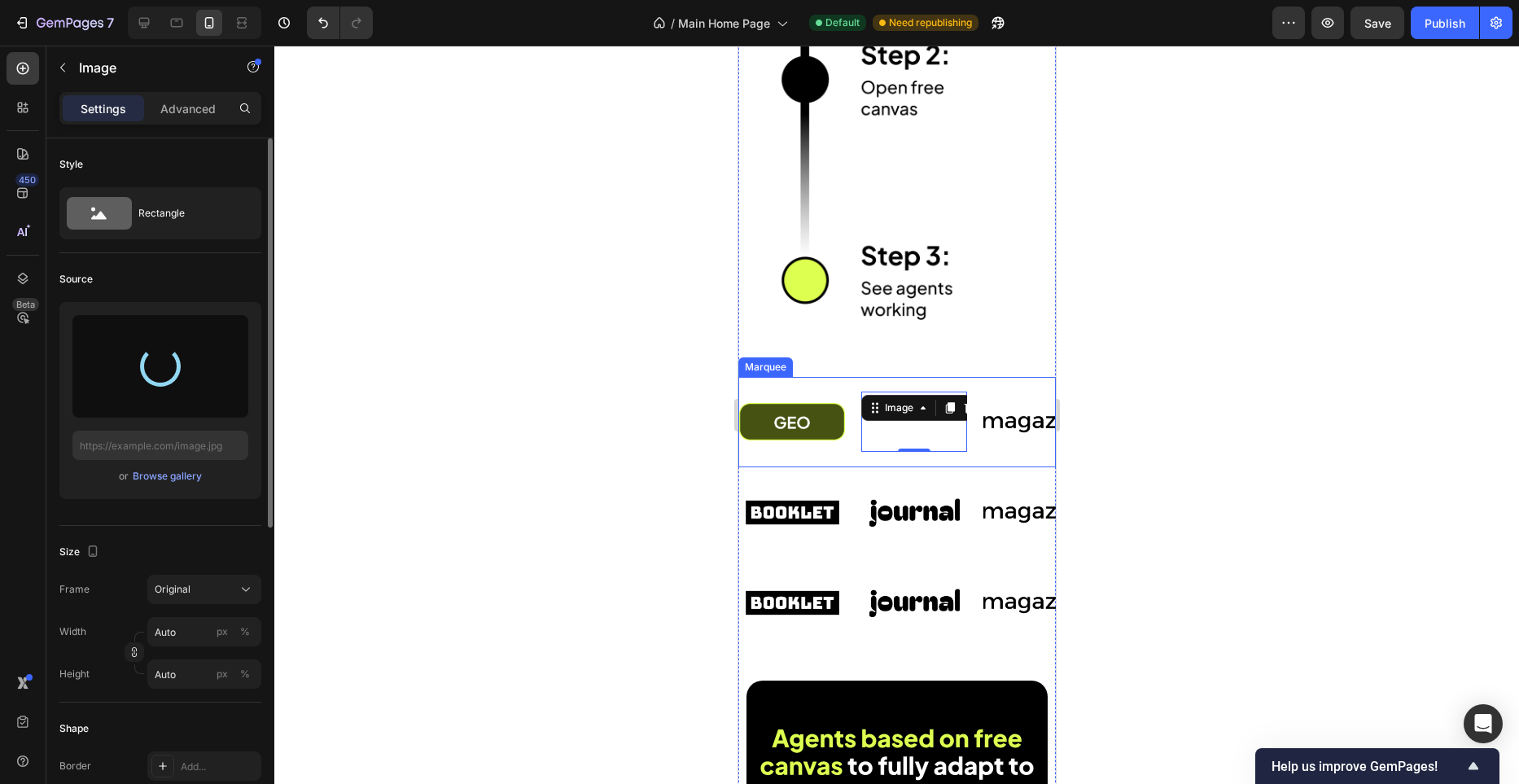
type input "https://cdn.shopify.com/s/files/1/0982/4944/1612/files/gempages_586391405597819…"
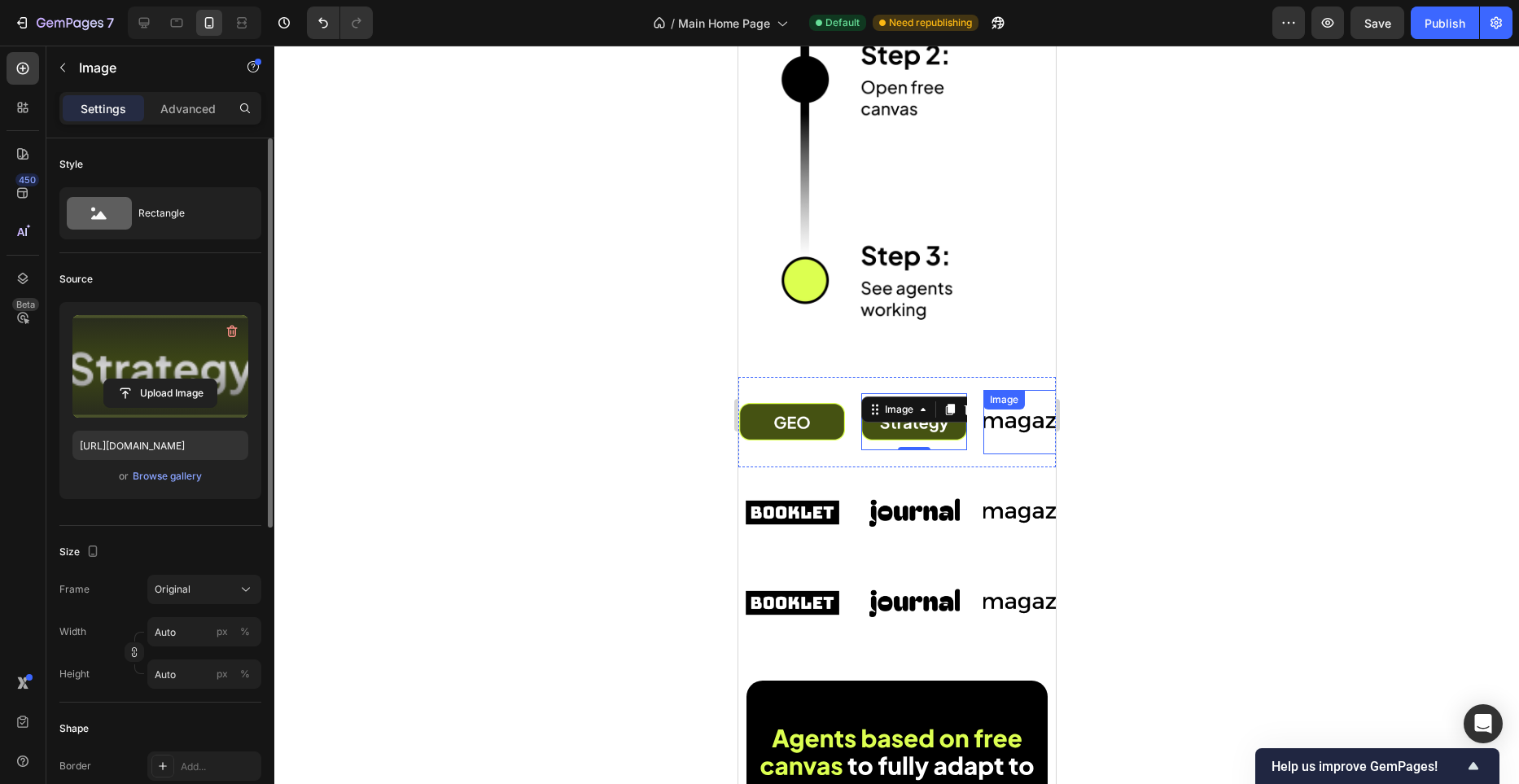
click at [1008, 416] on div "Image" at bounding box center [1035, 422] width 105 height 64
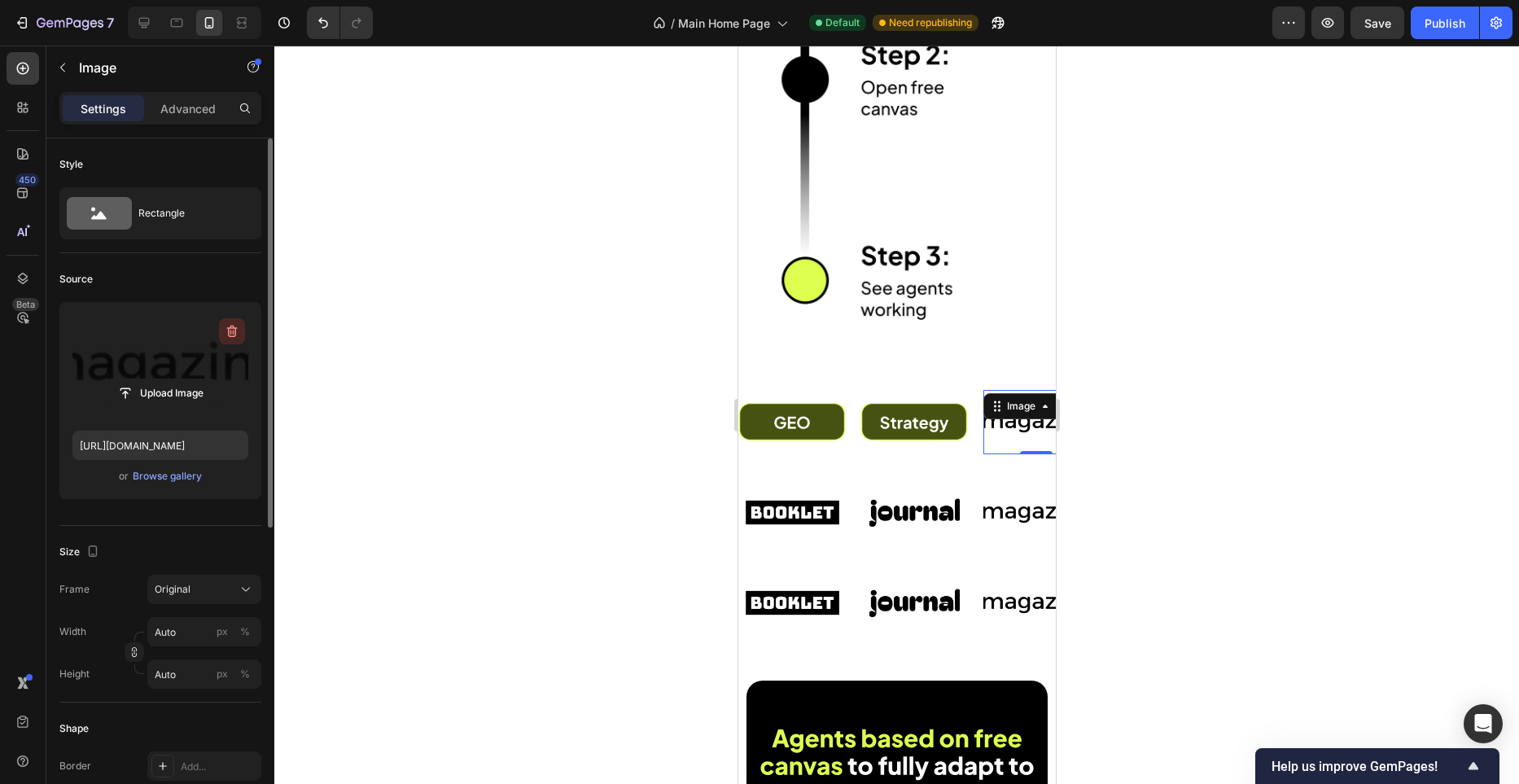
click at [229, 327] on icon "button" at bounding box center [232, 332] width 16 height 16
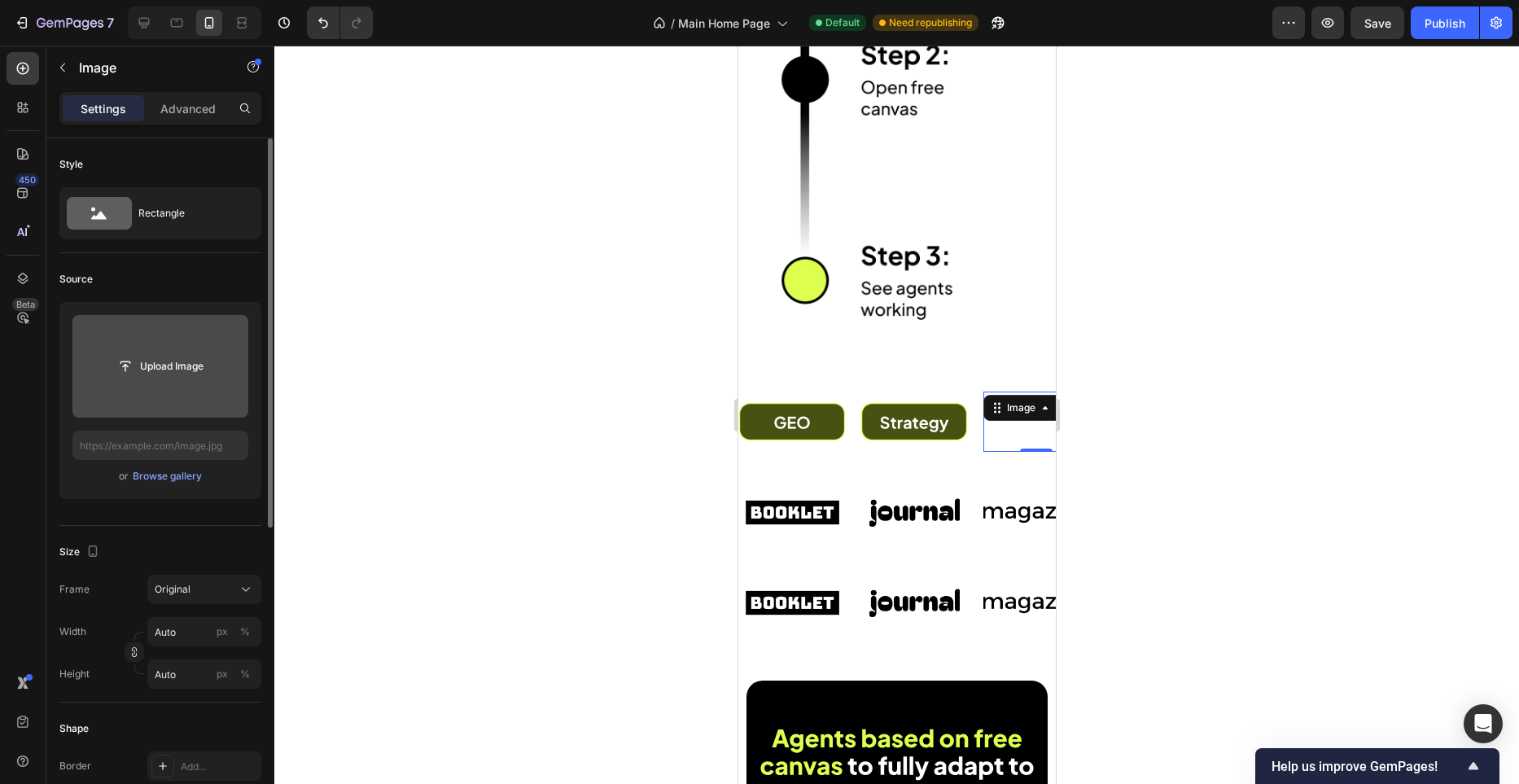
click at [181, 403] on input "file" at bounding box center [160, 366] width 176 height 103
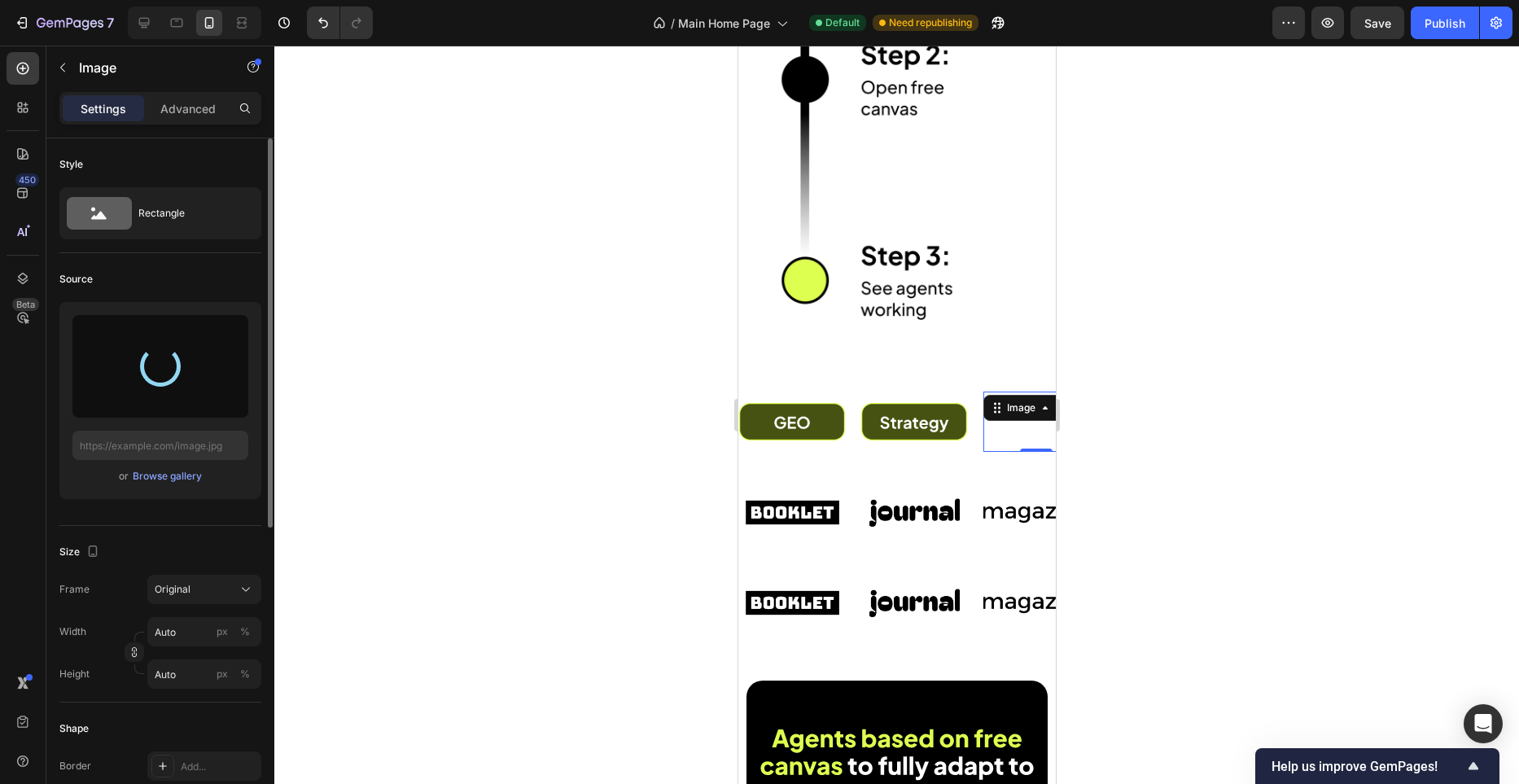
type input "https://cdn.shopify.com/s/files/1/0982/4944/1612/files/gempages_586391405597819…"
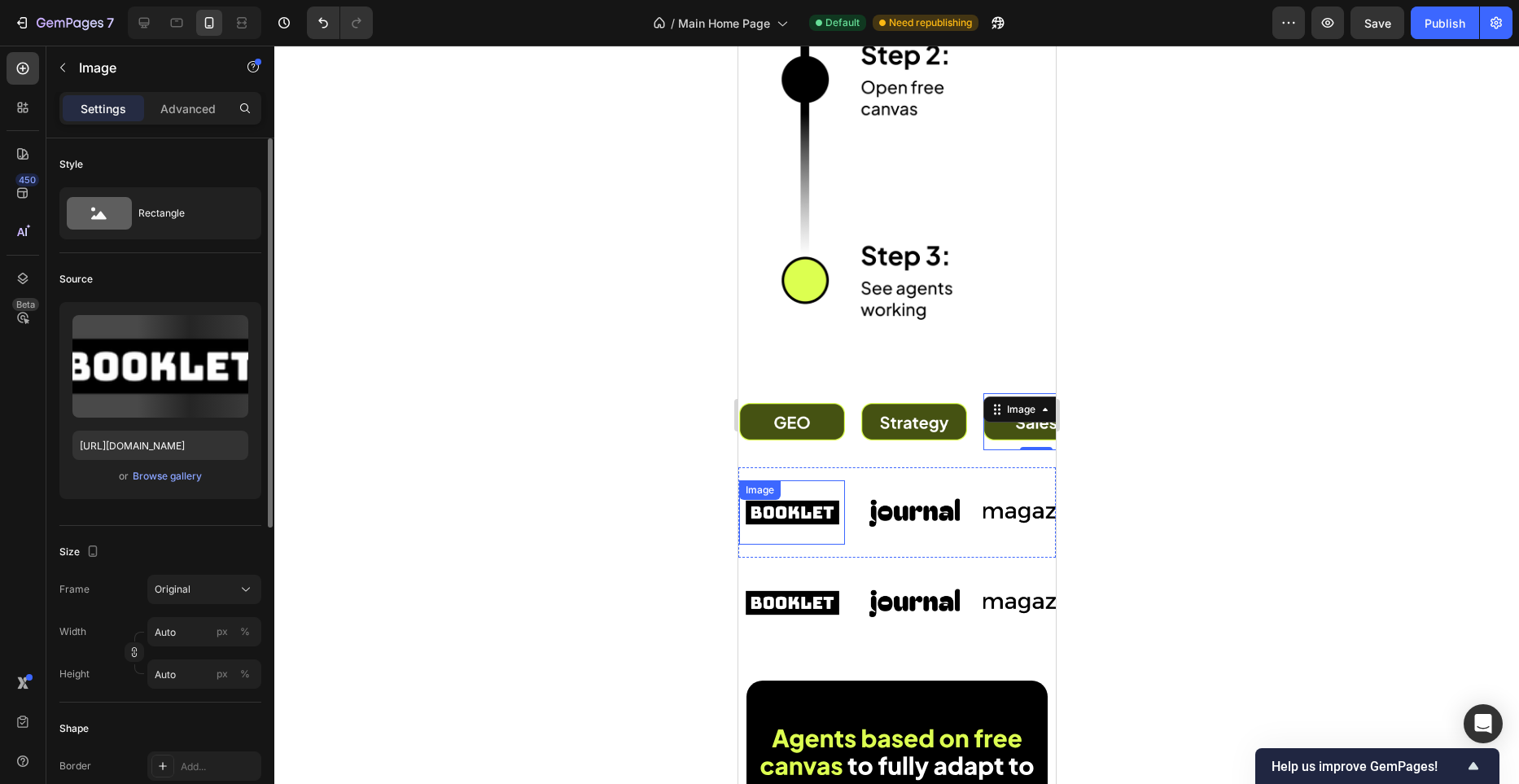
click at [809, 508] on div "Image" at bounding box center [791, 512] width 105 height 64
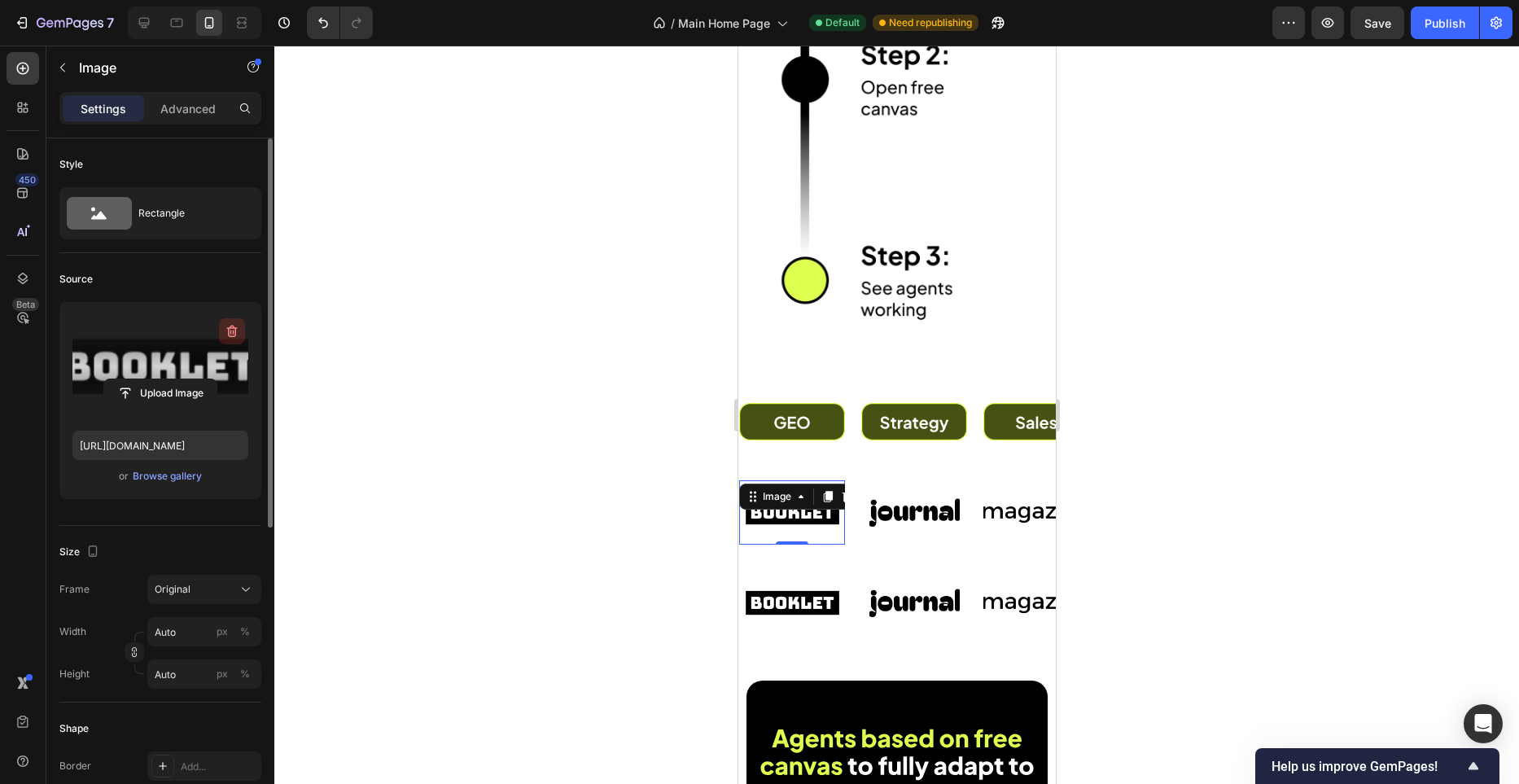
click at [229, 330] on icon "button" at bounding box center [232, 332] width 16 height 16
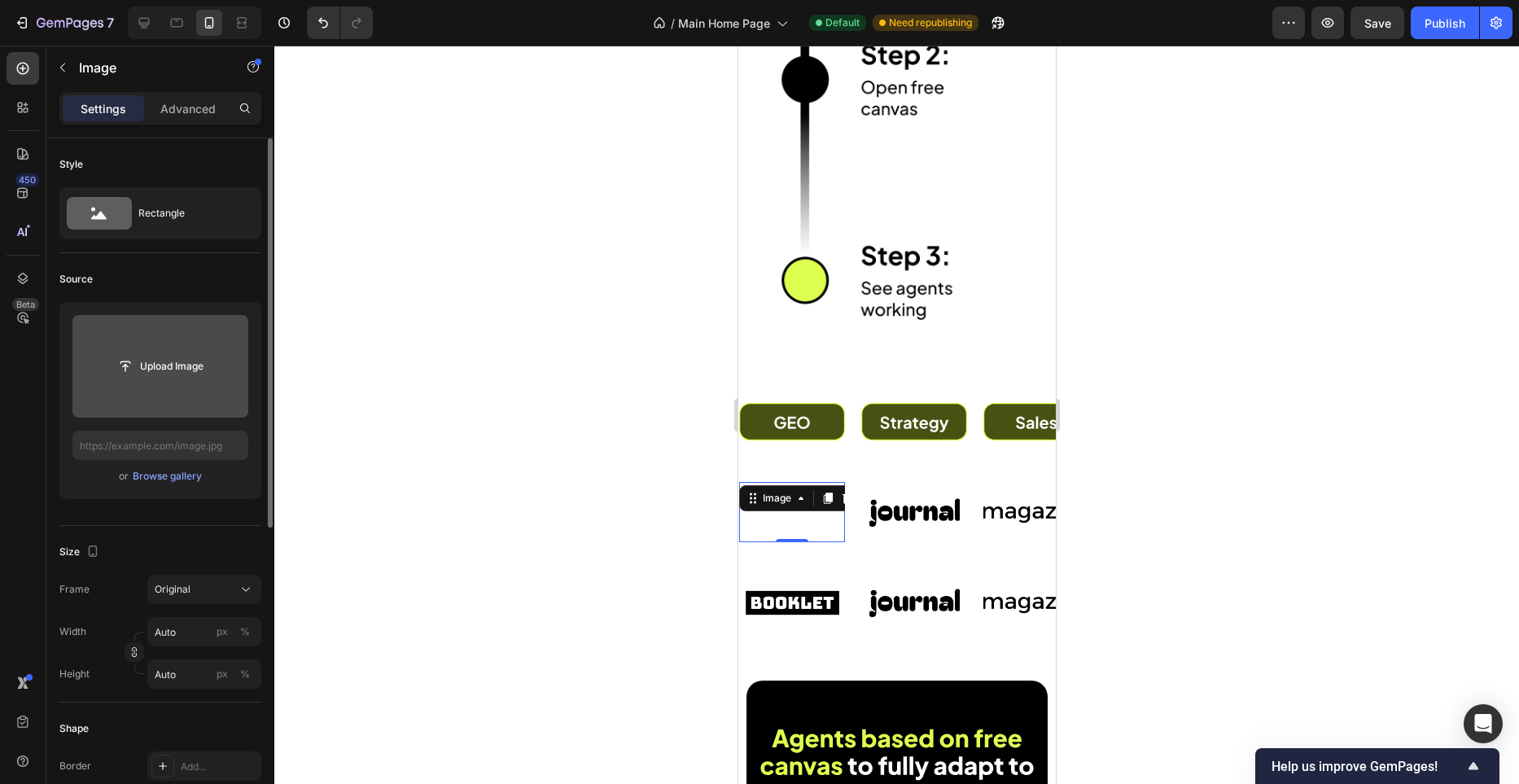
click at [207, 351] on button "Upload Image" at bounding box center [161, 366] width 114 height 30
click at [198, 360] on input "file" at bounding box center [161, 366] width 113 height 28
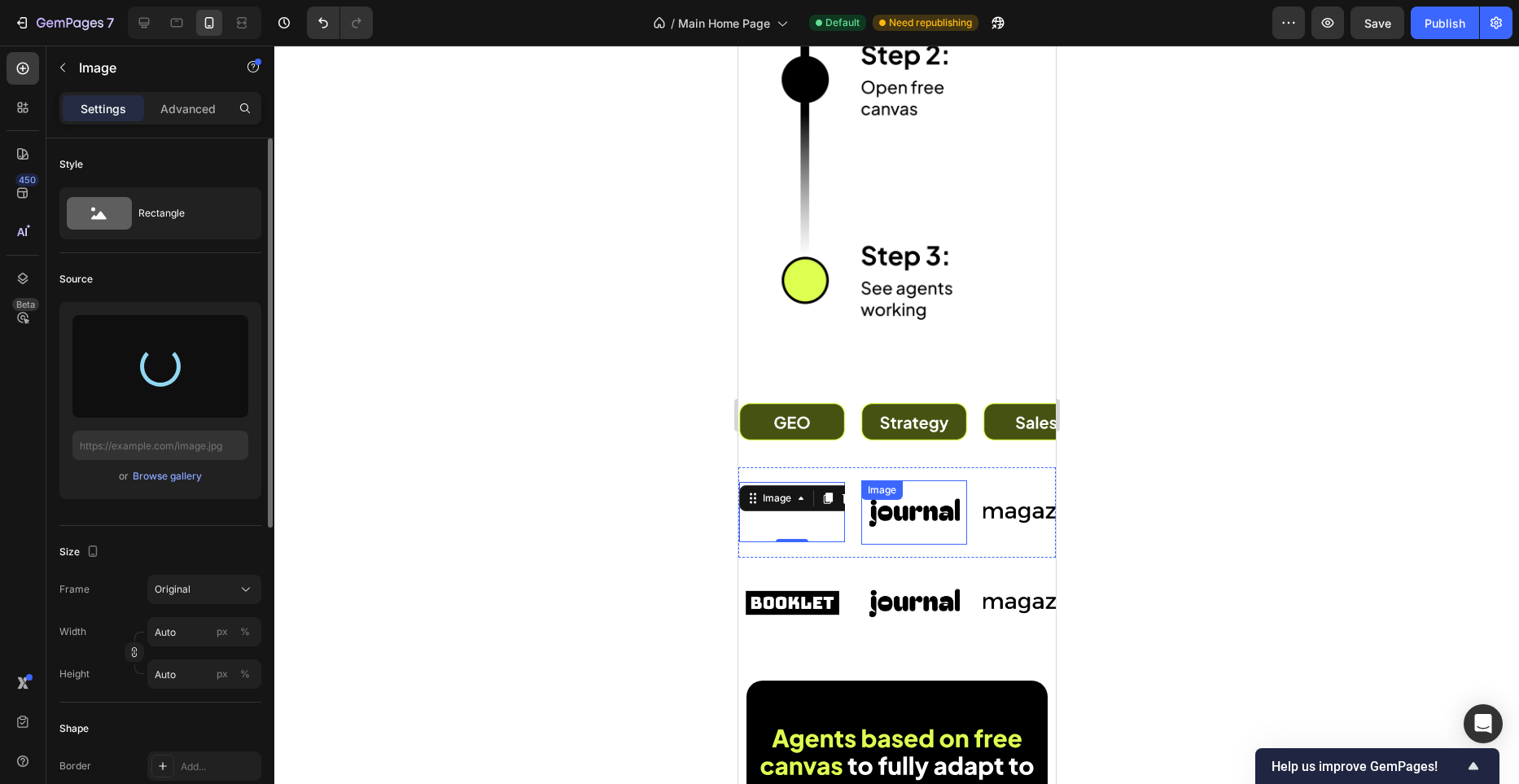
type input "https://cdn.shopify.com/s/files/1/0982/4944/1612/files/gempages_586391405597819…"
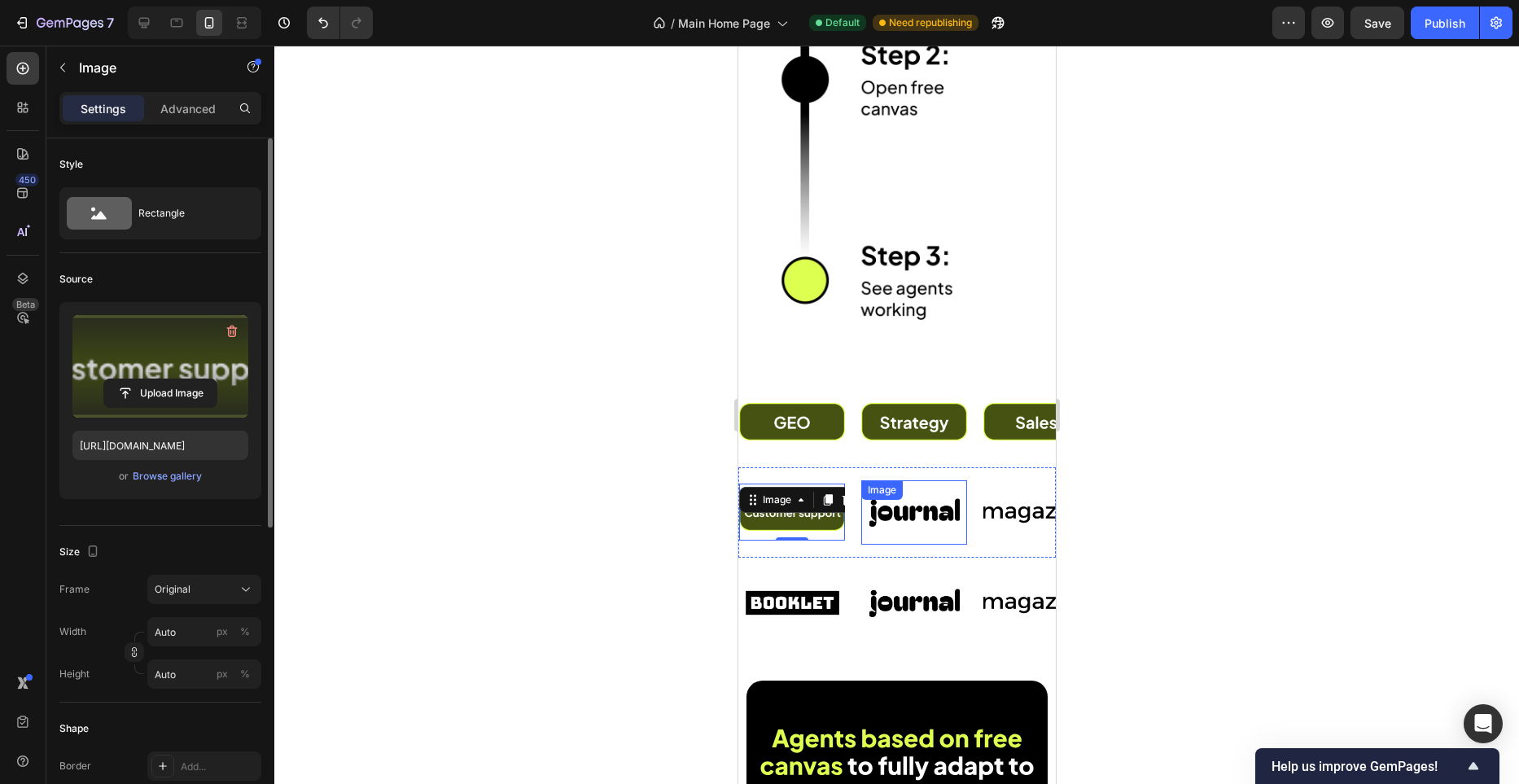
click at [930, 503] on img at bounding box center [914, 512] width 105 height 45
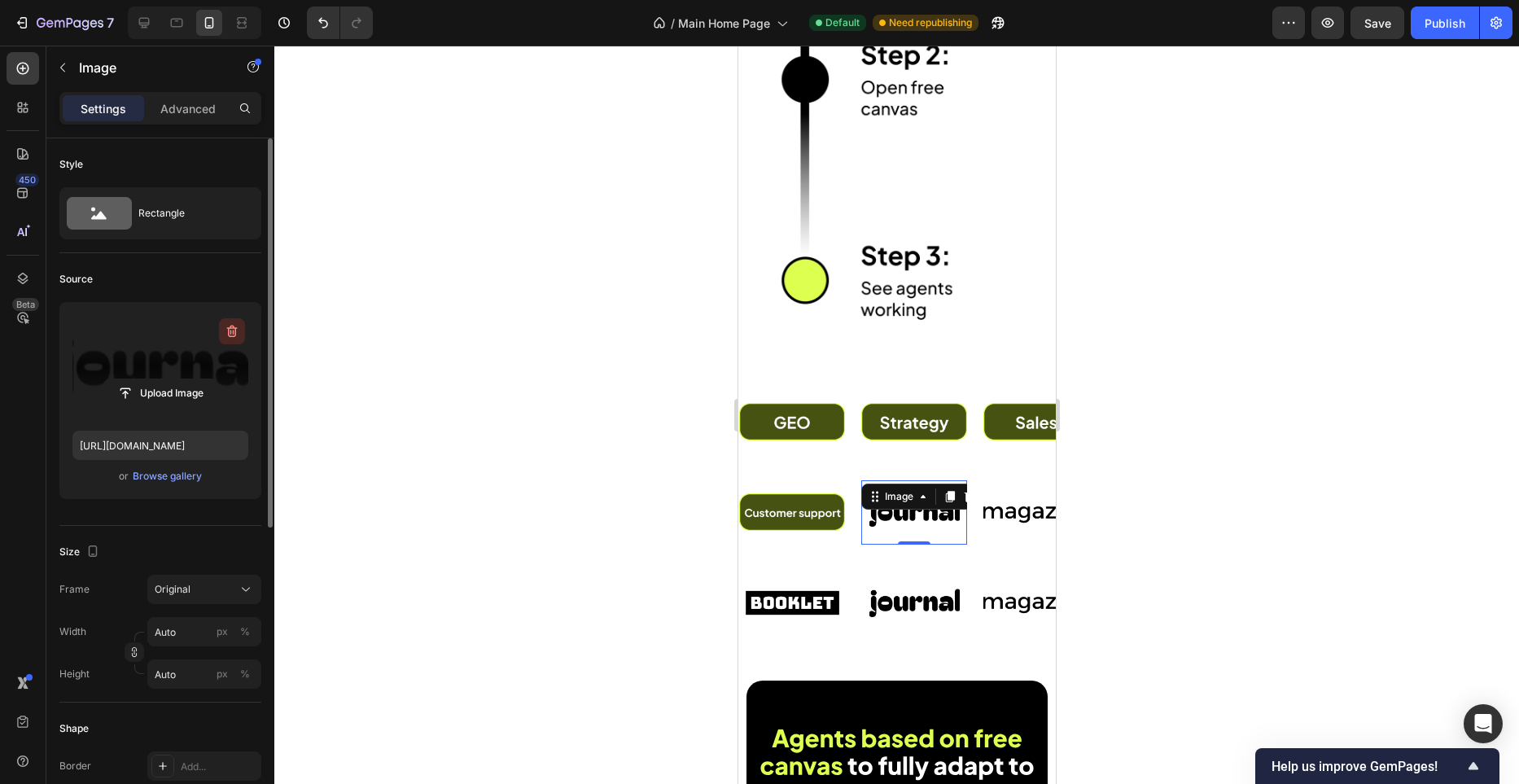
click at [222, 327] on button "button" at bounding box center [232, 331] width 26 height 26
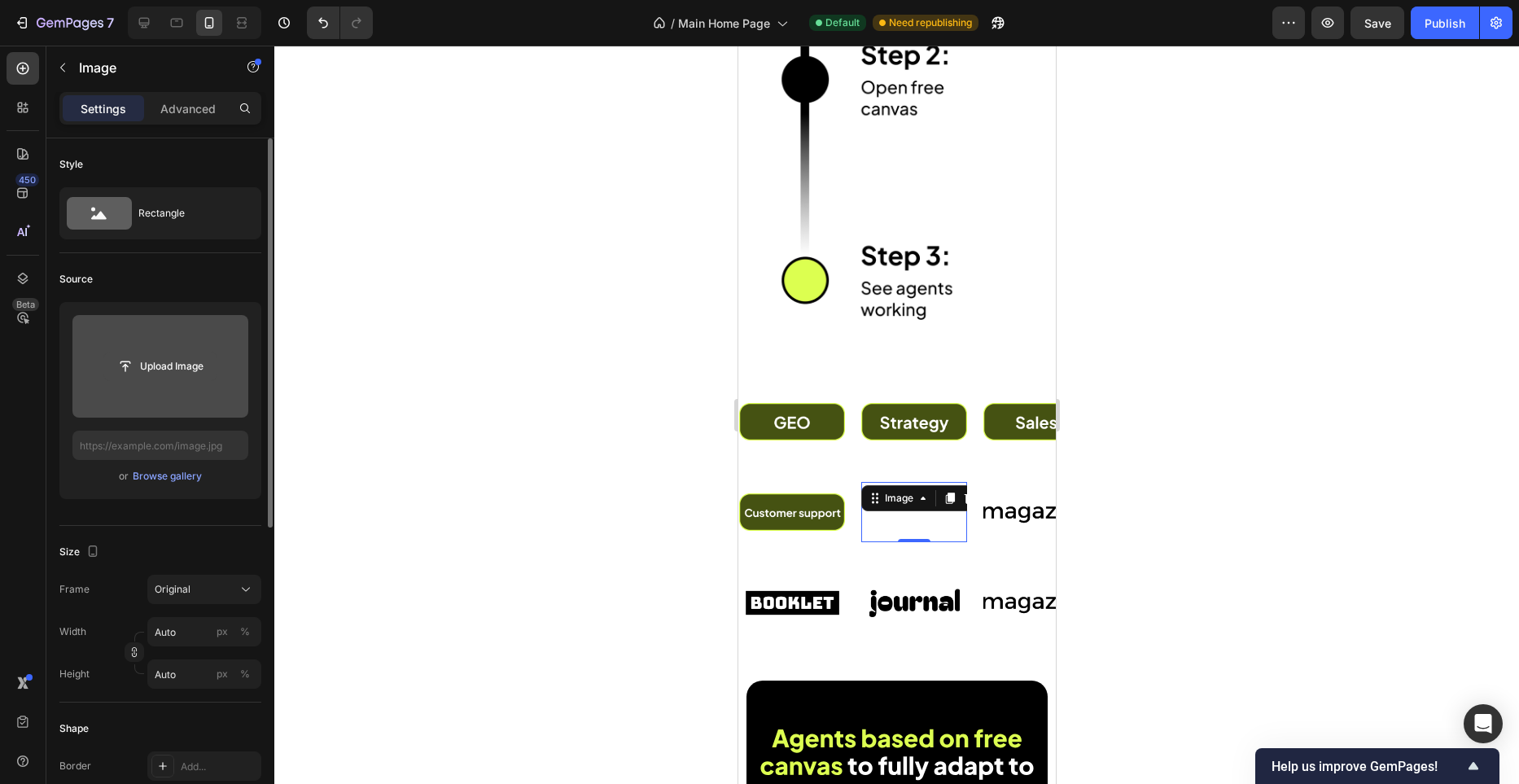
click at [187, 367] on input "file" at bounding box center [161, 366] width 113 height 28
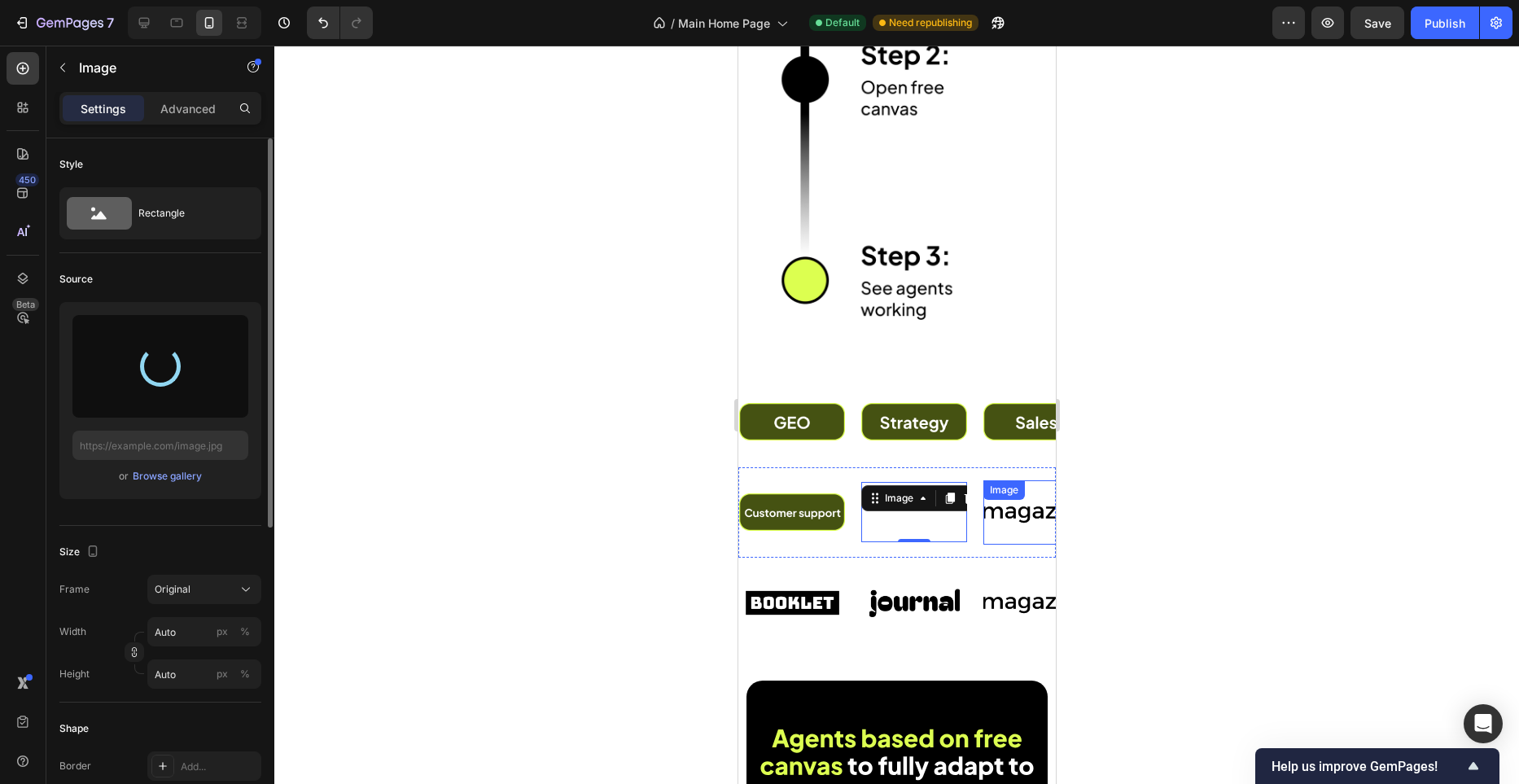
type input "https://cdn.shopify.com/s/files/1/0982/4944/1612/files/gempages_586391405597819…"
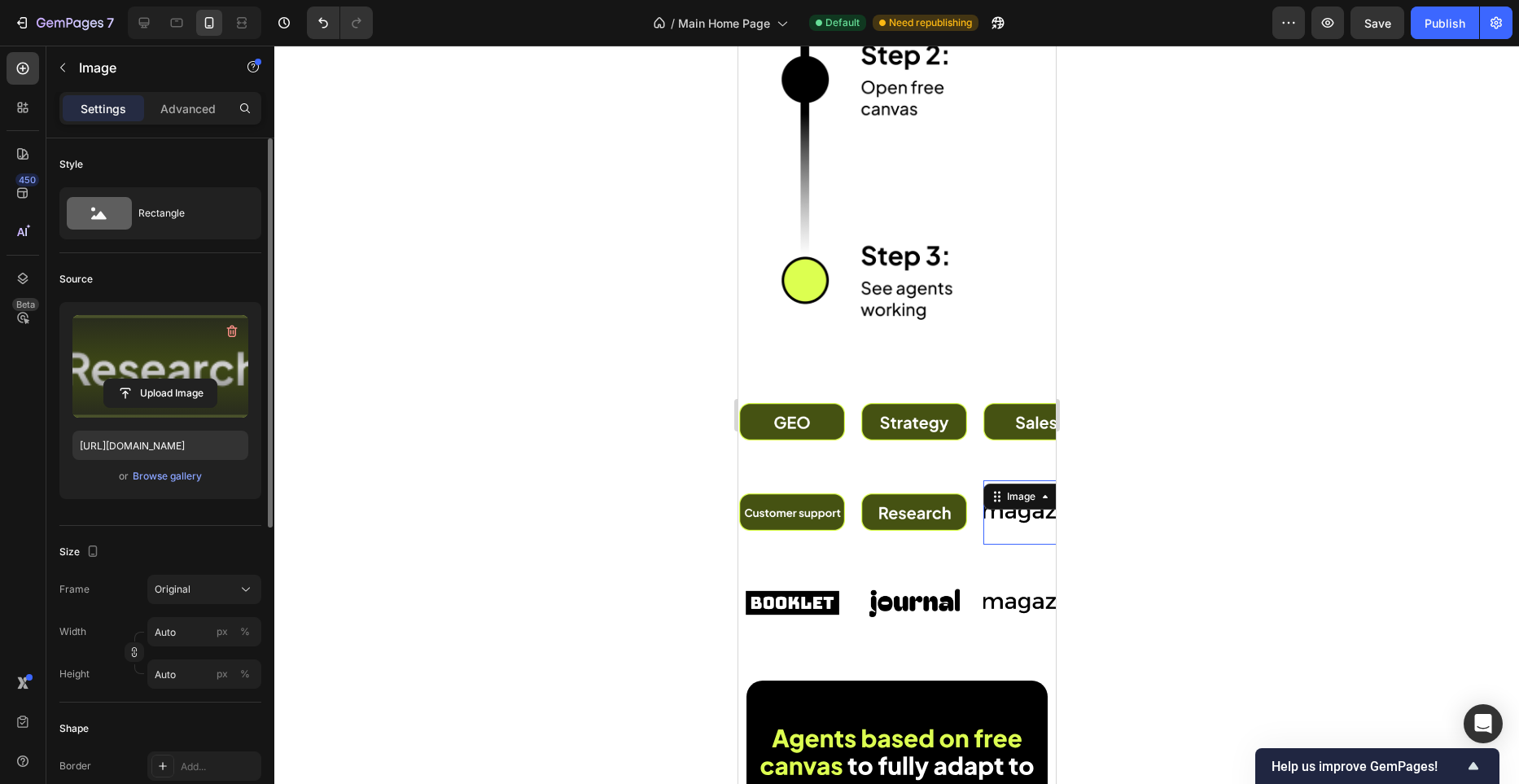
click at [1021, 523] on img at bounding box center [1035, 512] width 105 height 45
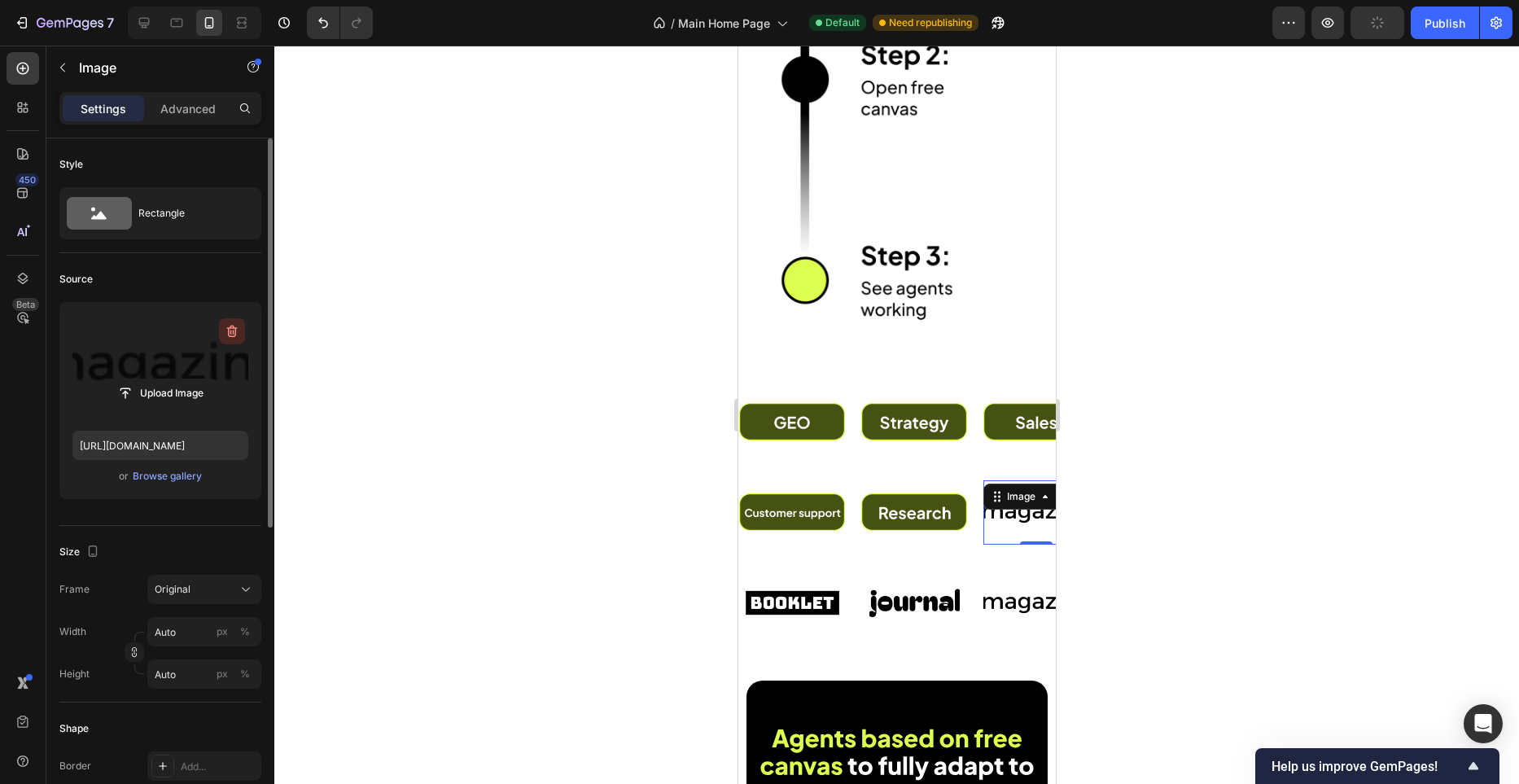
click at [231, 334] on icon "button" at bounding box center [232, 332] width 16 height 16
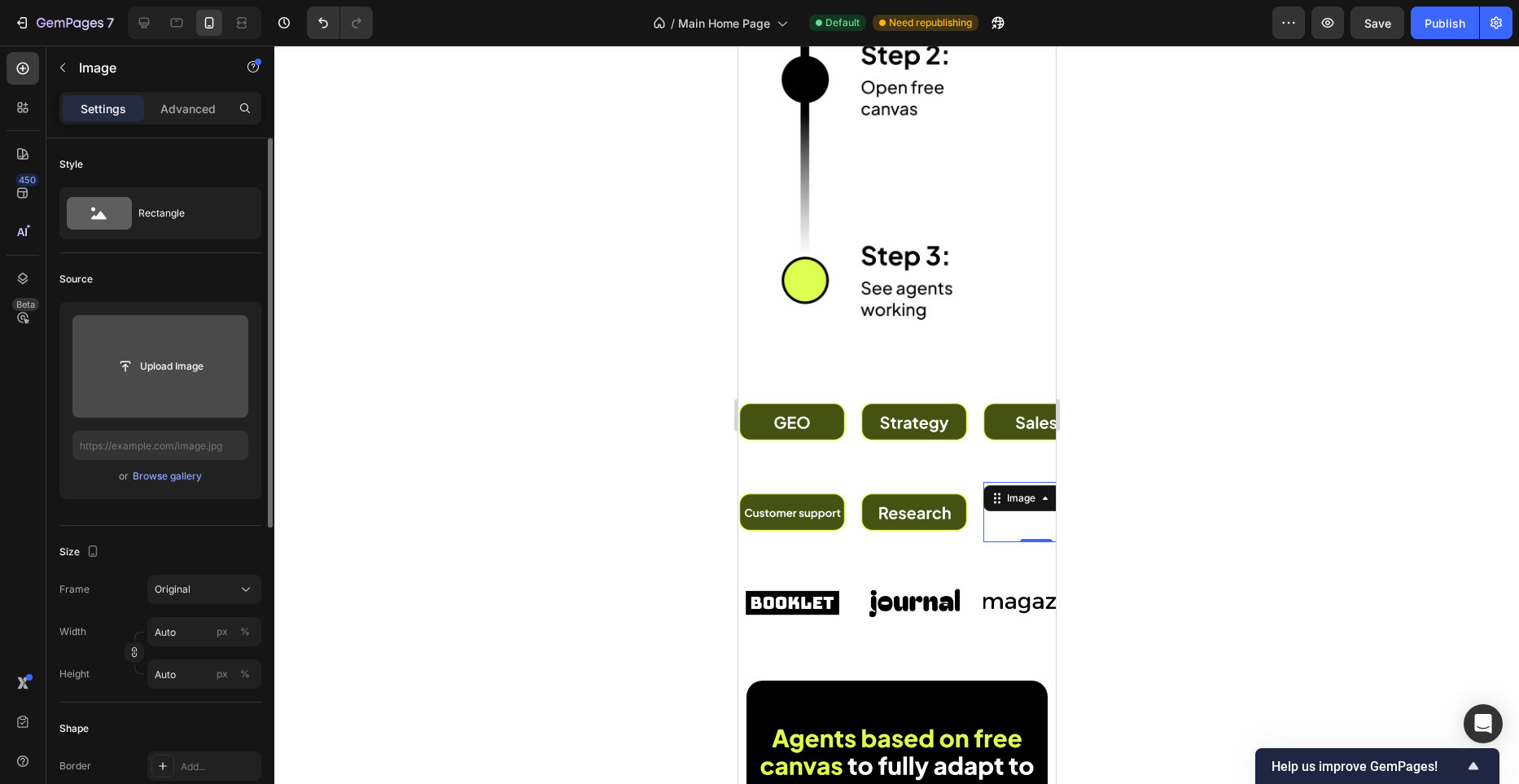
click at [169, 369] on input "file" at bounding box center [161, 366] width 113 height 28
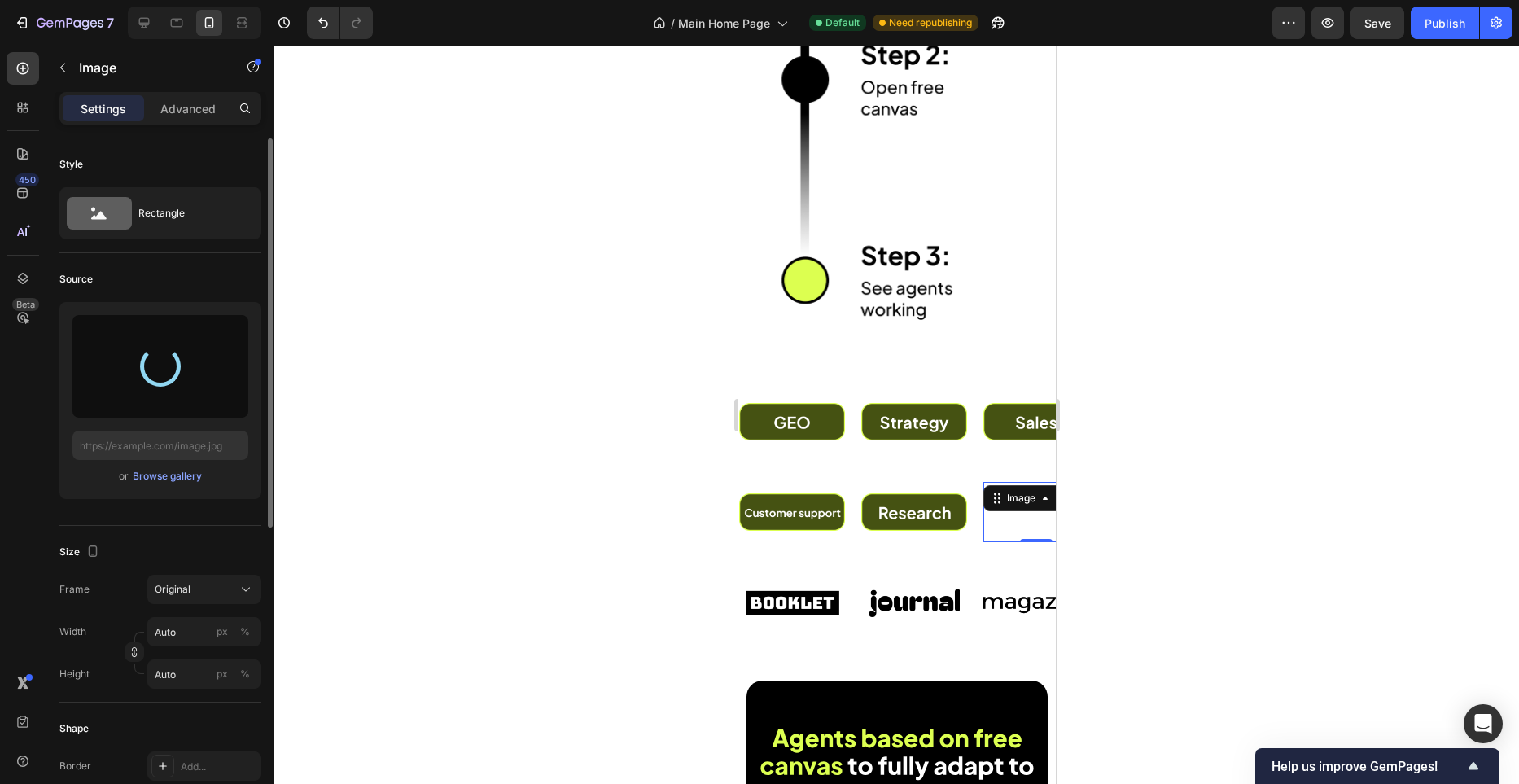
type input "https://cdn.shopify.com/s/files/1/0982/4944/1612/files/gempages_586391405597819…"
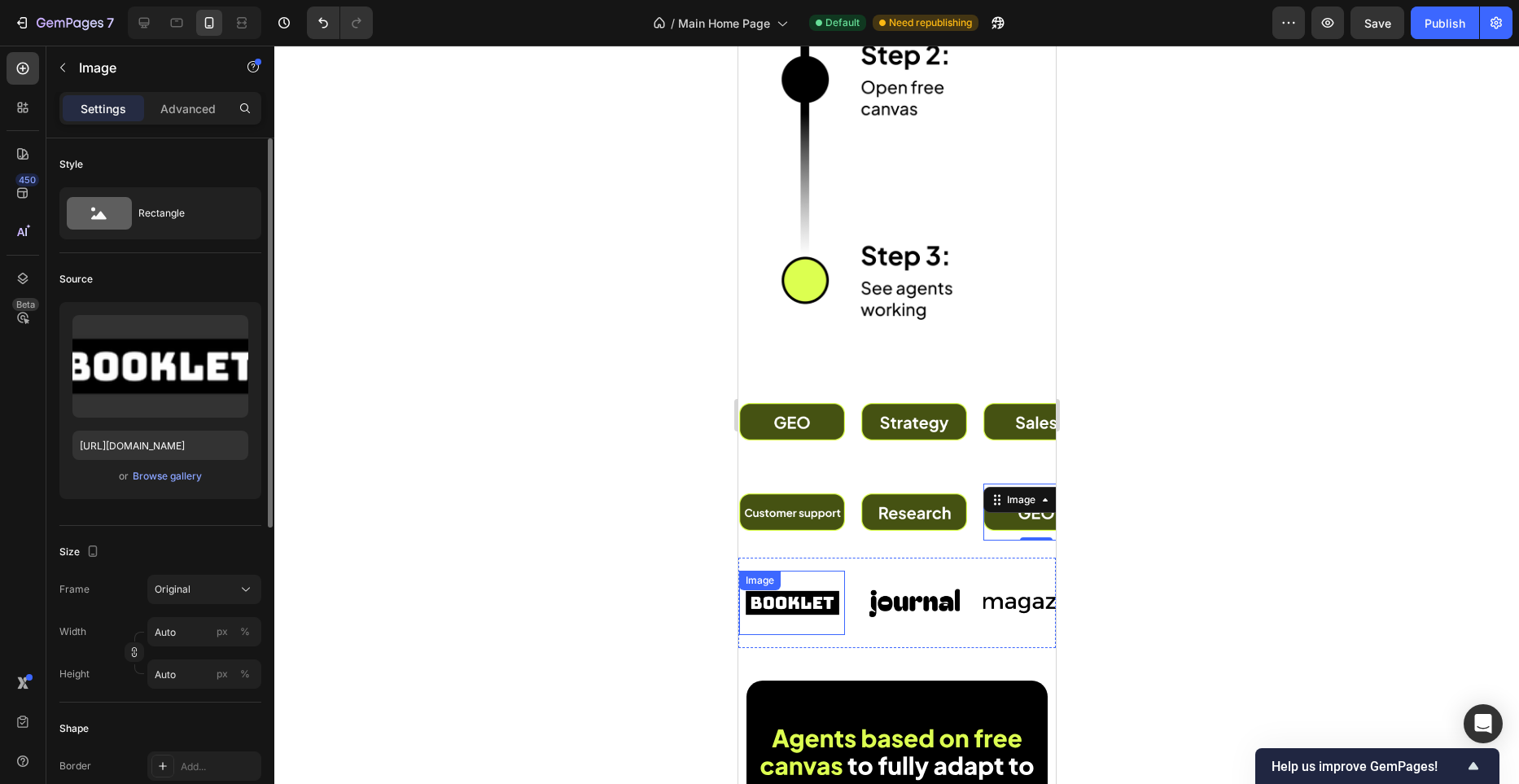
click at [814, 594] on div "Image" at bounding box center [791, 603] width 105 height 64
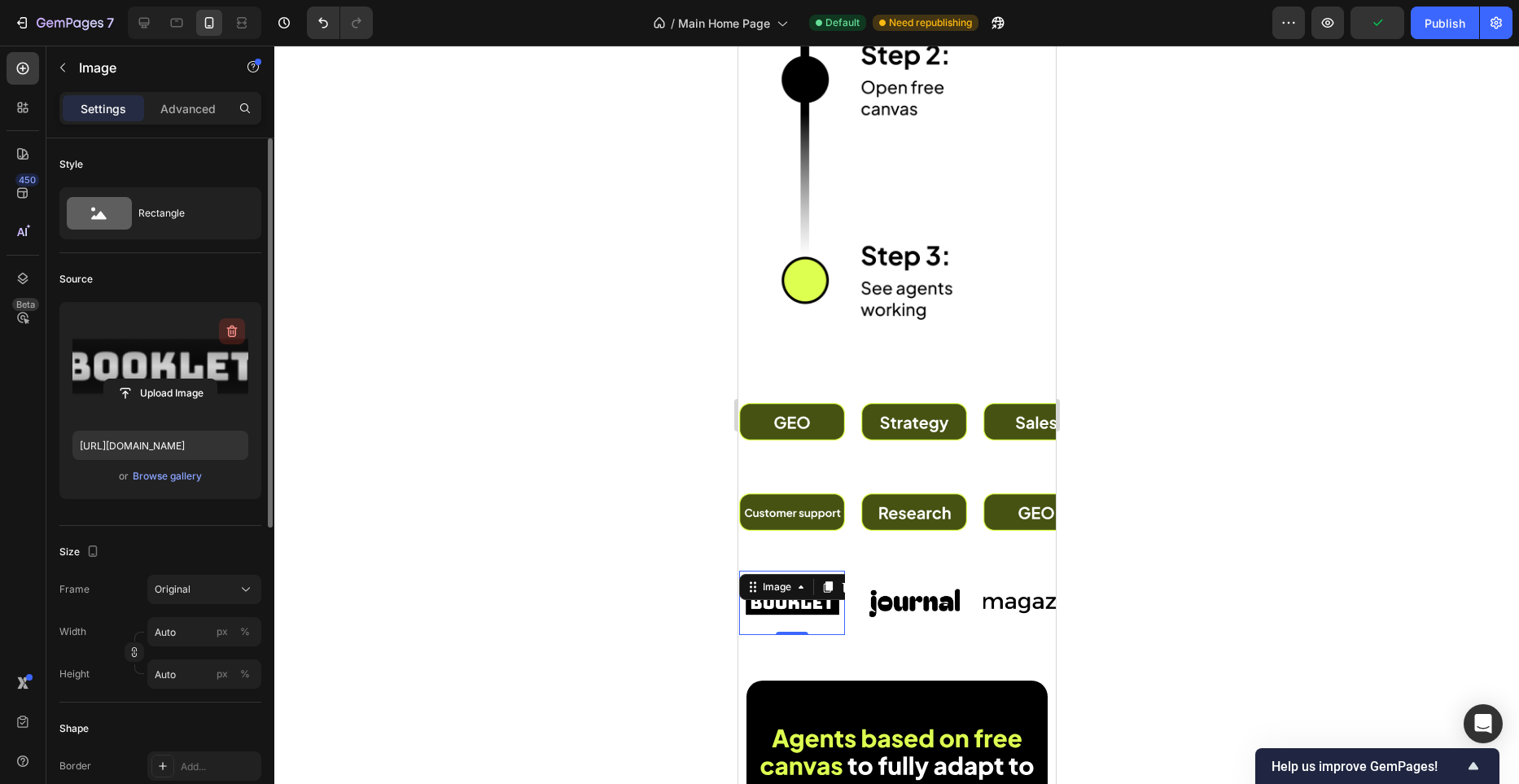
click at [234, 337] on button "button" at bounding box center [232, 331] width 26 height 26
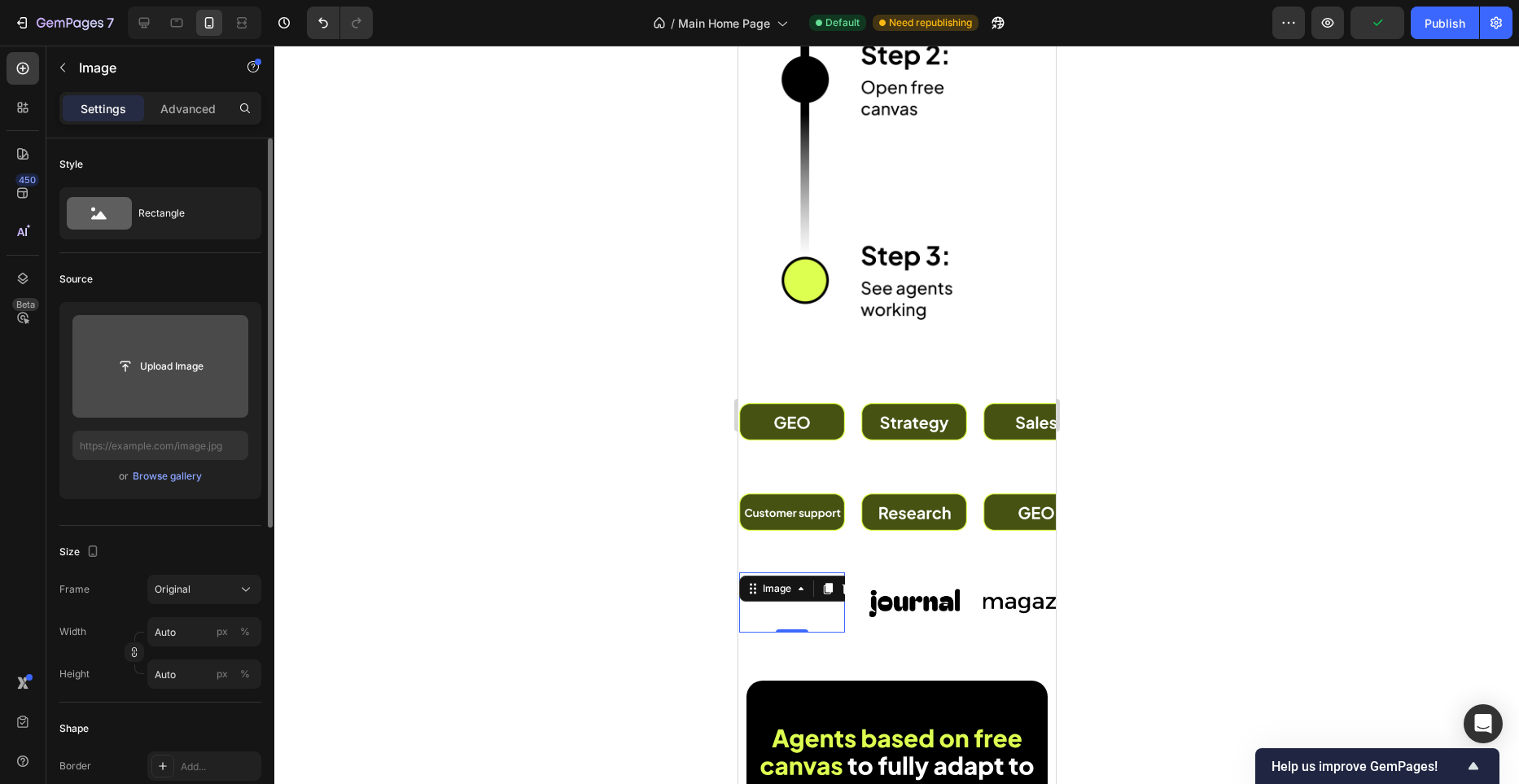
click at [199, 358] on input "file" at bounding box center [161, 366] width 113 height 28
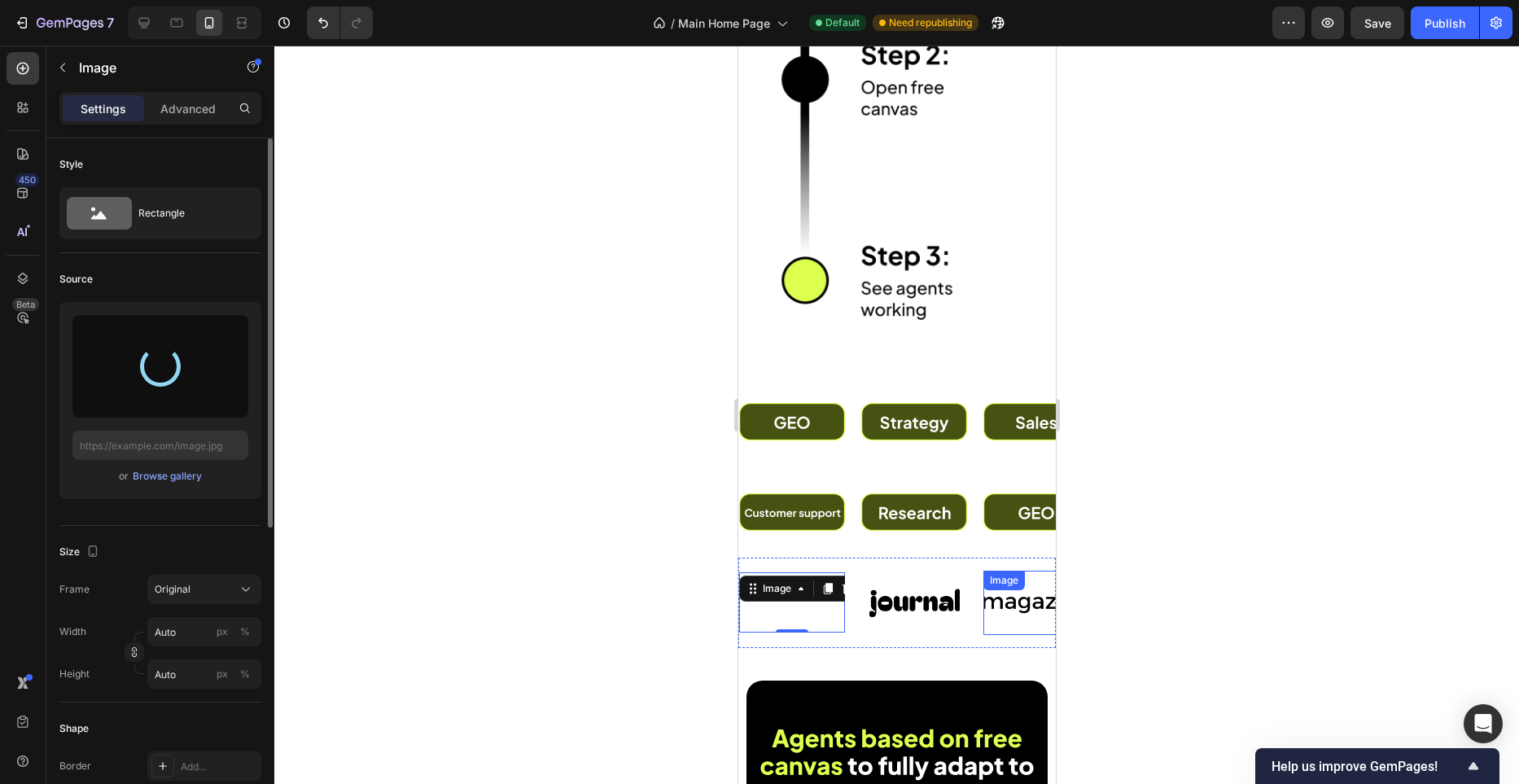
type input "https://cdn.shopify.com/s/files/1/0982/4944/1612/files/gempages_586391405597819…"
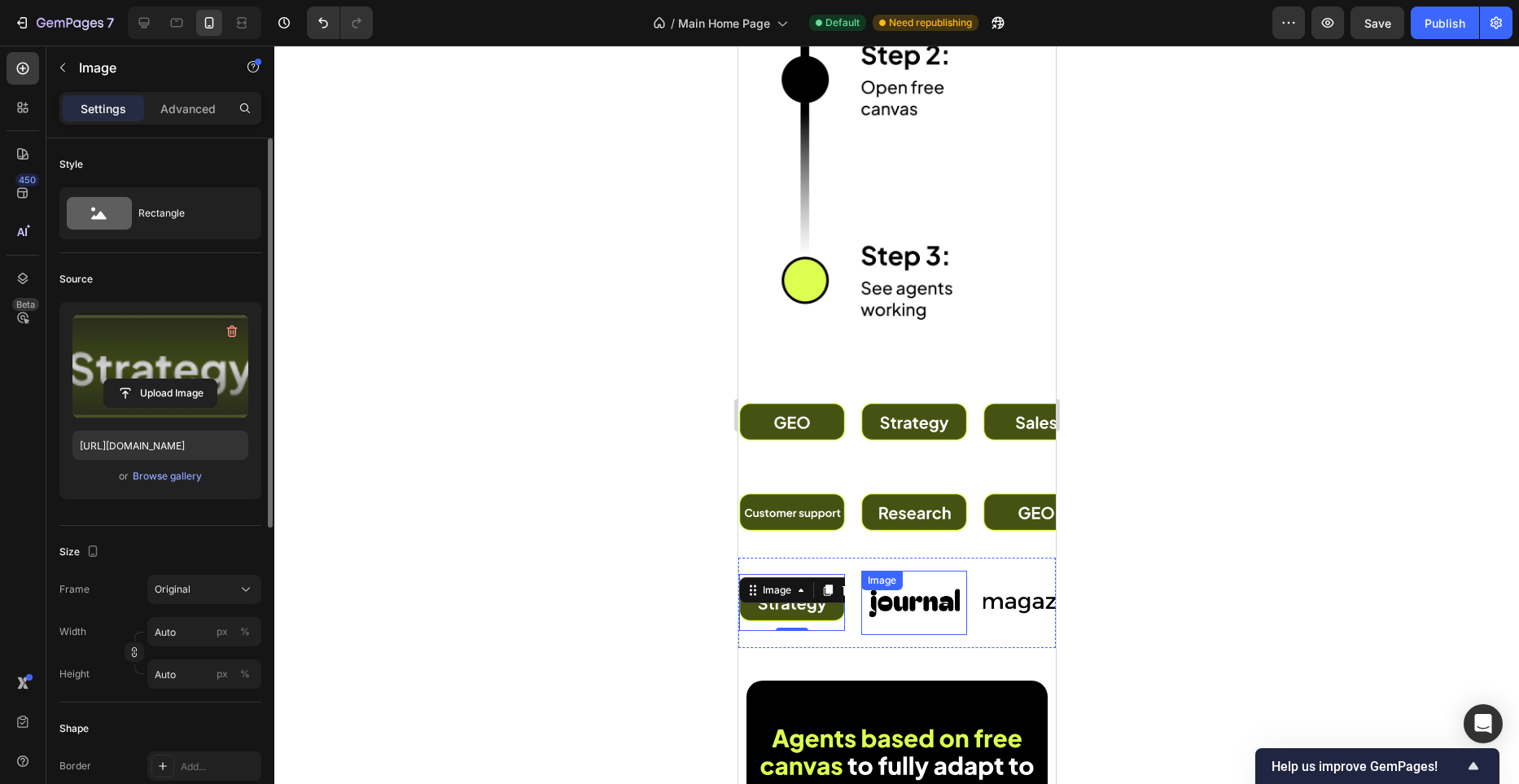
click at [912, 591] on div "Image" at bounding box center [914, 603] width 105 height 64
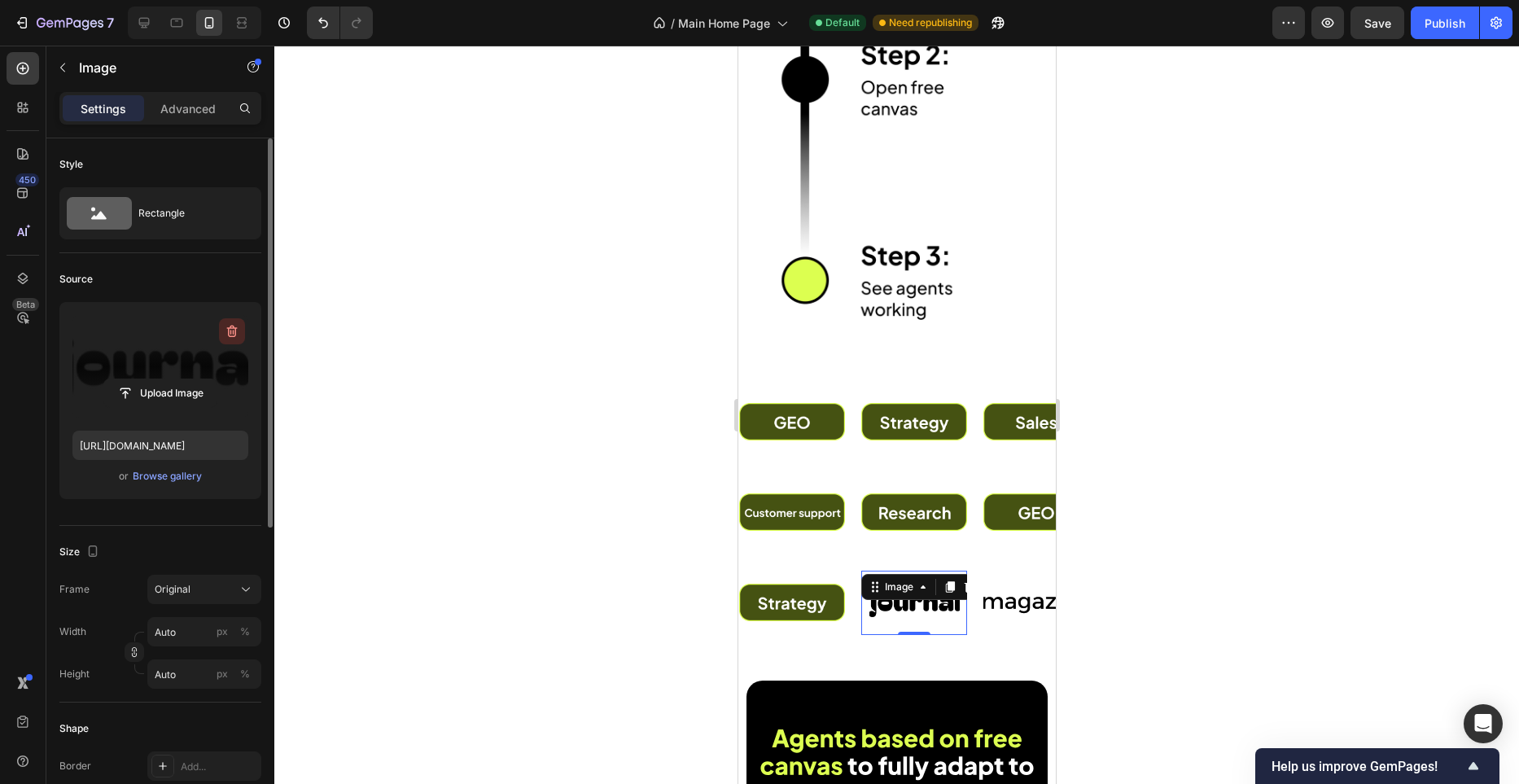
click at [229, 333] on icon "button" at bounding box center [232, 332] width 11 height 13
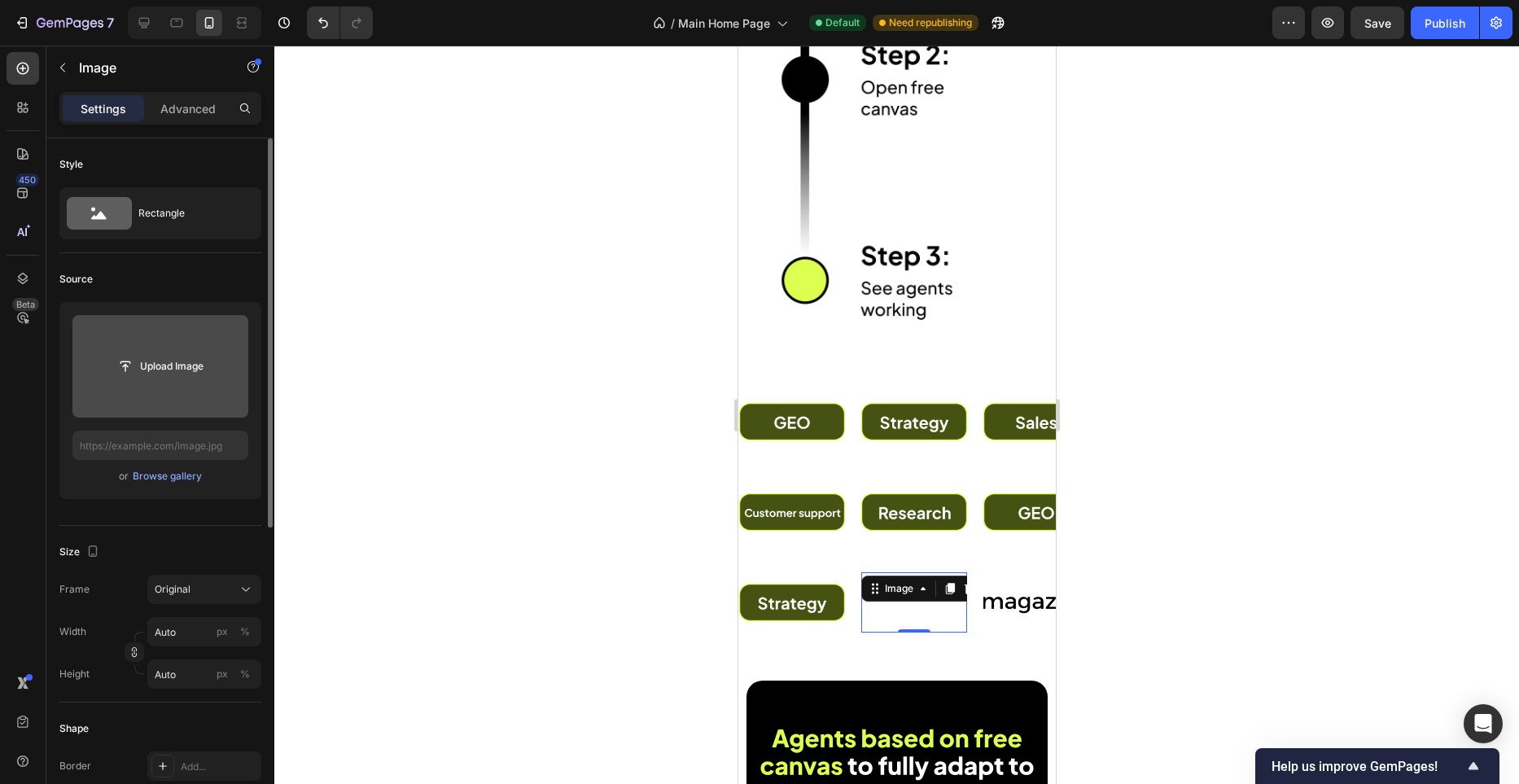
click at [198, 375] on input "file" at bounding box center [161, 366] width 113 height 28
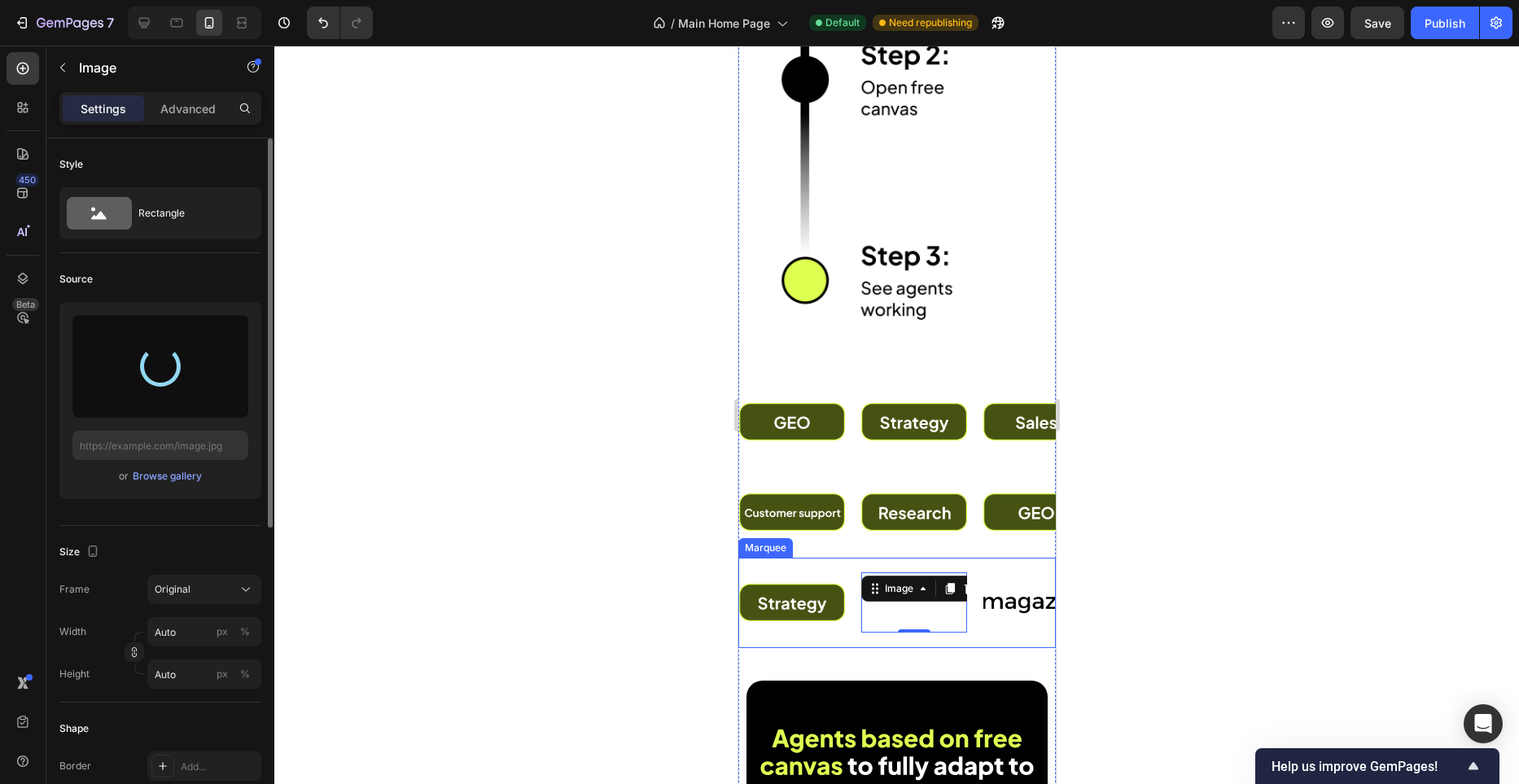
type input "https://cdn.shopify.com/s/files/1/0982/4944/1612/files/gempages_586391405597819…"
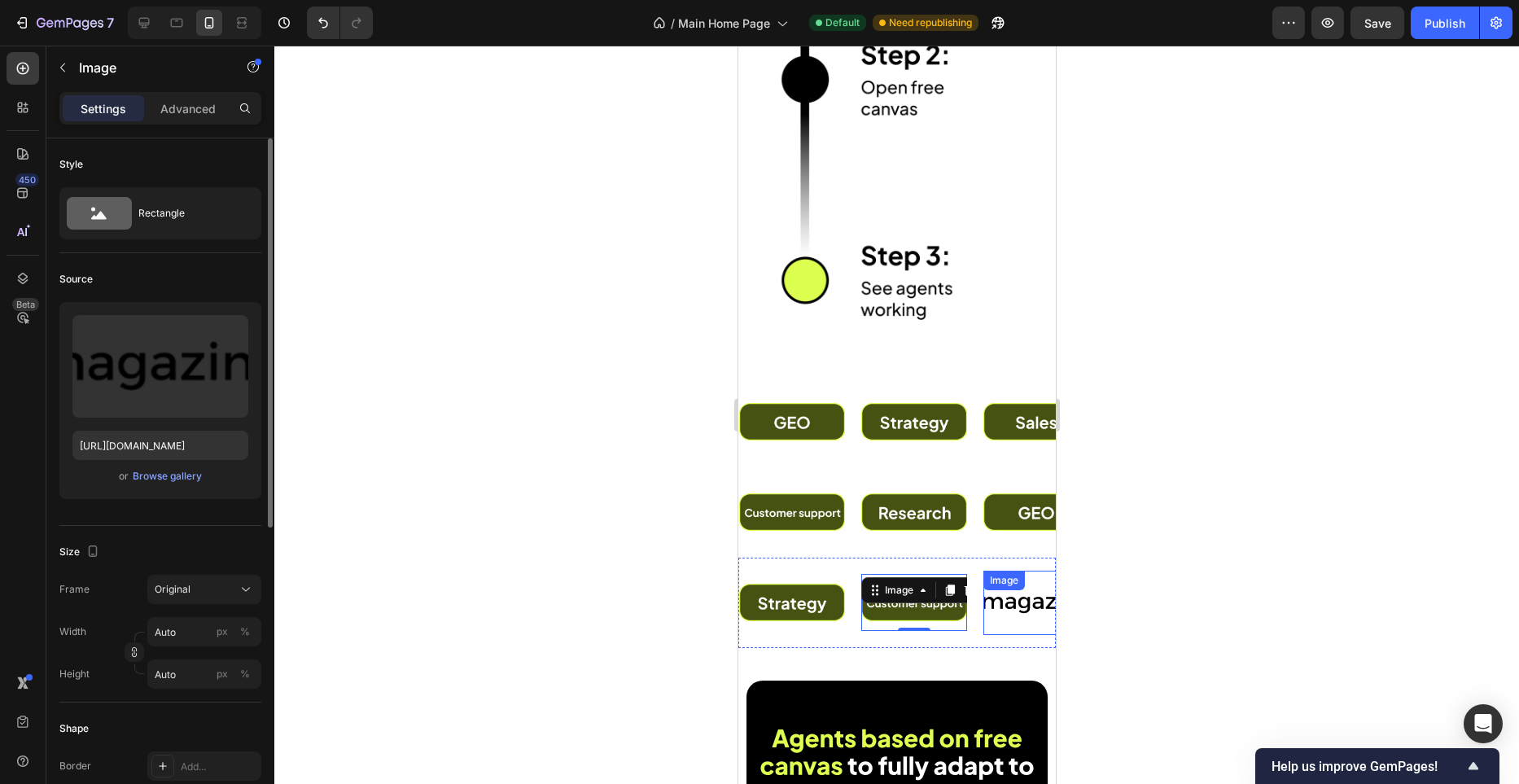
click at [983, 593] on div "Image" at bounding box center [1035, 603] width 105 height 64
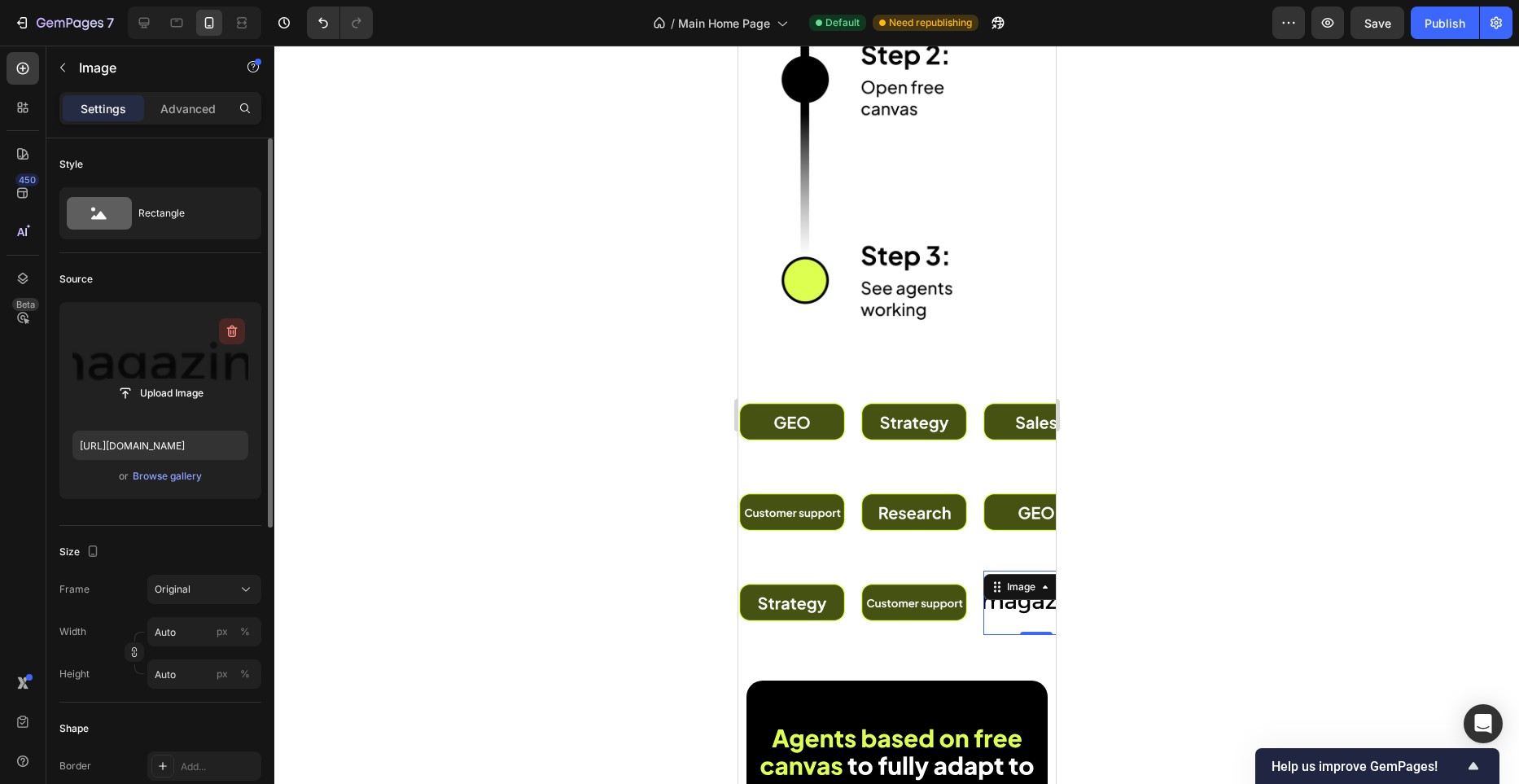
click at [232, 341] on button "button" at bounding box center [232, 331] width 26 height 26
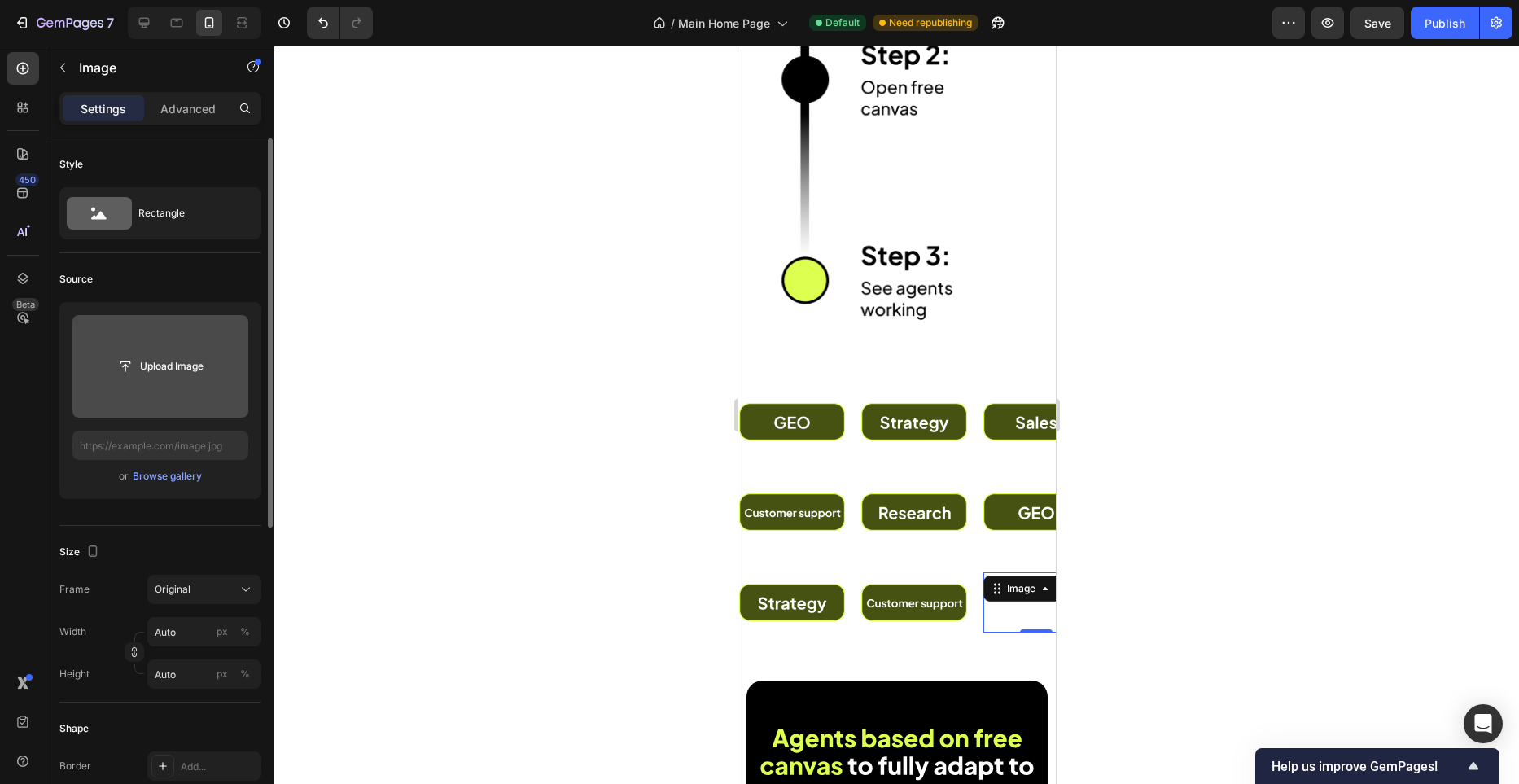
click at [198, 360] on input "file" at bounding box center [161, 366] width 113 height 28
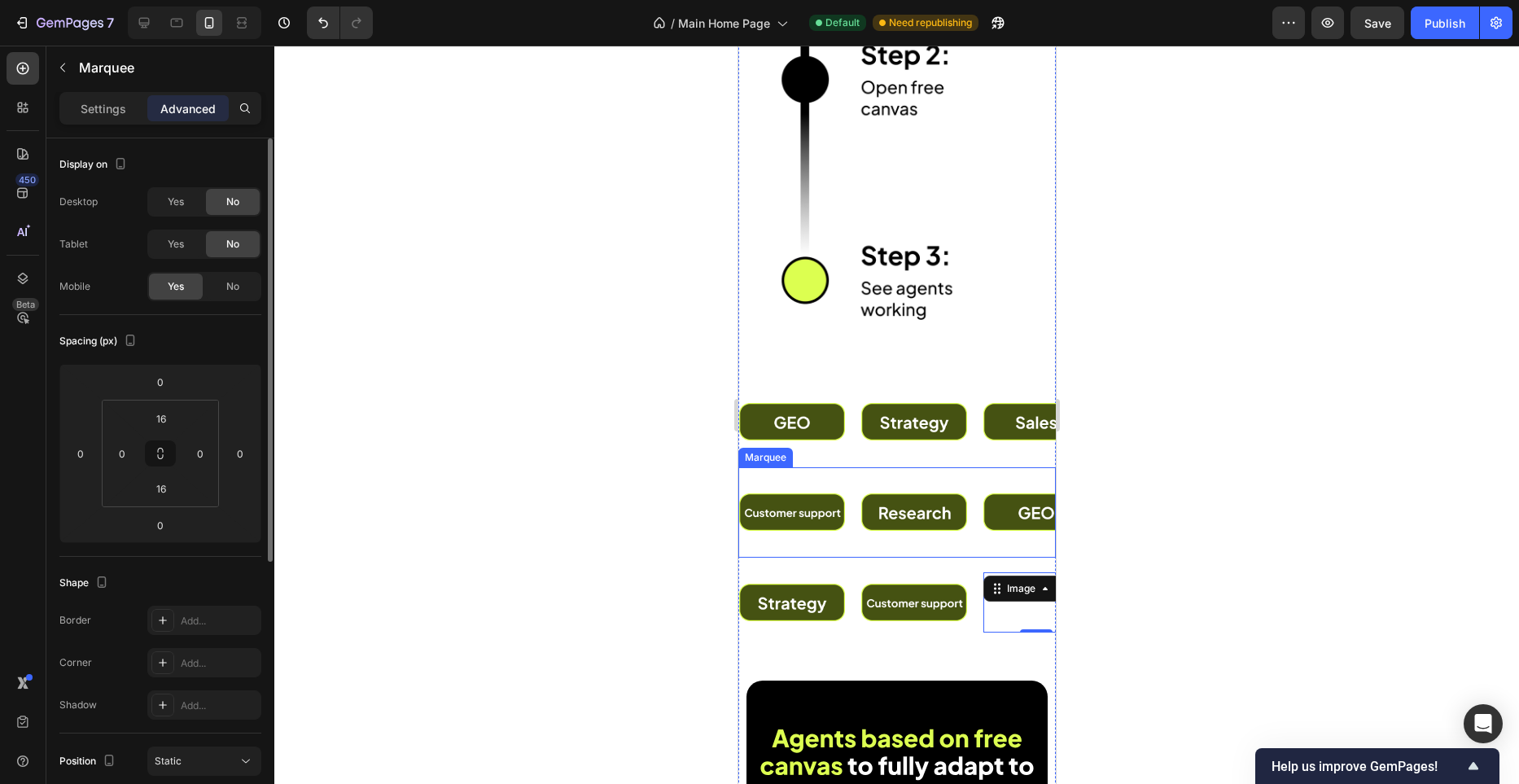
click at [875, 469] on div "Image Image Image Image Image Image Image Image Image Image Marquee" at bounding box center [896, 512] width 317 height 90
click at [169, 494] on input "16" at bounding box center [161, 488] width 32 height 24
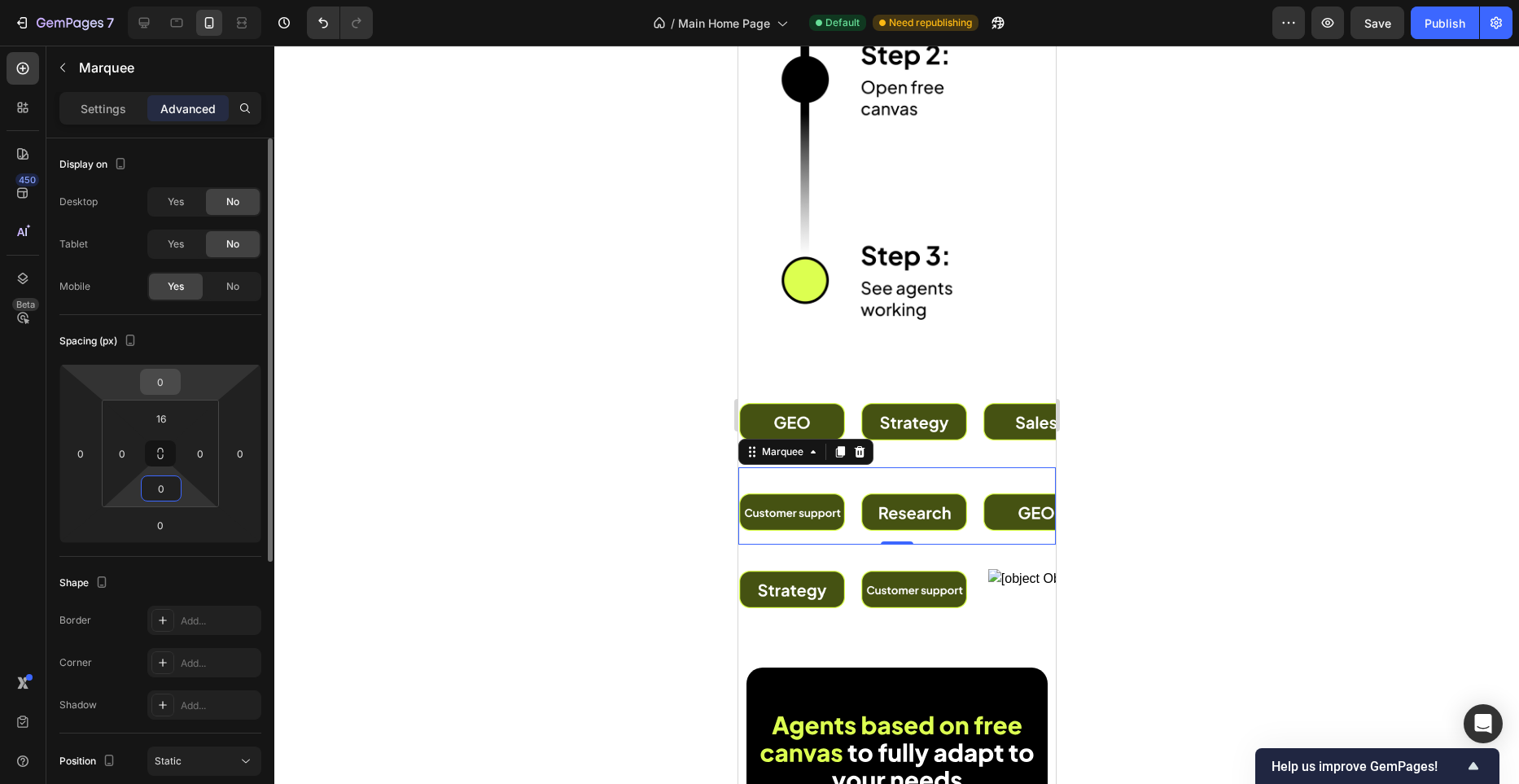
type input "0"
click at [160, 379] on input "0" at bounding box center [160, 381] width 32 height 24
click at [169, 384] on input "00" at bounding box center [160, 381] width 32 height 24
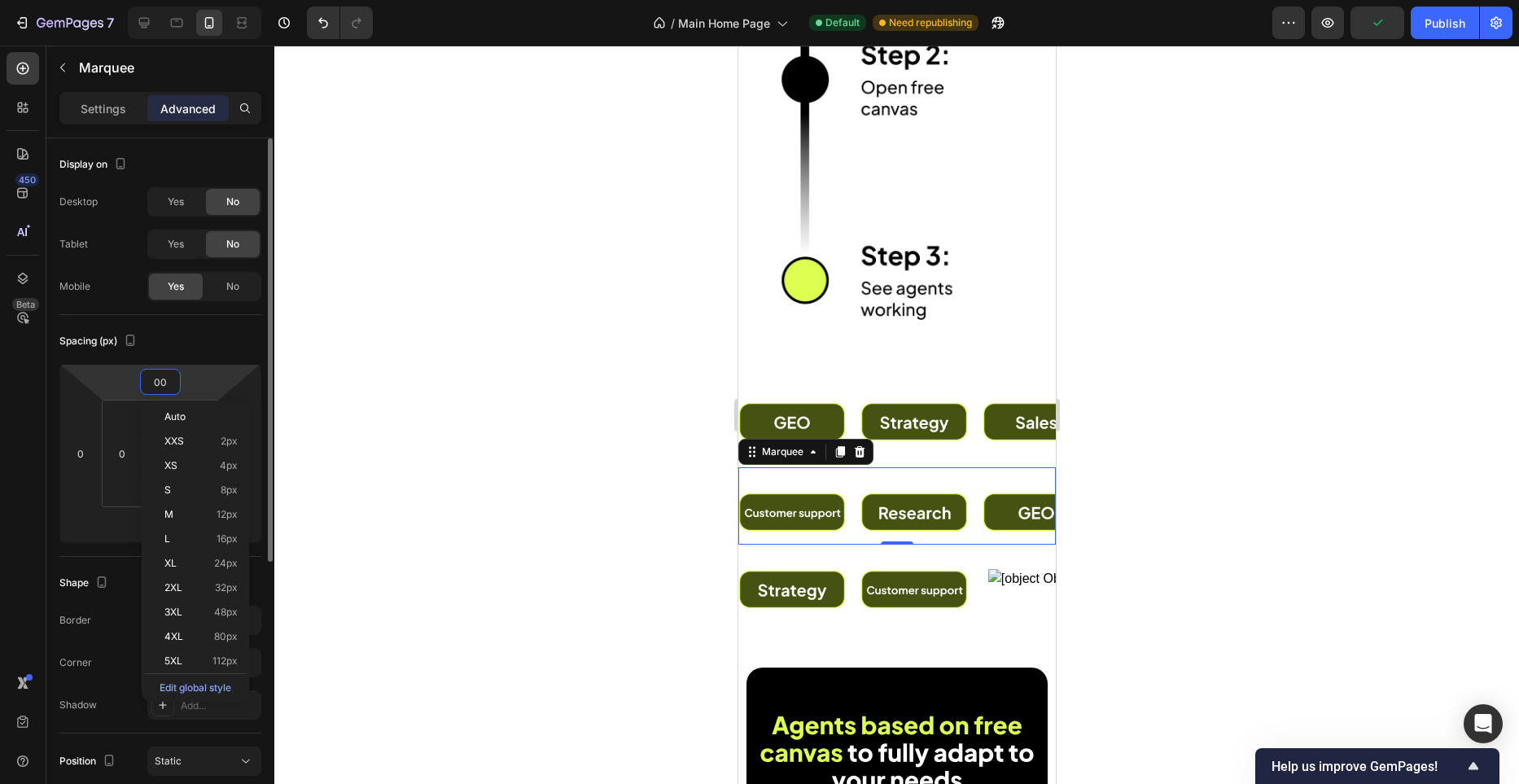
click at [171, 385] on input "00" at bounding box center [160, 381] width 32 height 24
type input "0"
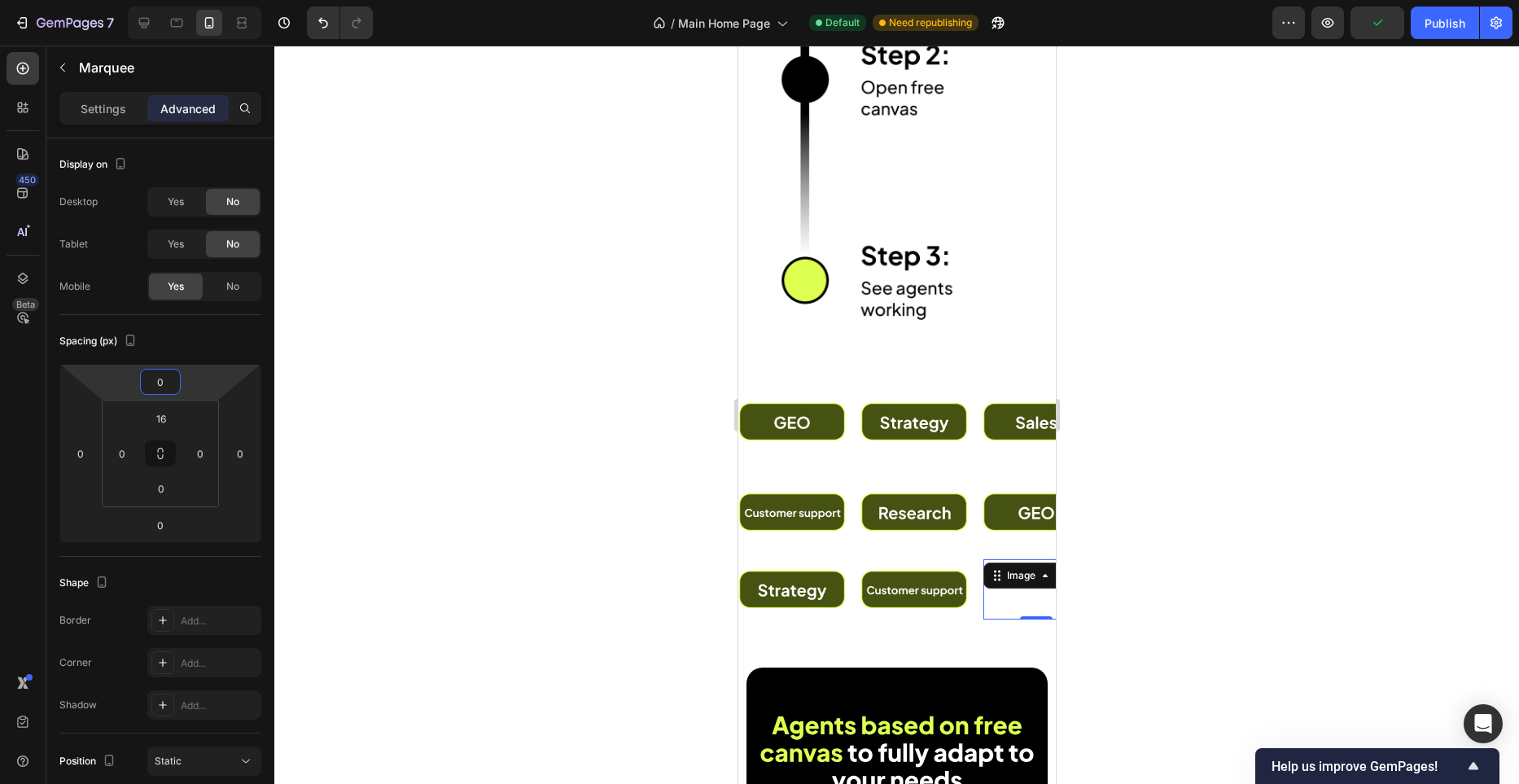
click at [1008, 586] on div "Image 0" at bounding box center [1035, 589] width 105 height 60
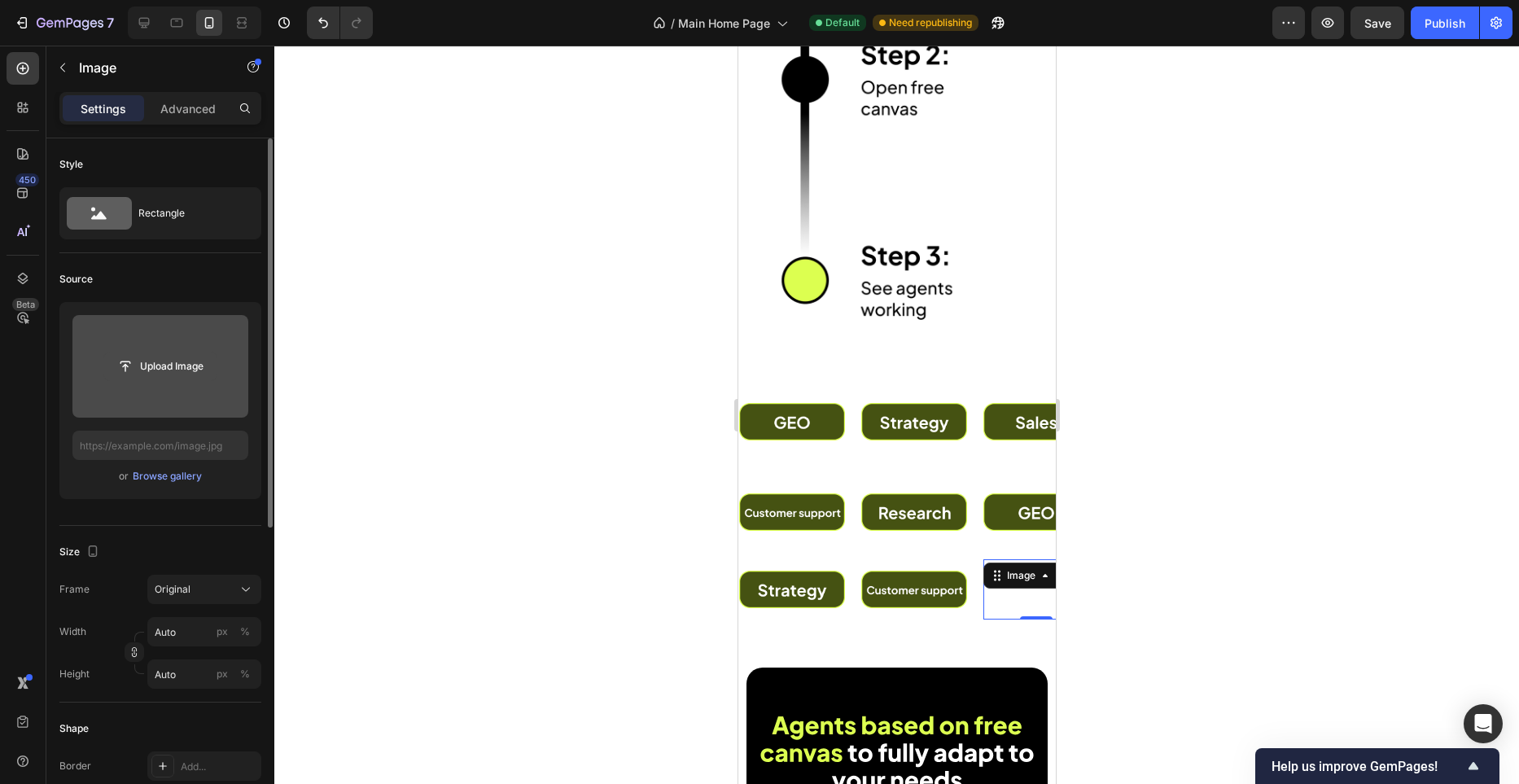
click at [191, 368] on input "file" at bounding box center [161, 366] width 113 height 28
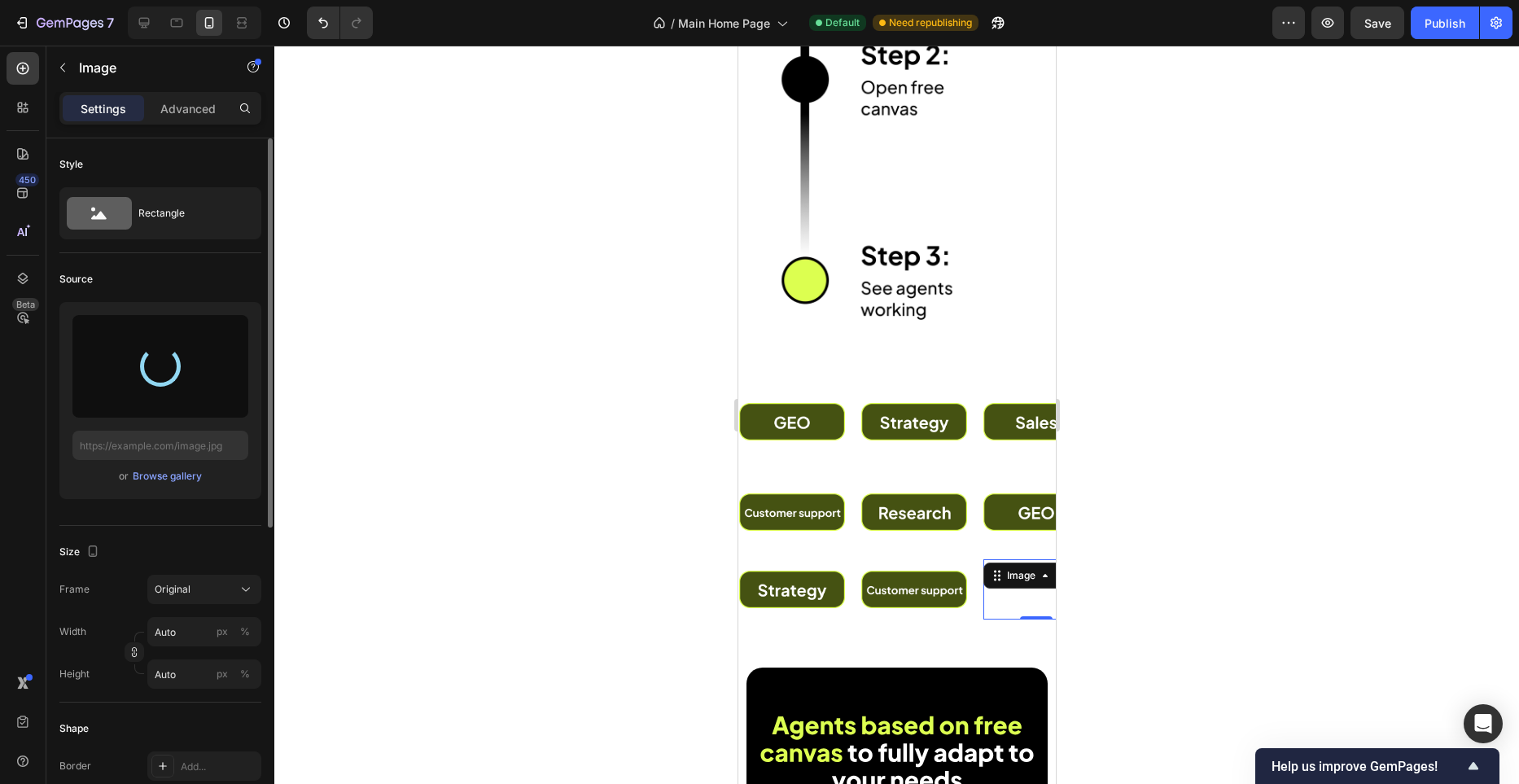
type input "https://cdn.shopify.com/s/files/1/0982/4944/1612/files/gempages_586391405597819…"
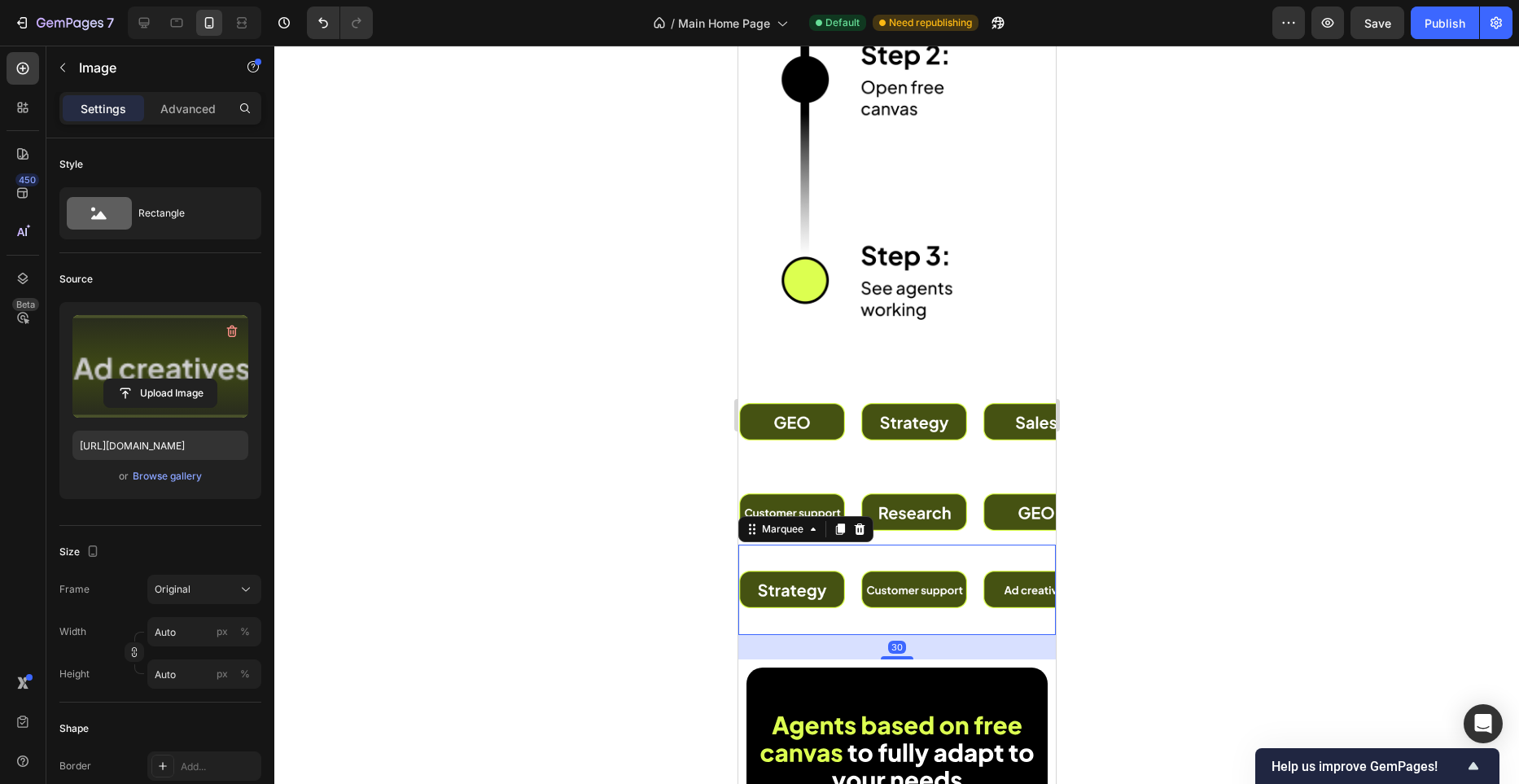
click at [904, 549] on div "Image Image Image Image Image Image Image Image Image Image Marquee 30" at bounding box center [896, 589] width 317 height 90
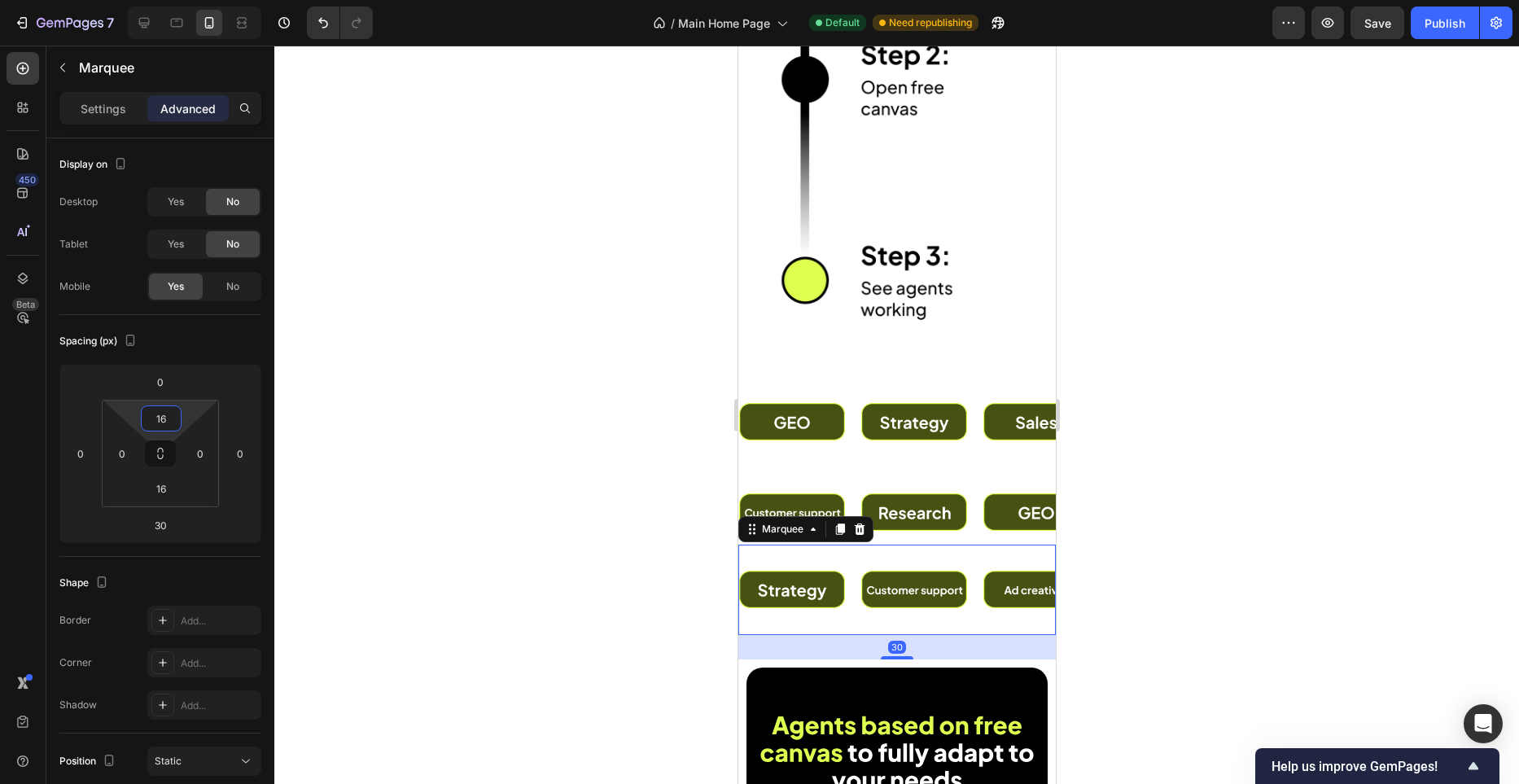
click at [176, 423] on input "16" at bounding box center [161, 417] width 32 height 24
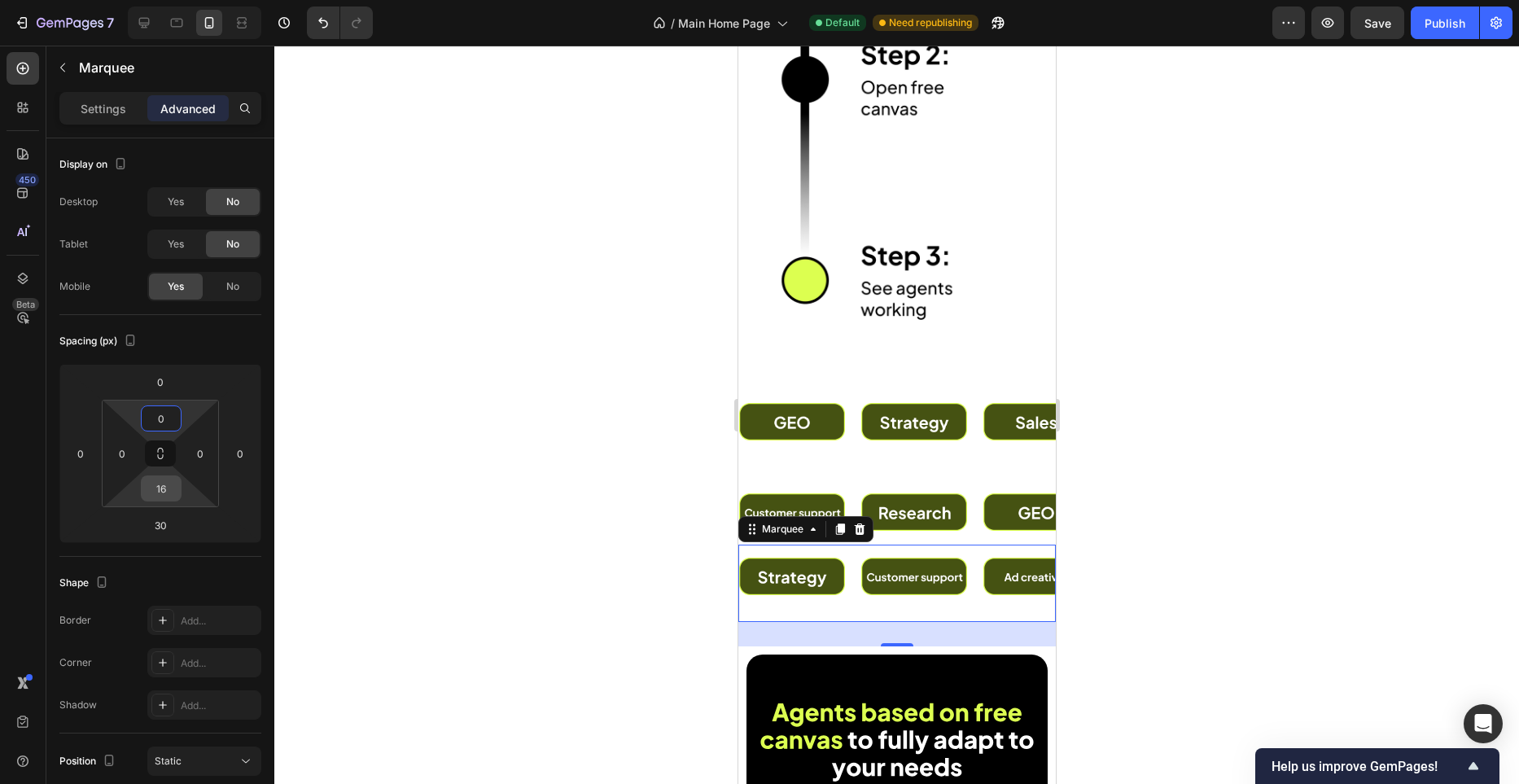
type input "0"
click at [165, 485] on input "16" at bounding box center [161, 488] width 32 height 24
type input "0"
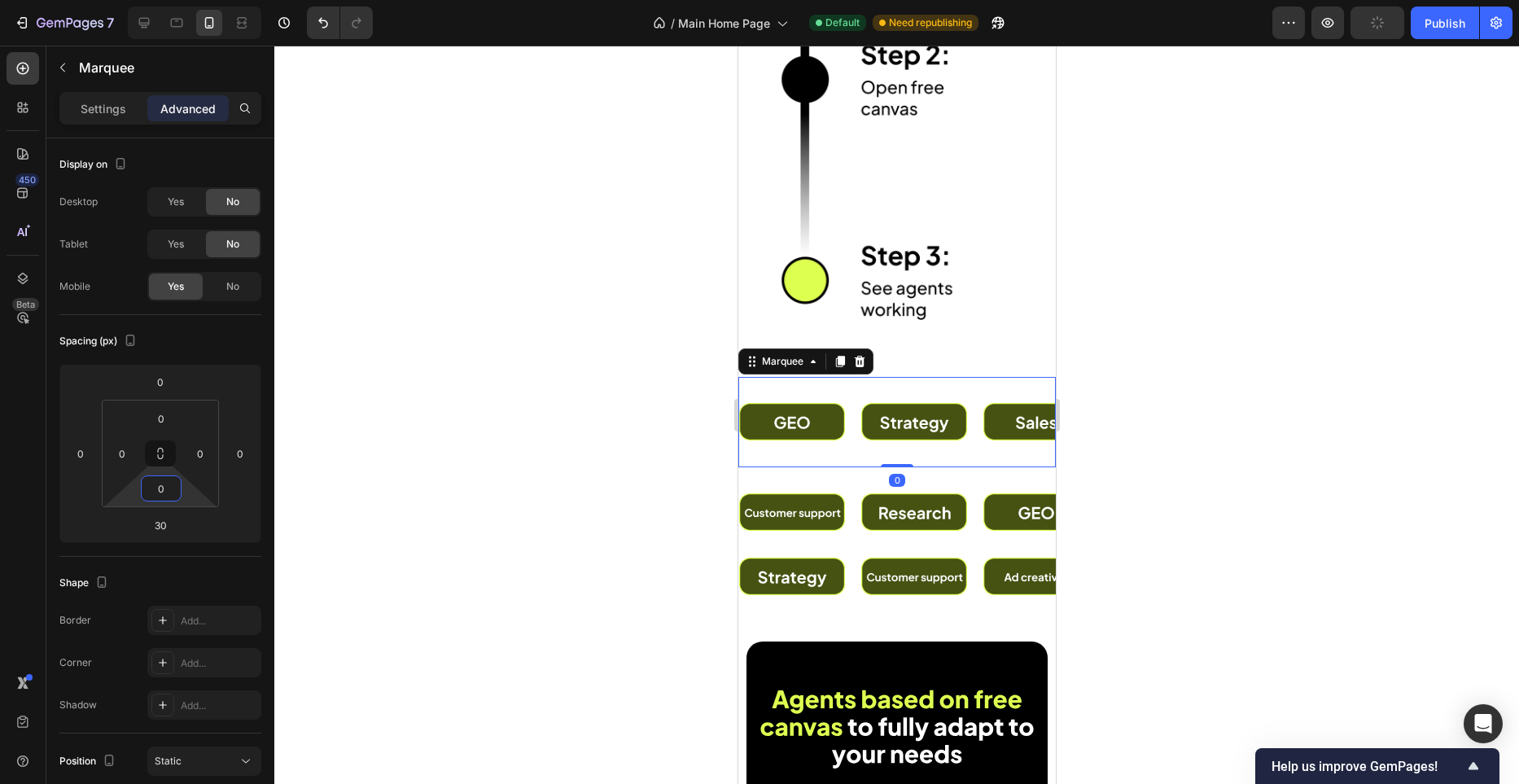
click at [974, 418] on div "Image" at bounding box center [922, 422] width 122 height 57
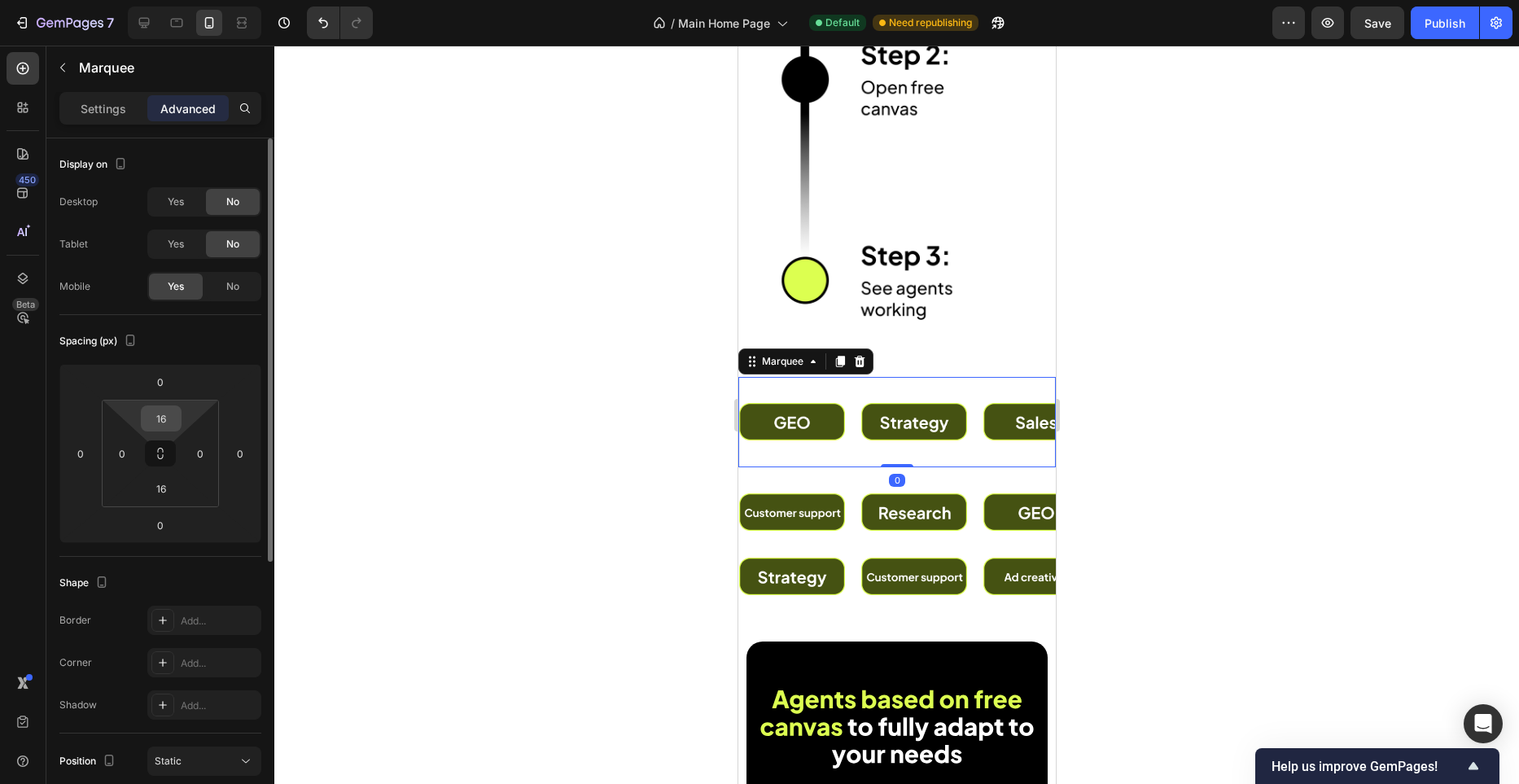
click at [166, 418] on input "16" at bounding box center [161, 417] width 32 height 24
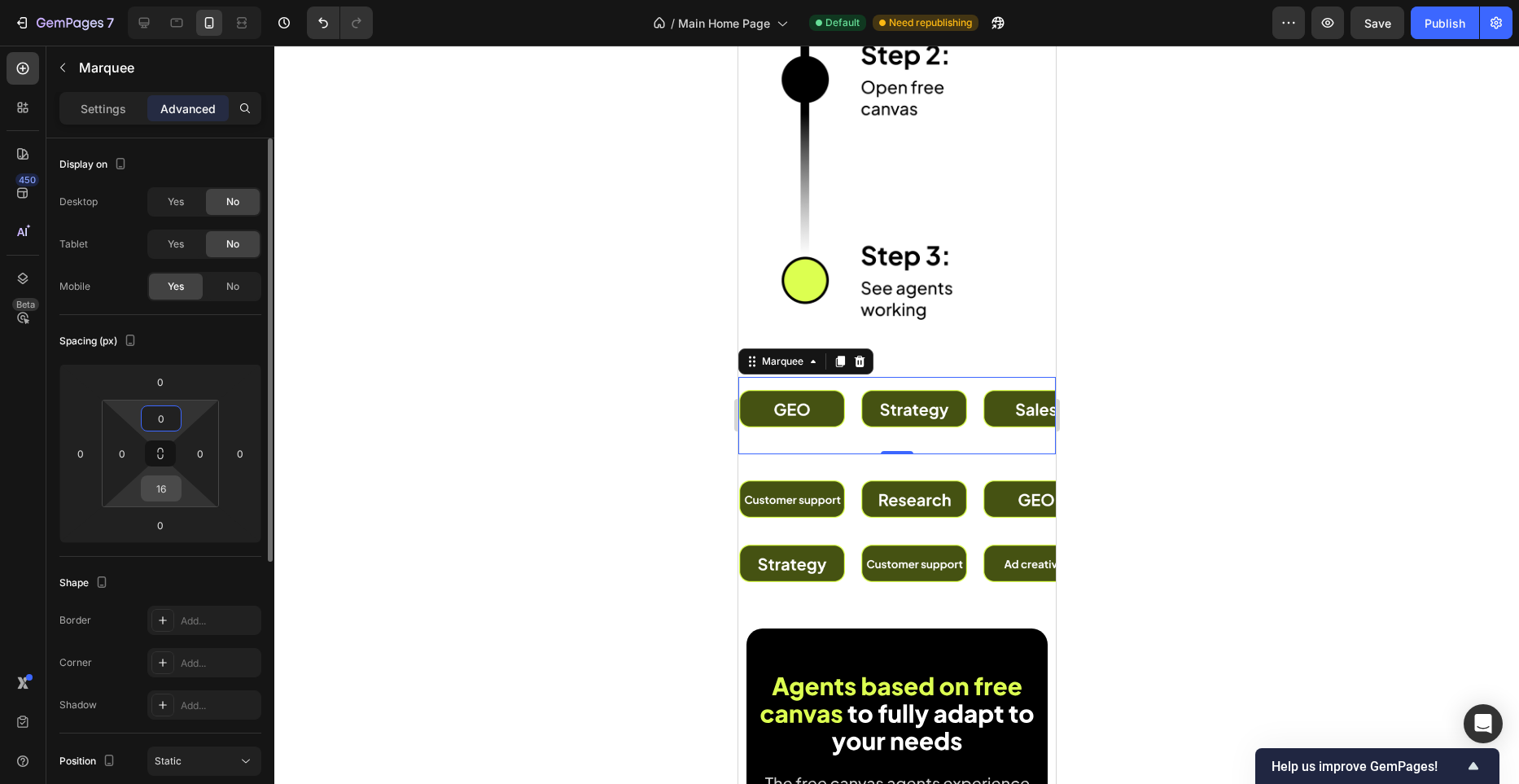
type input "0"
click at [168, 488] on input "16" at bounding box center [161, 488] width 32 height 24
type input "0"
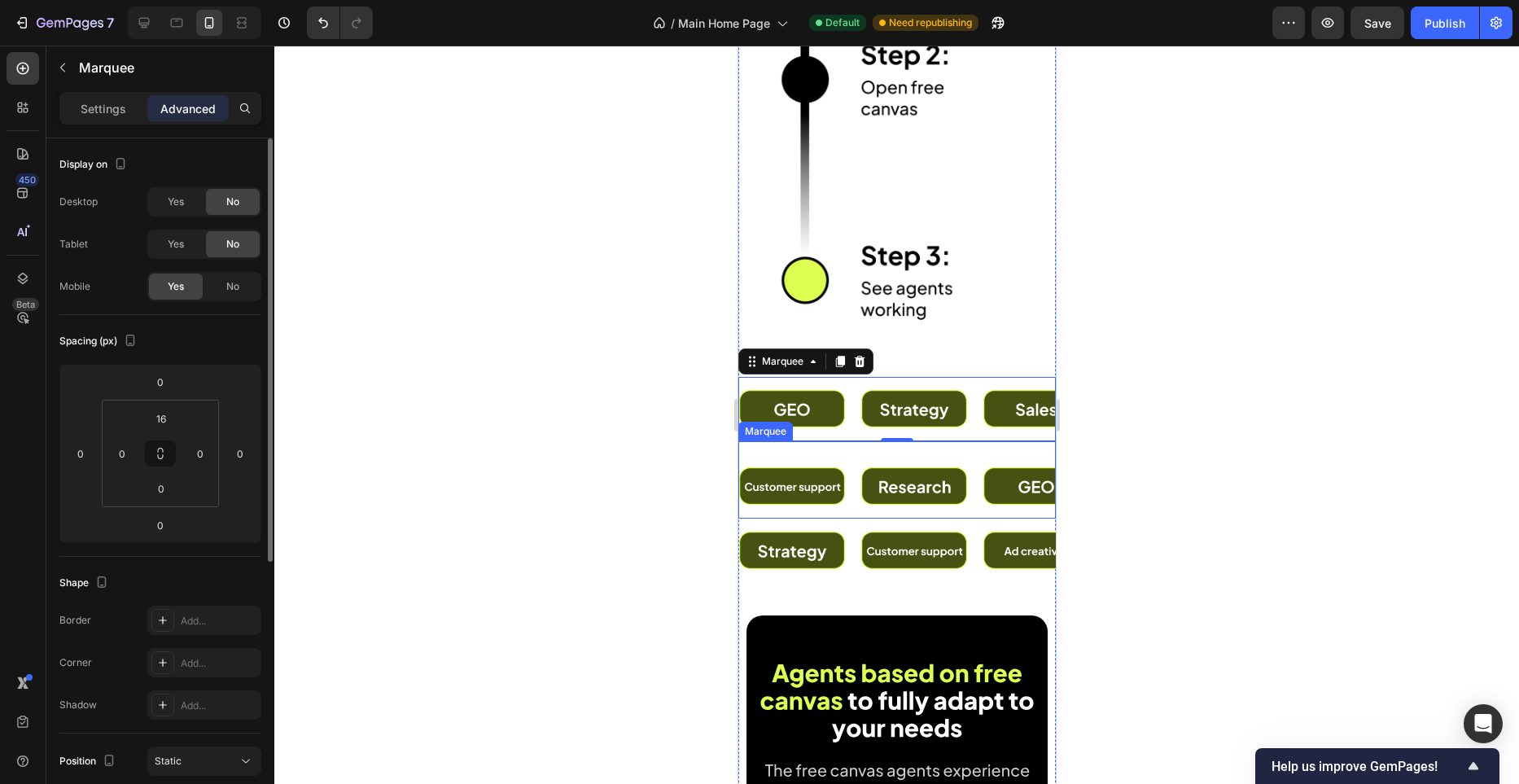
click at [922, 448] on div "Image Image Image Image Image Image Image Image Image Image Marquee" at bounding box center [896, 480] width 317 height 78
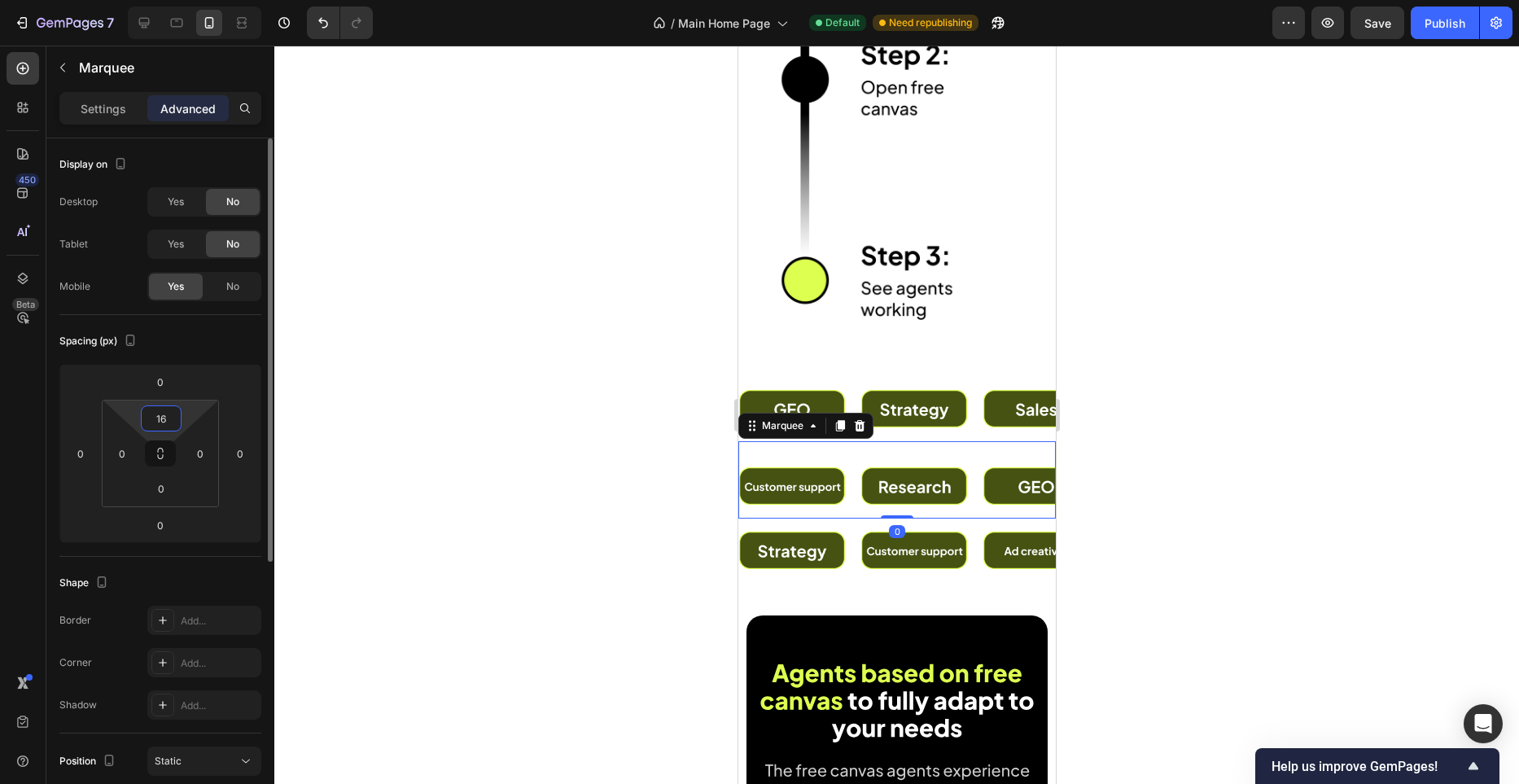
click at [172, 424] on input "16" at bounding box center [161, 417] width 32 height 24
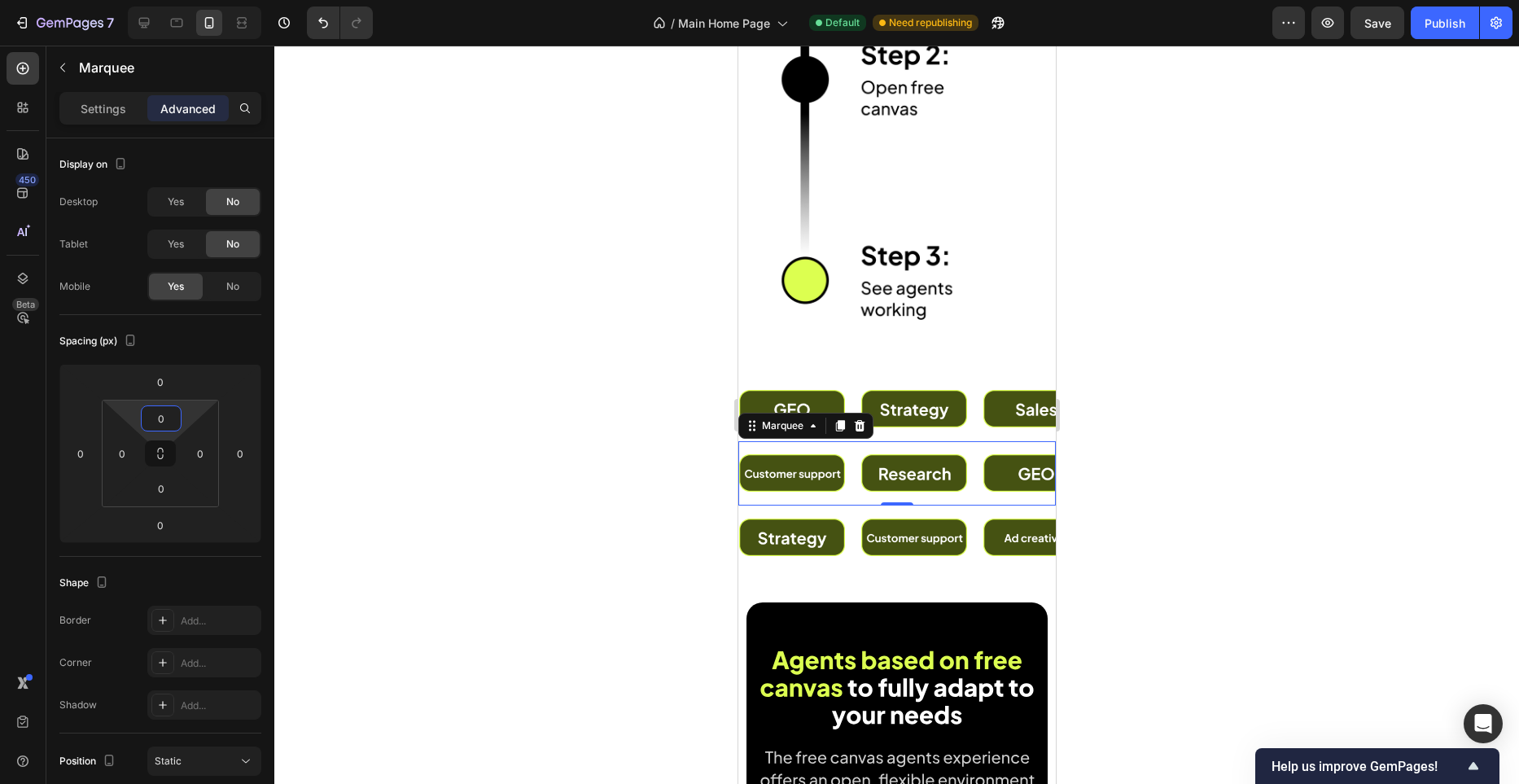
type input "0"
click at [587, 443] on div at bounding box center [897, 415] width 1245 height 738
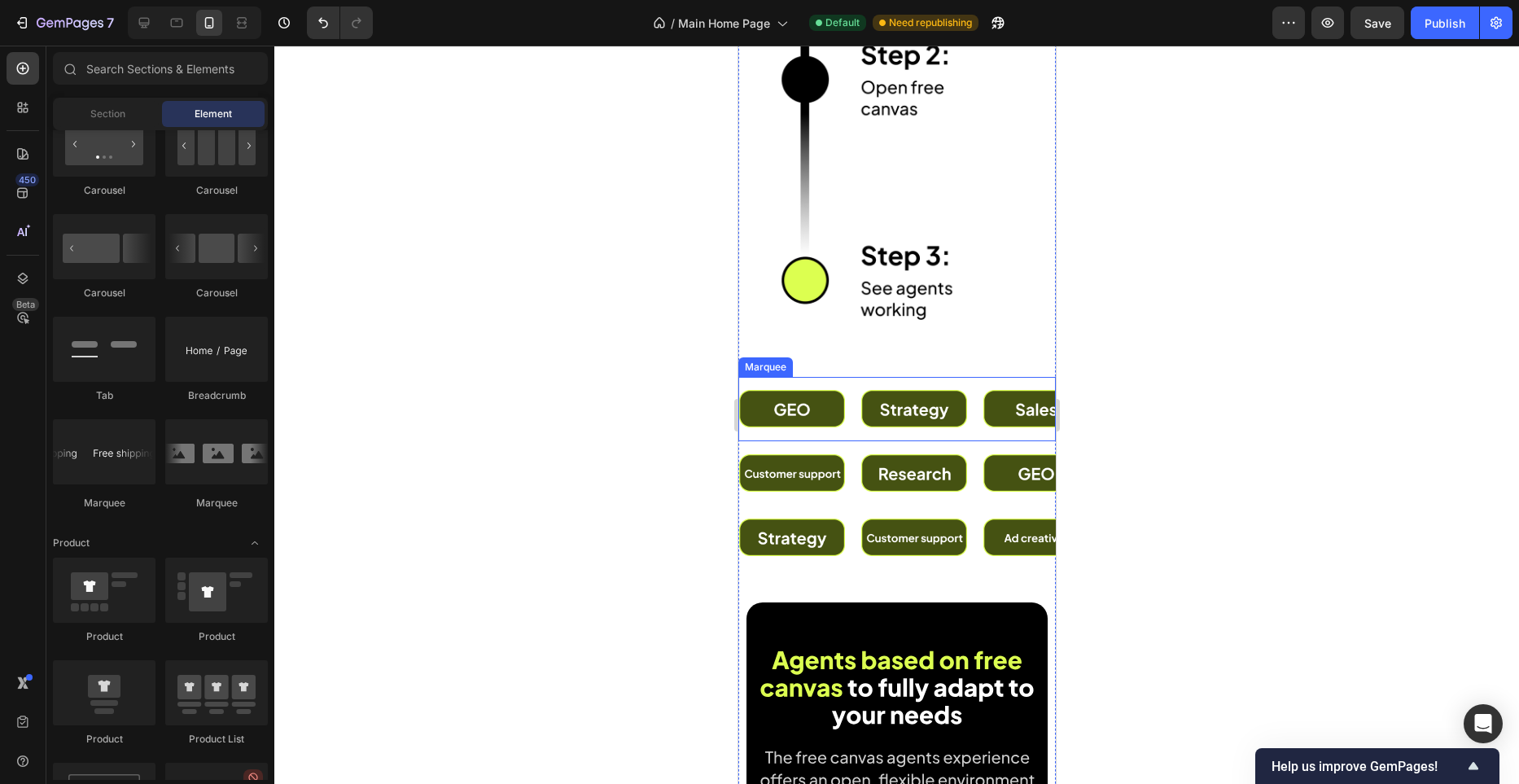
click at [967, 426] on div "Image" at bounding box center [922, 409] width 122 height 57
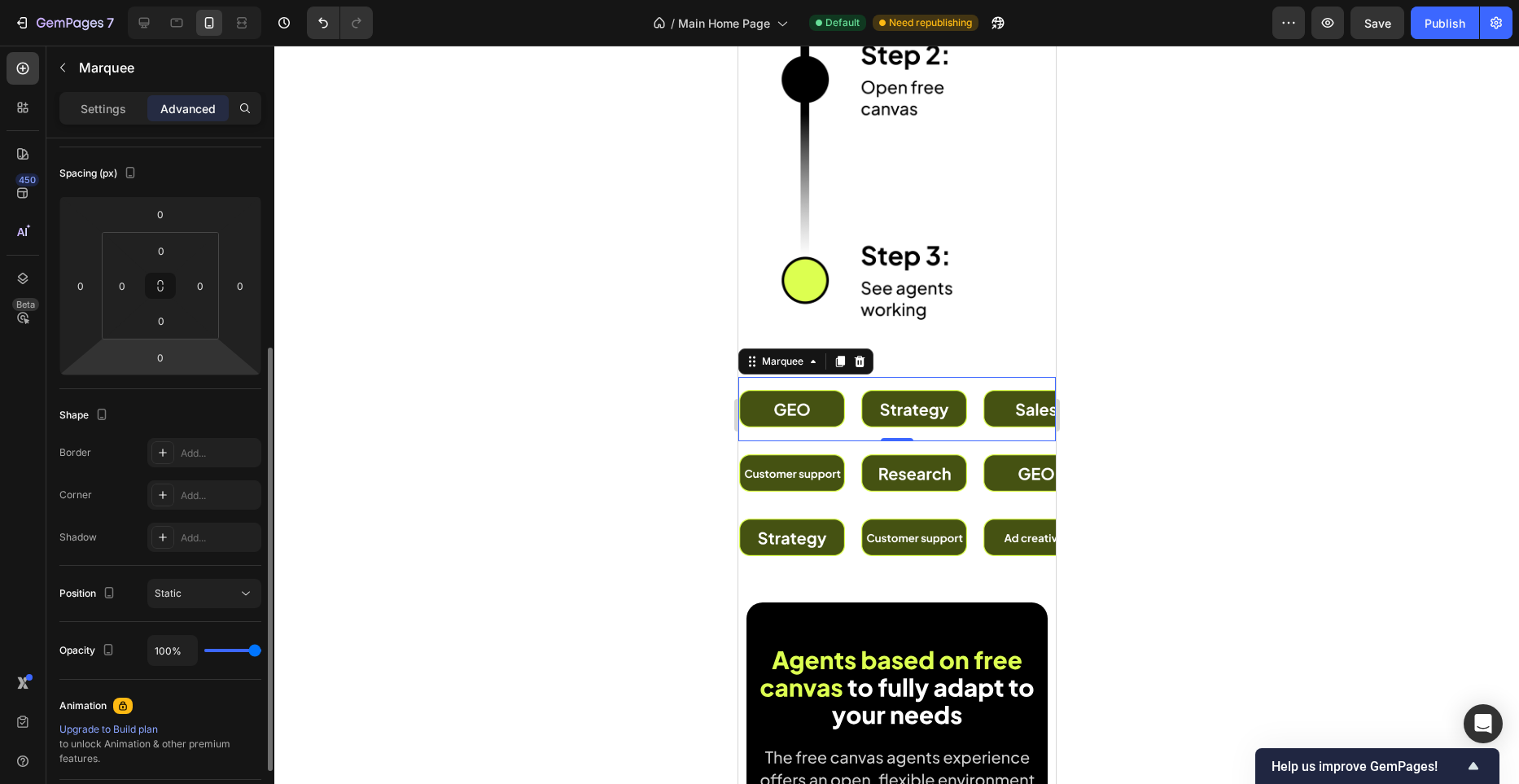
scroll to position [438, 0]
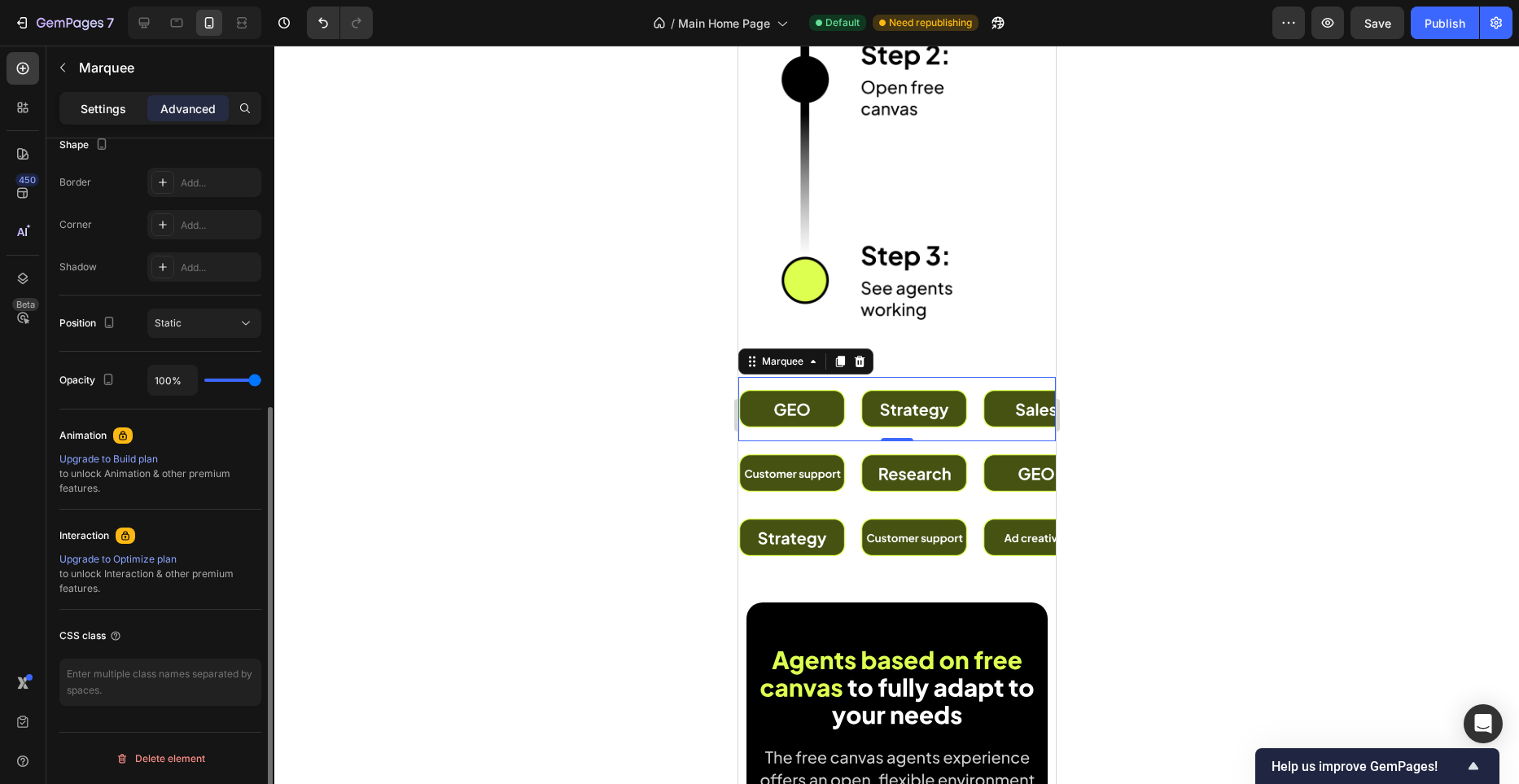
click at [106, 97] on div "Settings" at bounding box center [103, 108] width 81 height 26
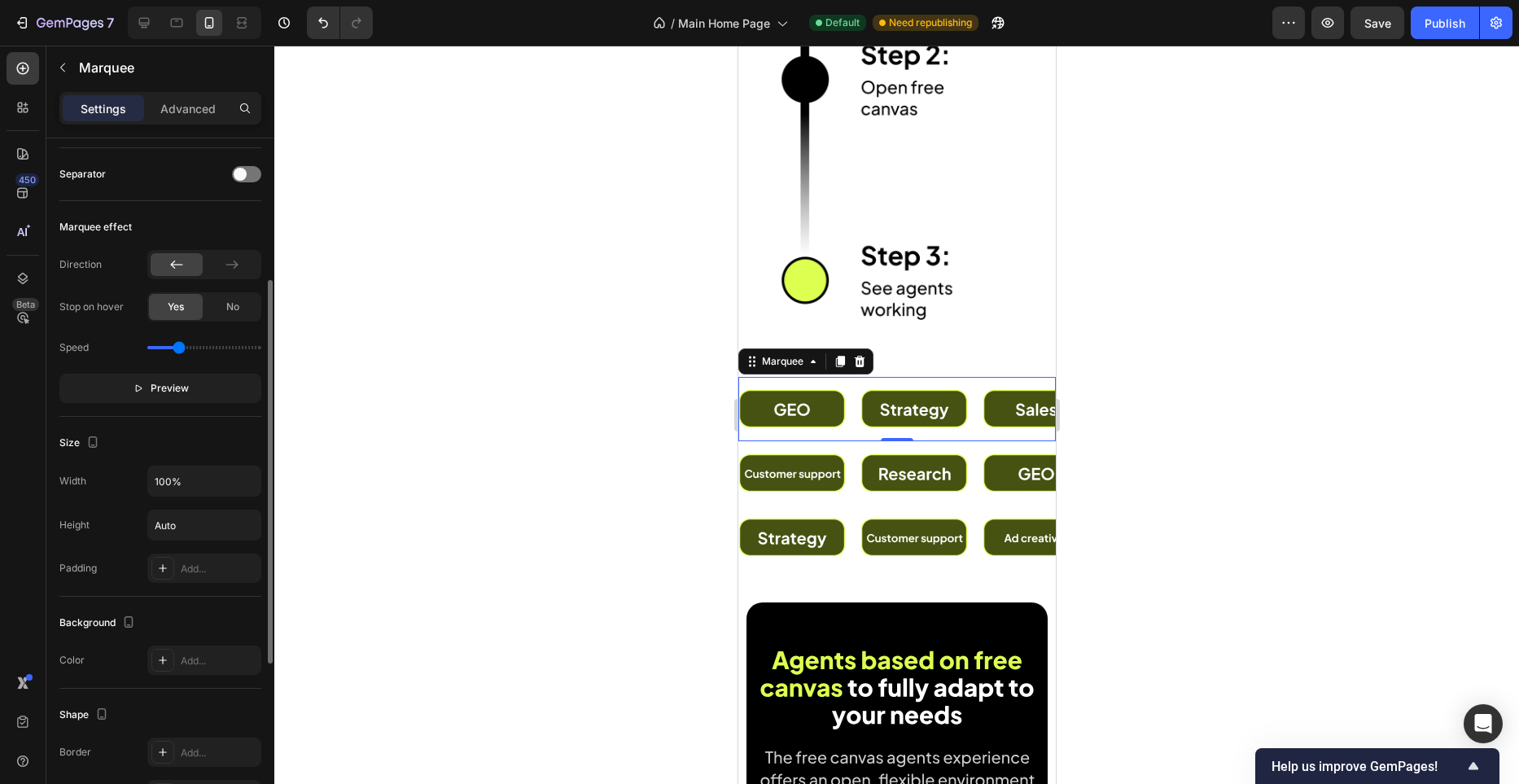
scroll to position [319, 0]
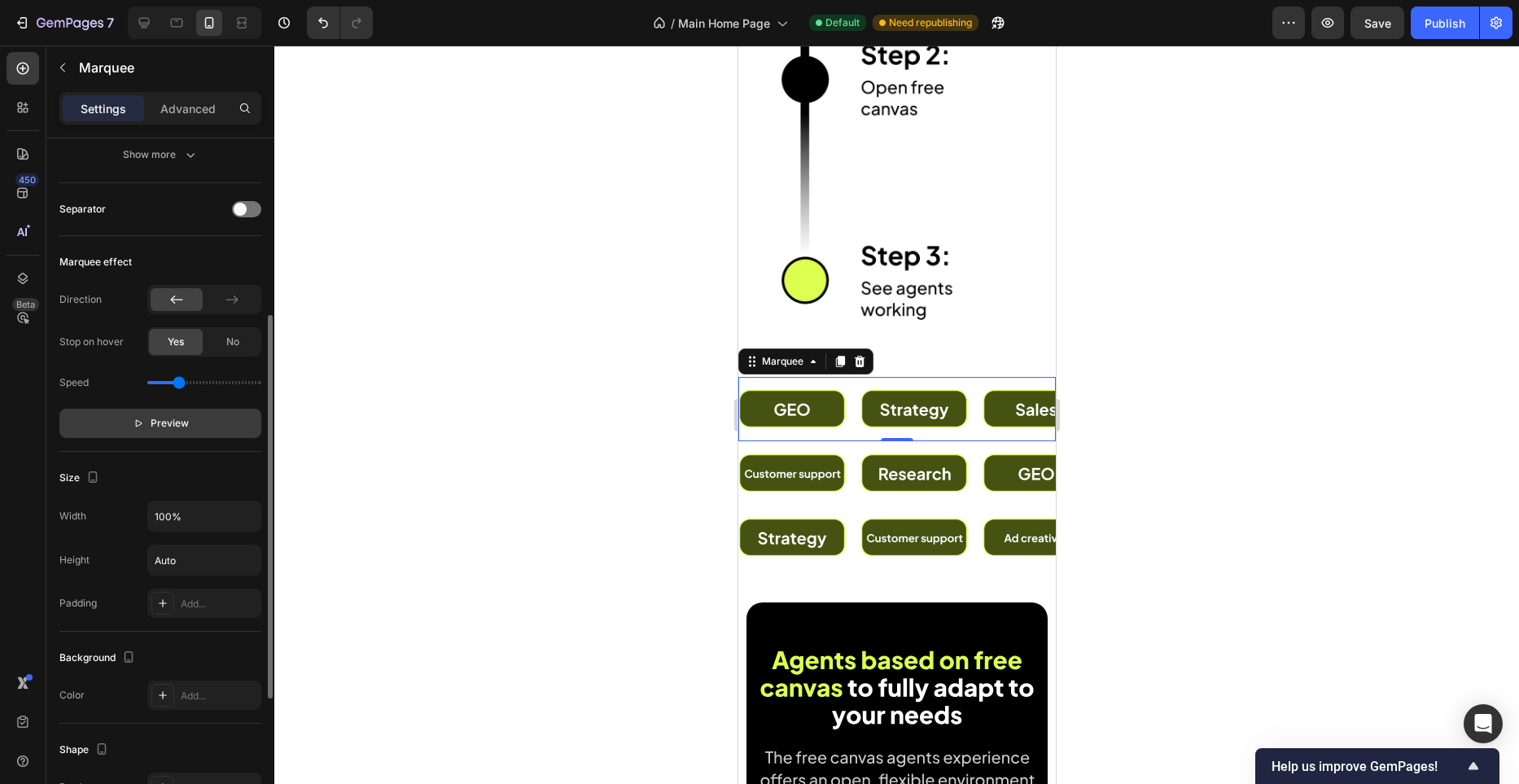
click at [200, 417] on button "Preview" at bounding box center [160, 423] width 202 height 30
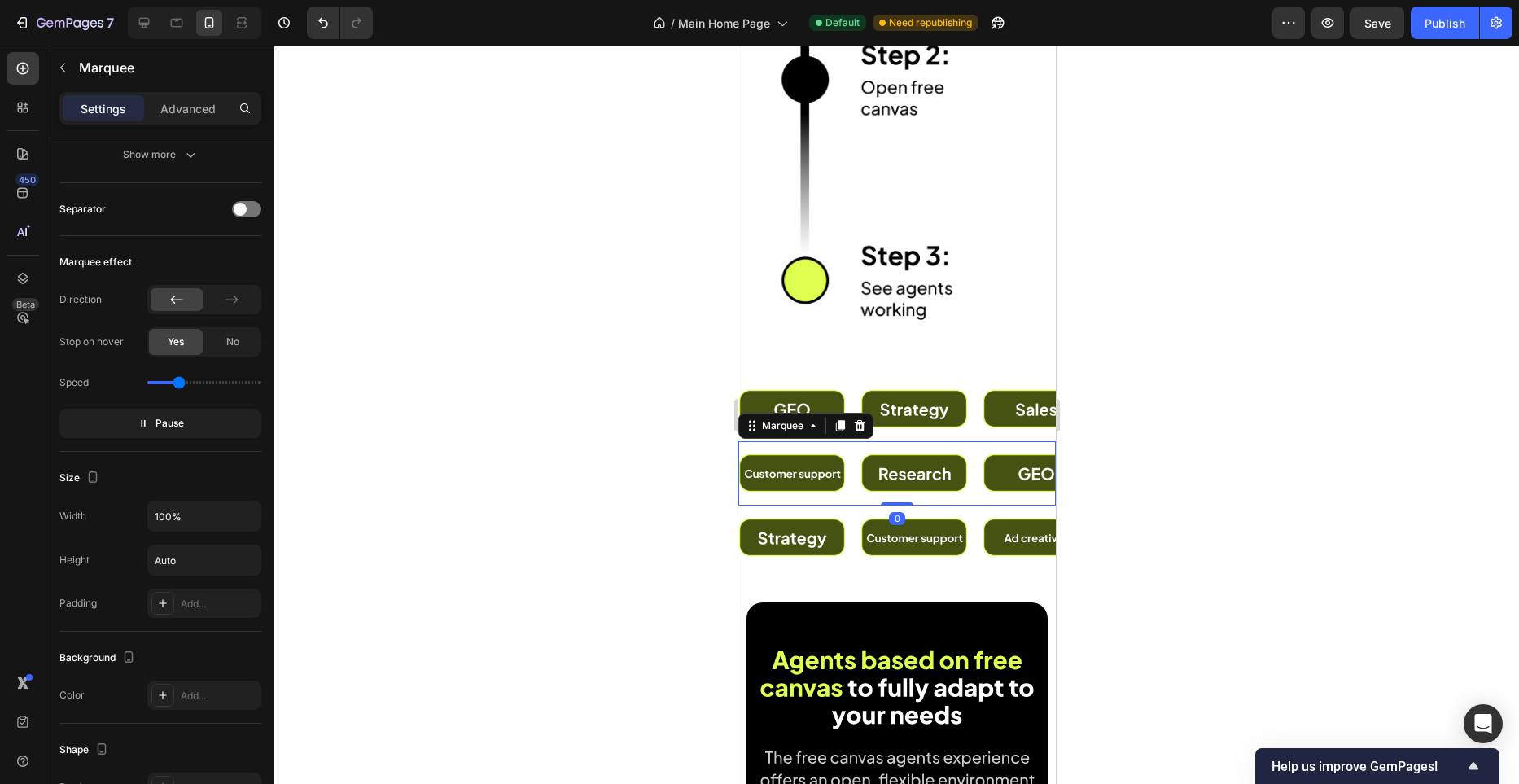
click at [853, 480] on div "Image" at bounding box center [799, 473] width 122 height 57
click at [241, 299] on div at bounding box center [232, 299] width 52 height 23
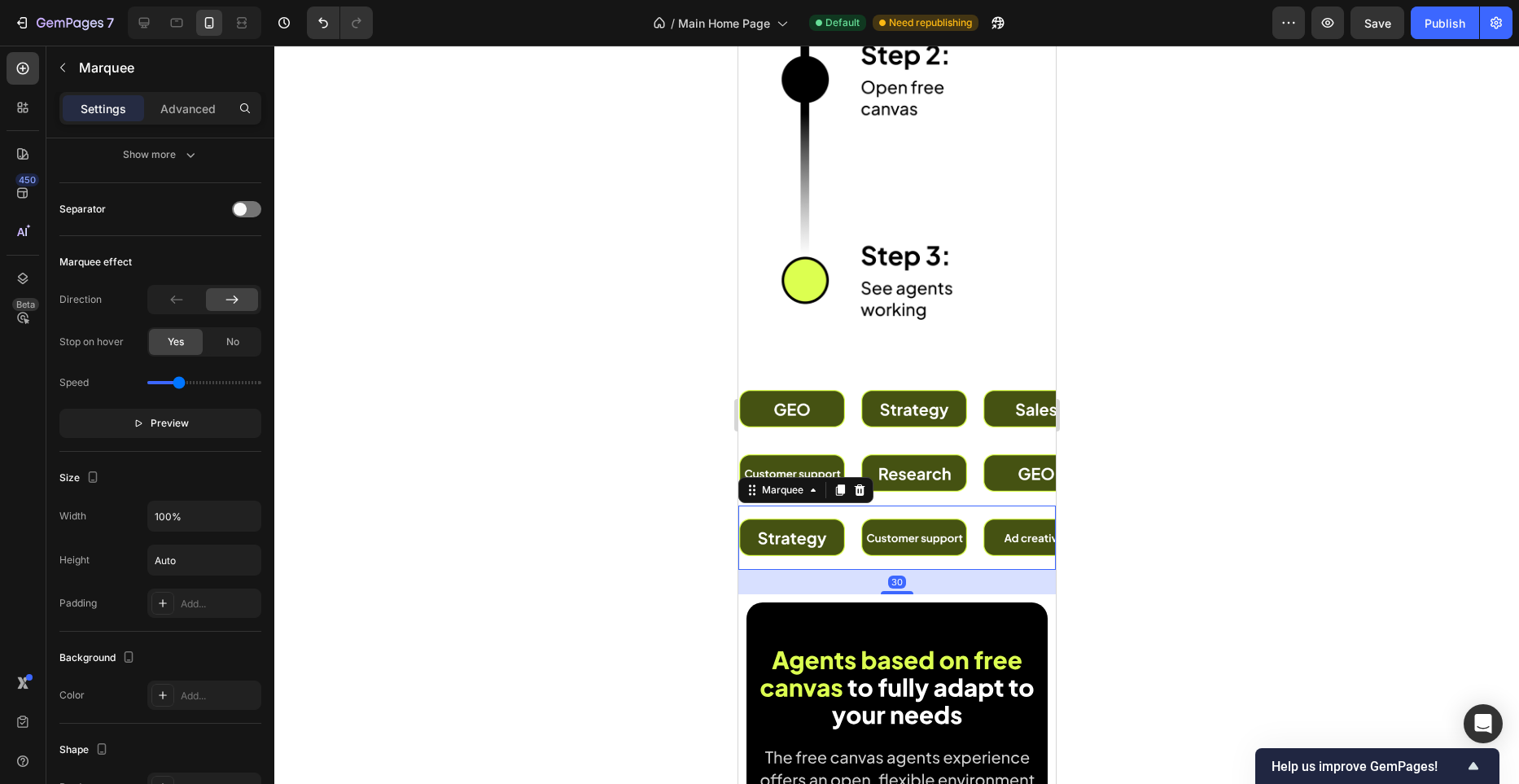
click at [857, 543] on div "Image" at bounding box center [799, 537] width 122 height 57
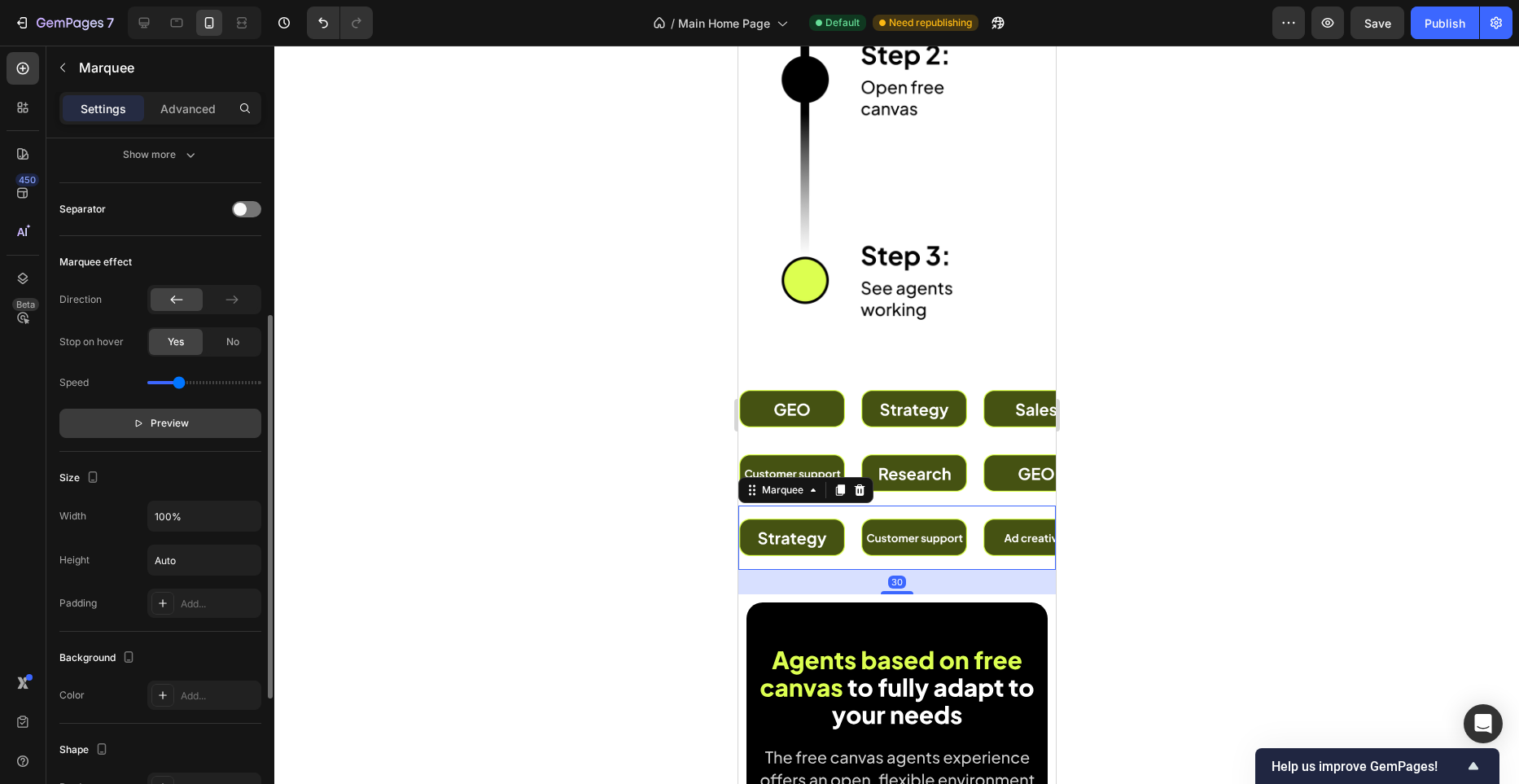
click at [209, 424] on button "Preview" at bounding box center [160, 423] width 202 height 30
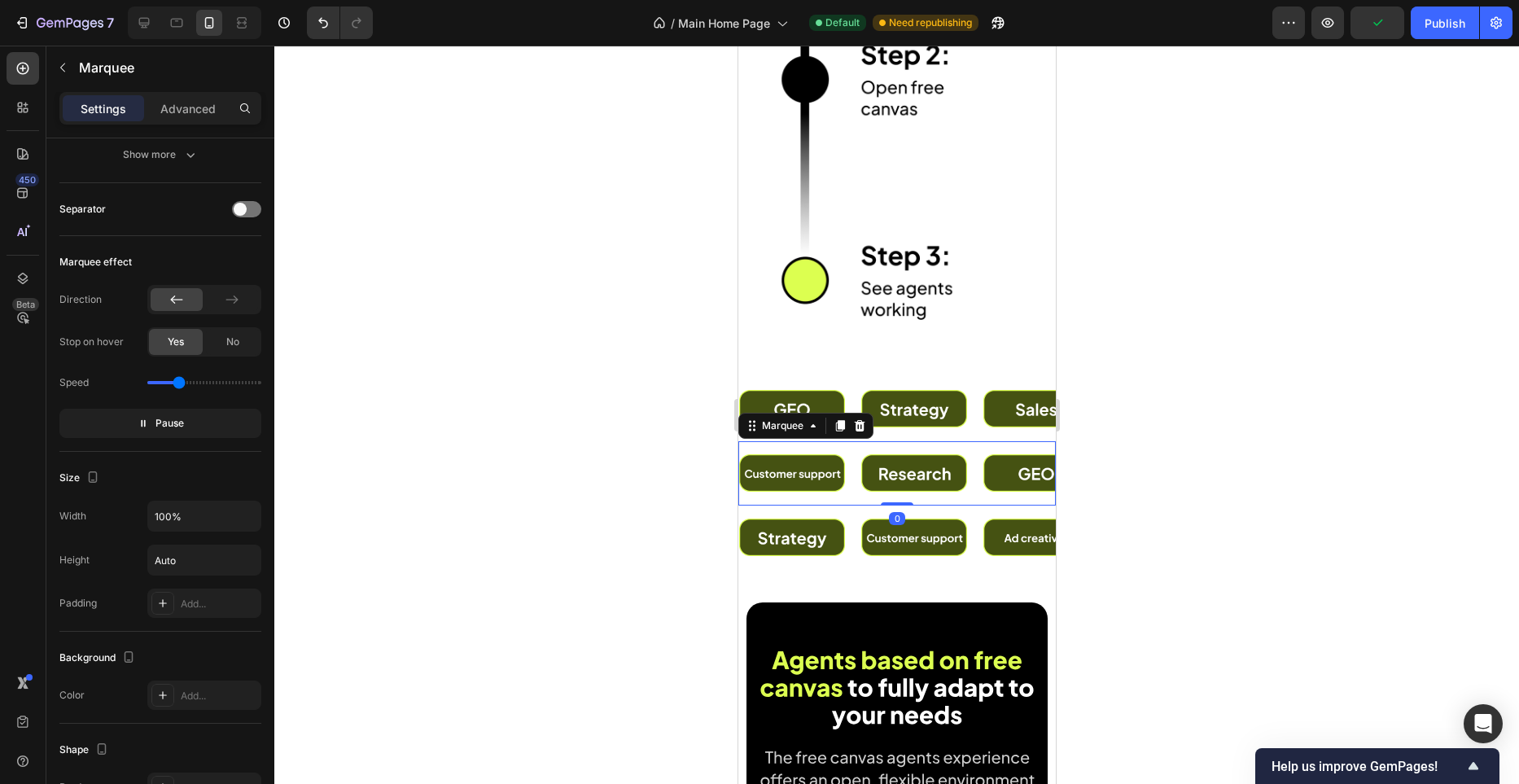
click at [374, 493] on div "Image" at bounding box center [312, 473] width 122 height 57
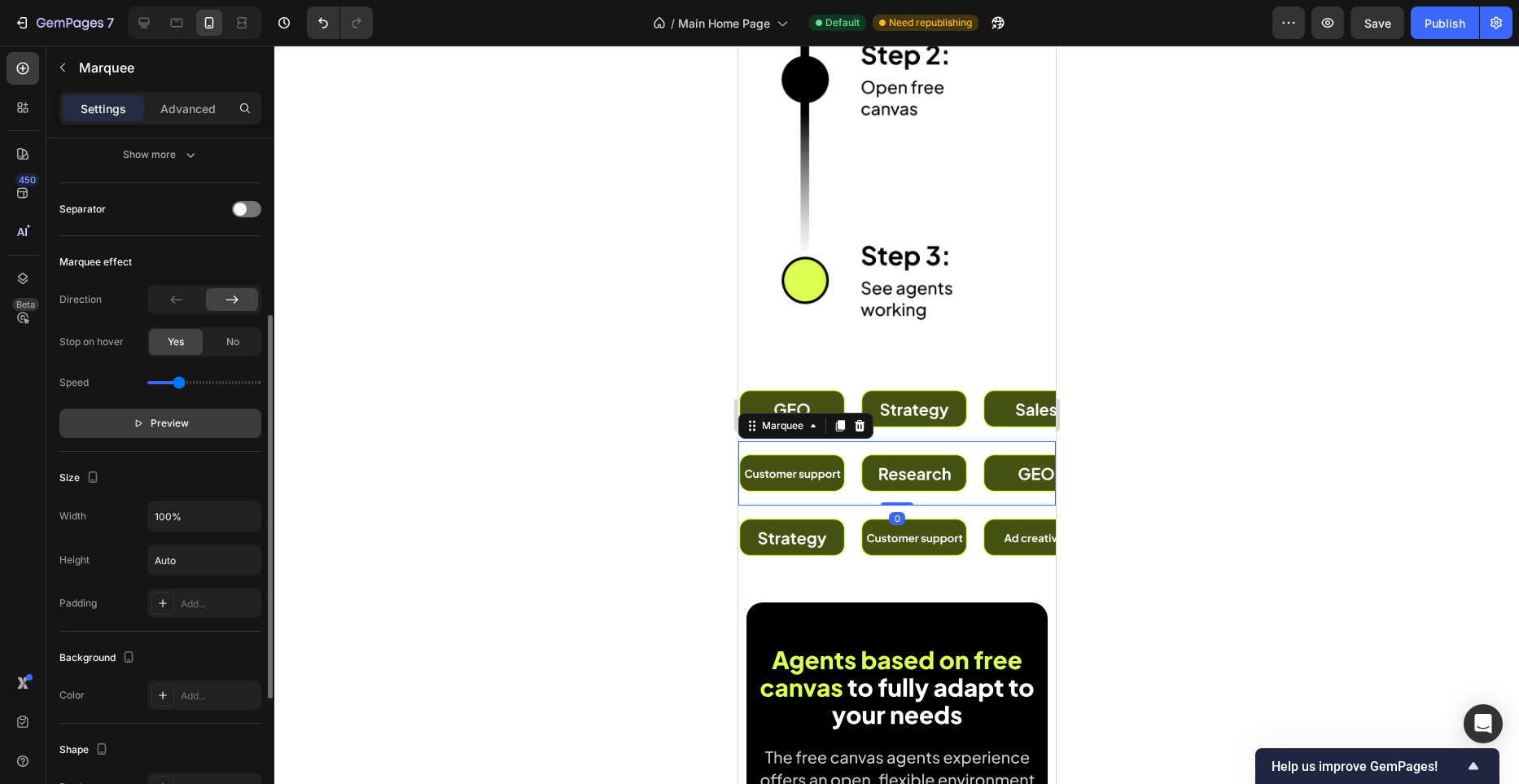
click at [202, 417] on button "Preview" at bounding box center [160, 423] width 202 height 30
click at [193, 421] on button "Pause" at bounding box center [160, 423] width 202 height 30
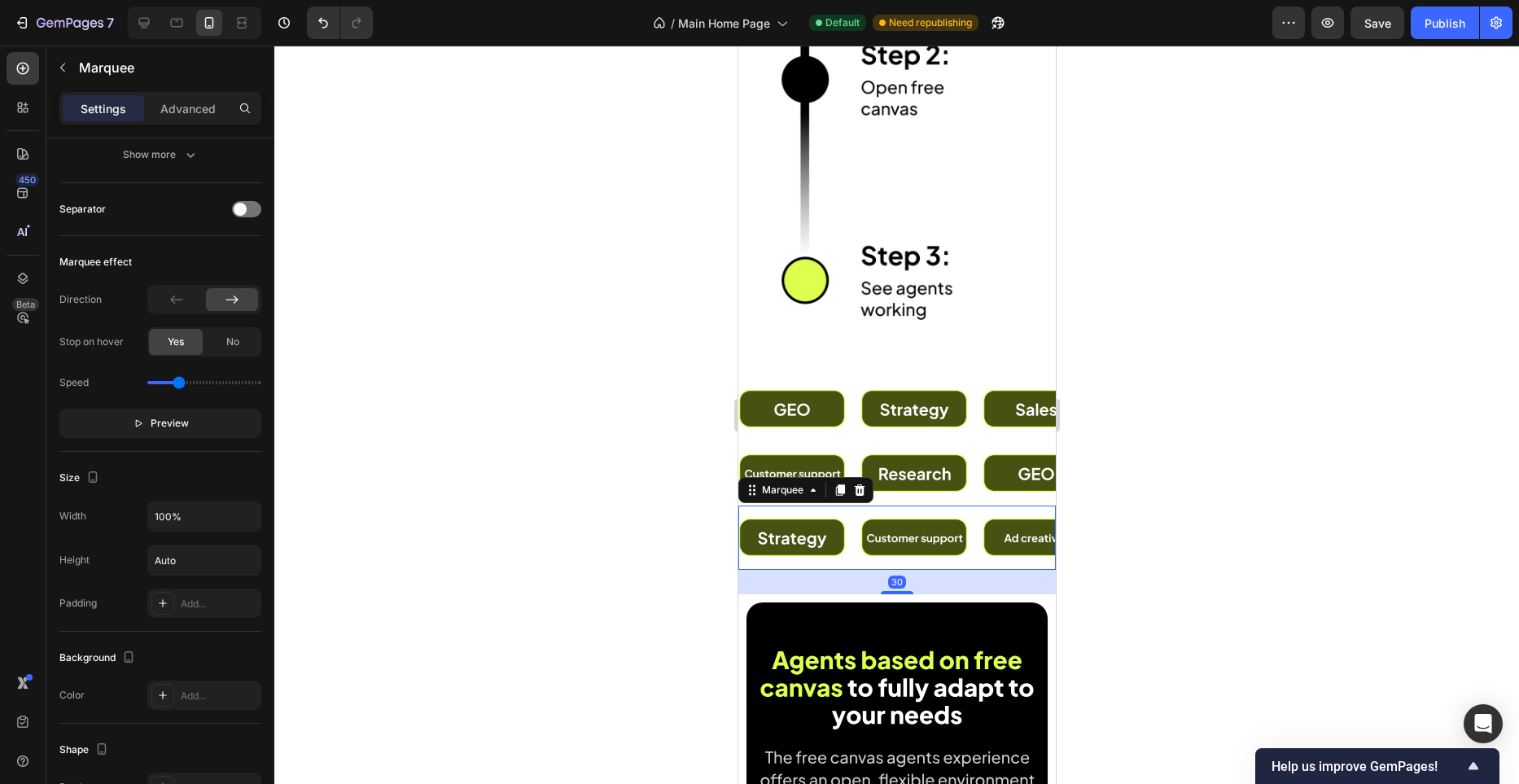
click at [1221, 551] on div "Image" at bounding box center [1282, 538] width 122 height 64
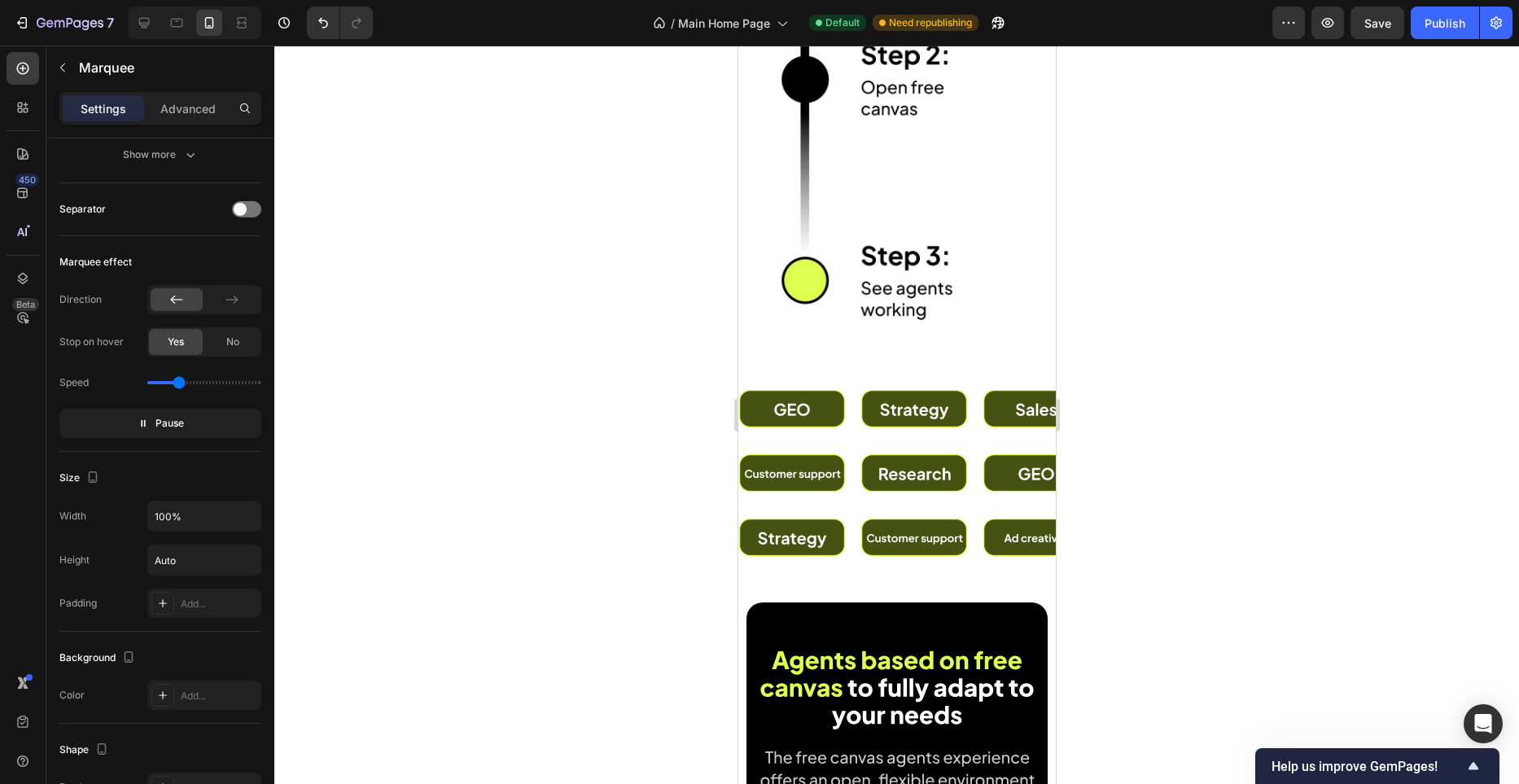
click at [1099, 433] on div "Image 0" at bounding box center [1152, 409] width 105 height 64
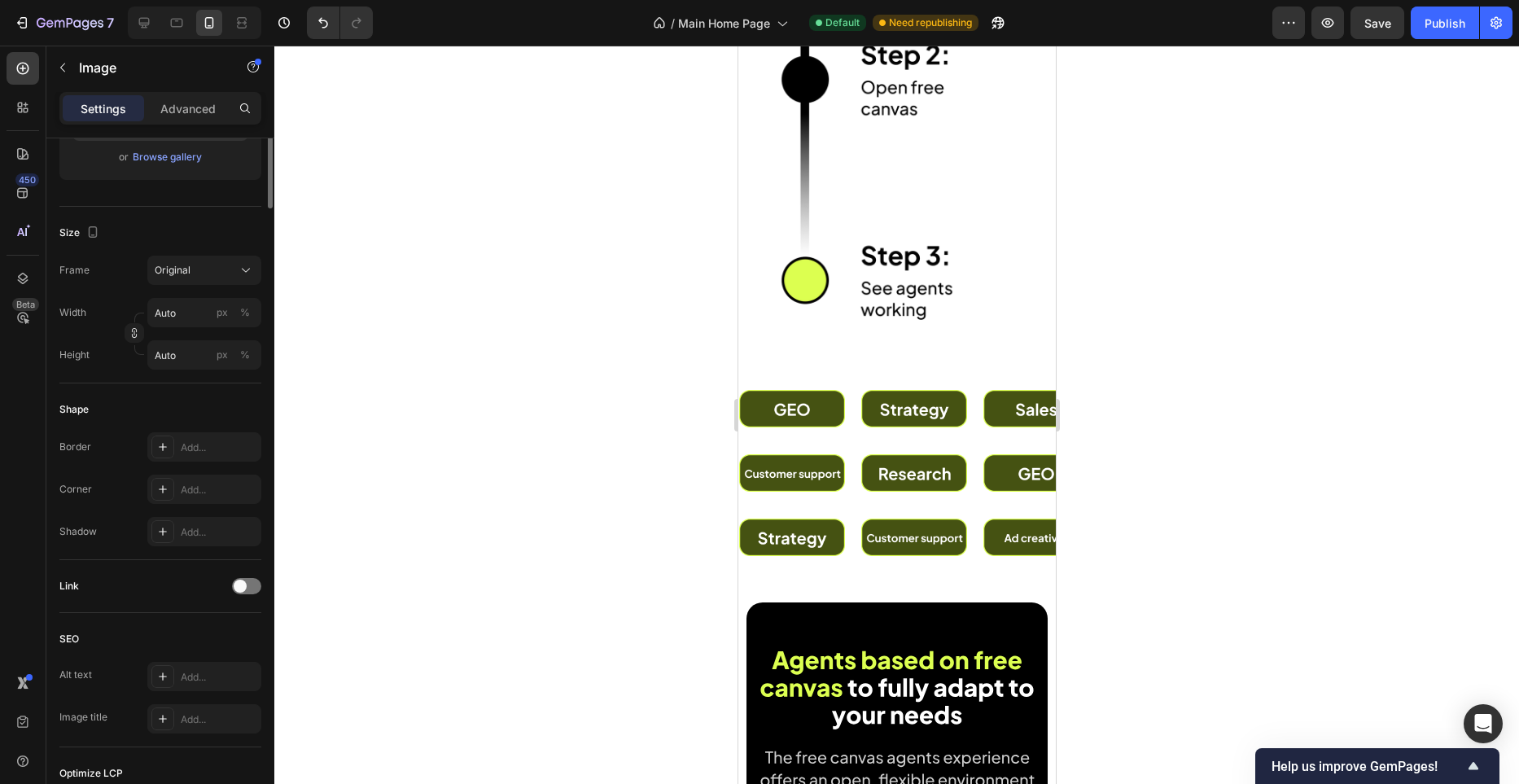
scroll to position [0, 0]
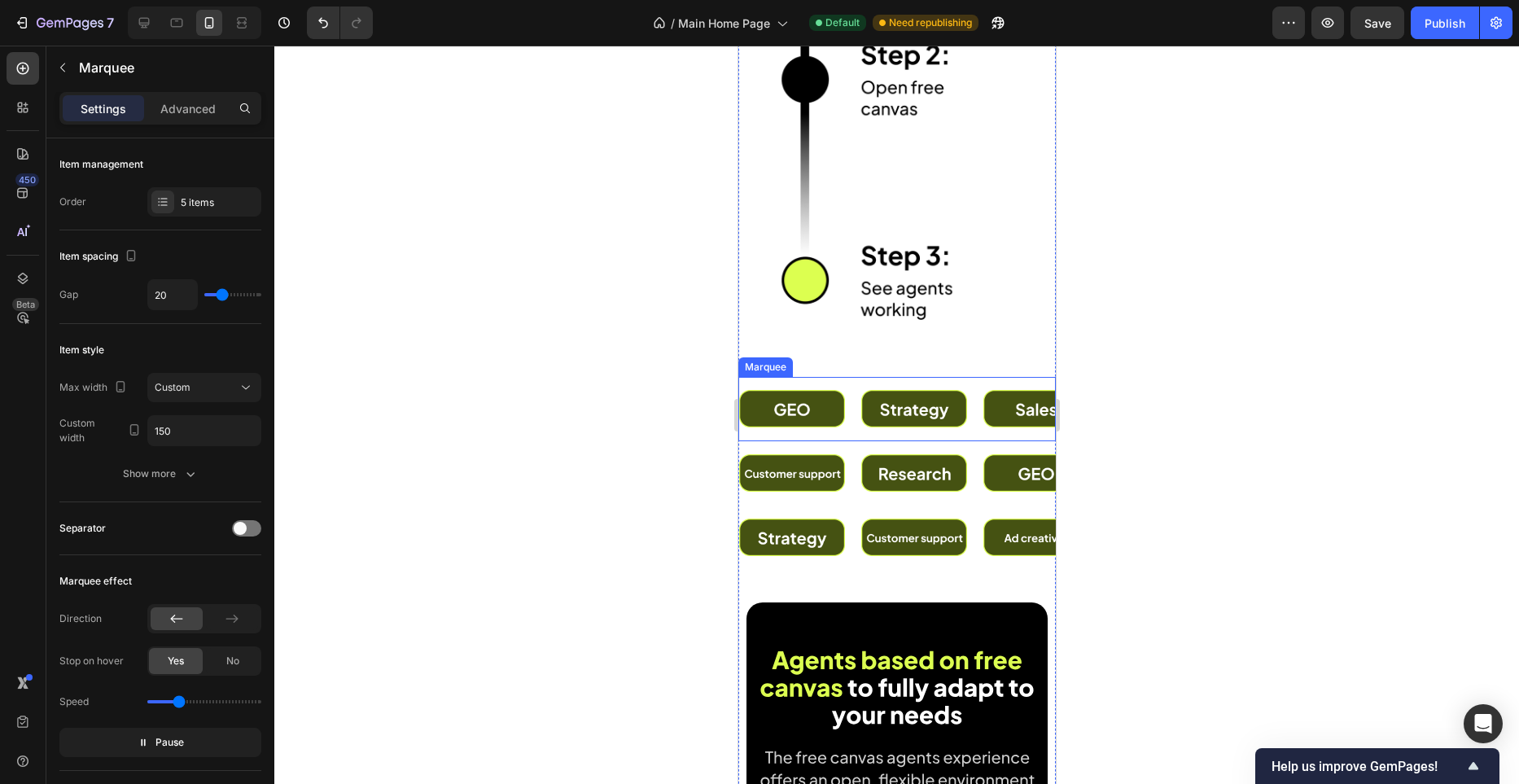
click at [981, 433] on div "Image" at bounding box center [1042, 409] width 122 height 57
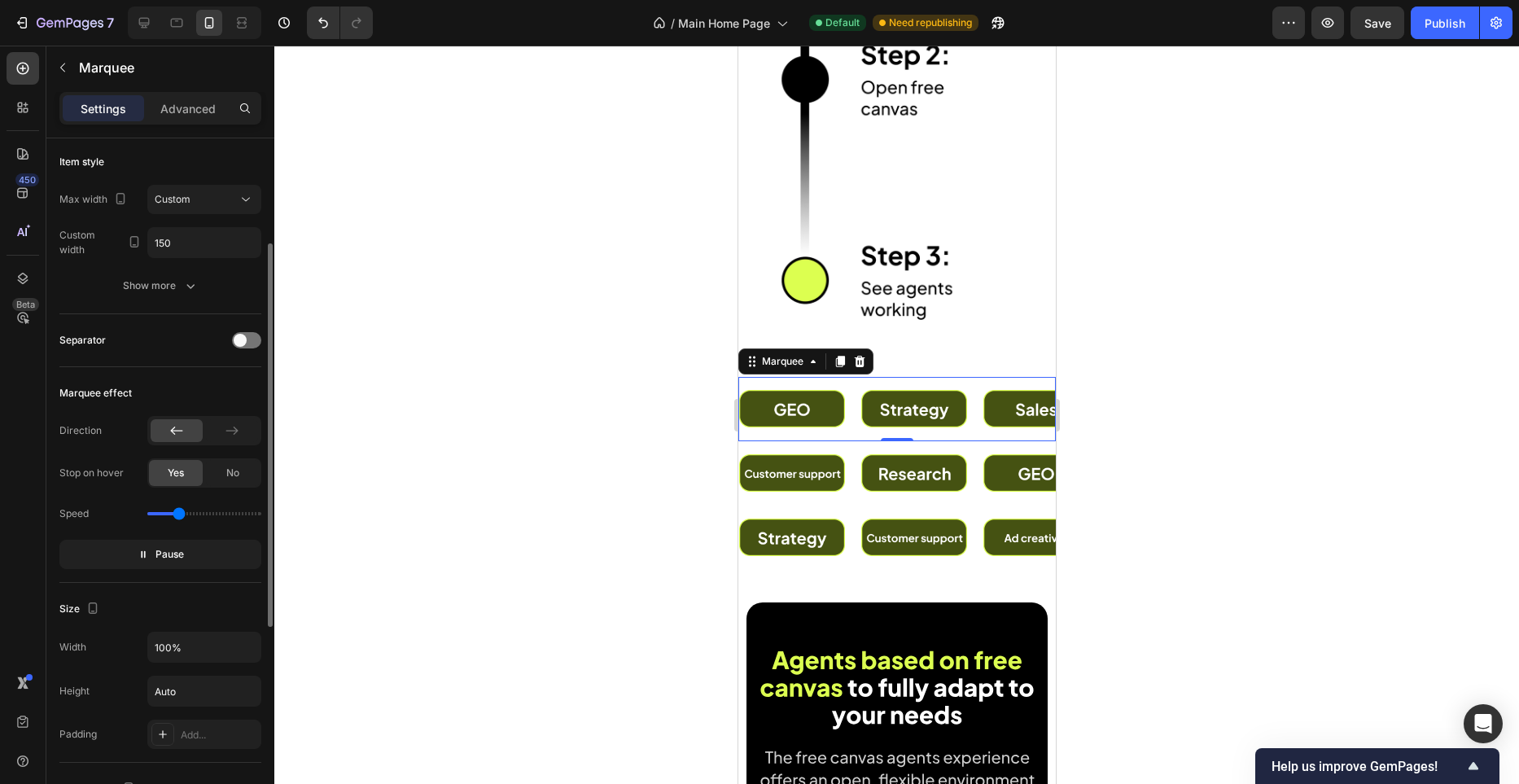
scroll to position [189, 0]
click at [227, 478] on span "No" at bounding box center [232, 472] width 13 height 14
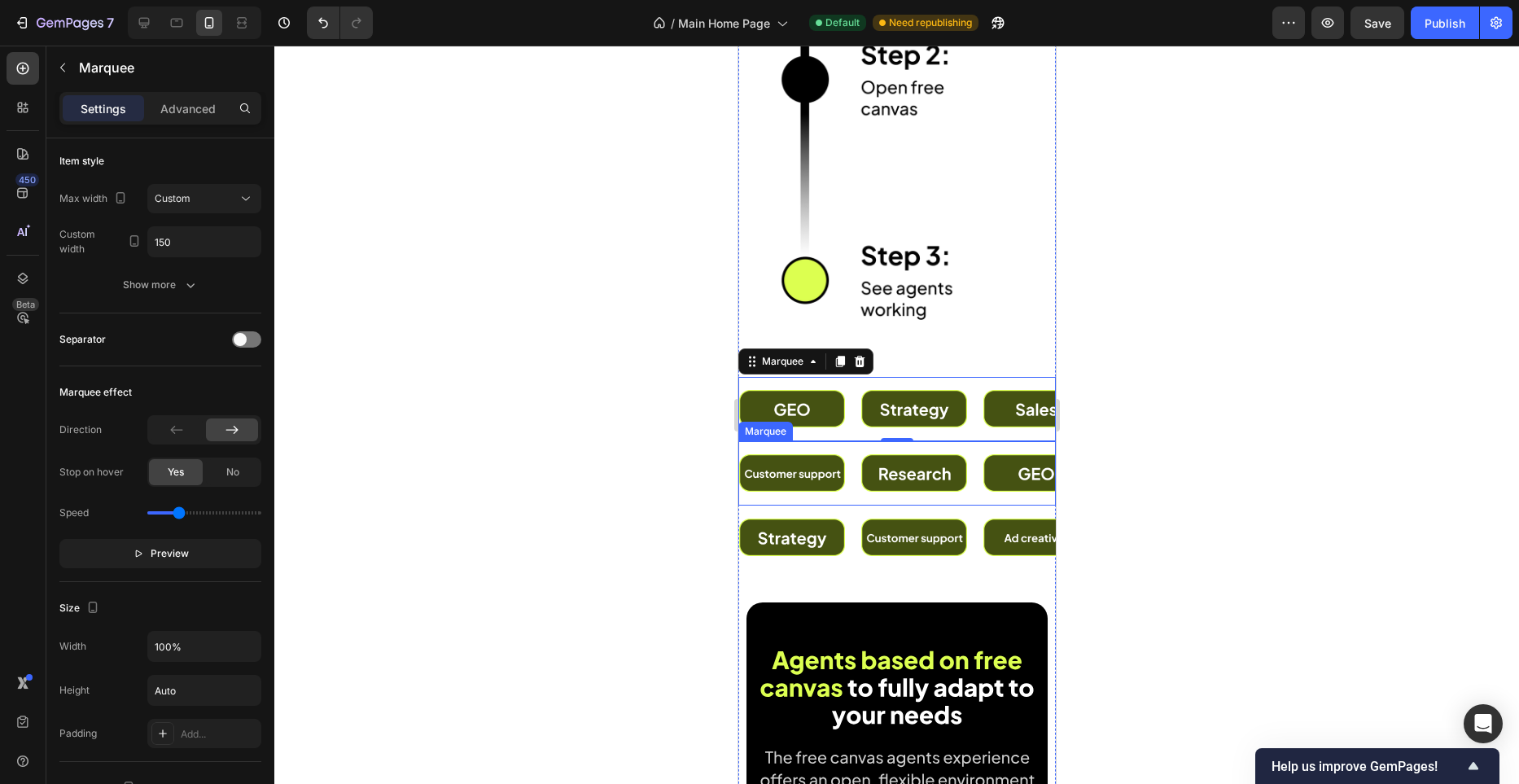
click at [392, 497] on div "Image" at bounding box center [331, 473] width 122 height 57
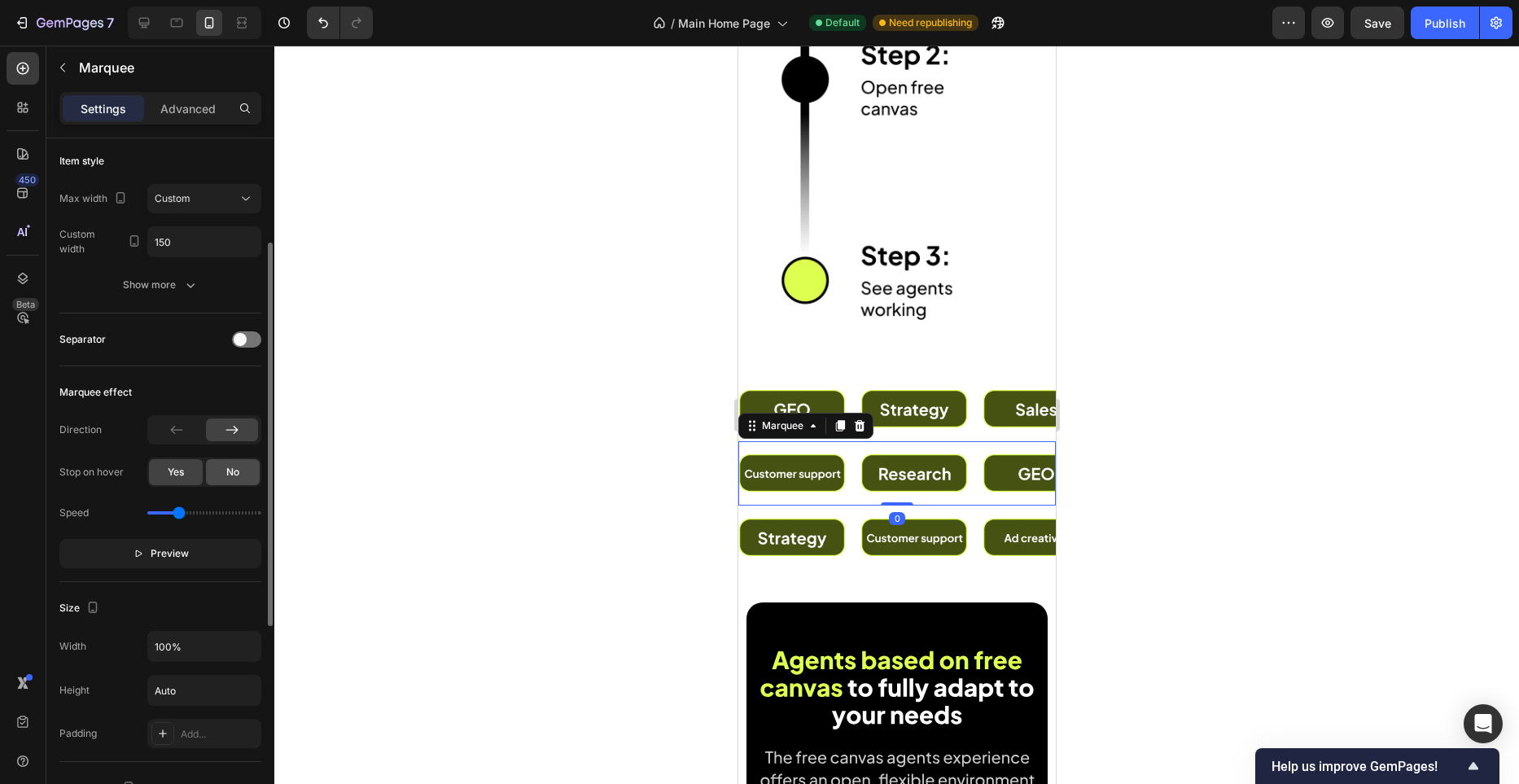
click at [240, 481] on div "No" at bounding box center [232, 472] width 54 height 26
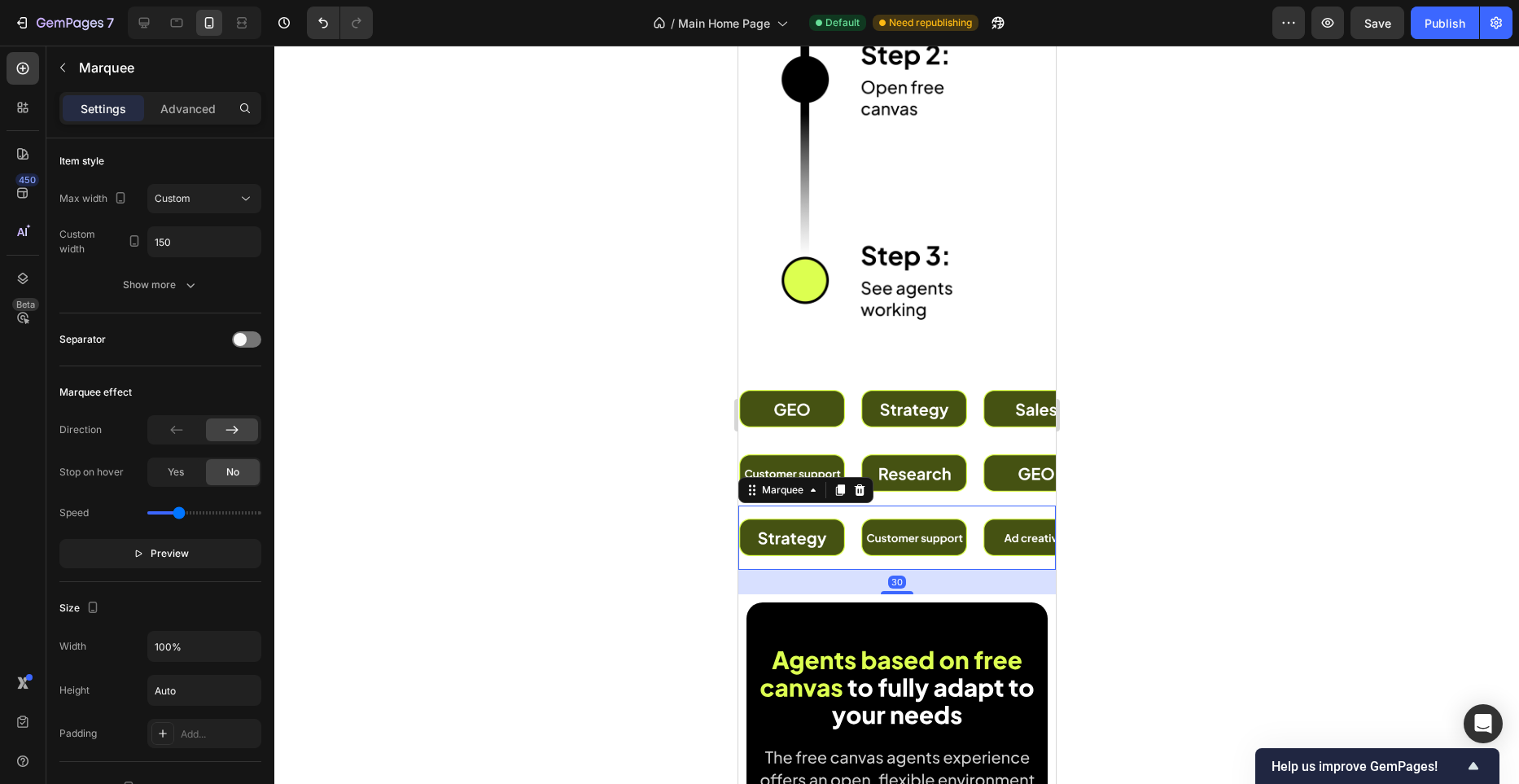
click at [1102, 554] on div "Image" at bounding box center [1163, 538] width 122 height 64
click at [224, 469] on div "No" at bounding box center [232, 472] width 54 height 26
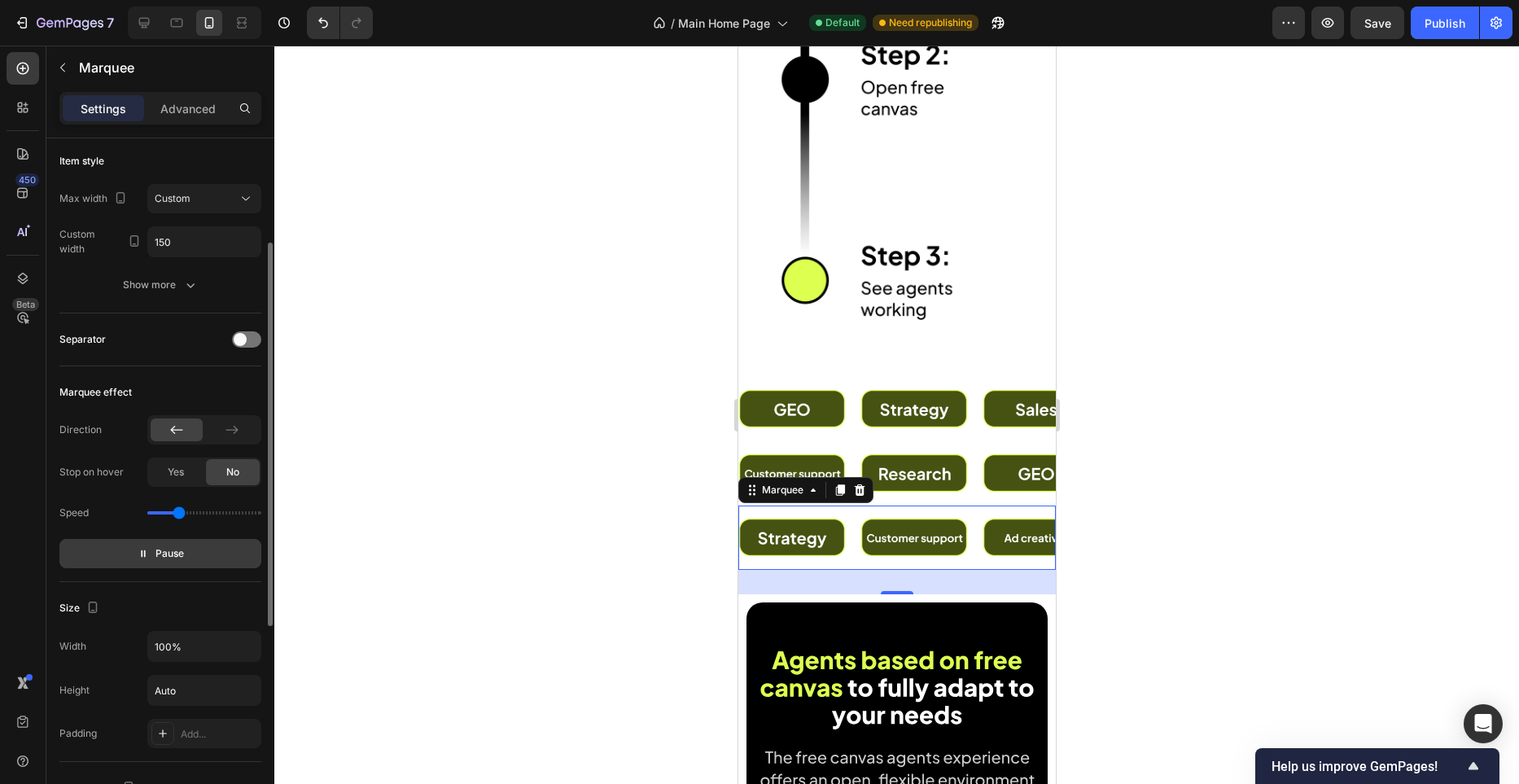
click at [187, 550] on button "Pause" at bounding box center [160, 553] width 202 height 30
click at [753, 425] on div "Marquee" at bounding box center [765, 431] width 48 height 14
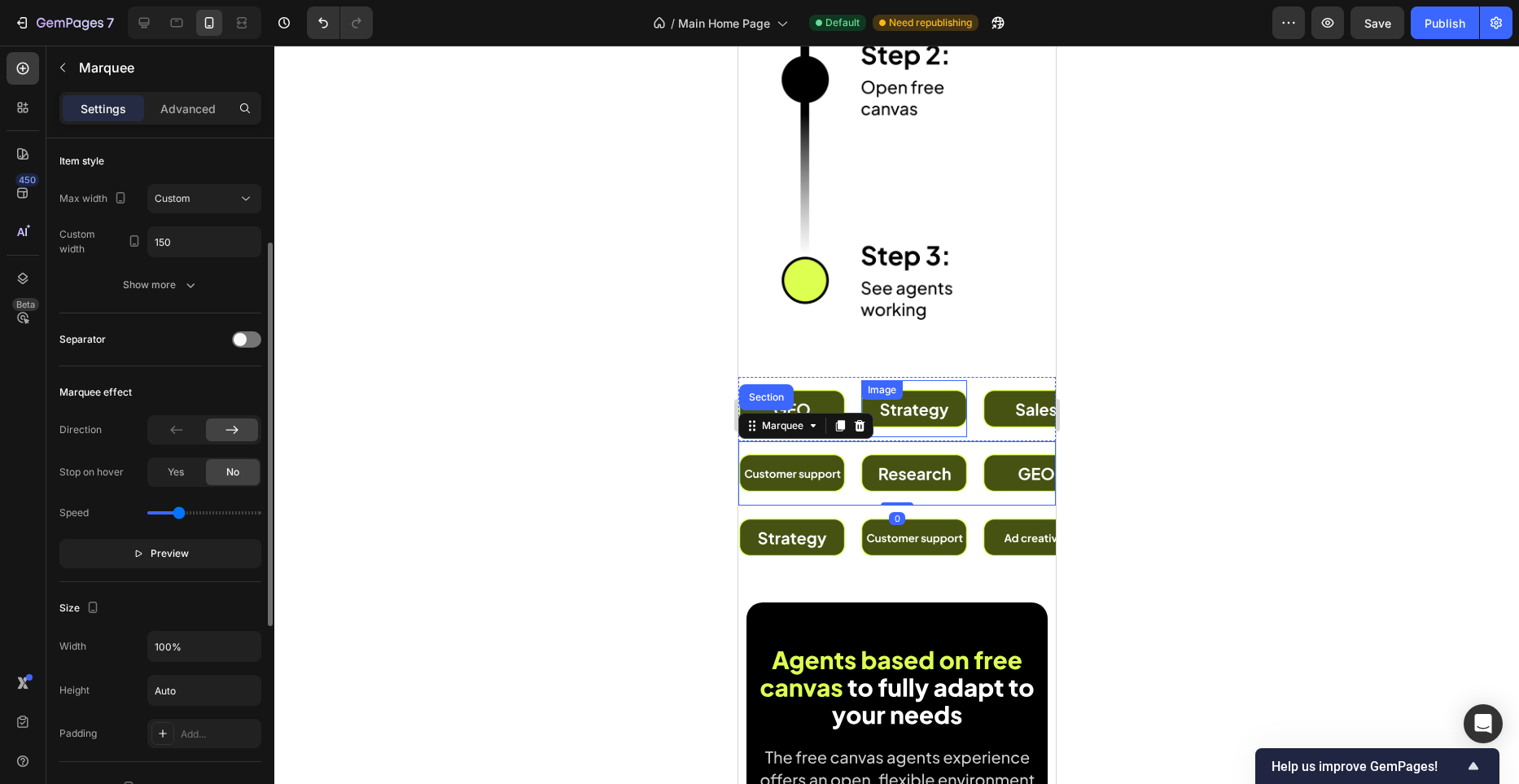
click at [898, 401] on div "Image" at bounding box center [895, 409] width 105 height 57
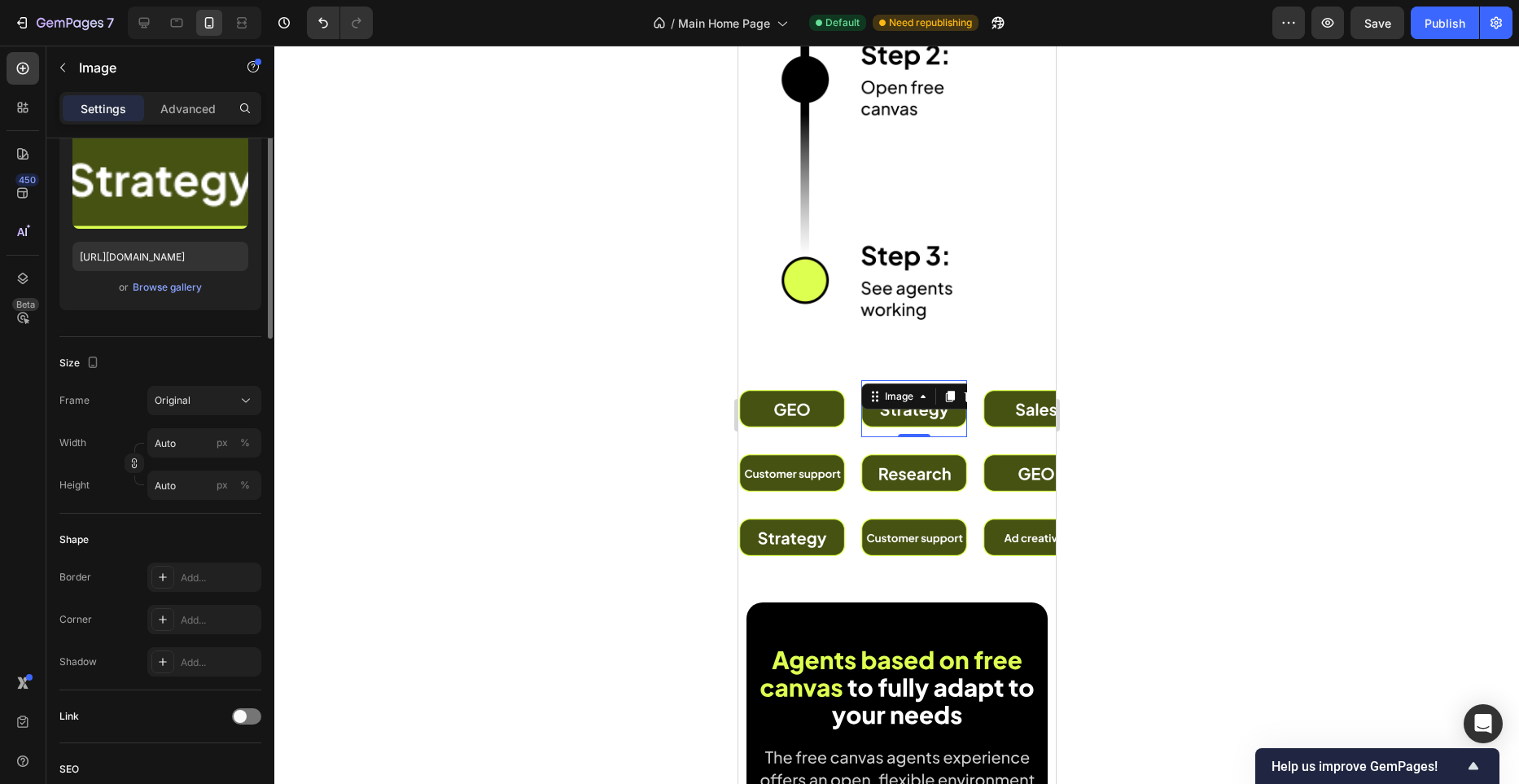
scroll to position [0, 0]
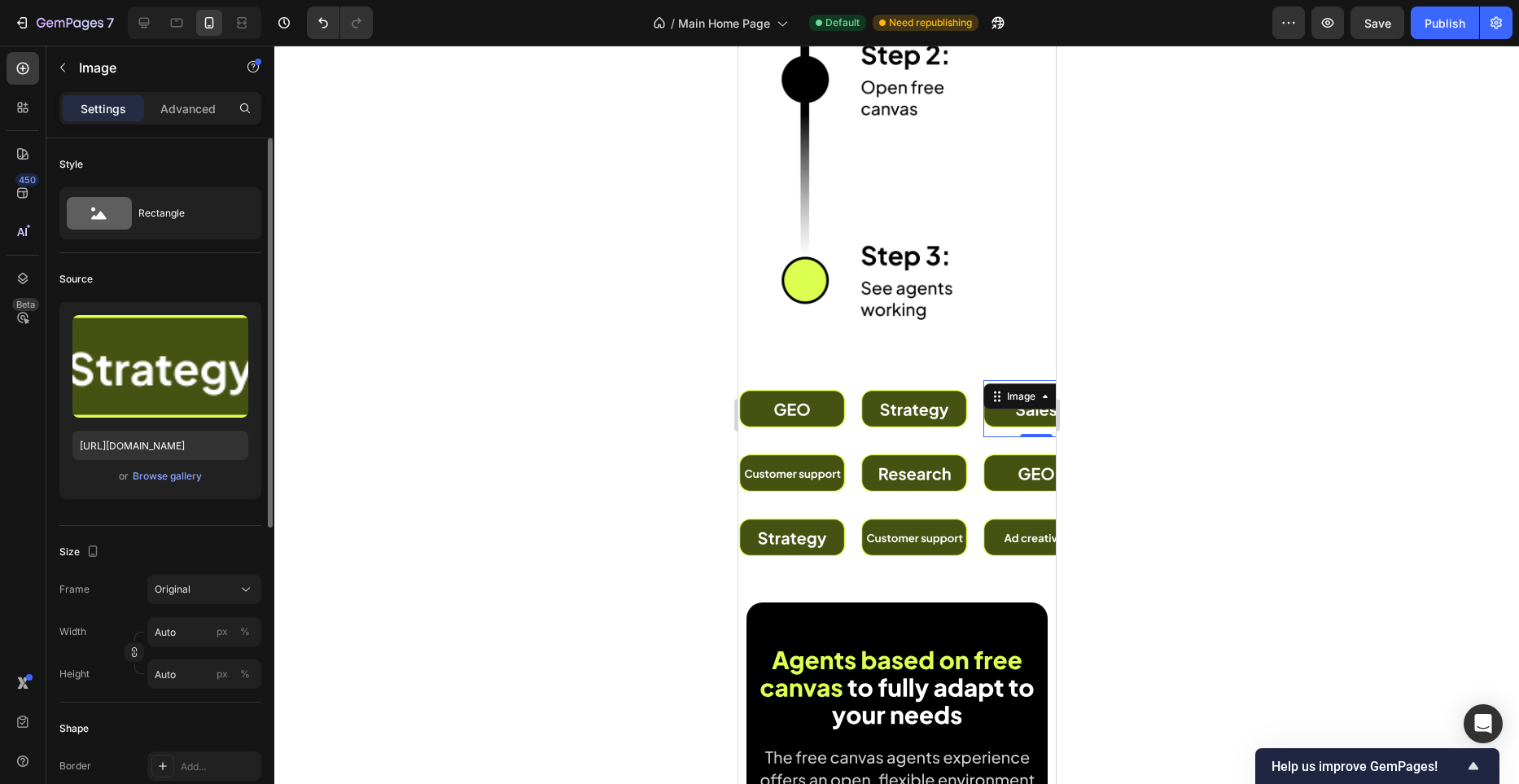
click at [979, 434] on div "Image 0" at bounding box center [1032, 409] width 105 height 57
click at [1103, 436] on div "Image" at bounding box center [1156, 409] width 105 height 64
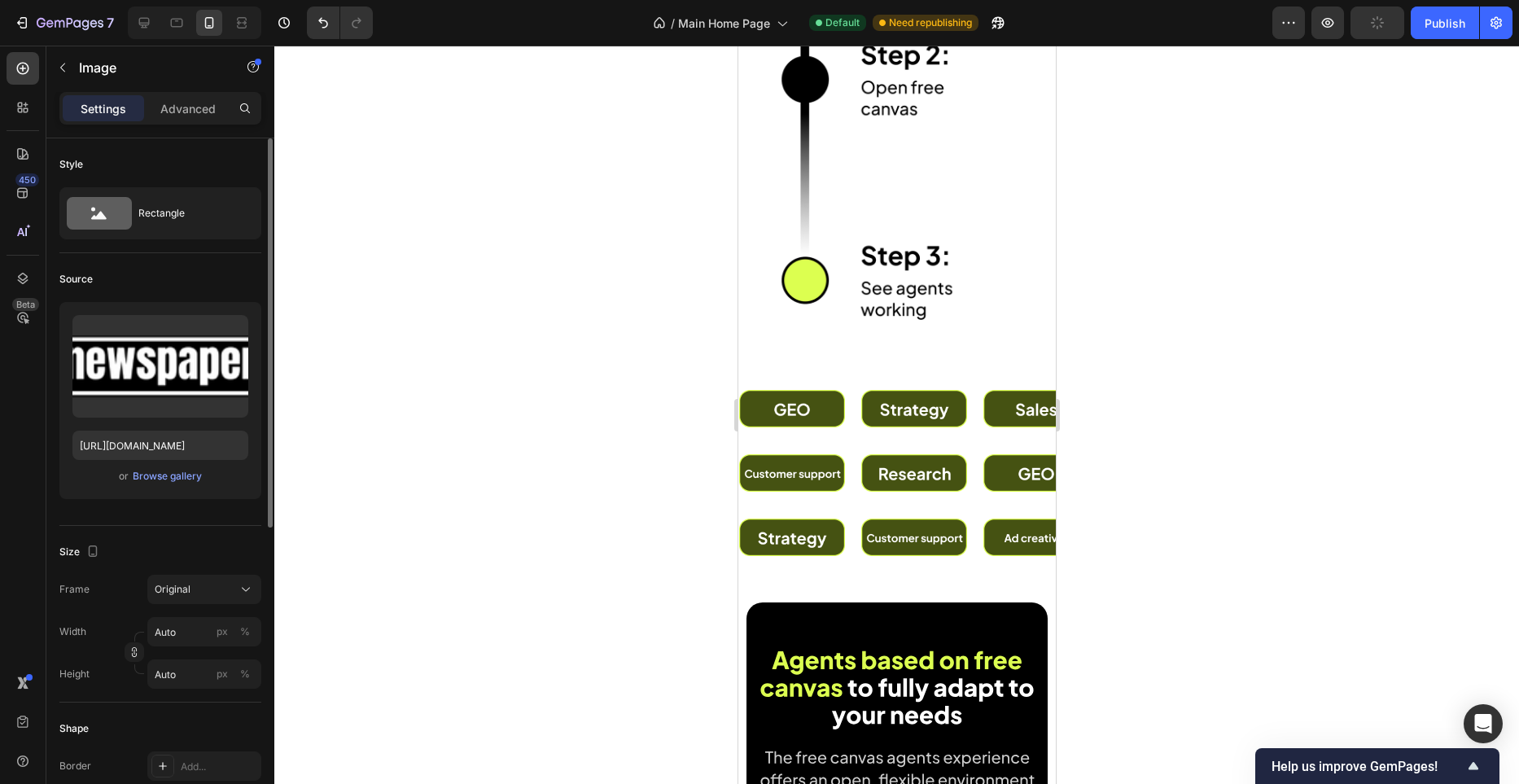
click at [911, 434] on div "Image Image Image Image 0 Image" at bounding box center [1039, 409] width 611 height 64
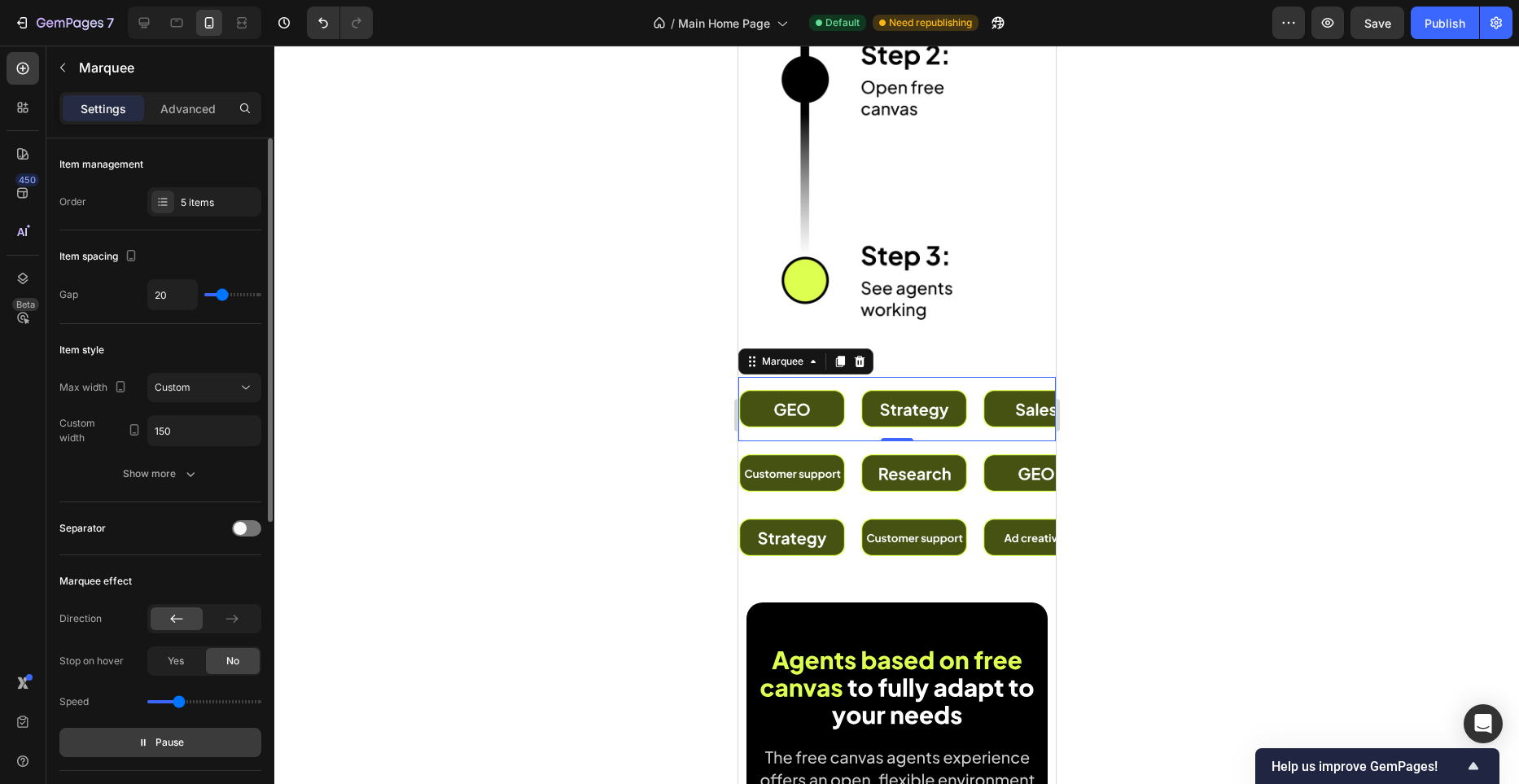
click at [179, 742] on span "Pause" at bounding box center [170, 742] width 29 height 16
click at [219, 212] on div "5 items" at bounding box center [205, 201] width 114 height 30
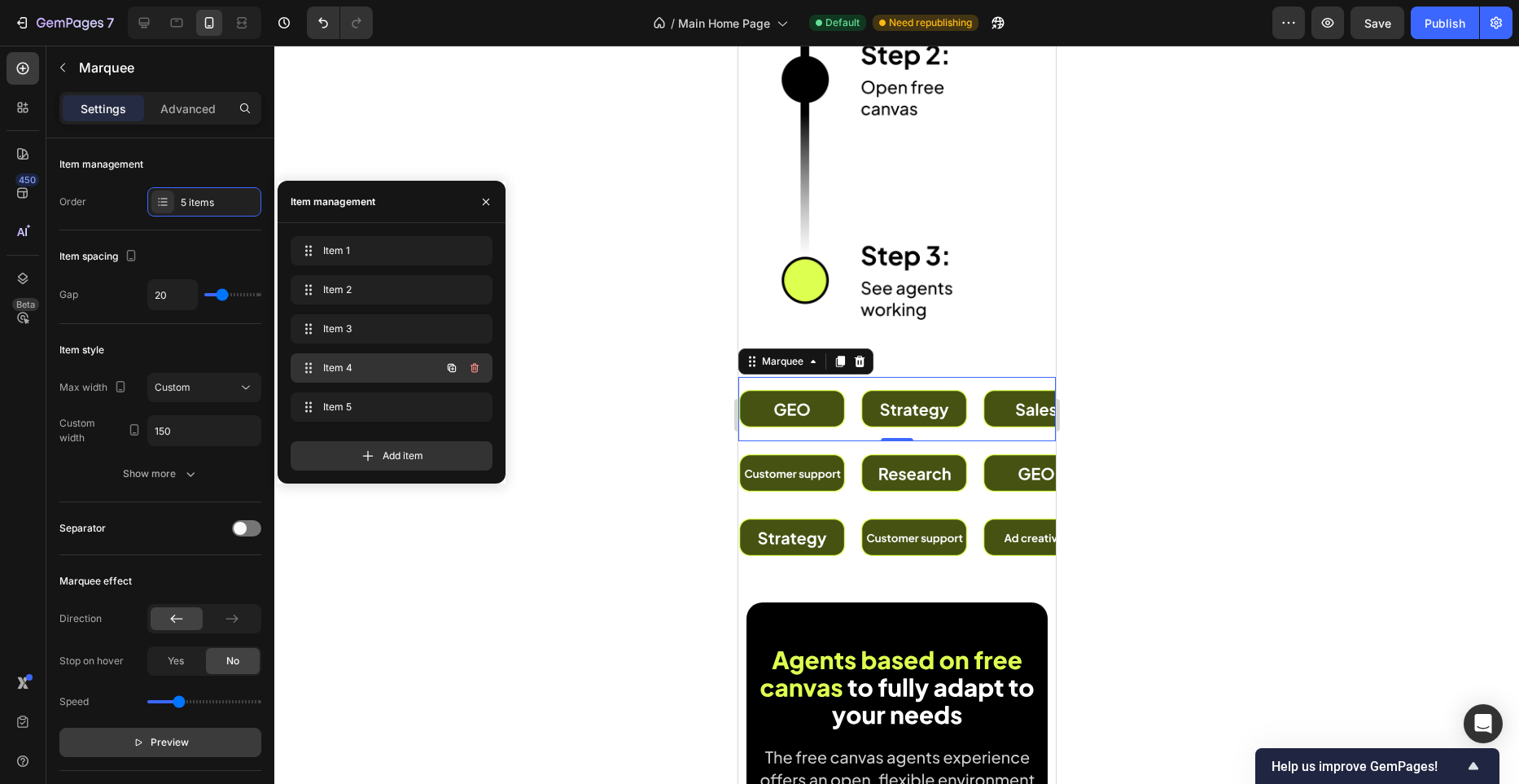
click at [374, 367] on span "Item 4" at bounding box center [369, 367] width 92 height 14
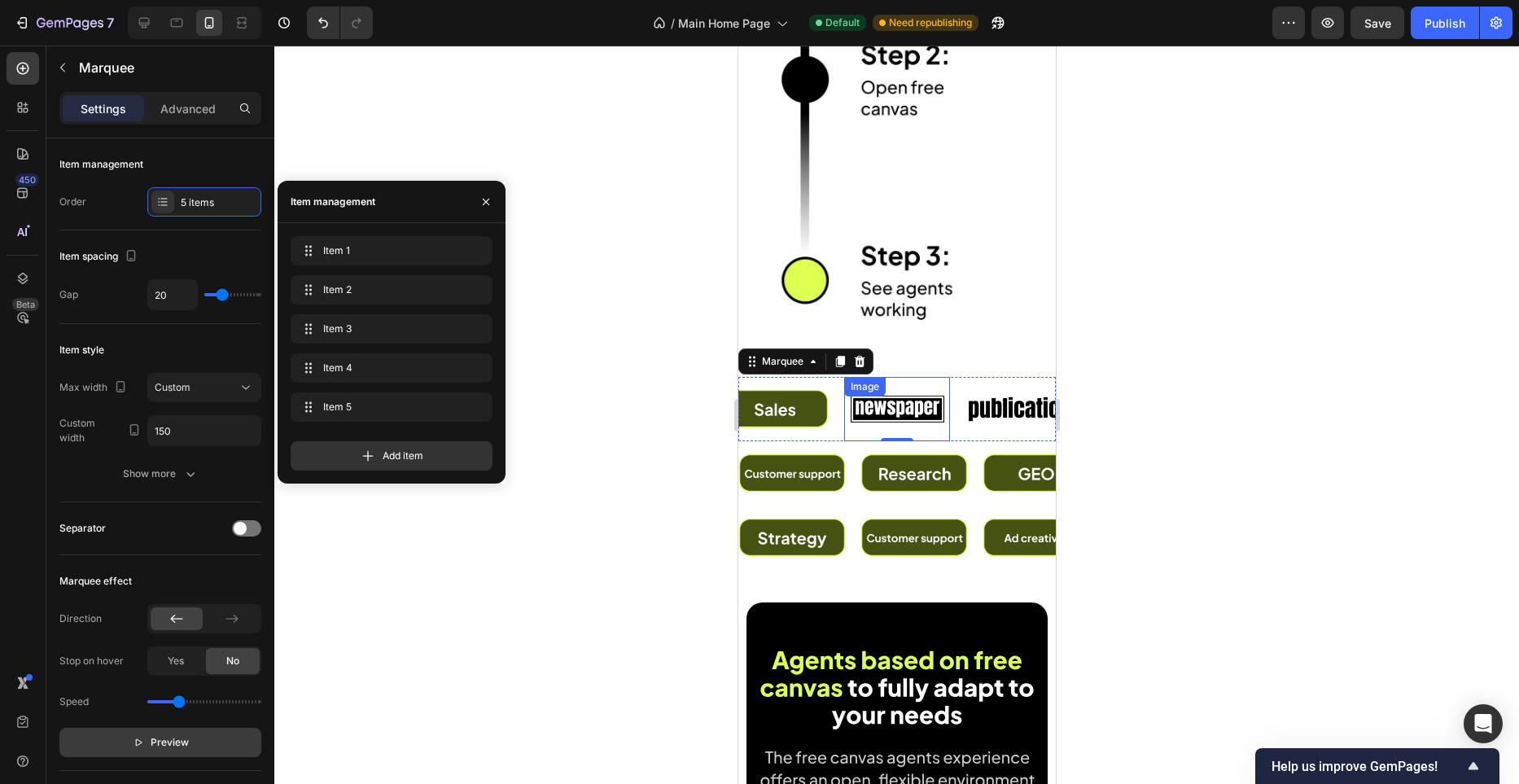
click at [885, 406] on div "Image" at bounding box center [894, 409] width 105 height 64
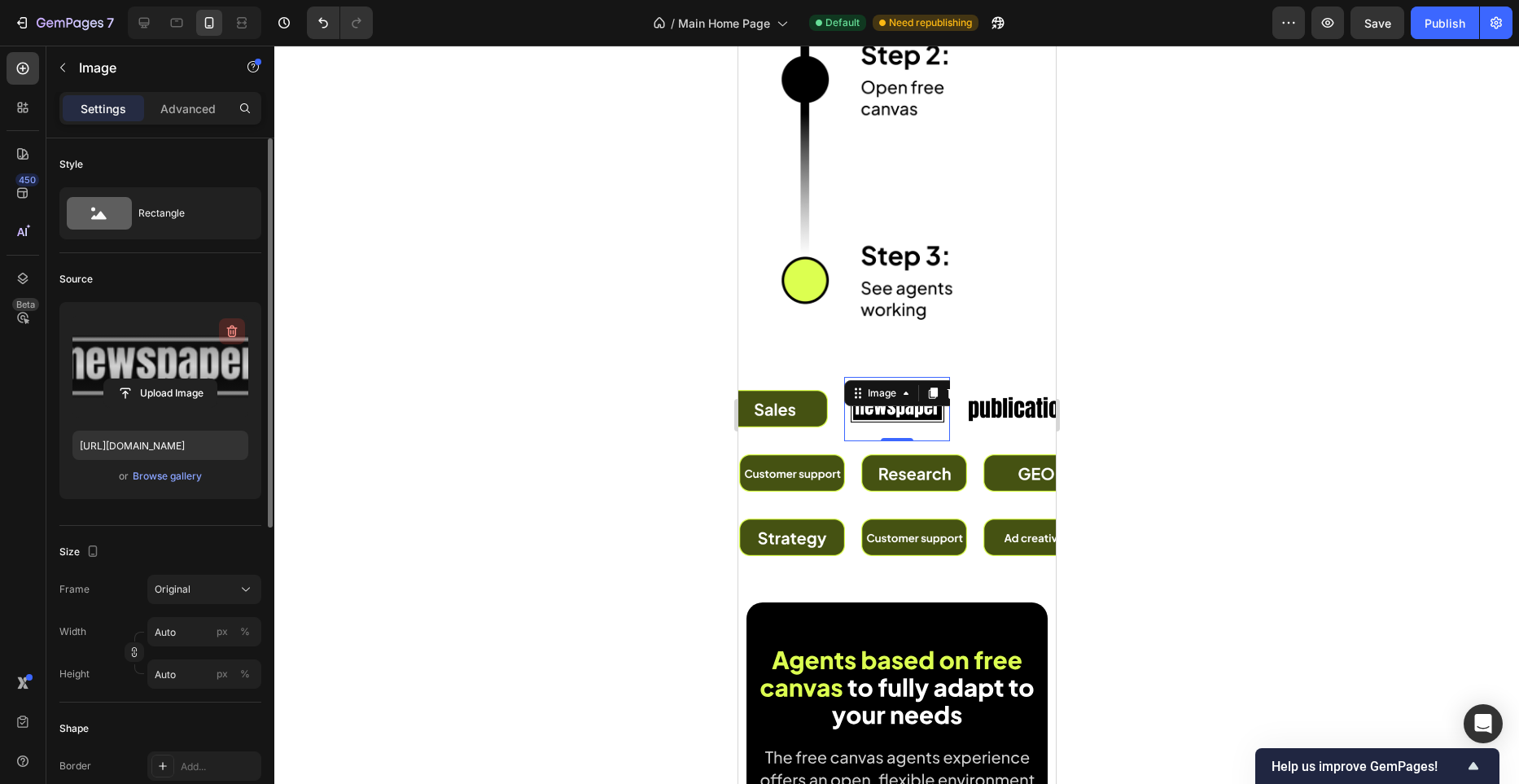
click at [228, 335] on icon "button" at bounding box center [232, 332] width 16 height 16
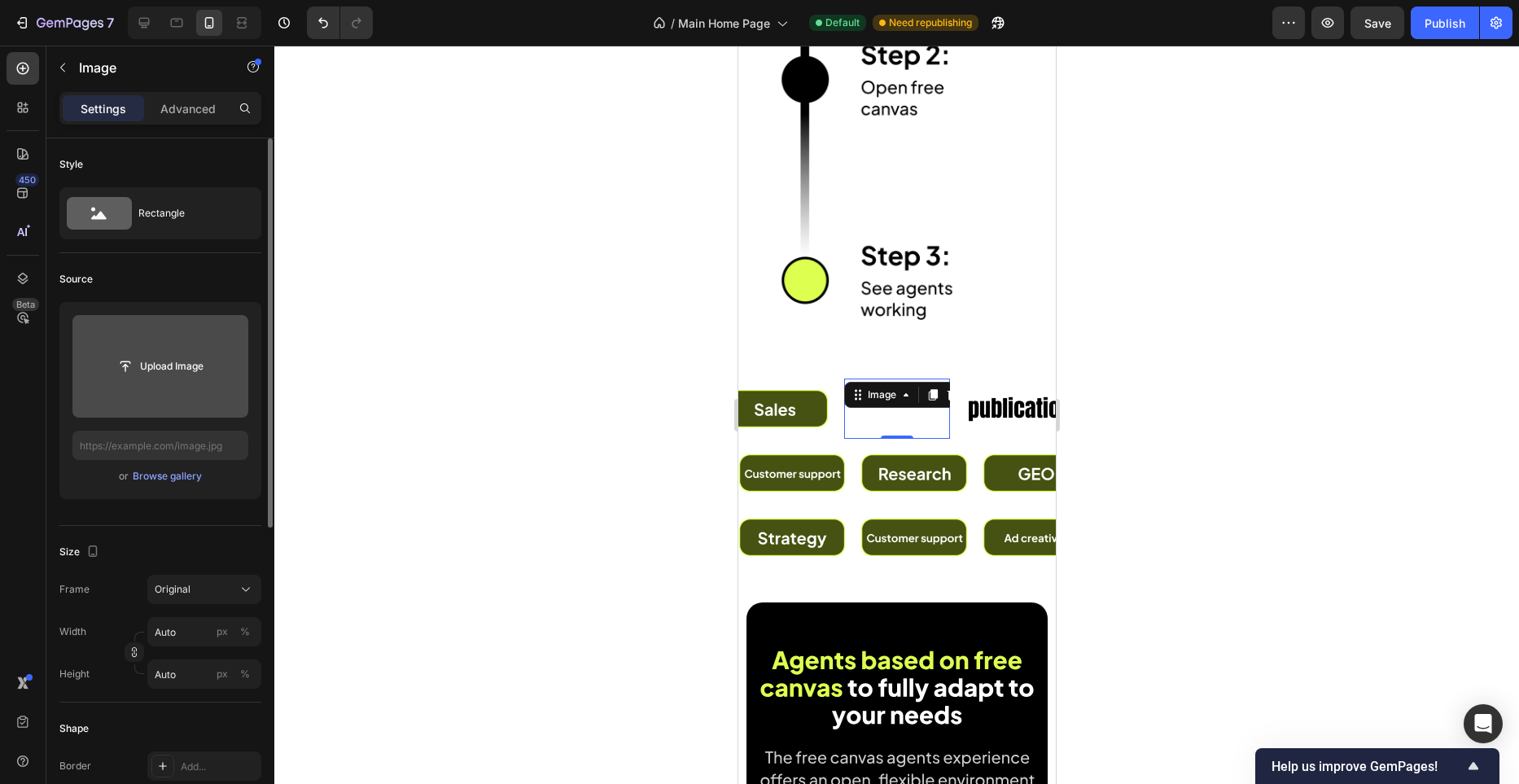
click at [202, 389] on input "file" at bounding box center [160, 366] width 176 height 103
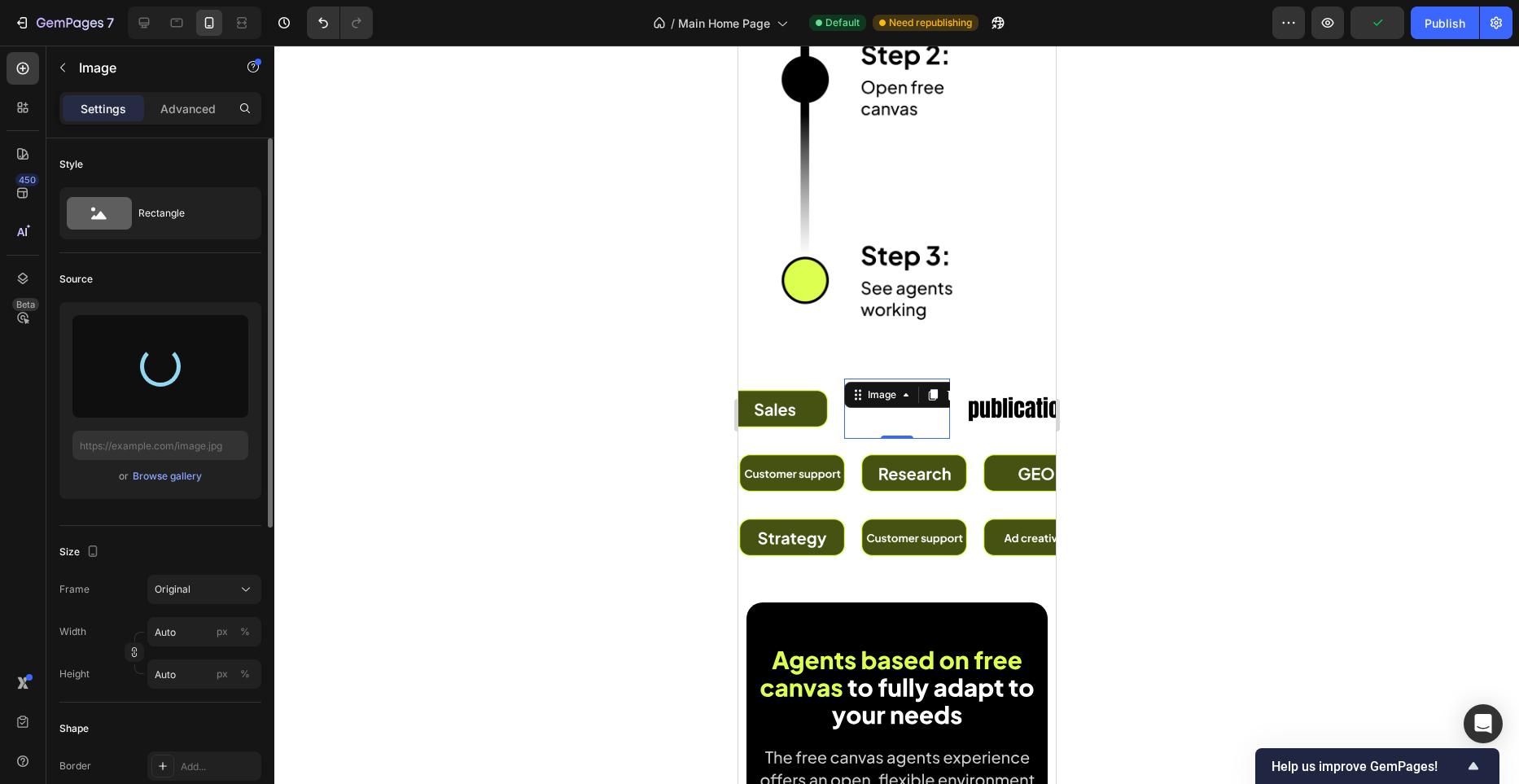
type input "https://cdn.shopify.com/s/files/1/0982/4944/1612/files/gempages_586391405597819…"
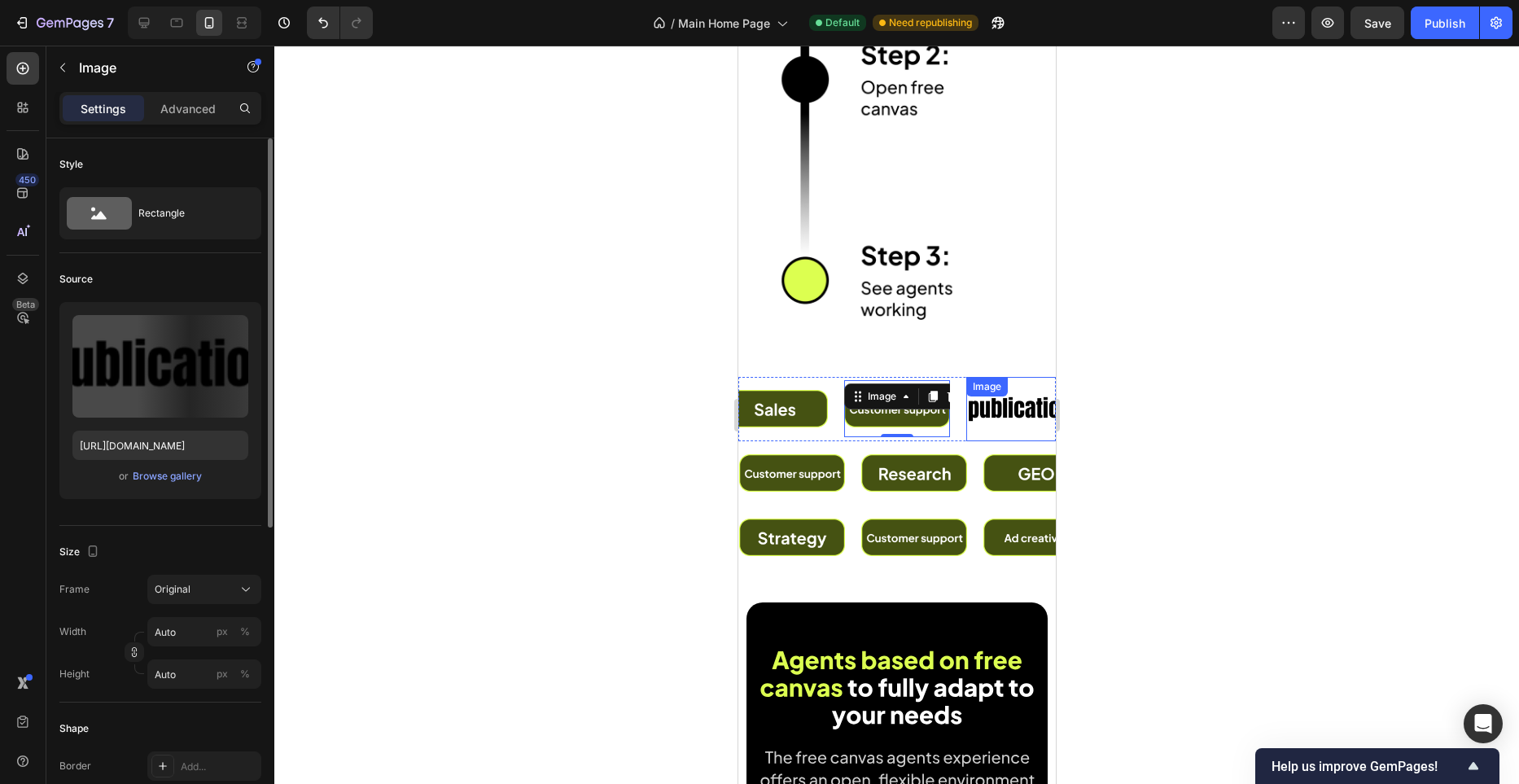
click at [997, 415] on img at bounding box center [1017, 409] width 105 height 45
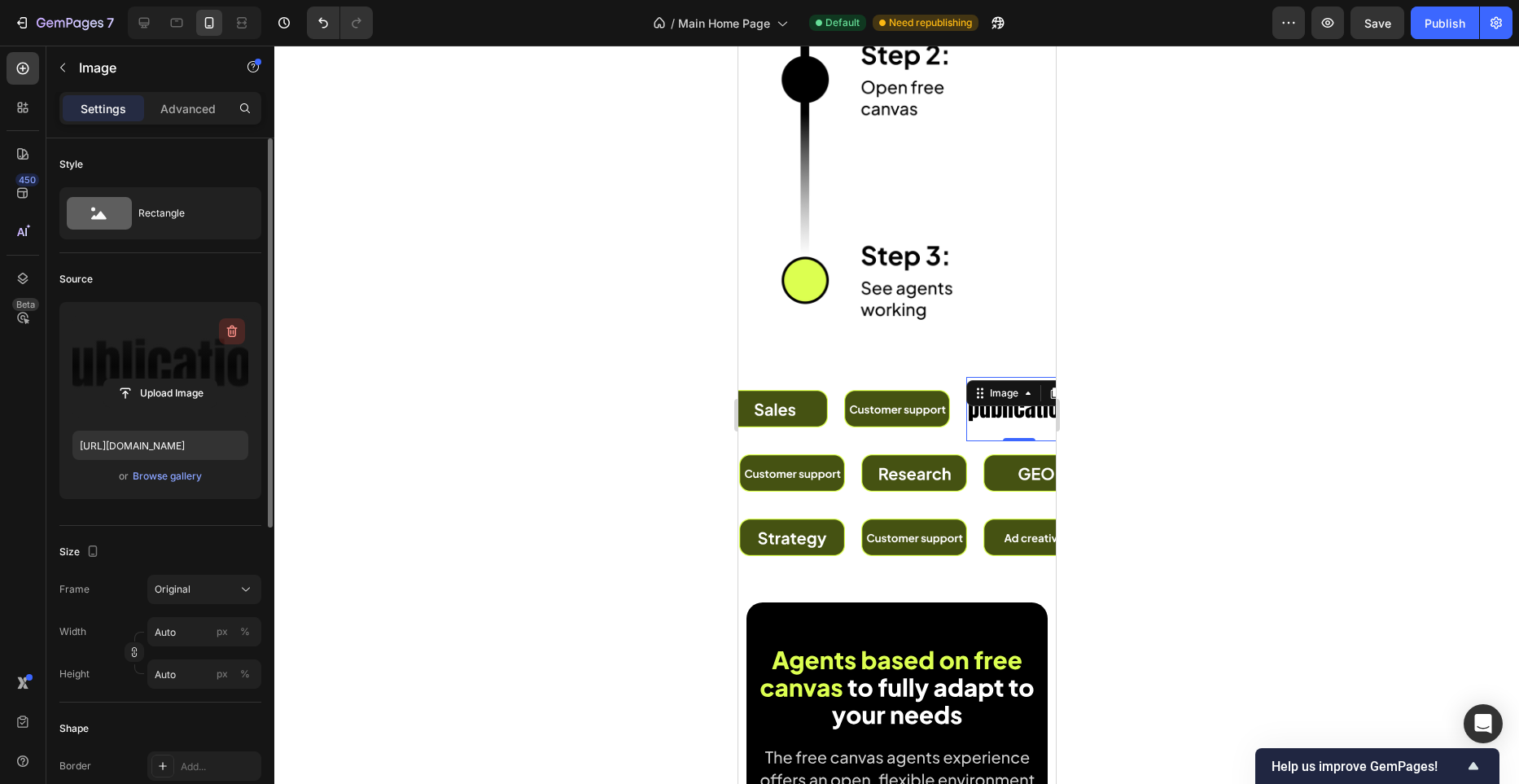
click at [224, 333] on button "button" at bounding box center [232, 331] width 26 height 26
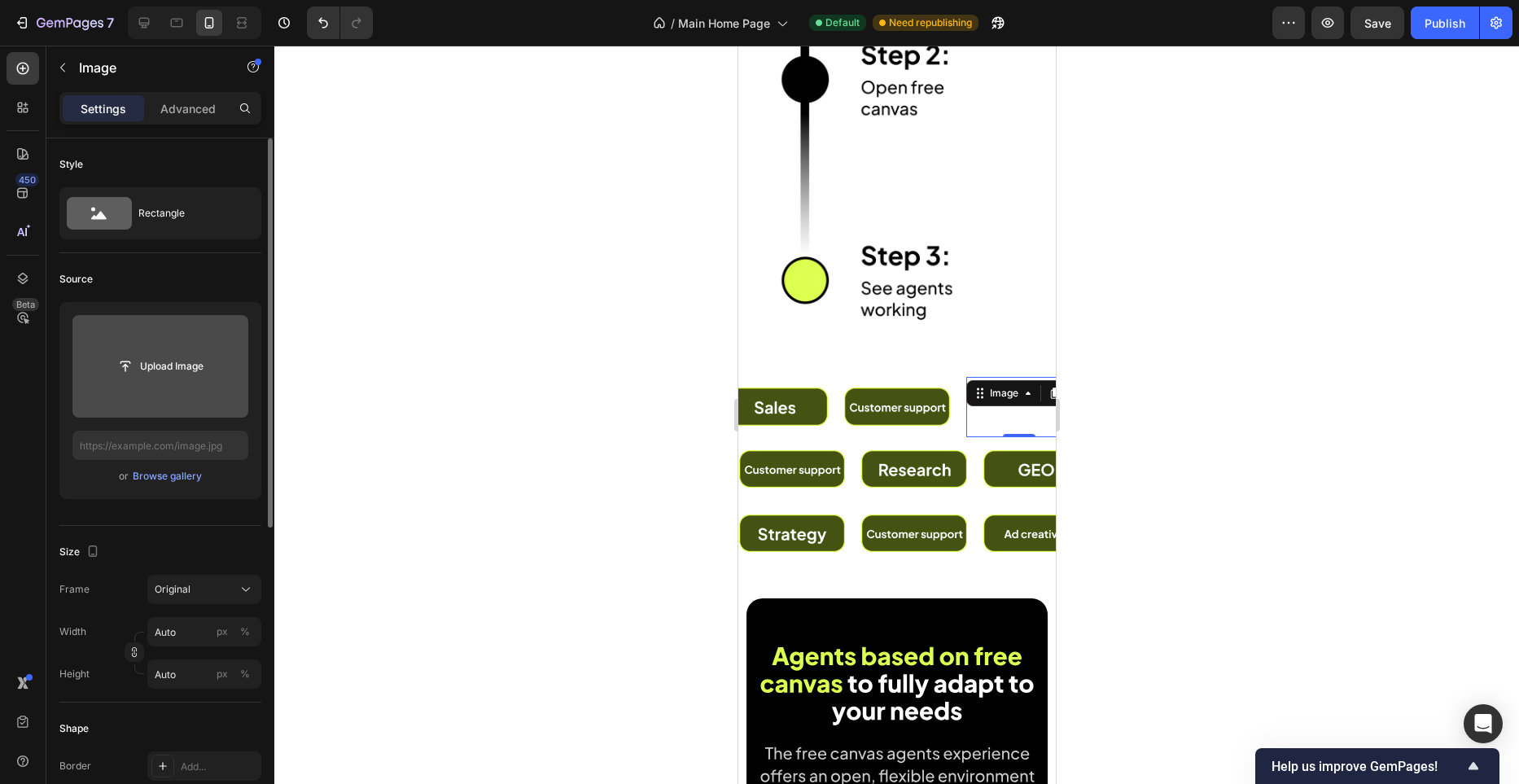
click at [189, 366] on input "file" at bounding box center [161, 366] width 113 height 28
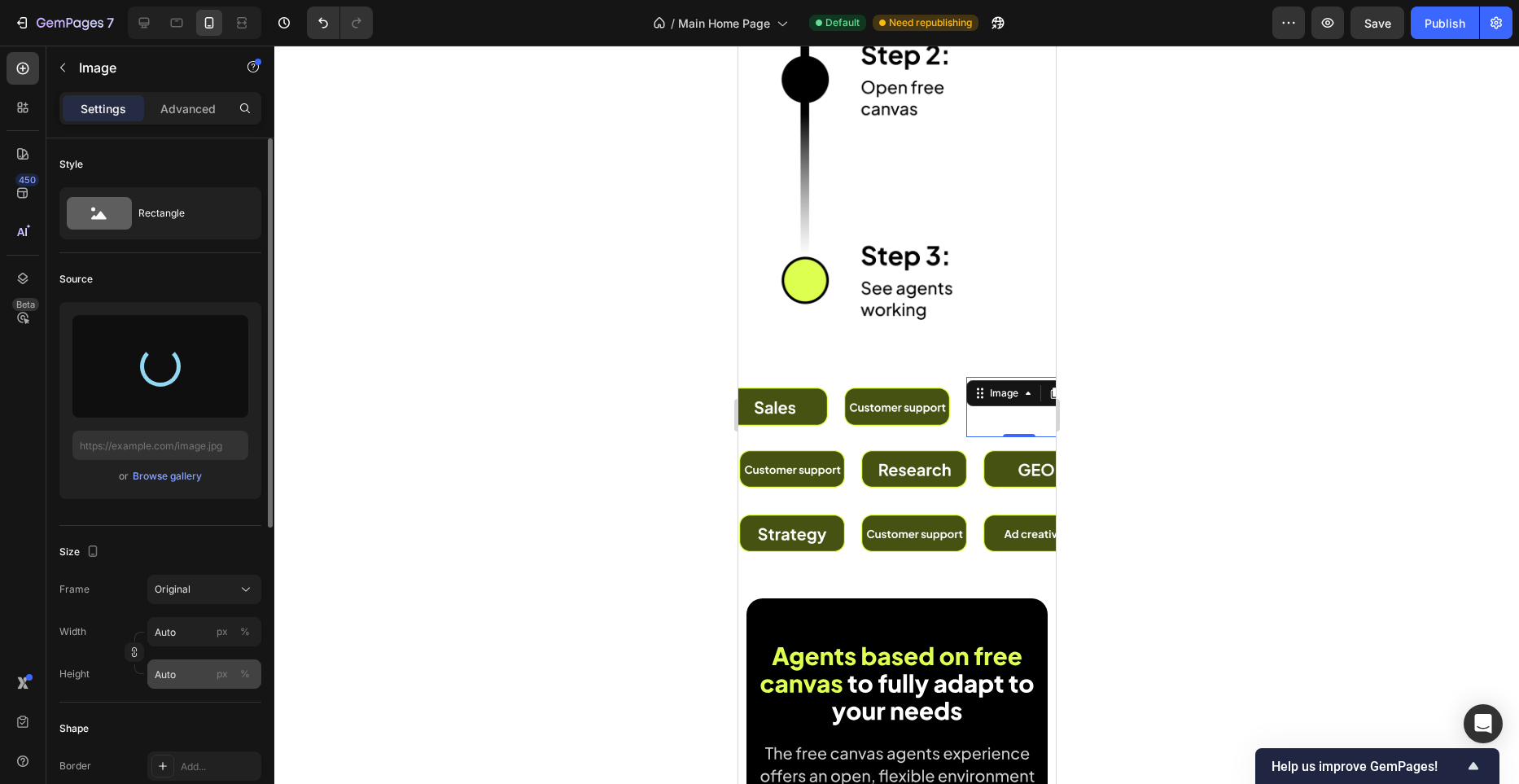
type input "https://cdn.shopify.com/s/files/1/0982/4944/1612/files/gempages_586391405597819…"
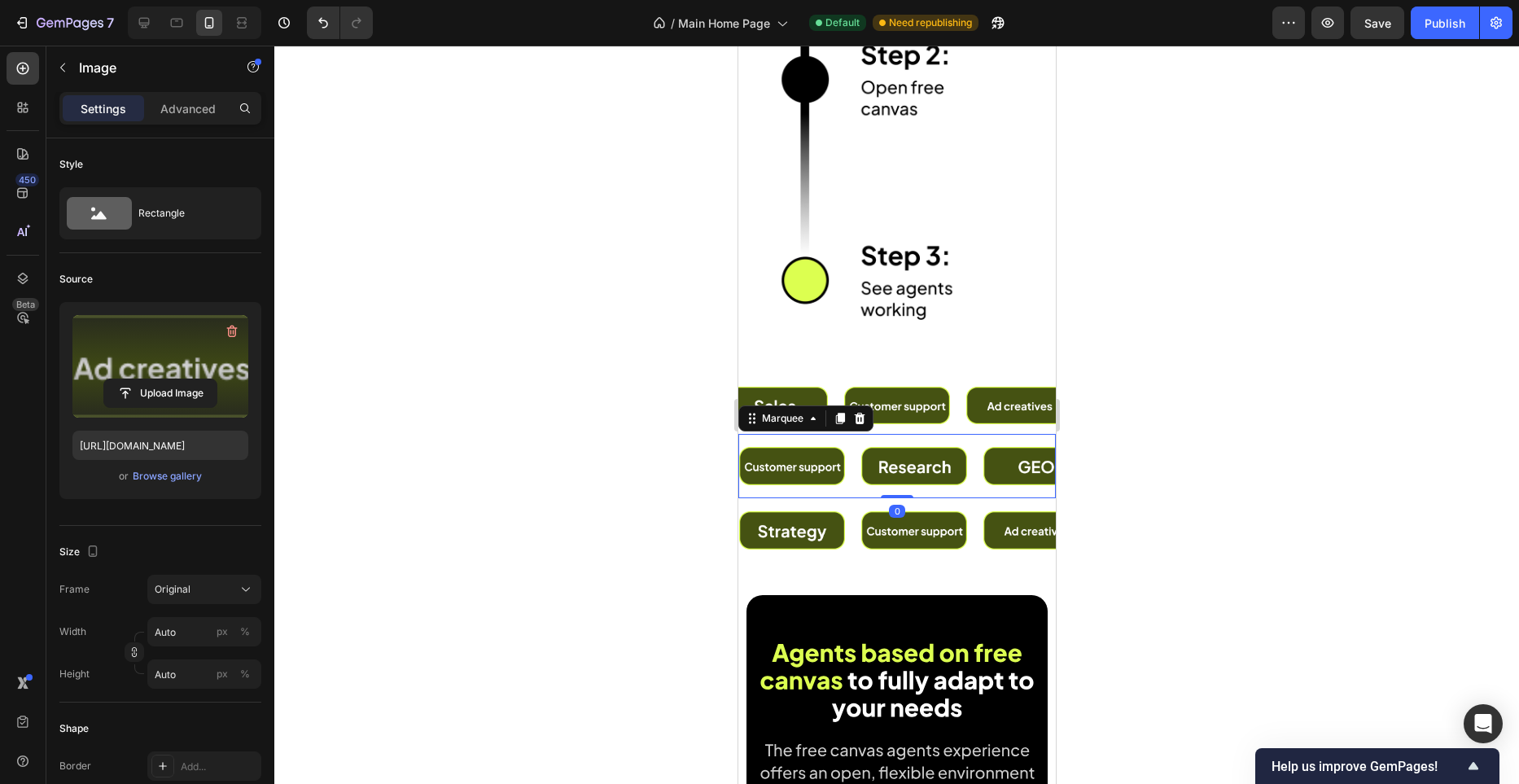
click at [251, 492] on div "Image" at bounding box center [190, 466] width 122 height 57
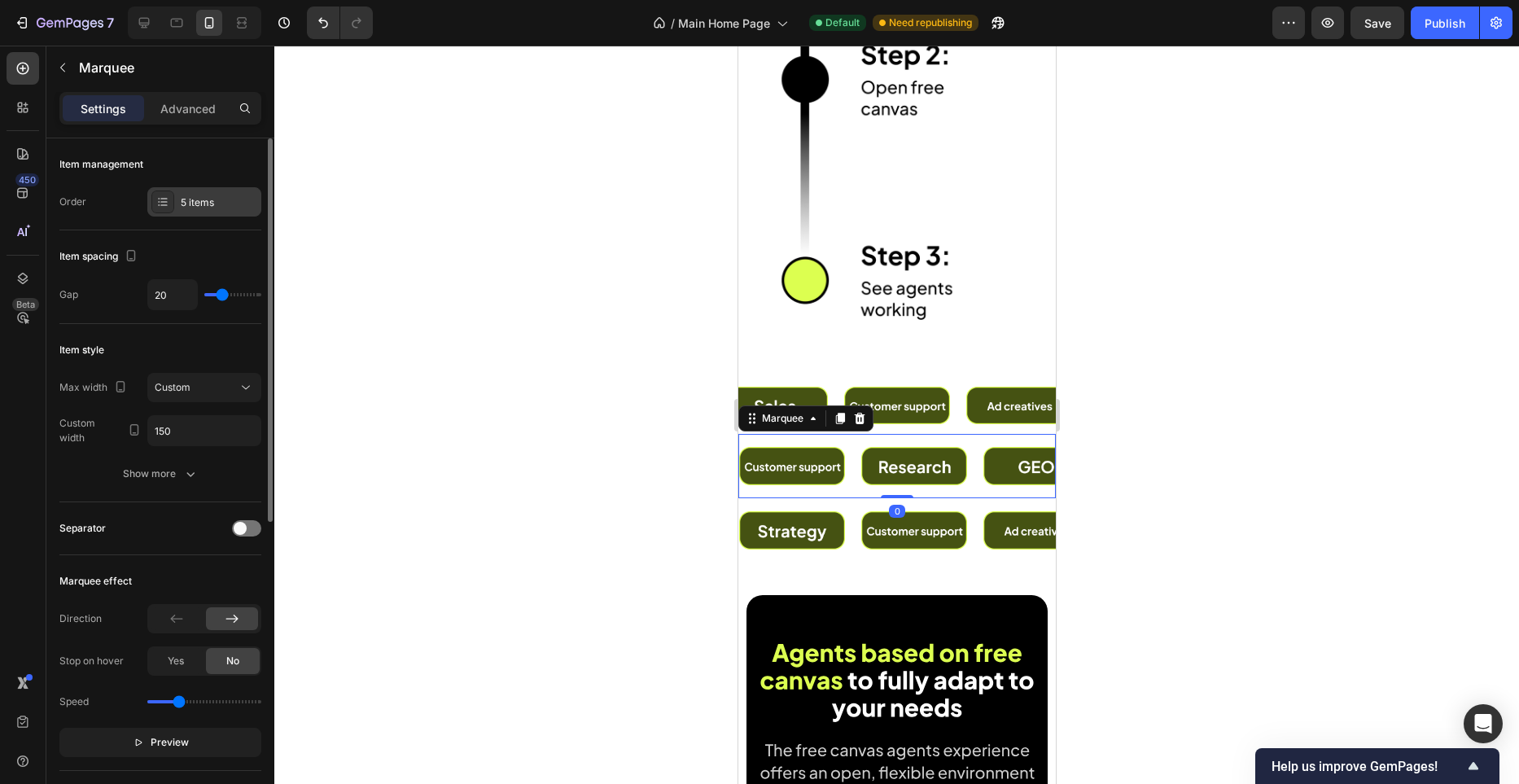
click at [215, 212] on div "5 items" at bounding box center [205, 201] width 114 height 30
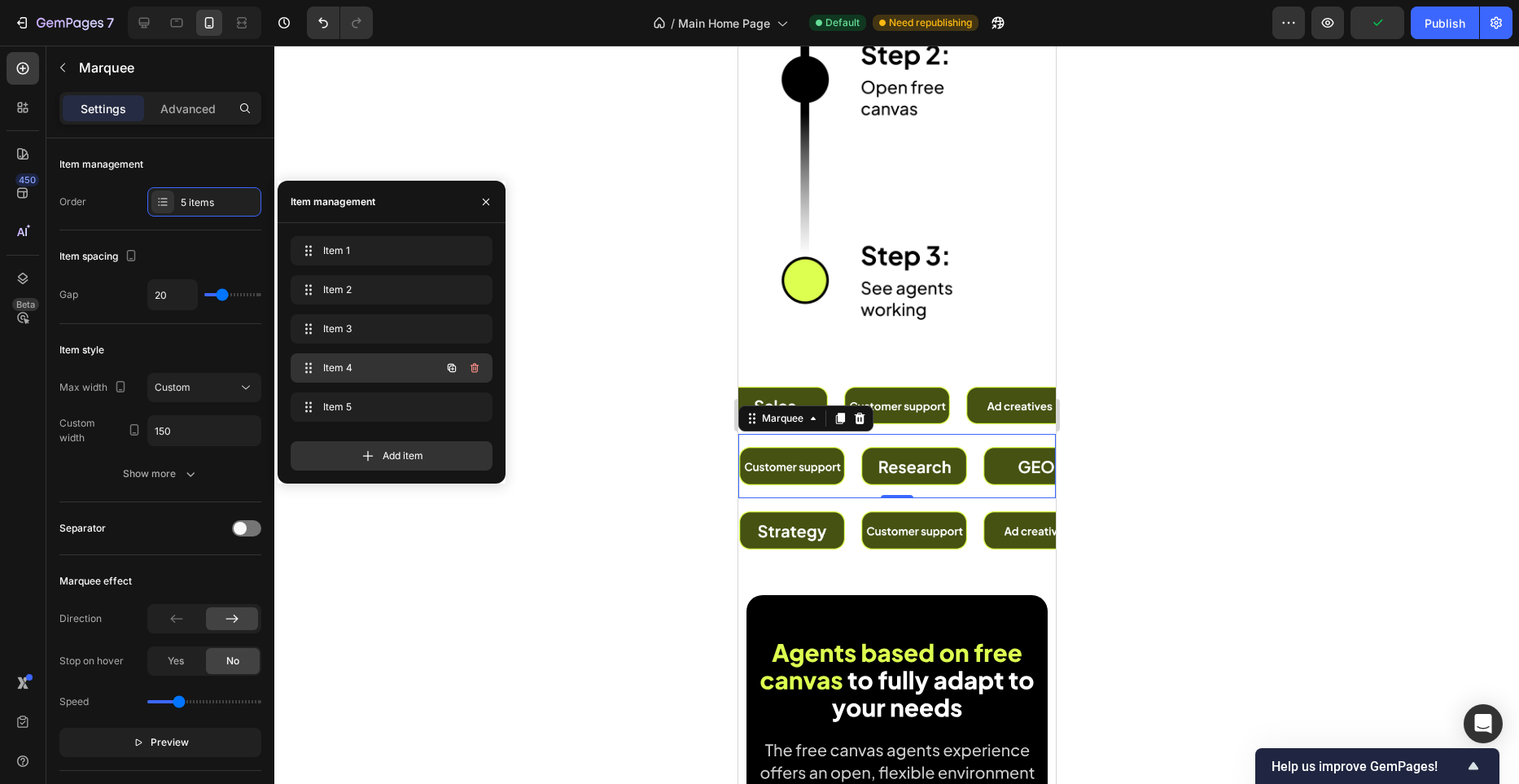
click at [369, 371] on span "Item 4" at bounding box center [369, 367] width 92 height 14
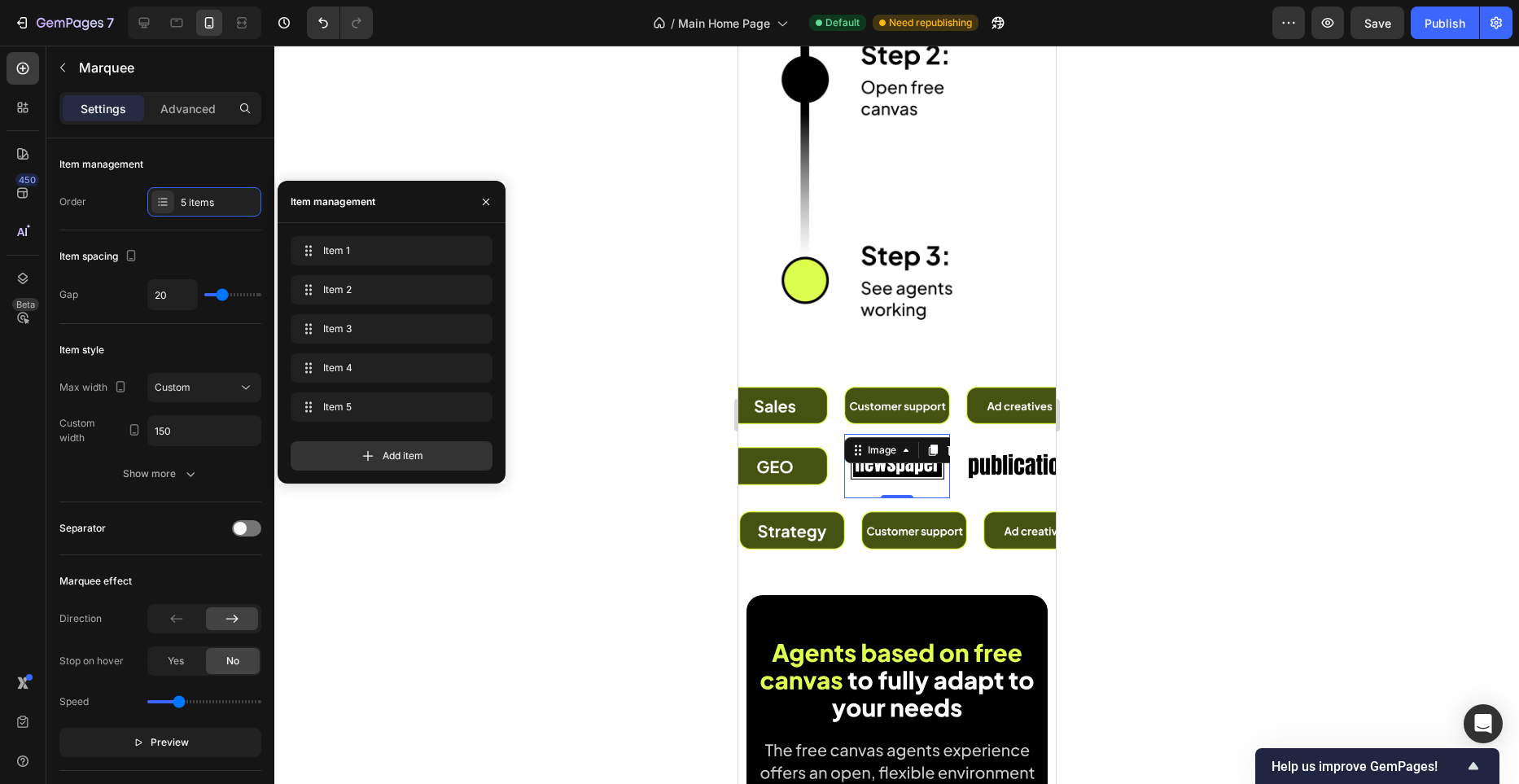
click at [342, 467] on img at bounding box center [290, 466] width 105 height 45
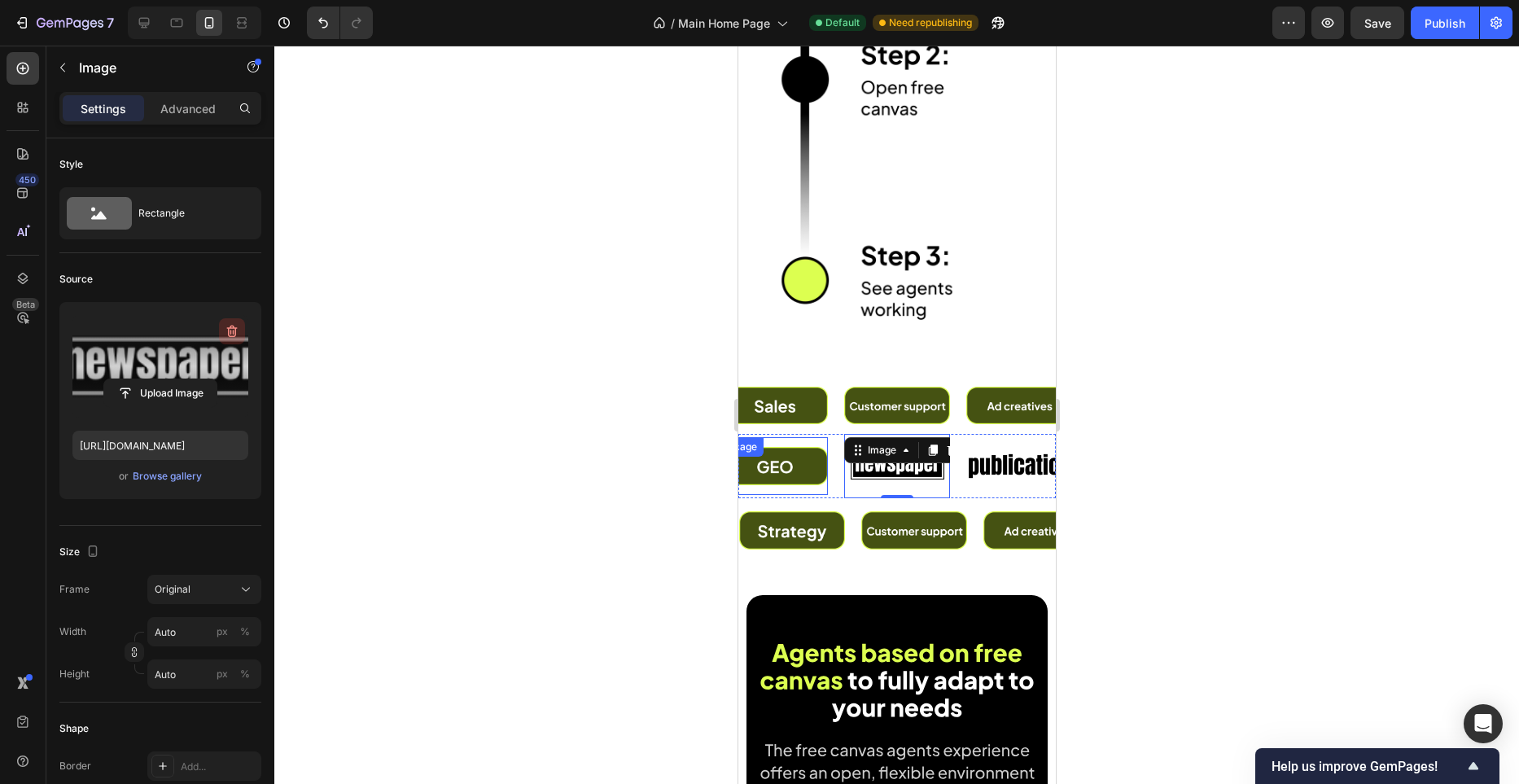
click at [234, 325] on icon "button" at bounding box center [232, 332] width 16 height 16
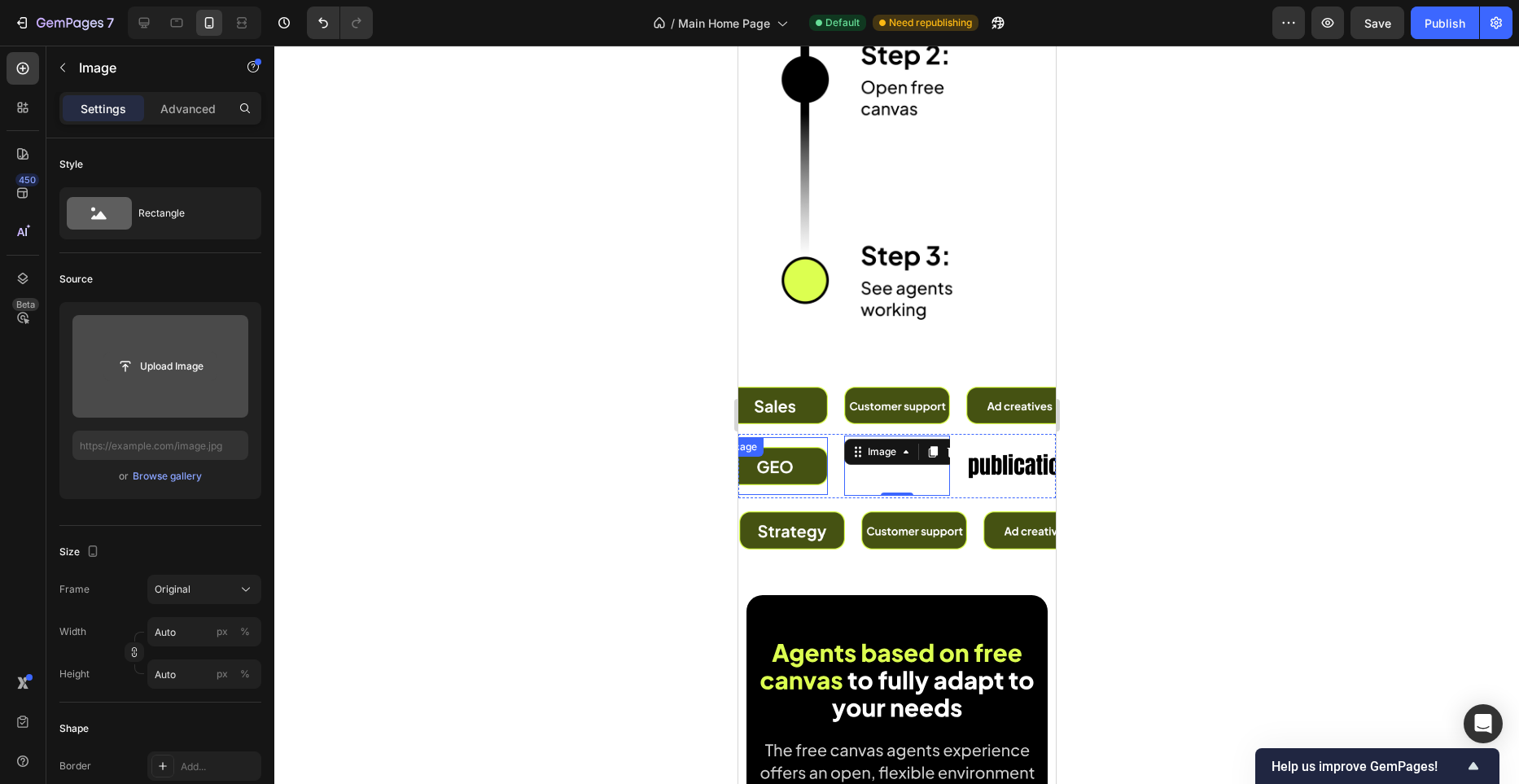
click at [165, 369] on input "file" at bounding box center [161, 366] width 113 height 28
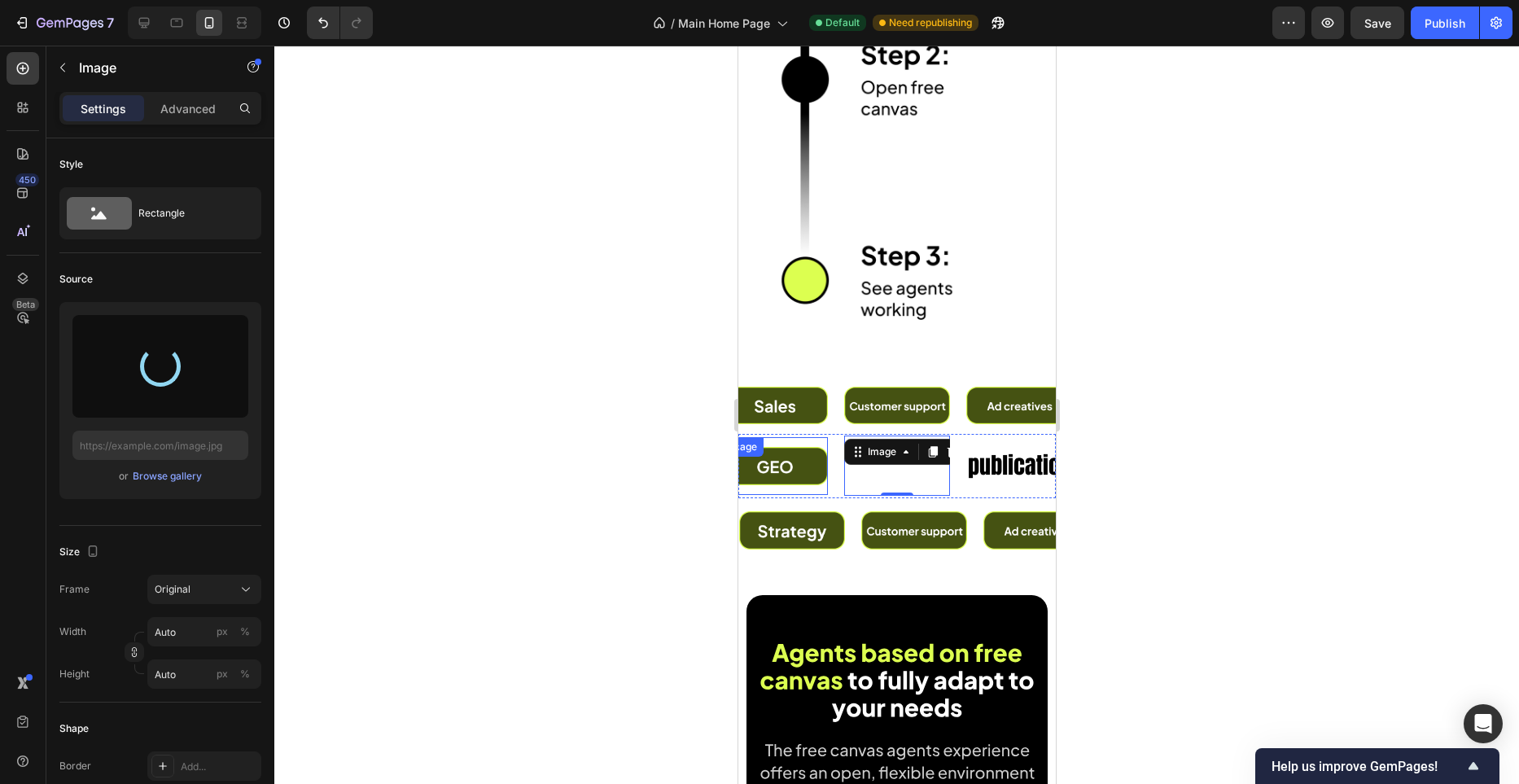
type input "https://cdn.shopify.com/s/files/1/0982/4944/1612/files/gempages_586391405597819…"
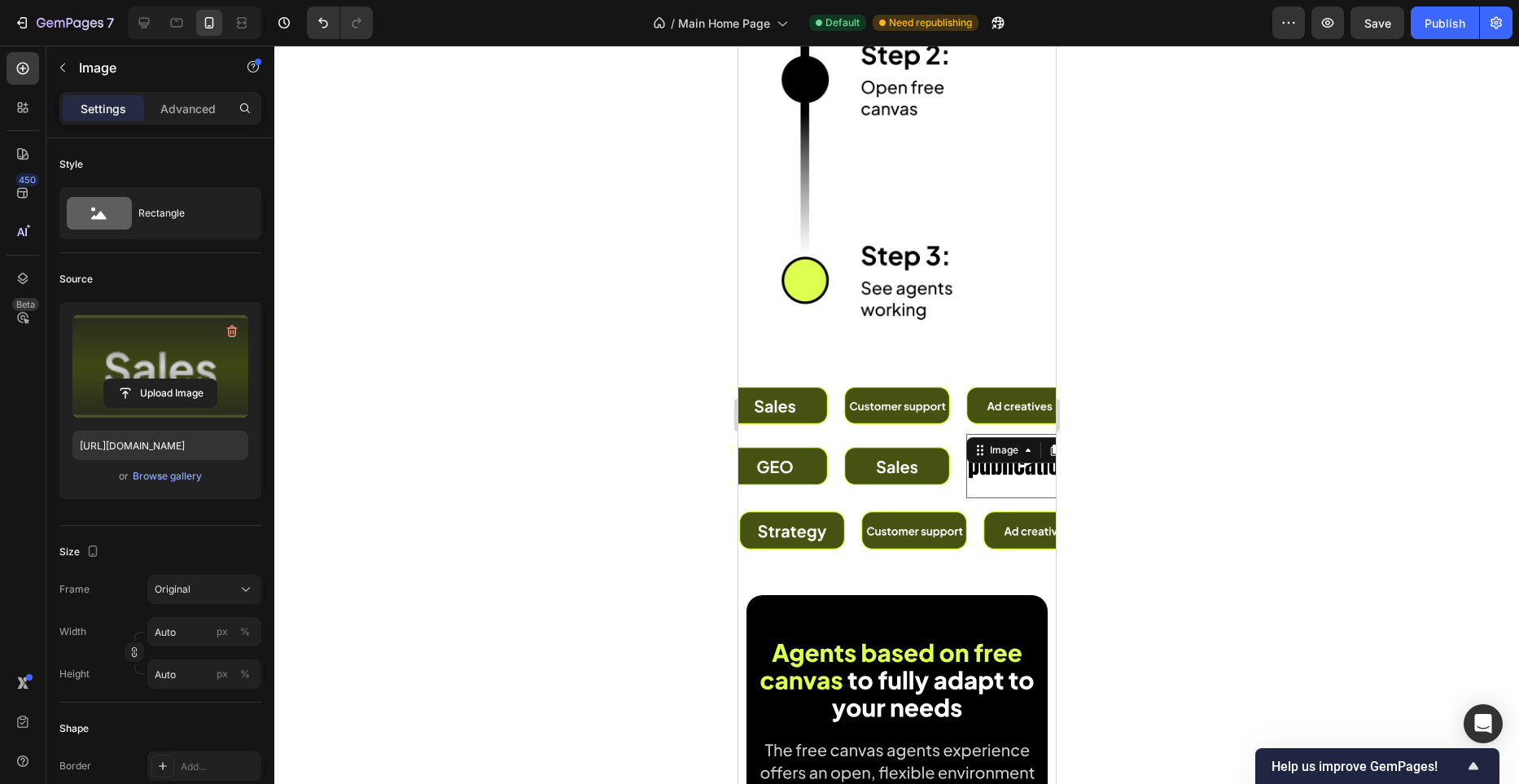
click at [481, 470] on img at bounding box center [428, 466] width 105 height 45
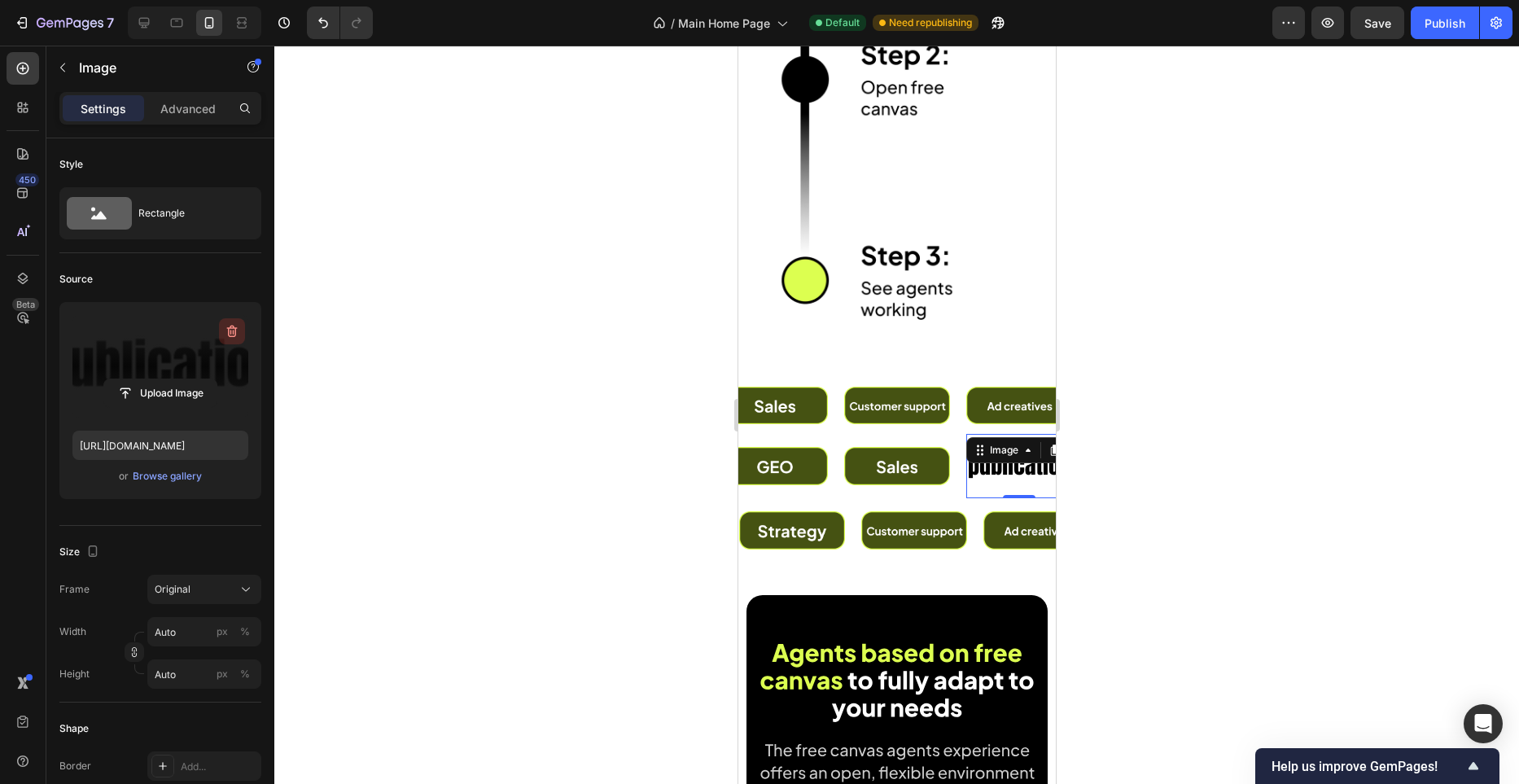
click at [240, 328] on icon "button" at bounding box center [232, 332] width 16 height 16
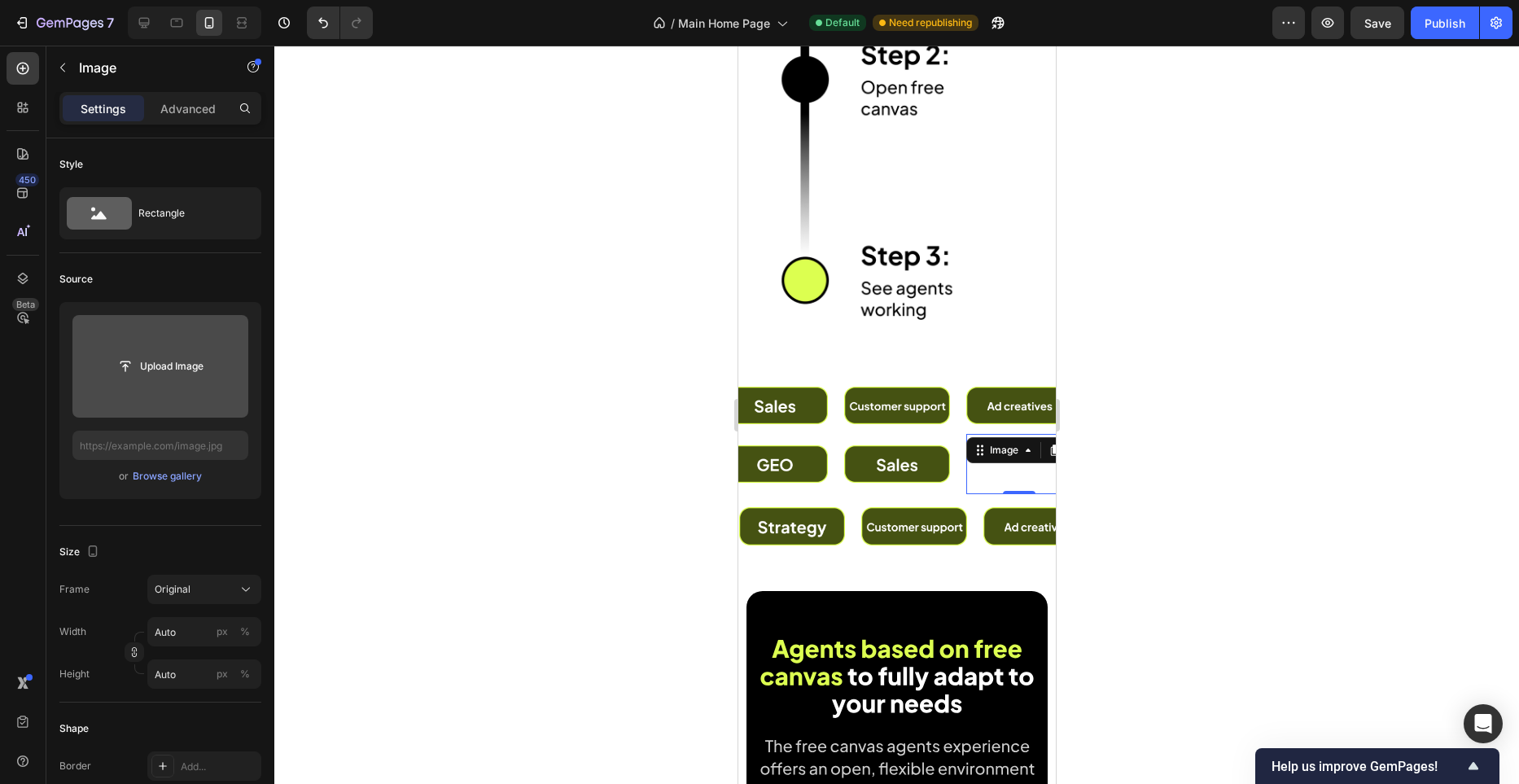
click at [209, 397] on input "file" at bounding box center [160, 366] width 176 height 103
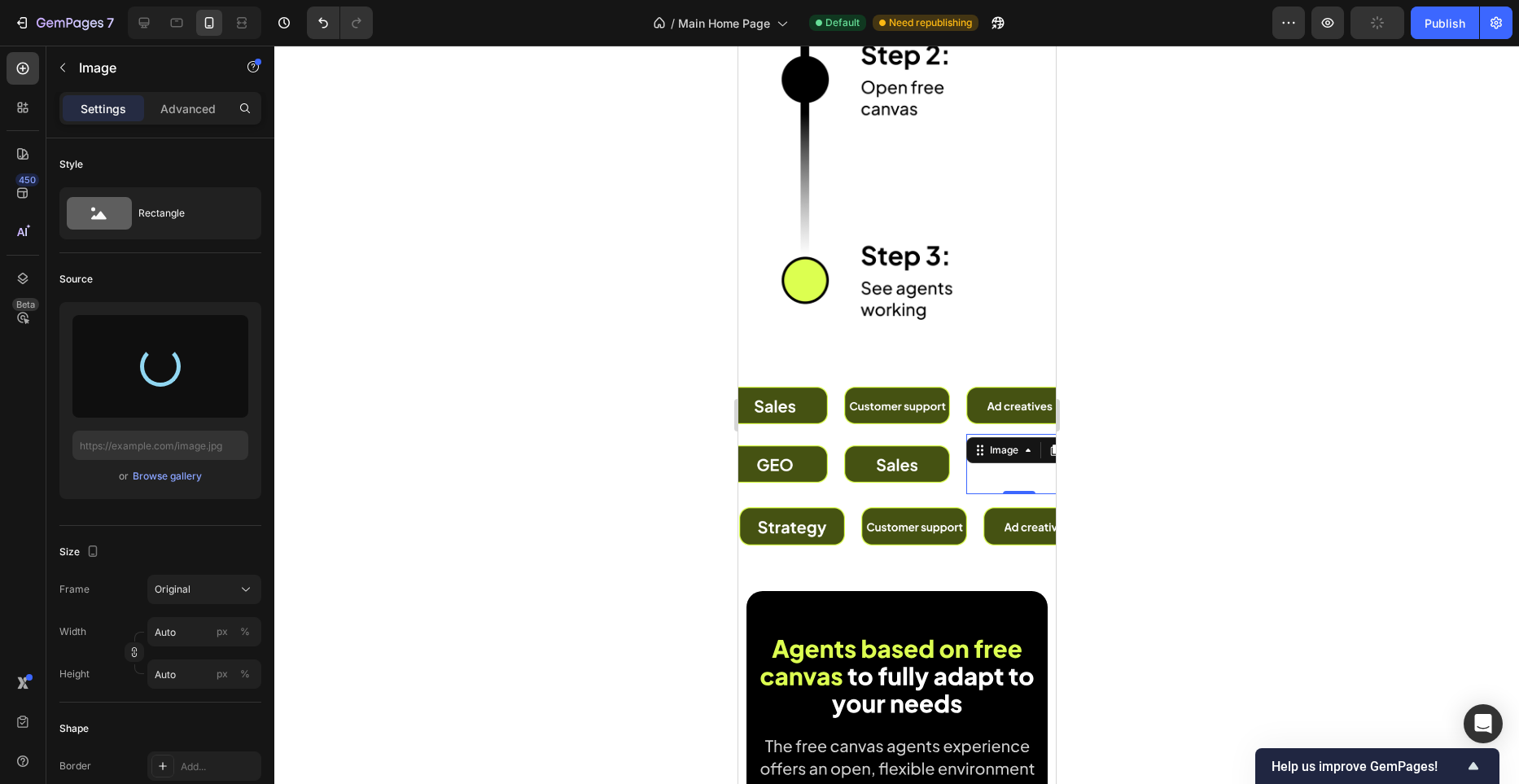
type input "https://cdn.shopify.com/s/files/1/0982/4944/1612/files/gempages_586391405597819…"
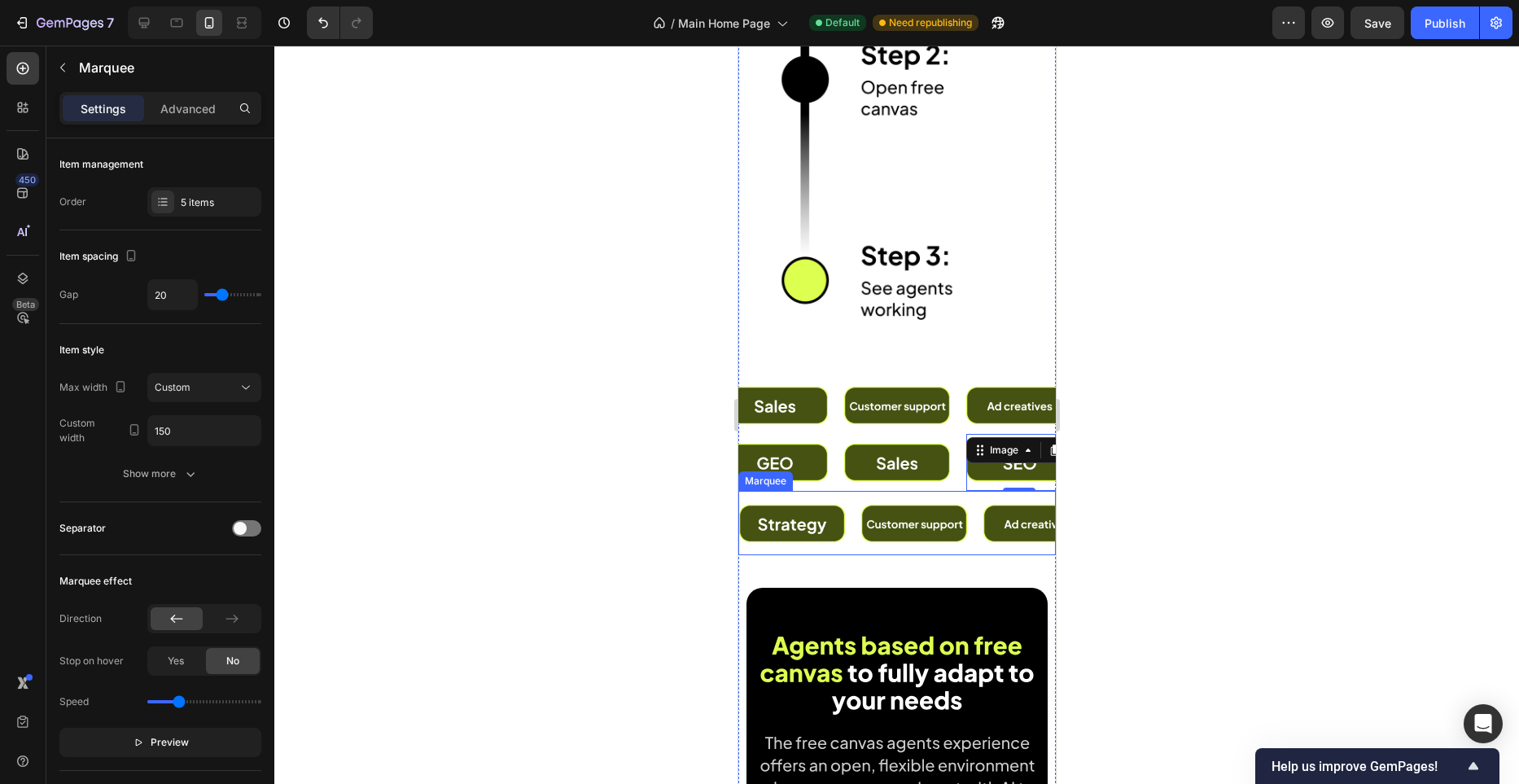
click at [970, 513] on div "Image" at bounding box center [917, 524] width 122 height 57
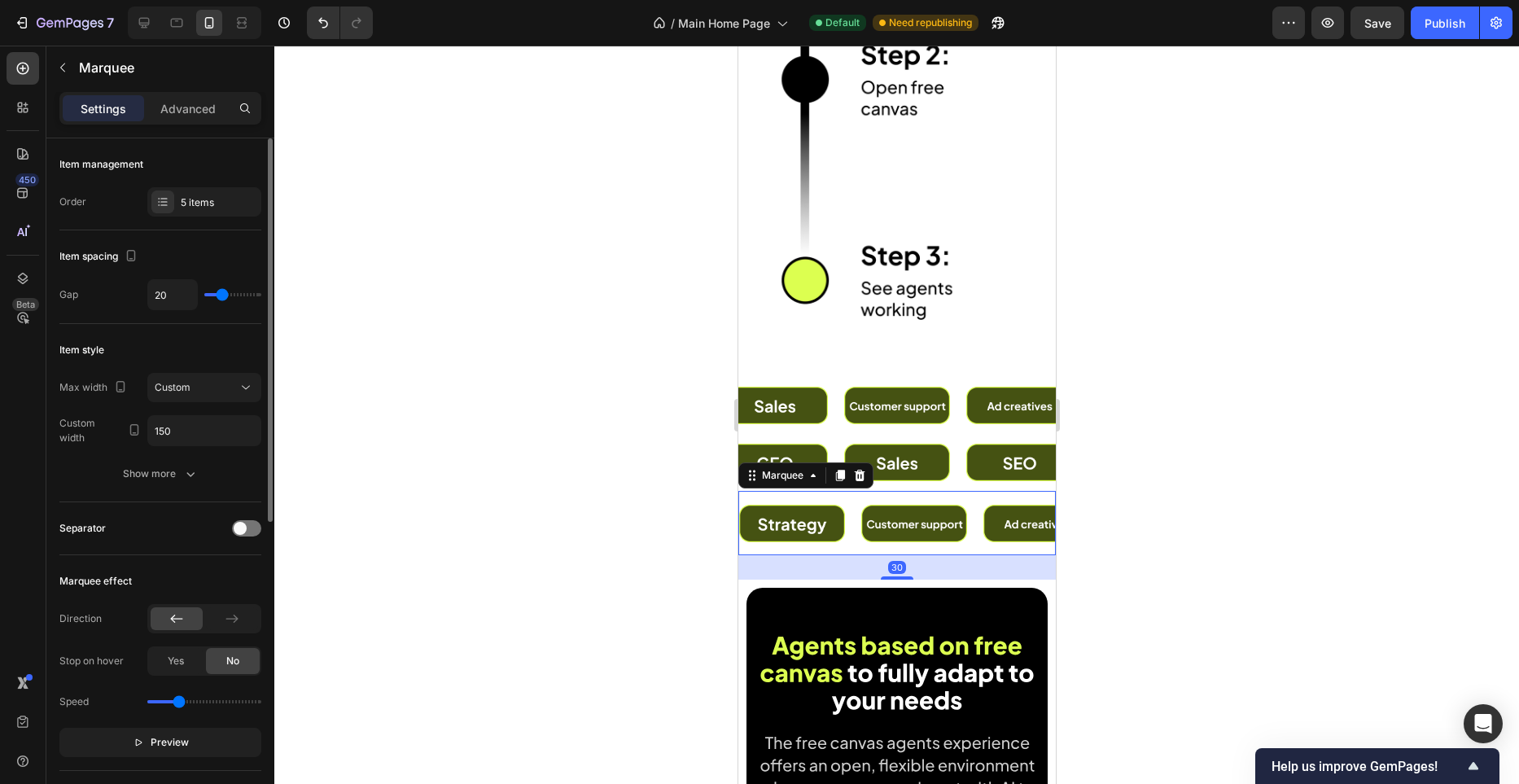
click at [196, 184] on div "Item management Order 5 items" at bounding box center [160, 184] width 202 height 92
click at [196, 196] on div "5 items" at bounding box center [219, 203] width 77 height 14
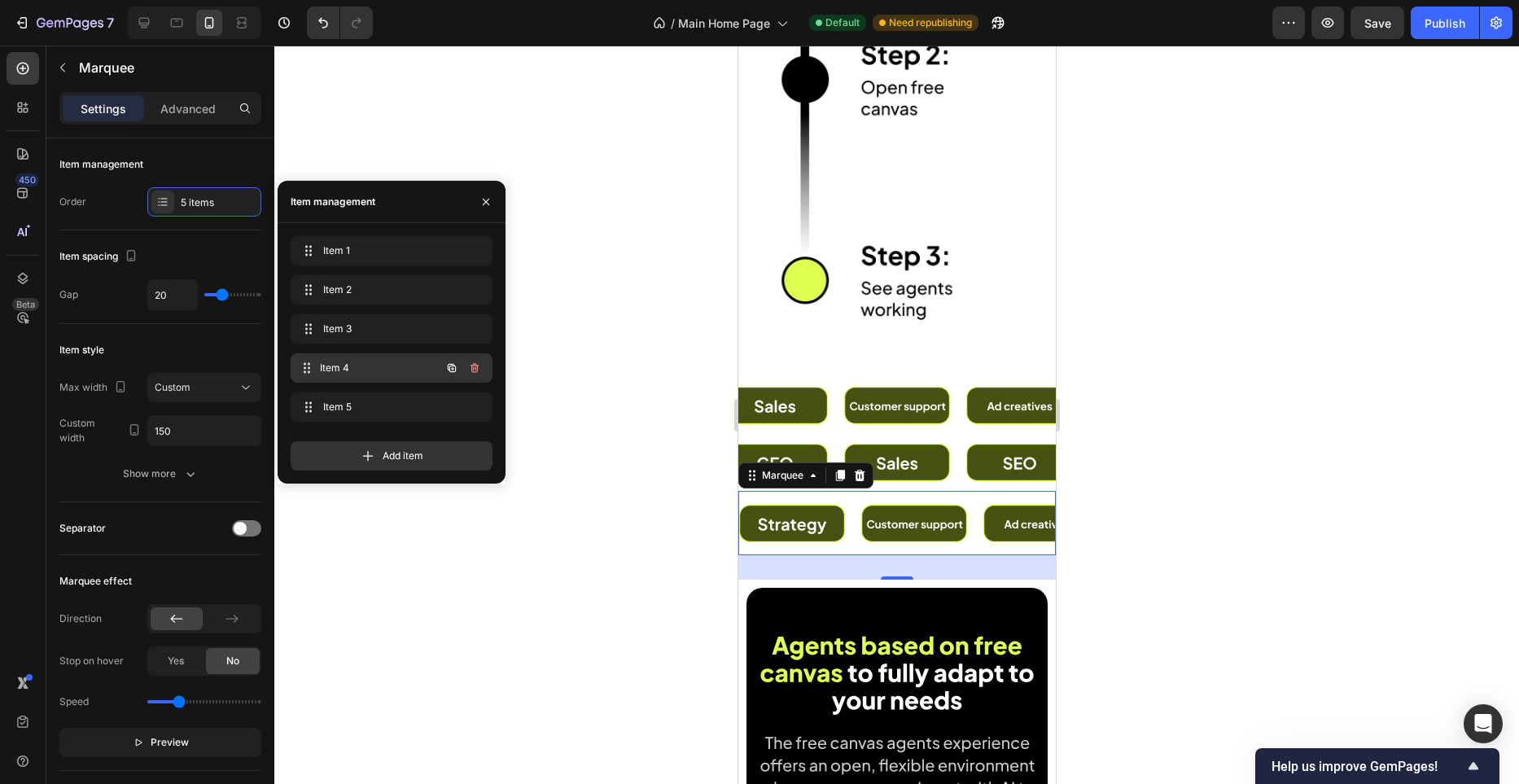
click at [345, 360] on span "Item 4" at bounding box center [380, 367] width 121 height 14
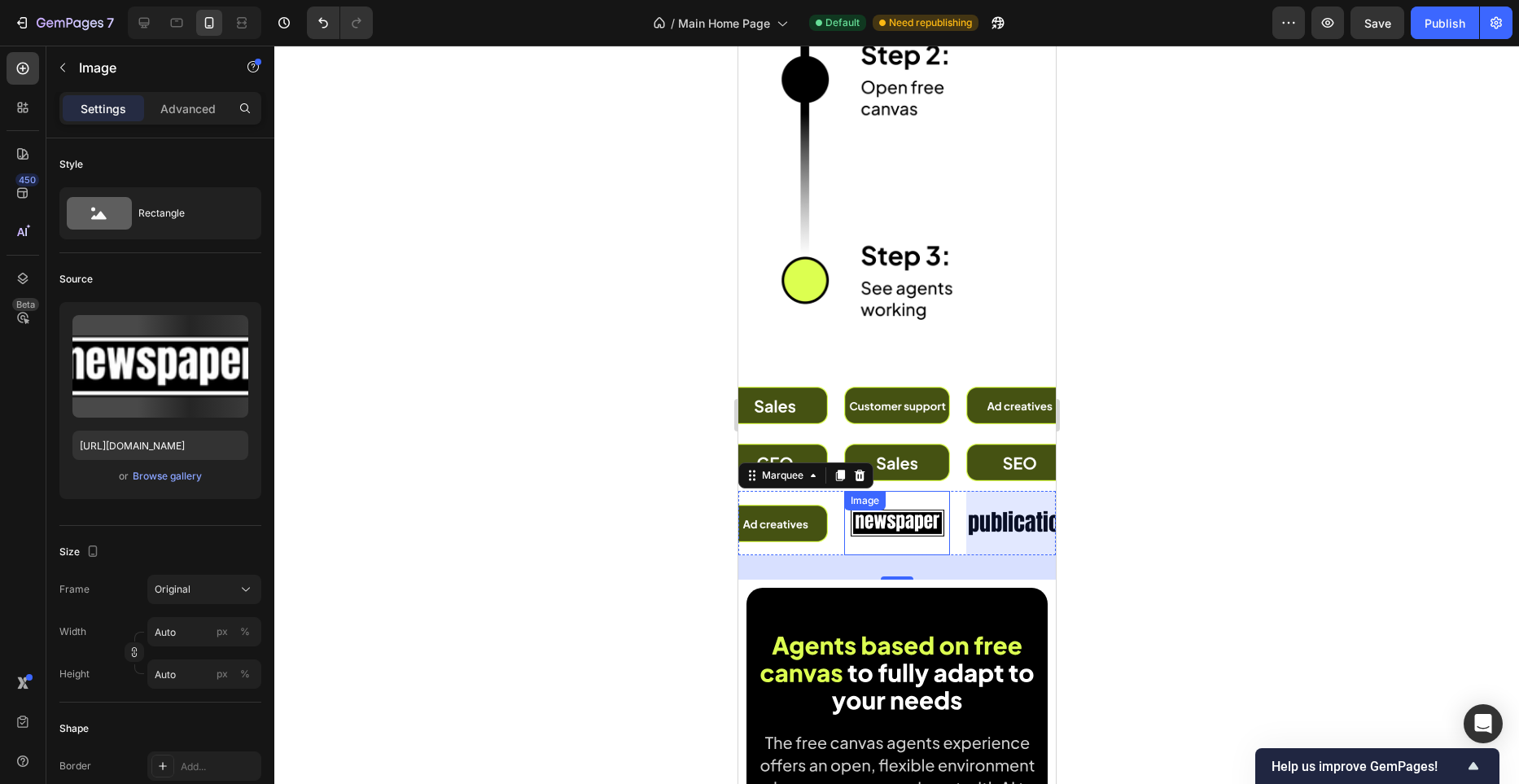
click at [889, 517] on div "Image" at bounding box center [892, 523] width 105 height 64
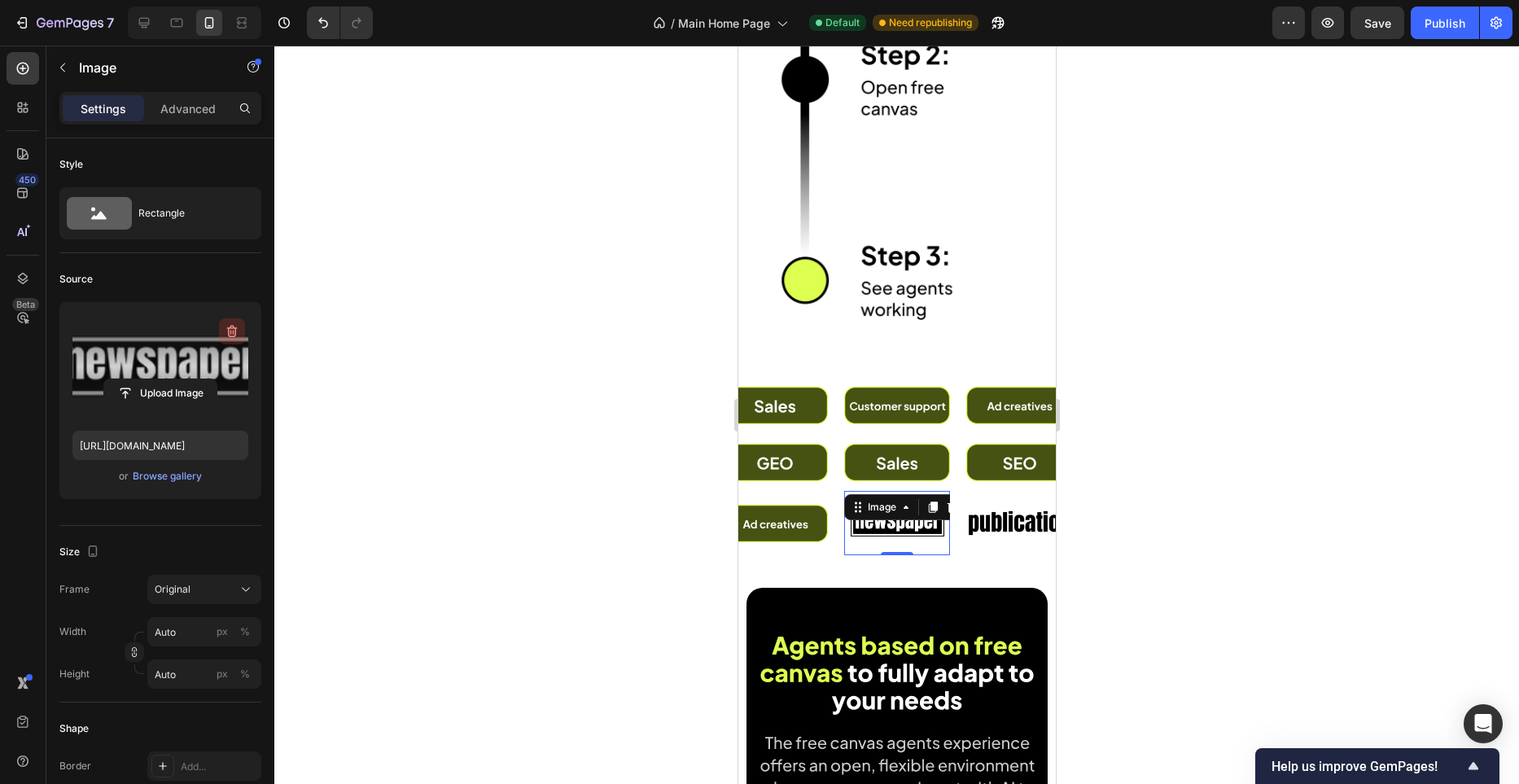
click at [233, 330] on icon "button" at bounding box center [232, 332] width 16 height 16
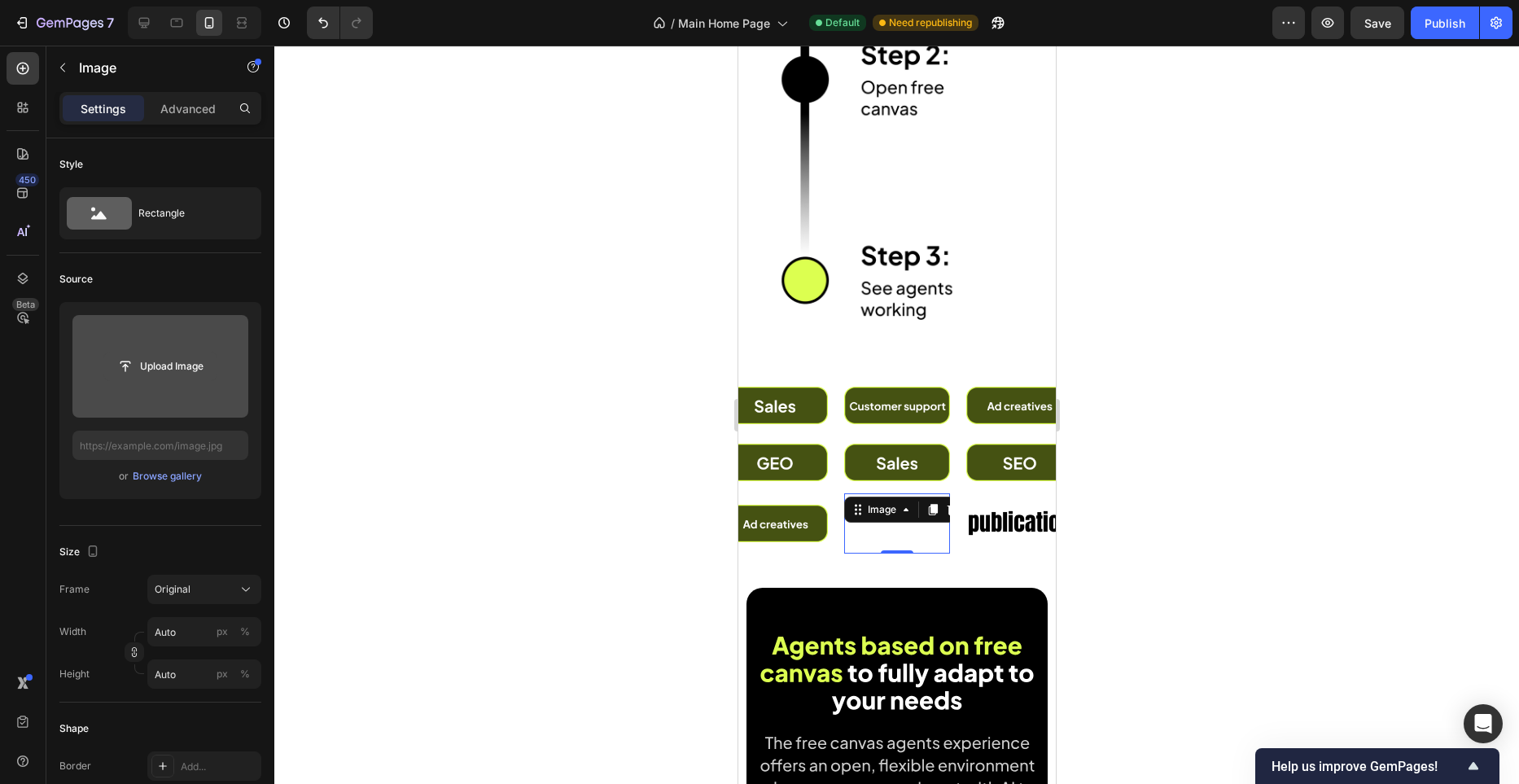
click at [169, 370] on input "file" at bounding box center [161, 366] width 113 height 28
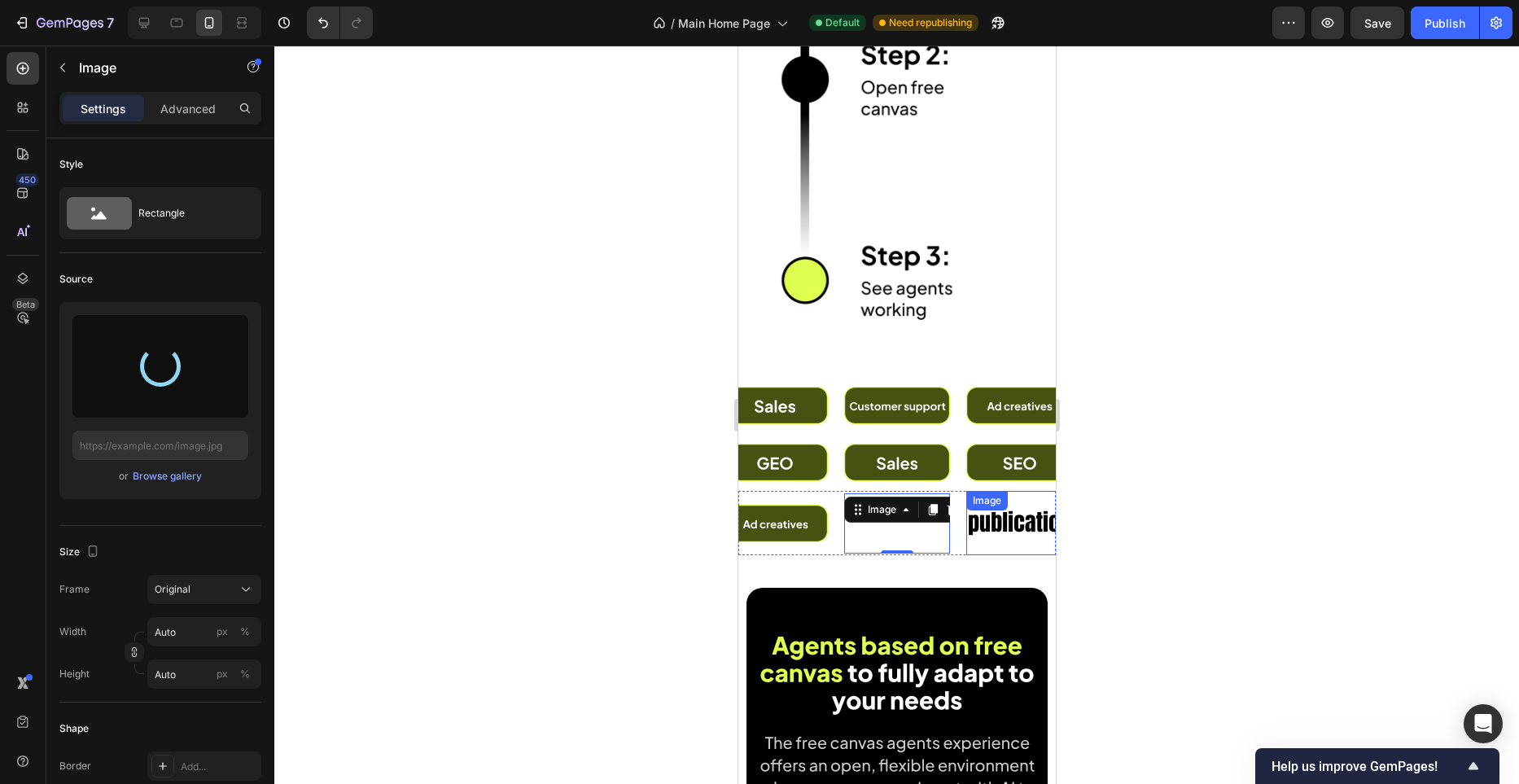
type input "https://cdn.shopify.com/s/files/1/0982/4944/1612/files/gempages_586391405597819…"
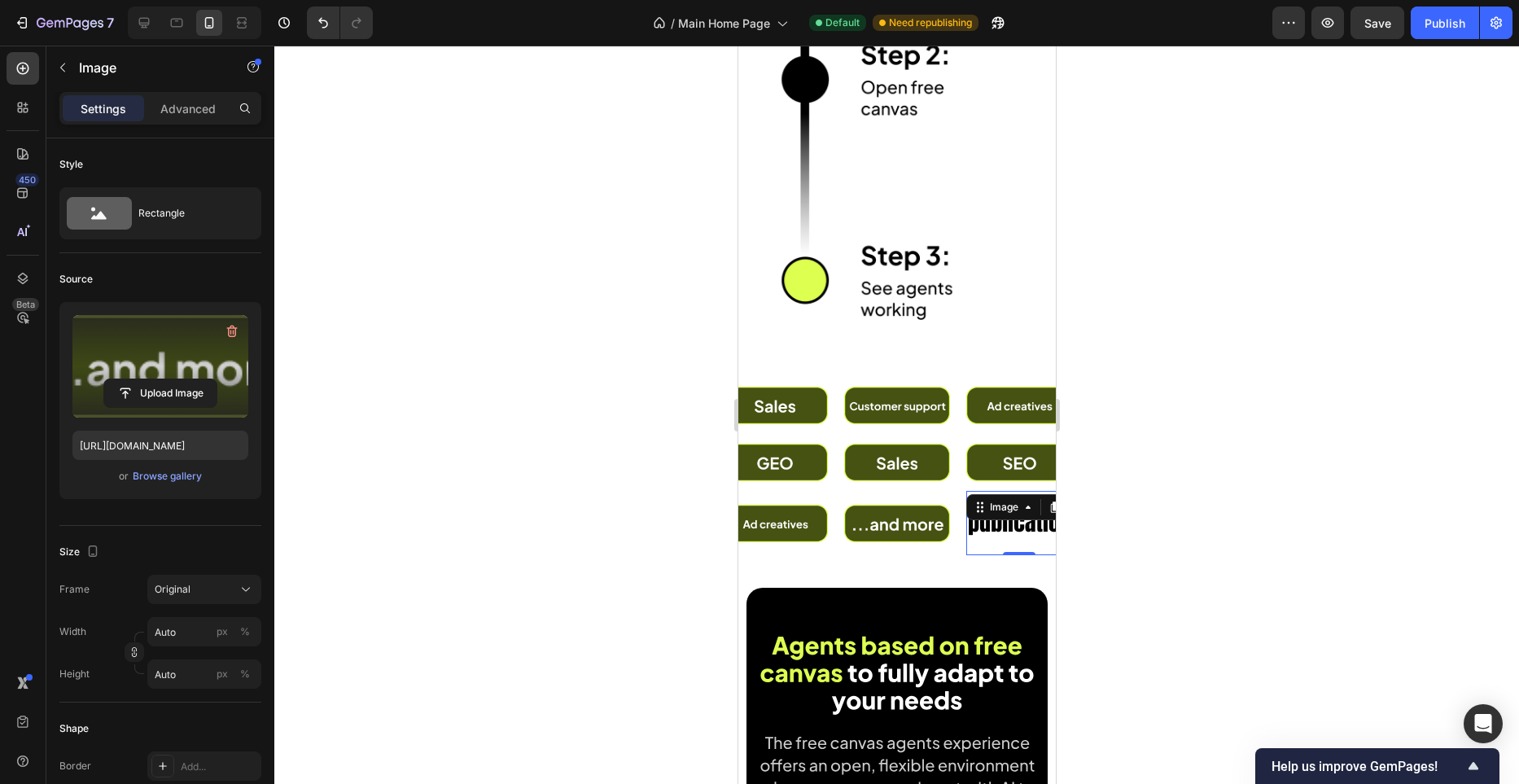
click at [1023, 529] on img at bounding box center [1012, 523] width 105 height 45
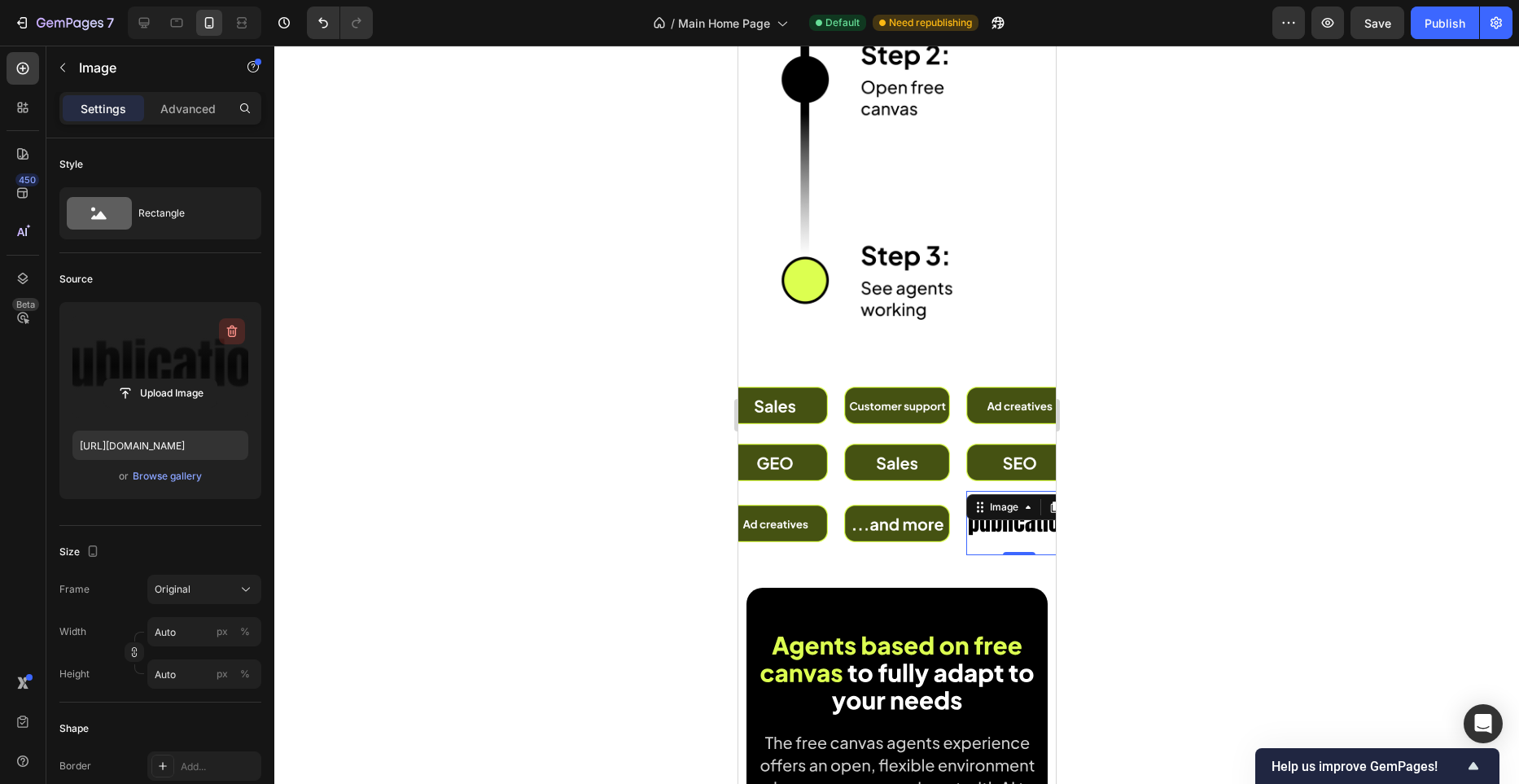
click at [221, 327] on button "button" at bounding box center [232, 331] width 26 height 26
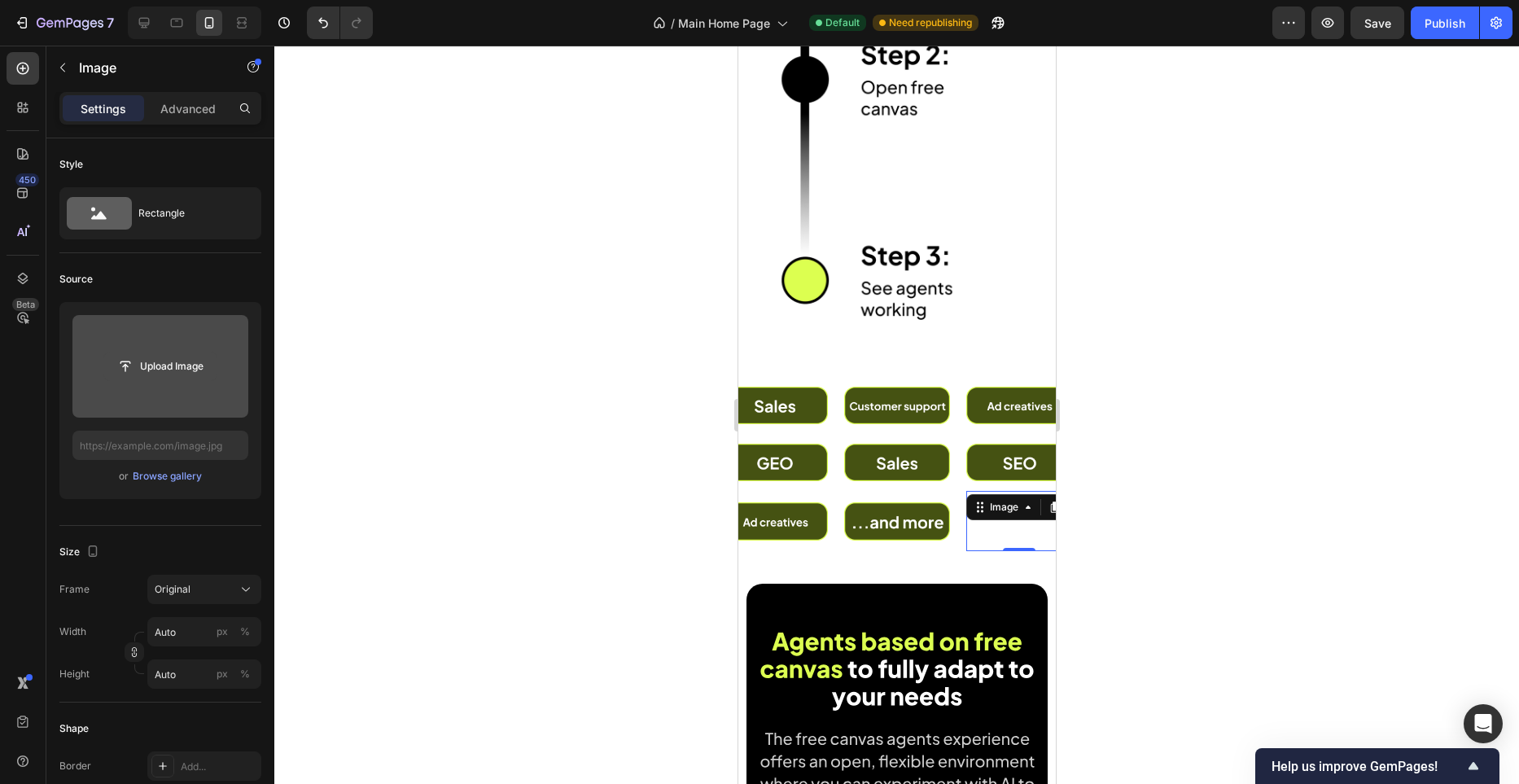
click at [190, 353] on input "file" at bounding box center [161, 366] width 113 height 28
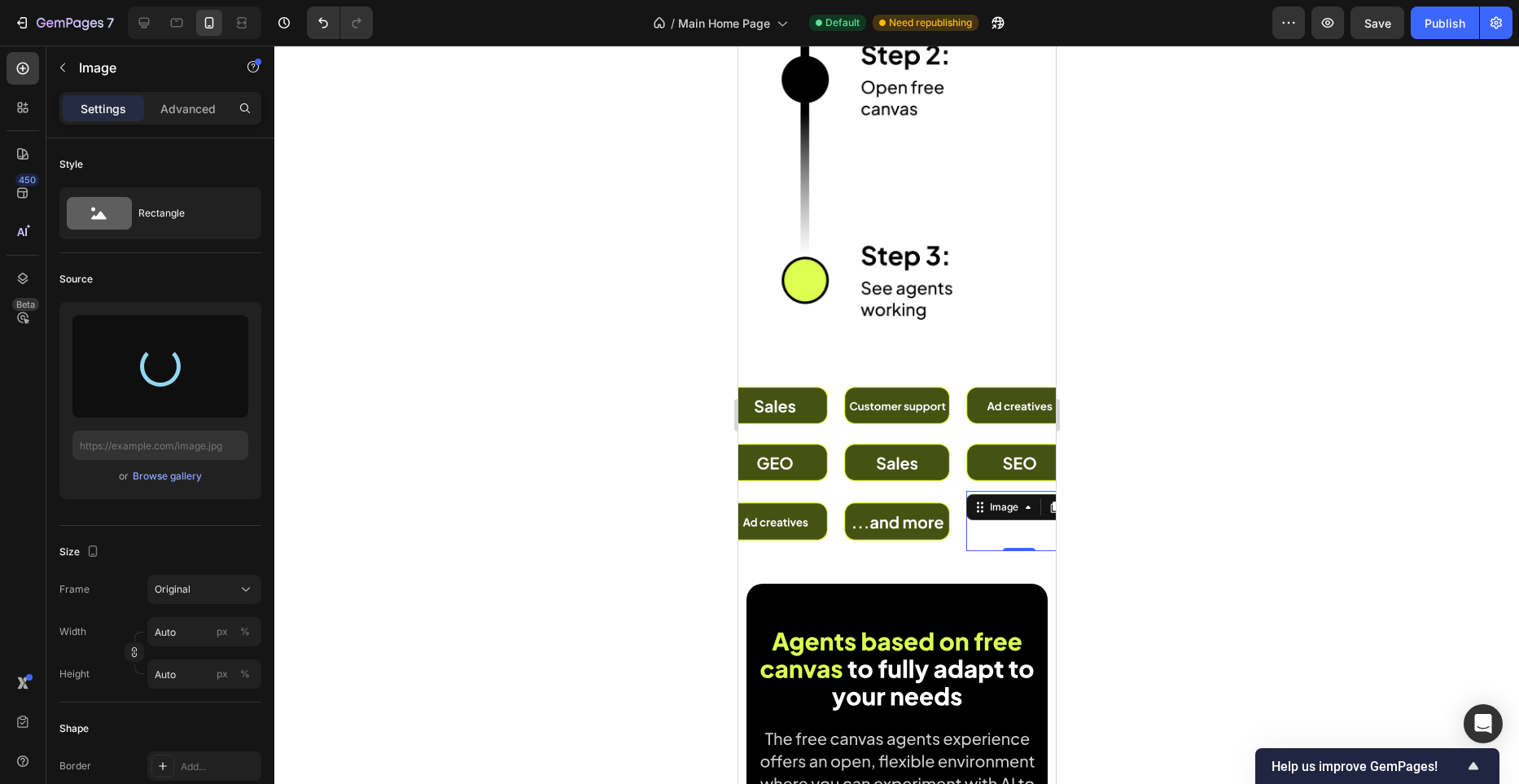
type input "https://cdn.shopify.com/s/files/1/0982/4944/1612/files/gempages_586391405597819…"
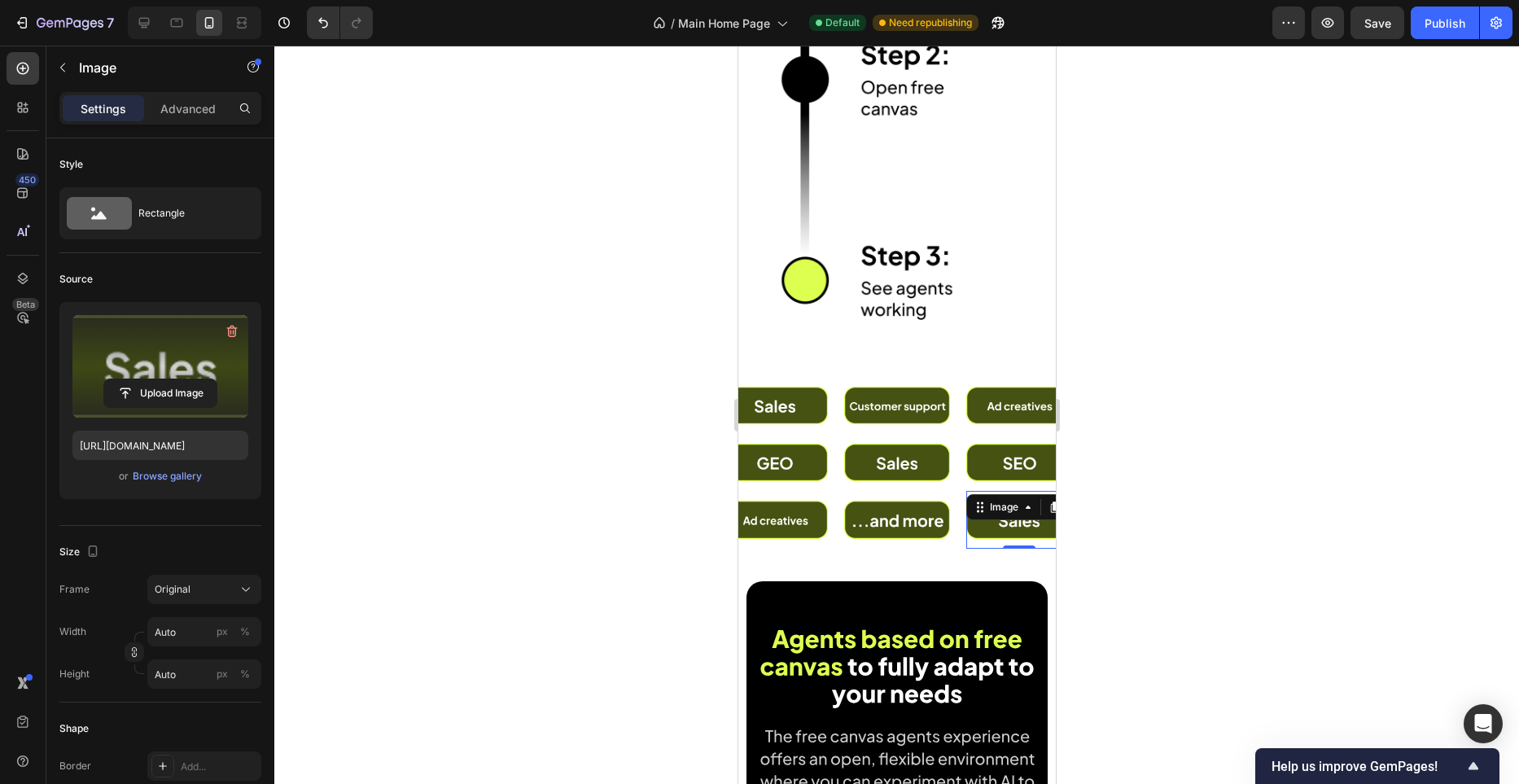
click at [603, 593] on div at bounding box center [897, 415] width 1245 height 738
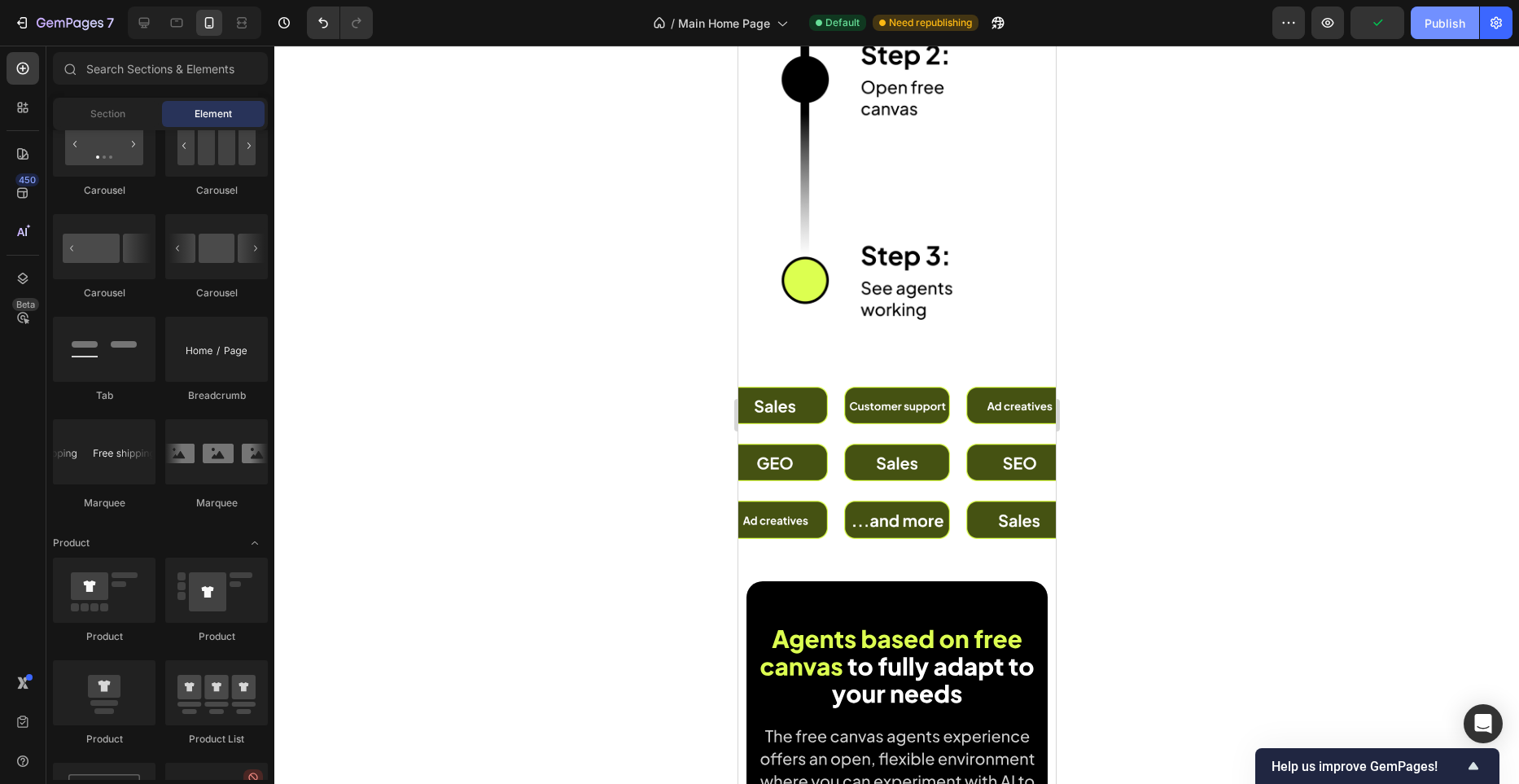
click at [1427, 32] on button "Publish" at bounding box center [1445, 22] width 69 height 32
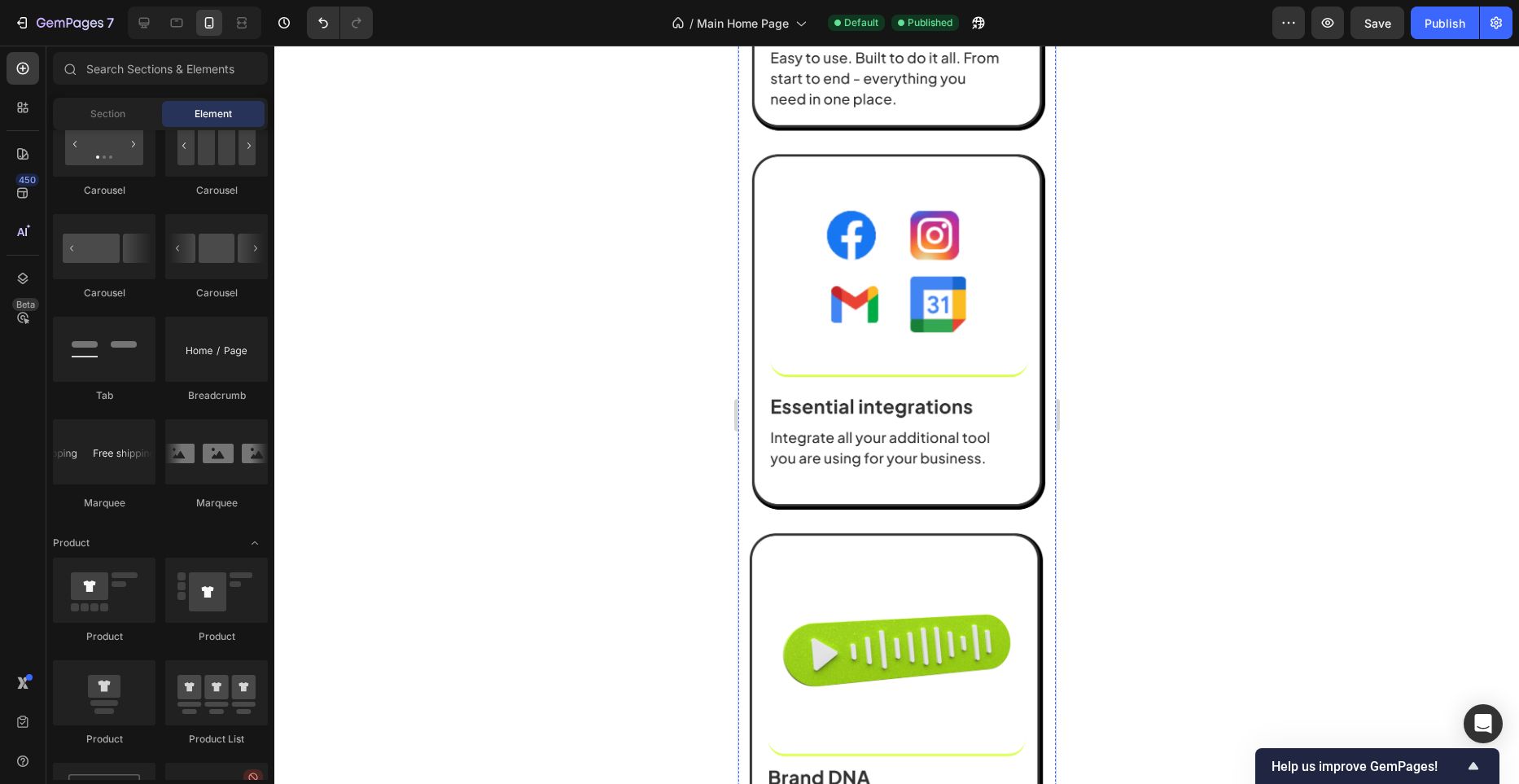
scroll to position [2190, 0]
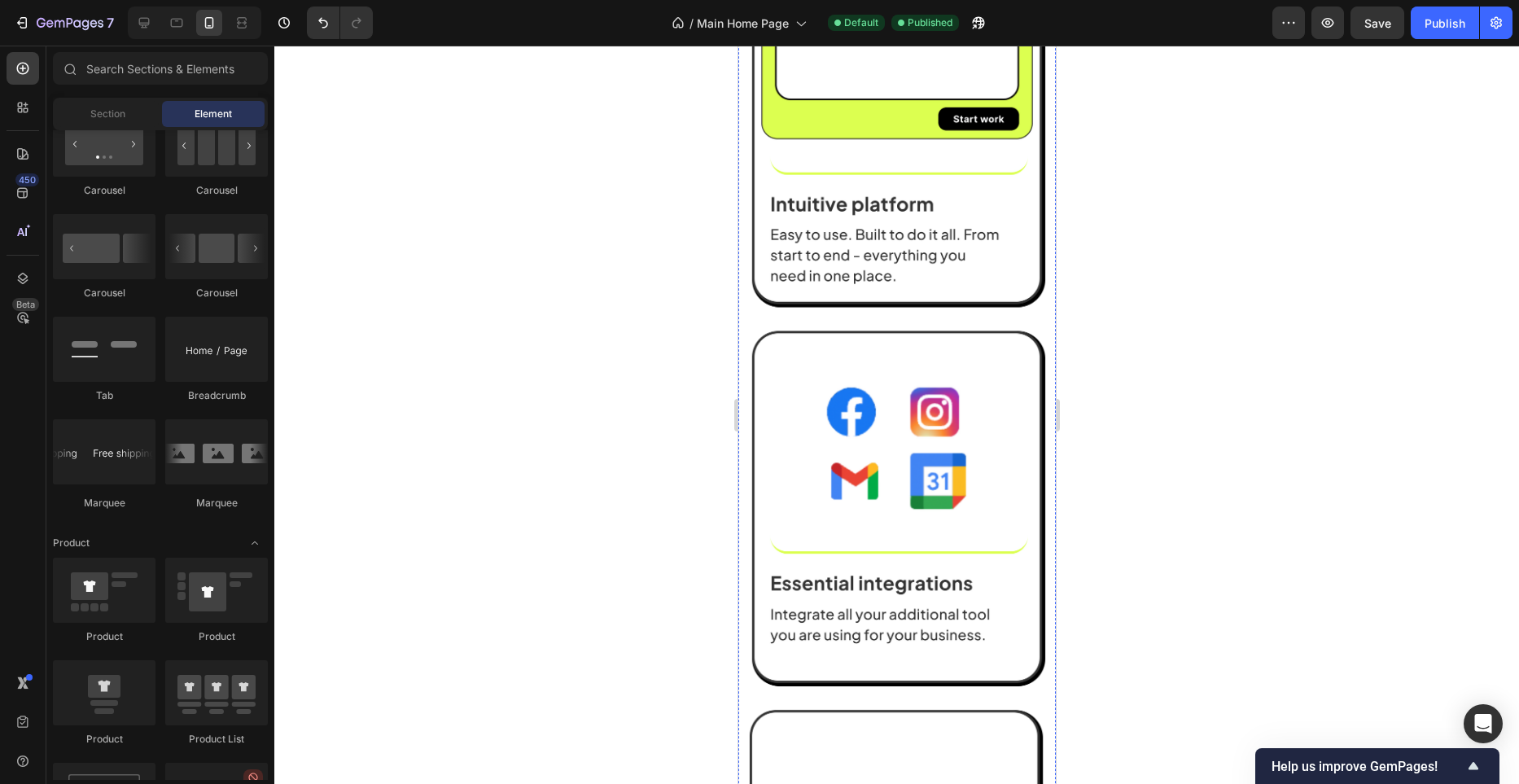
click at [951, 390] on img at bounding box center [896, 501] width 301 height 1099
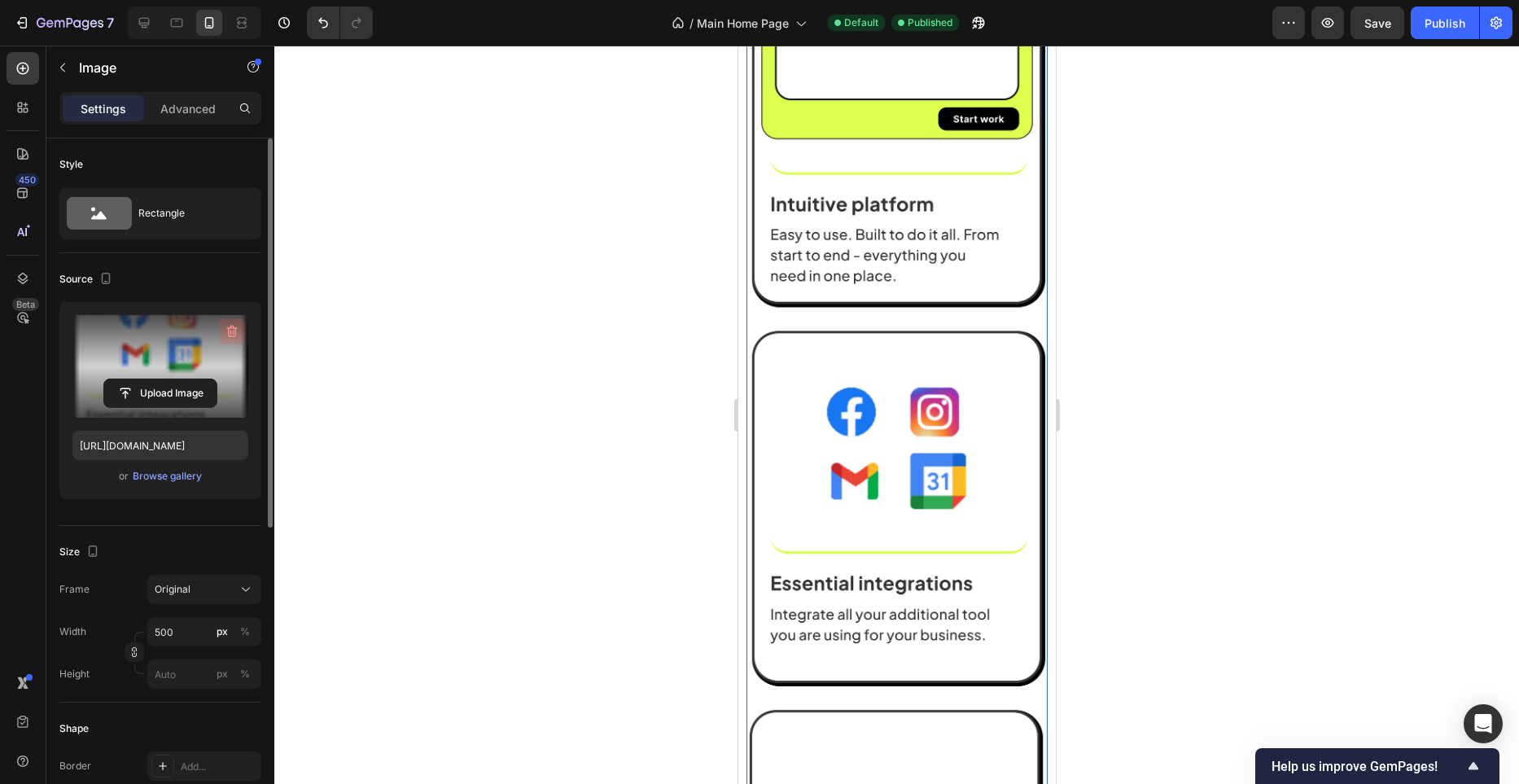
click at [231, 340] on button "button" at bounding box center [232, 331] width 26 height 26
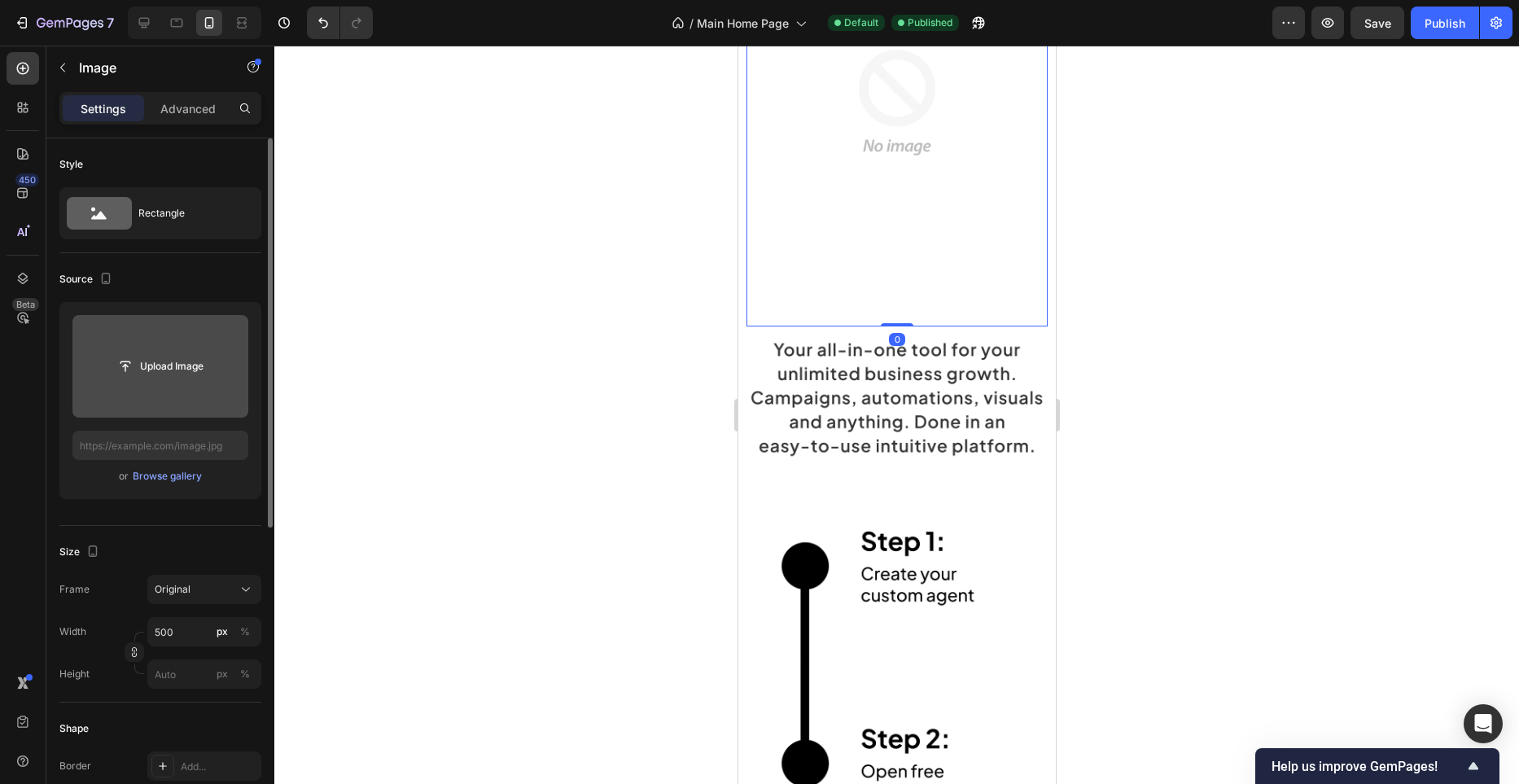
click at [164, 369] on input "file" at bounding box center [161, 366] width 113 height 28
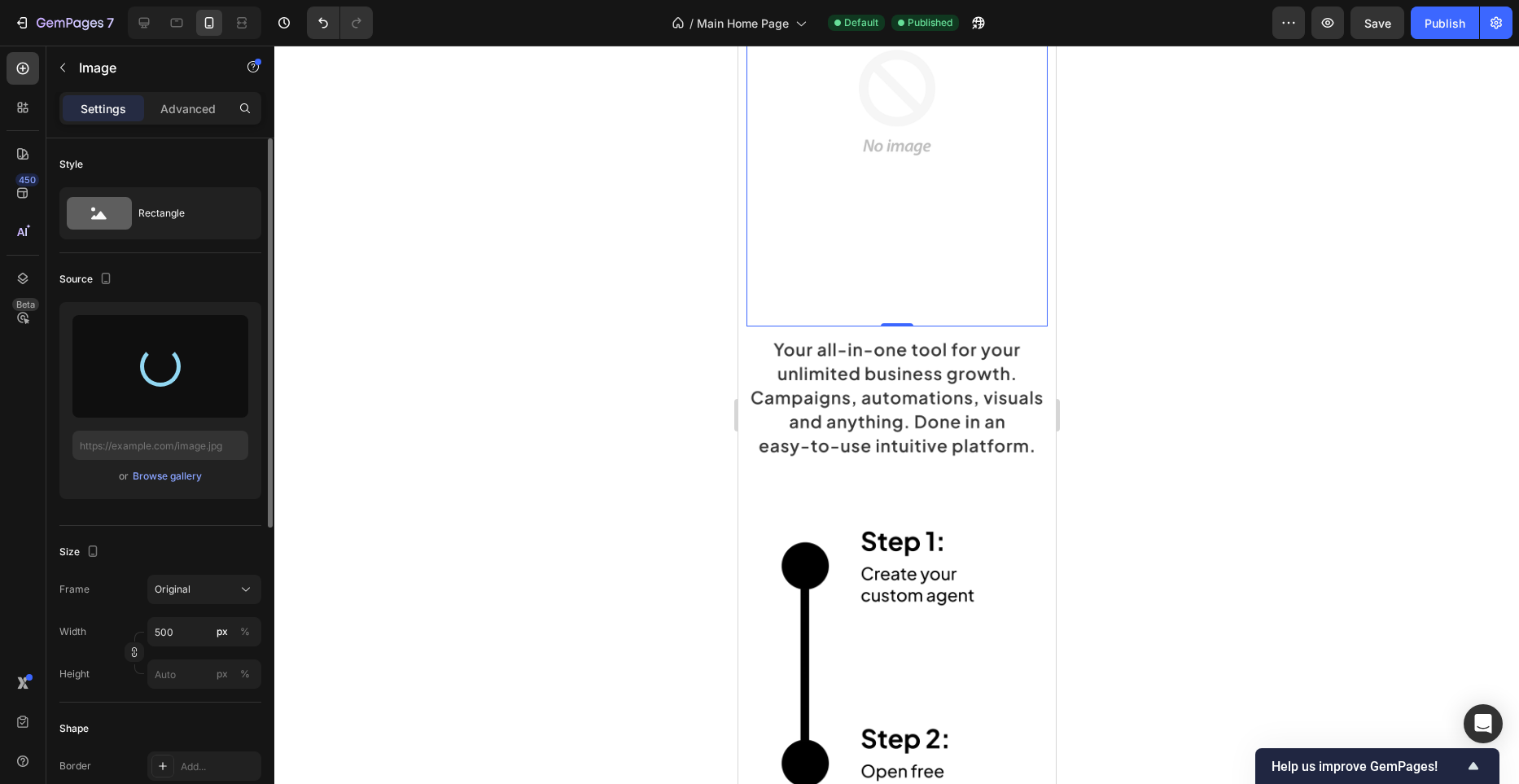
type input "https://cdn.shopify.com/s/files/1/0982/4944/1612/files/gempages_586391405597819…"
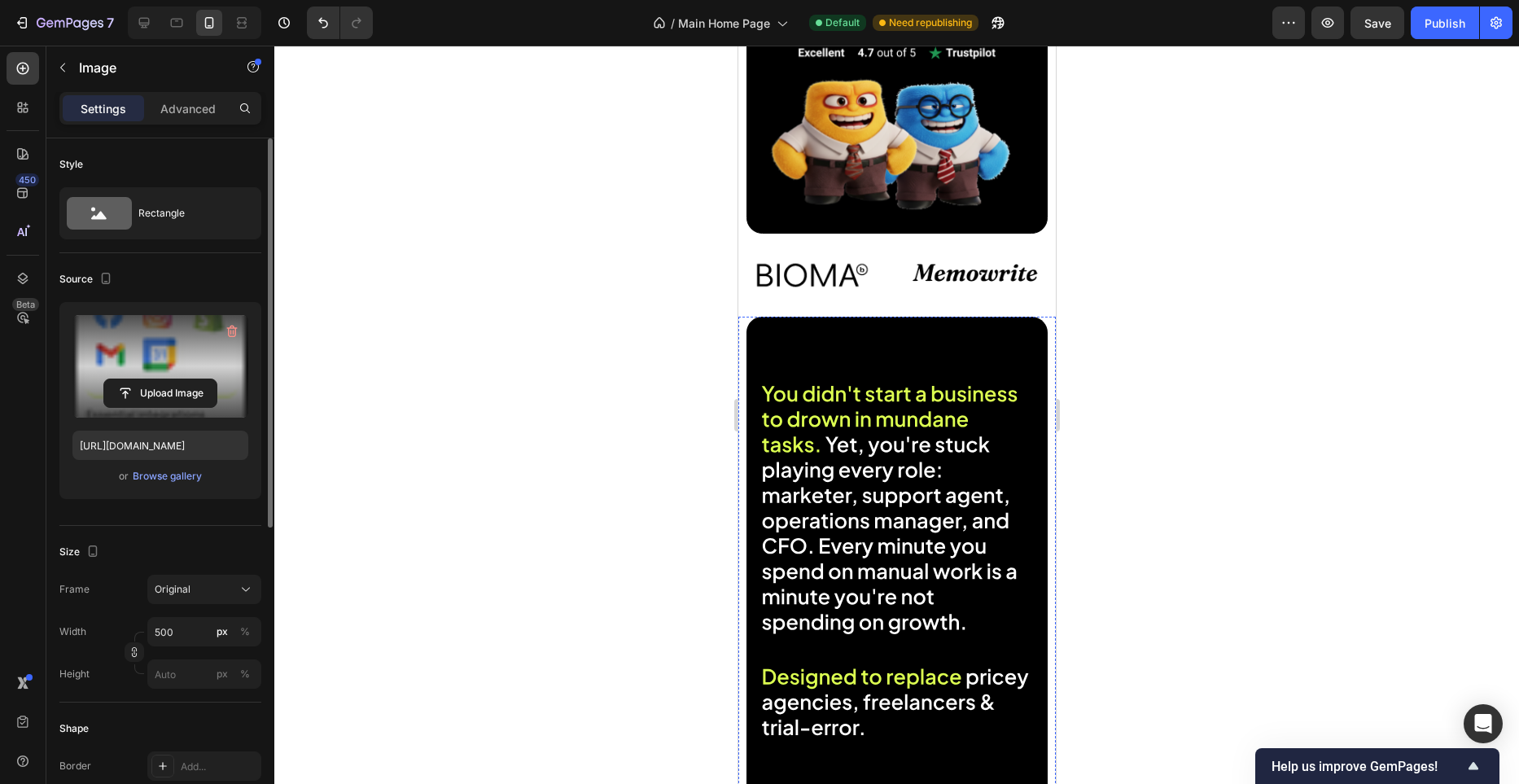
scroll to position [383, 0]
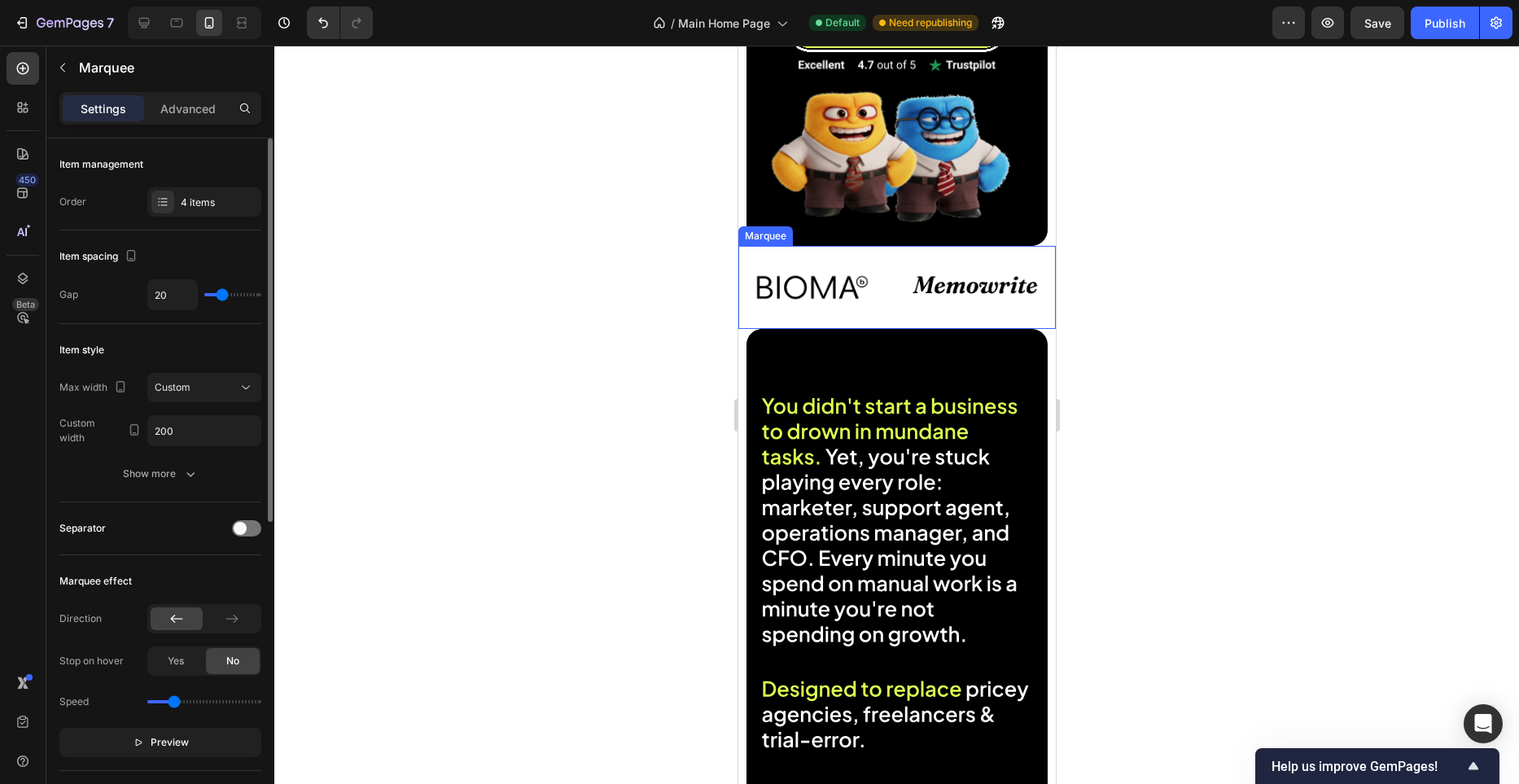
click at [894, 252] on div "Image" at bounding box center [820, 288] width 163 height 78
type input "18"
type input "8"
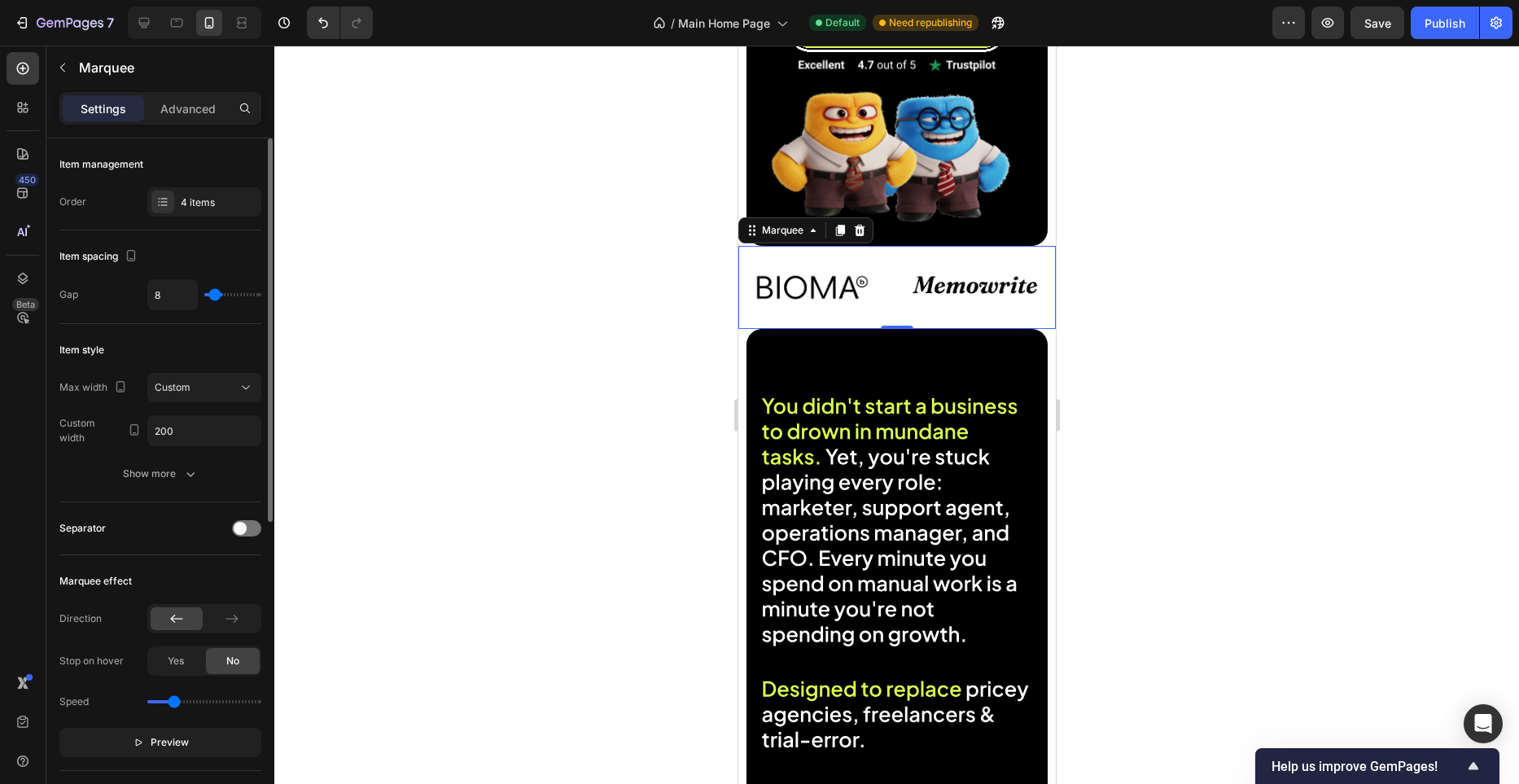
type input "6"
type input "4"
type input "3"
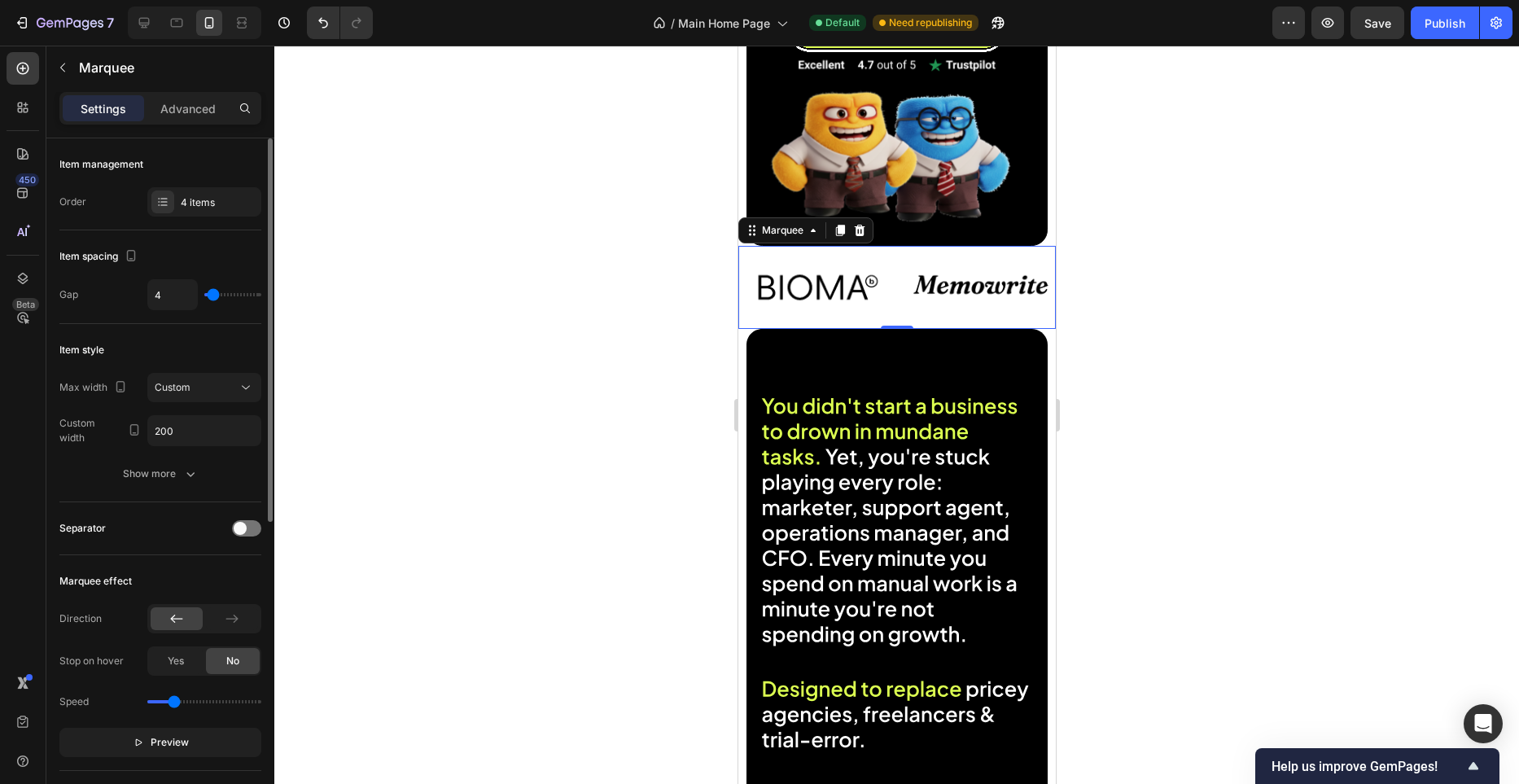
type input "3"
type input "2"
type input "1"
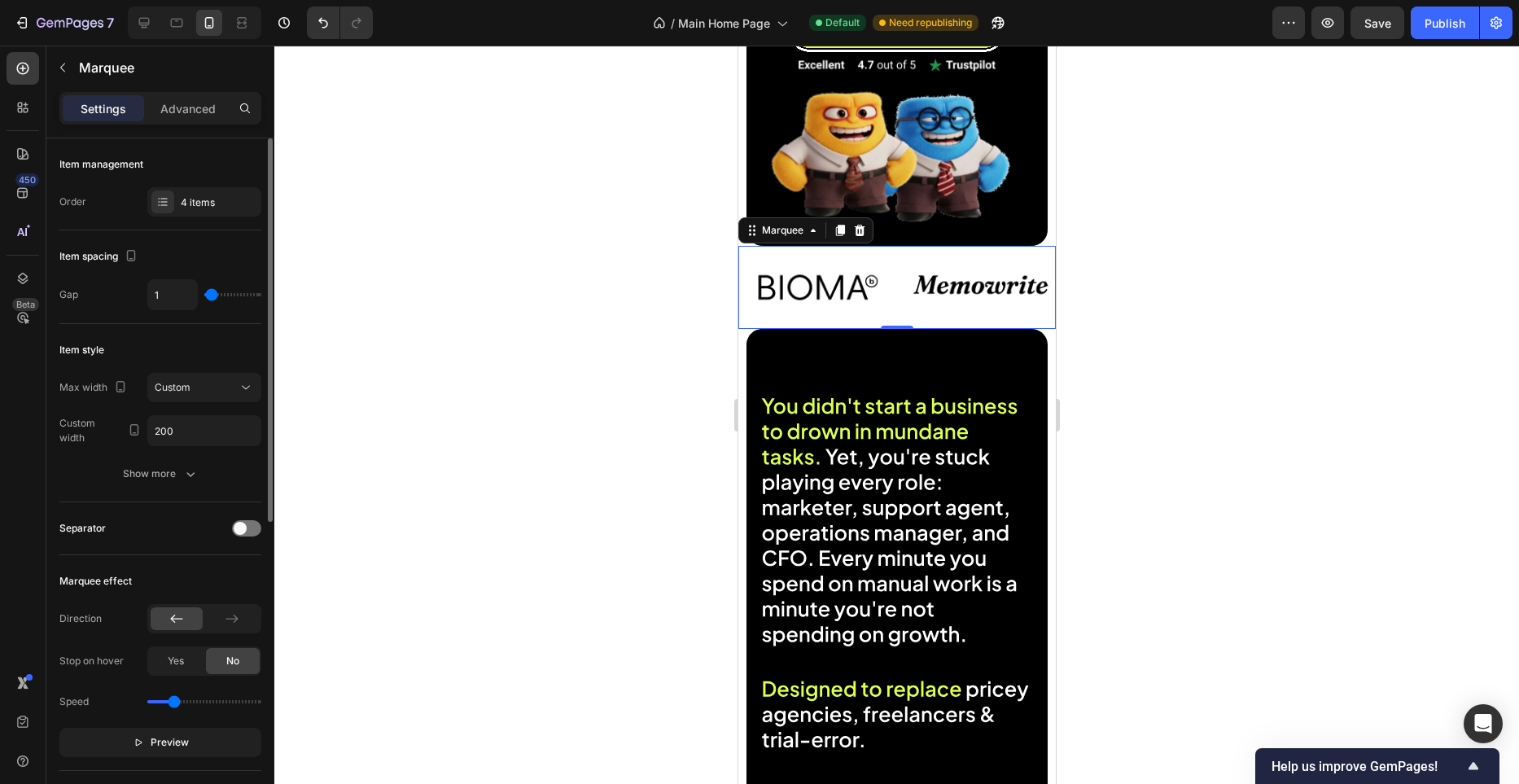
type input "0"
drag, startPoint x: 221, startPoint y: 299, endPoint x: 206, endPoint y: 299, distance: 15.0
type input "0"
click at [206, 297] on input "range" at bounding box center [233, 295] width 57 height 4
drag, startPoint x: 216, startPoint y: 299, endPoint x: 193, endPoint y: 301, distance: 23.1
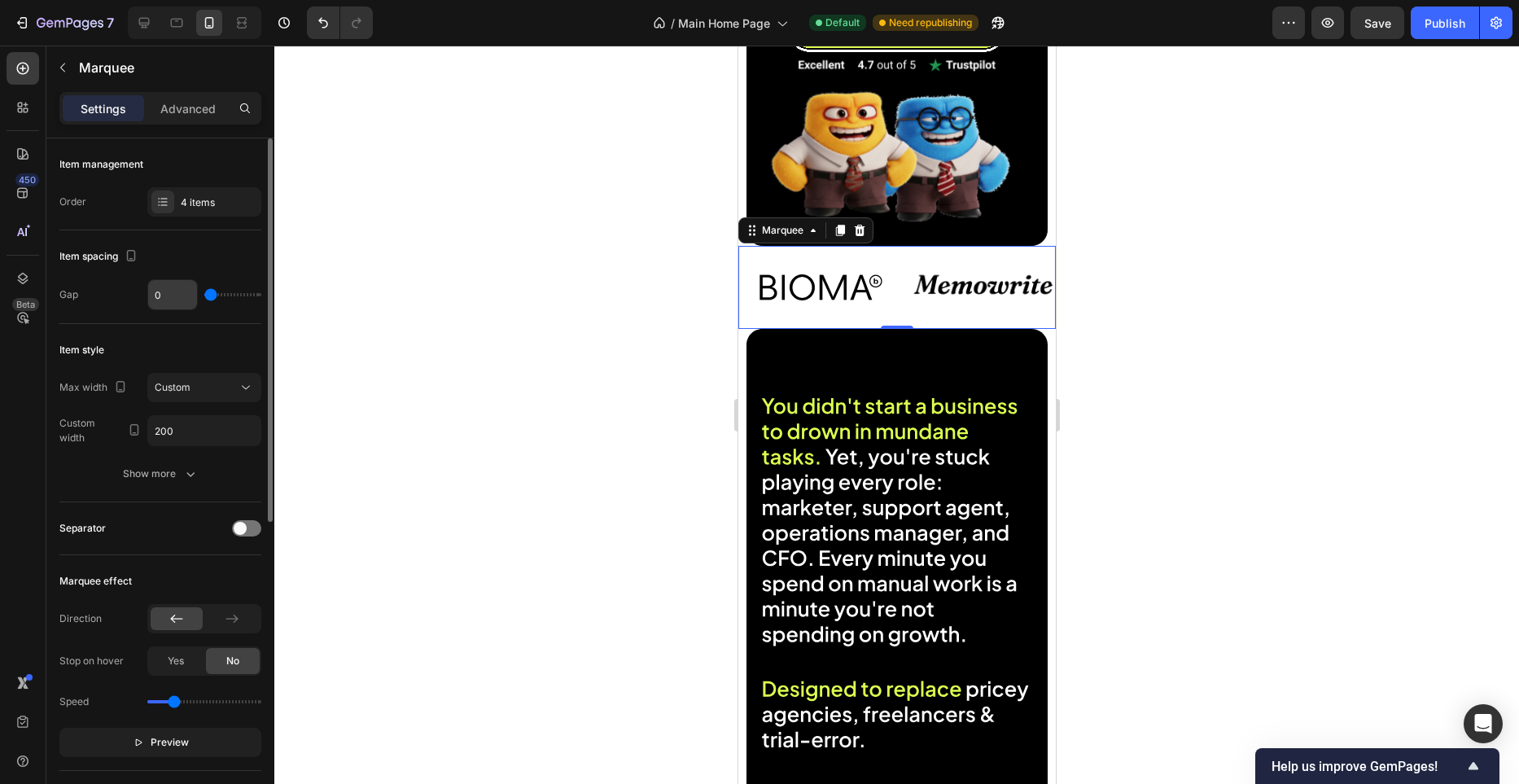
click at [193, 301] on div "0" at bounding box center [205, 294] width 114 height 31
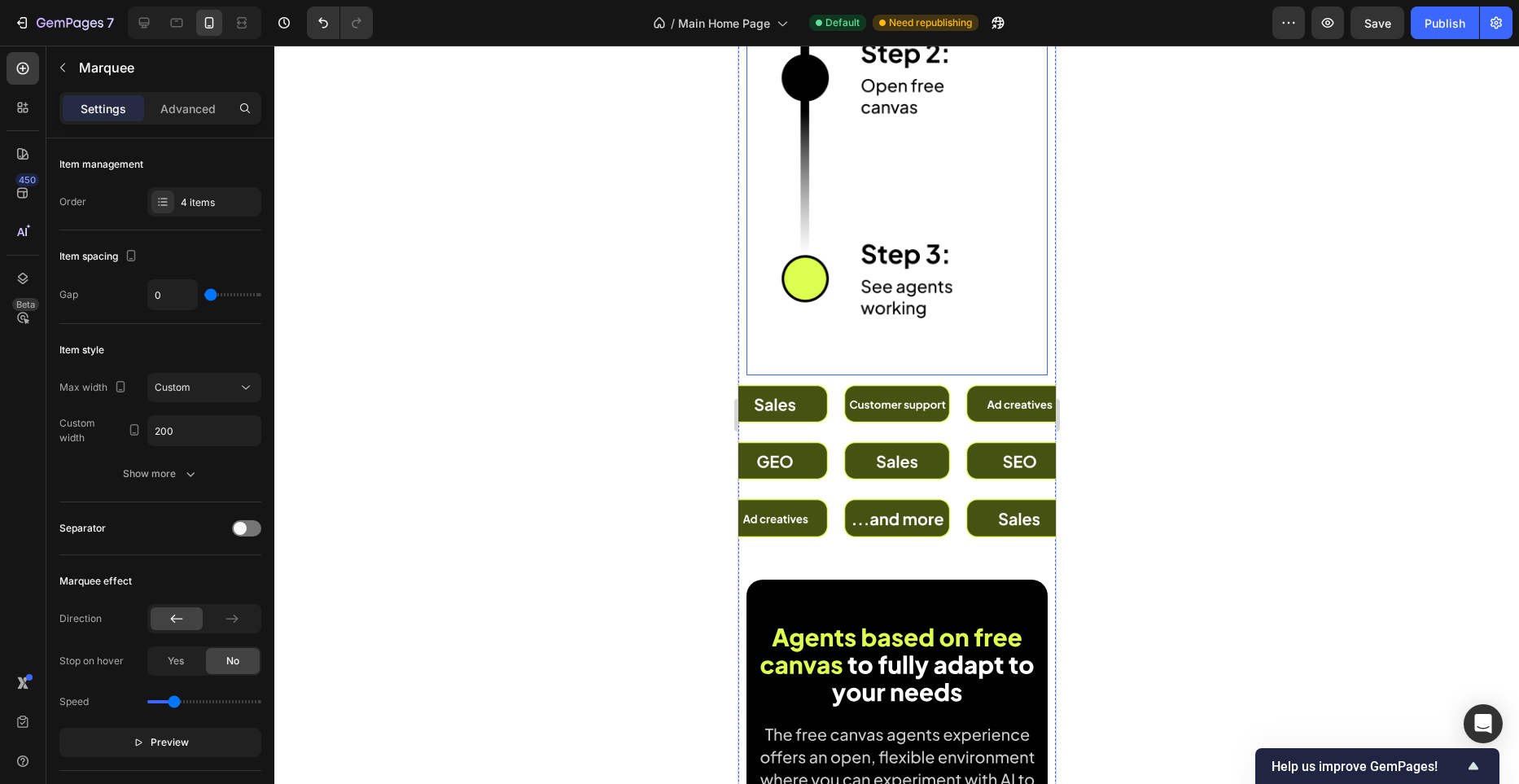
scroll to position [3697, 0]
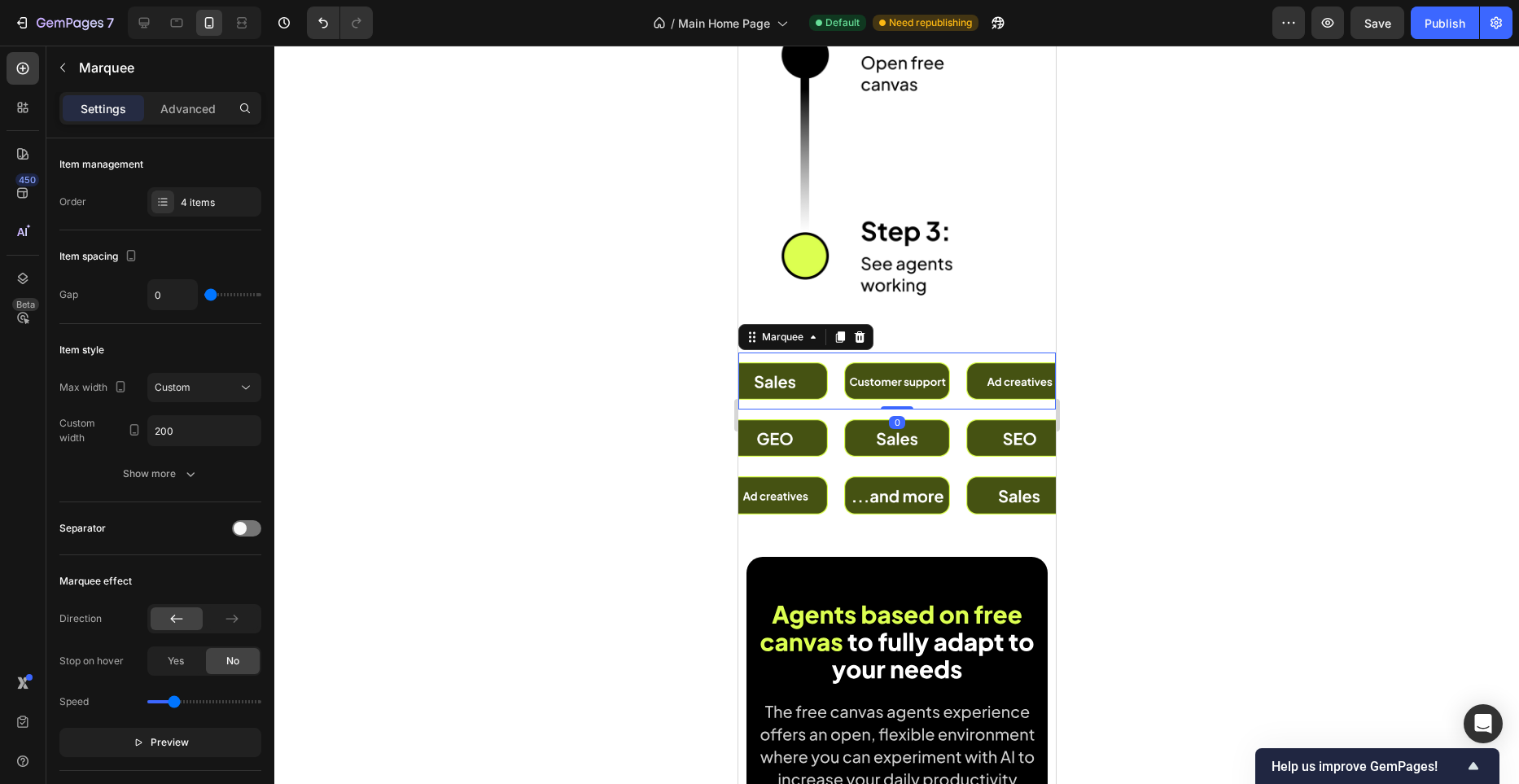
click at [958, 378] on div "Image" at bounding box center [903, 381] width 122 height 57
type input "0"
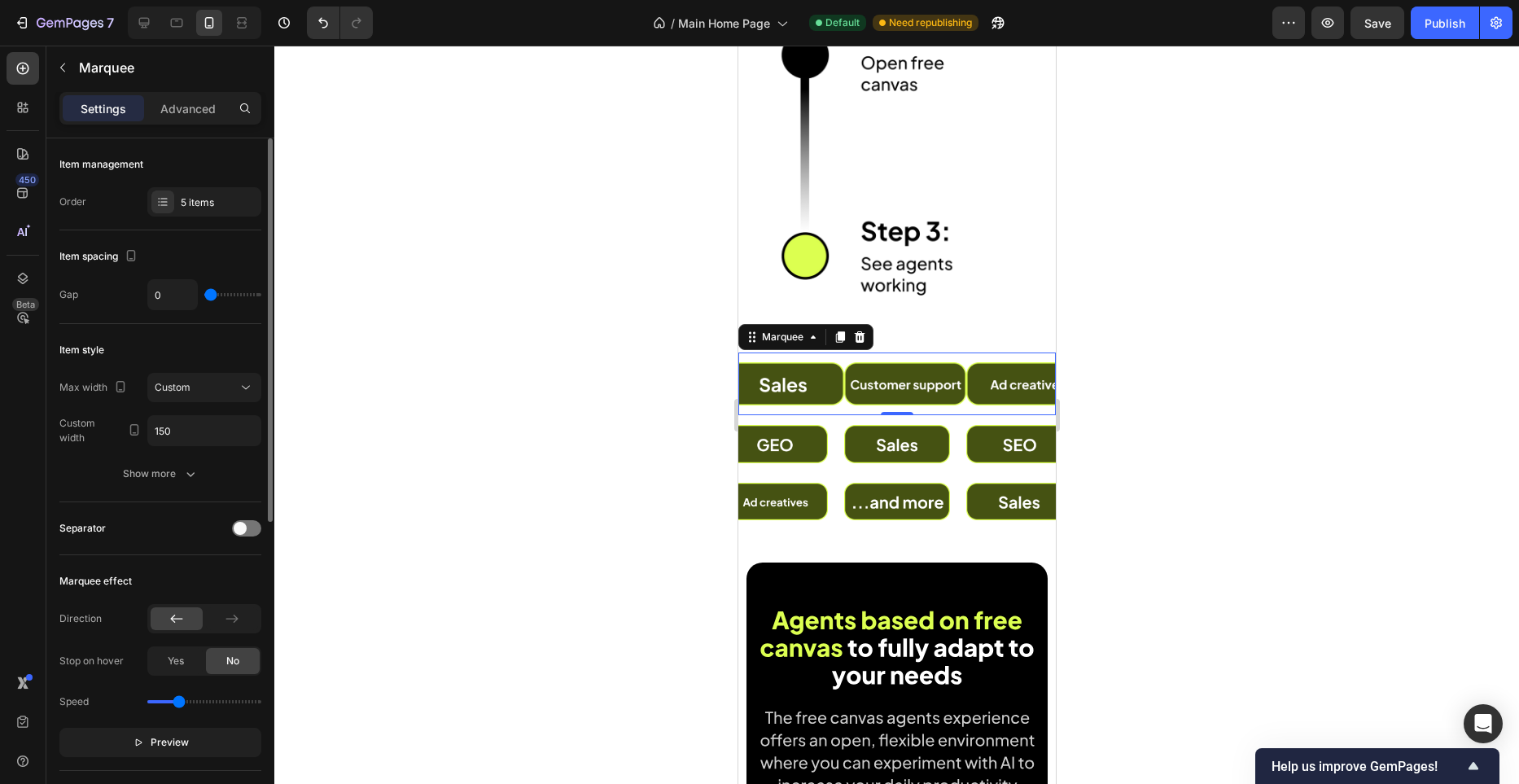
type input "5"
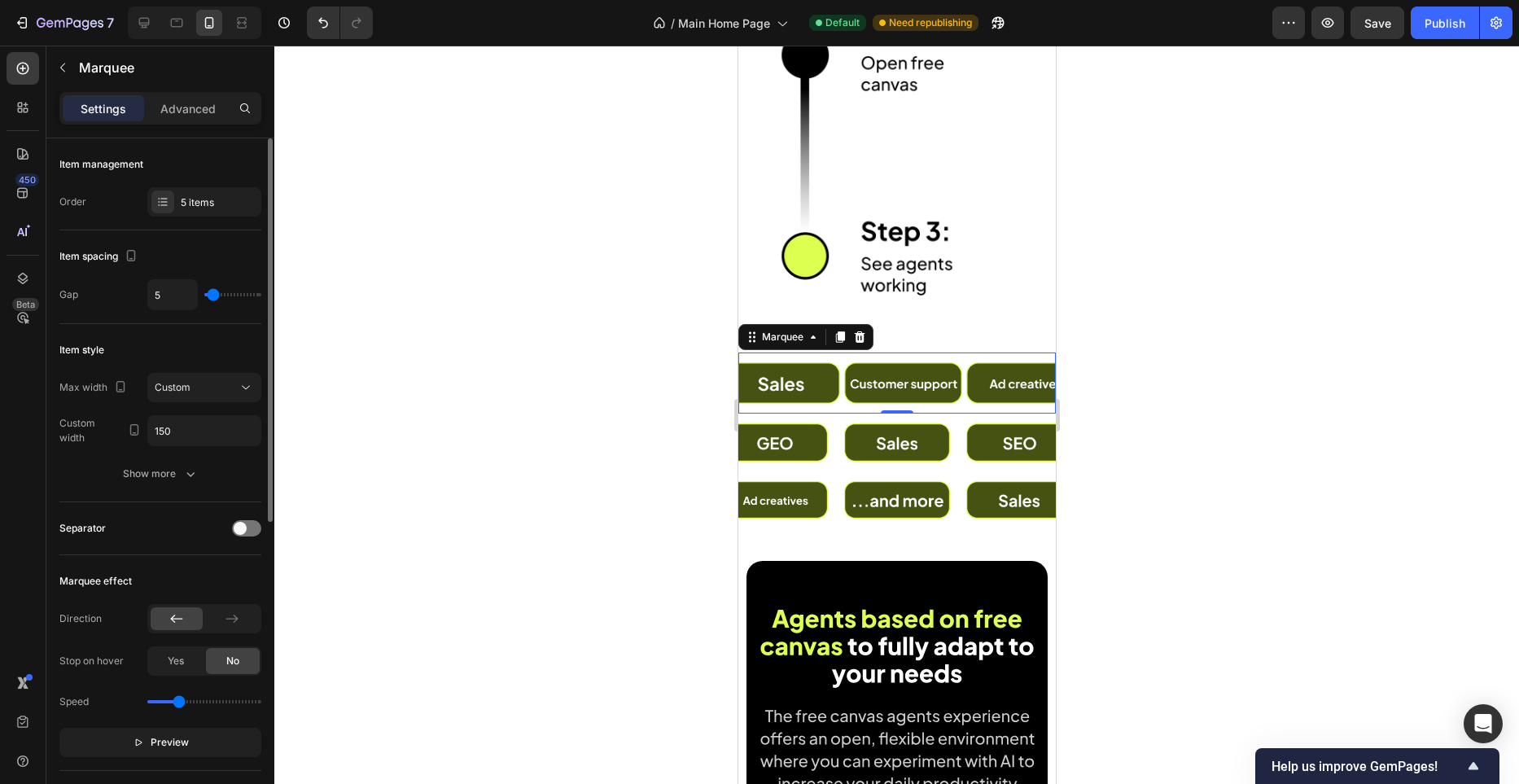
type input "6"
type input "9"
type input "8"
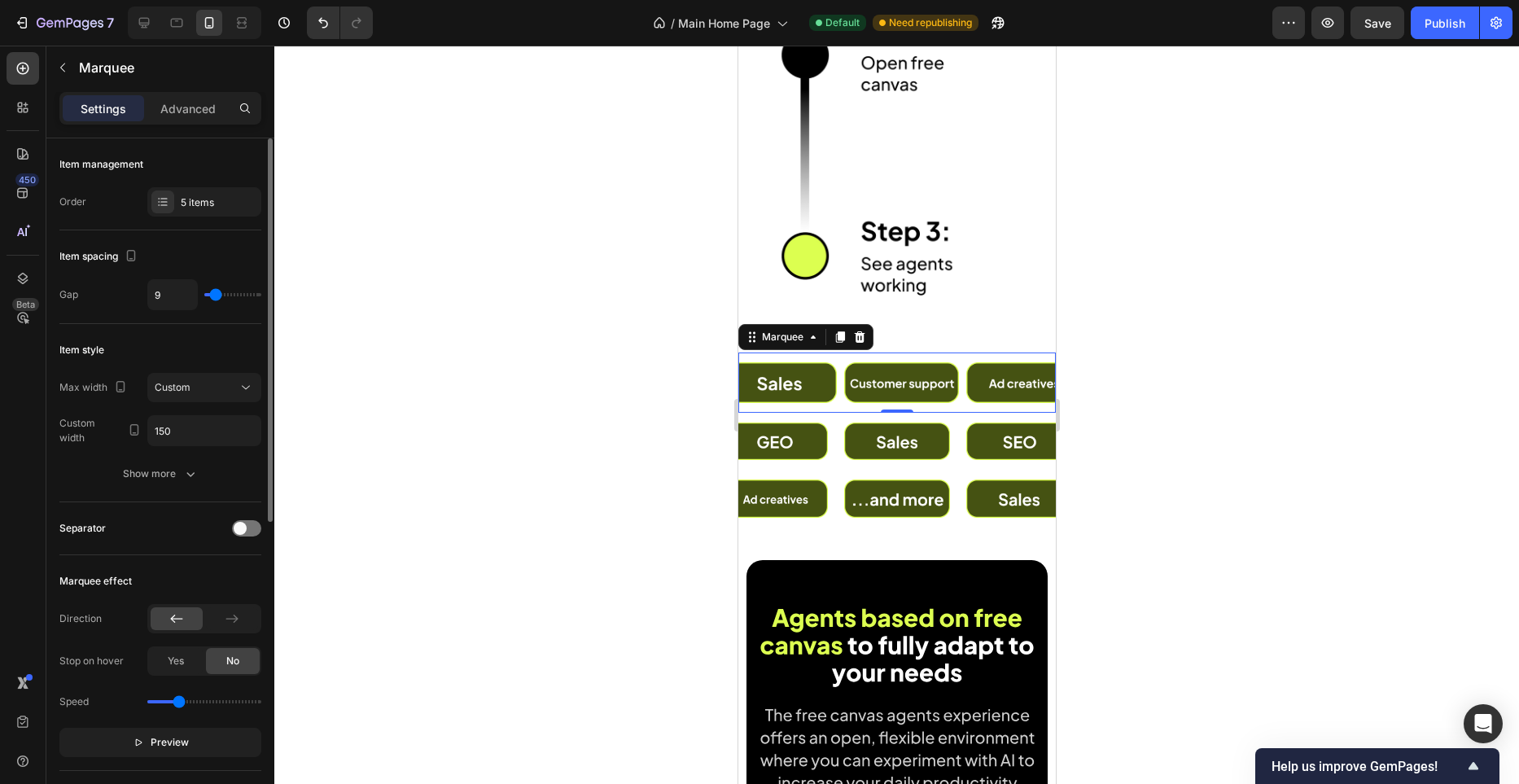
type input "8"
type input "5"
drag, startPoint x: 202, startPoint y: 299, endPoint x: 214, endPoint y: 301, distance: 12.2
type input "5"
click at [214, 297] on input "range" at bounding box center [233, 295] width 57 height 4
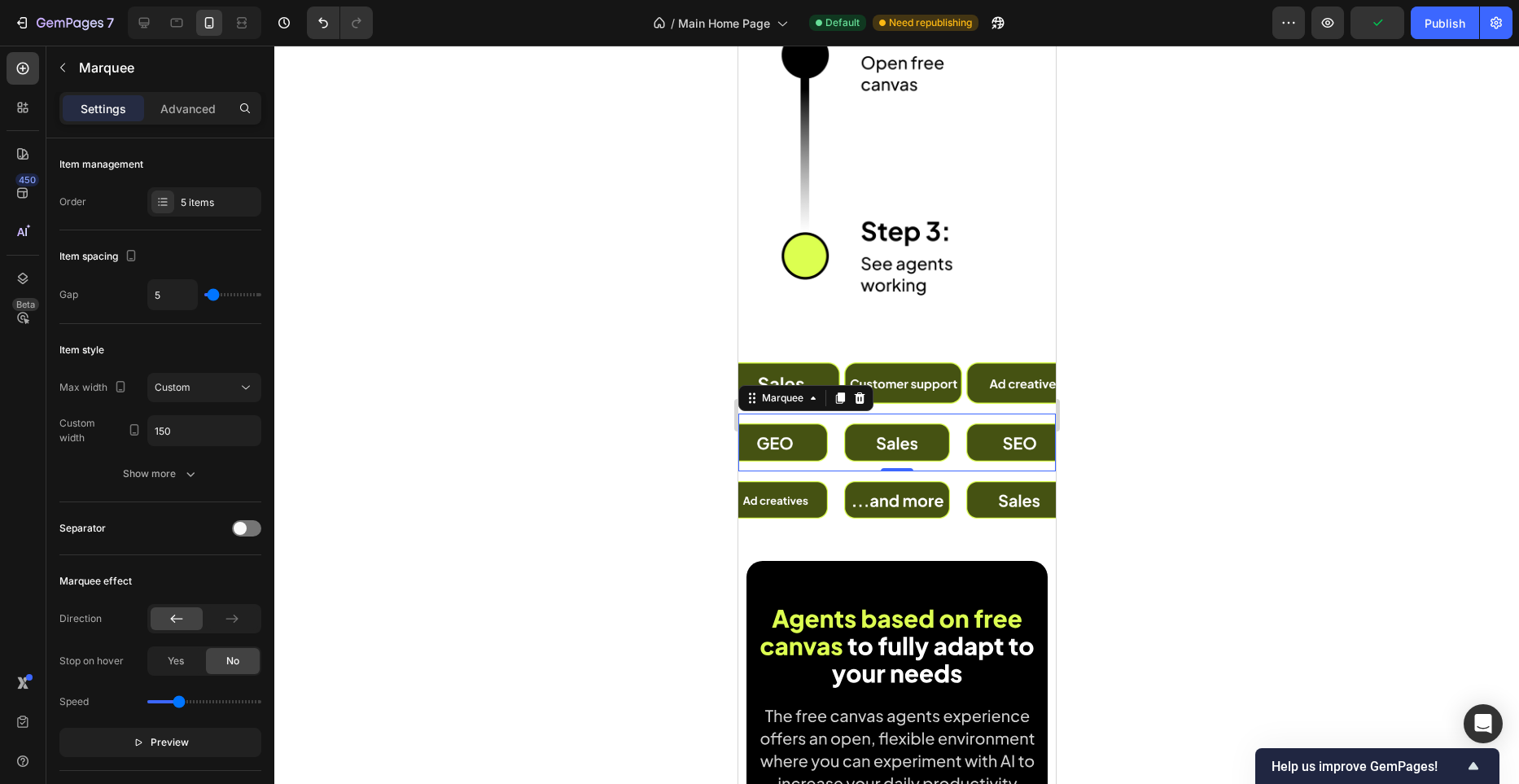
click at [357, 446] on div "Image" at bounding box center [295, 443] width 122 height 57
type input "16"
type input "7"
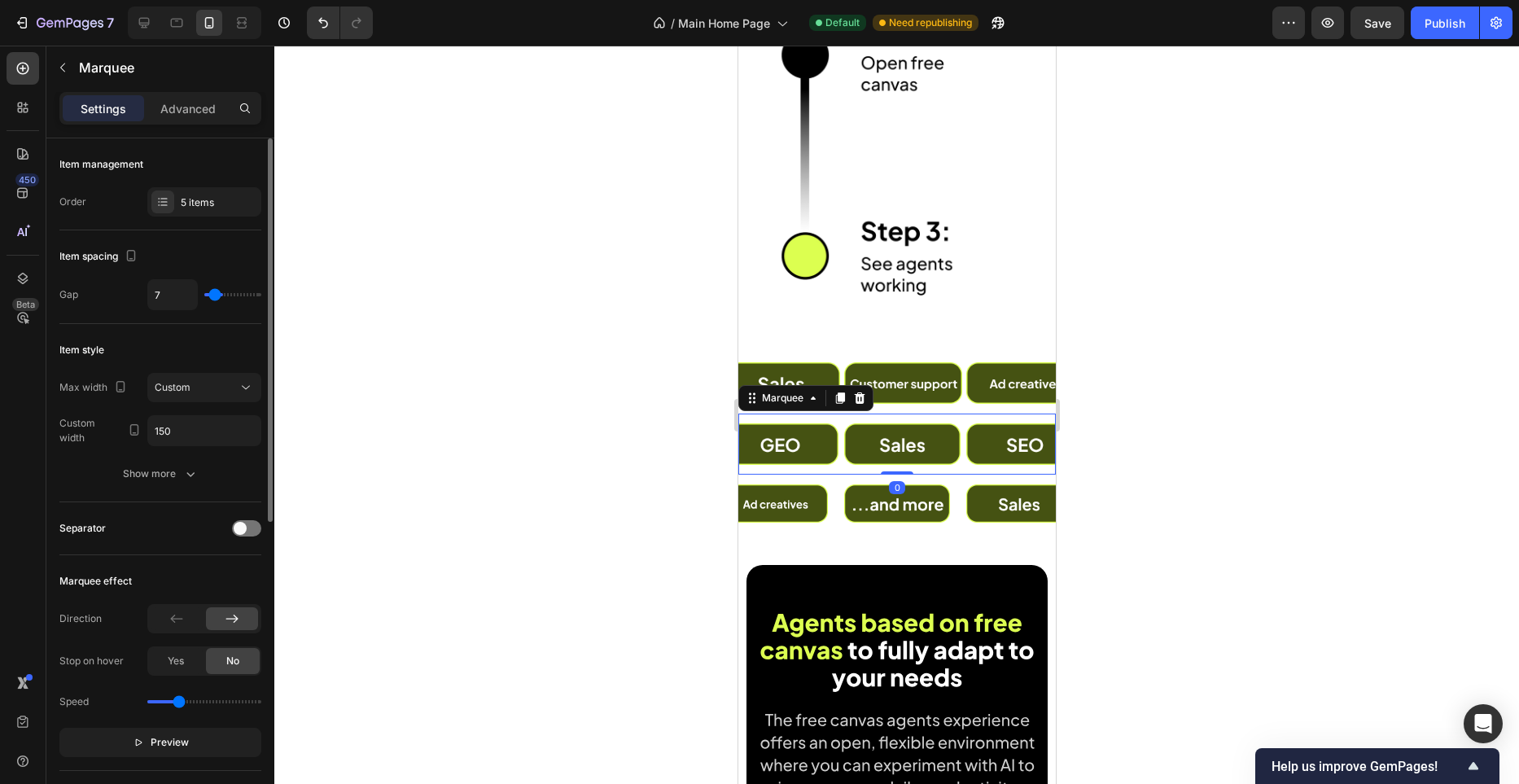
type input "4"
type input "8"
type input "10"
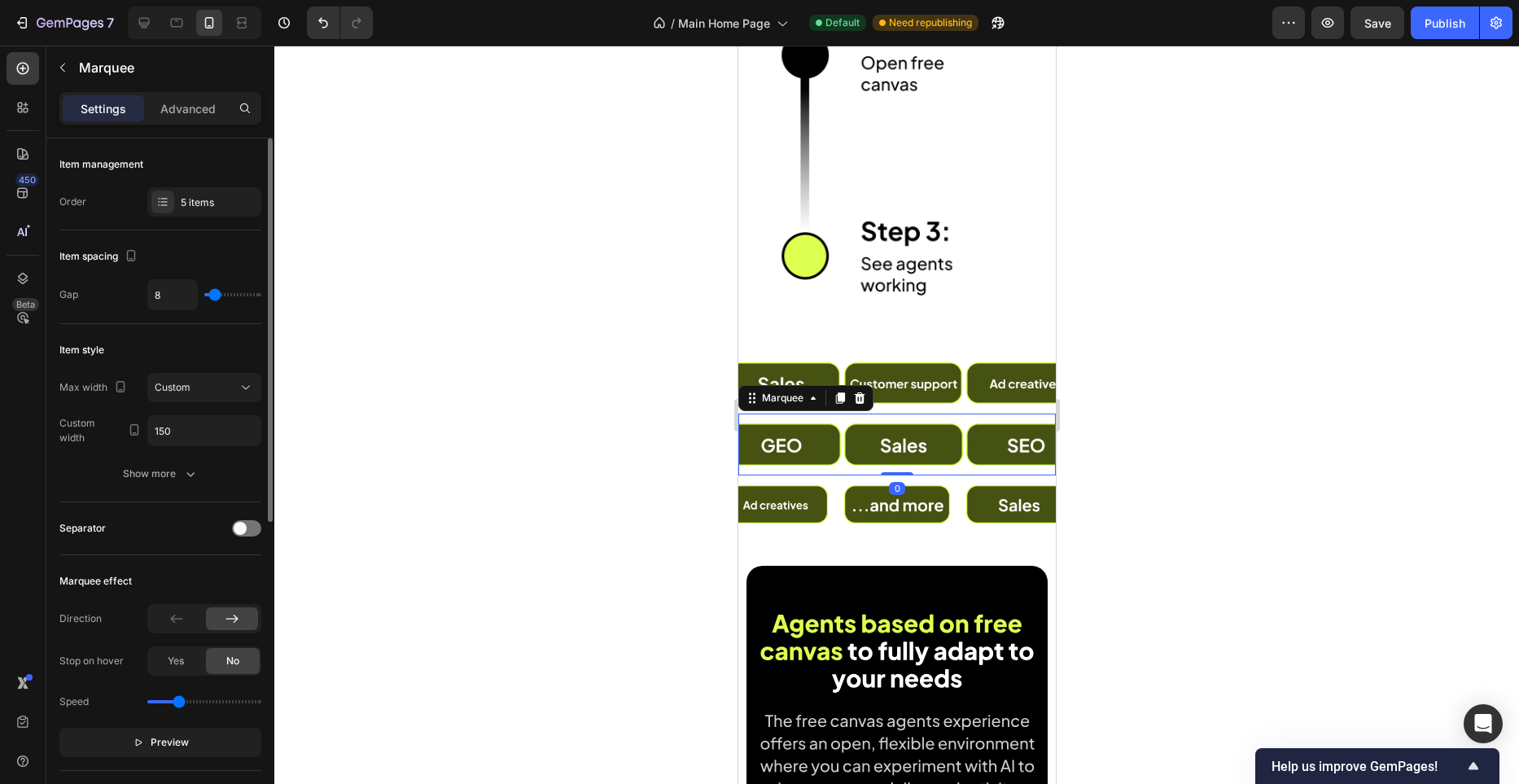
type input "10"
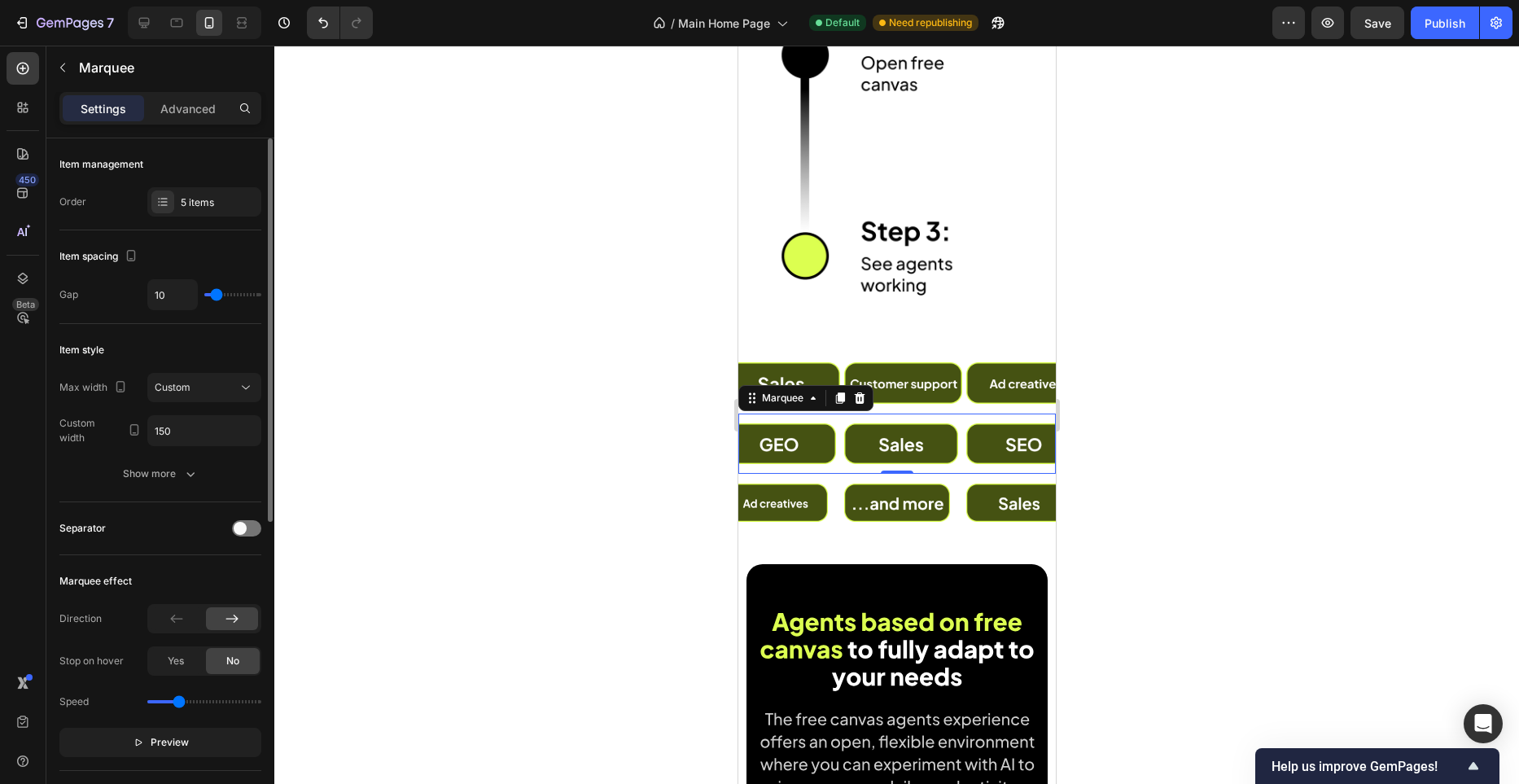
type input "9"
type input "8"
type input "7"
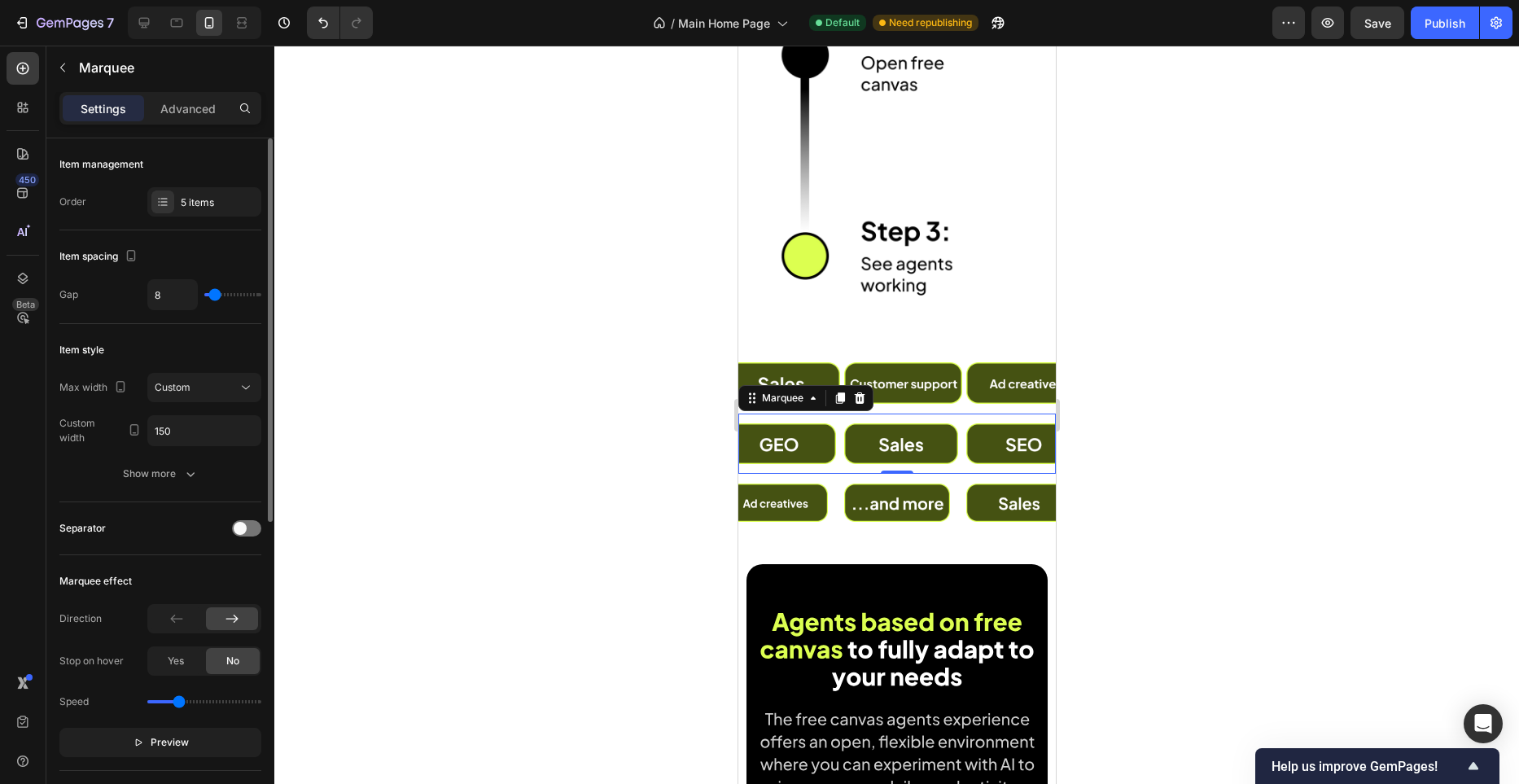
type input "7"
type input "6"
type input "5"
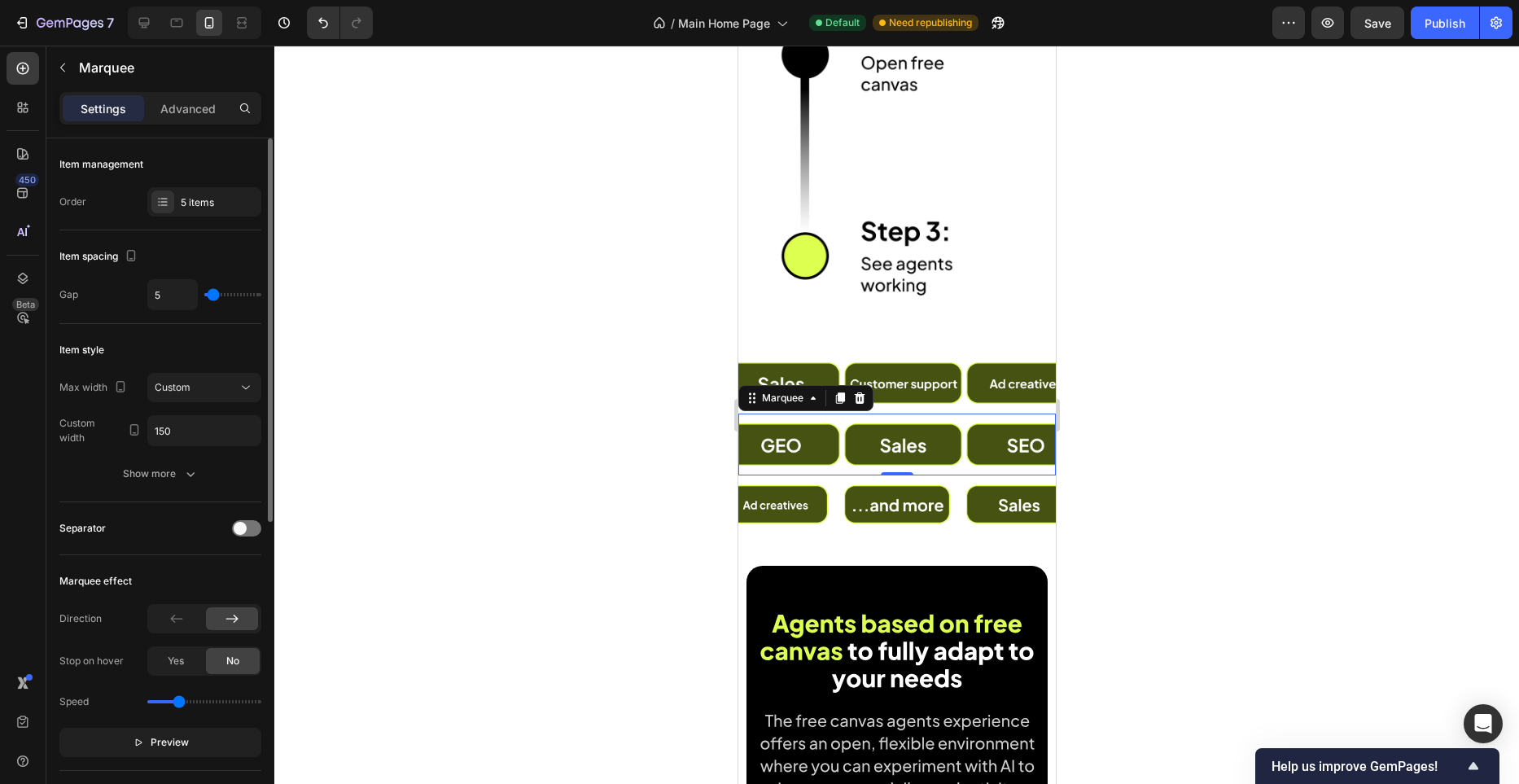
type input "5"
click at [214, 297] on input "range" at bounding box center [233, 295] width 57 height 4
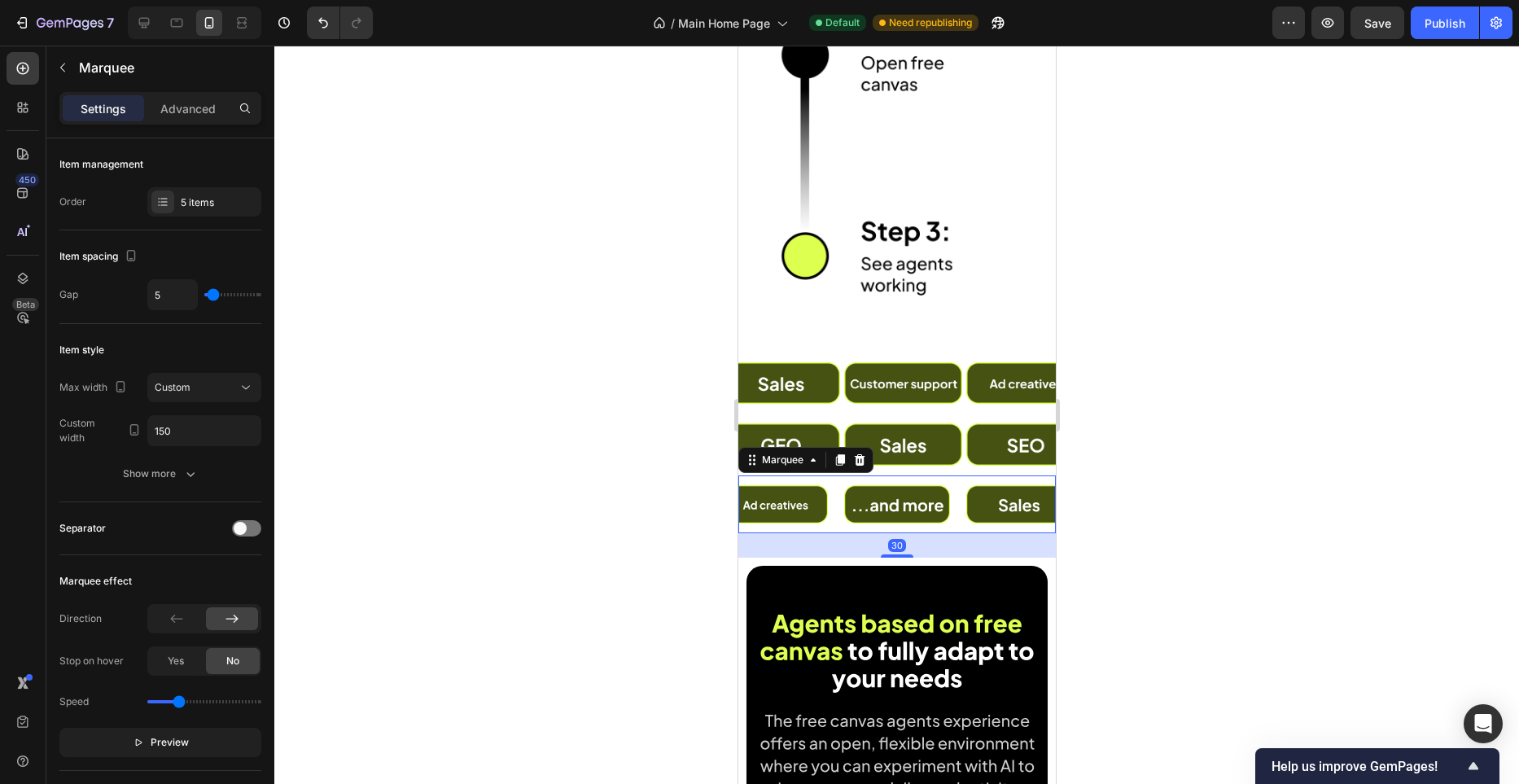
click at [955, 497] on div "Image" at bounding box center [902, 504] width 122 height 57
type input "15"
type input "12"
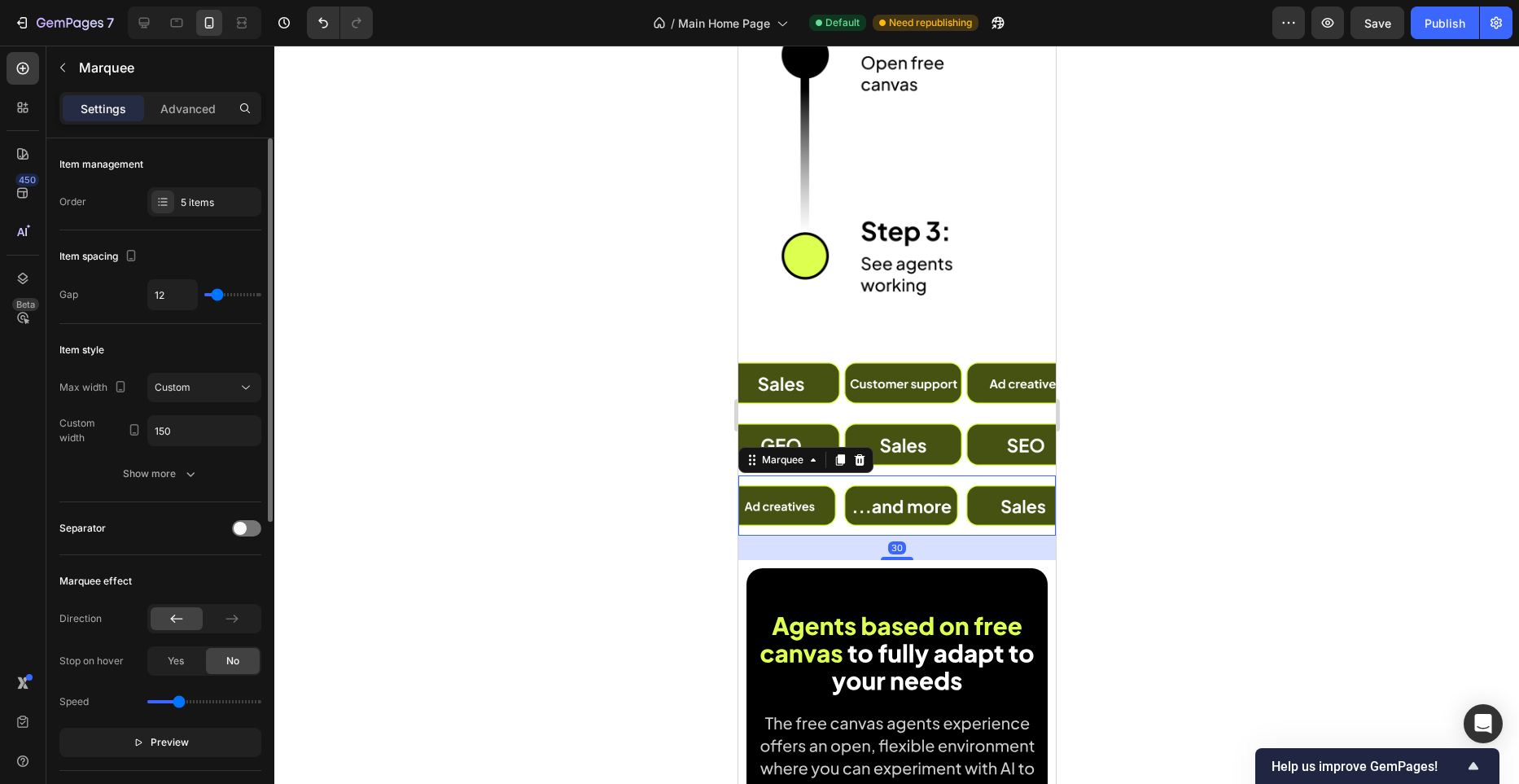
type input "10"
type input "9"
type input "8"
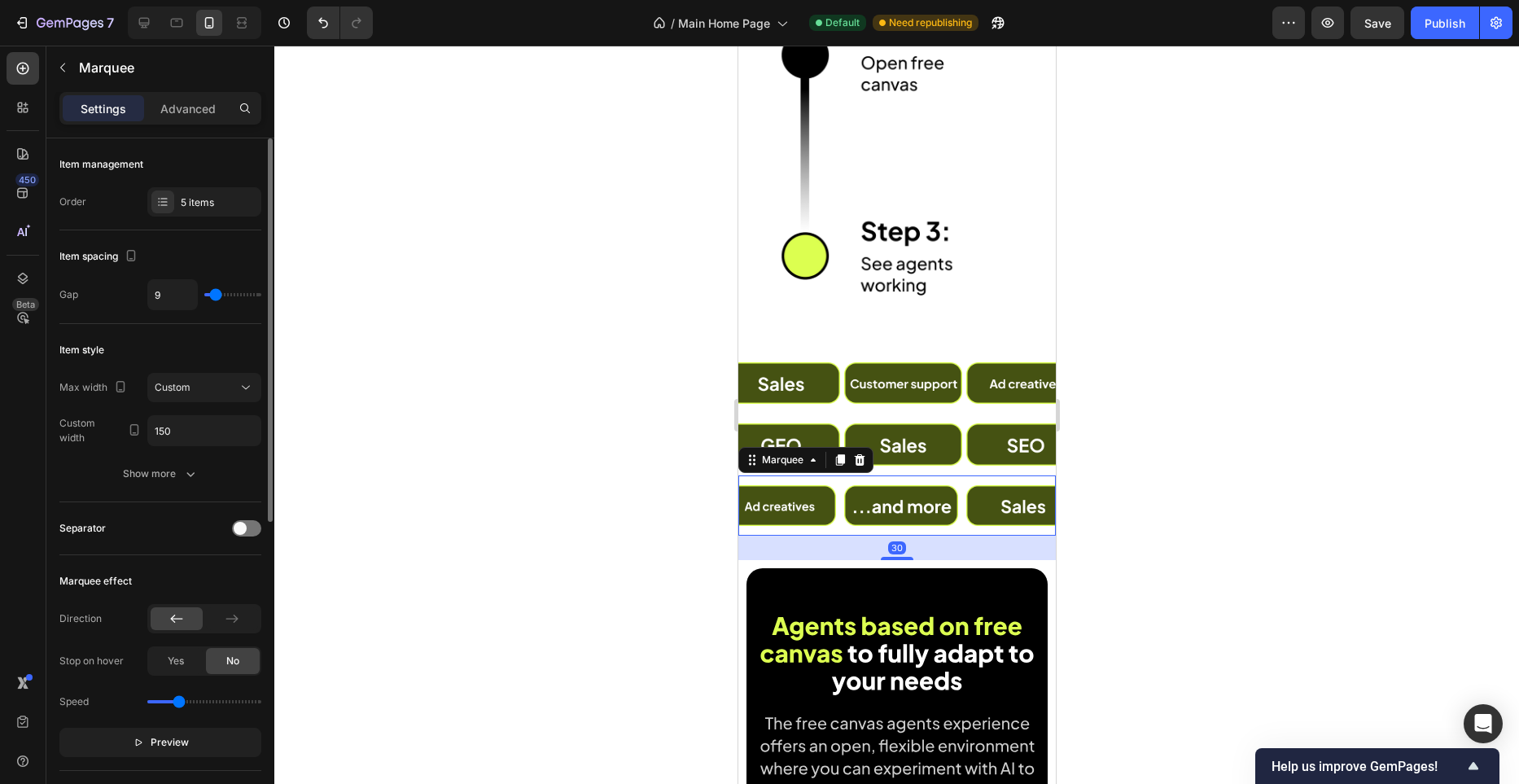
type input "8"
type input "7"
type input "8"
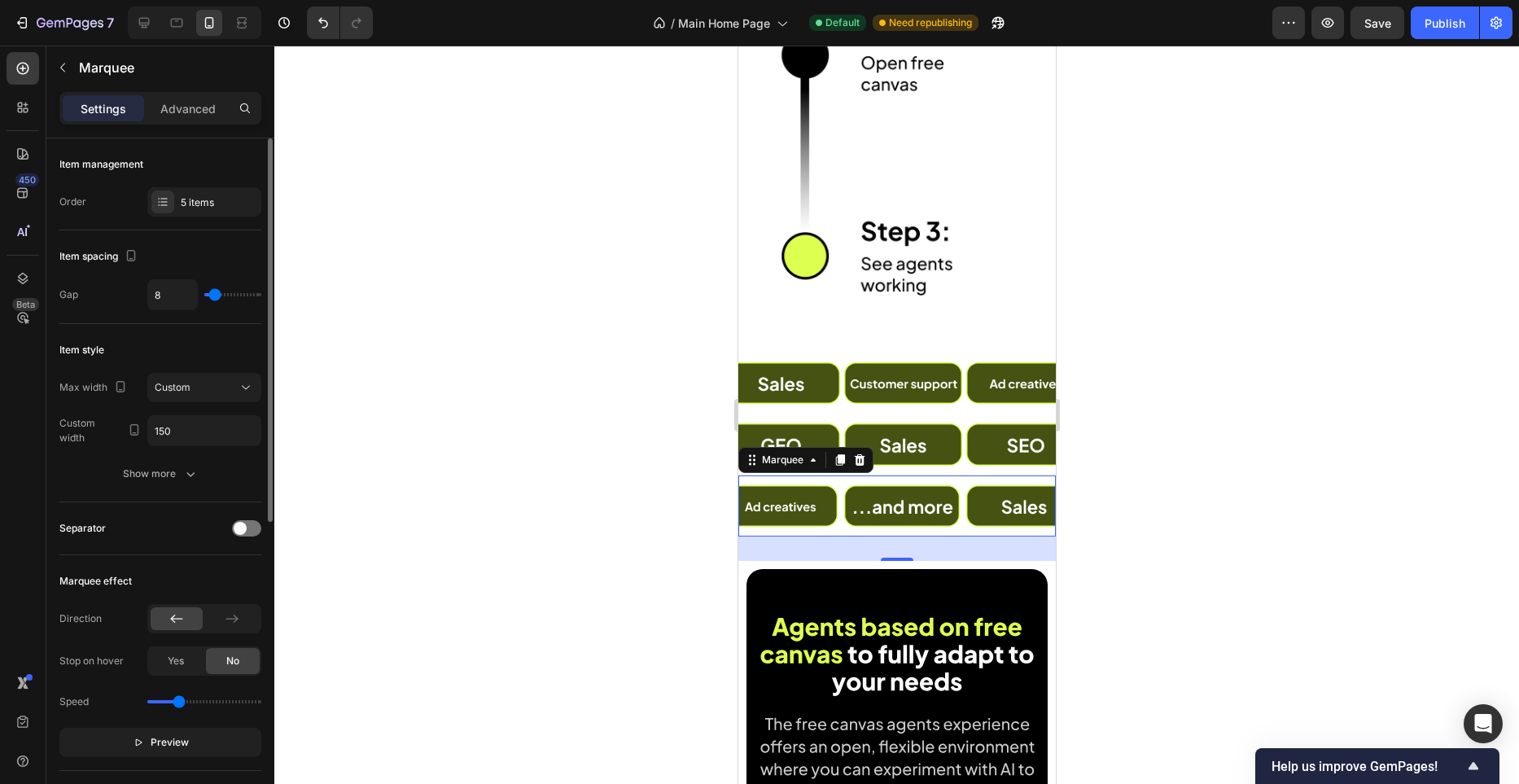
type input "7"
type input "6"
type input "5"
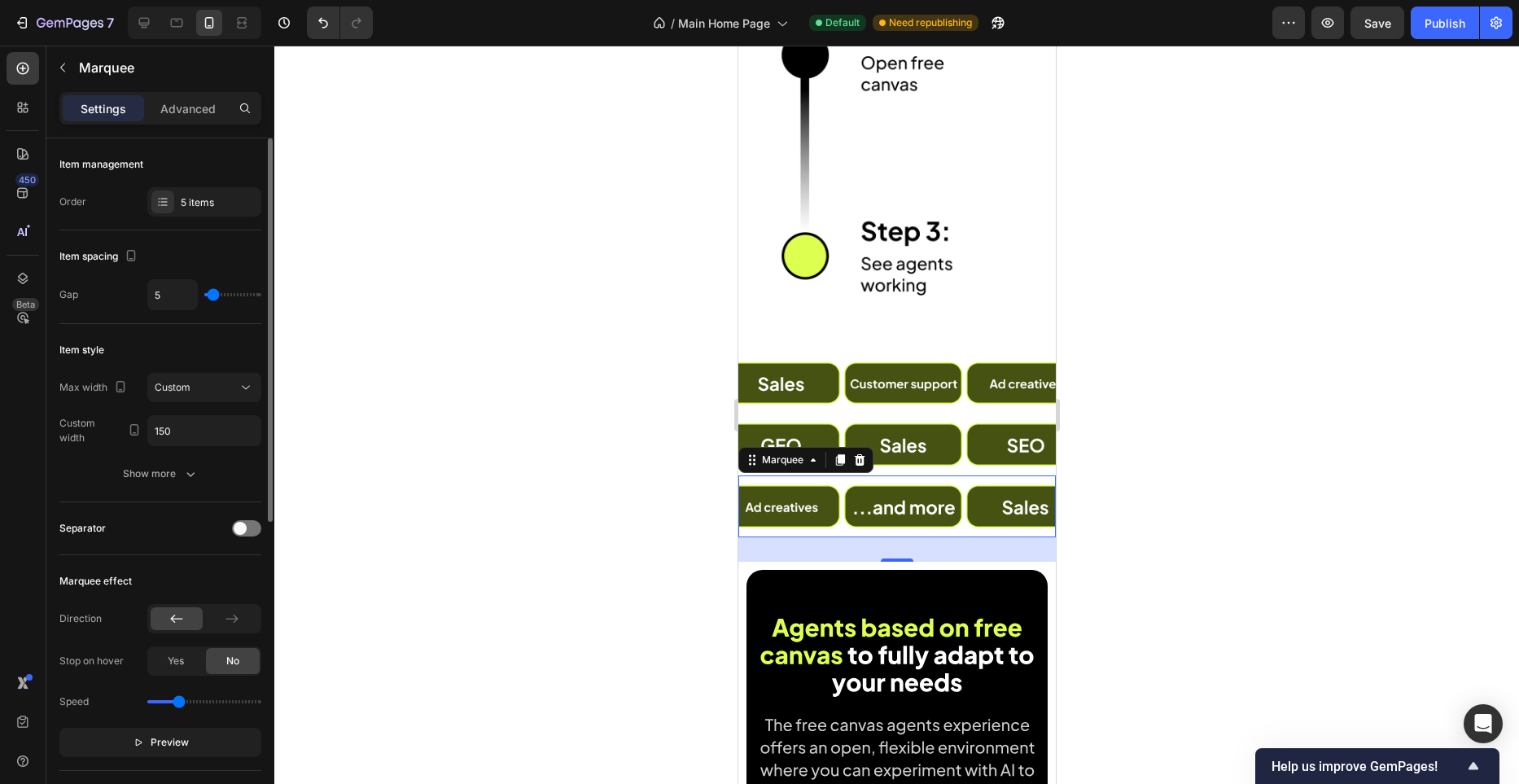
type input "5"
click at [214, 297] on input "range" at bounding box center [233, 295] width 57 height 4
click at [1440, 27] on div "Publish" at bounding box center [1446, 22] width 41 height 17
click at [237, 524] on span at bounding box center [240, 528] width 13 height 13
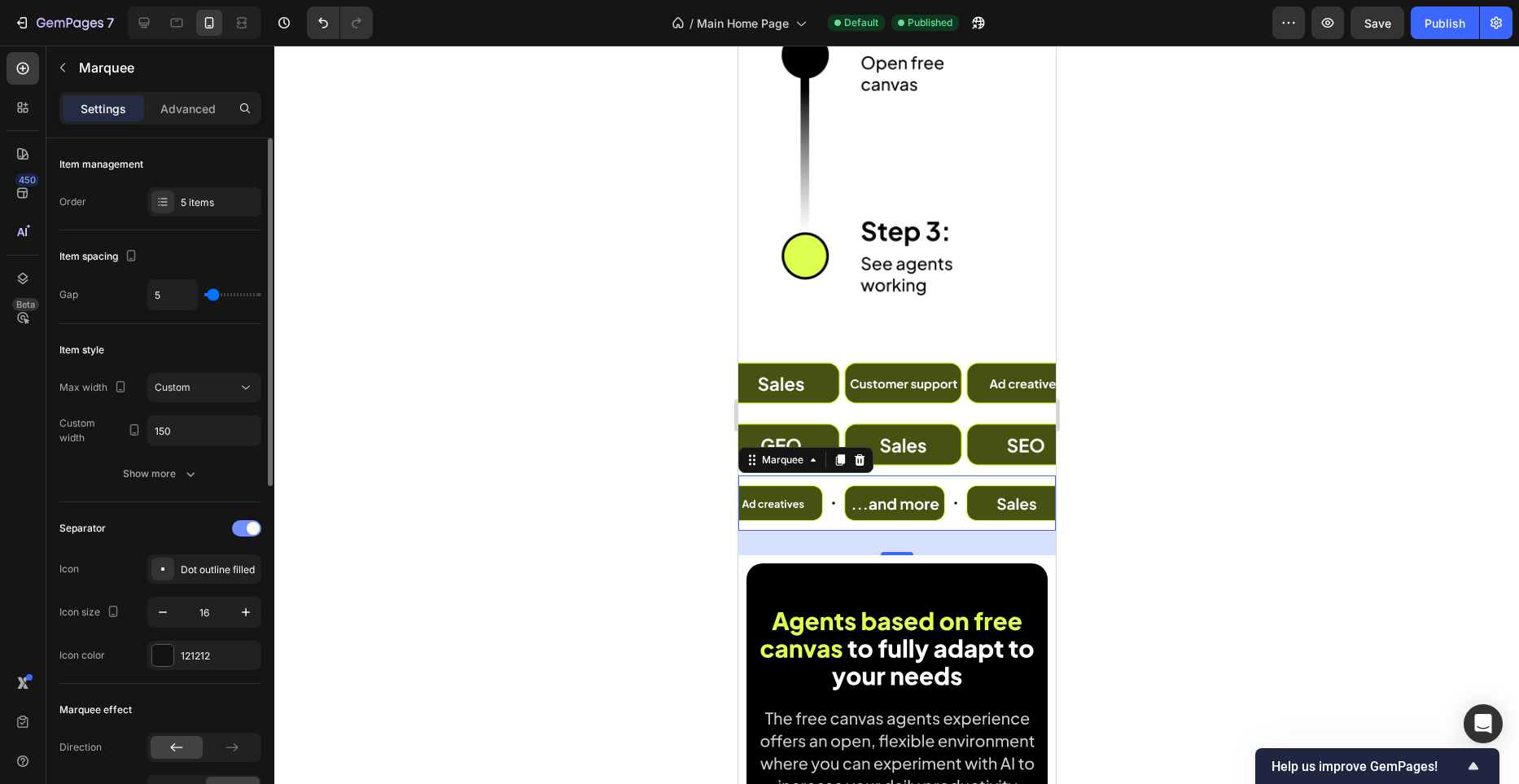
click at [241, 524] on div at bounding box center [247, 528] width 30 height 16
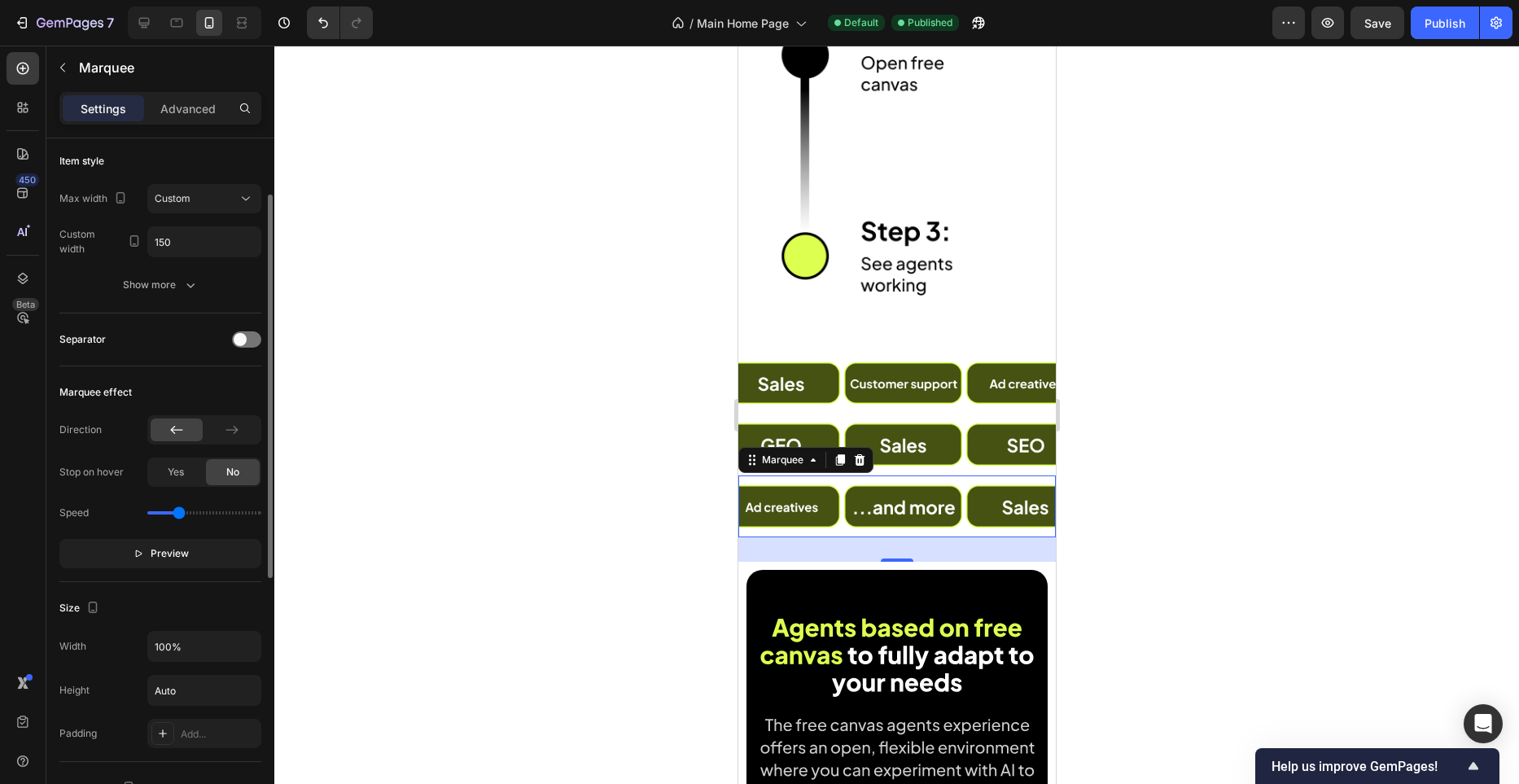
scroll to position [152, 0]
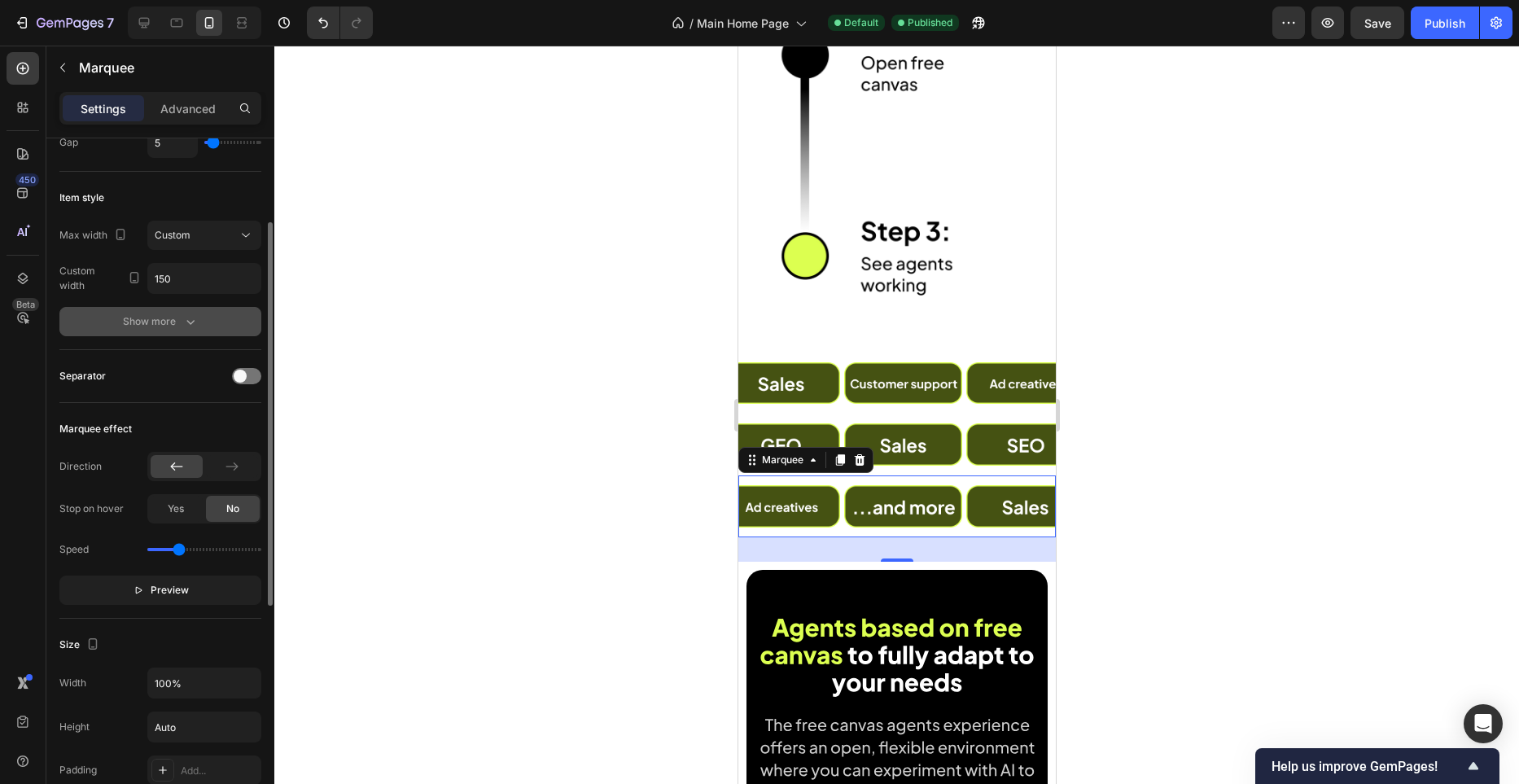
click at [215, 325] on button "Show more" at bounding box center [160, 321] width 202 height 30
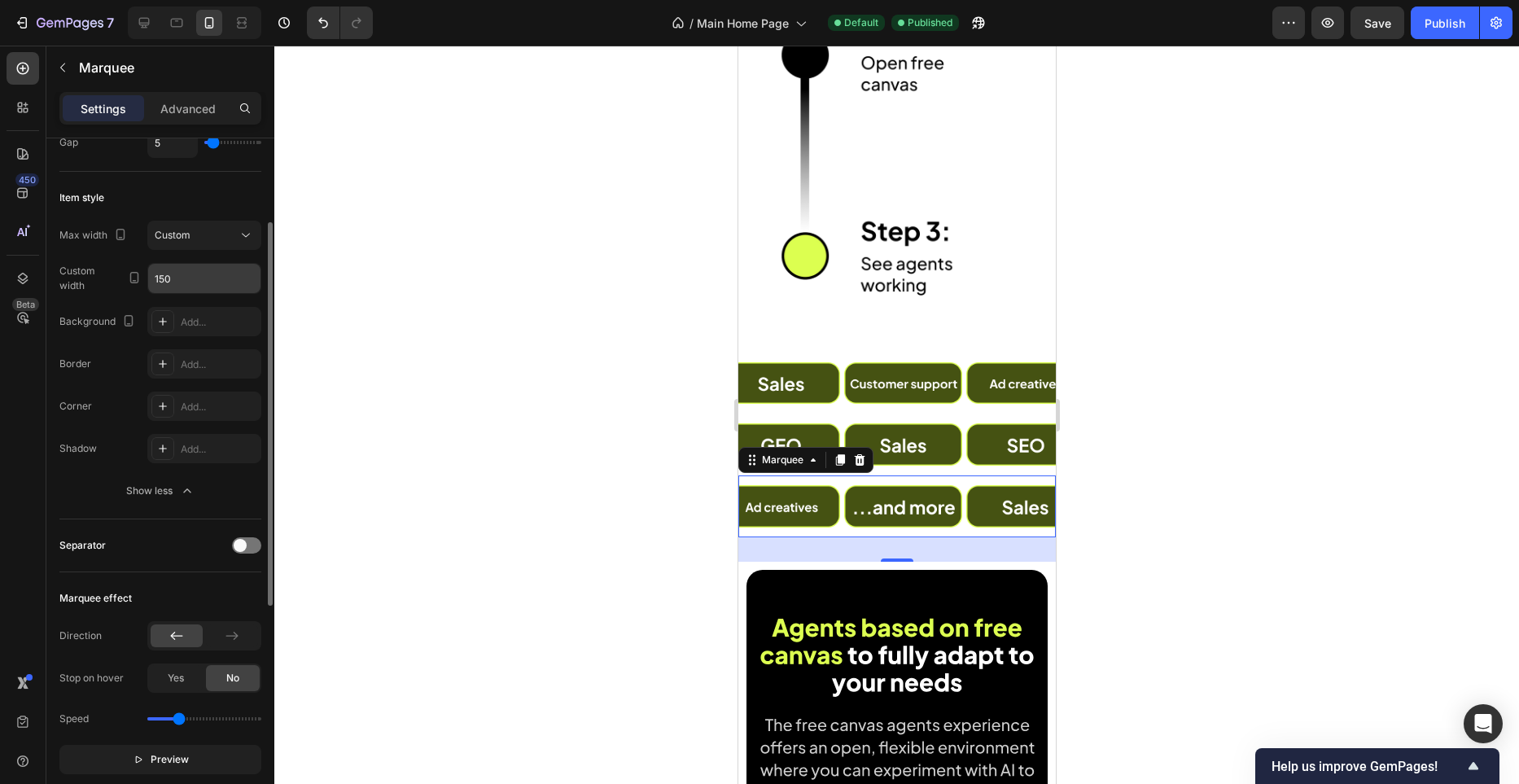
click at [212, 284] on input "150" at bounding box center [205, 278] width 113 height 30
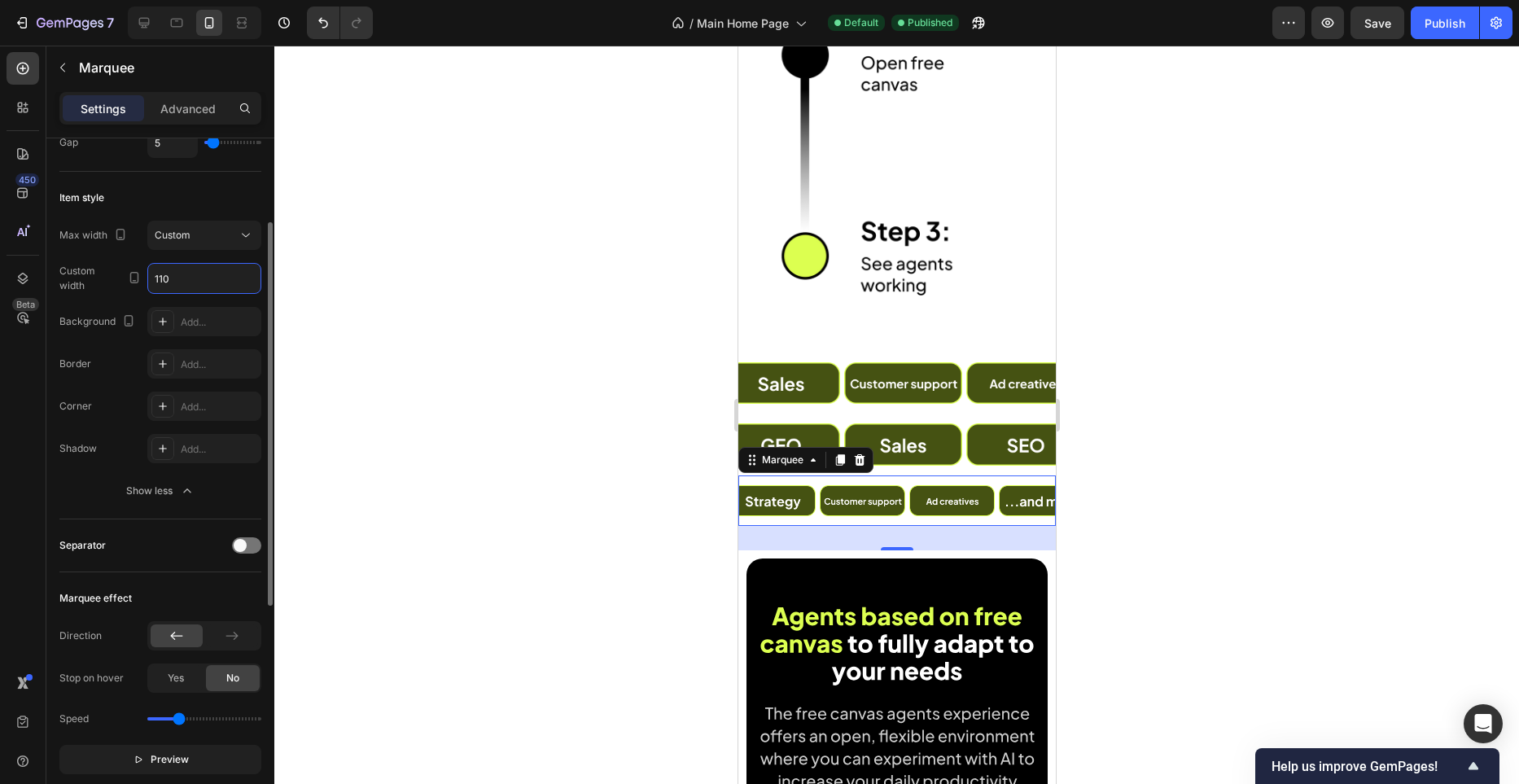
scroll to position [0, 0]
click at [212, 284] on input "110" at bounding box center [205, 278] width 113 height 30
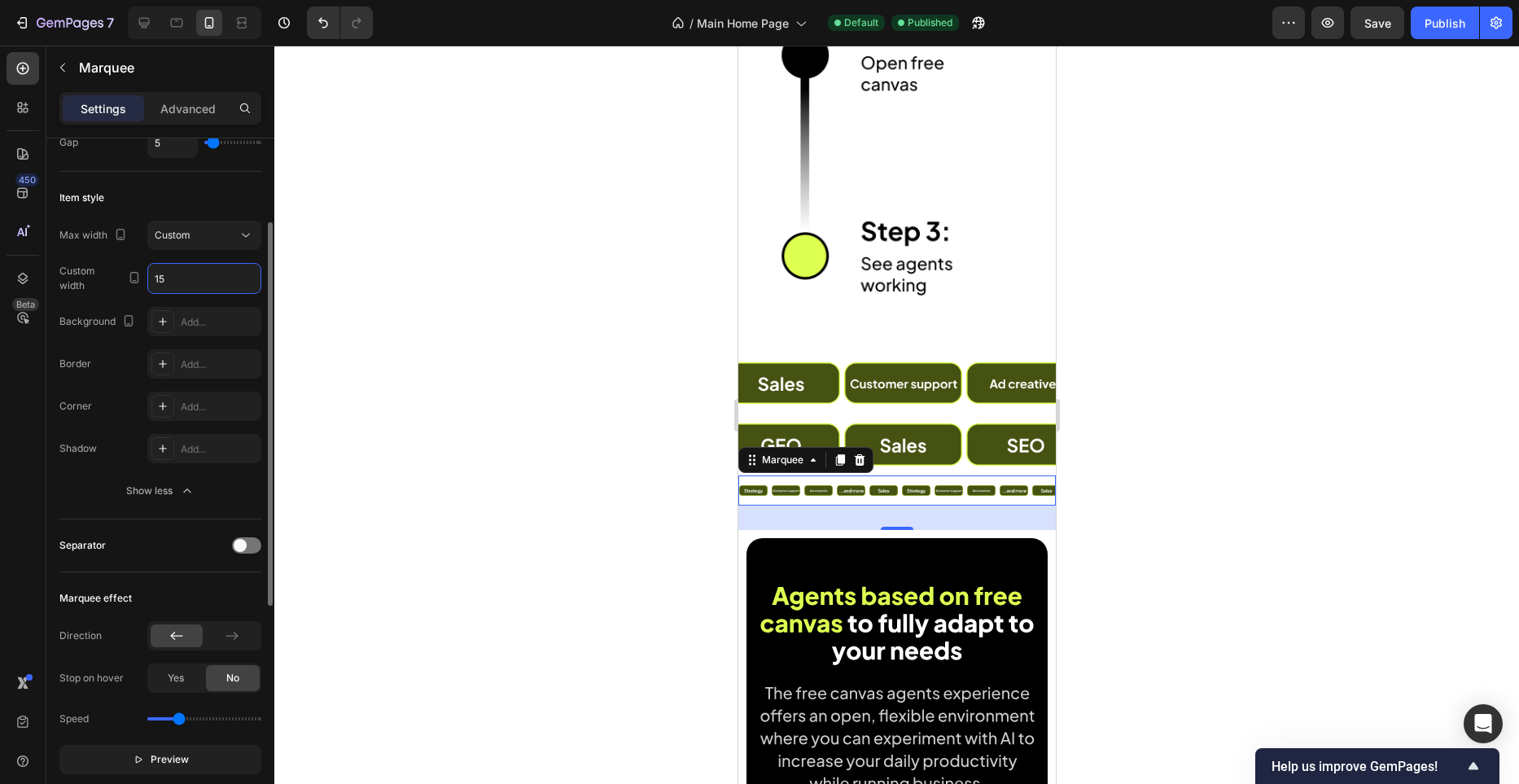
type input "150"
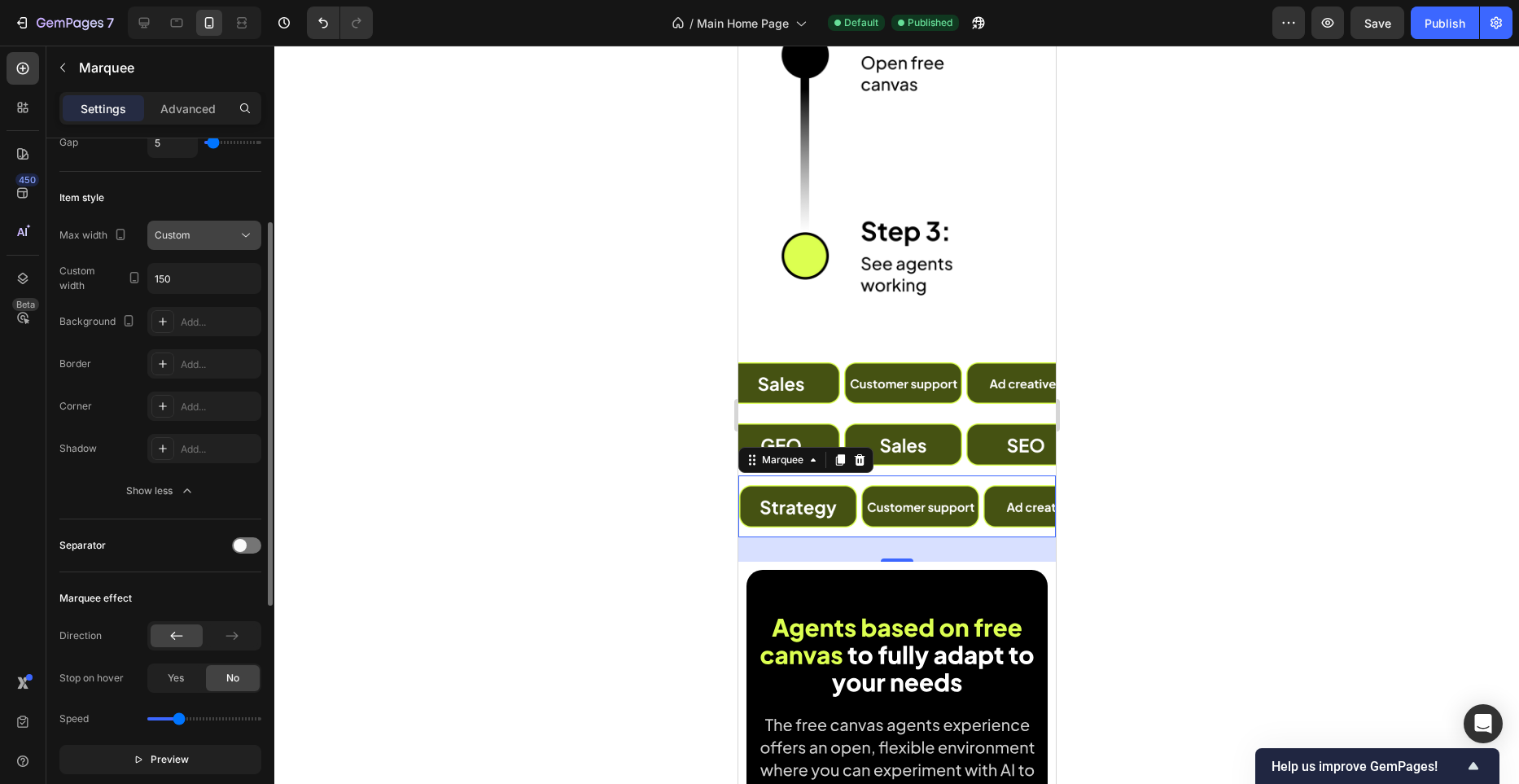
click at [226, 227] on div "Custom" at bounding box center [204, 235] width 99 height 16
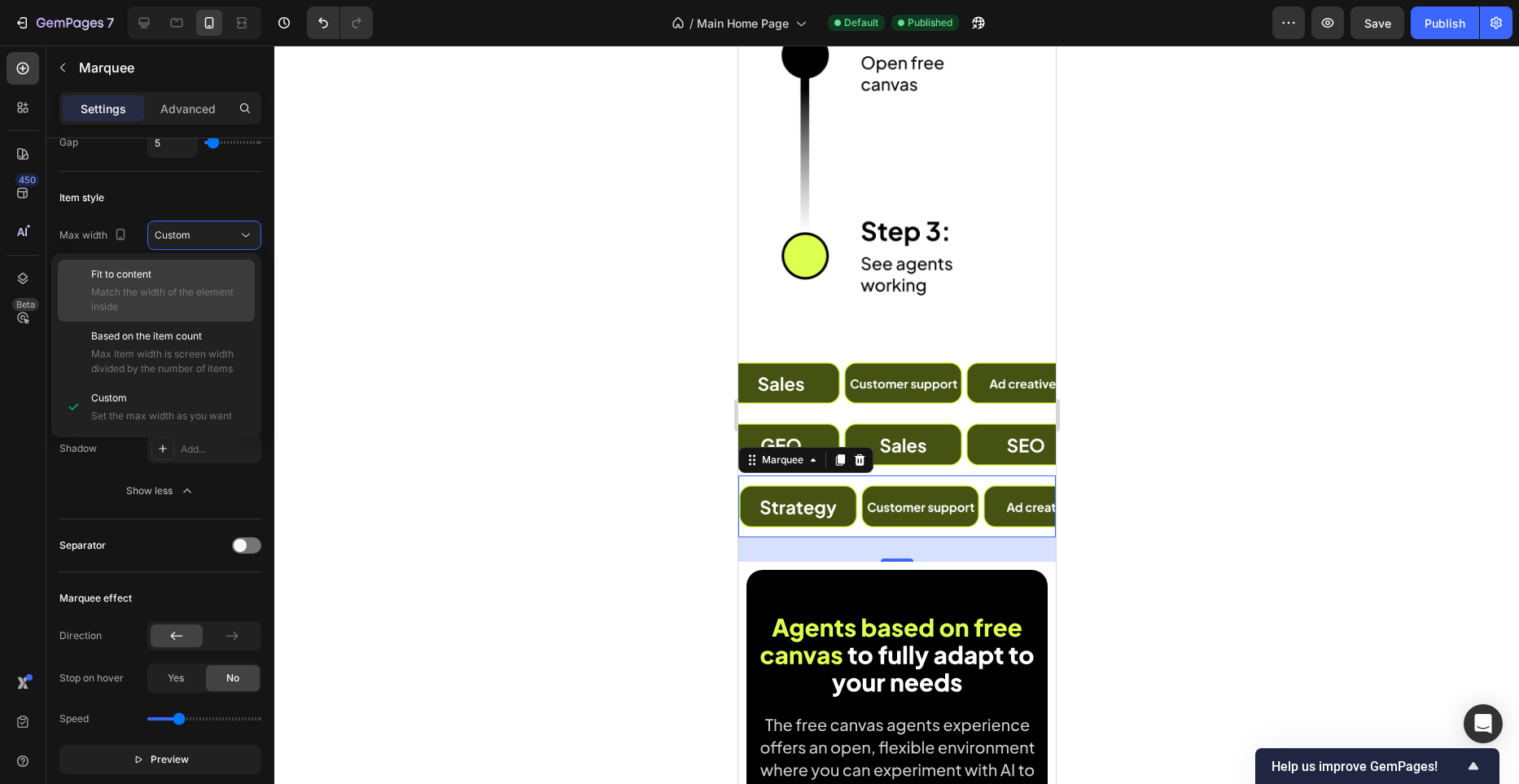
click at [220, 274] on p "Fit to content" at bounding box center [169, 274] width 156 height 14
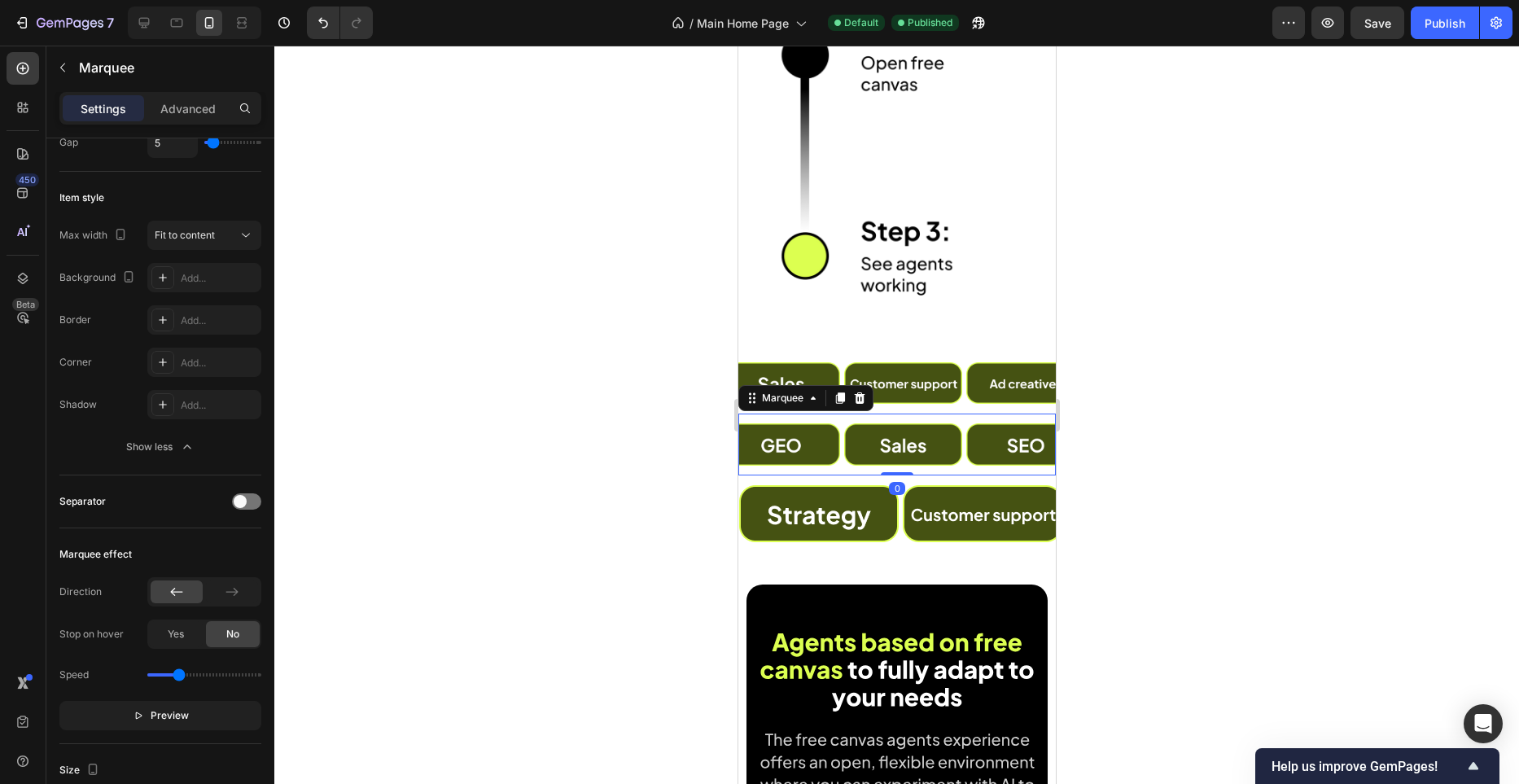
click at [360, 418] on div "Image" at bounding box center [300, 444] width 122 height 62
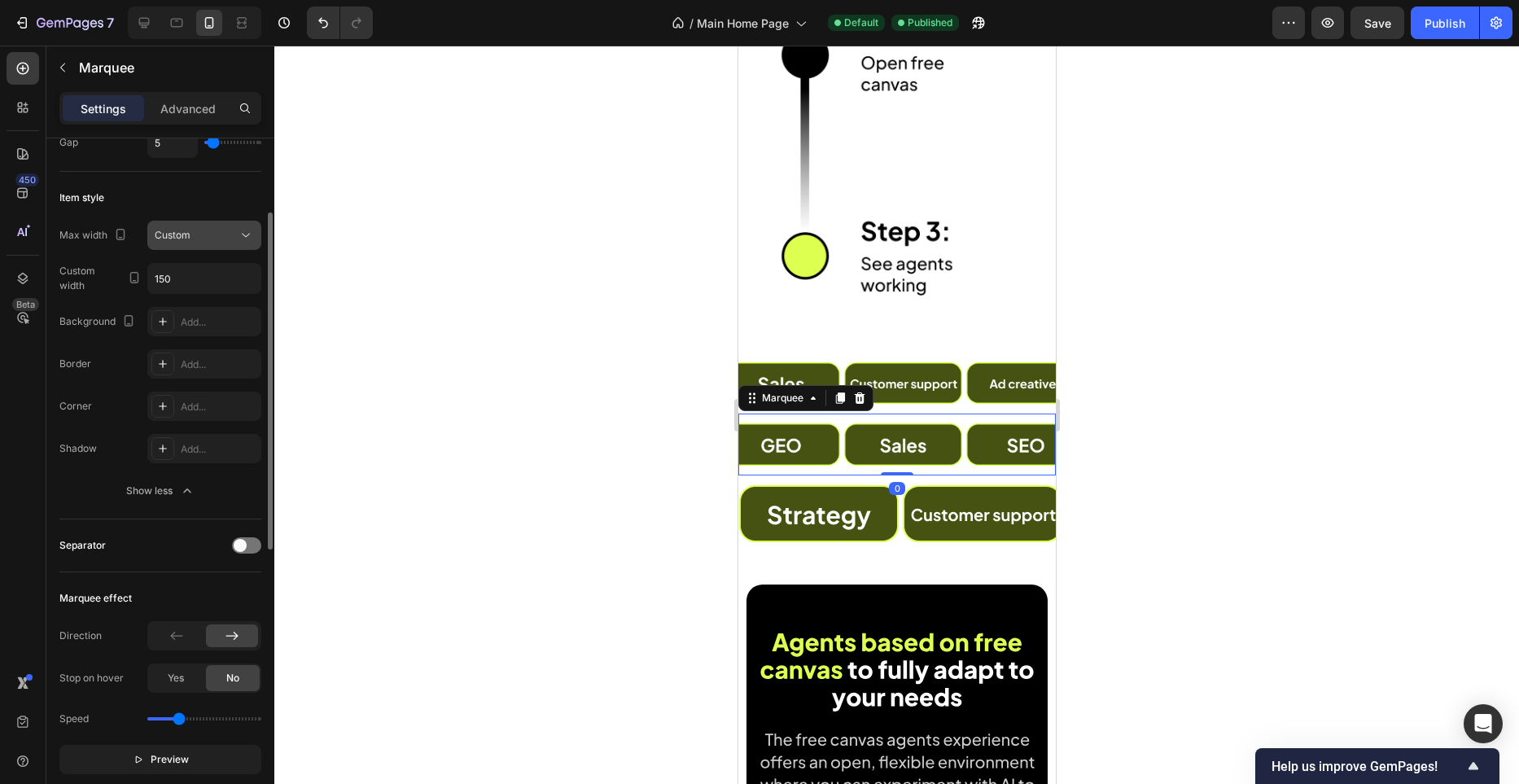
drag, startPoint x: 200, startPoint y: 215, endPoint x: 207, endPoint y: 225, distance: 12.2
click at [200, 215] on div "Item style Max width Custom Custom width 150 Background Add... Border Add... Co…" at bounding box center [160, 345] width 202 height 348
click at [208, 229] on div "Custom" at bounding box center [196, 235] width 83 height 14
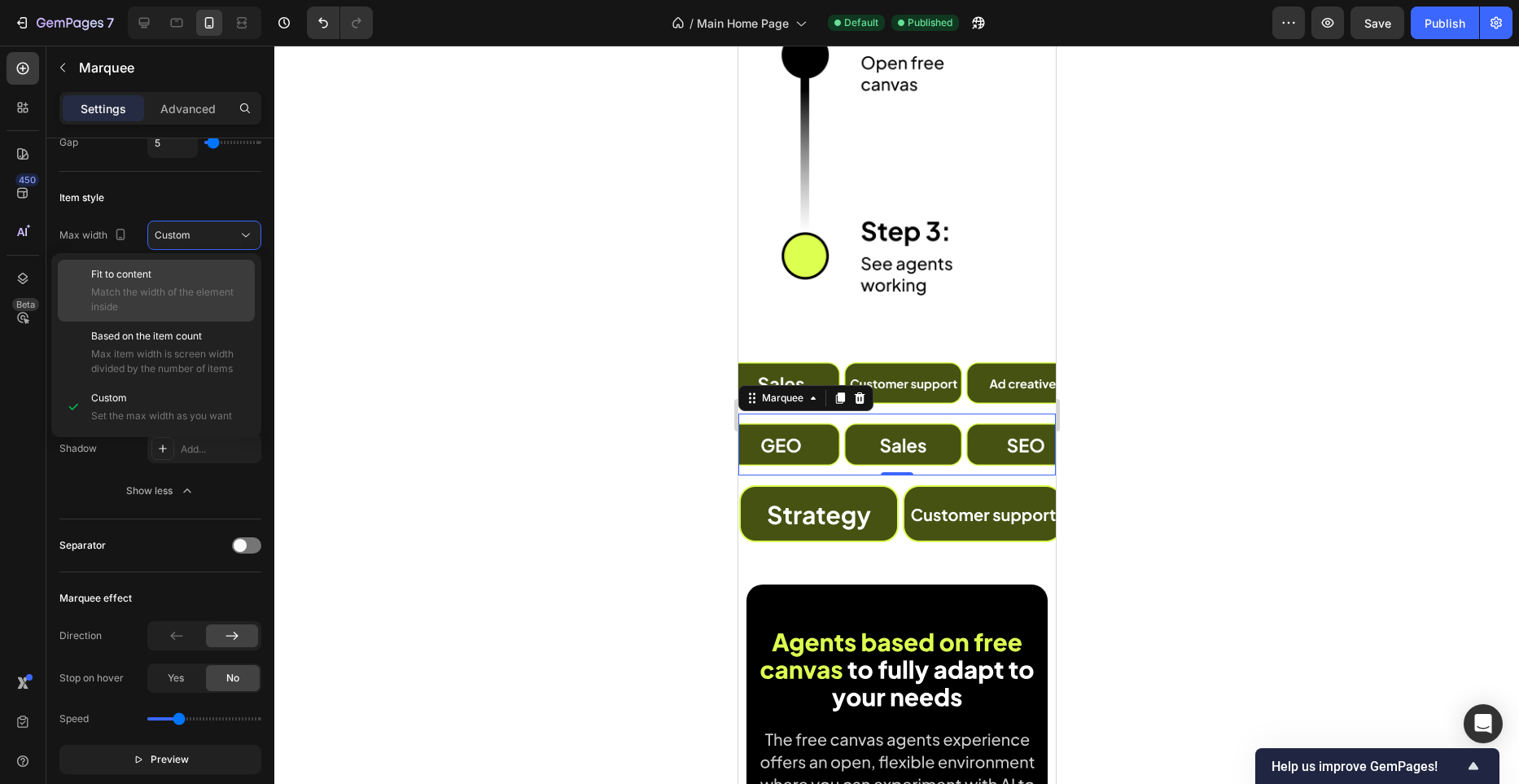
click at [213, 282] on div "Fit to content Match the width of the element inside" at bounding box center [169, 291] width 156 height 47
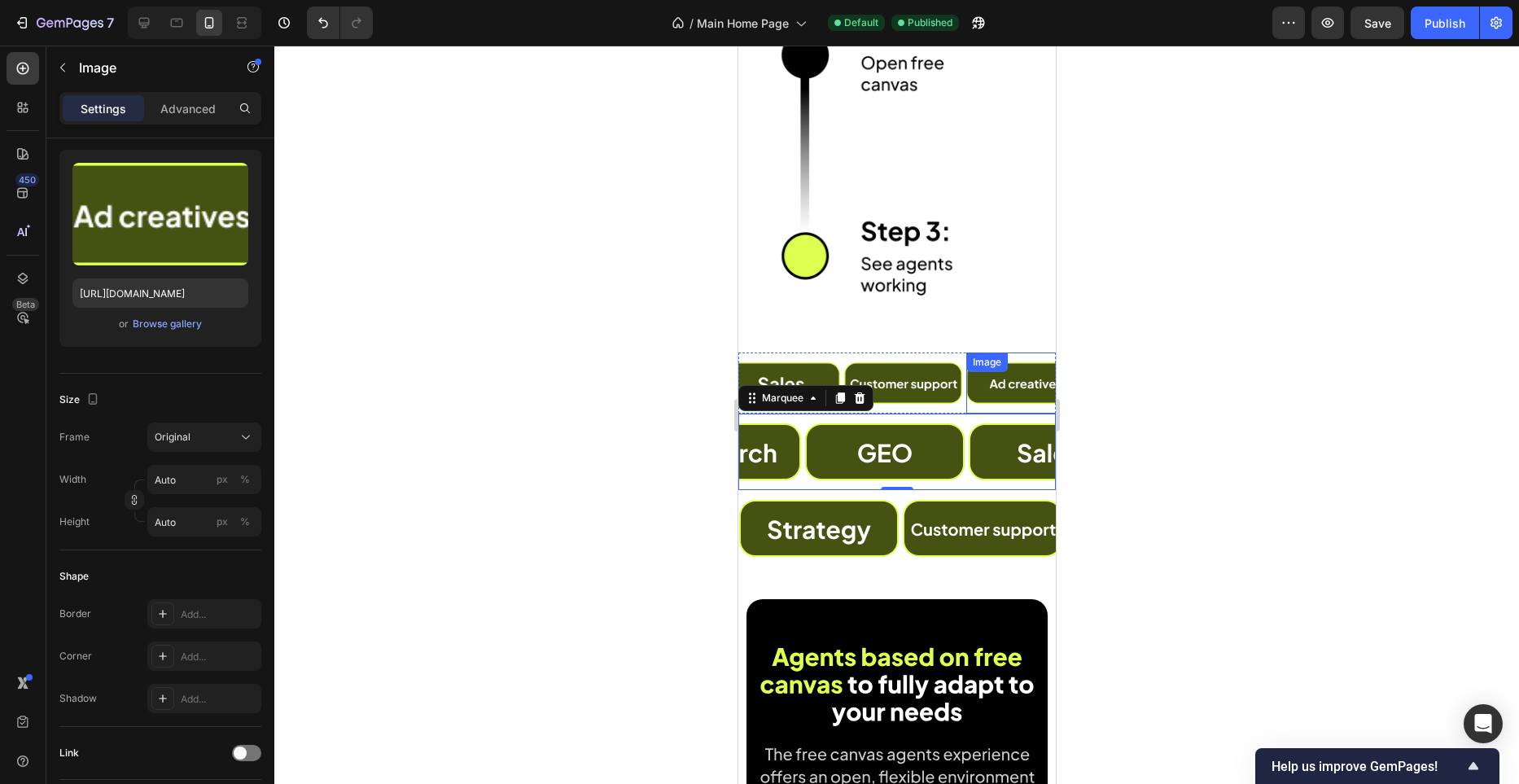
click at [967, 406] on div "Image" at bounding box center [1023, 383] width 118 height 62
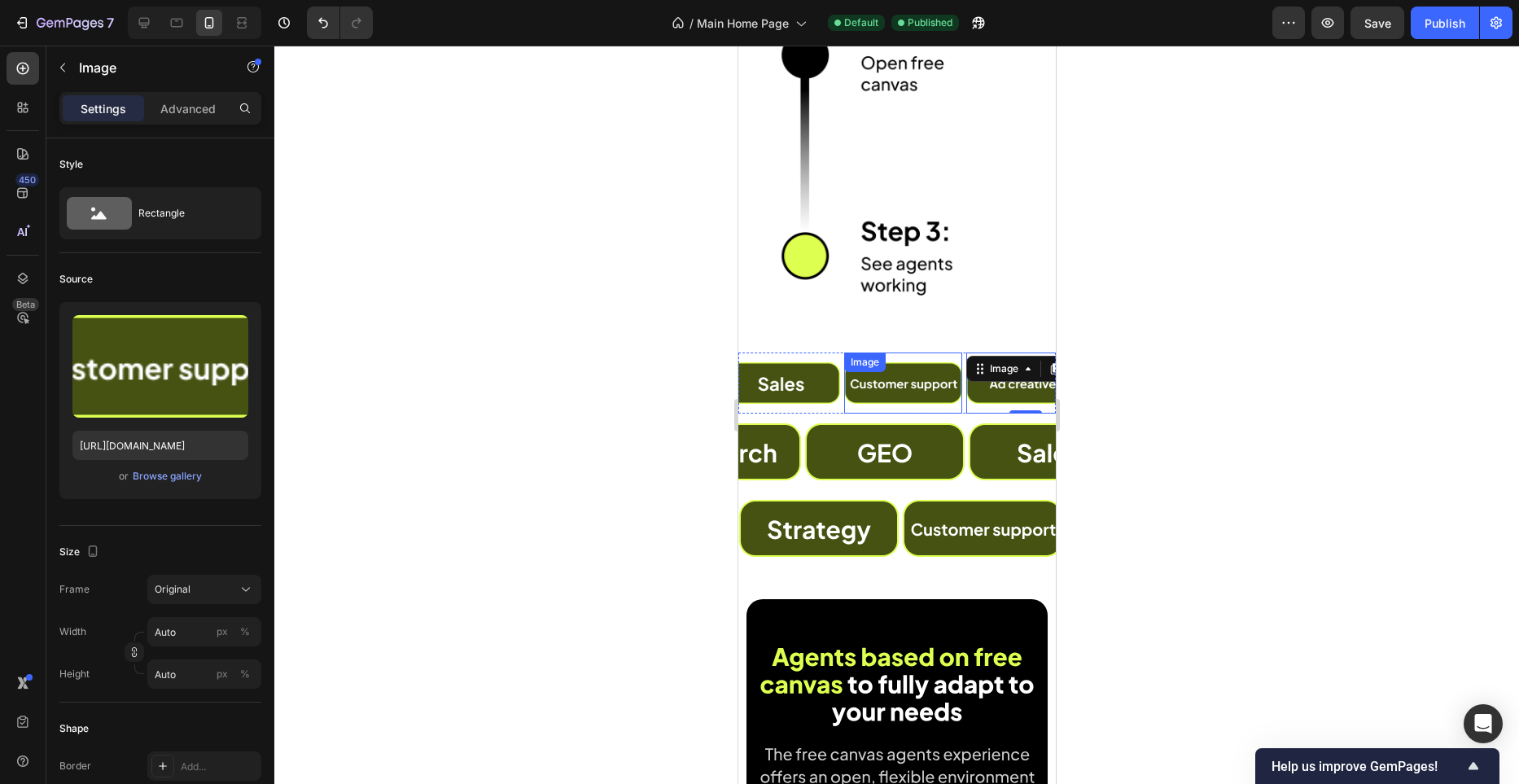
click at [958, 406] on div "Image" at bounding box center [900, 383] width 118 height 62
click at [967, 408] on div "Image" at bounding box center [1022, 383] width 118 height 62
click at [965, 409] on div "Image 0" at bounding box center [941, 383] width 118 height 62
click at [949, 409] on div "Image 0" at bounding box center [890, 383] width 118 height 62
click at [965, 409] on div "Image" at bounding box center [1023, 383] width 118 height 62
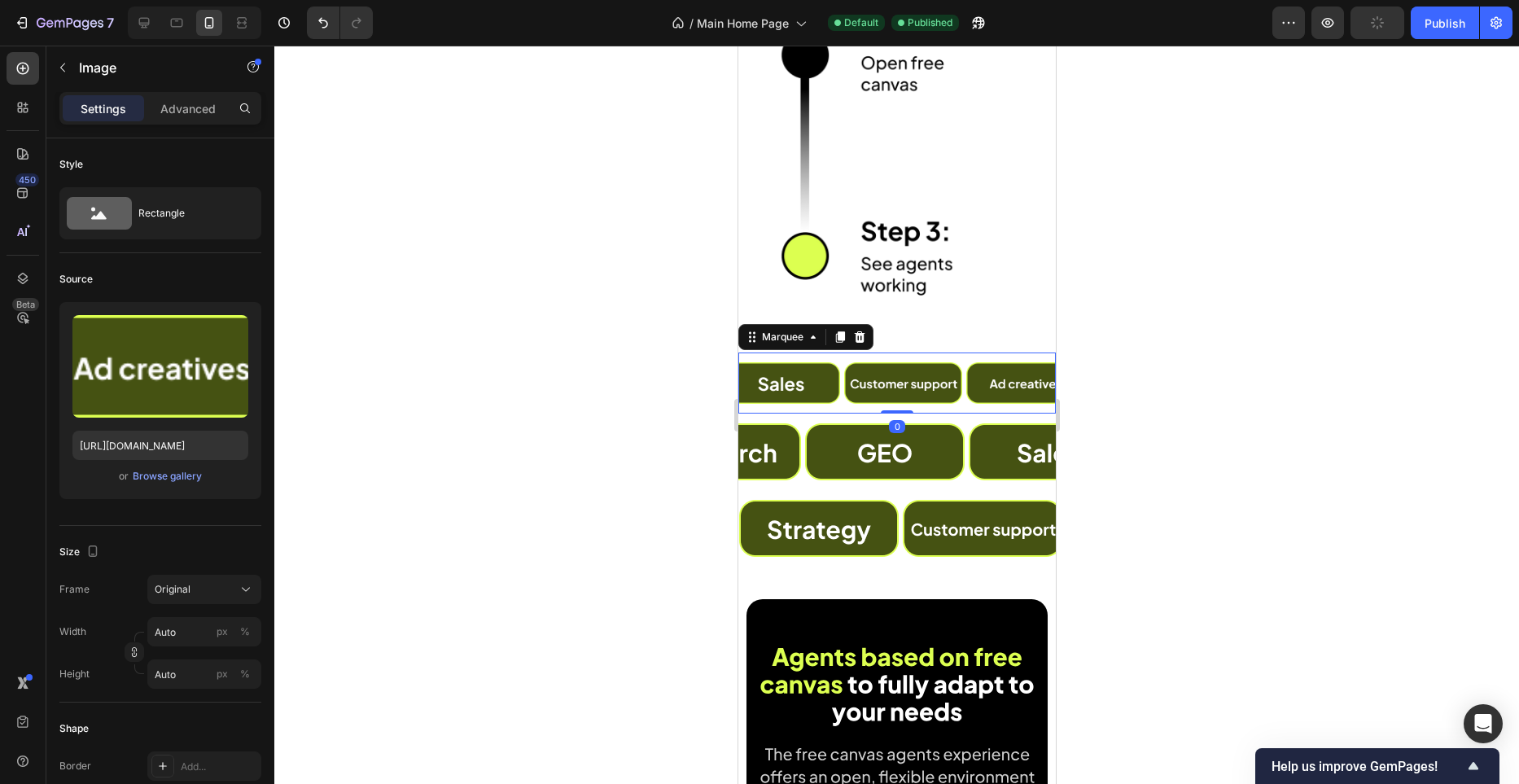
click at [956, 411] on div "Image" at bounding box center [895, 383] width 122 height 62
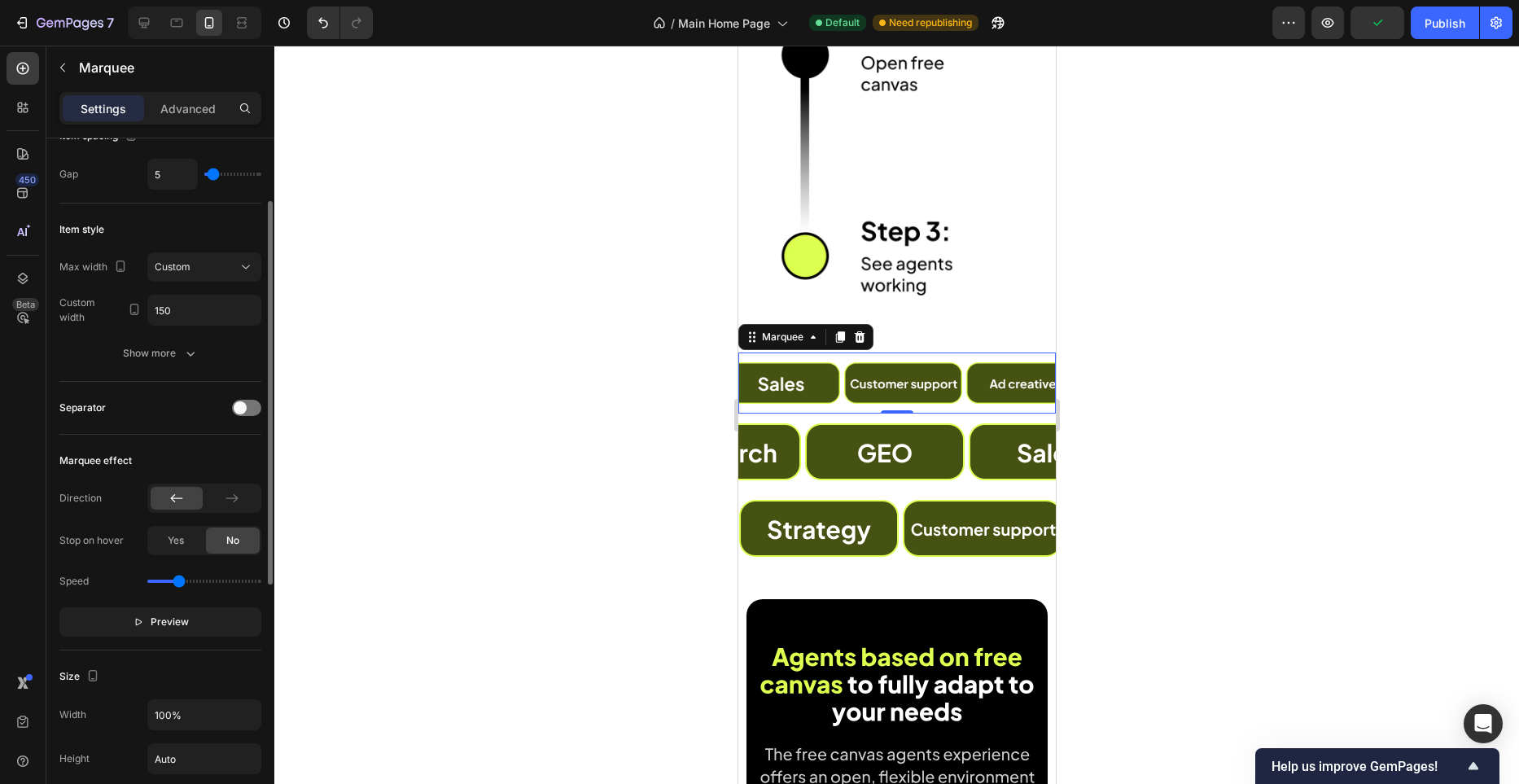
scroll to position [122, 0]
click at [208, 266] on div "Custom" at bounding box center [196, 266] width 83 height 14
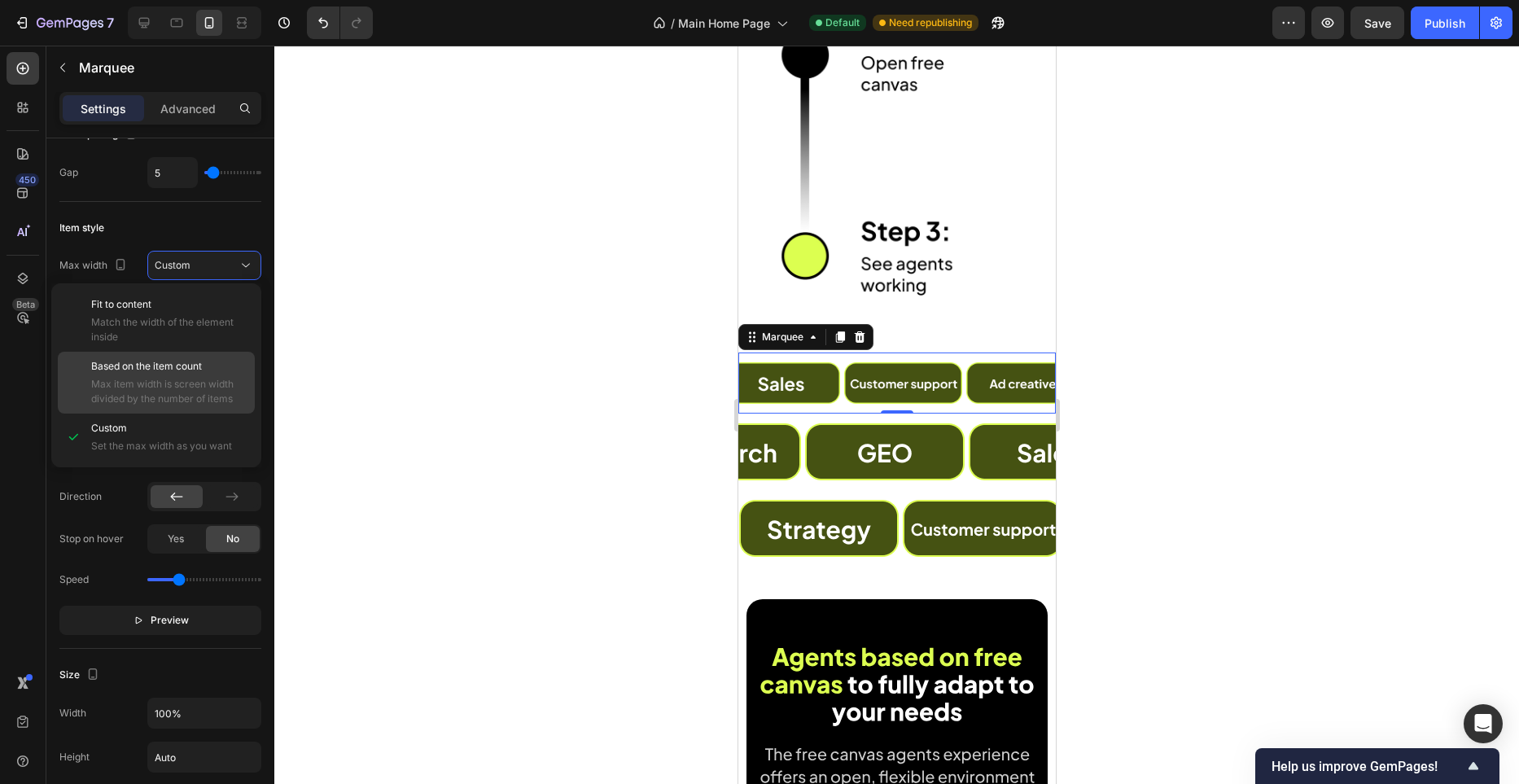
click at [196, 375] on div "Based on the item count Max item width is screen width divided by the number of…" at bounding box center [169, 383] width 156 height 47
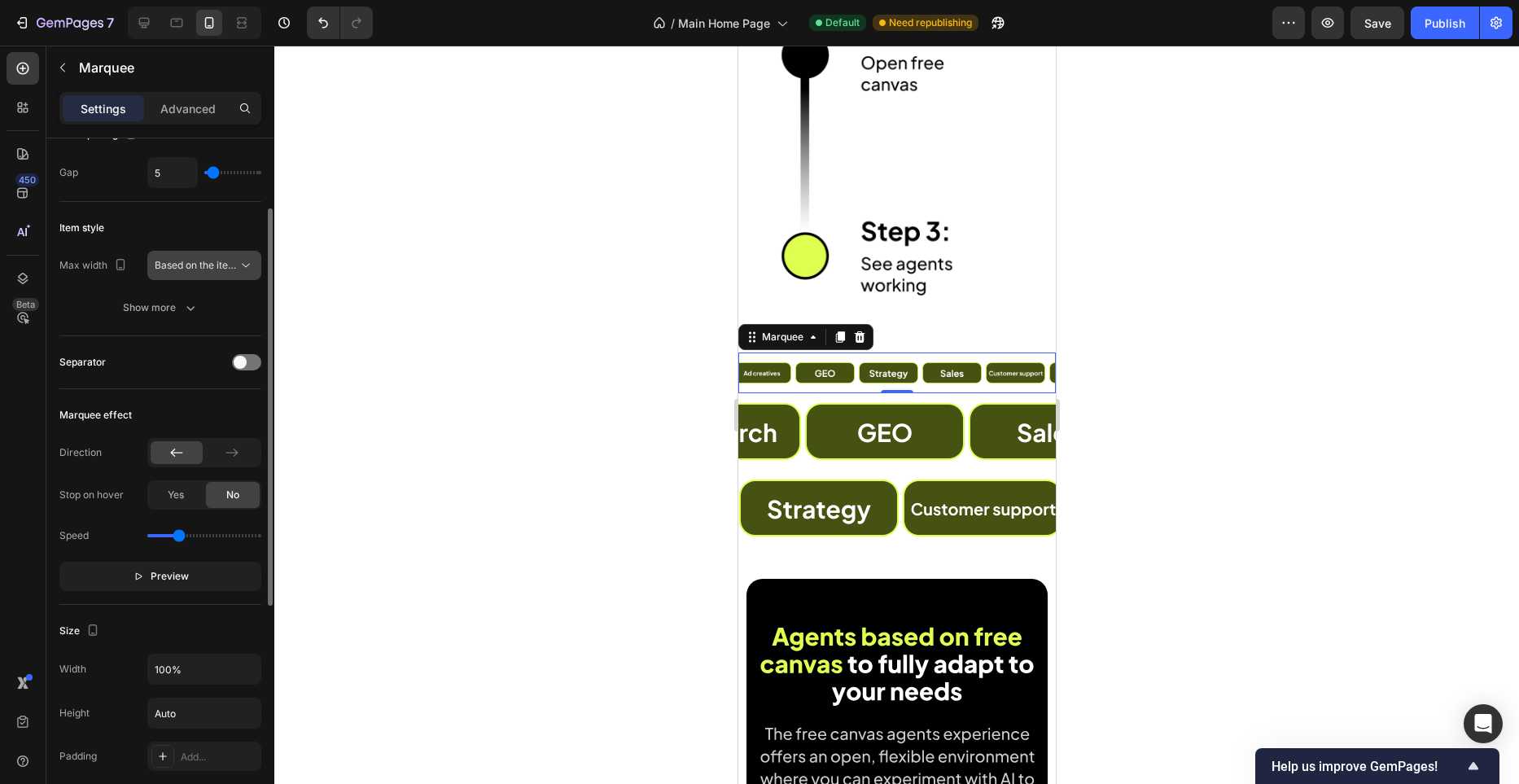
click at [215, 260] on span "Based on the item count" at bounding box center [210, 266] width 111 height 13
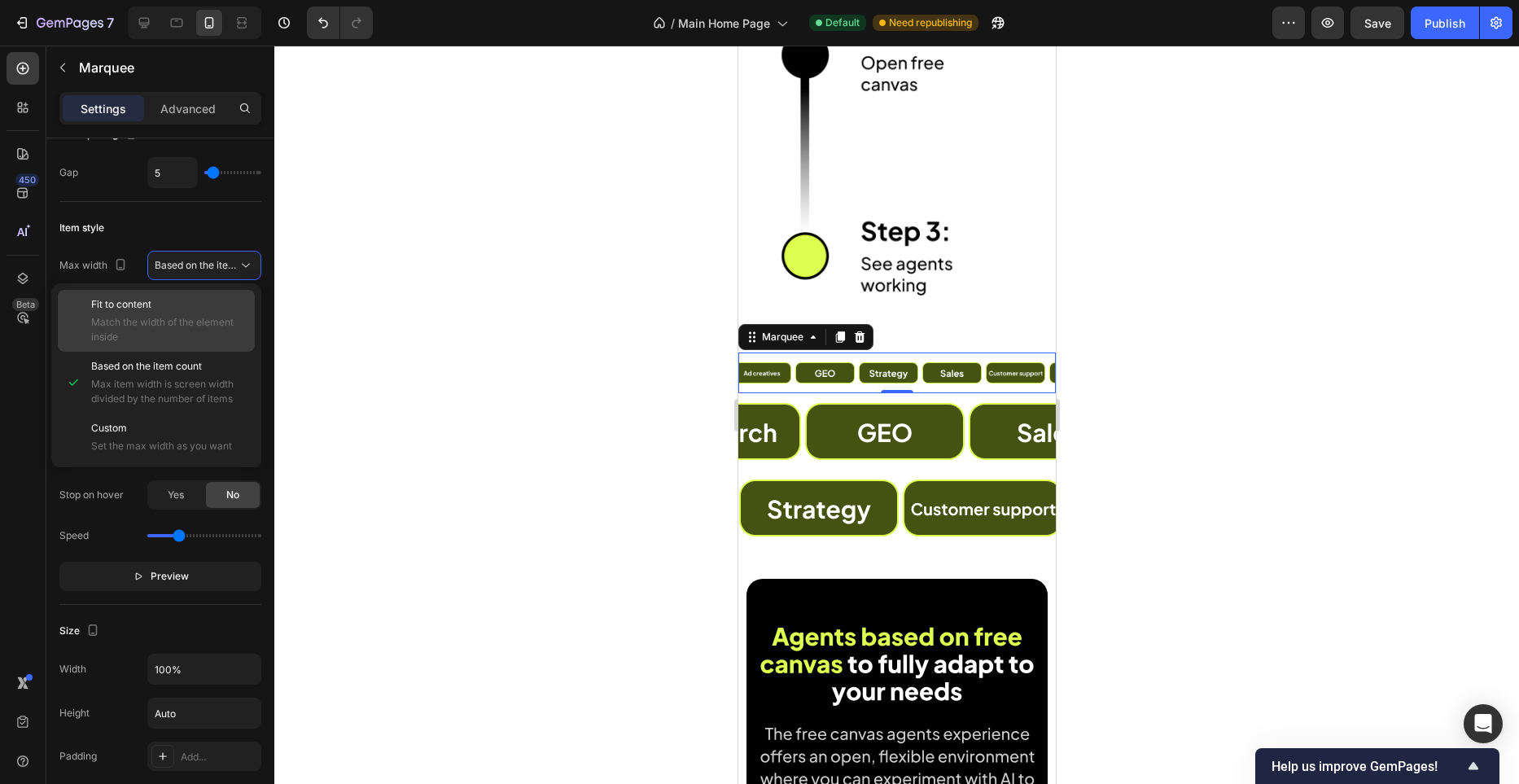
click at [200, 328] on span "Match the width of the element inside" at bounding box center [169, 329] width 156 height 30
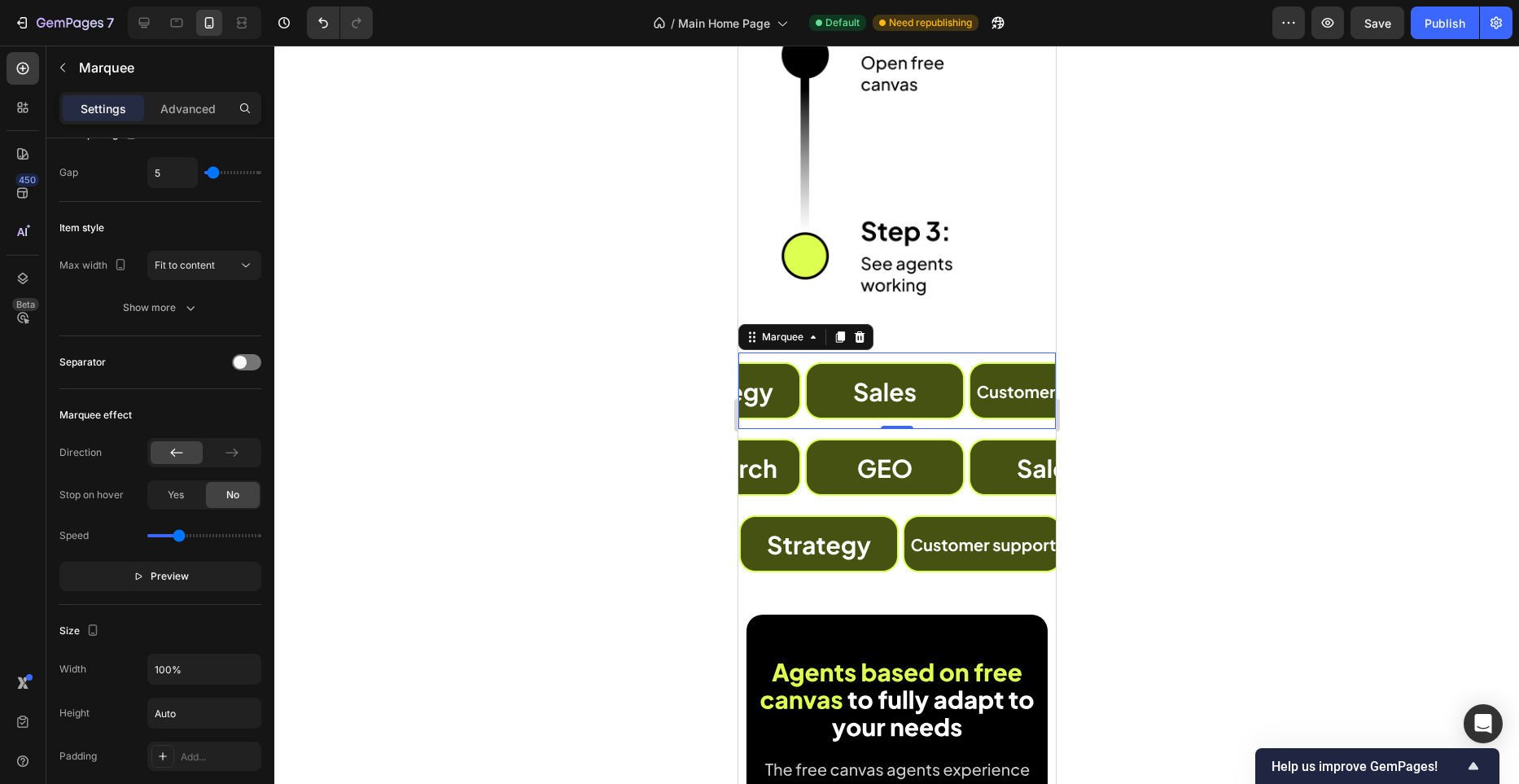
click at [543, 362] on div at bounding box center [897, 415] width 1245 height 738
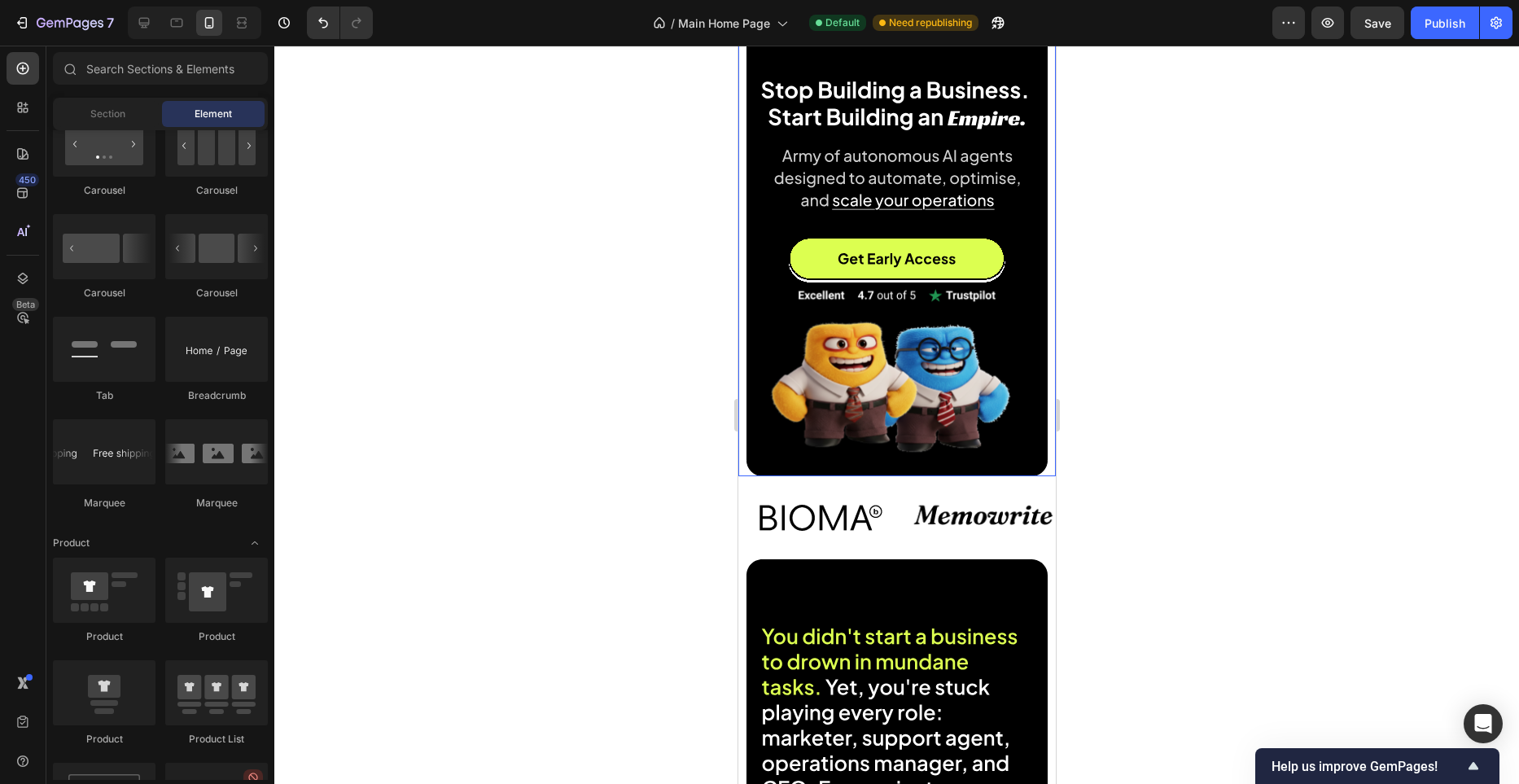
scroll to position [156, 0]
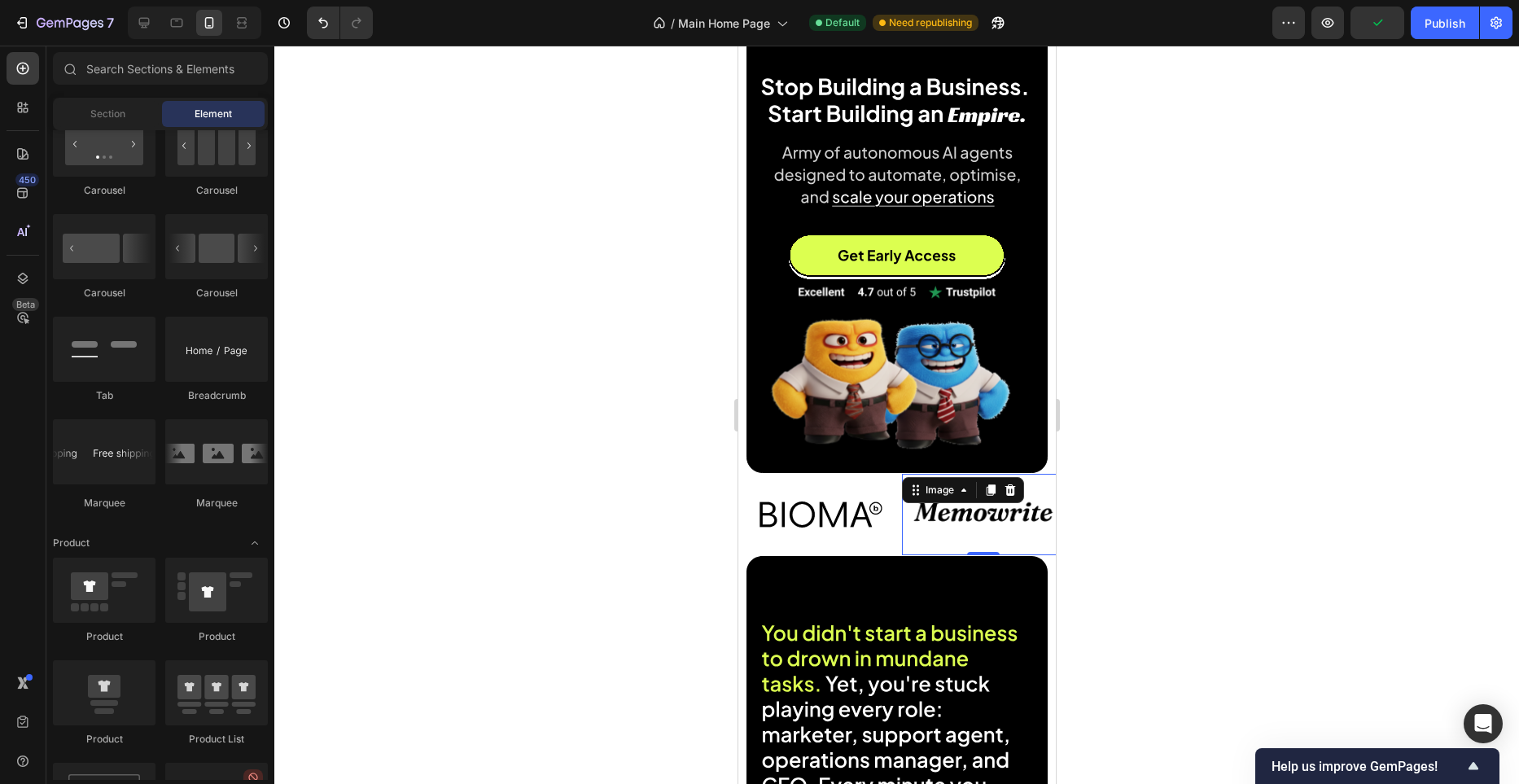
click at [901, 552] on div "Image 0" at bounding box center [983, 514] width 163 height 81
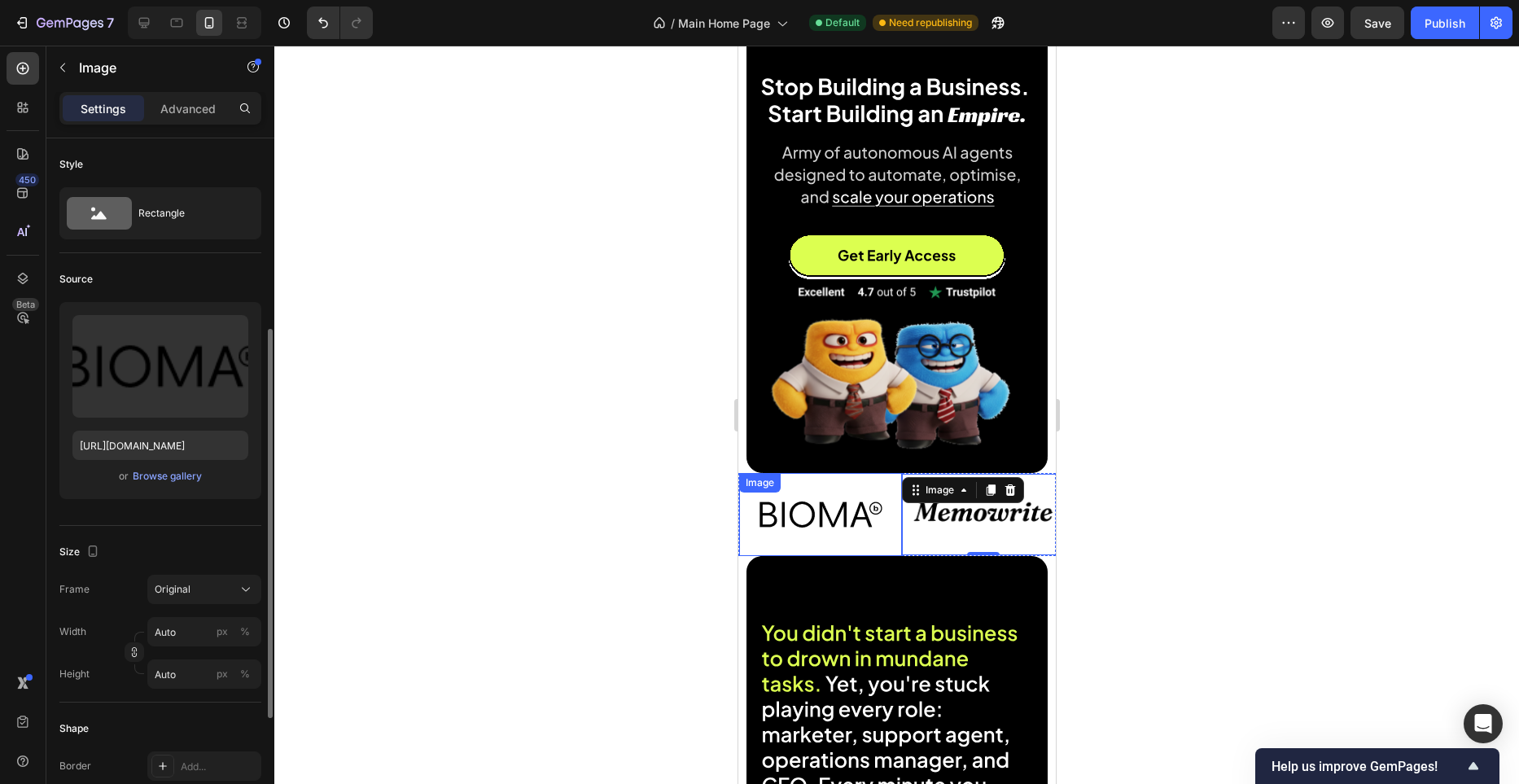
scroll to position [122, 0]
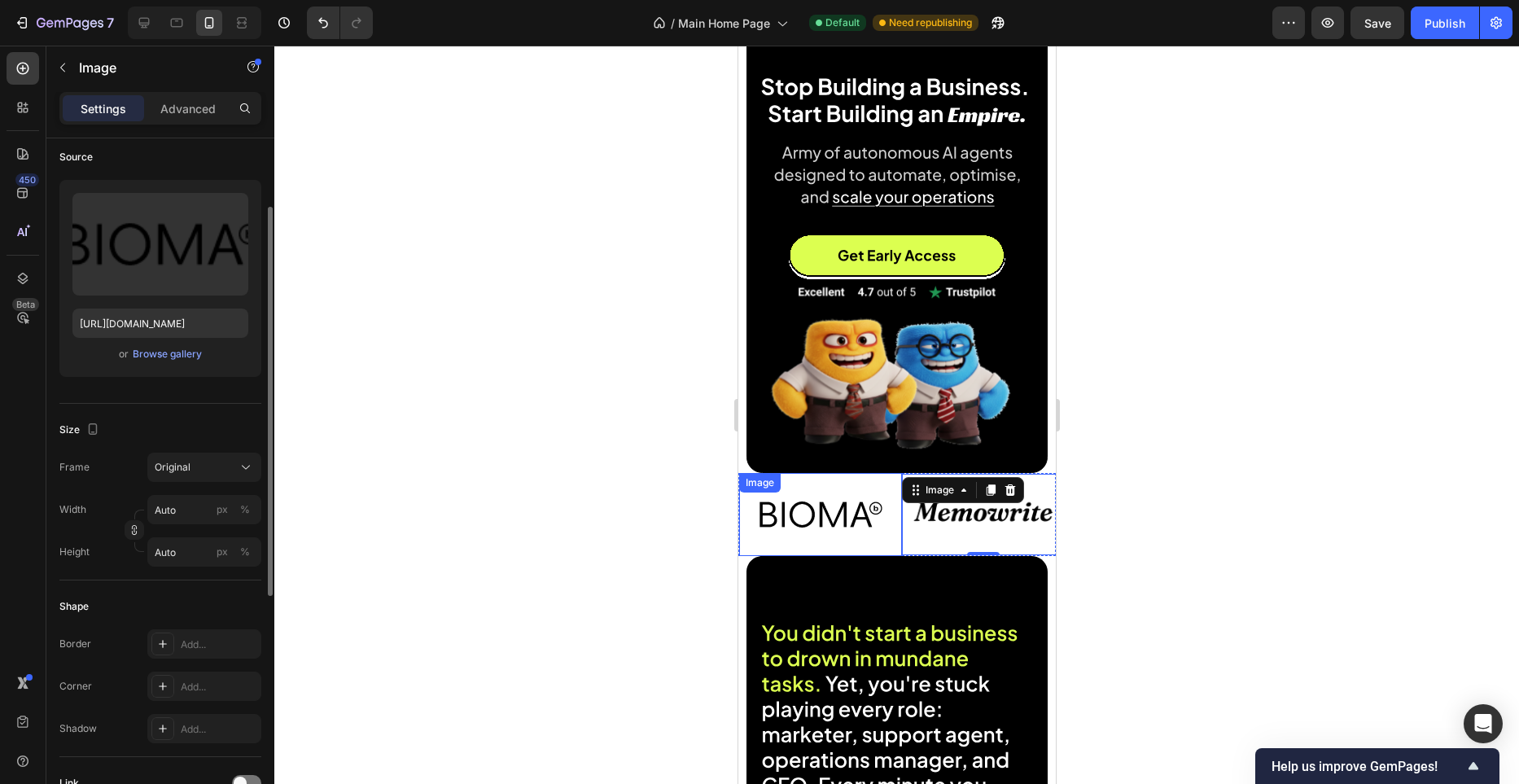
click at [798, 486] on div "Image" at bounding box center [820, 514] width 163 height 83
click at [765, 485] on div "Image" at bounding box center [776, 489] width 35 height 14
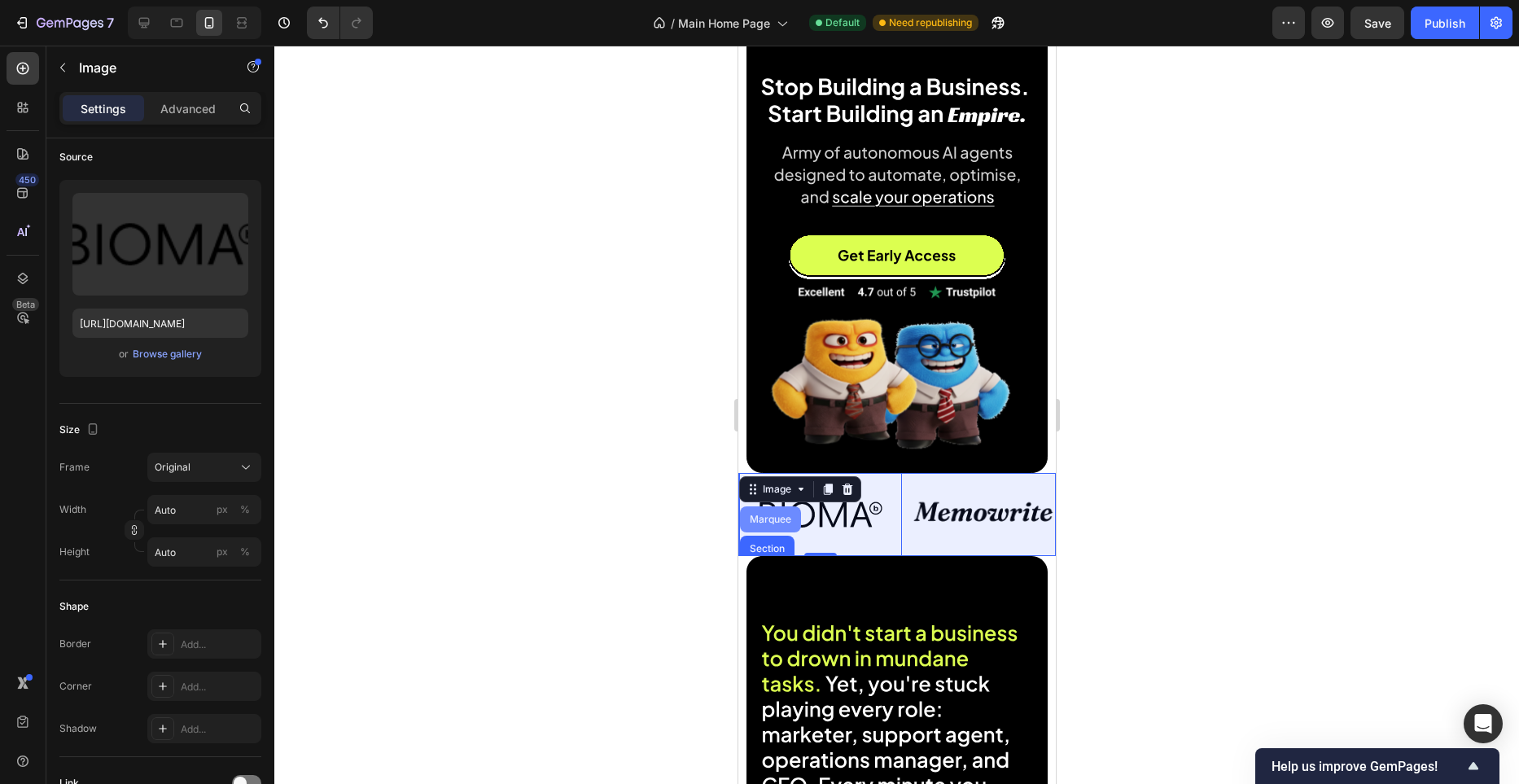
click at [781, 523] on div "Marquee" at bounding box center [770, 519] width 48 height 10
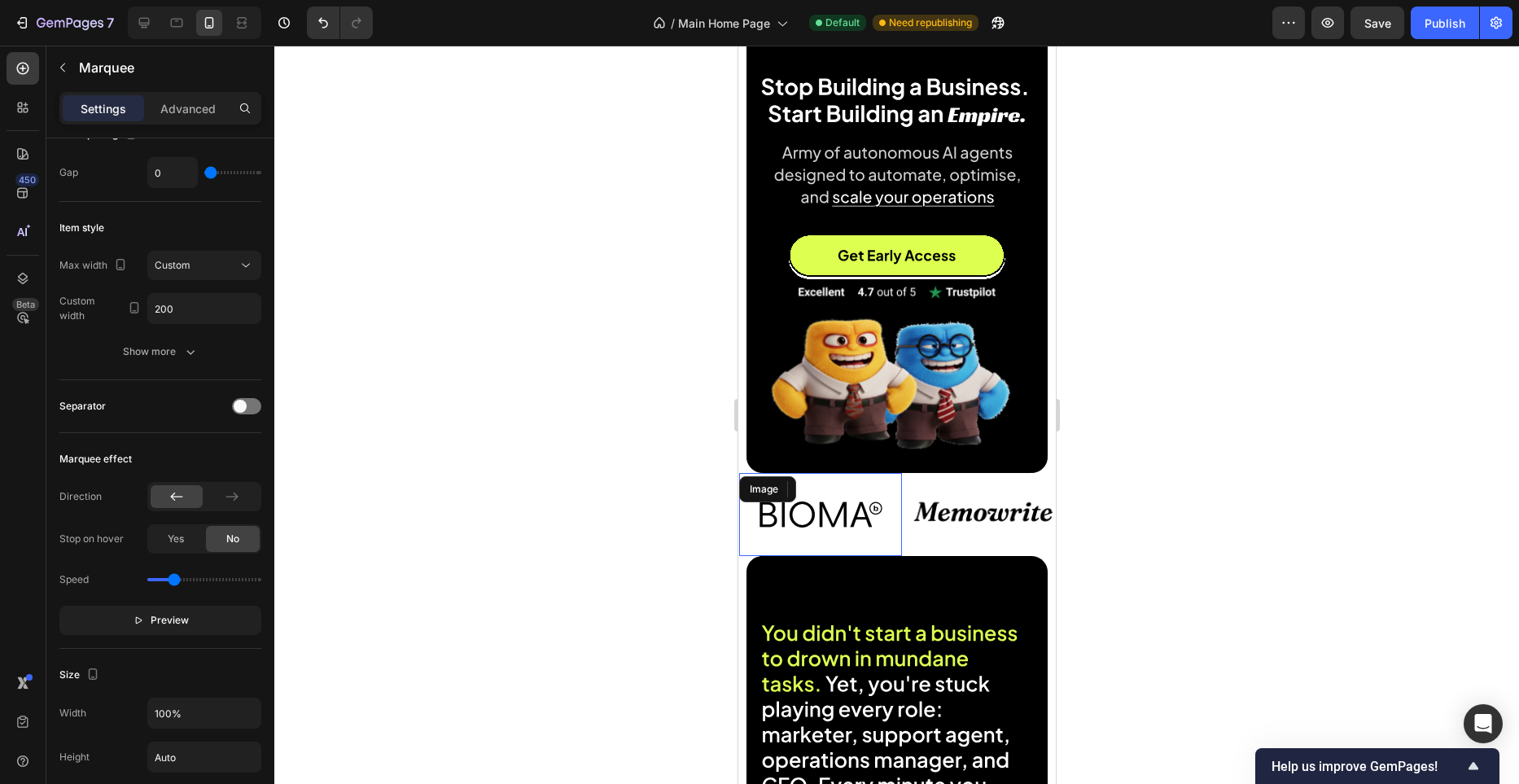
scroll to position [0, 0]
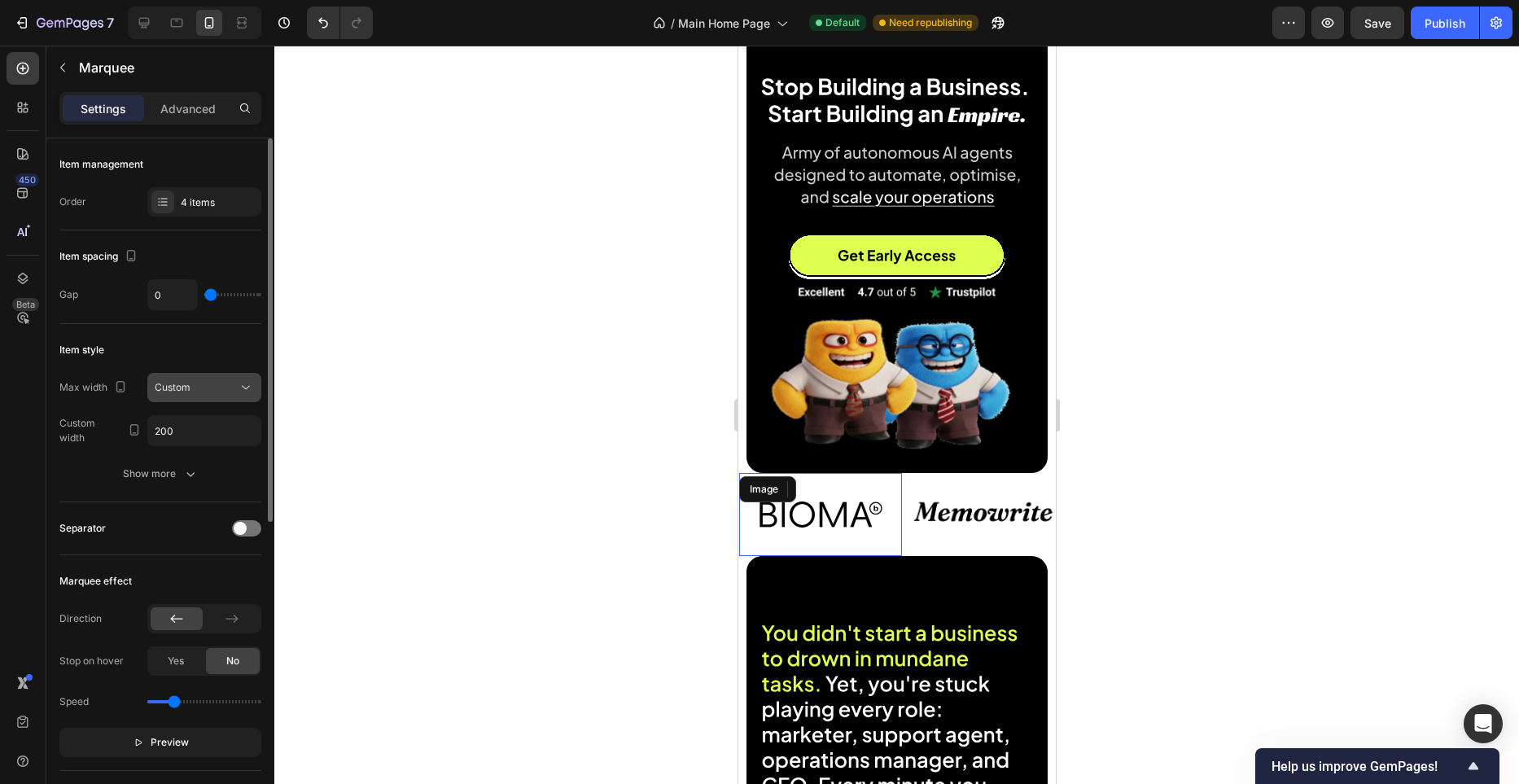
click at [241, 391] on icon at bounding box center [246, 387] width 16 height 16
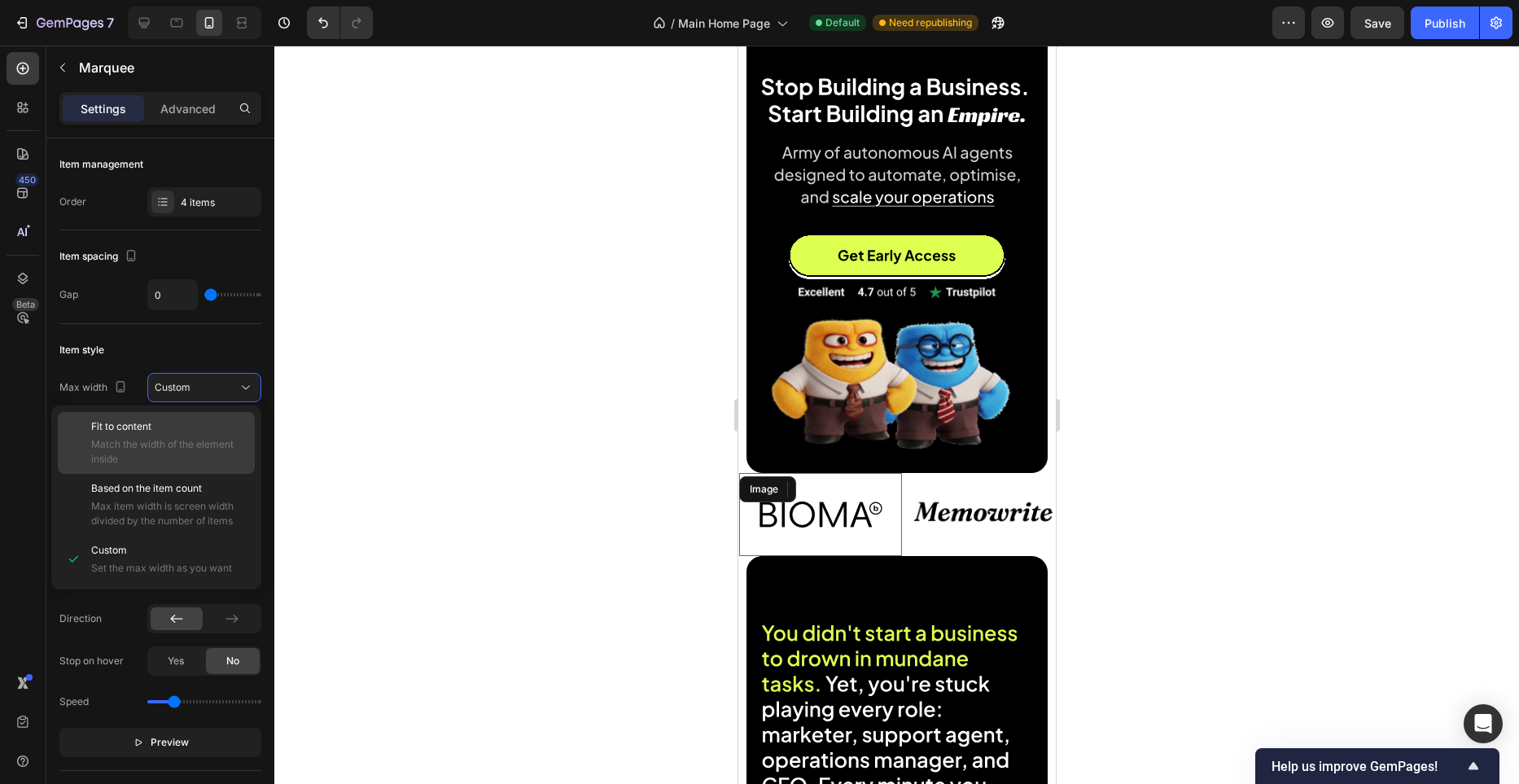
click at [211, 426] on p "Fit to content" at bounding box center [169, 426] width 156 height 14
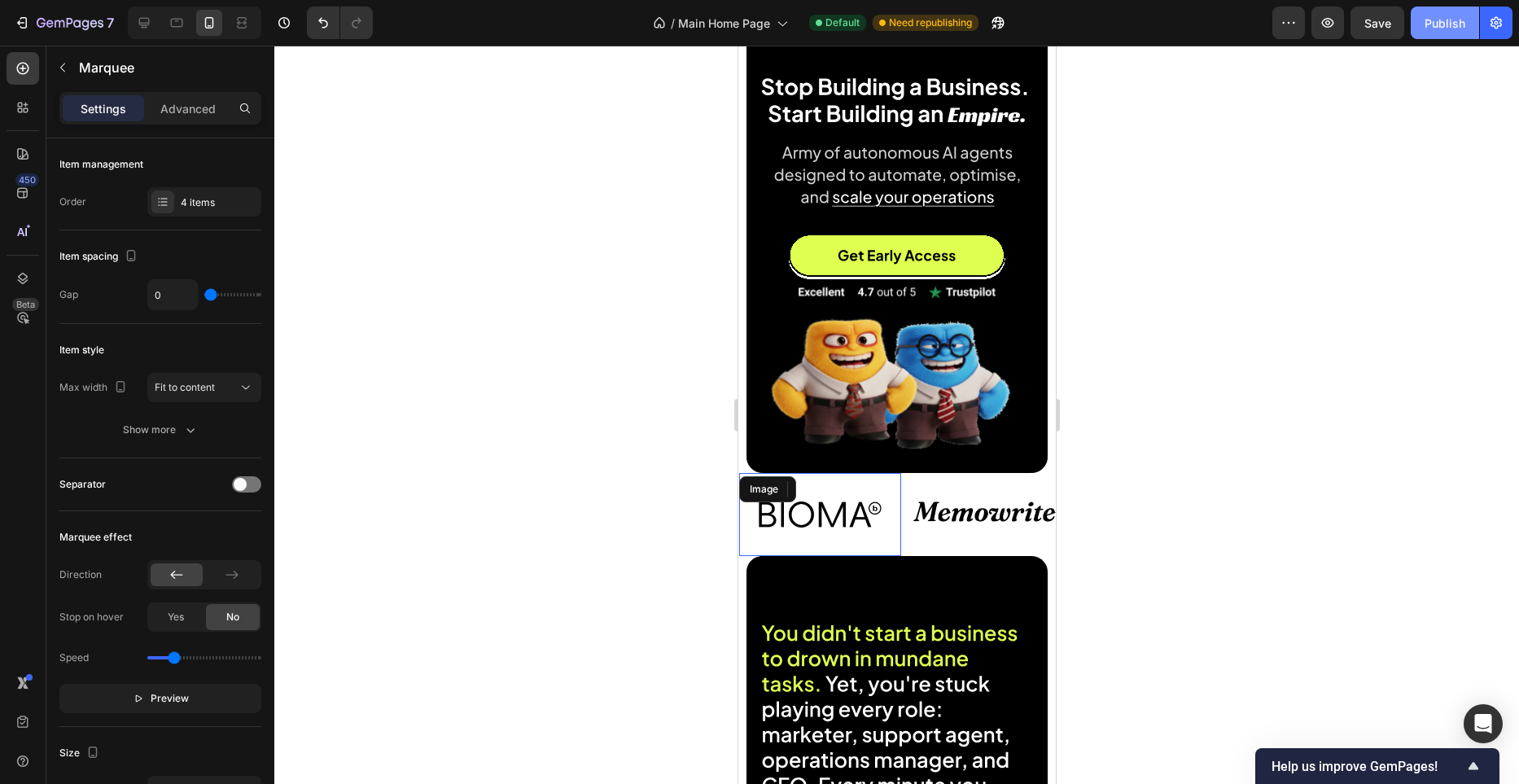
click at [1447, 26] on div "Publish" at bounding box center [1446, 22] width 41 height 17
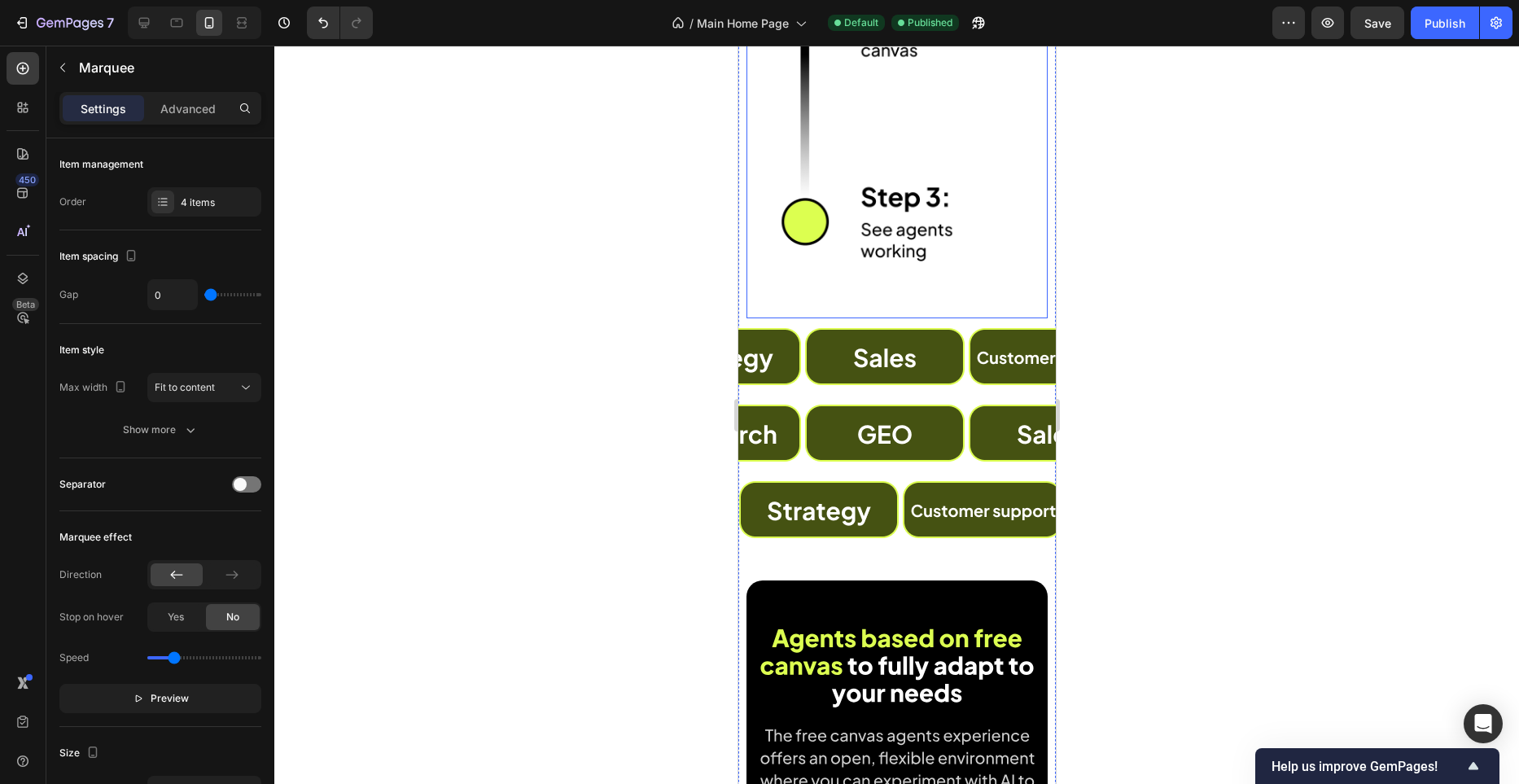
scroll to position [3713, 0]
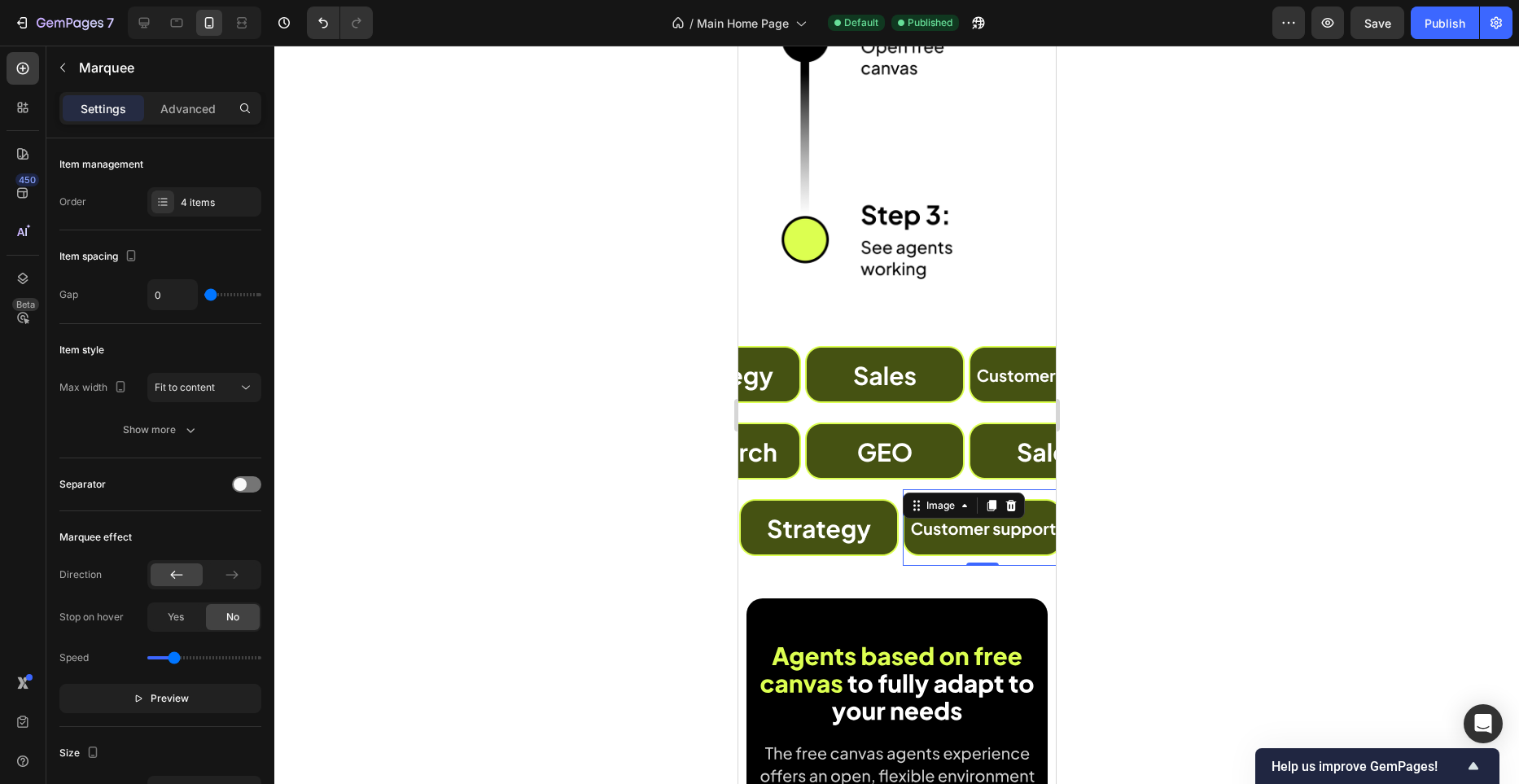
click at [905, 497] on div "Image" at bounding box center [950, 505] width 122 height 26
click at [868, 493] on div "Image" at bounding box center [786, 527] width 164 height 77
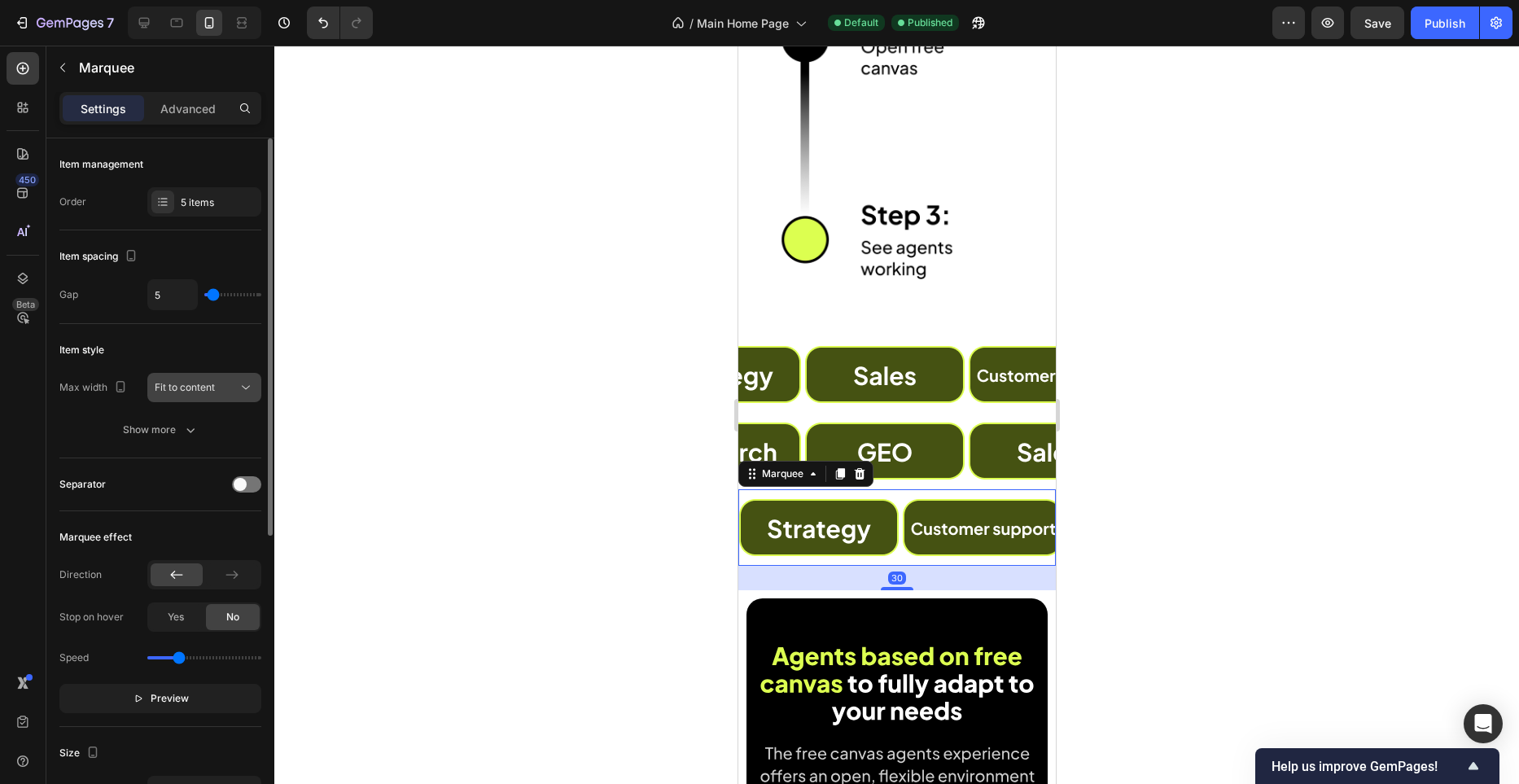
click at [231, 387] on div "Fit to content" at bounding box center [196, 387] width 83 height 14
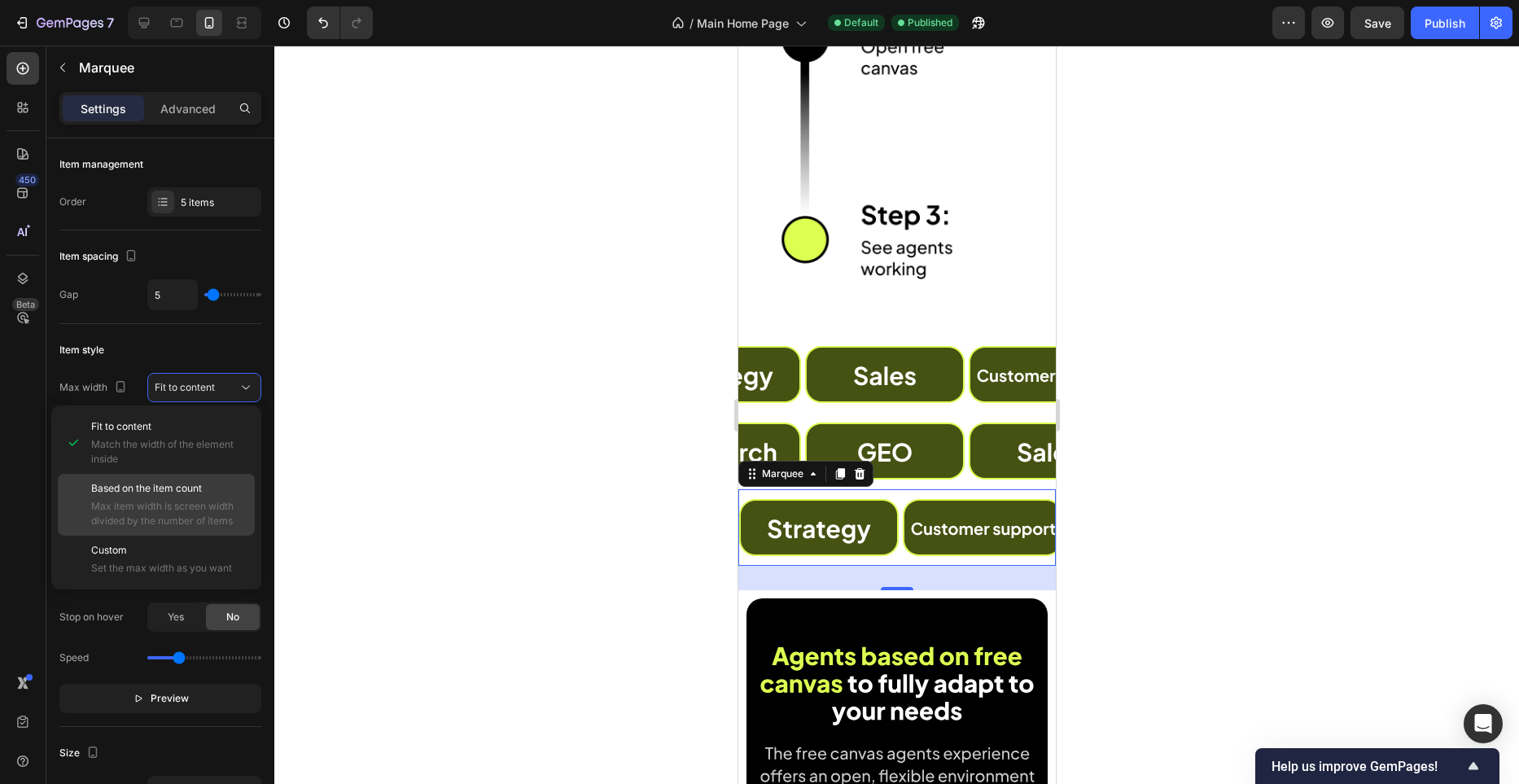
click at [217, 519] on span "Max item width is screen width divided by the number of items" at bounding box center [169, 513] width 156 height 30
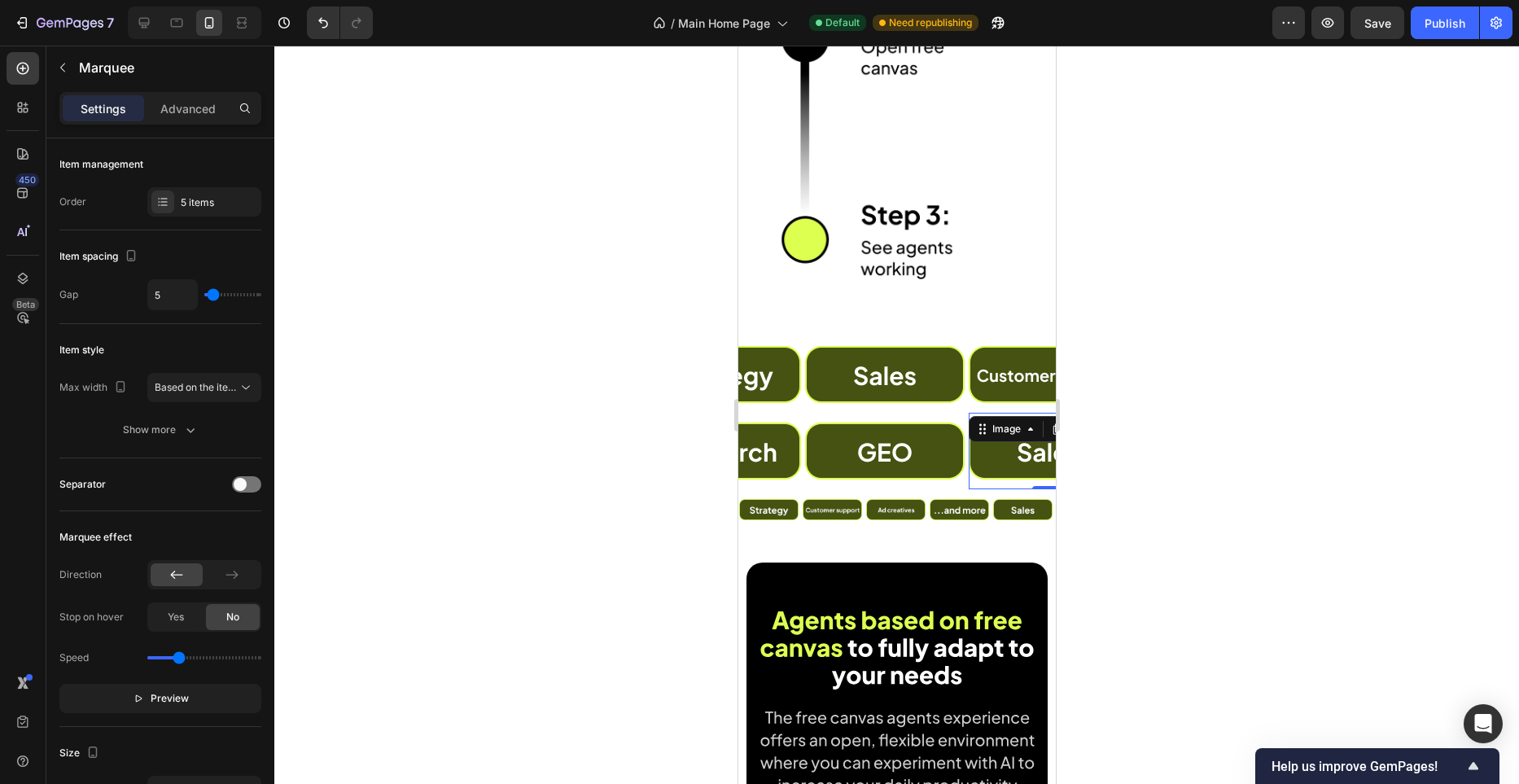
click at [318, 485] on div "Image 0" at bounding box center [239, 451] width 160 height 77
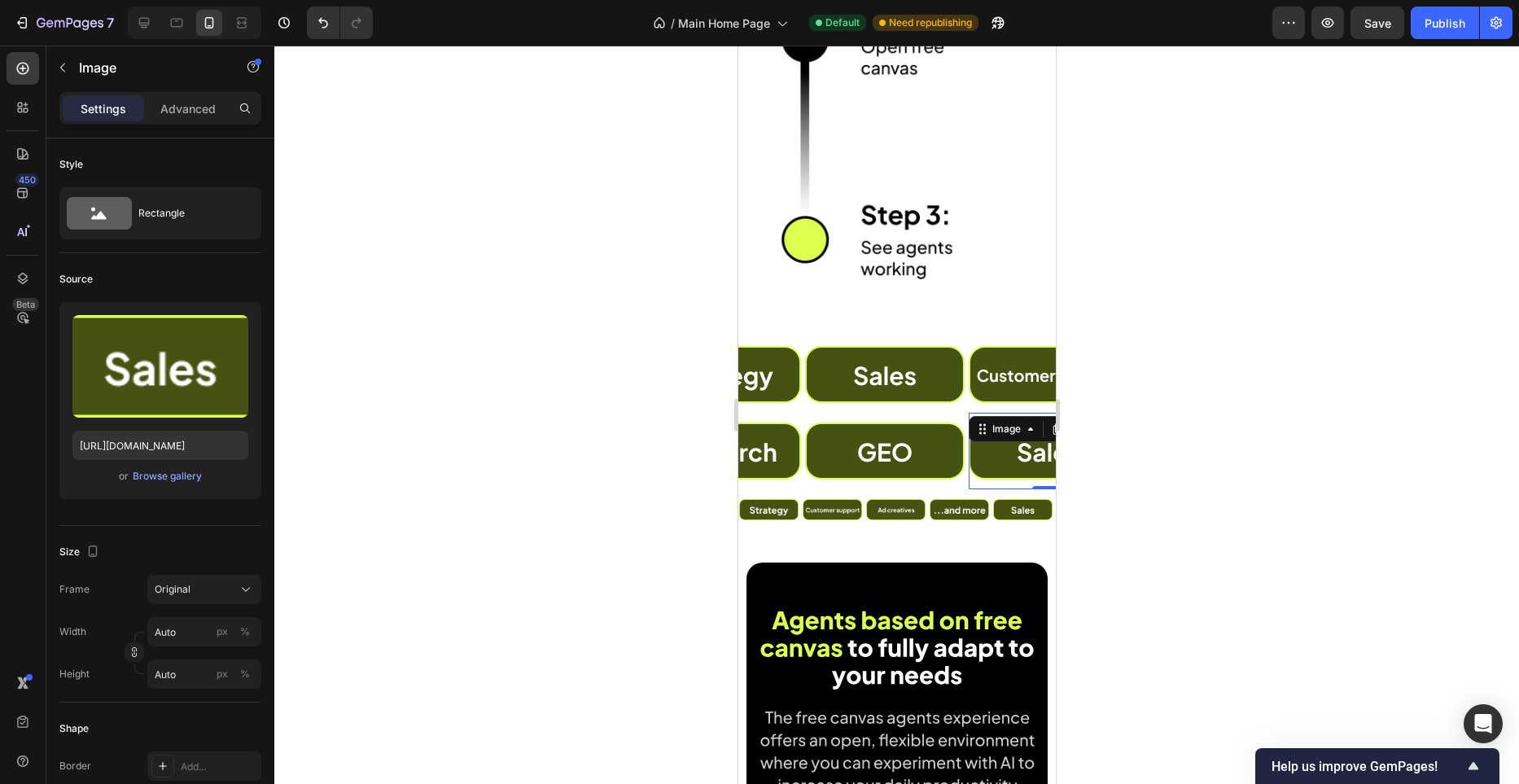
click at [315, 486] on div "Image 0" at bounding box center [235, 451] width 160 height 77
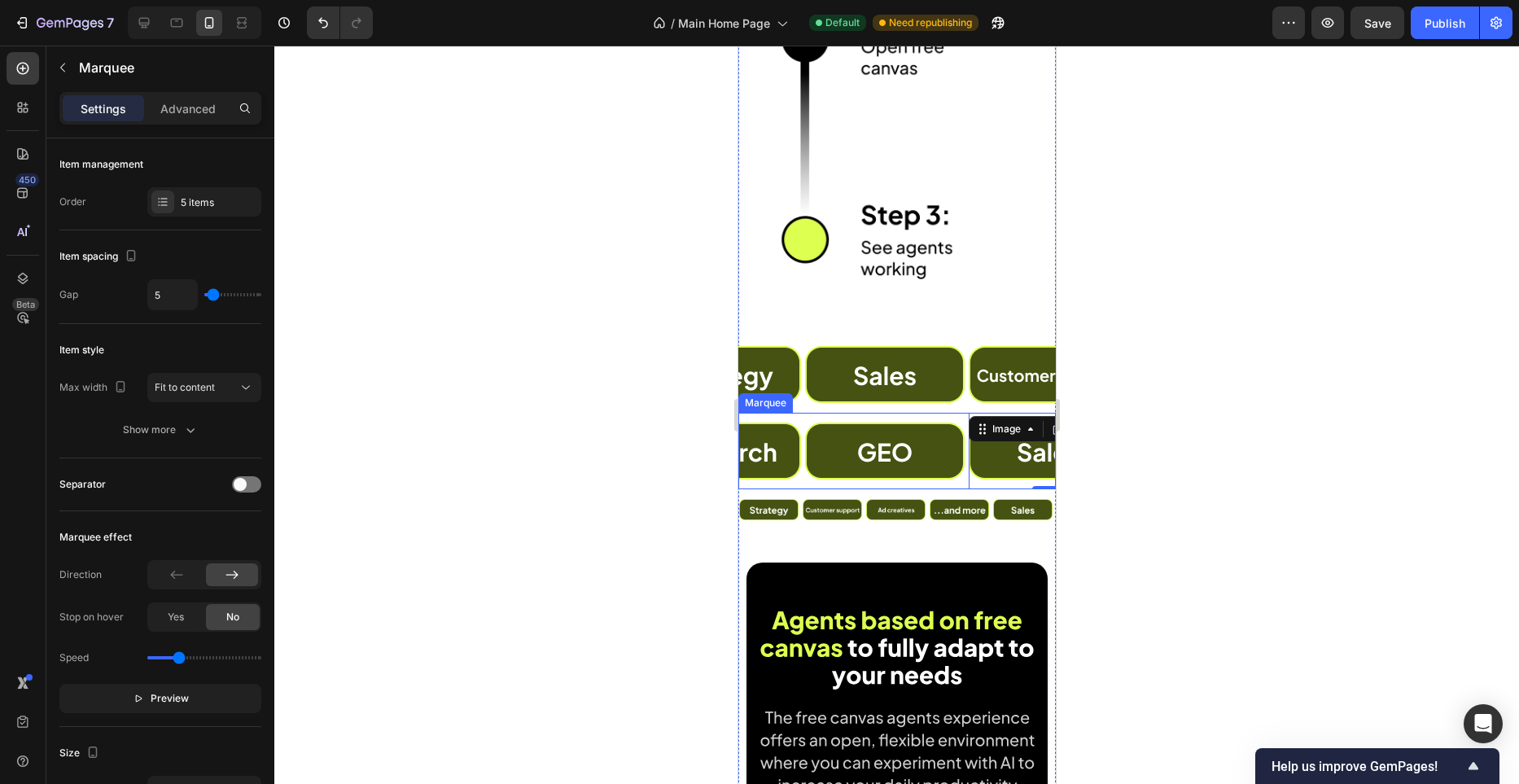
click at [173, 485] on div "Image" at bounding box center [91, 451] width 164 height 77
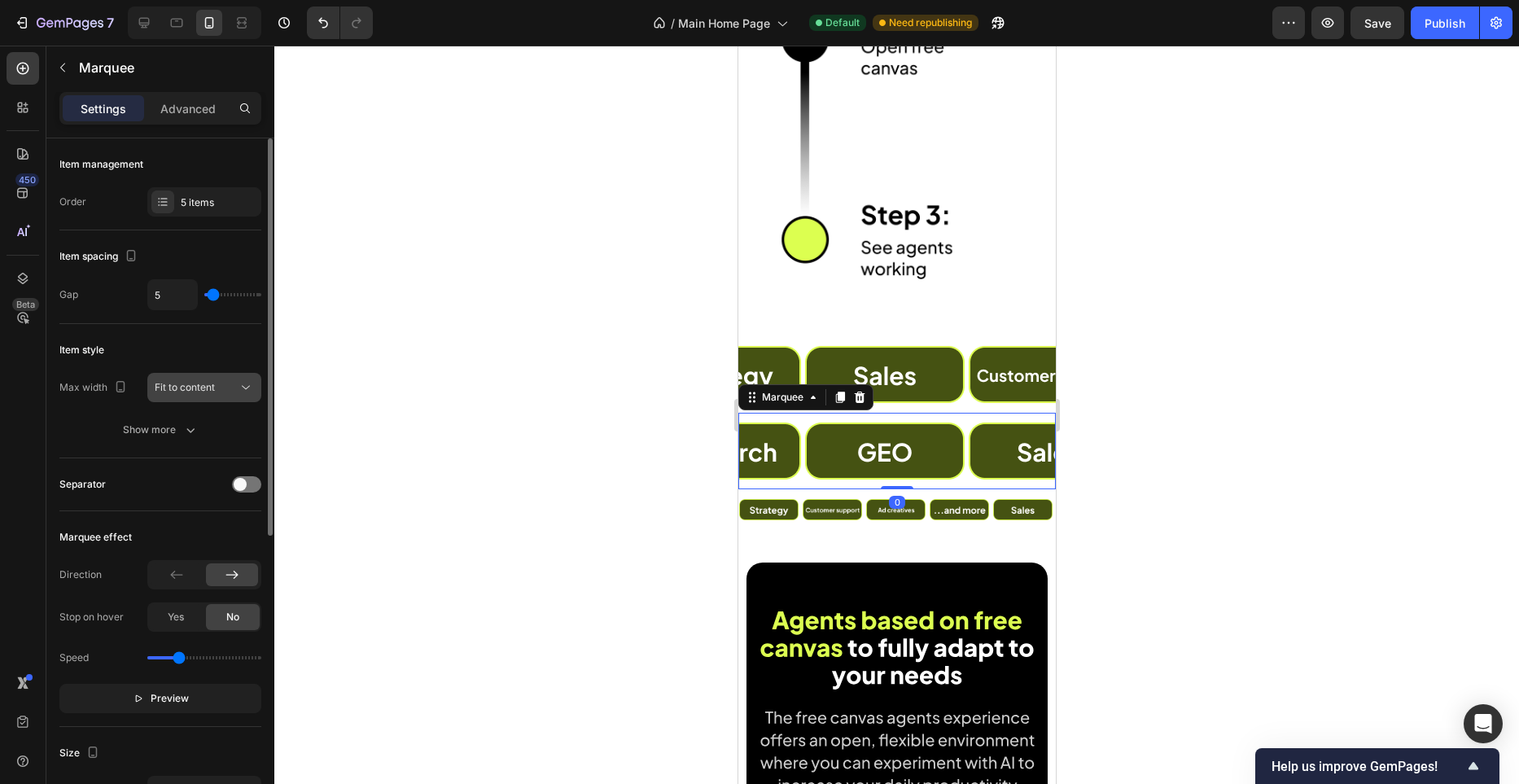
click at [238, 388] on icon at bounding box center [246, 387] width 16 height 16
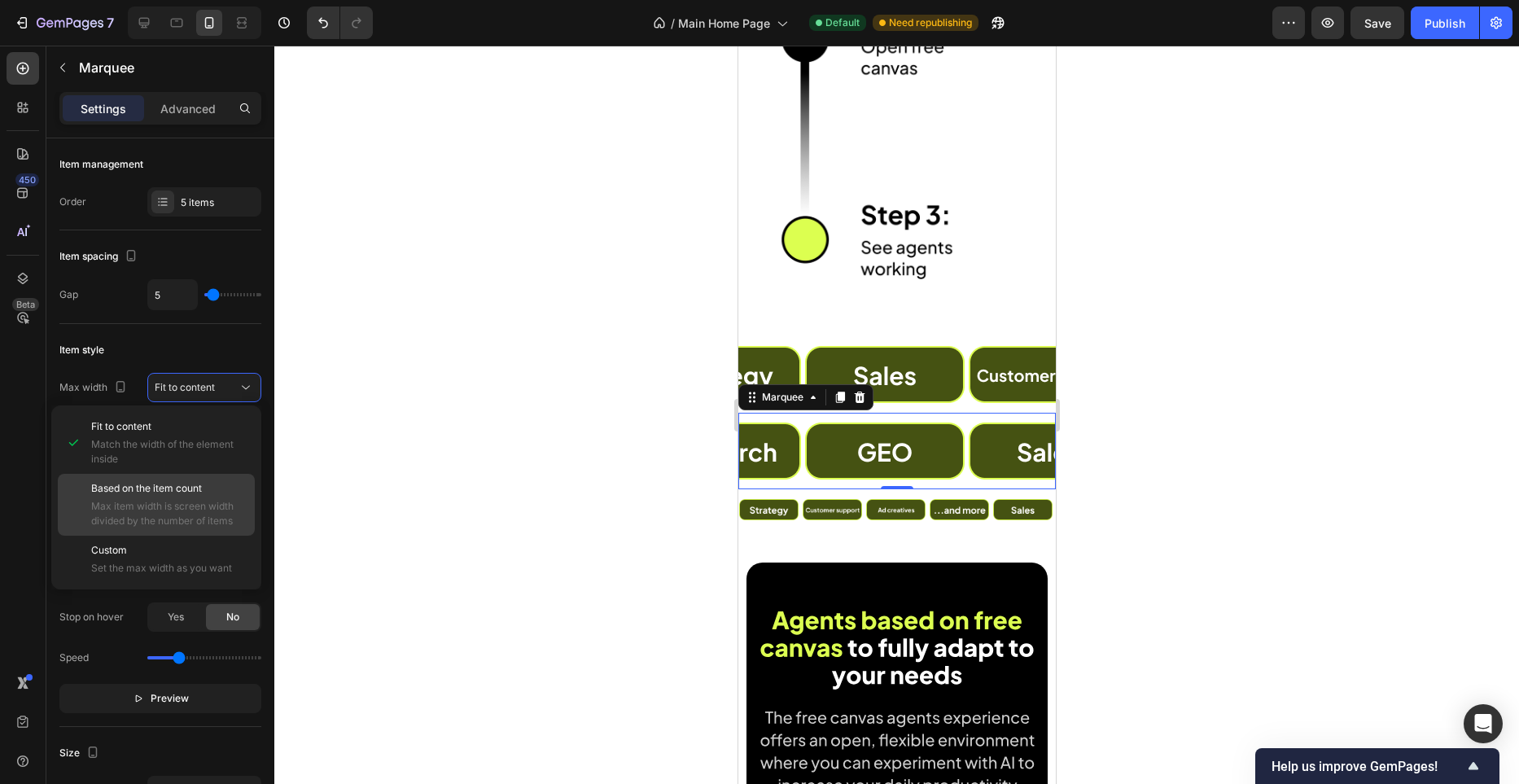
click at [200, 492] on span "Based on the item count" at bounding box center [147, 488] width 111 height 14
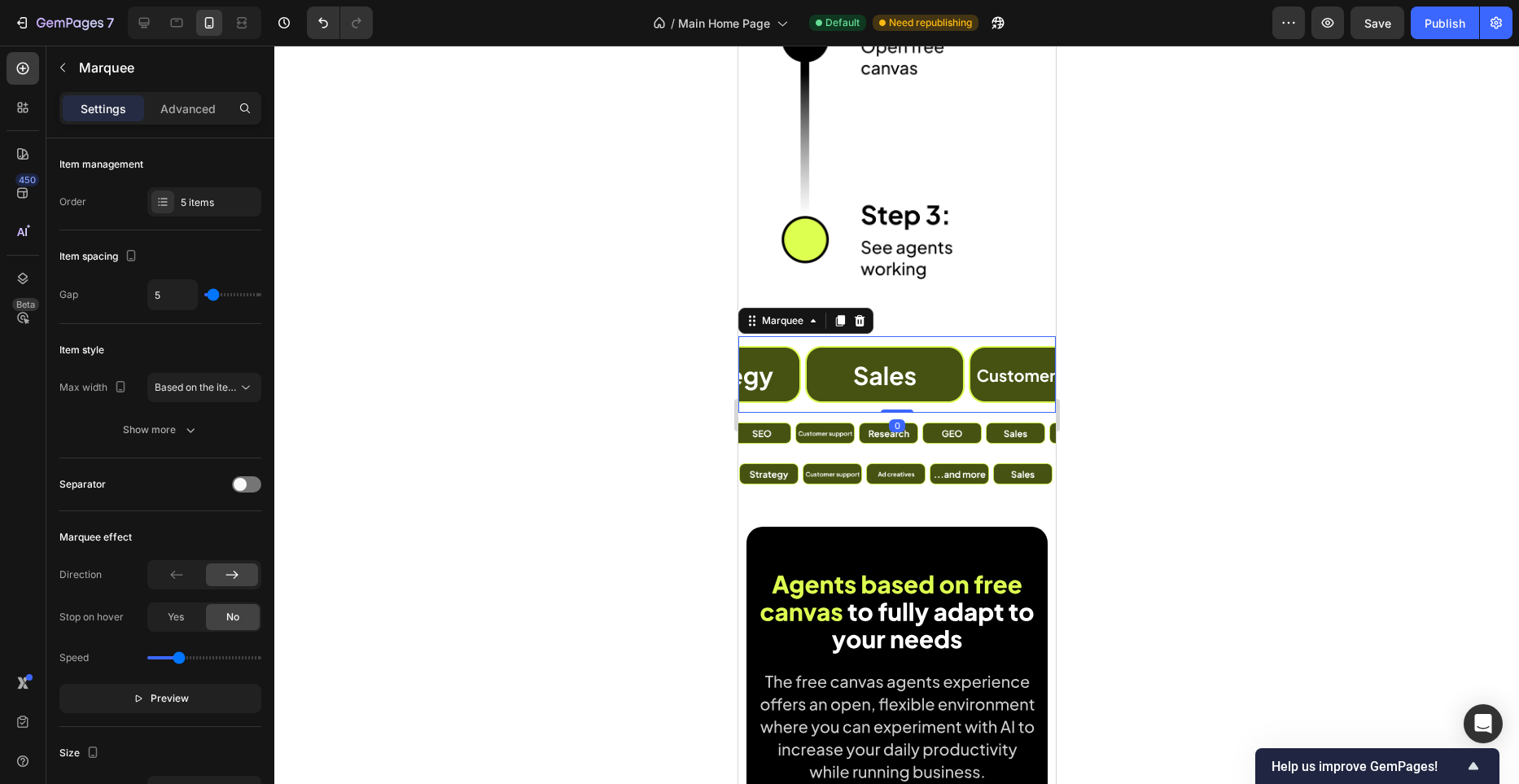
click at [958, 407] on div "Image" at bounding box center [875, 375] width 164 height 77
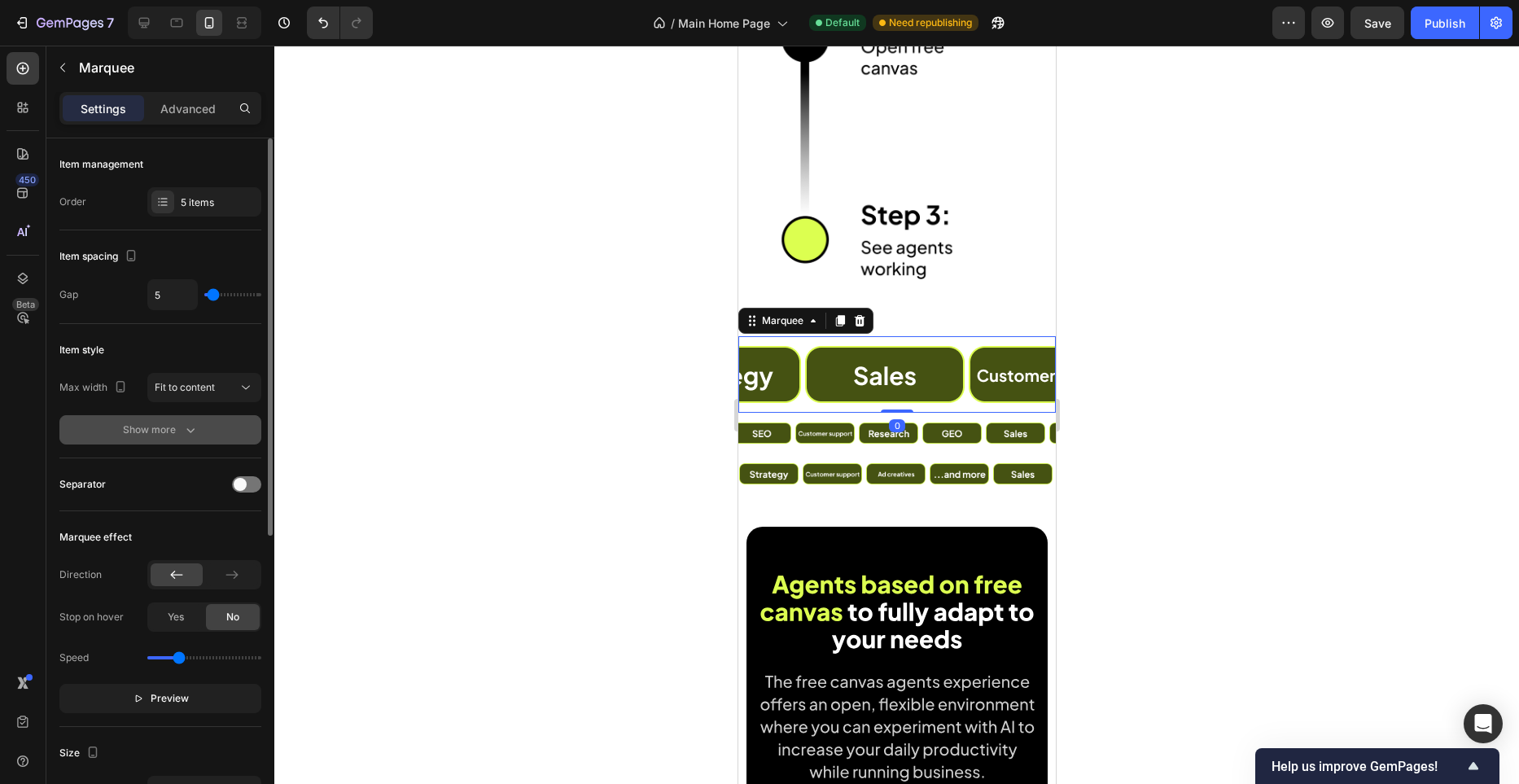
click at [196, 418] on button "Show more" at bounding box center [160, 429] width 202 height 30
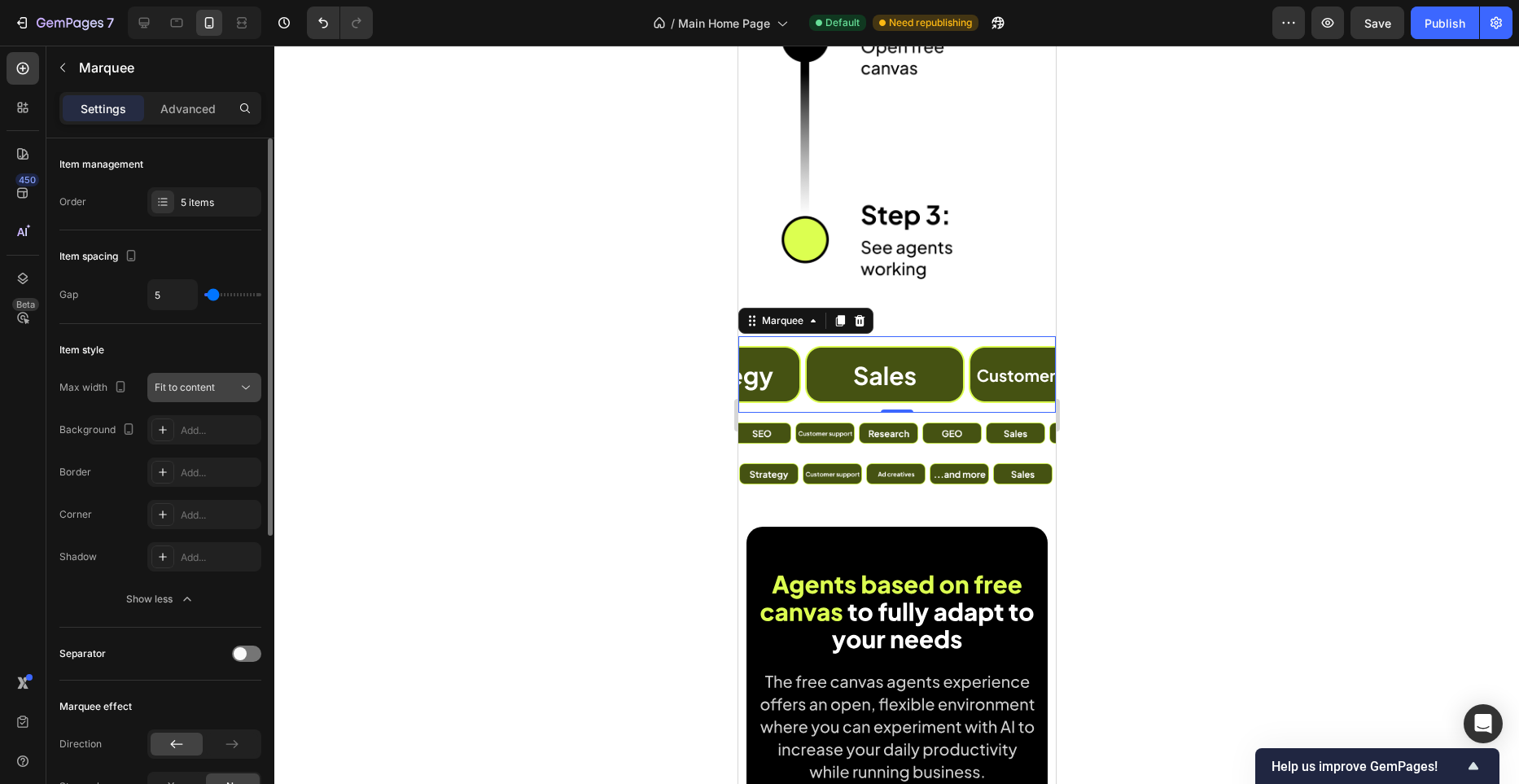
click at [216, 388] on div "Fit to content" at bounding box center [196, 387] width 83 height 14
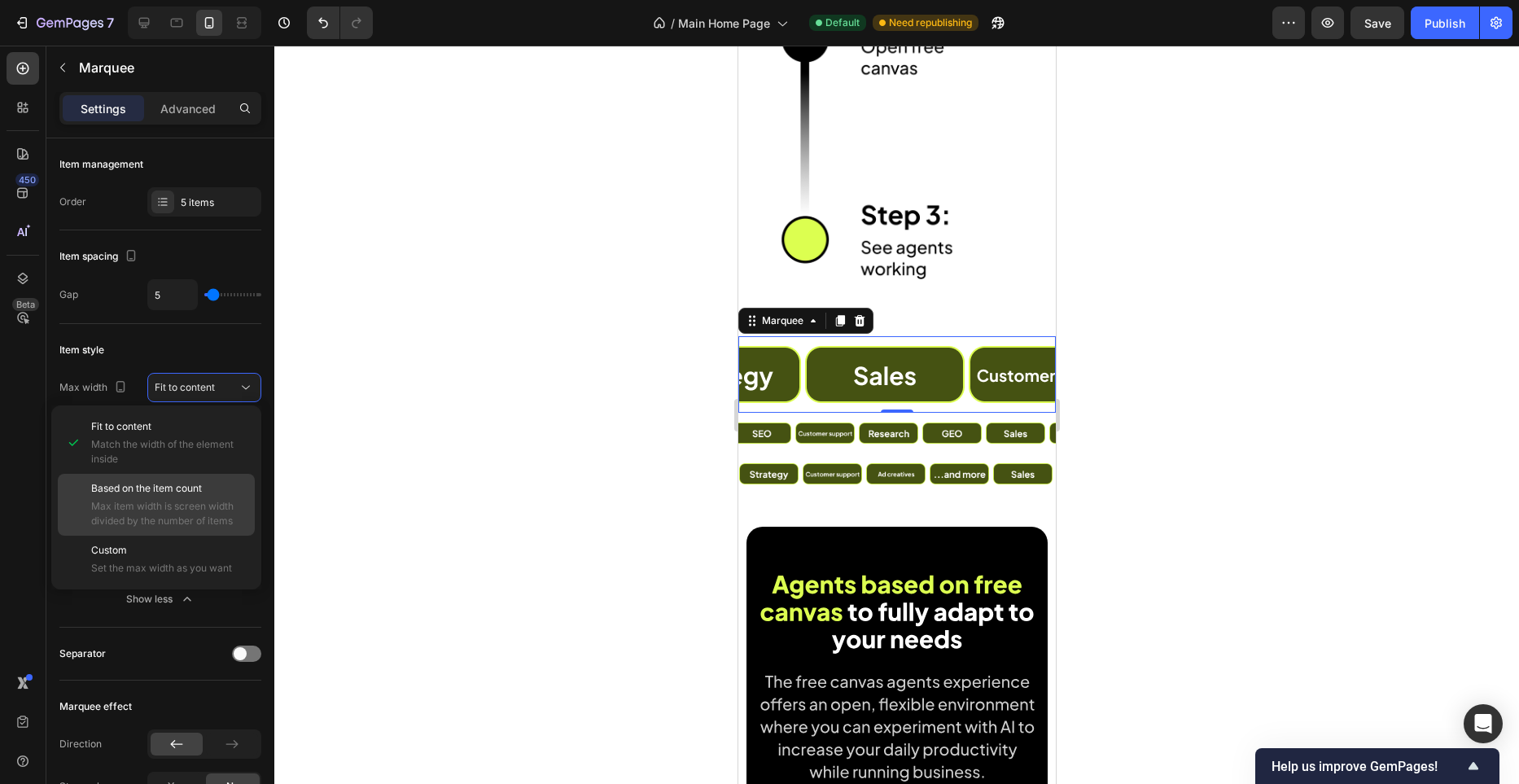
click at [187, 497] on div "Based on the item count Max item width is screen width divided by the number of…" at bounding box center [169, 504] width 156 height 47
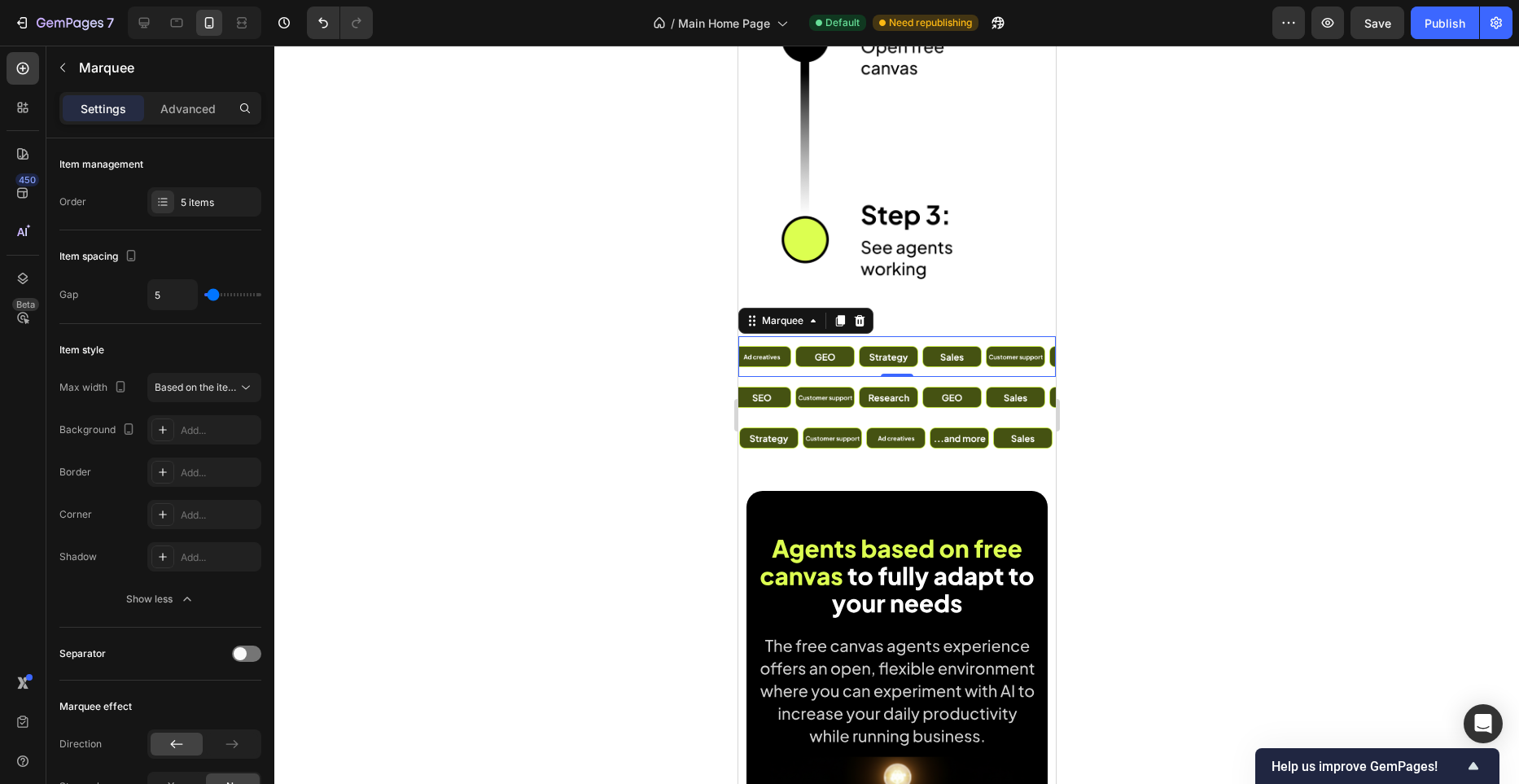
click at [616, 372] on div at bounding box center [897, 415] width 1245 height 738
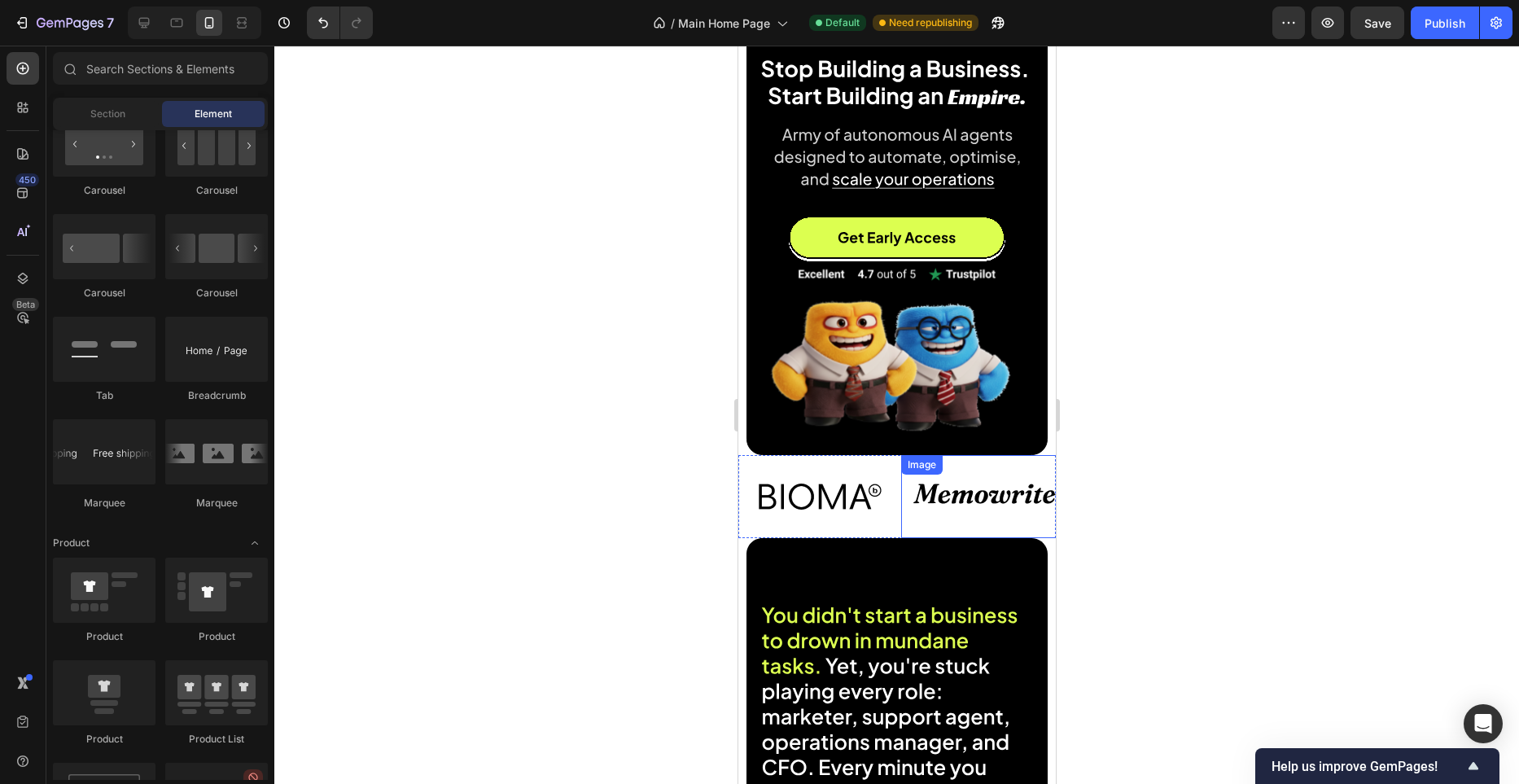
scroll to position [177, 0]
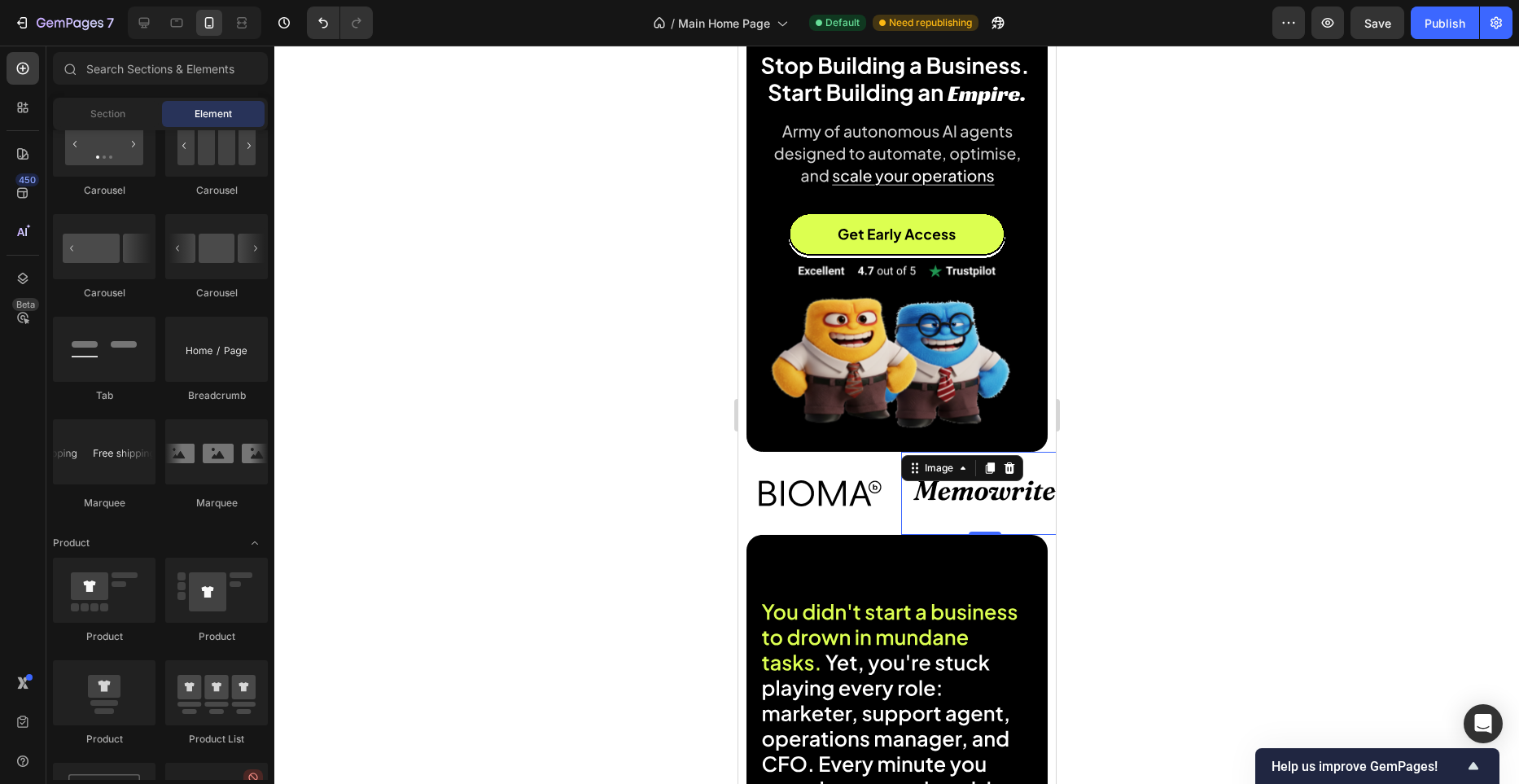
click at [900, 533] on div "Image 0" at bounding box center [983, 493] width 167 height 83
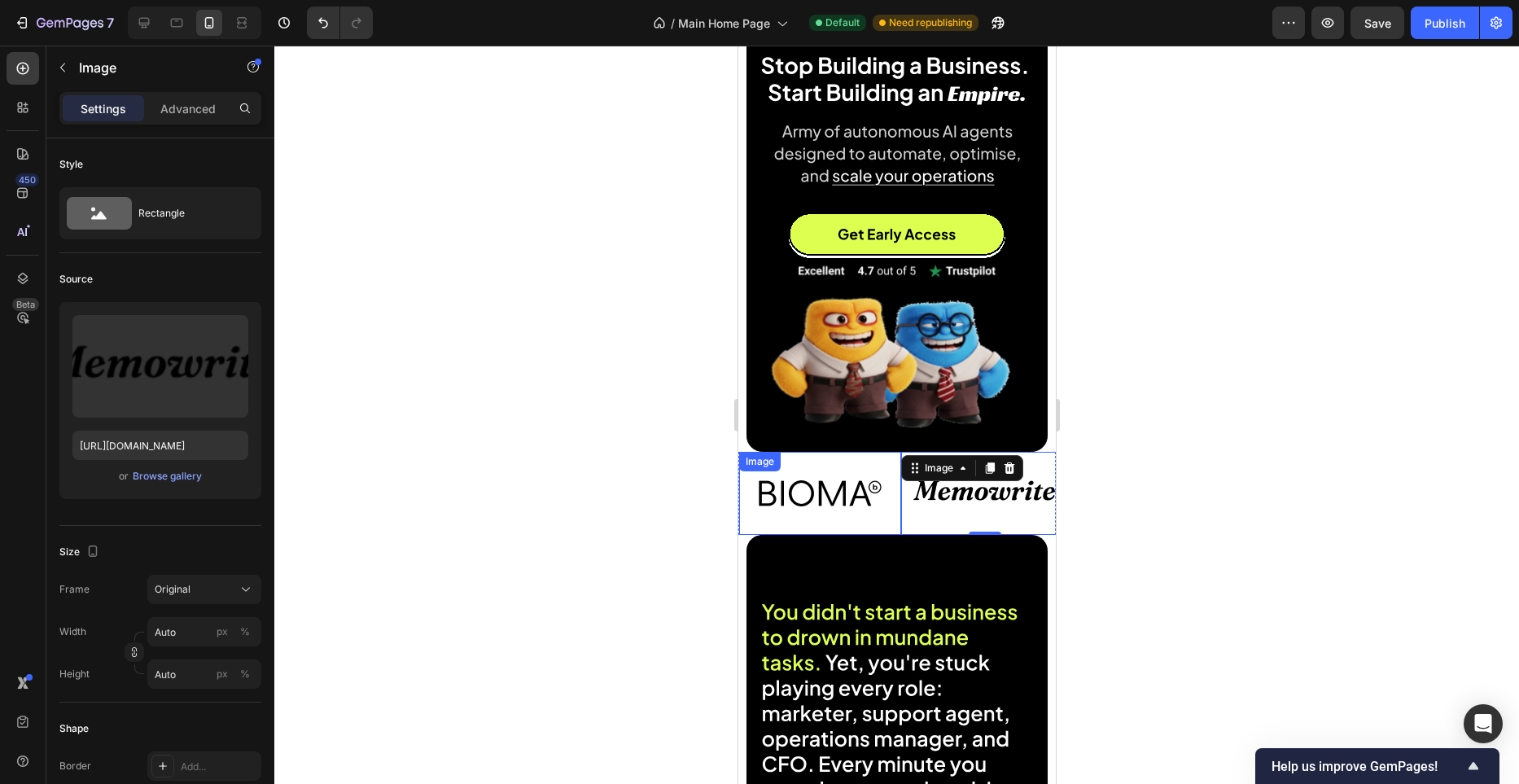
click at [899, 534] on div "Image" at bounding box center [819, 493] width 162 height 83
click at [762, 463] on div "Image" at bounding box center [776, 468] width 35 height 14
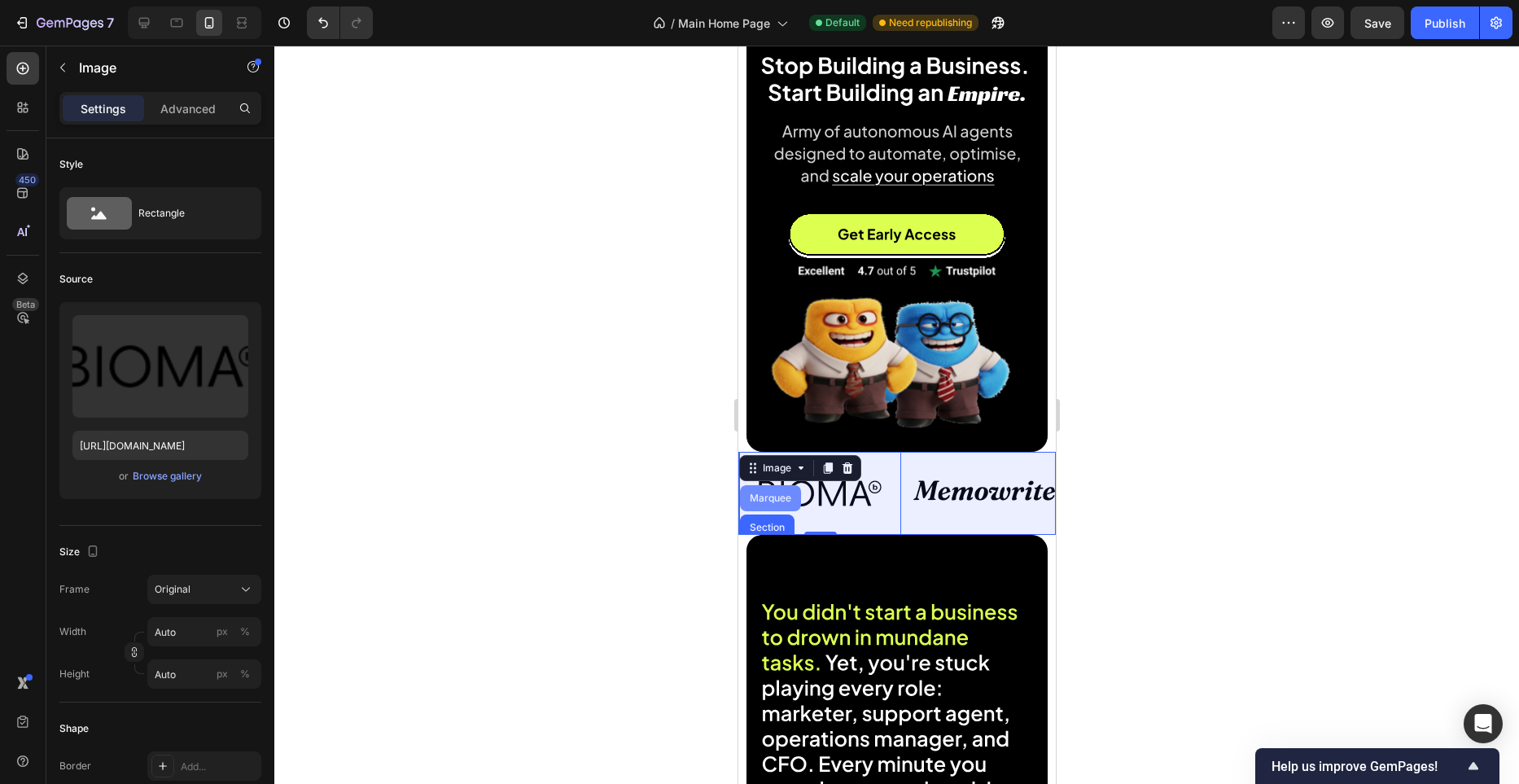
click at [770, 496] on div "Marquee" at bounding box center [770, 498] width 48 height 10
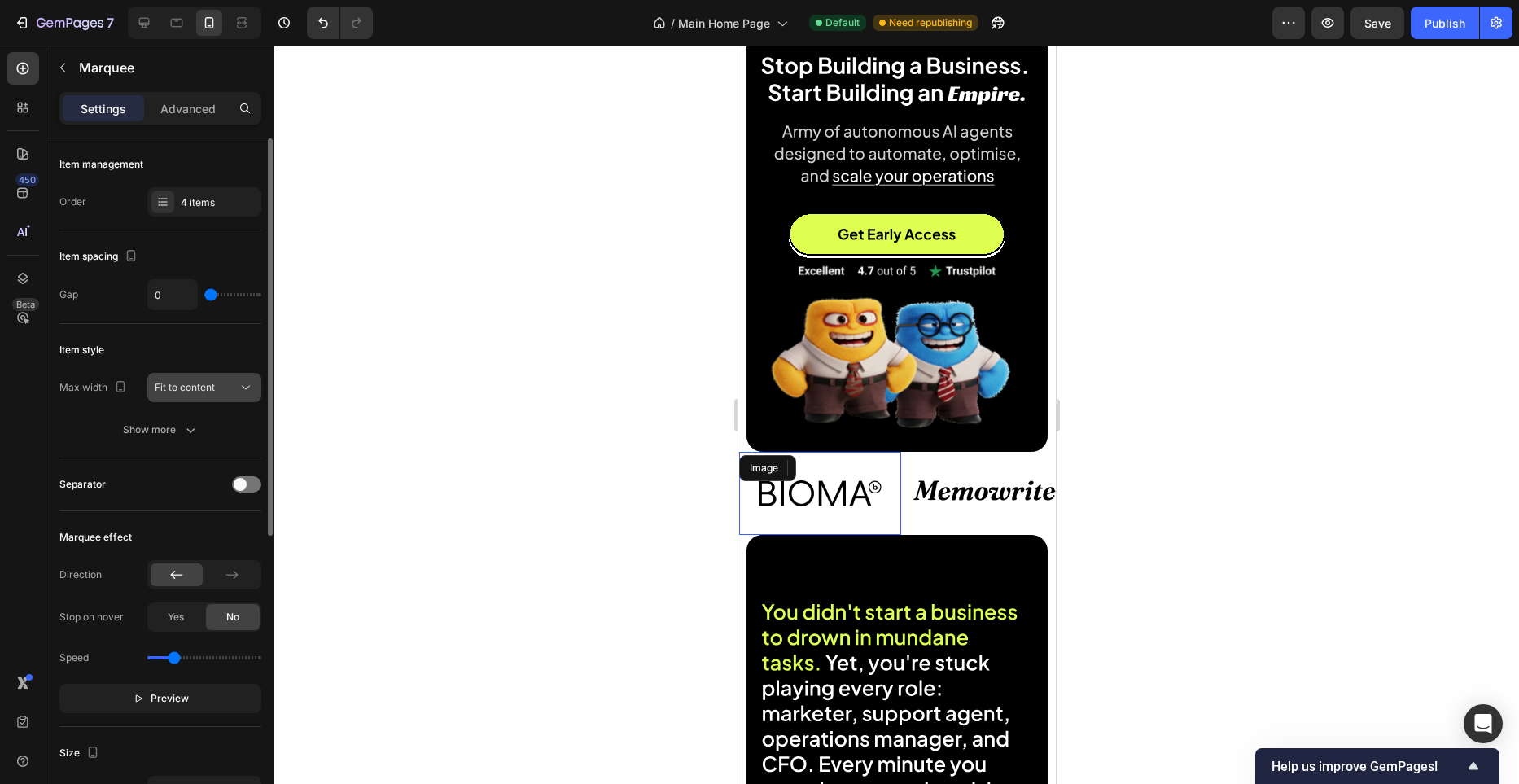
click at [232, 381] on div "Fit to content" at bounding box center [196, 387] width 83 height 14
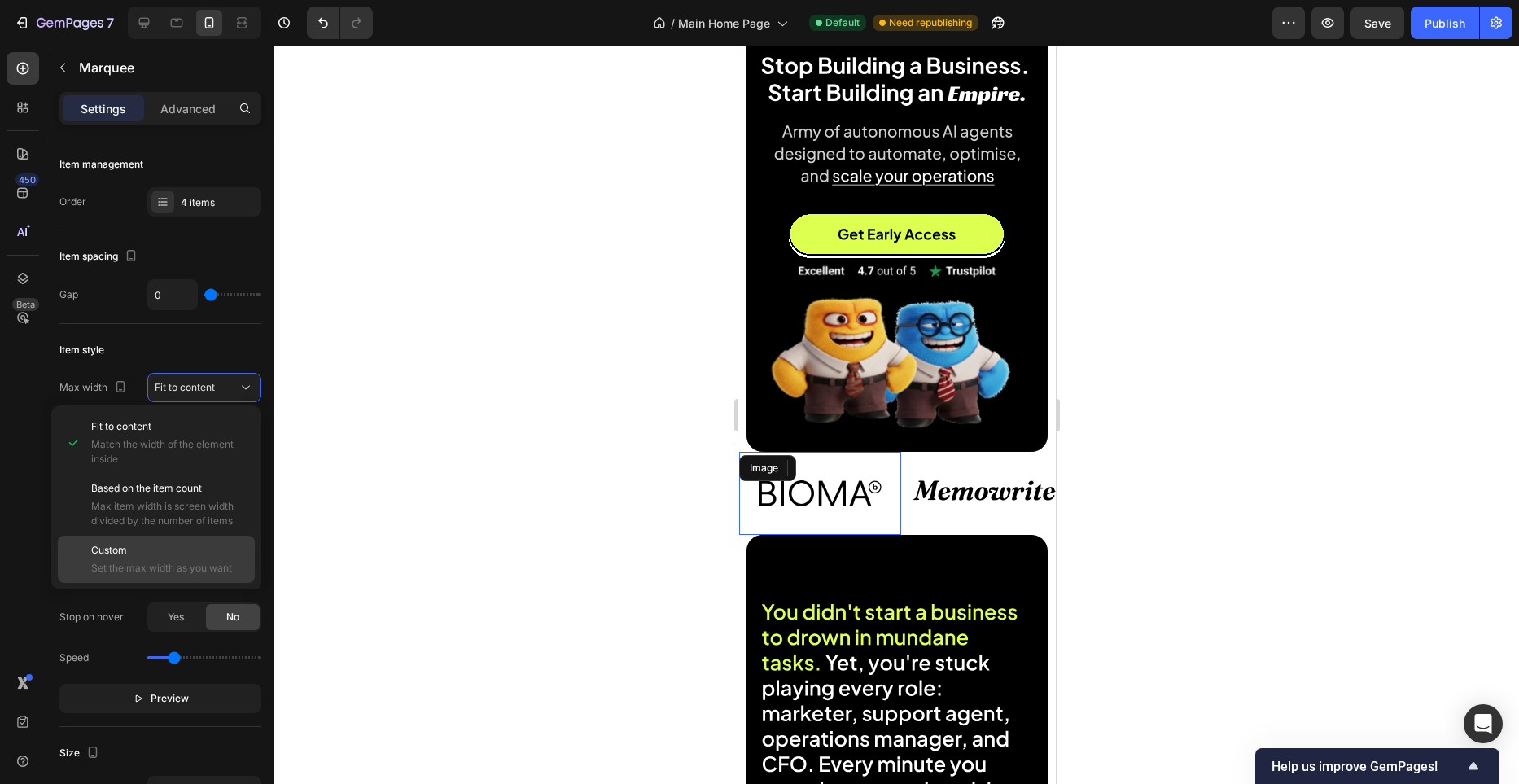
click at [163, 538] on div "Custom Set the max width as you want" at bounding box center [156, 559] width 197 height 47
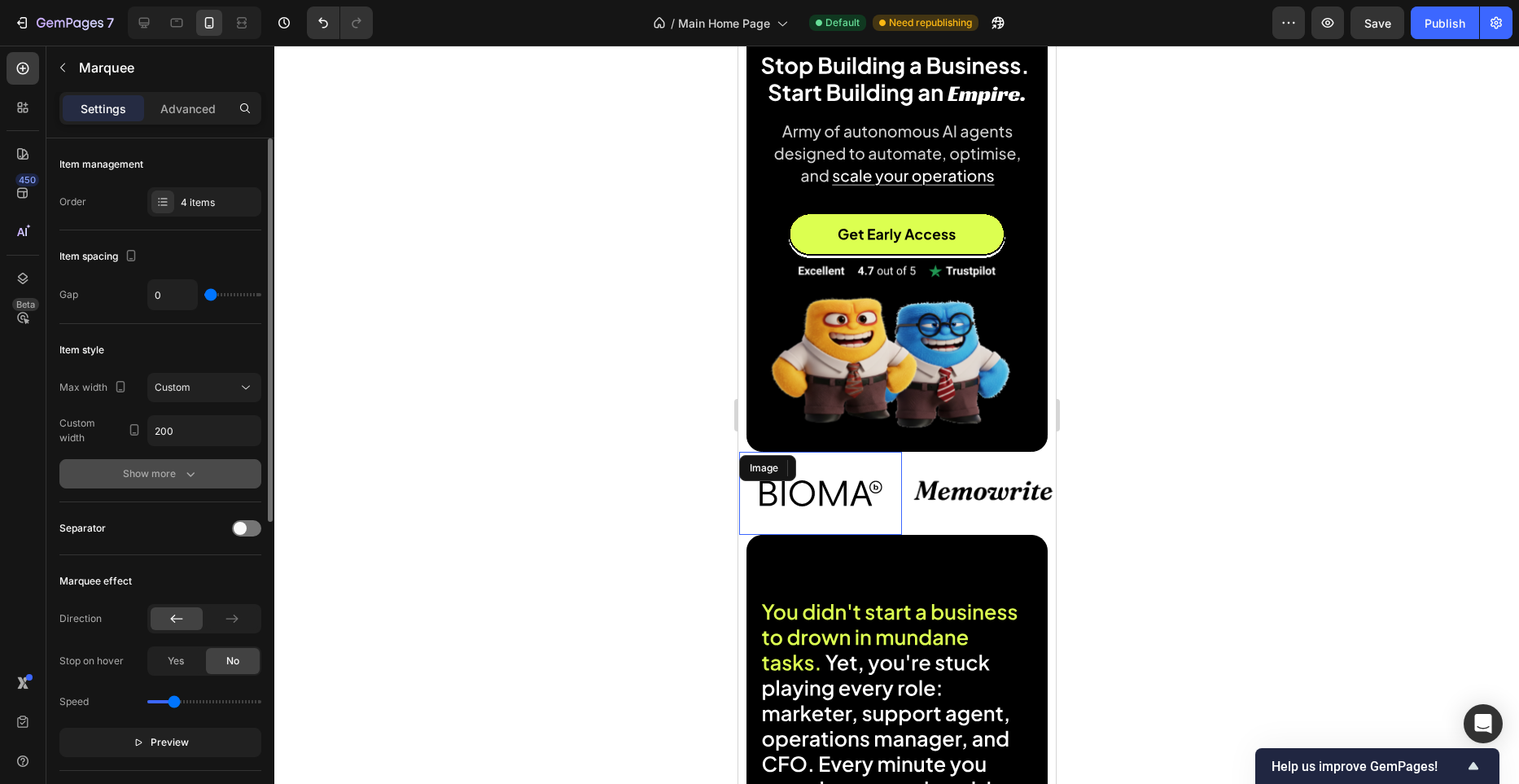
click at [208, 472] on button "Show more" at bounding box center [160, 474] width 202 height 30
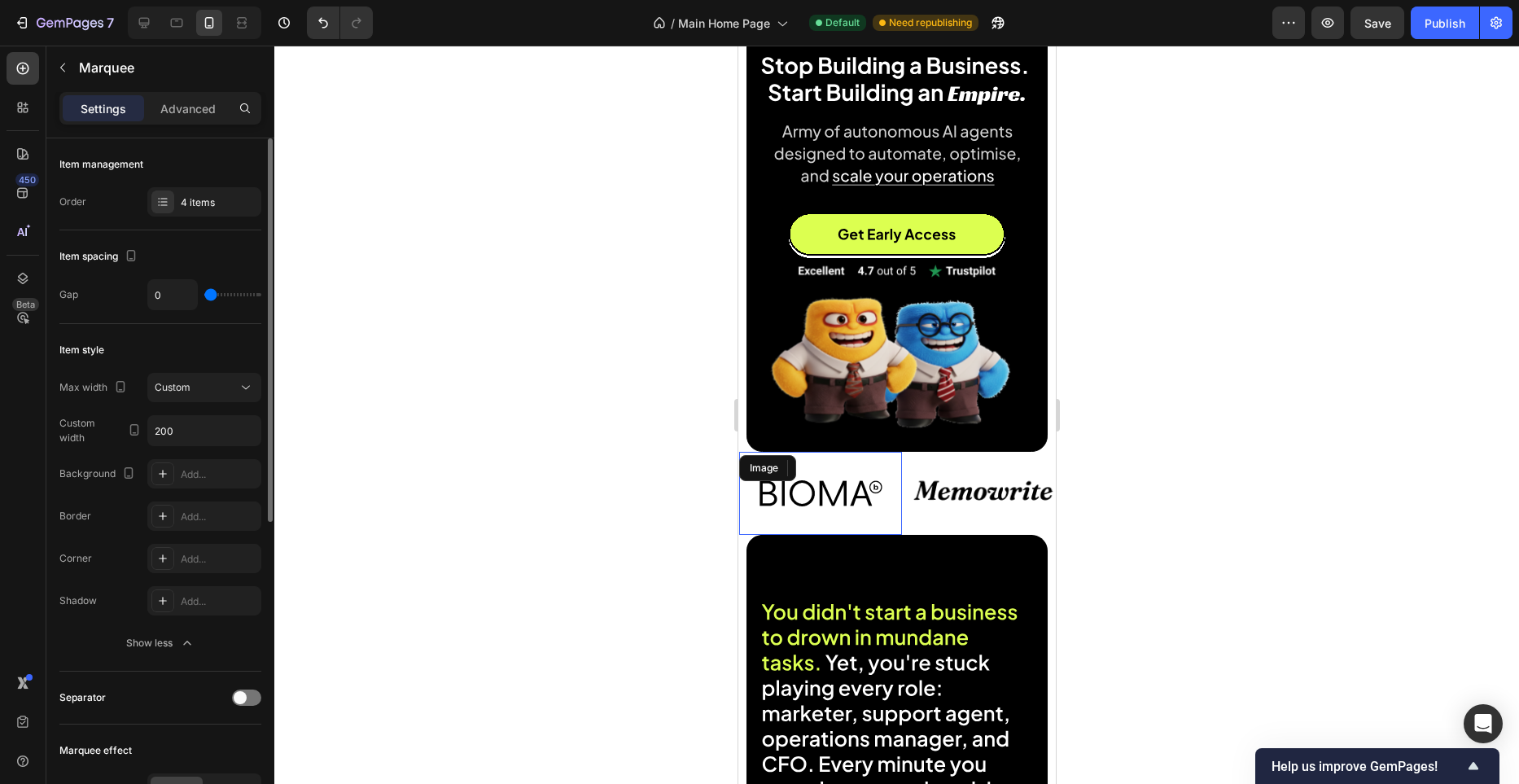
type input "13"
type input "22"
type input "20"
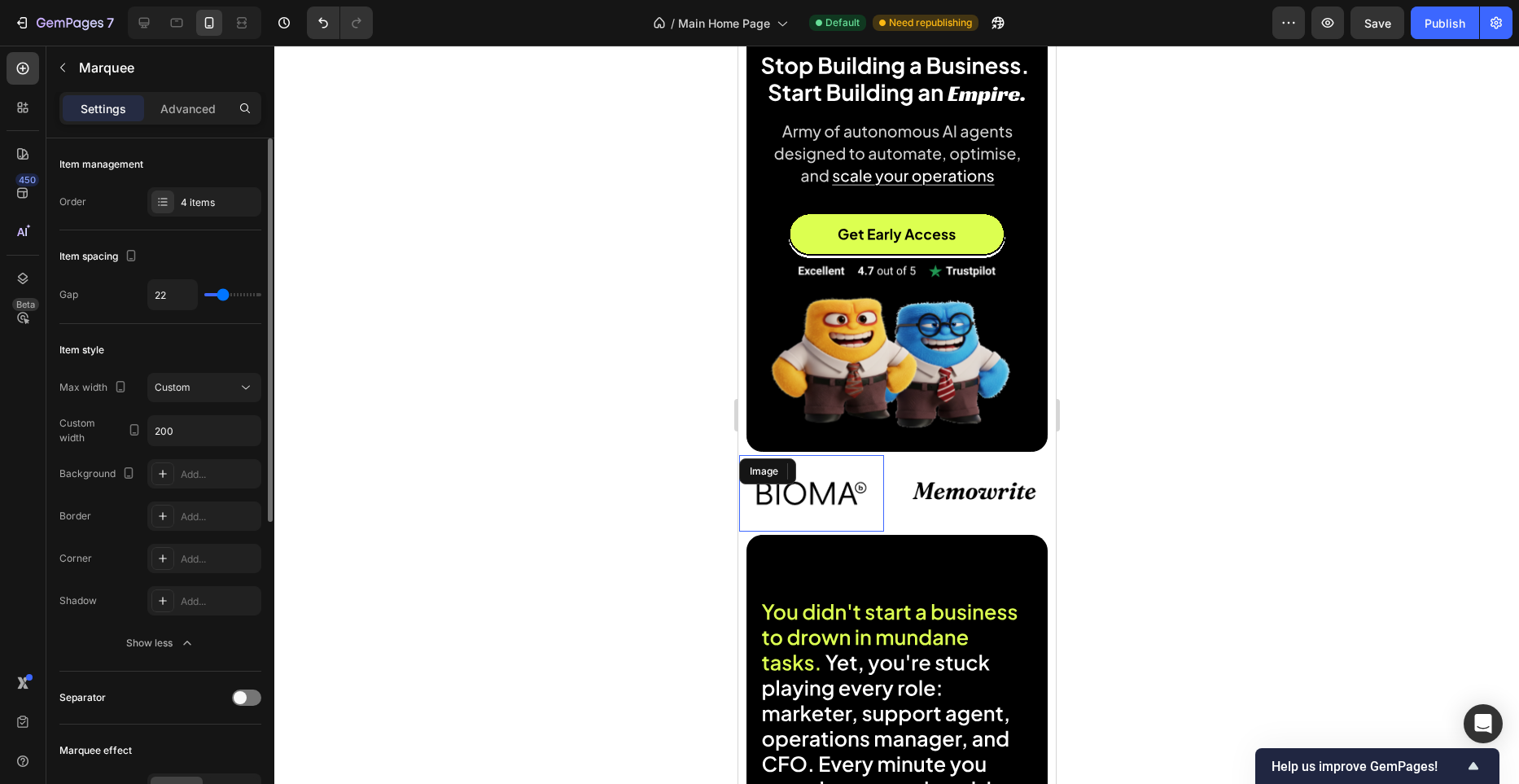
type input "20"
type input "19"
type input "18"
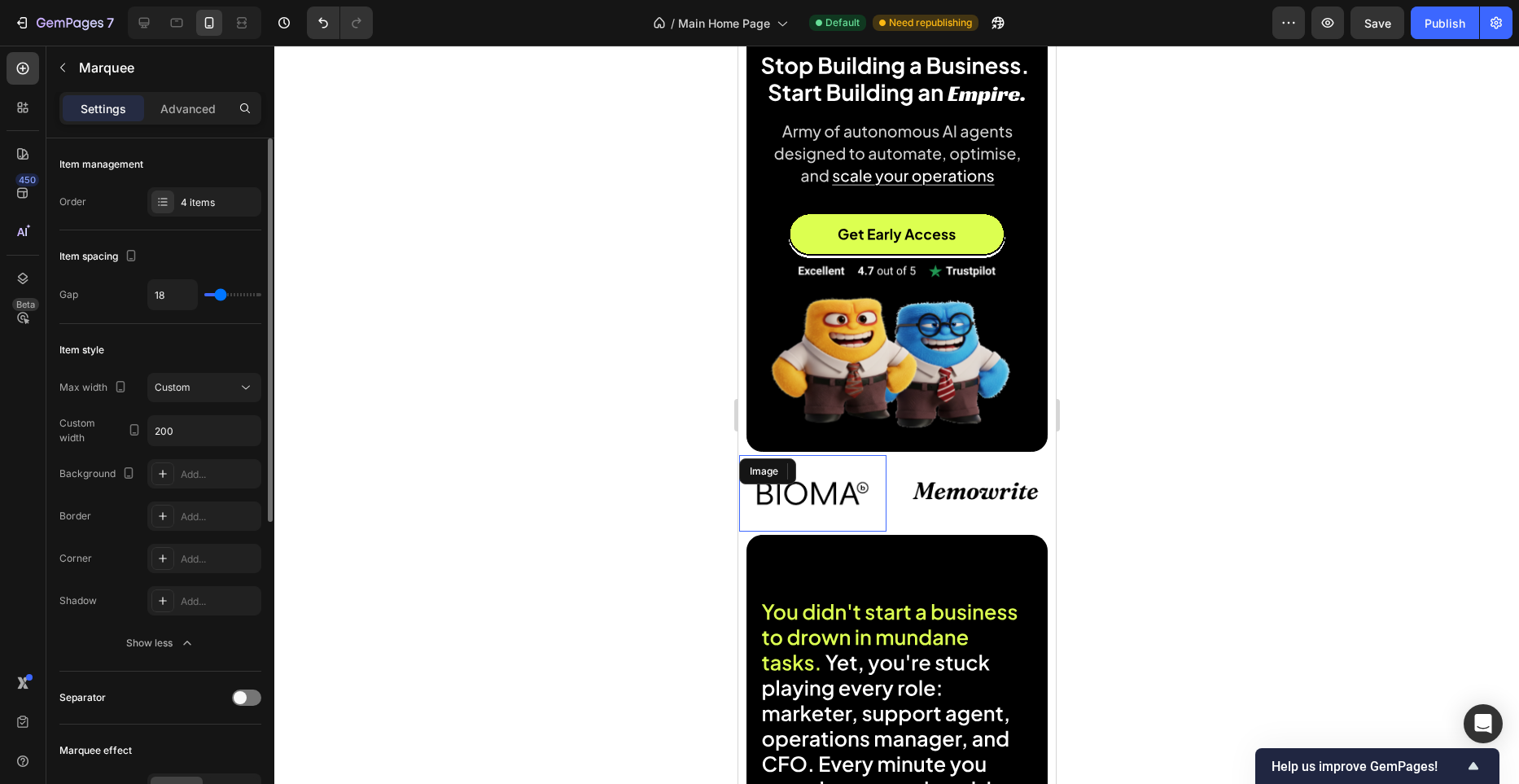
type input "17"
type input "16"
type input "15"
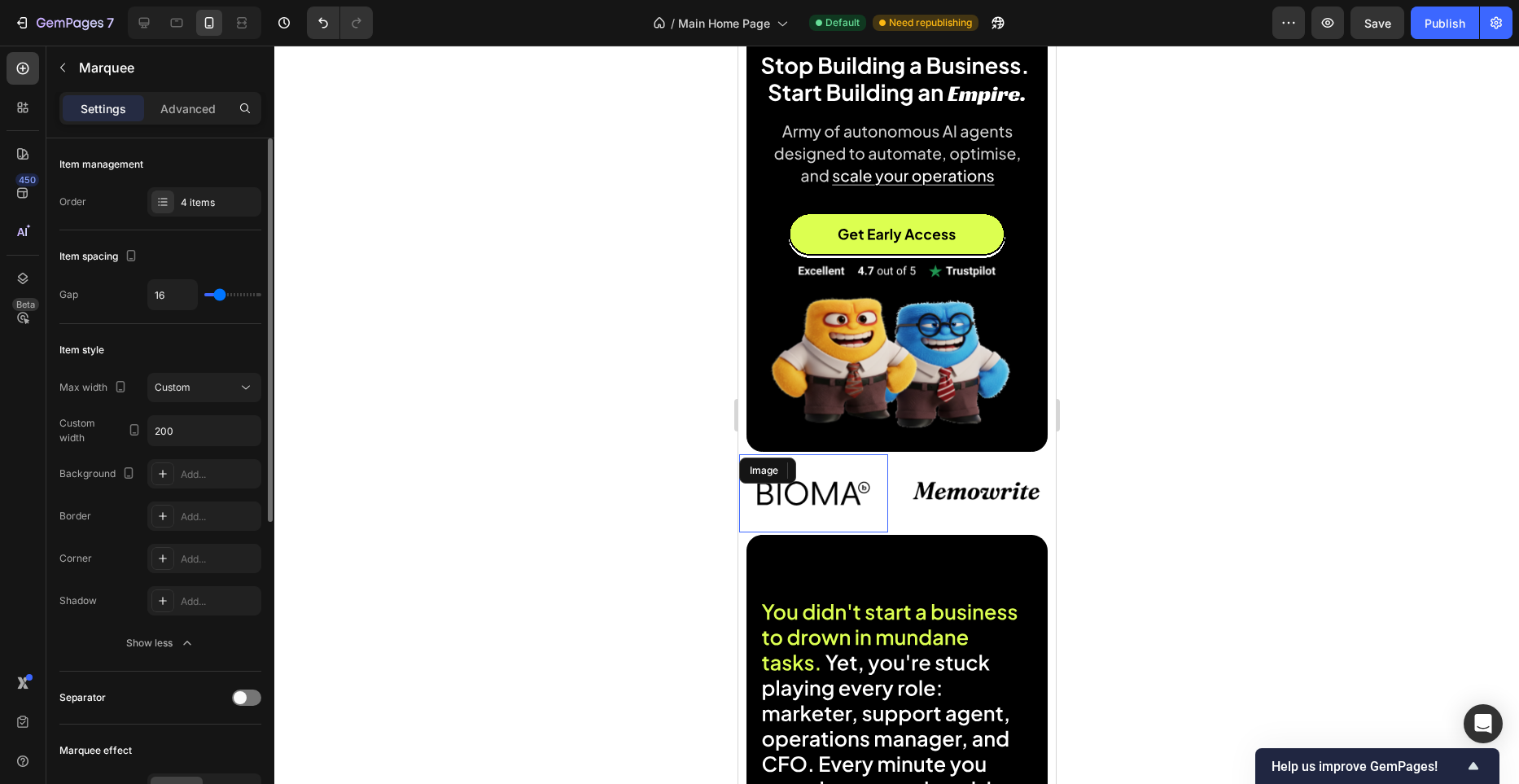
type input "15"
type input "13"
type input "12"
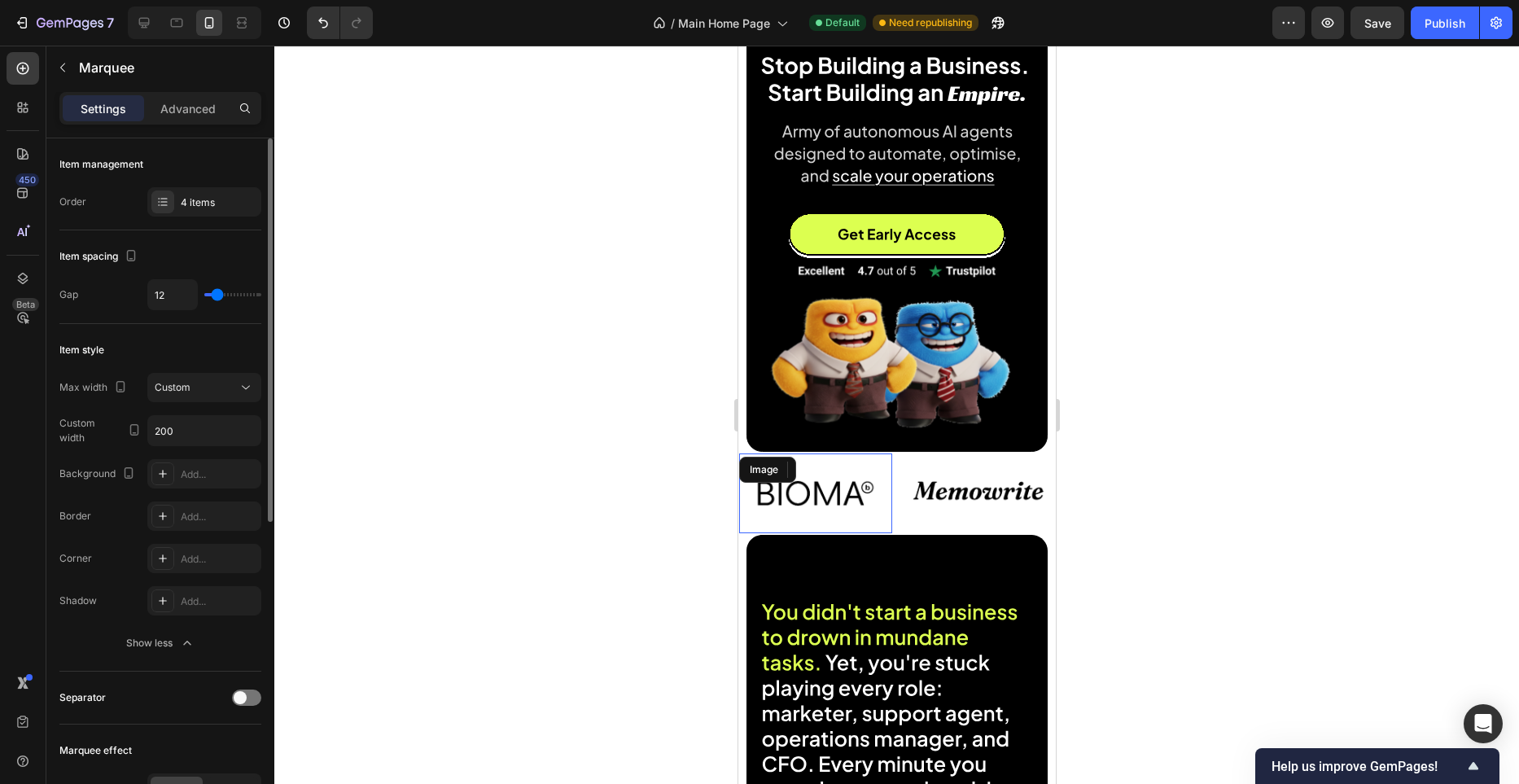
type input "17"
type input "16"
type input "15"
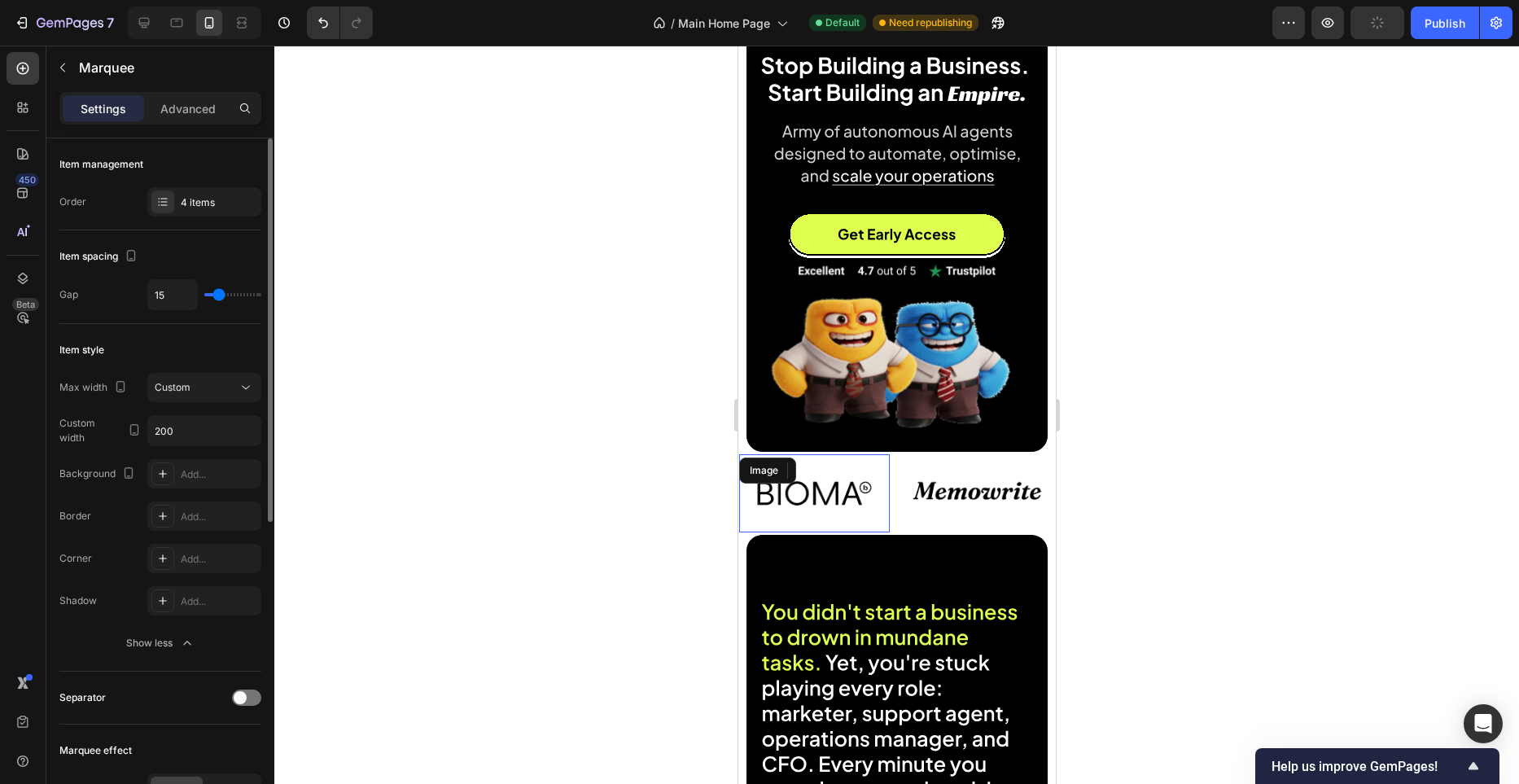
type input "15"
click at [219, 297] on input "range" at bounding box center [233, 295] width 57 height 4
click at [1447, 33] on button "Publish" at bounding box center [1445, 22] width 69 height 32
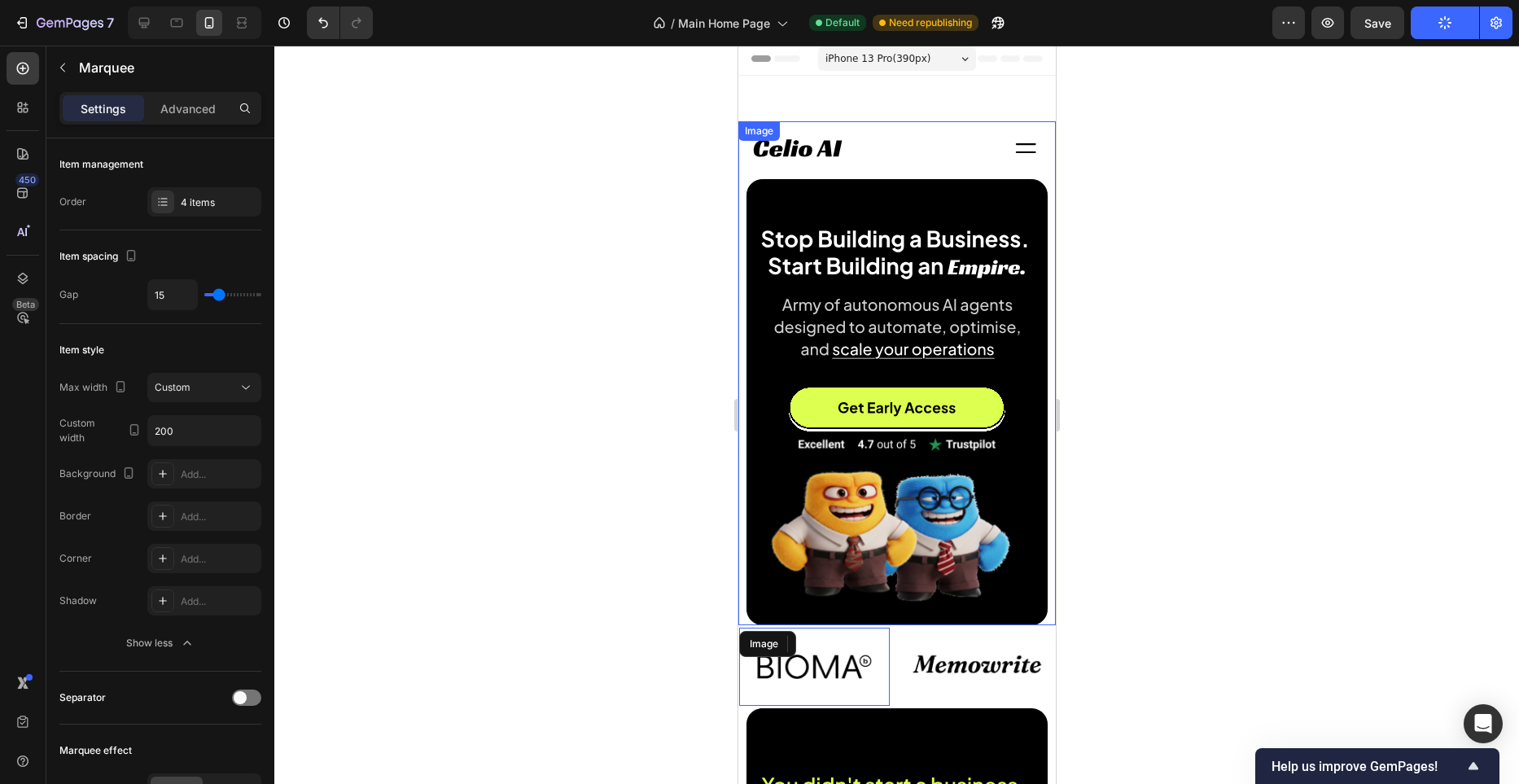
scroll to position [0, 0]
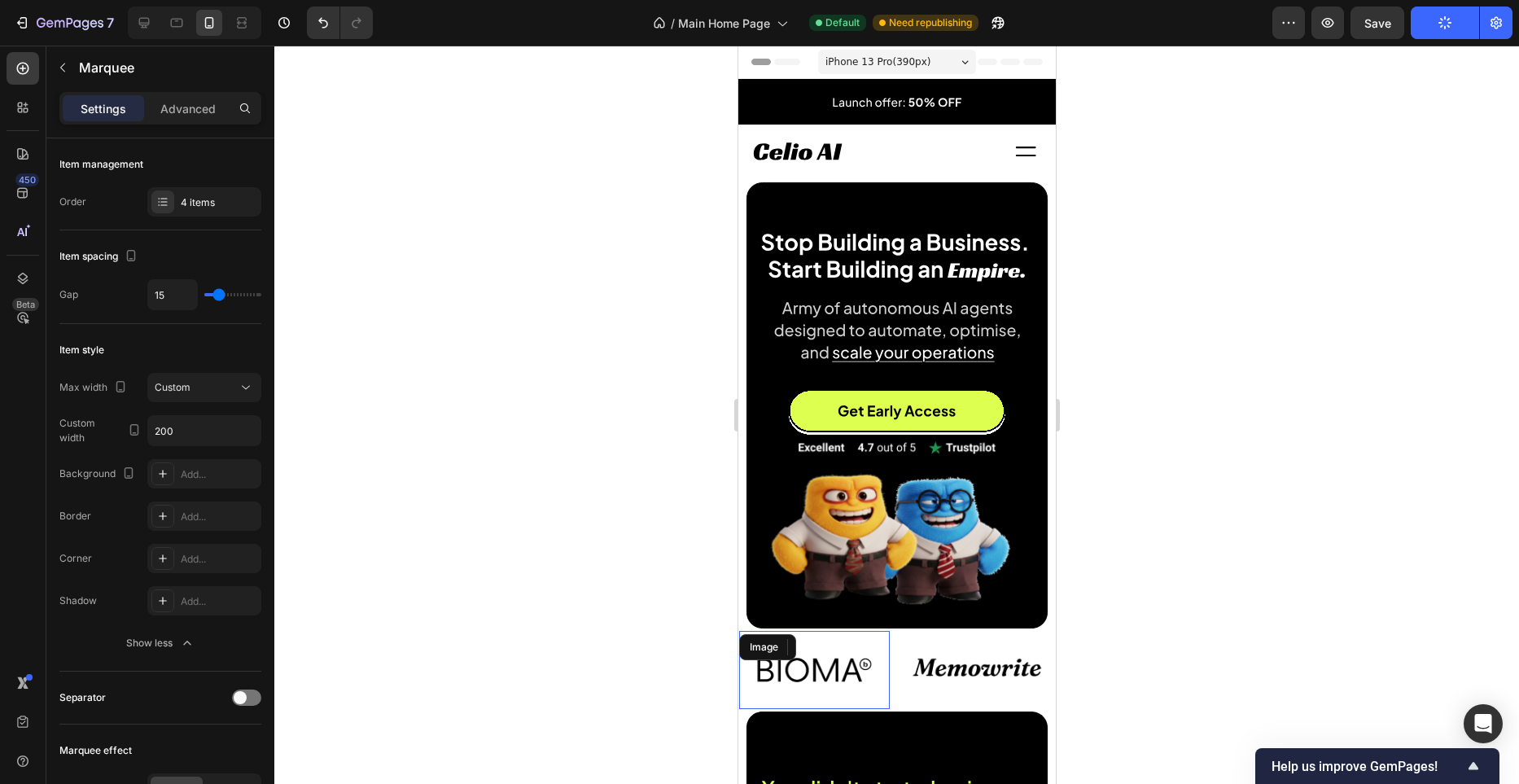
click at [954, 66] on div "iPhone 13 Pro ( 390 px)" at bounding box center [896, 62] width 158 height 24
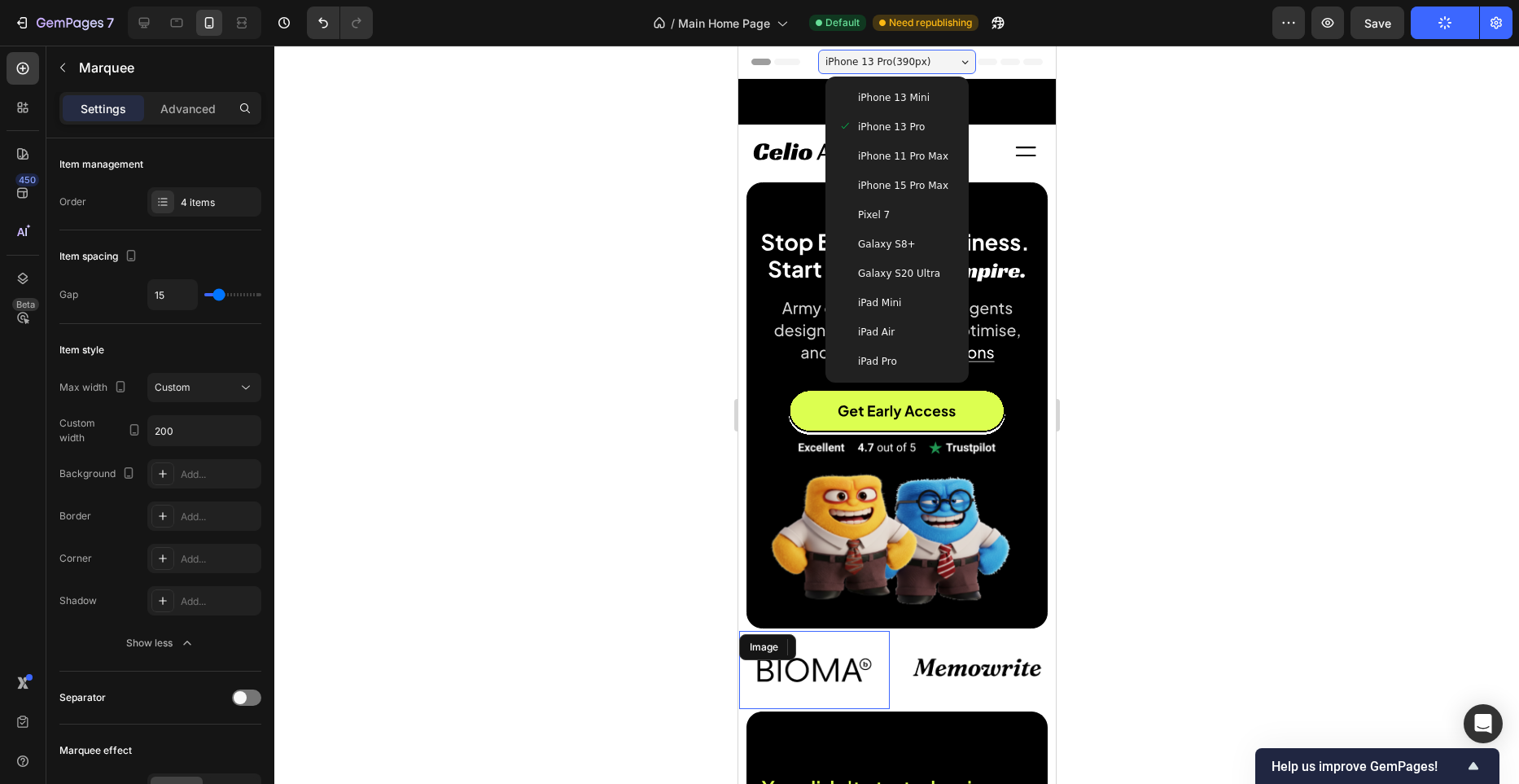
click at [930, 187] on span "iPhone 15 Pro Max" at bounding box center [902, 186] width 90 height 16
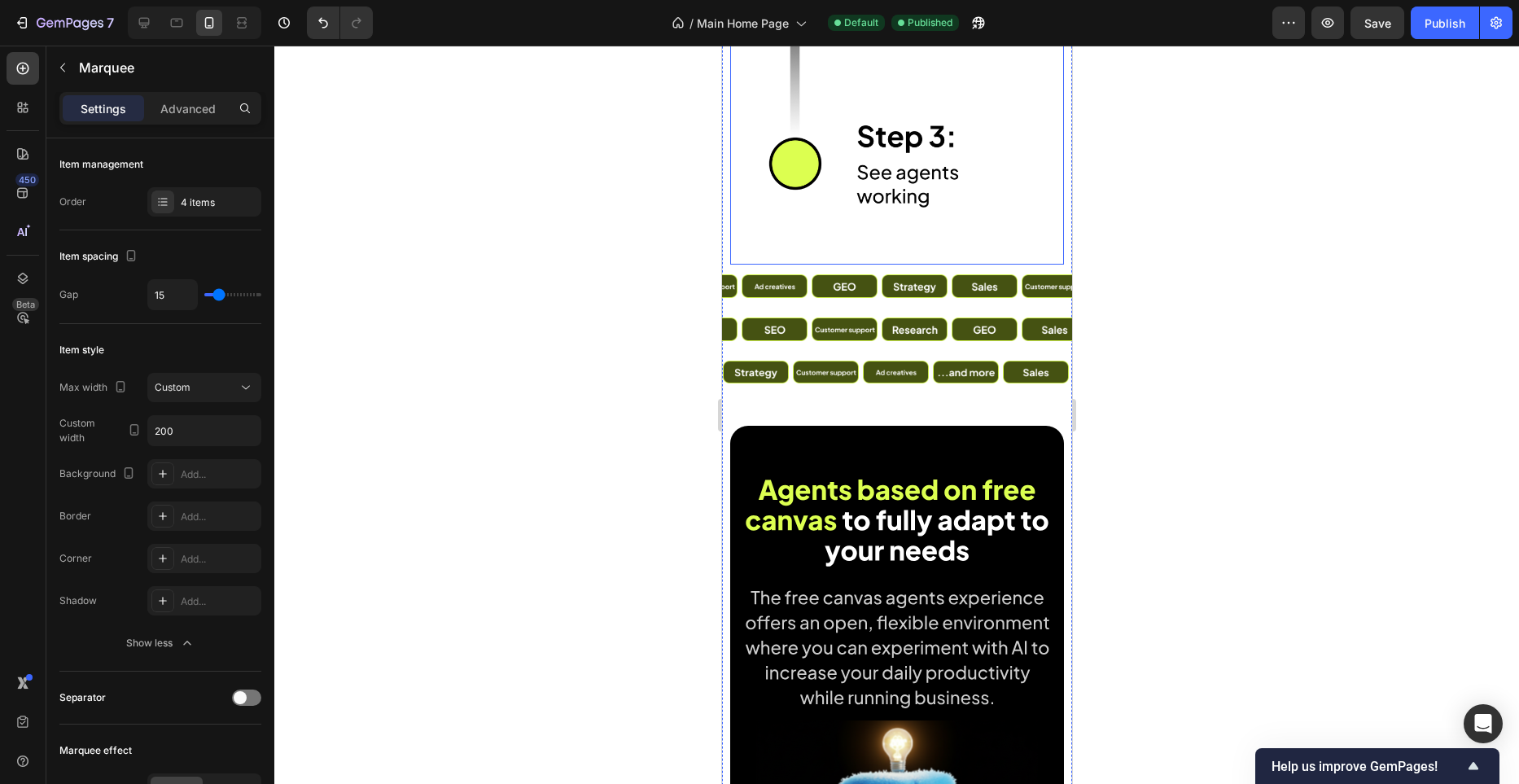
scroll to position [4112, 0]
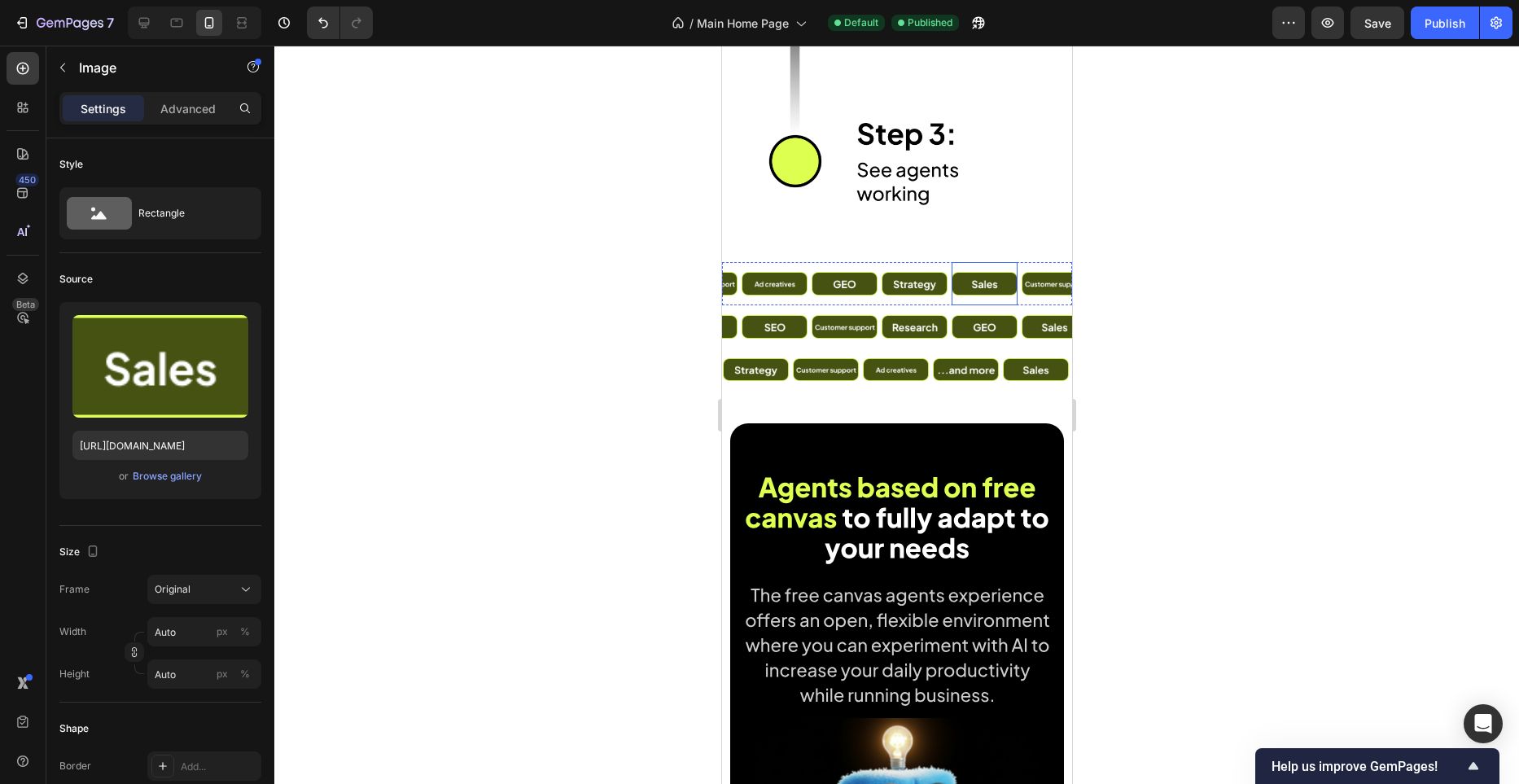
click at [995, 304] on div "Image" at bounding box center [976, 283] width 66 height 43
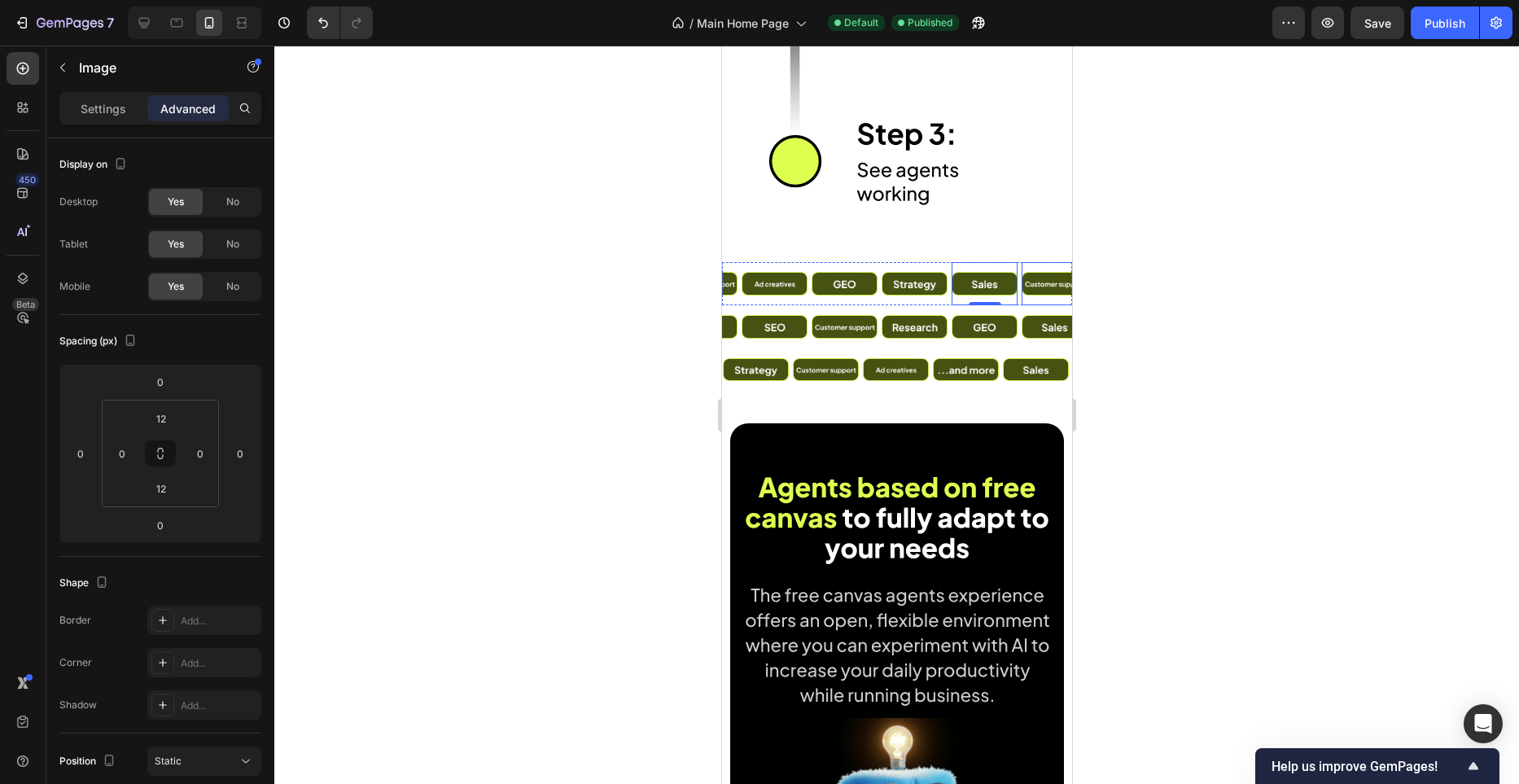
click at [1021, 301] on div "Image" at bounding box center [1010, 283] width 66 height 43
click at [932, 306] on div "Image" at bounding box center [897, 327] width 70 height 43
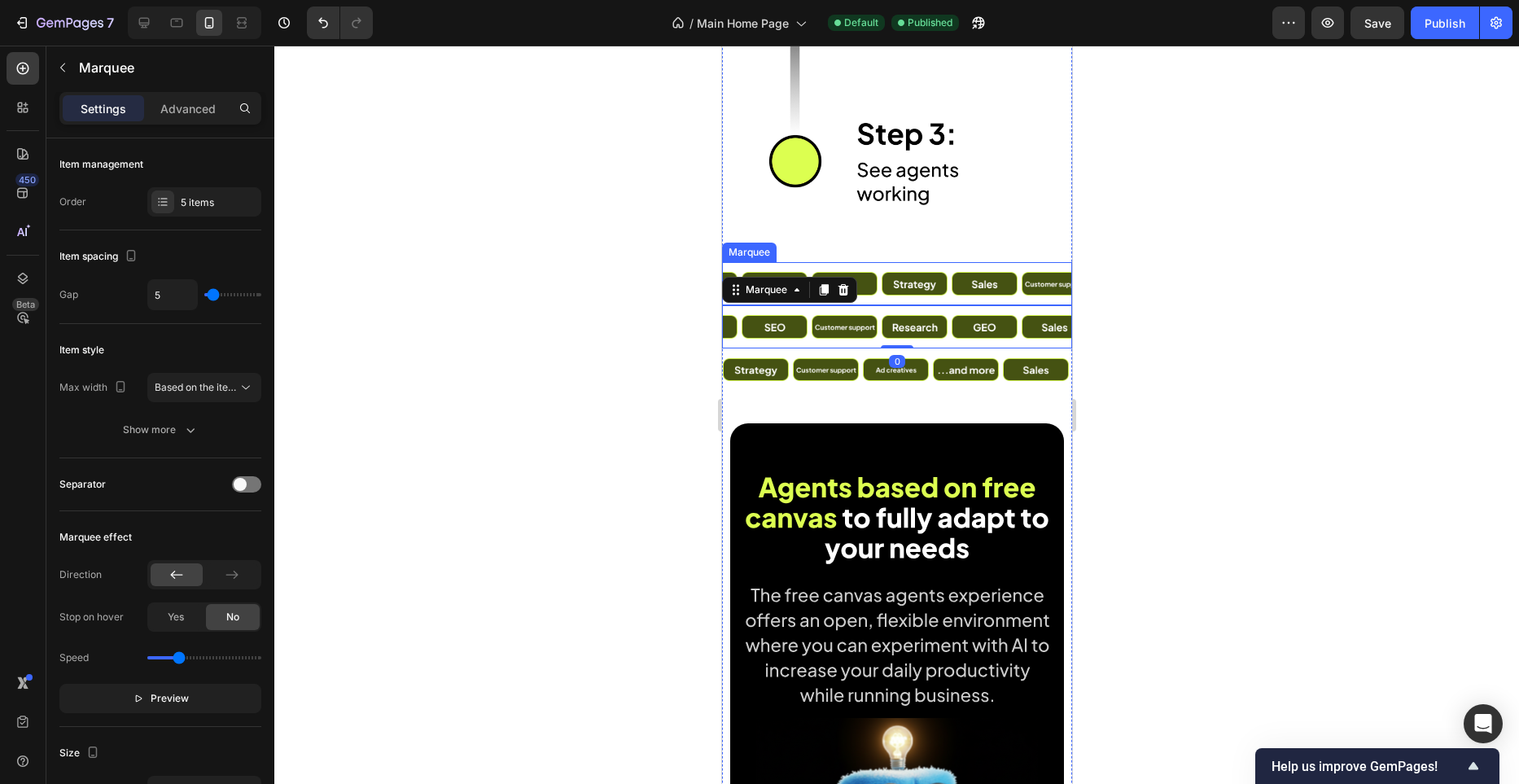
click at [1017, 303] on div "Image" at bounding box center [982, 283] width 70 height 43
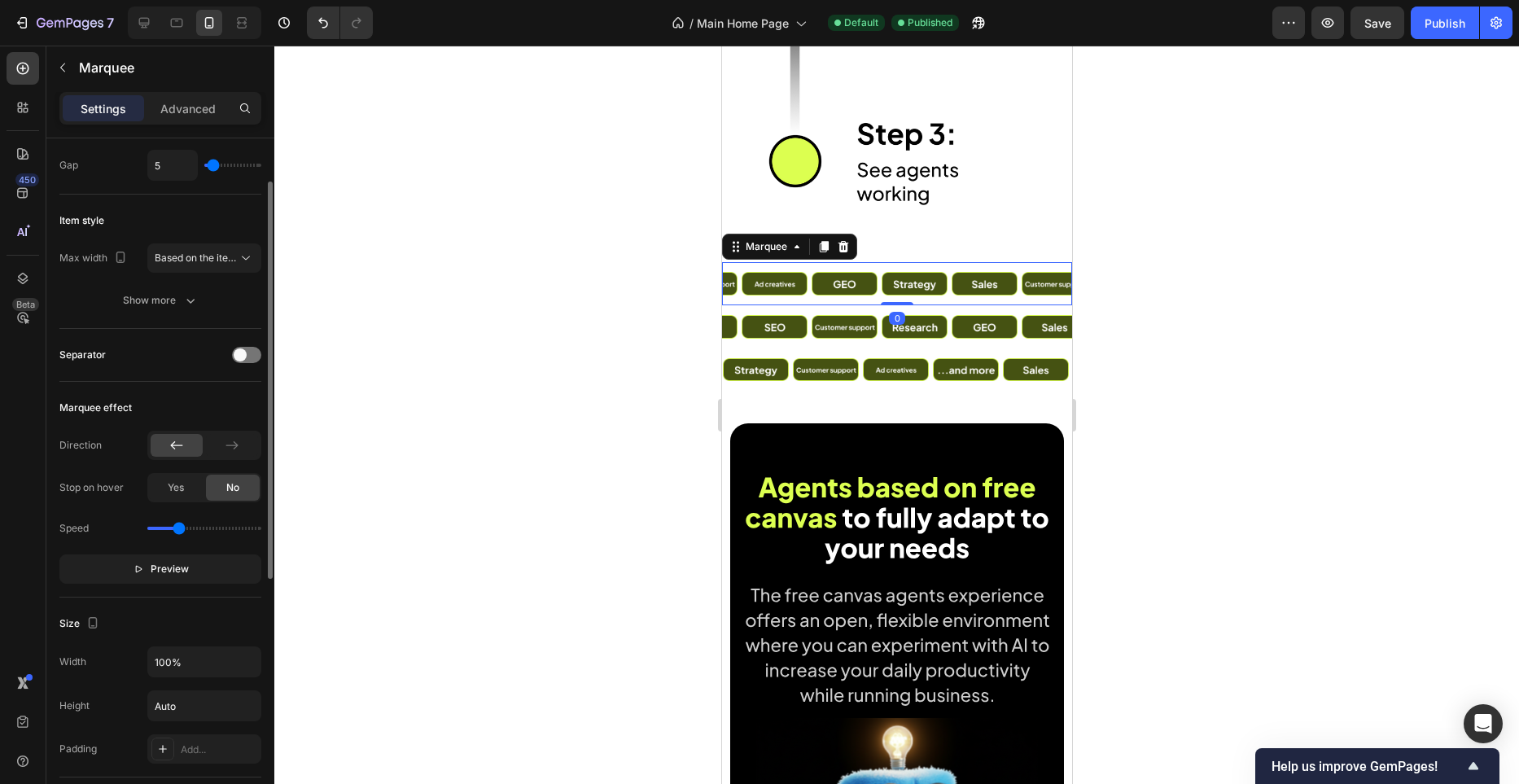
scroll to position [133, 0]
click at [165, 554] on button "Preview" at bounding box center [160, 565] width 202 height 30
click at [169, 561] on span "Pause" at bounding box center [170, 565] width 29 height 16
drag, startPoint x: 177, startPoint y: 524, endPoint x: 161, endPoint y: 527, distance: 16.3
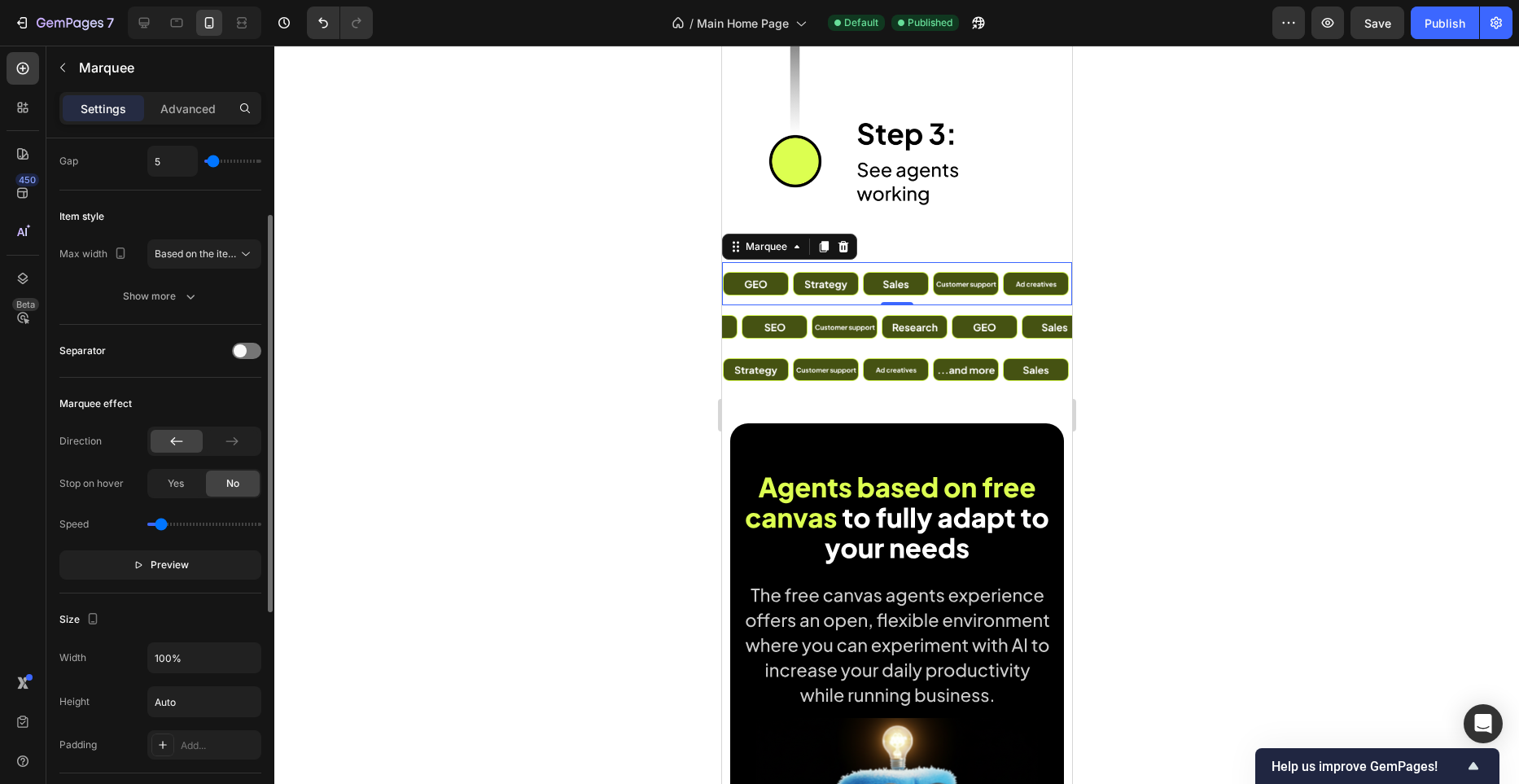
click at [161, 526] on input "range" at bounding box center [205, 525] width 114 height 4
drag, startPoint x: 160, startPoint y: 527, endPoint x: 169, endPoint y: 526, distance: 9.1
click at [169, 526] on input "range" at bounding box center [205, 525] width 114 height 4
click at [161, 525] on input "range" at bounding box center [205, 525] width 114 height 4
click at [168, 525] on input "range" at bounding box center [205, 525] width 114 height 4
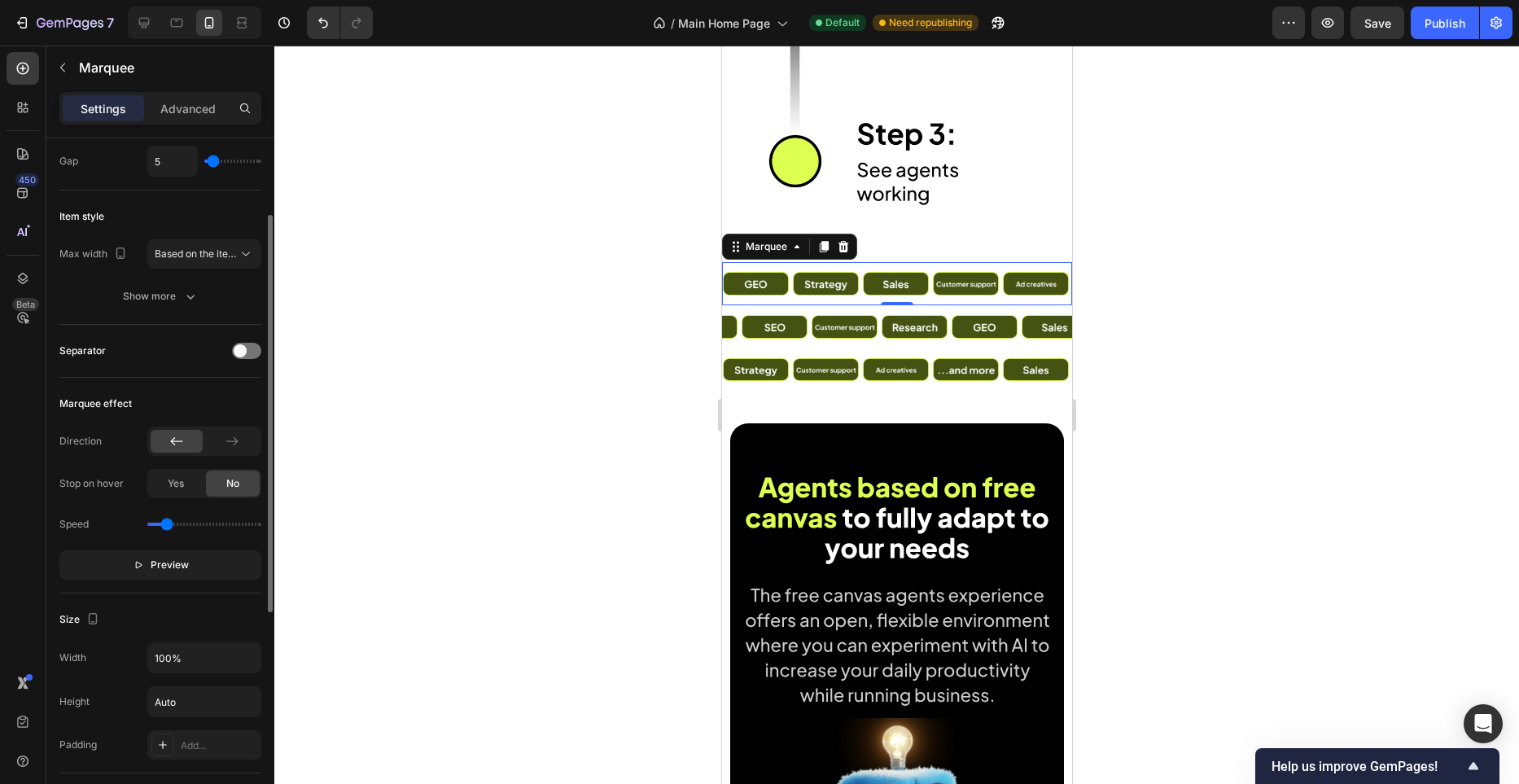
type input "0.5"
click at [165, 525] on input "range" at bounding box center [205, 525] width 114 height 4
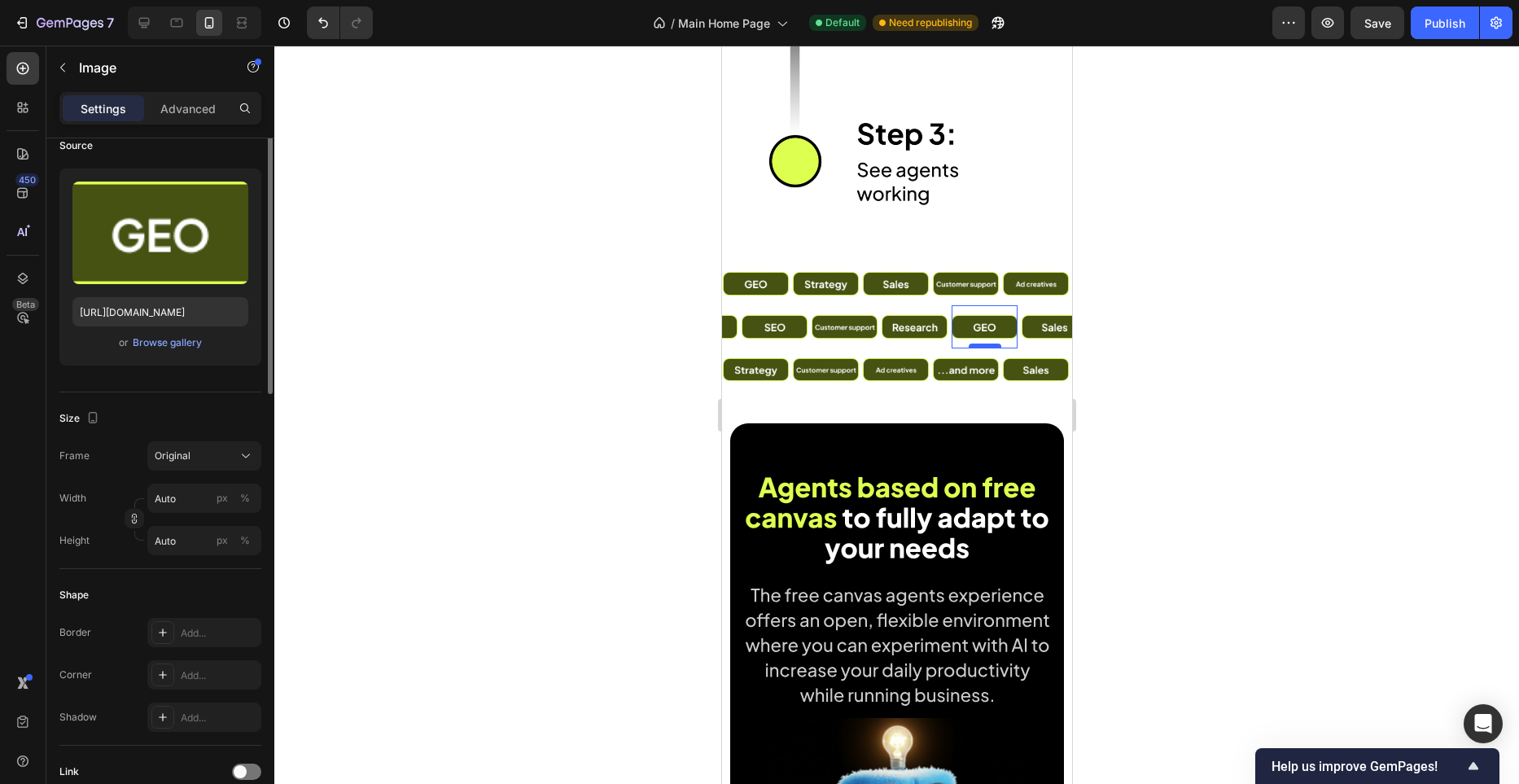
click at [938, 347] on div "Image 0" at bounding box center [905, 327] width 66 height 43
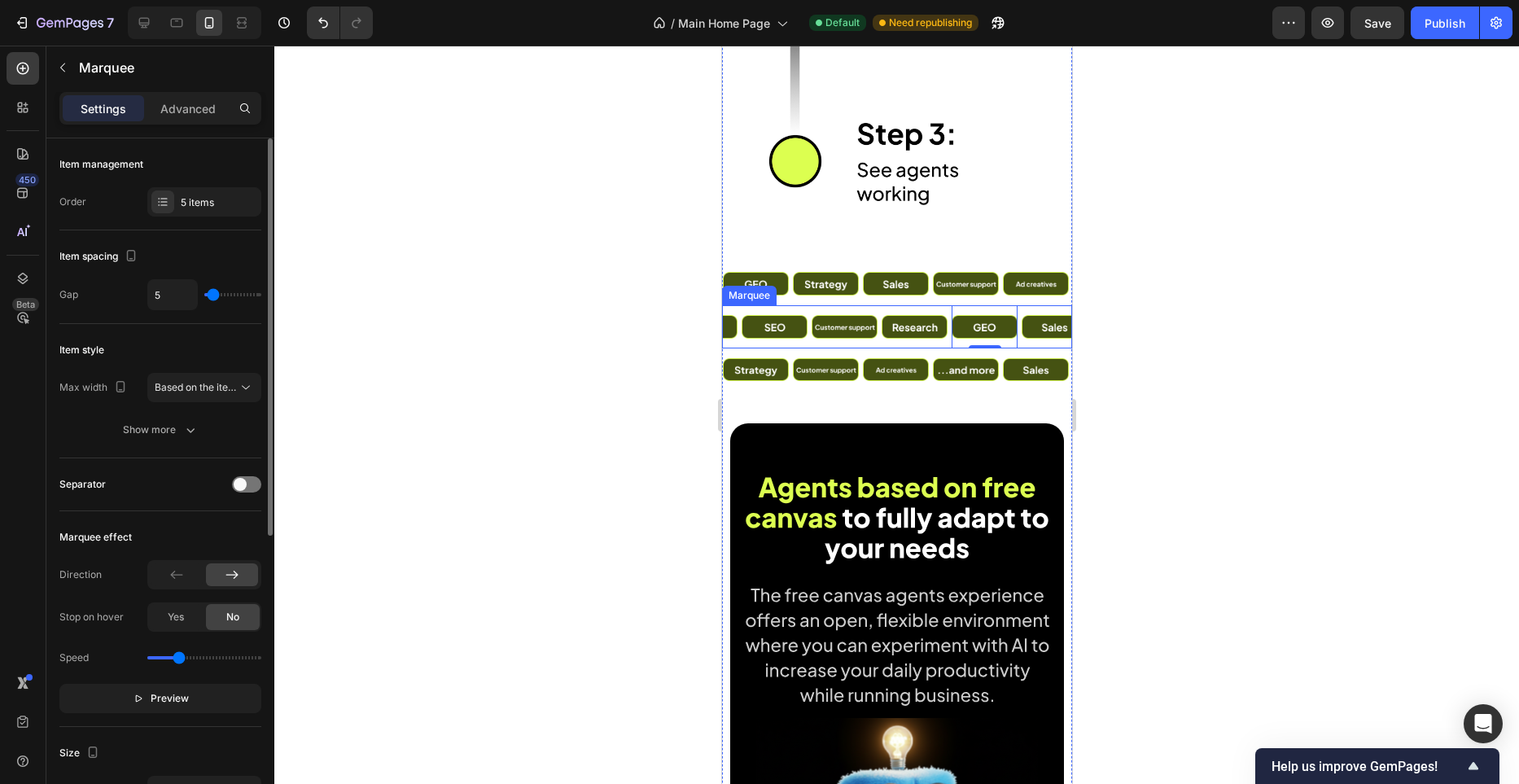
click at [862, 346] on div "Image" at bounding box center [826, 327] width 70 height 43
type input "0.5"
